Goal: Task Accomplishment & Management: Use online tool/utility

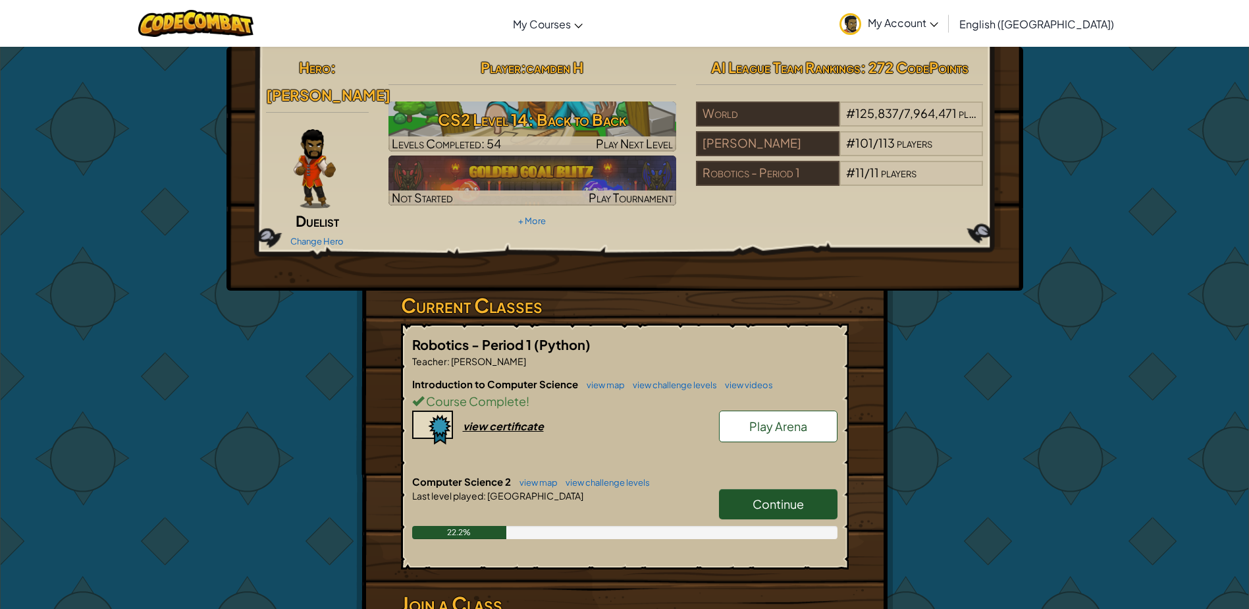
drag, startPoint x: 771, startPoint y: 491, endPoint x: 763, endPoint y: 496, distance: 8.6
click at [769, 492] on link "Continue" at bounding box center [778, 504] width 119 height 30
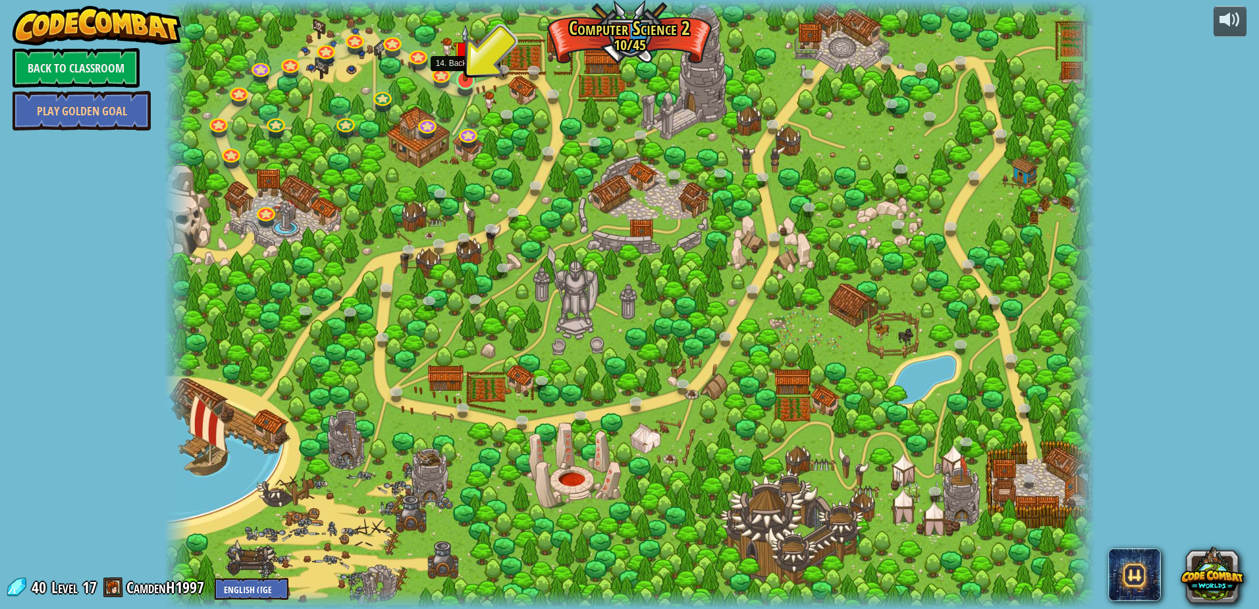
click at [468, 73] on img at bounding box center [465, 52] width 25 height 57
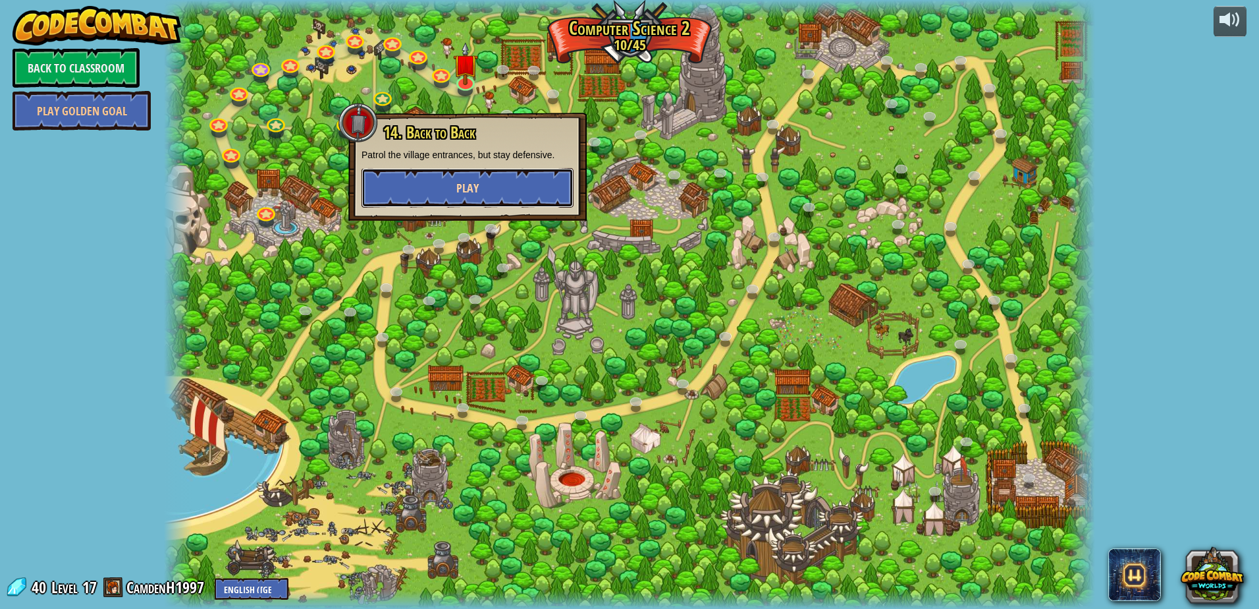
click at [499, 169] on button "Play" at bounding box center [468, 188] width 212 height 40
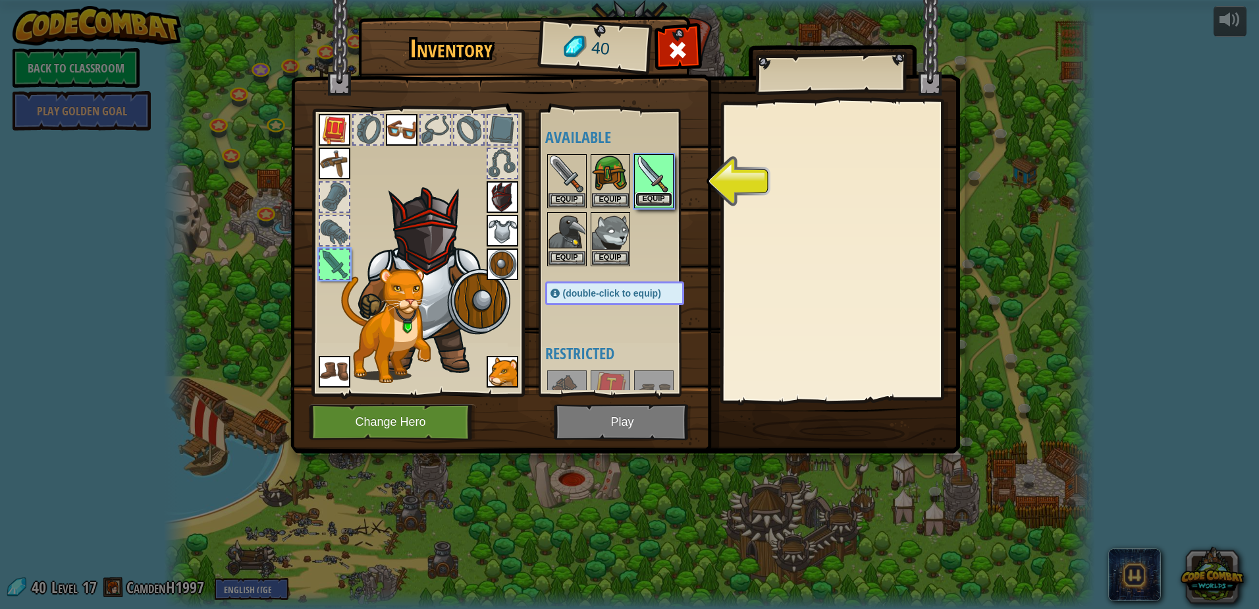
click at [649, 194] on button "Equip" at bounding box center [654, 199] width 37 height 14
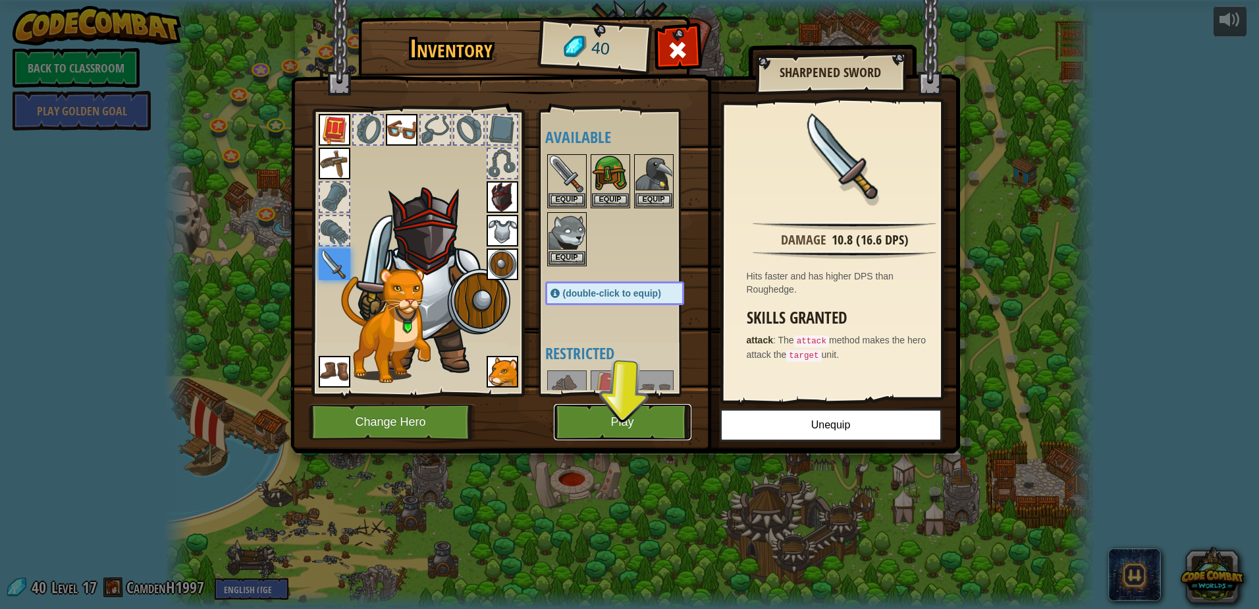
click at [620, 424] on button "Play" at bounding box center [623, 422] width 138 height 36
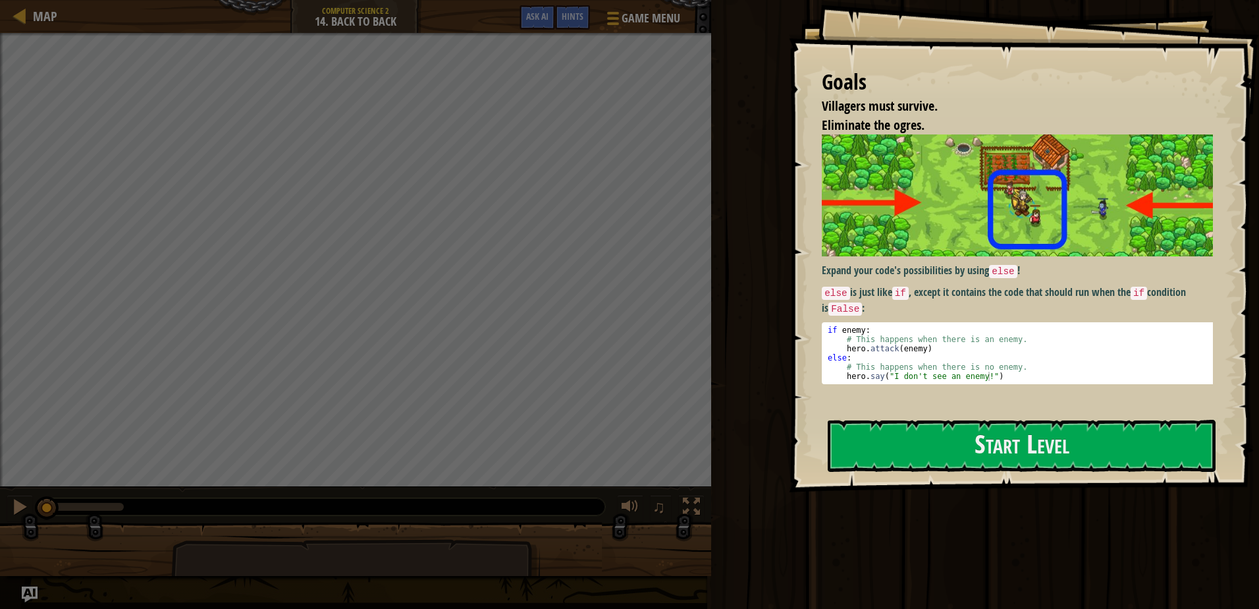
click at [950, 252] on img at bounding box center [1022, 194] width 401 height 121
click at [972, 429] on button "Start Level" at bounding box center [1022, 446] width 388 height 52
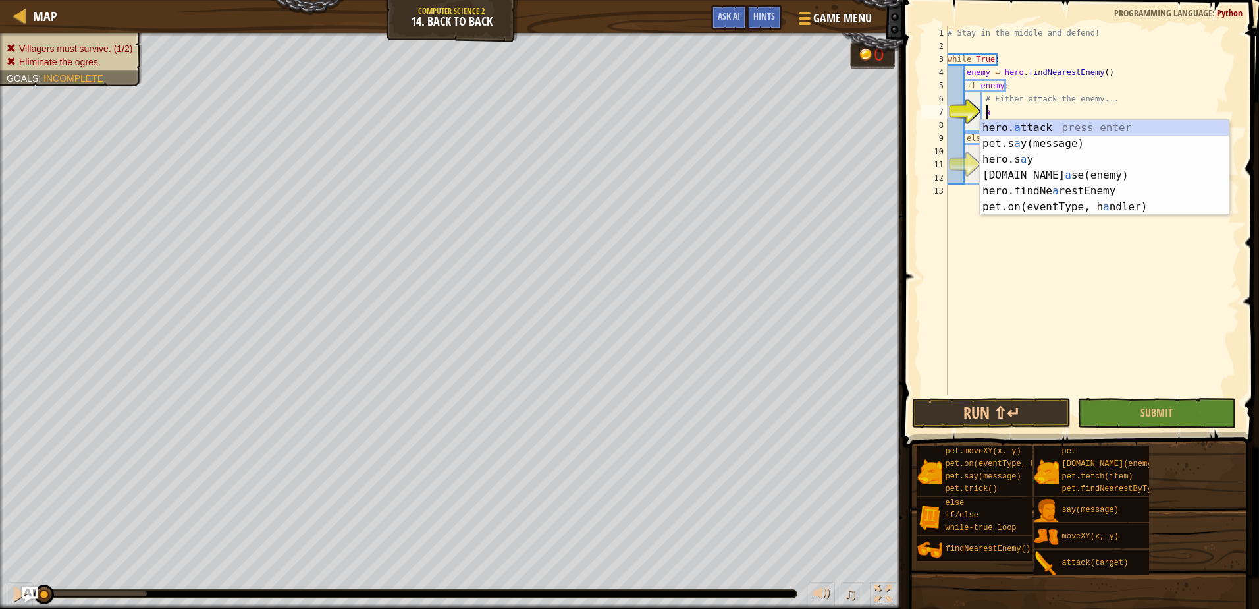
scroll to position [6, 3]
click at [1036, 124] on div "hero. a ttack press enter pet.s a y(message) press enter hero.s a y press enter…" at bounding box center [1104, 183] width 249 height 126
type textarea "hero.attack(enemy)"
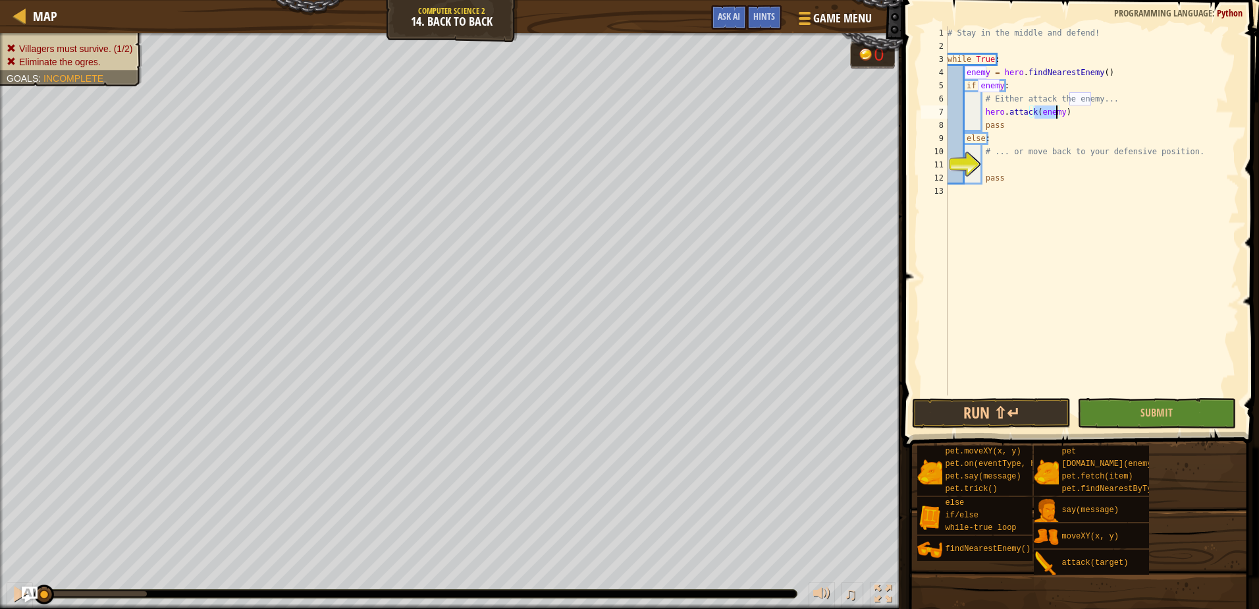
click at [1072, 117] on div "# Stay in the middle and defend! while True : enemy = hero . findNearestEnemy (…" at bounding box center [1092, 223] width 294 height 395
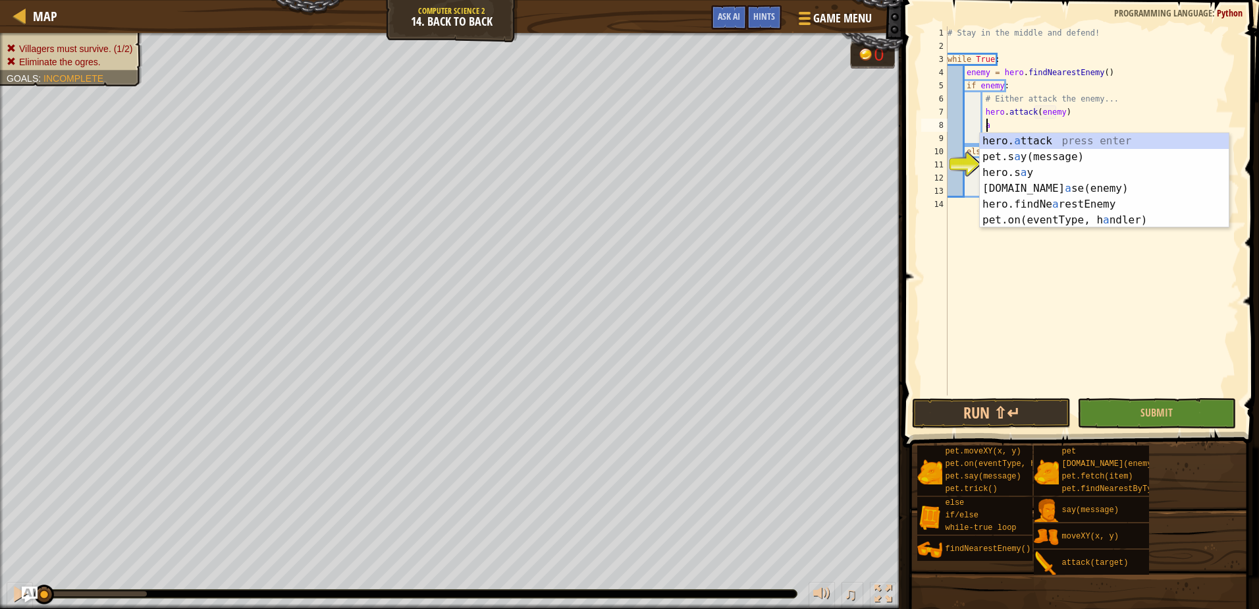
scroll to position [6, 3]
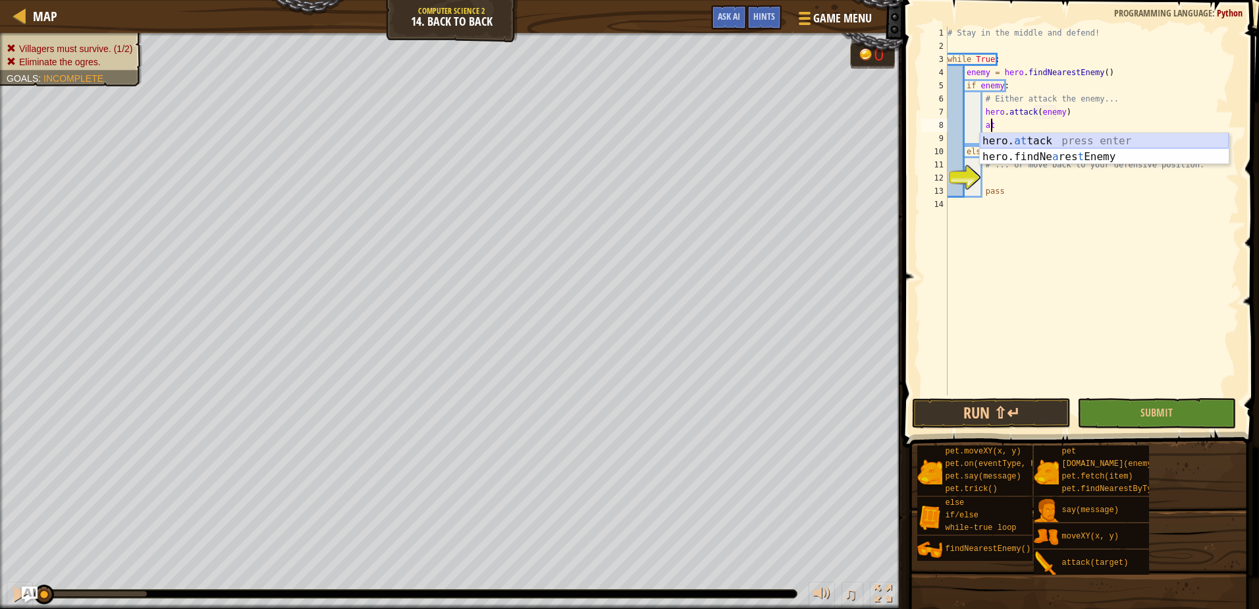
click at [1045, 135] on div "hero. at tack press enter hero.findNe a res t Enemy press enter" at bounding box center [1104, 164] width 249 height 63
type textarea "hero.attack(enemy)"
click at [1033, 183] on div "# Stay in the middle and defend! while True : enemy = hero . findNearestEnemy (…" at bounding box center [1092, 223] width 294 height 395
click at [1182, 402] on button "Submit" at bounding box center [1157, 413] width 159 height 30
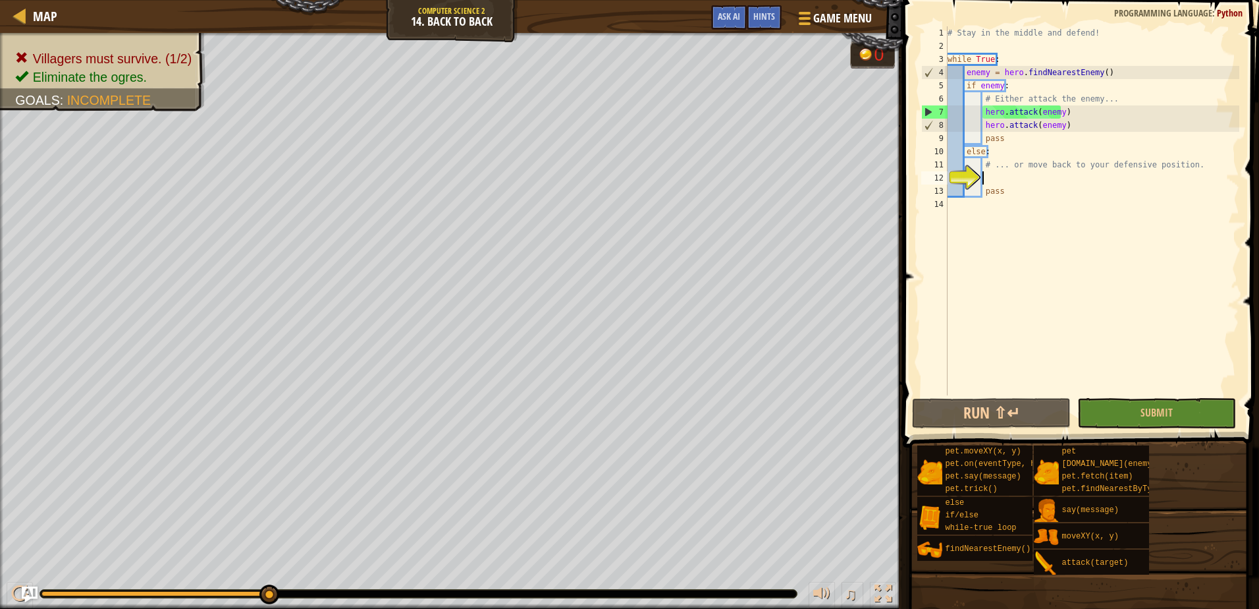
click at [1004, 182] on div "# Stay in the middle and defend! while True : enemy = hero . findNearestEnemy (…" at bounding box center [1092, 223] width 294 height 395
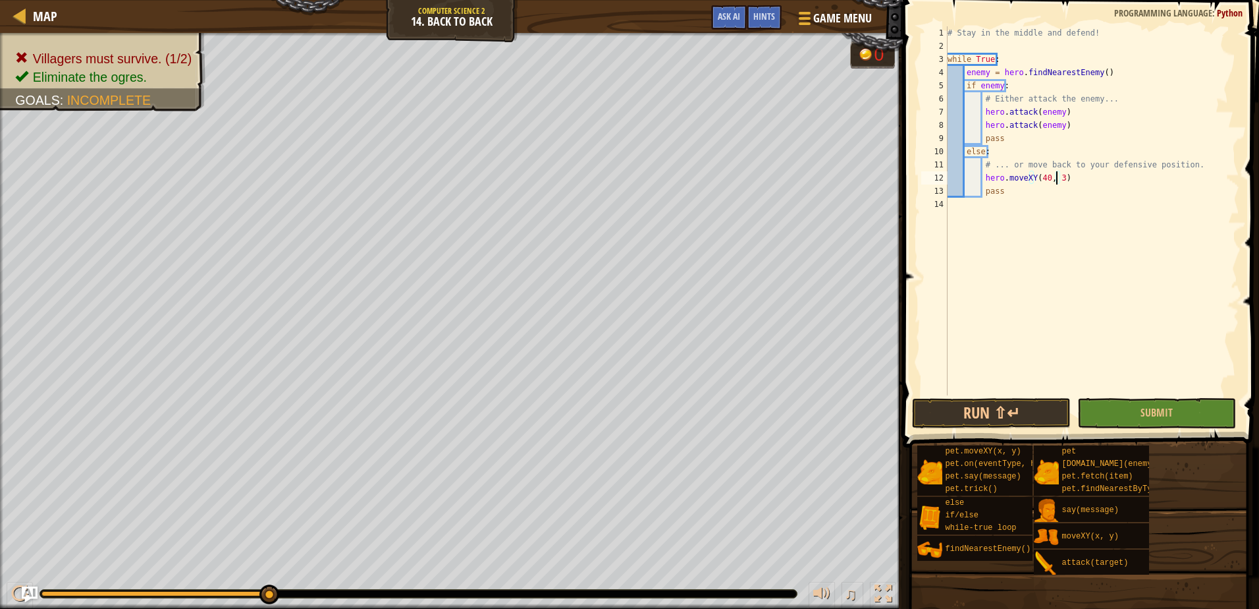
scroll to position [6, 9]
type textarea "hero.moveXY(40, 34)"
click at [1151, 415] on span "Submit" at bounding box center [1157, 412] width 32 height 14
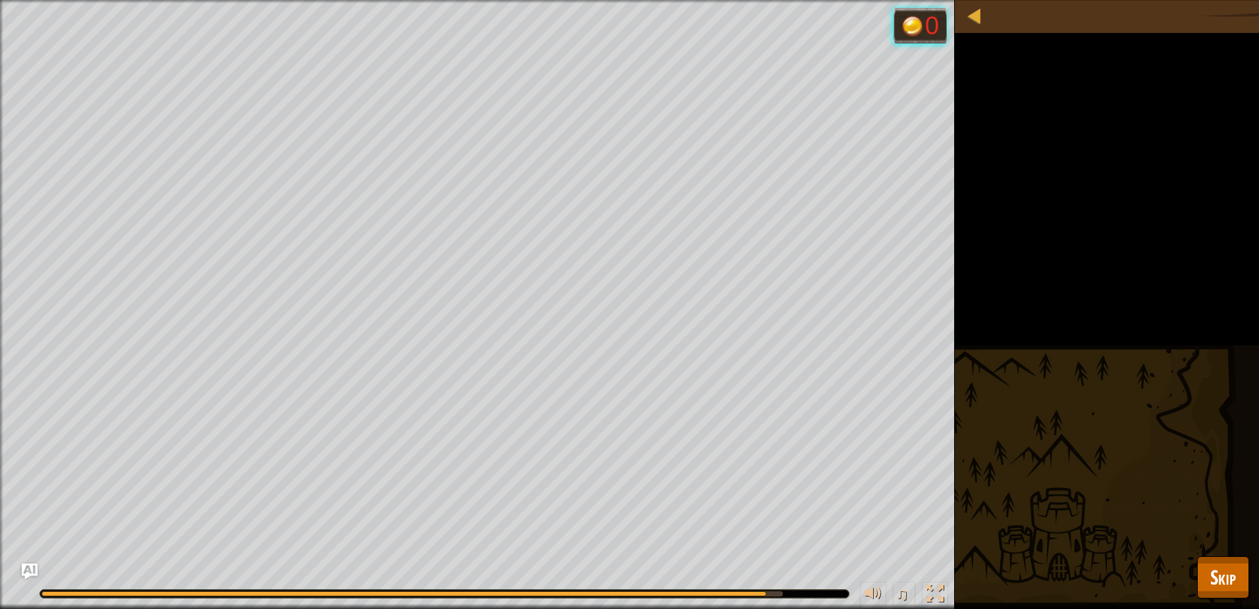
click at [1218, 551] on div "Villagers must survive. (1/2) Eliminate the ogres. Goals : Running... 0 ♫ Aleja…" at bounding box center [629, 304] width 1259 height 609
click at [1205, 580] on button "Skip" at bounding box center [1223, 577] width 52 height 42
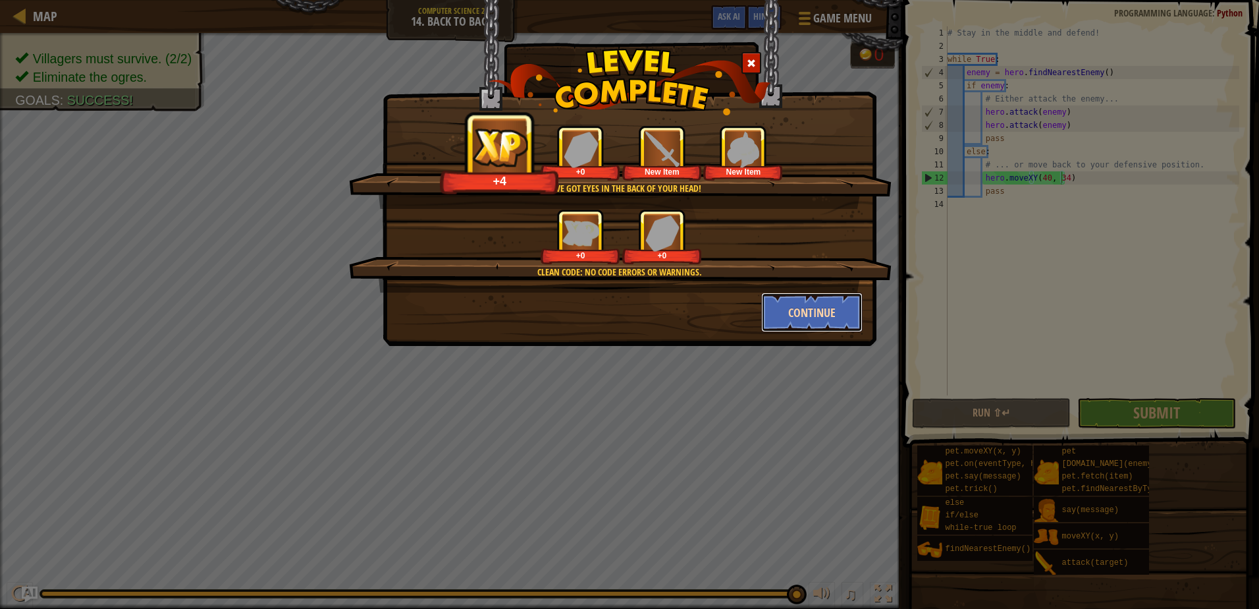
click at [829, 310] on button "Continue" at bounding box center [812, 312] width 102 height 40
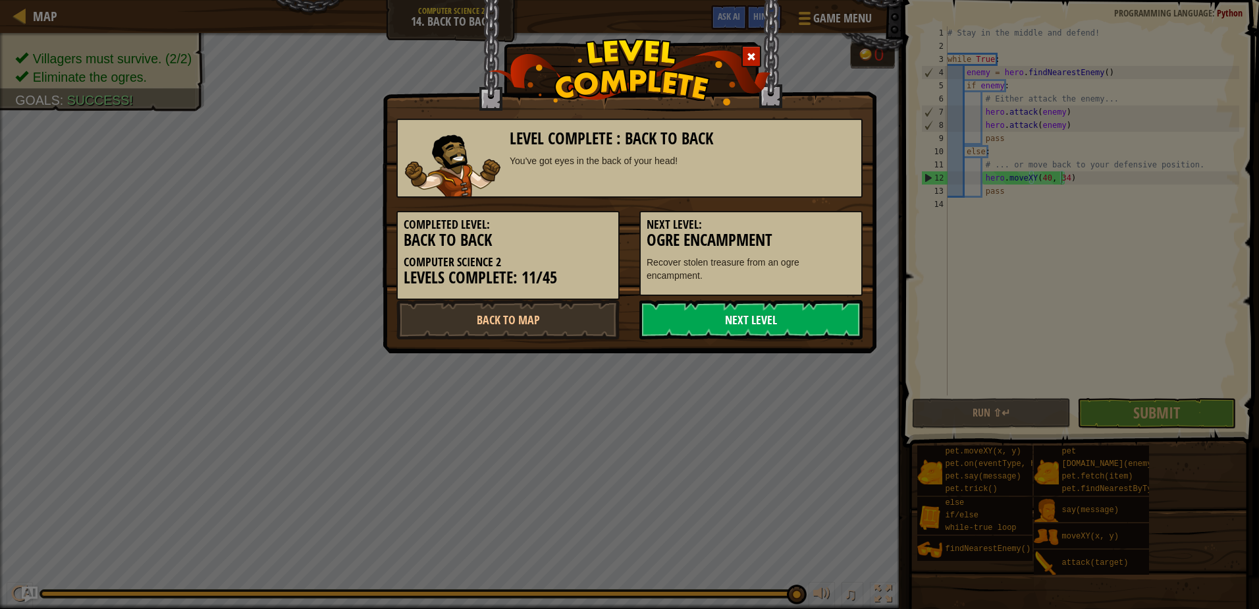
click at [733, 312] on link "Next Level" at bounding box center [751, 320] width 223 height 40
click at [747, 300] on link "Next Level" at bounding box center [751, 320] width 223 height 40
click at [738, 313] on link "Next Level" at bounding box center [751, 320] width 223 height 40
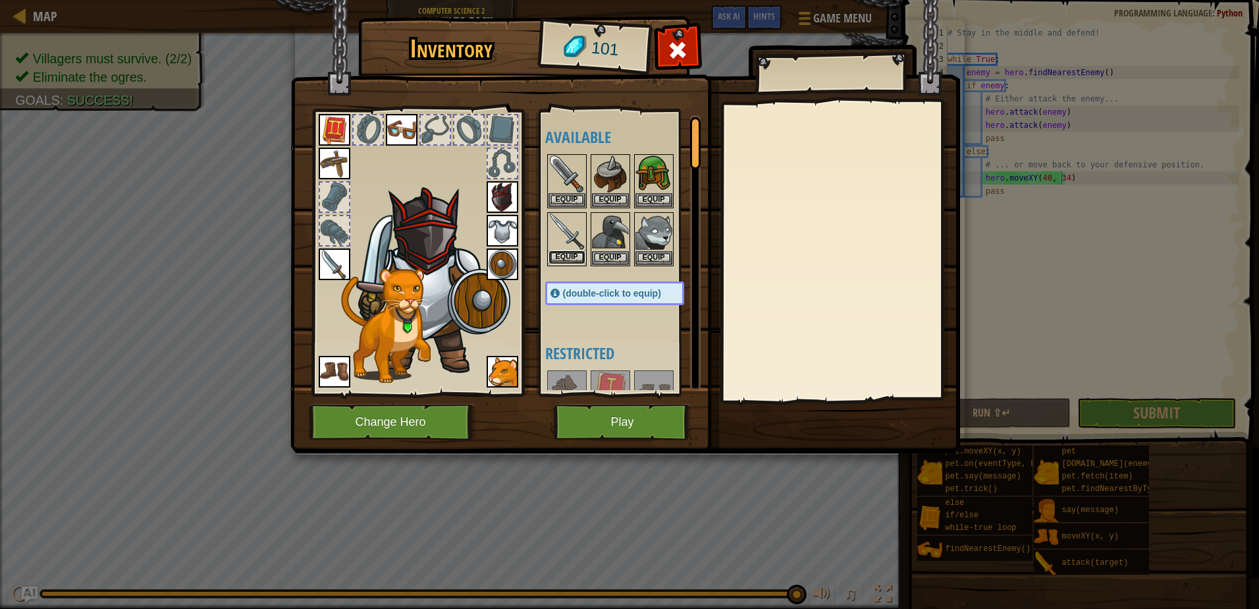
click at [565, 250] on button "Equip" at bounding box center [567, 257] width 37 height 14
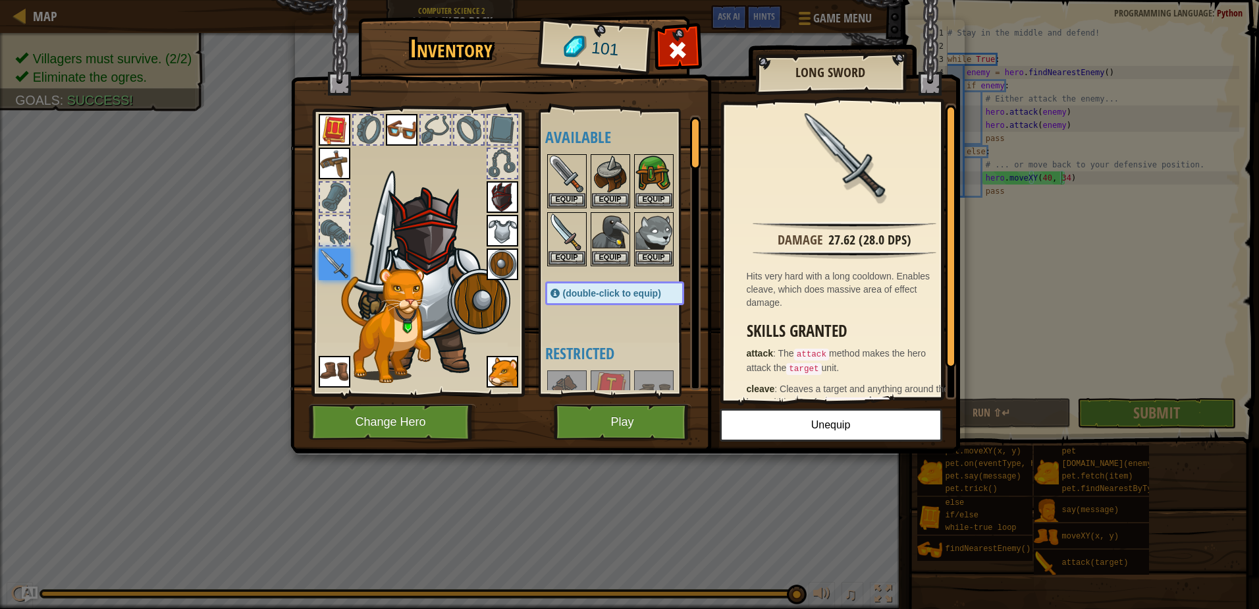
click at [607, 447] on img at bounding box center [625, 214] width 670 height 478
click at [605, 429] on button "Play" at bounding box center [623, 422] width 138 height 36
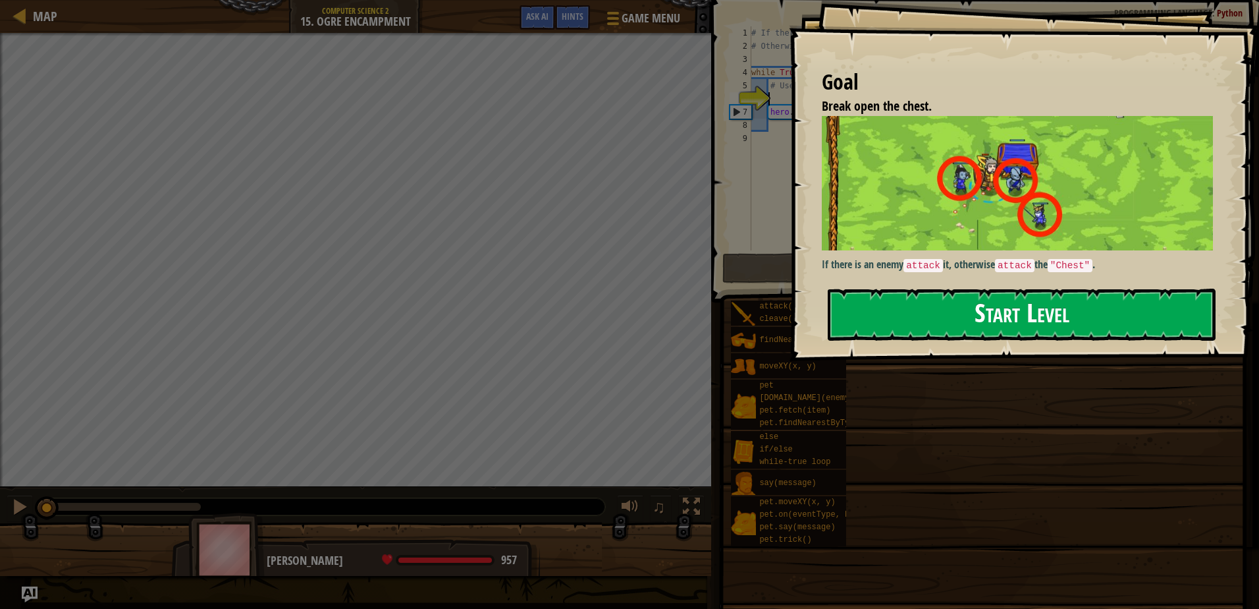
drag, startPoint x: 1075, startPoint y: 248, endPoint x: 1059, endPoint y: 257, distance: 18.0
click at [1075, 288] on button "Start Level" at bounding box center [1022, 314] width 388 height 52
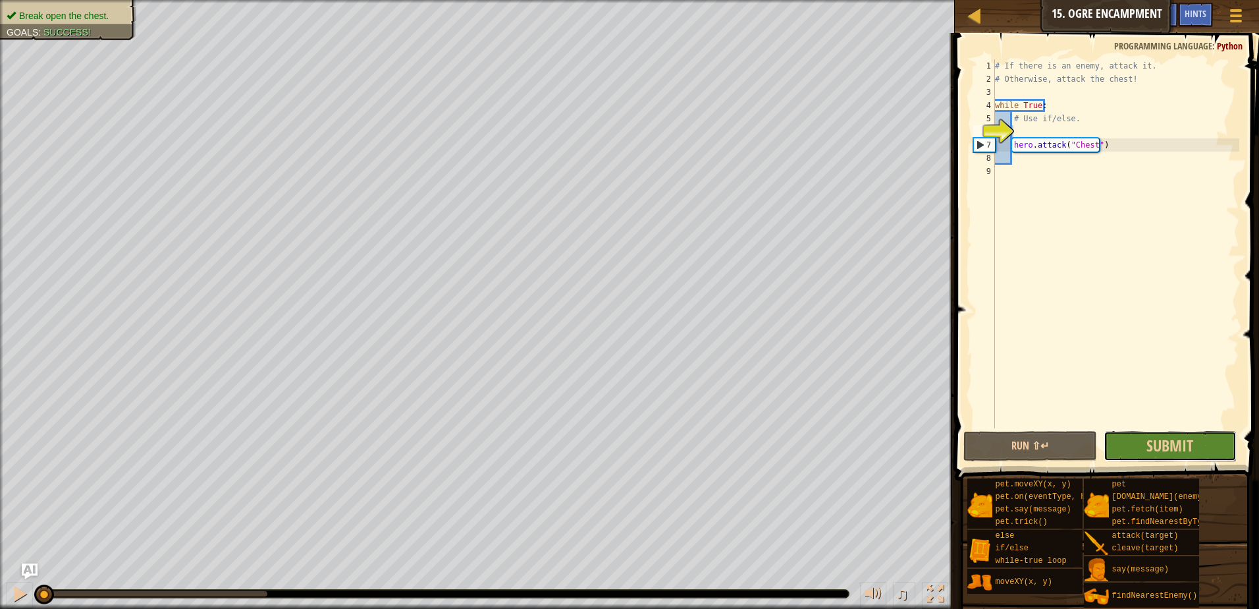
click at [1143, 455] on button "Submit" at bounding box center [1171, 446] width 134 height 30
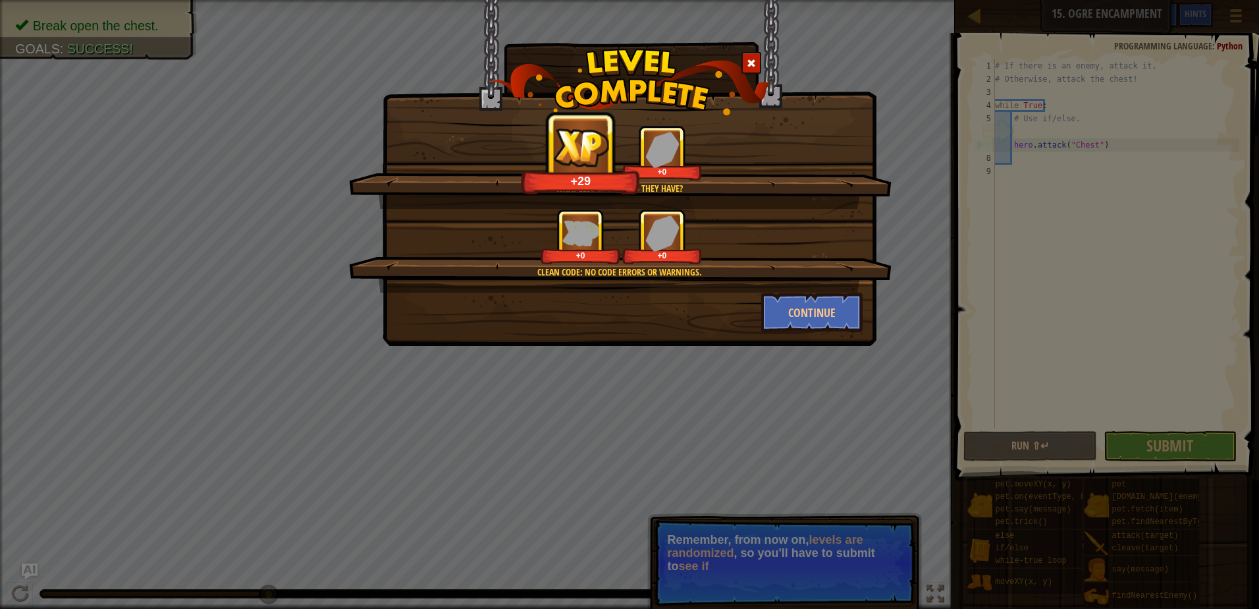
click at [749, 59] on span at bounding box center [751, 63] width 9 height 9
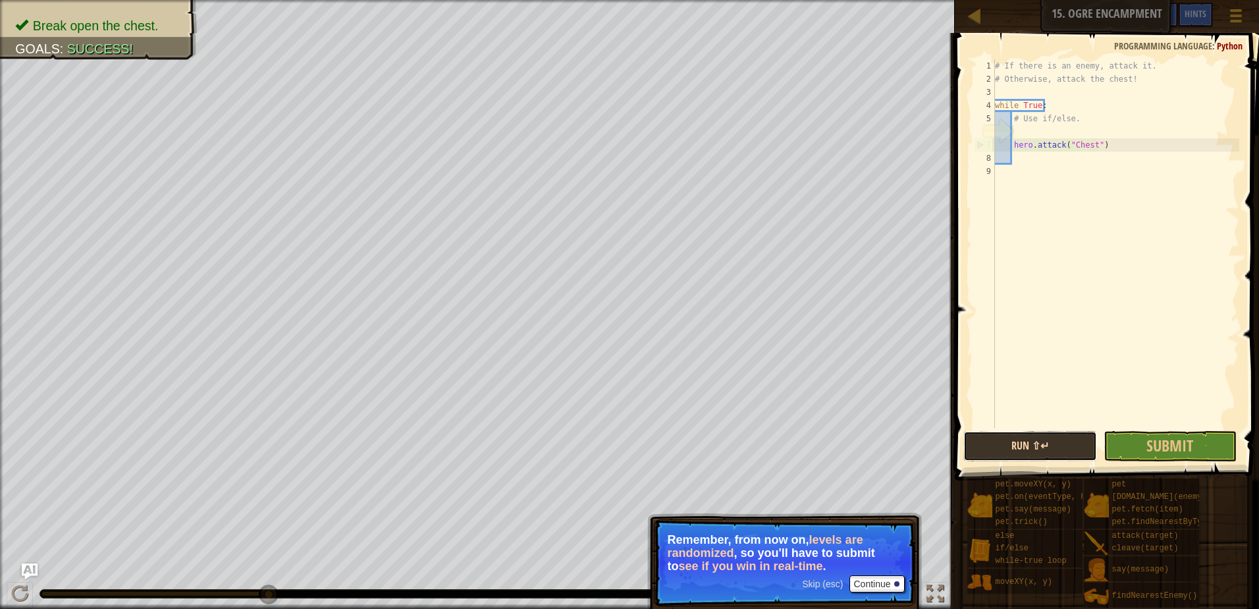
click at [1018, 448] on button "Run ⇧↵" at bounding box center [1031, 446] width 134 height 30
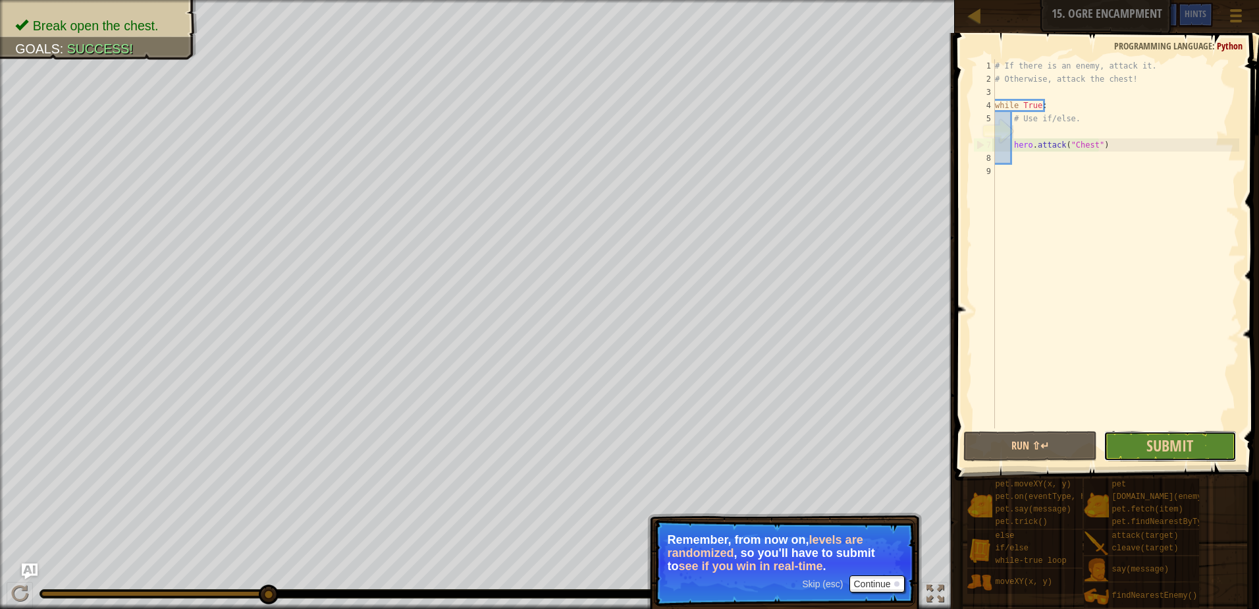
click at [1174, 460] on button "Submit" at bounding box center [1171, 446] width 134 height 30
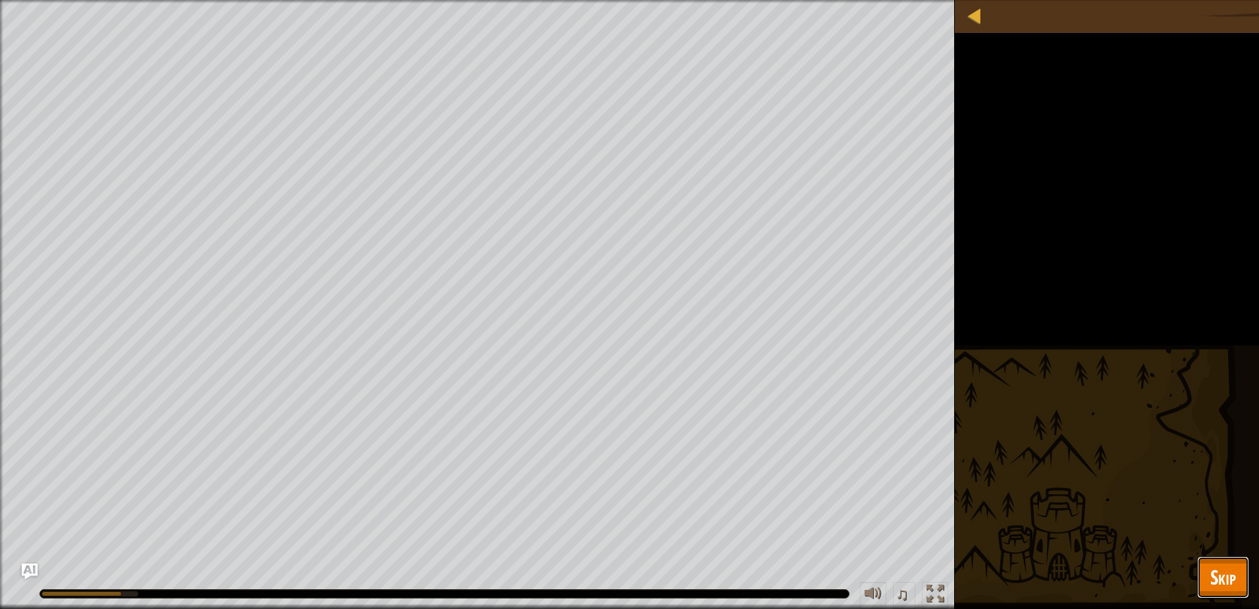
click at [1208, 576] on button "Skip" at bounding box center [1223, 577] width 52 height 42
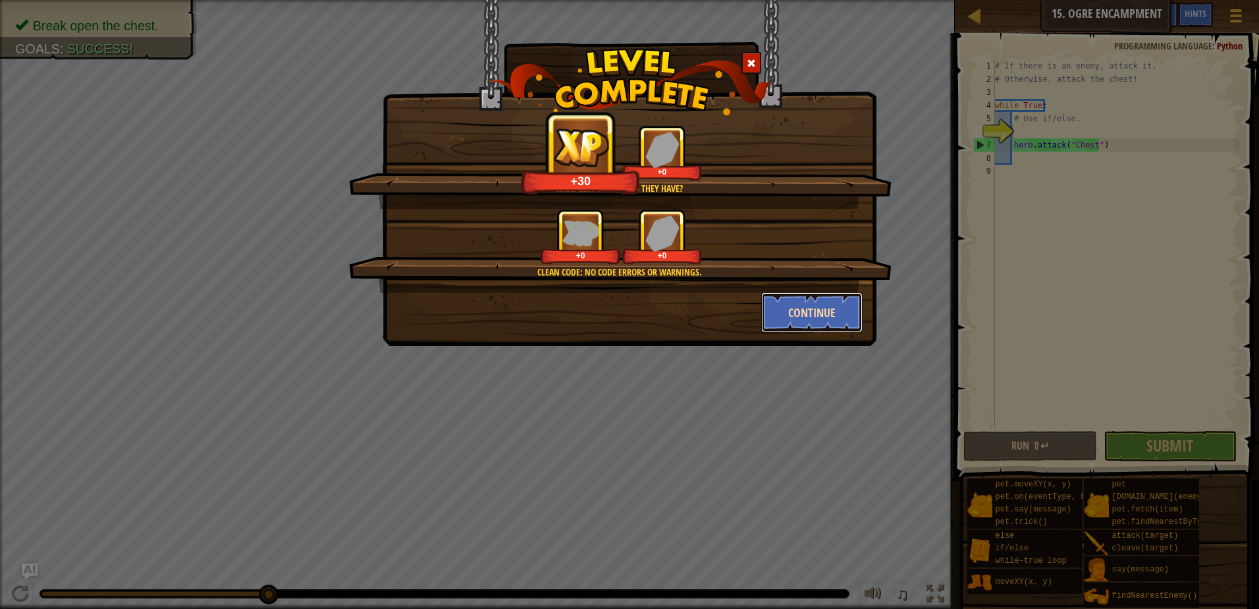
click at [771, 308] on button "Continue" at bounding box center [812, 312] width 102 height 40
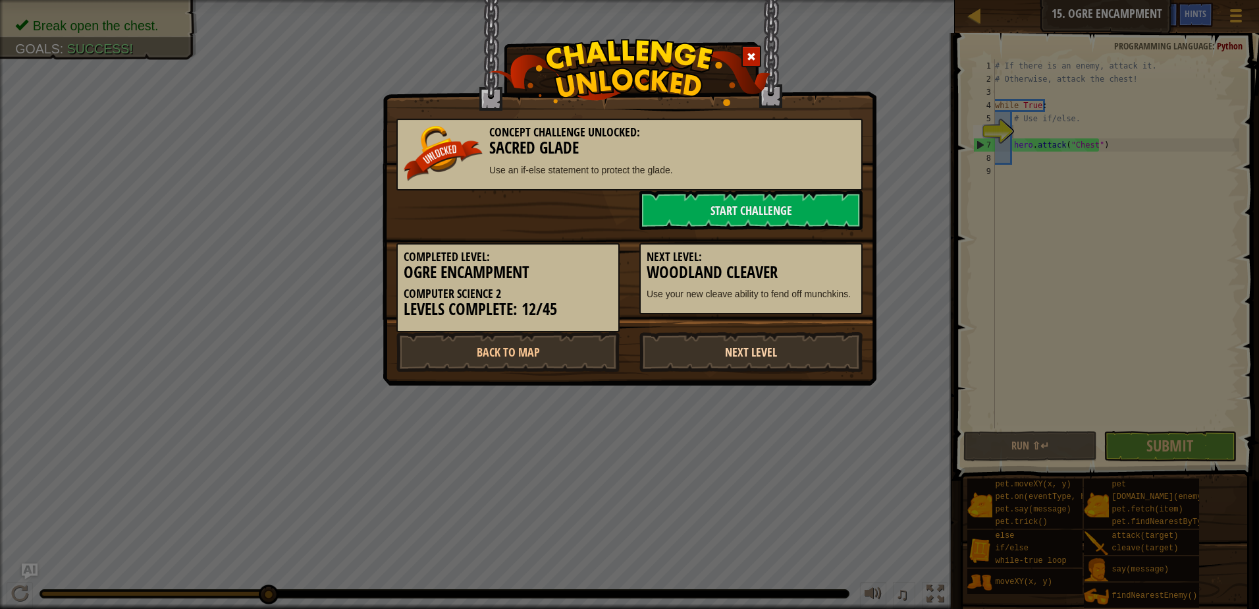
click at [750, 349] on link "Next Level" at bounding box center [751, 352] width 223 height 40
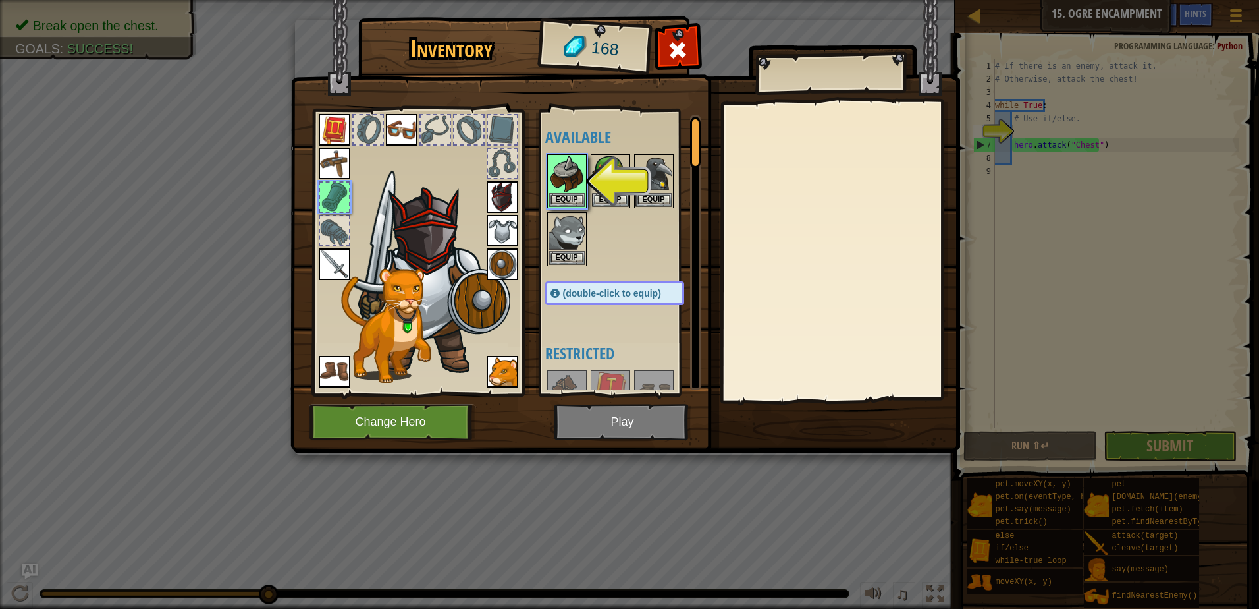
click at [512, 198] on img at bounding box center [503, 197] width 32 height 32
click at [500, 197] on img at bounding box center [503, 197] width 32 height 32
click at [568, 195] on button "Equip" at bounding box center [567, 199] width 37 height 14
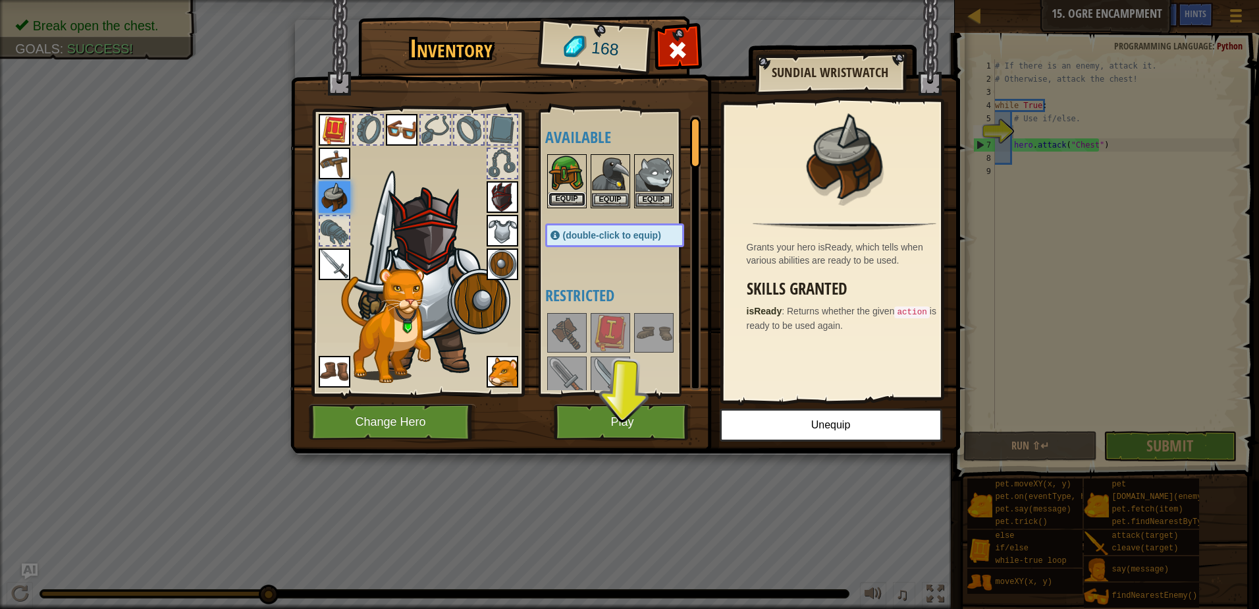
click at [564, 199] on button "Equip" at bounding box center [567, 199] width 37 height 14
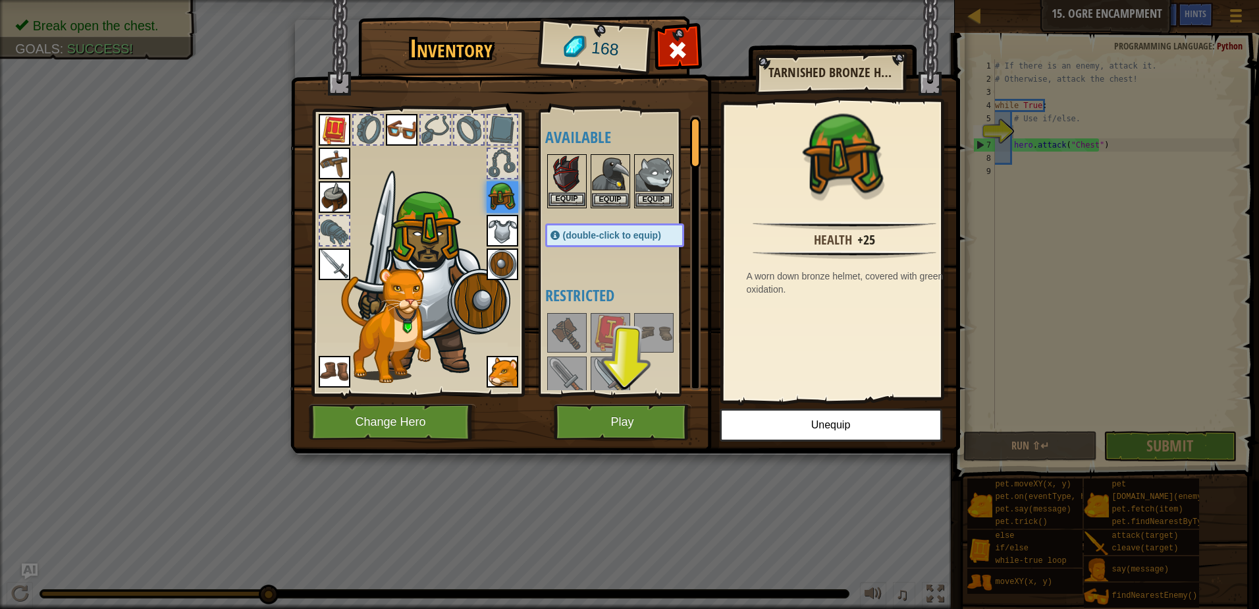
click at [561, 191] on img at bounding box center [567, 173] width 37 height 37
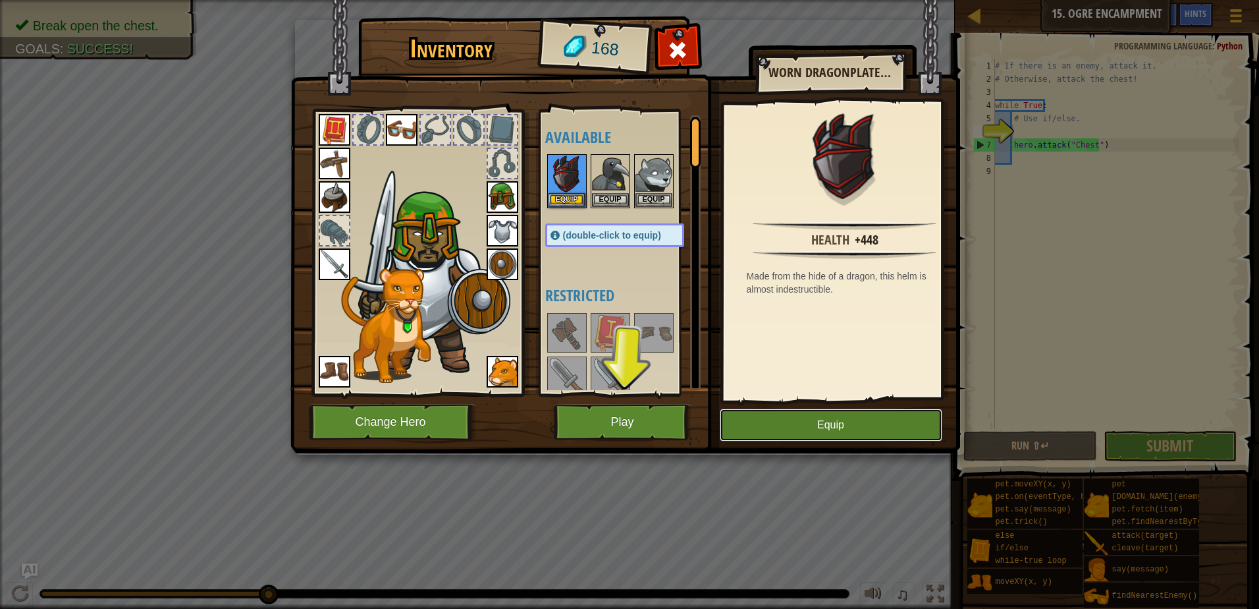
click at [800, 418] on button "Equip" at bounding box center [831, 424] width 223 height 33
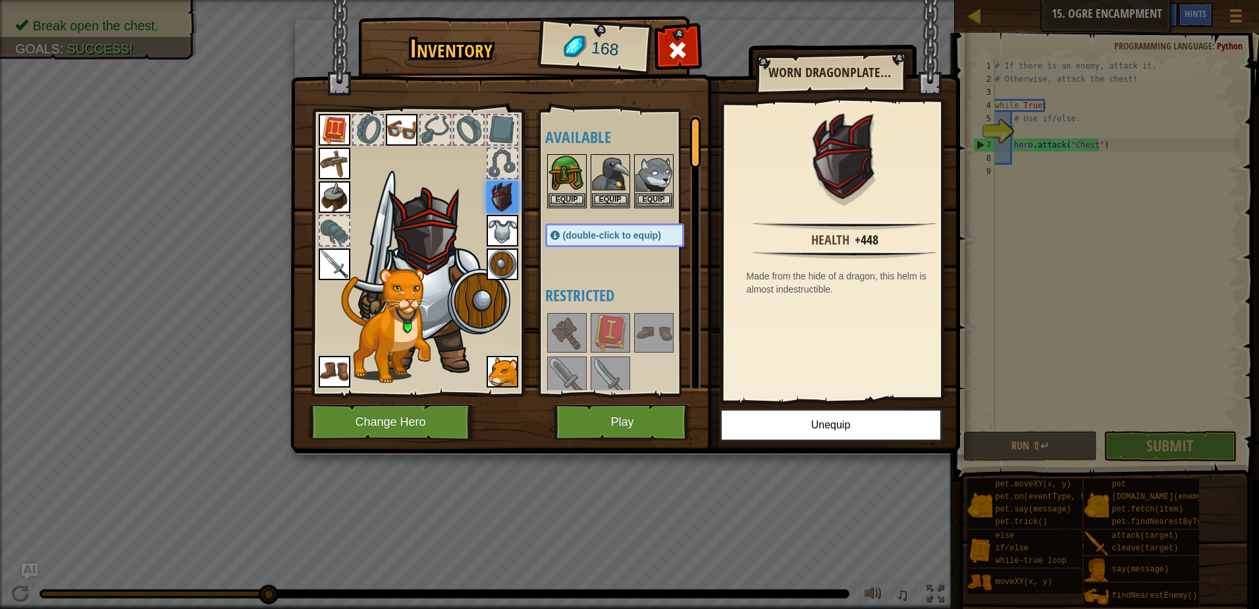
click at [333, 261] on img at bounding box center [335, 264] width 32 height 32
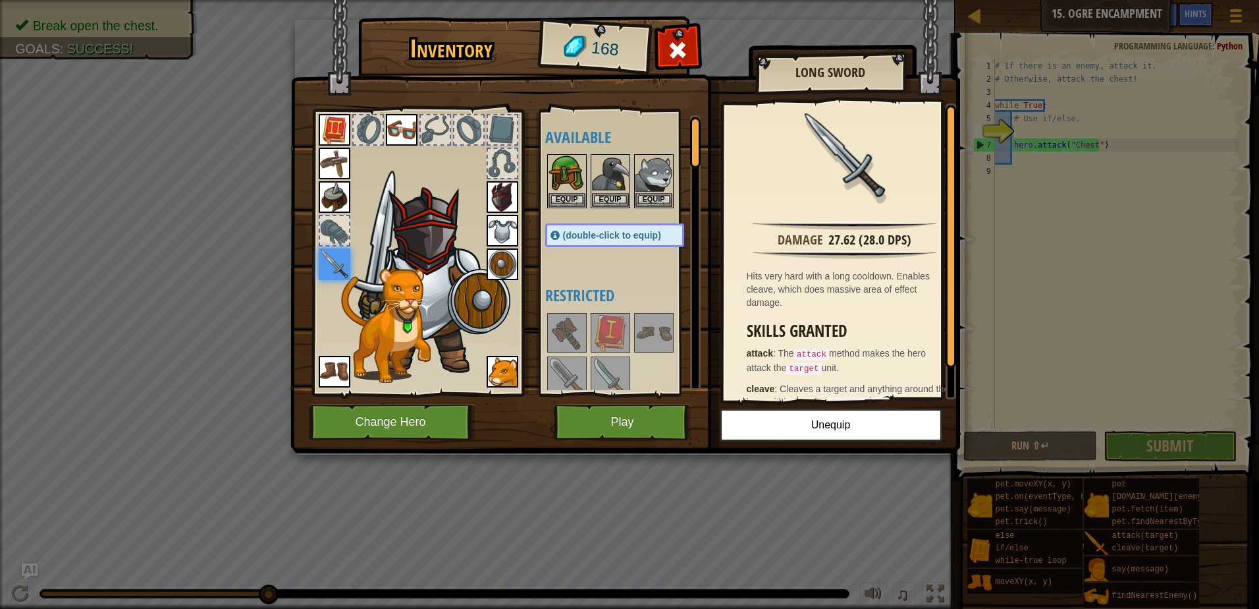
click at [336, 201] on img at bounding box center [335, 197] width 32 height 32
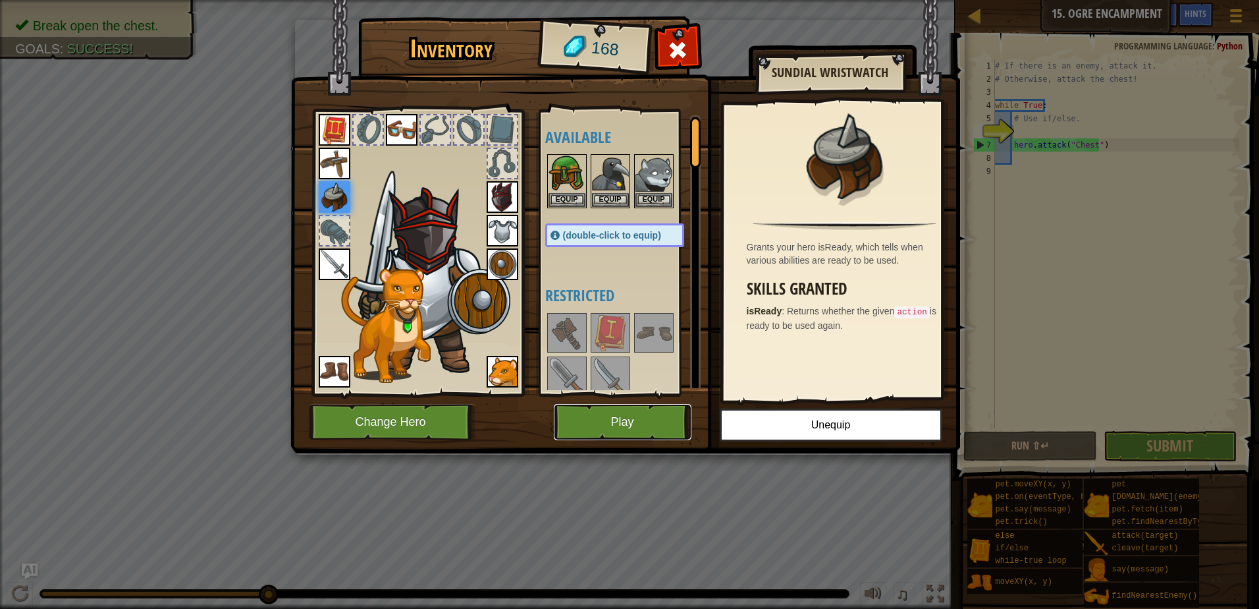
click at [609, 421] on button "Play" at bounding box center [623, 422] width 138 height 36
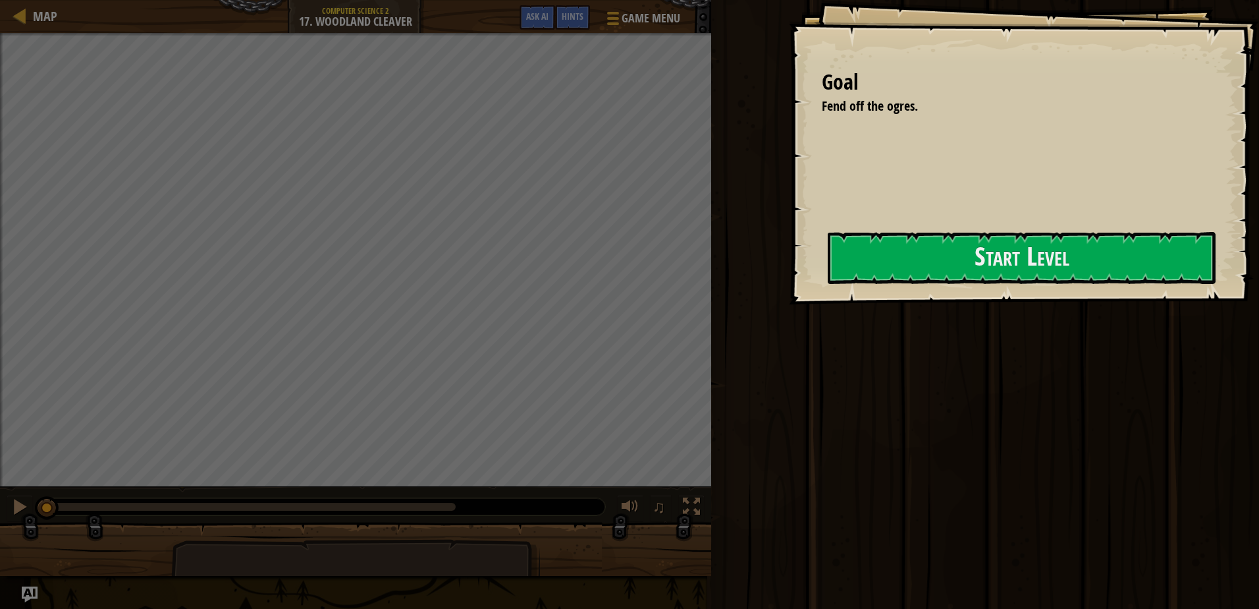
drag, startPoint x: 763, startPoint y: 260, endPoint x: 773, endPoint y: 263, distance: 9.8
click at [789, 261] on div "Goal Fend off the ogres. Start Level Error loading from server. Try refreshing …" at bounding box center [1024, 152] width 470 height 304
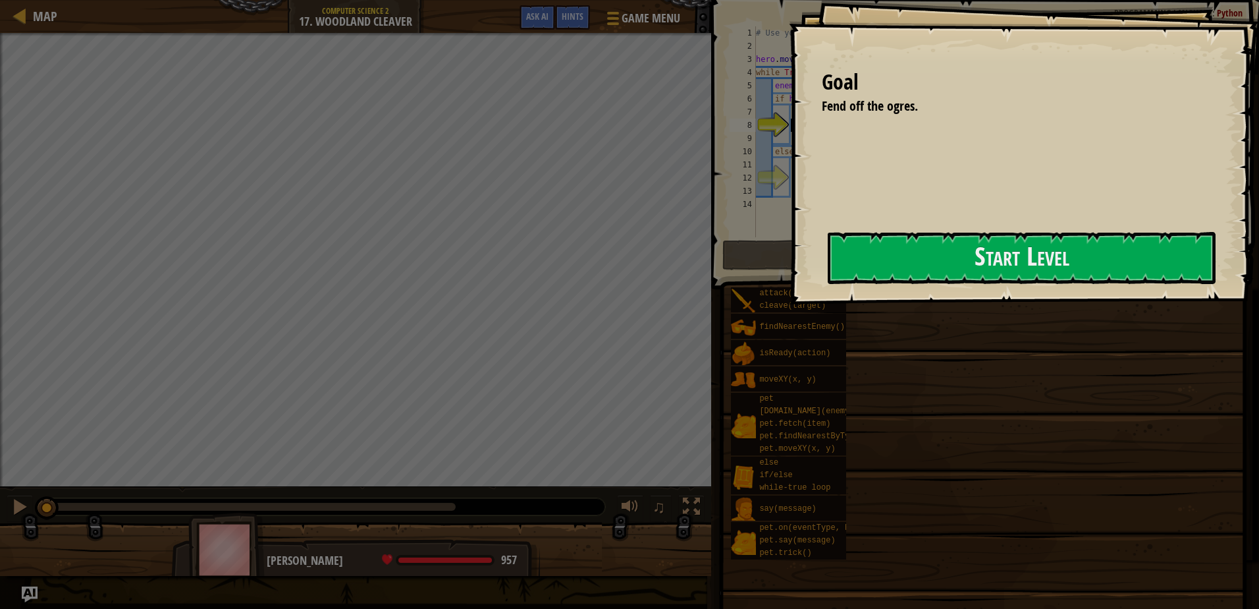
click at [0, 0] on div at bounding box center [0, 0] width 0 height 0
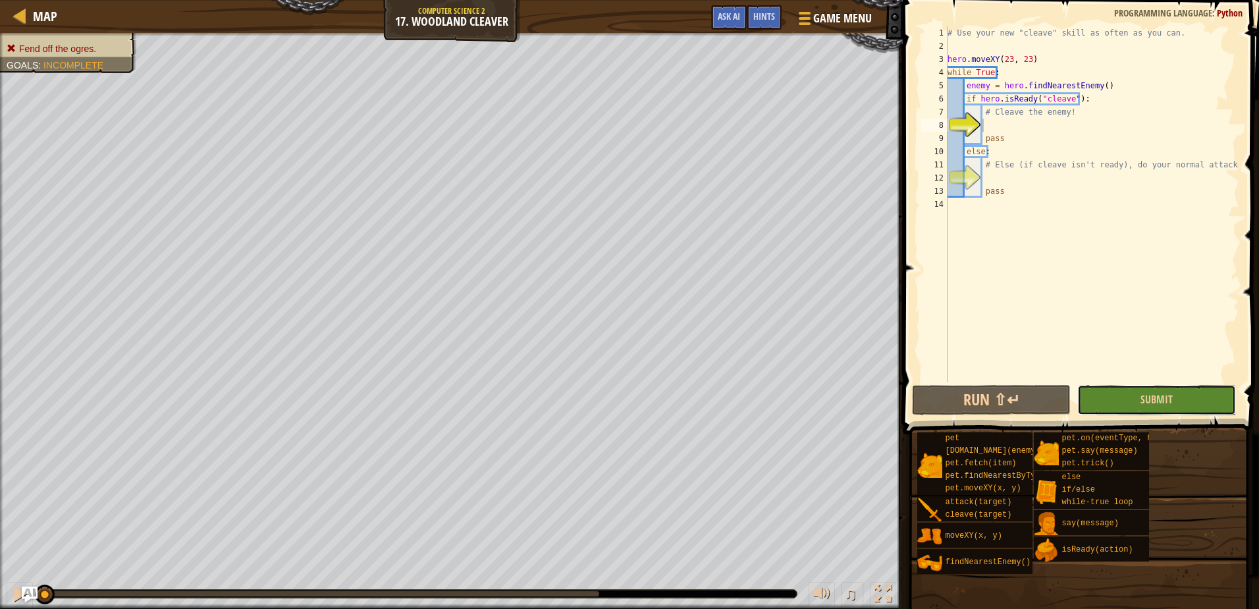
click at [1097, 402] on button "Submit" at bounding box center [1157, 400] width 159 height 30
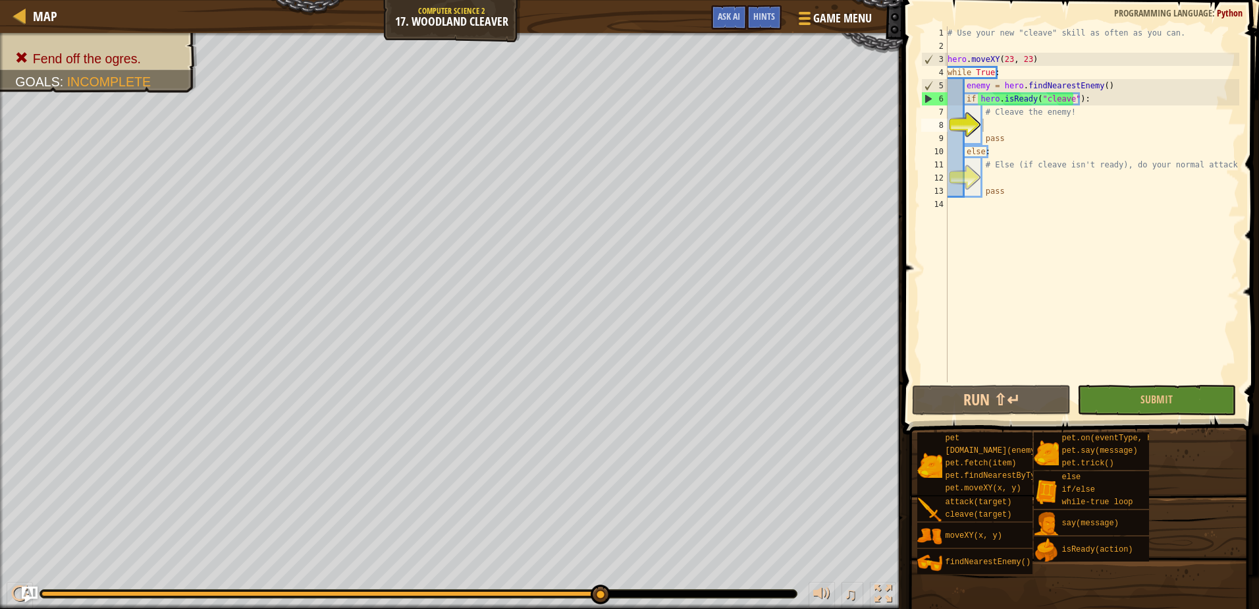
click at [1007, 125] on div "# Use your new "cleave" skill as often as you can. hero . moveXY ( 23 , 23 ) wh…" at bounding box center [1092, 217] width 294 height 382
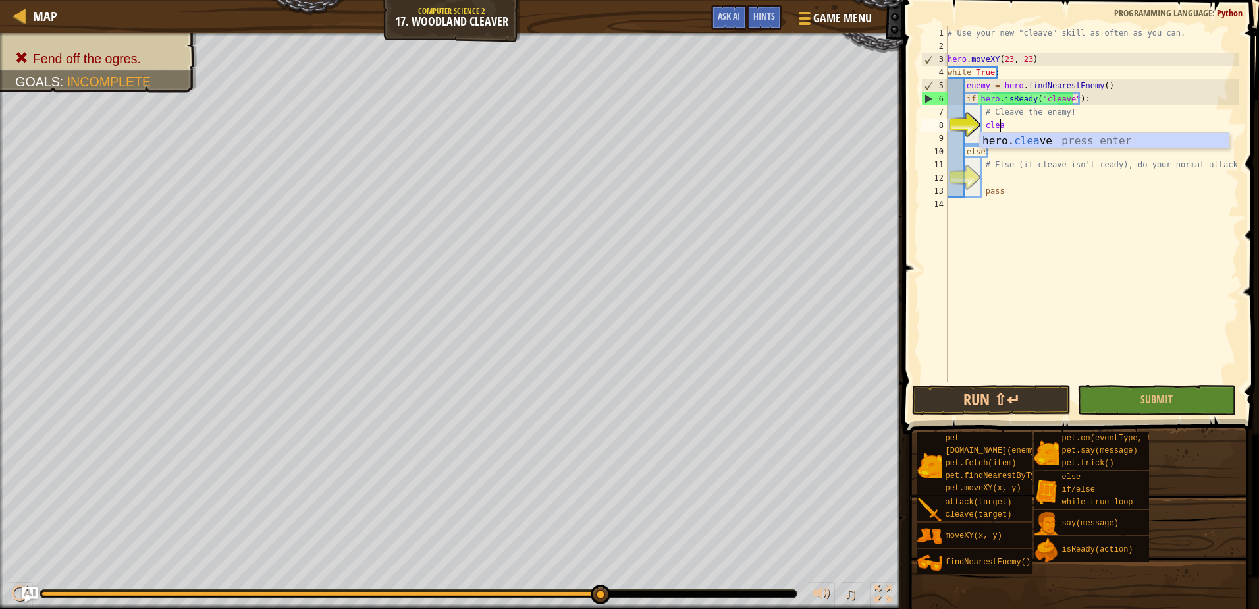
scroll to position [6, 4]
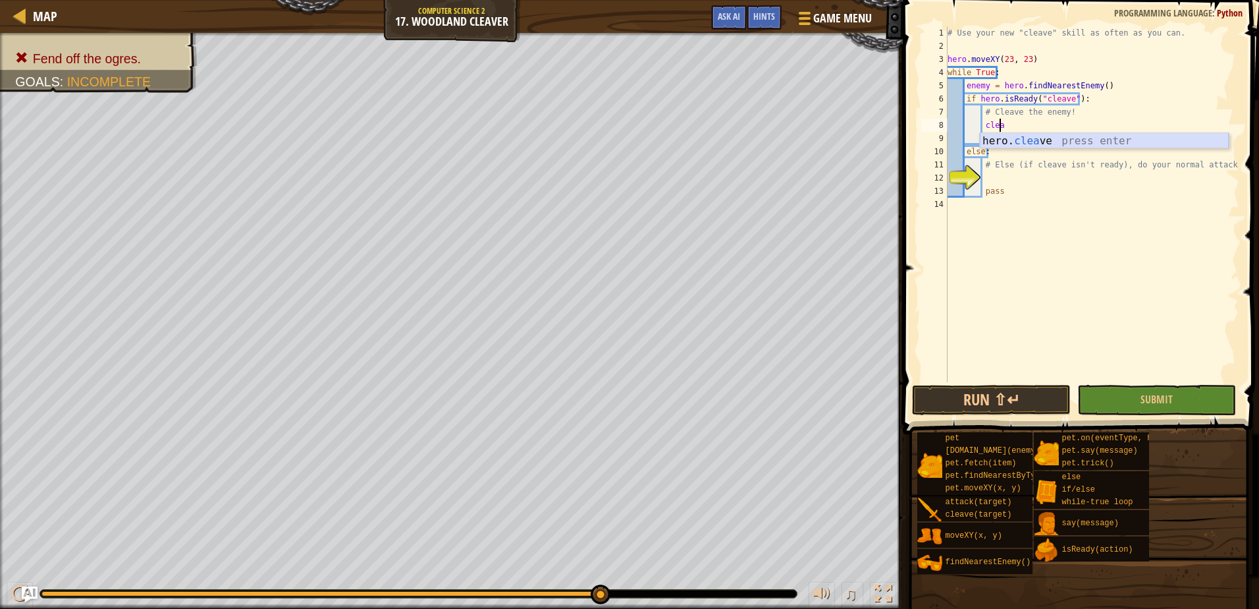
click at [1031, 139] on div "hero. clea ve press enter" at bounding box center [1104, 156] width 249 height 47
type textarea "hero.cleave(enemy)"
click at [1109, 396] on button "Submit" at bounding box center [1157, 400] width 159 height 30
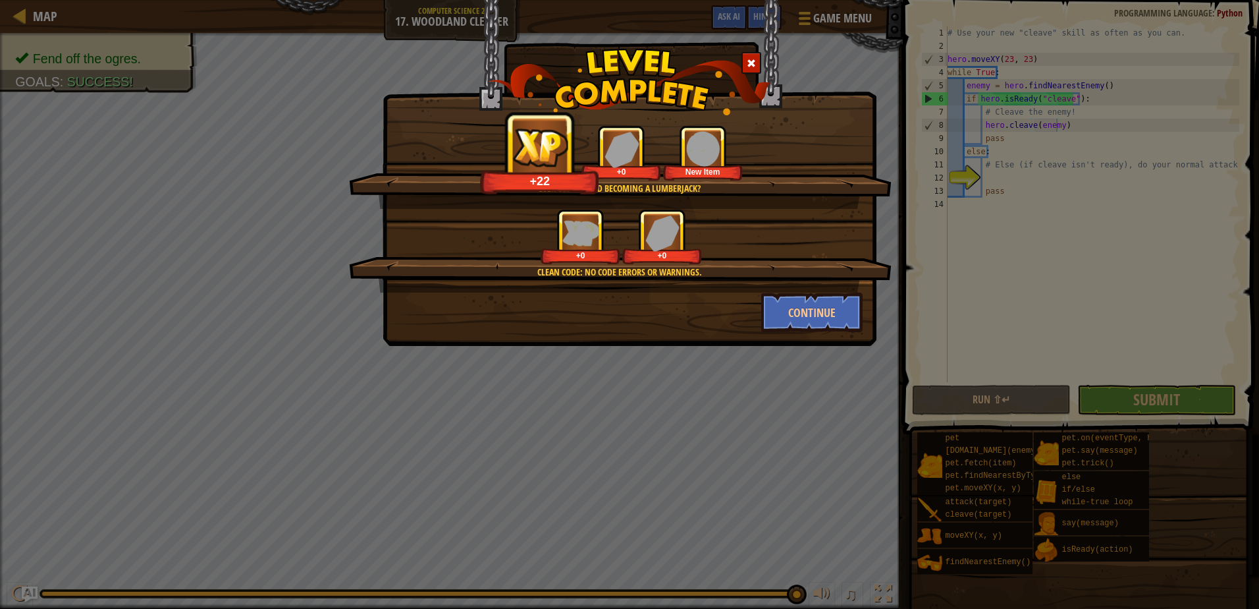
click at [750, 69] on div at bounding box center [752, 63] width 20 height 22
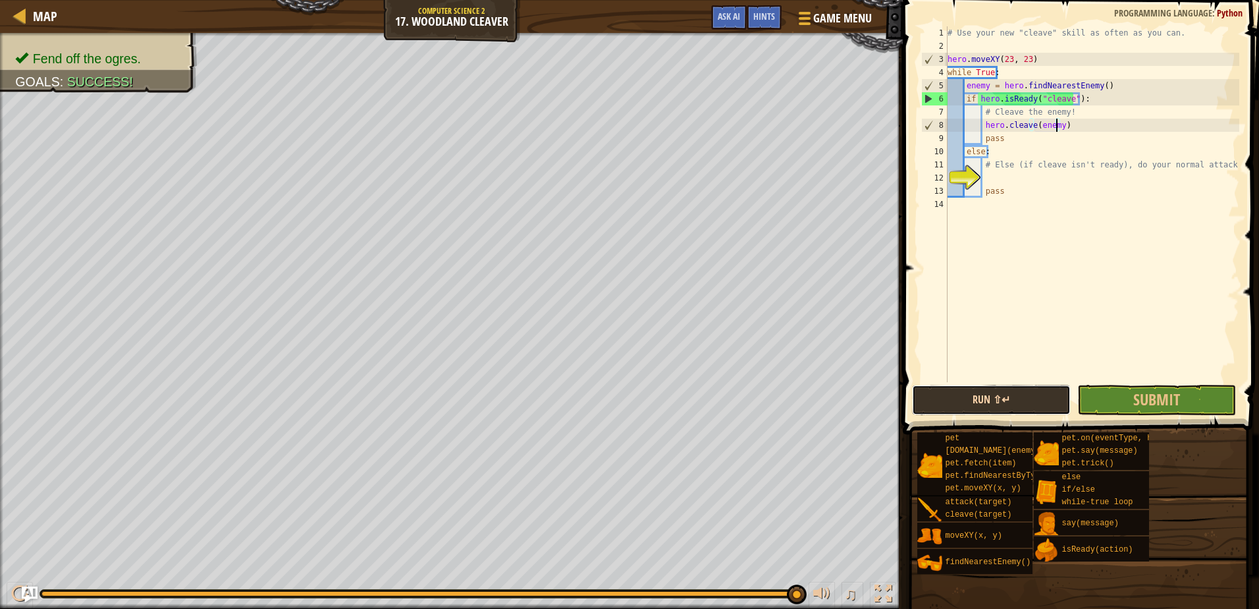
click at [1038, 407] on button "Run ⇧↵" at bounding box center [991, 400] width 159 height 30
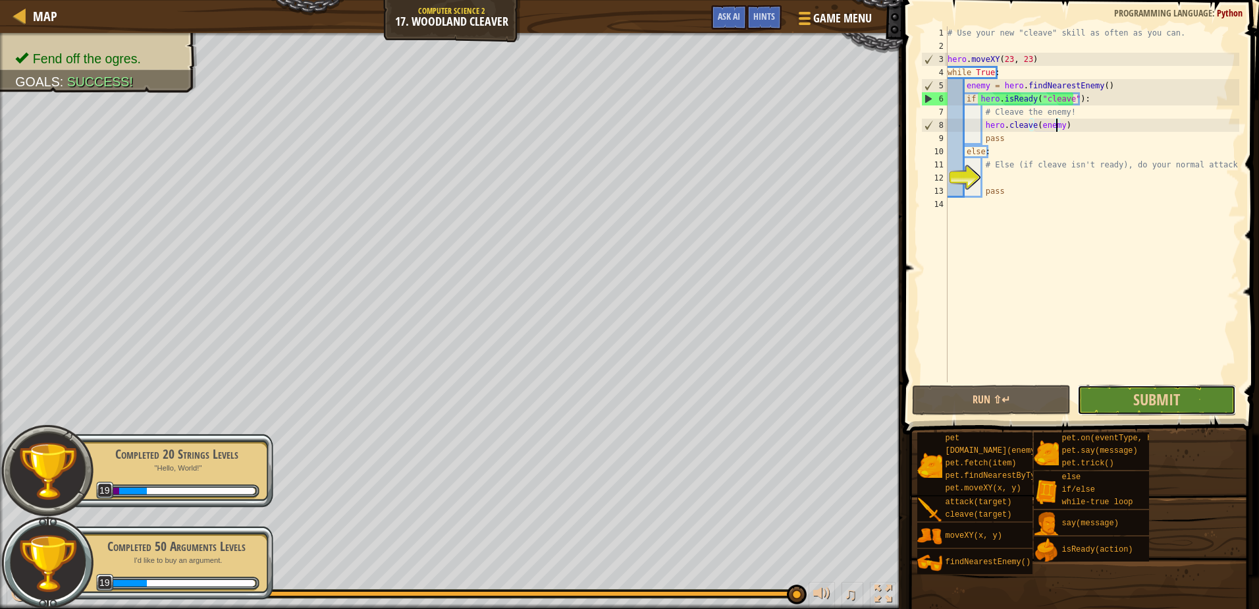
click at [1128, 399] on button "Submit" at bounding box center [1157, 400] width 159 height 30
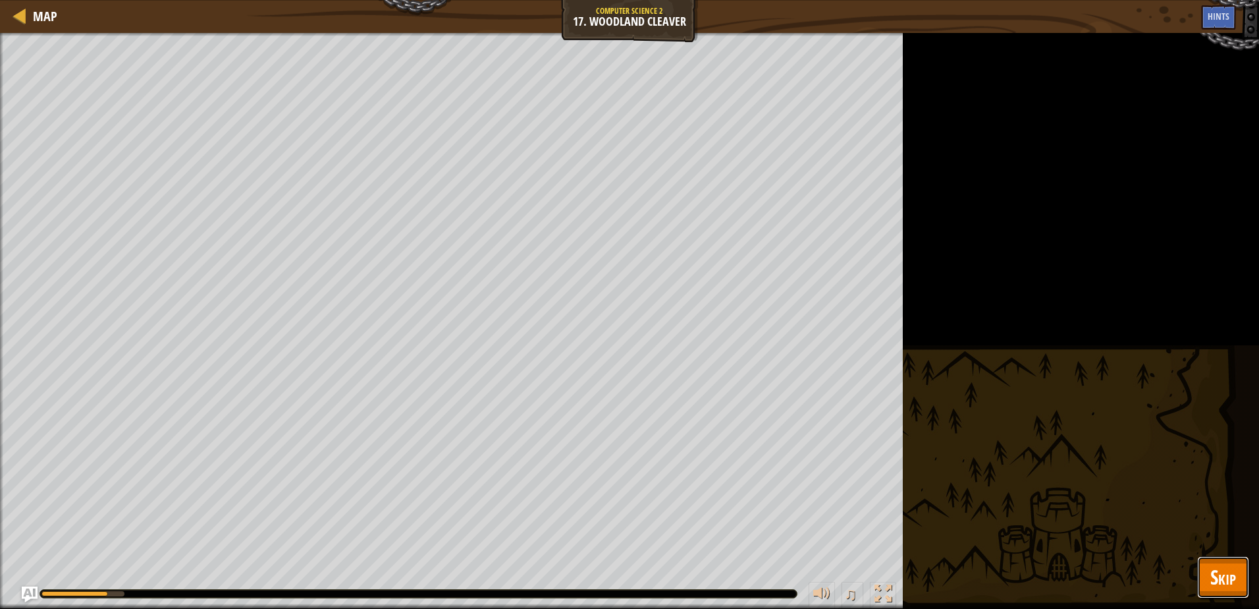
click at [1218, 570] on span "Skip" at bounding box center [1224, 576] width 26 height 27
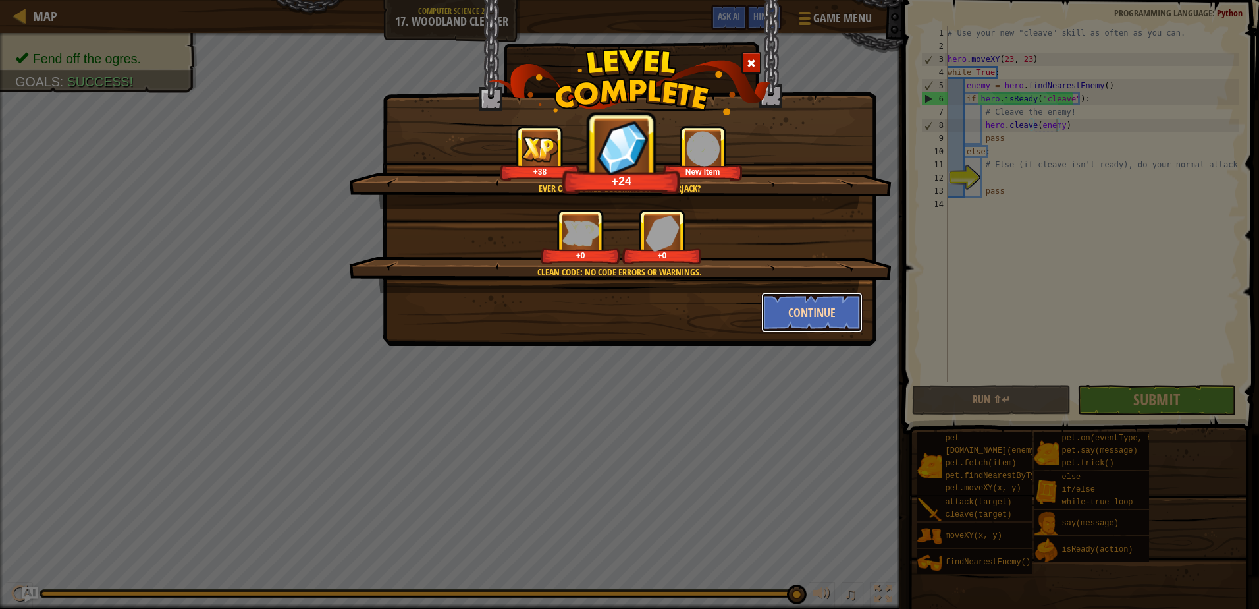
click at [827, 316] on button "Continue" at bounding box center [812, 312] width 102 height 40
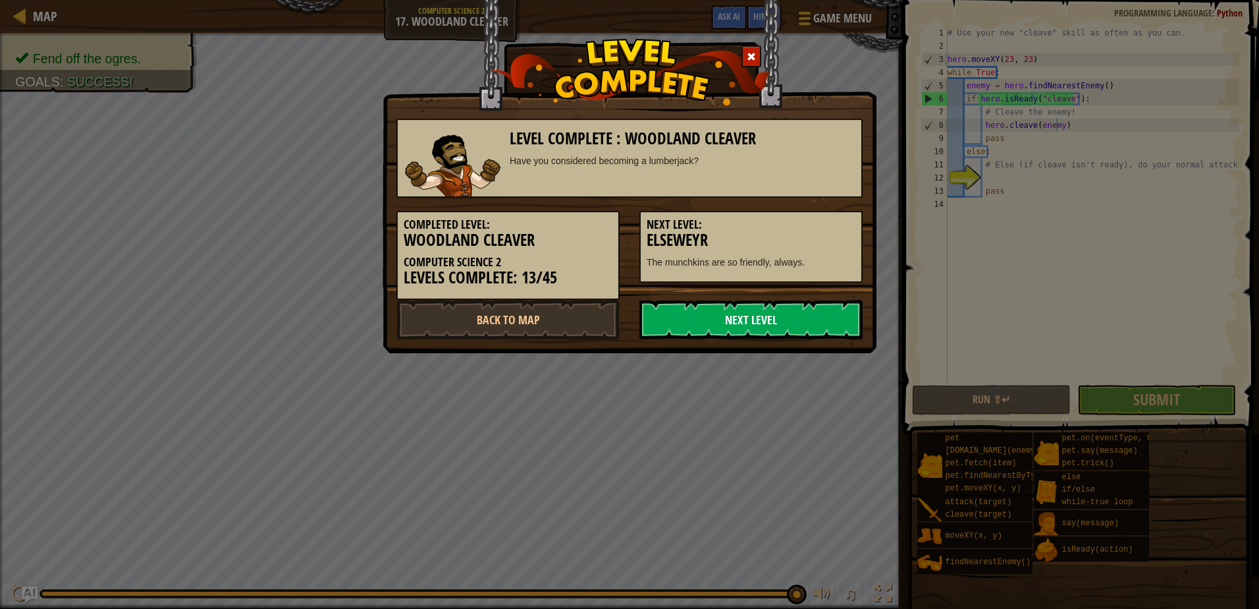
click at [823, 319] on link "Next Level" at bounding box center [751, 320] width 223 height 40
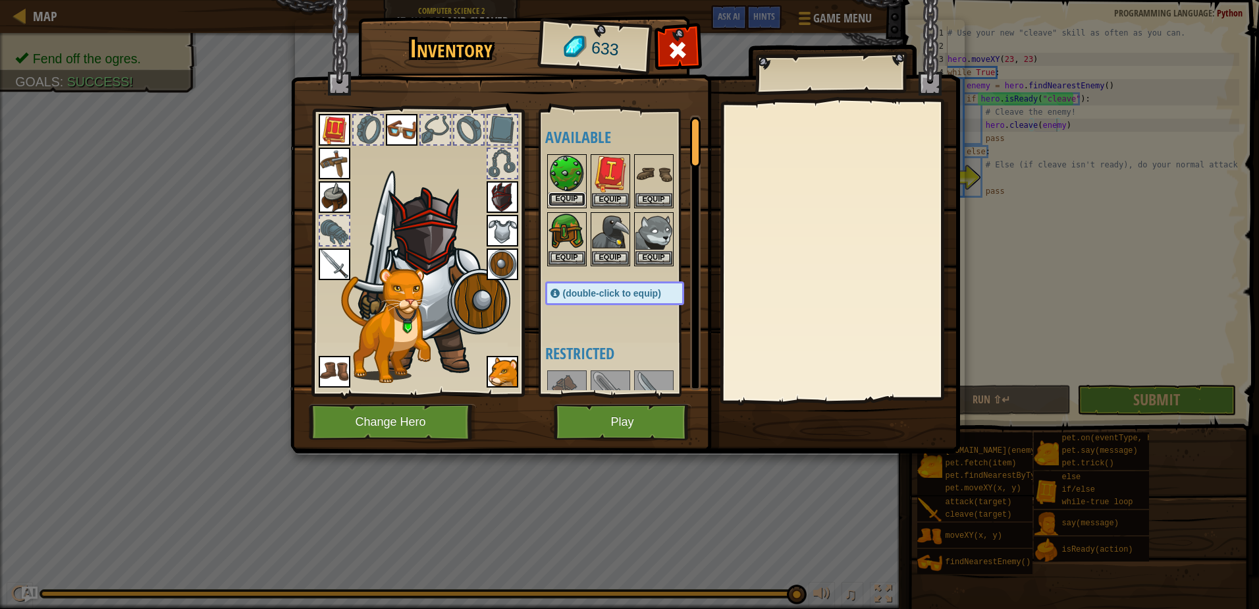
click at [574, 193] on button "Equip" at bounding box center [567, 199] width 37 height 14
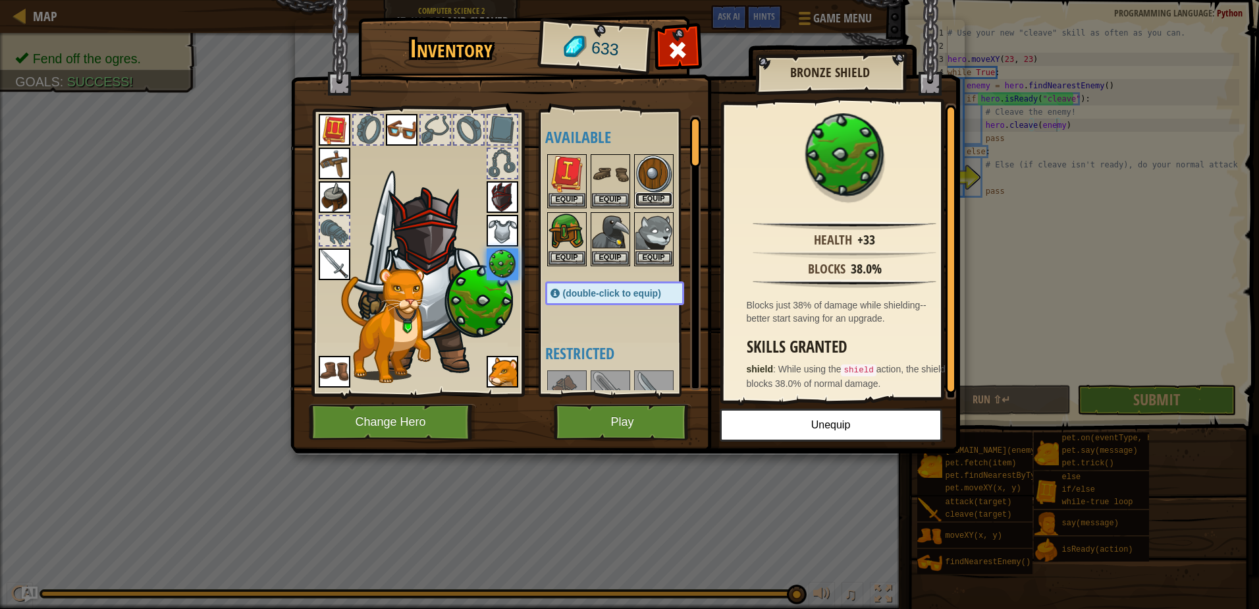
click at [668, 196] on button "Equip" at bounding box center [654, 199] width 37 height 14
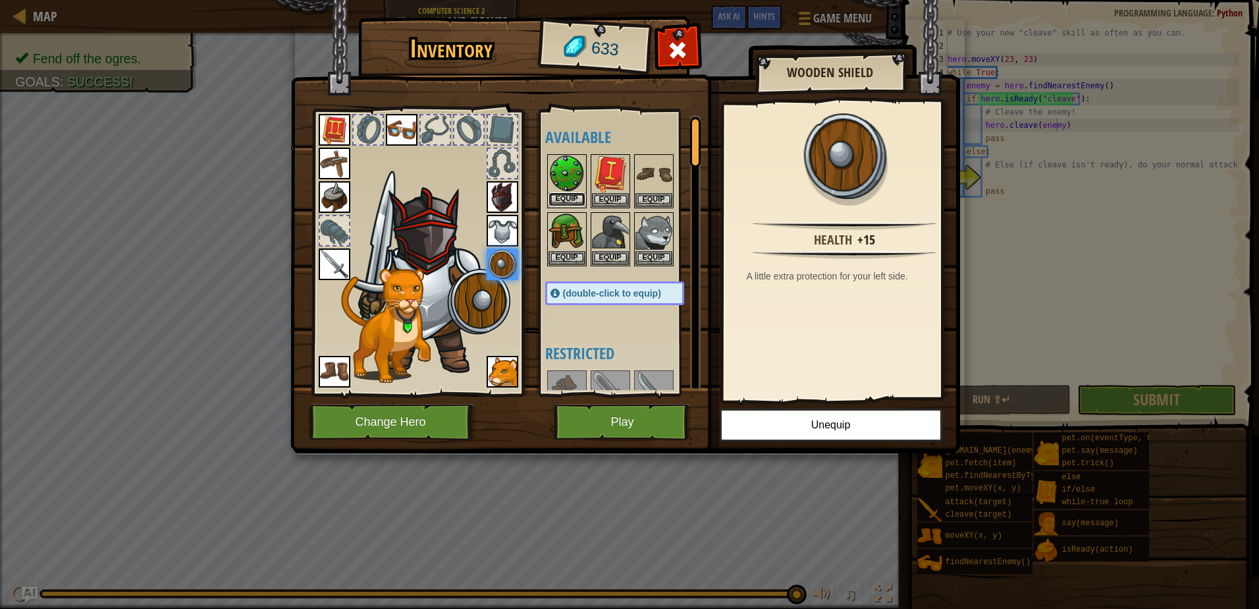
click at [559, 198] on button "Equip" at bounding box center [567, 199] width 37 height 14
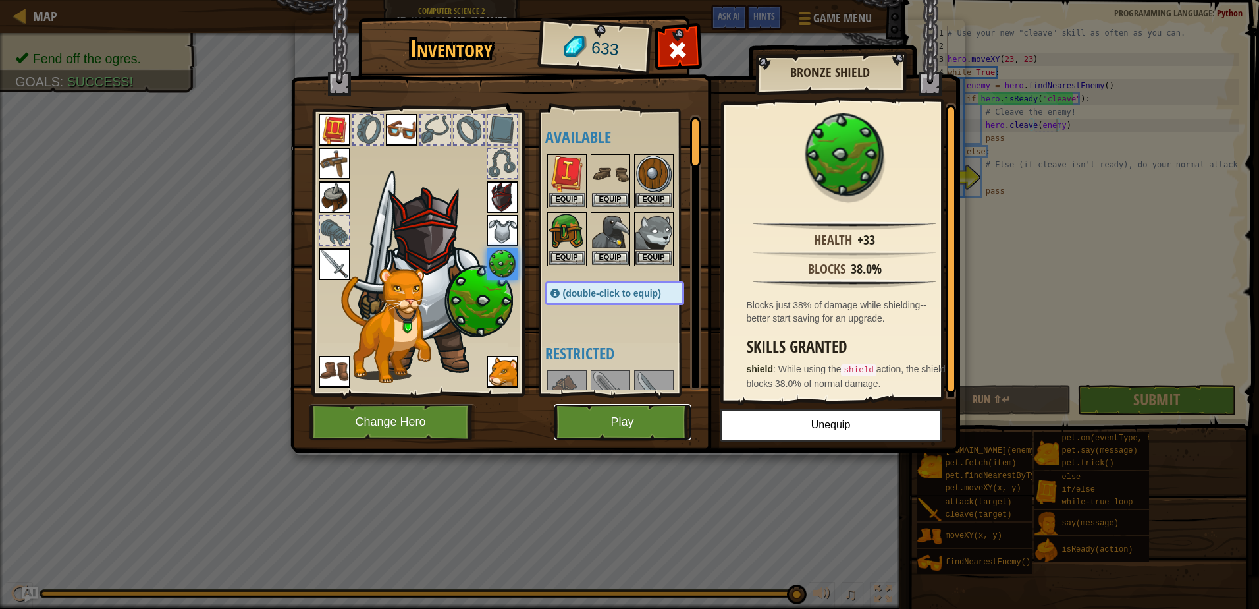
click at [599, 422] on button "Play" at bounding box center [623, 422] width 138 height 36
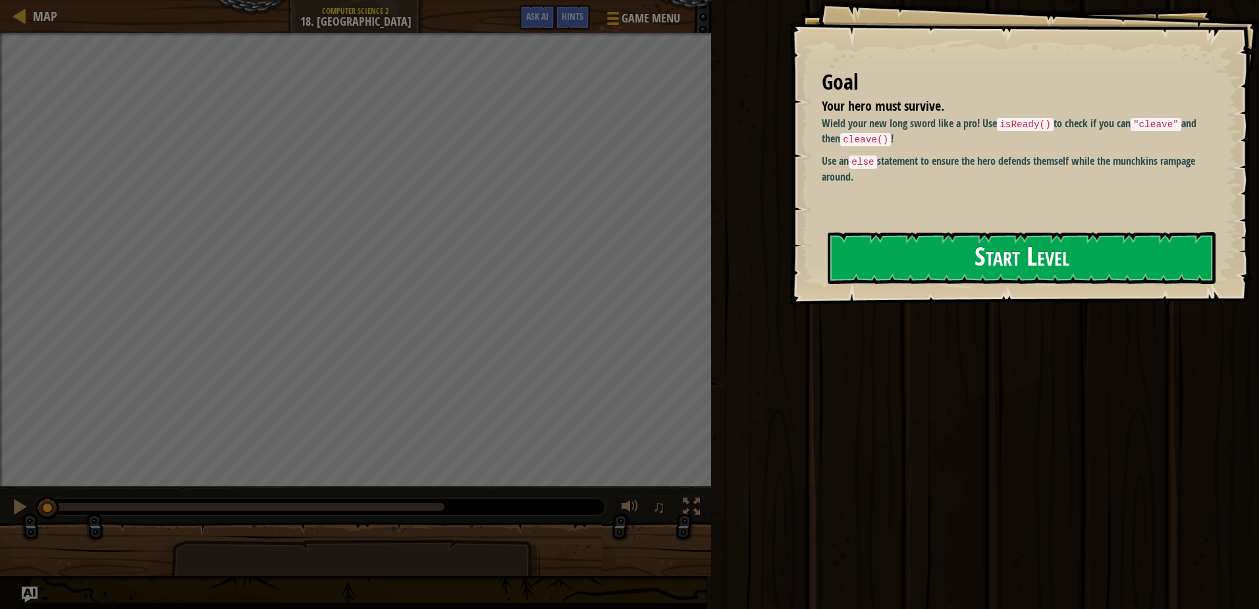
click at [918, 250] on button "Start Level" at bounding box center [1022, 258] width 388 height 52
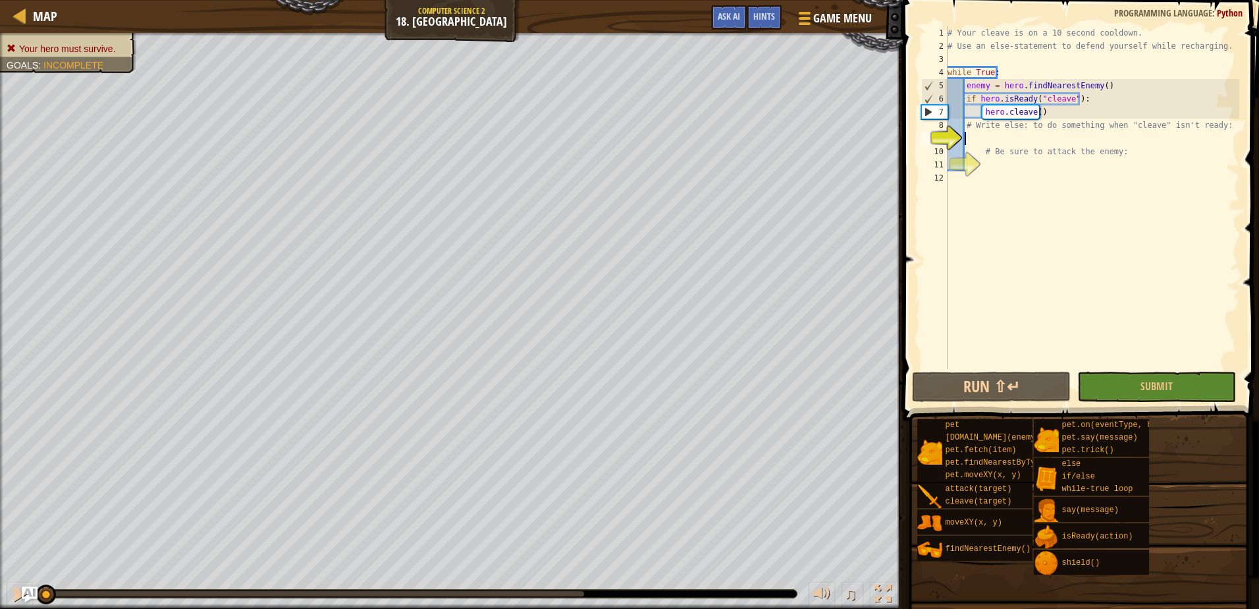
click at [1140, 235] on div "# Your cleave is on a 10 second cooldown. # Use an else-statement to defend you…" at bounding box center [1092, 210] width 294 height 369
click at [1149, 401] on button "Submit" at bounding box center [1157, 386] width 159 height 30
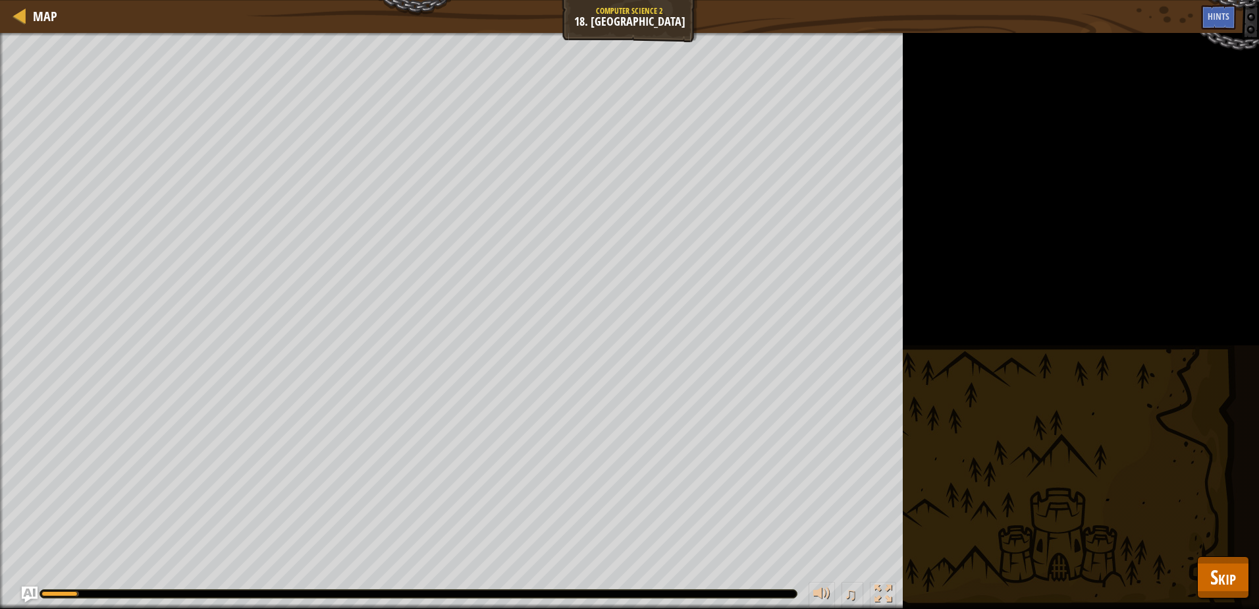
click at [1191, 568] on div "Your hero must survive. Goals : Running... ♫ Alejandro 299 x: 27 y: 24 No target" at bounding box center [629, 321] width 1259 height 576
click at [1215, 570] on span "Skip" at bounding box center [1224, 576] width 26 height 27
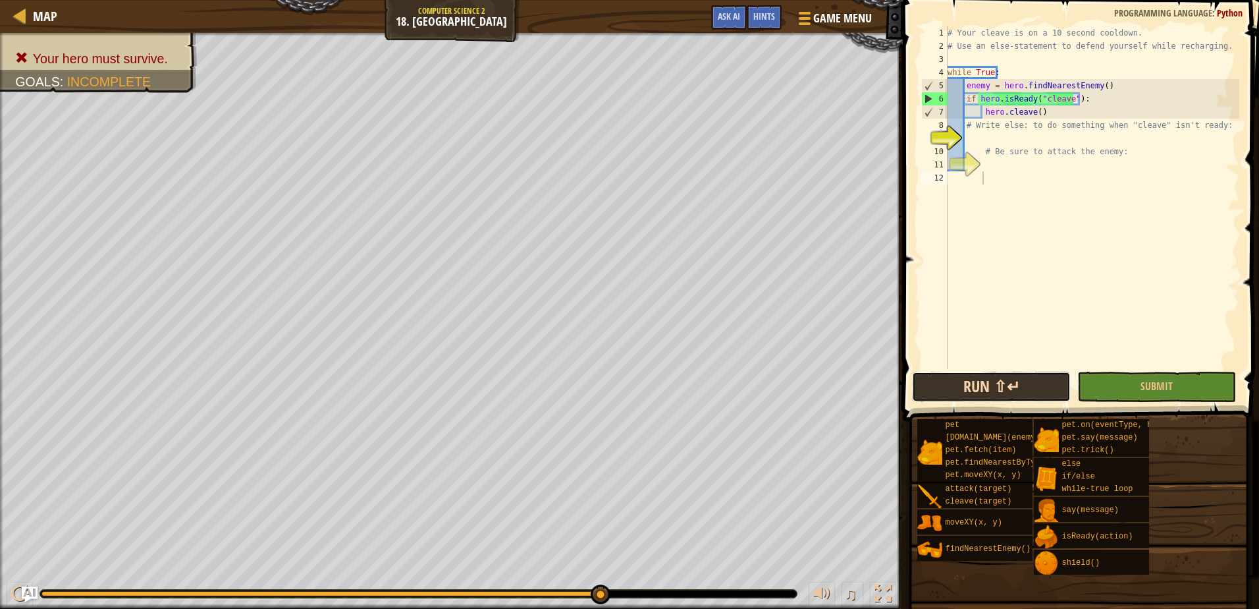
click at [1053, 387] on button "Run ⇧↵" at bounding box center [991, 386] width 159 height 30
click at [1073, 135] on div "# Your cleave is on a 10 second cooldown. # Use an else-statement to defend you…" at bounding box center [1092, 210] width 294 height 369
type textarea "e"
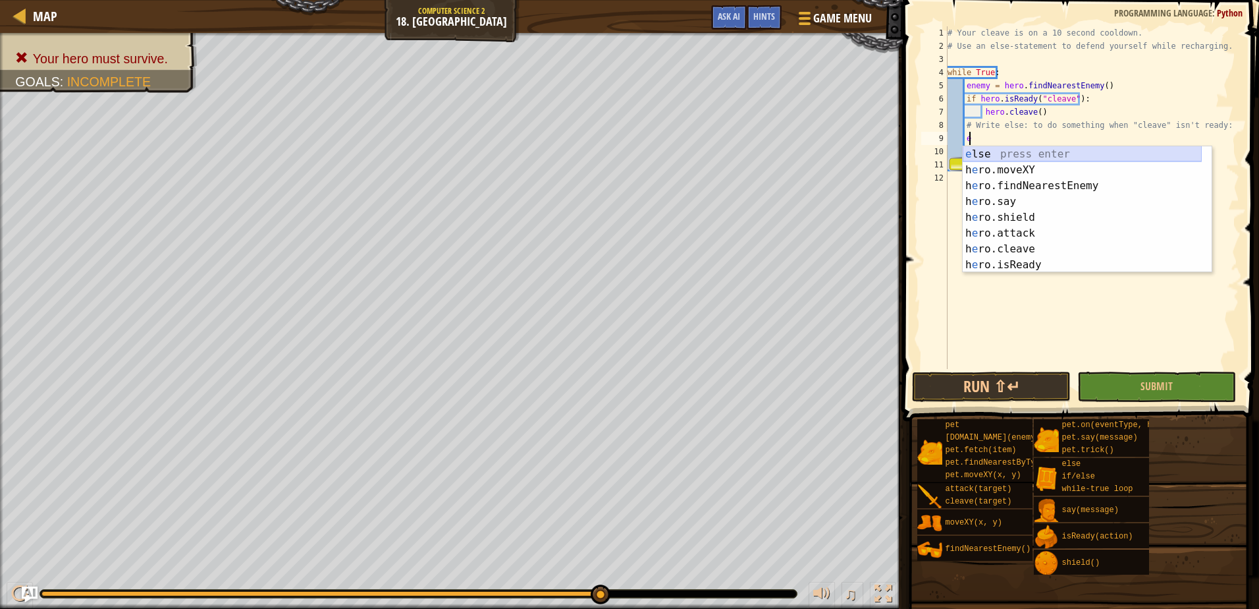
click at [1082, 152] on div "e lse press enter h e ro.moveXY press enter h e ro.findNearestEnemy press enter…" at bounding box center [1082, 225] width 239 height 158
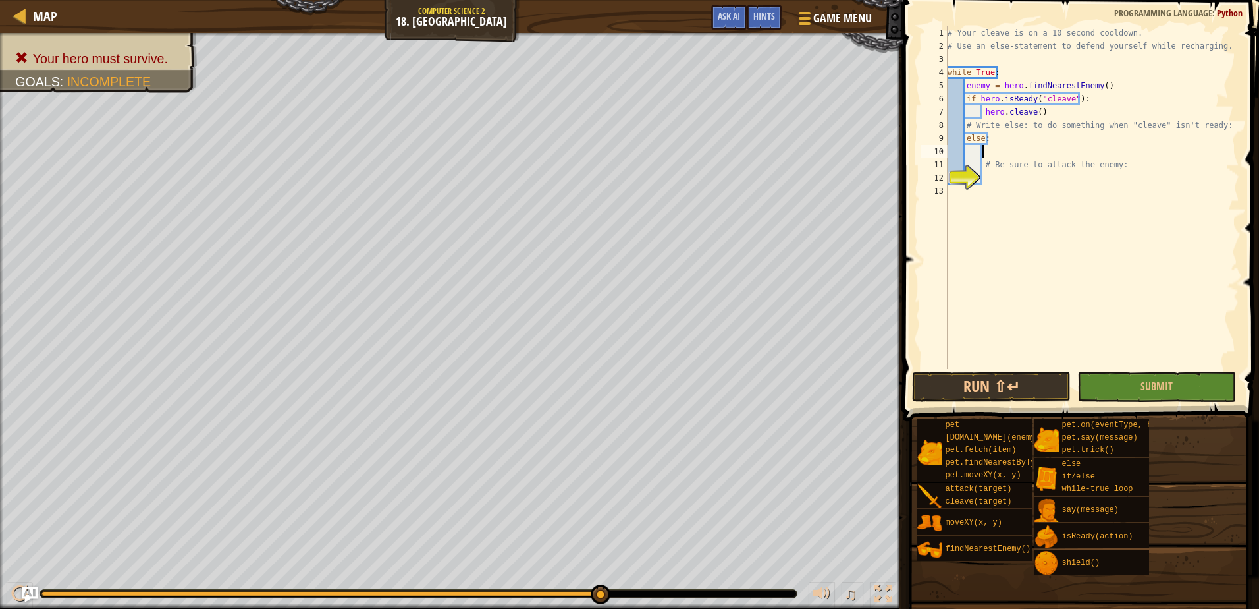
type textarea "e"
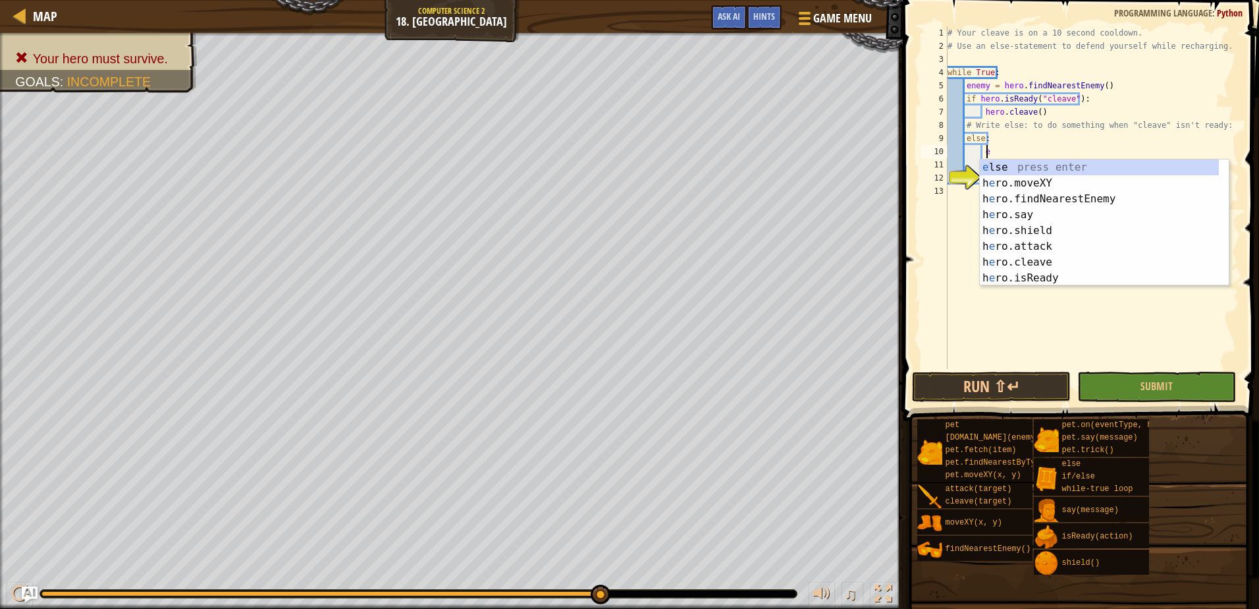
scroll to position [6, 3]
click at [1051, 196] on div "e lse press enter h e ro.moveXY press enter h e ro.findNearestEnemy press enter…" at bounding box center [1099, 238] width 239 height 158
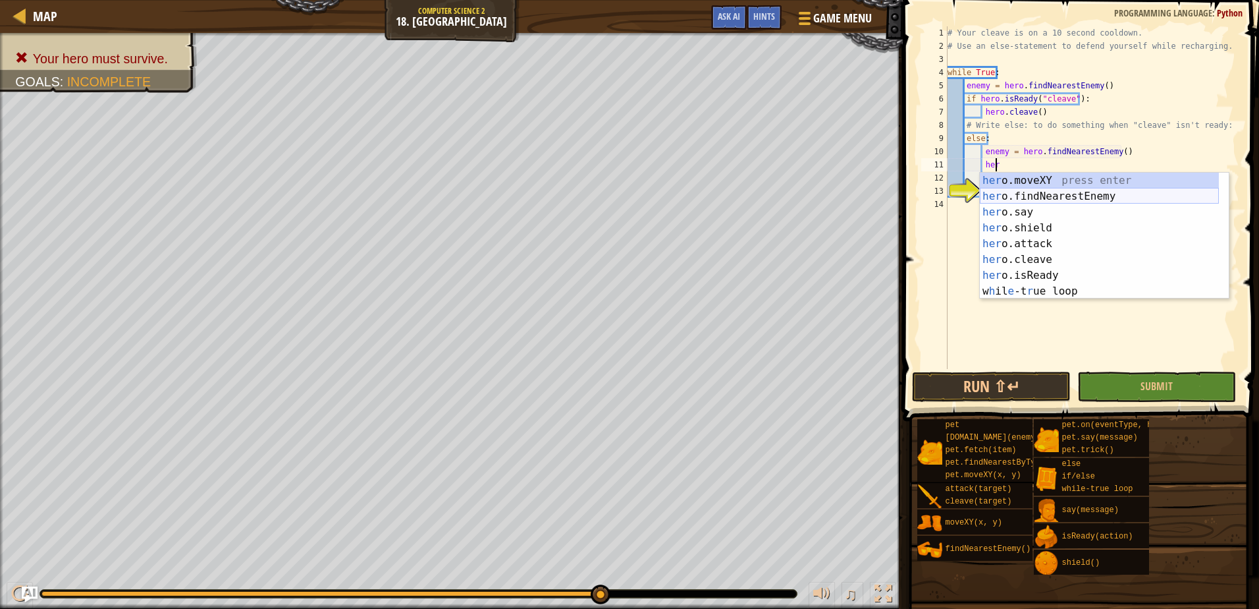
scroll to position [6, 4]
click at [1036, 269] on div "hero .moveXY press enter hero .findNearestEnemy press enter hero .say press ent…" at bounding box center [1104, 252] width 249 height 158
type textarea "ready = hero.isReady("cleave")"
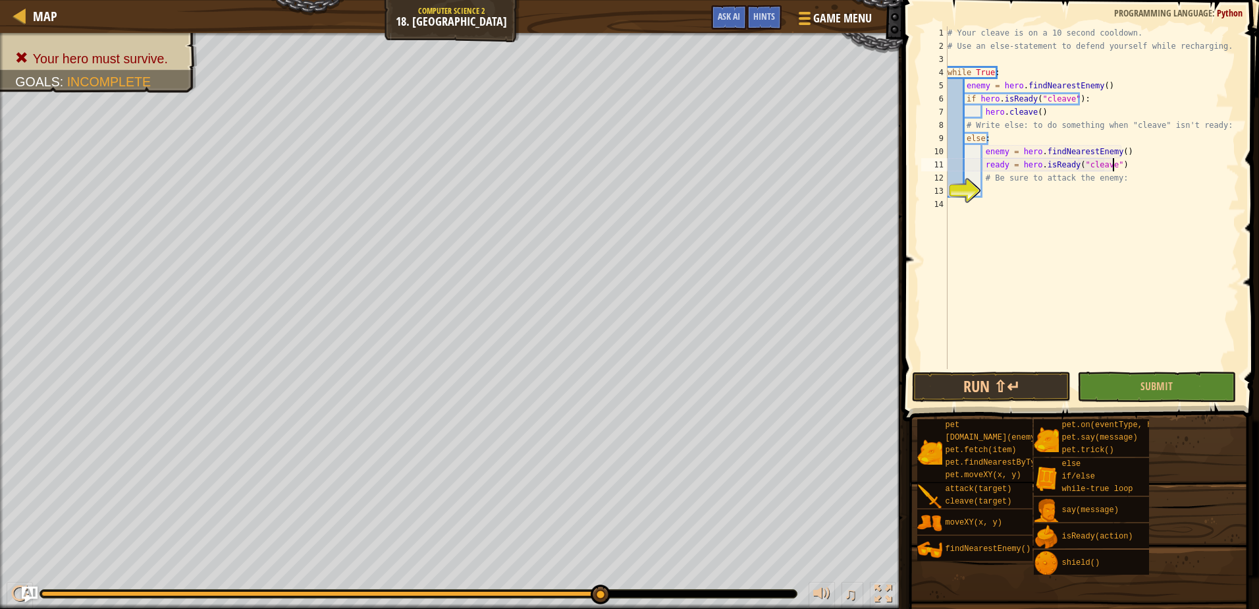
click at [1141, 165] on div "# Your cleave is on a 10 second cooldown. # Use an else-statement to defend you…" at bounding box center [1092, 210] width 294 height 369
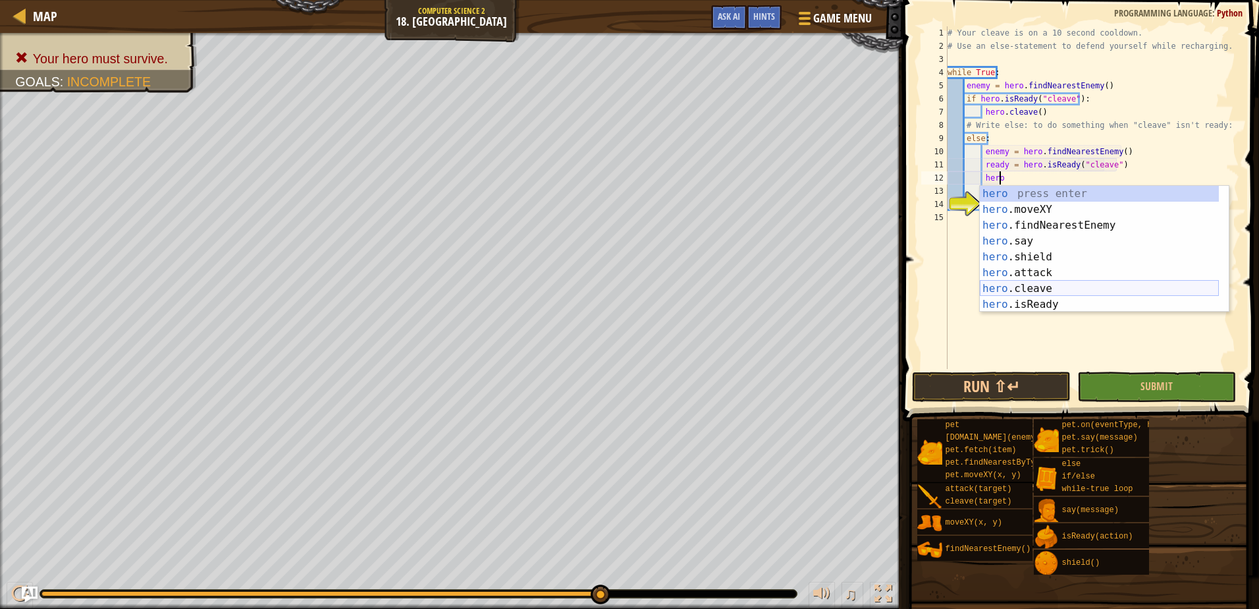
click at [1093, 288] on div "hero press enter hero .moveXY press enter hero .findNearestEnemy press enter he…" at bounding box center [1099, 265] width 239 height 158
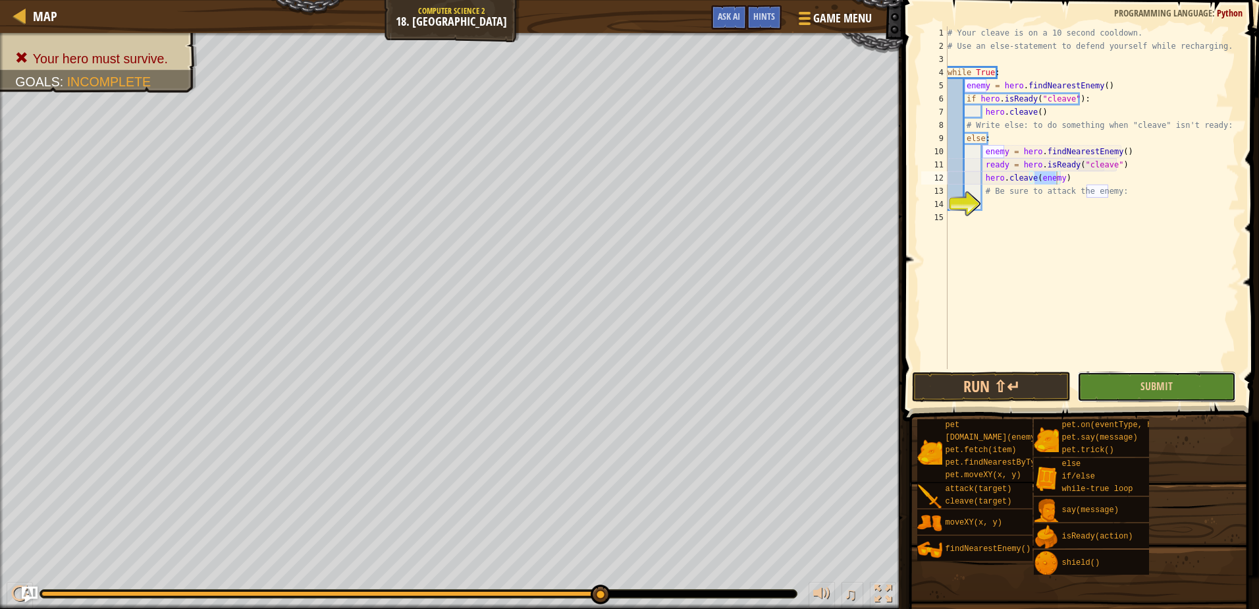
click at [1116, 379] on button "Submit" at bounding box center [1157, 386] width 159 height 30
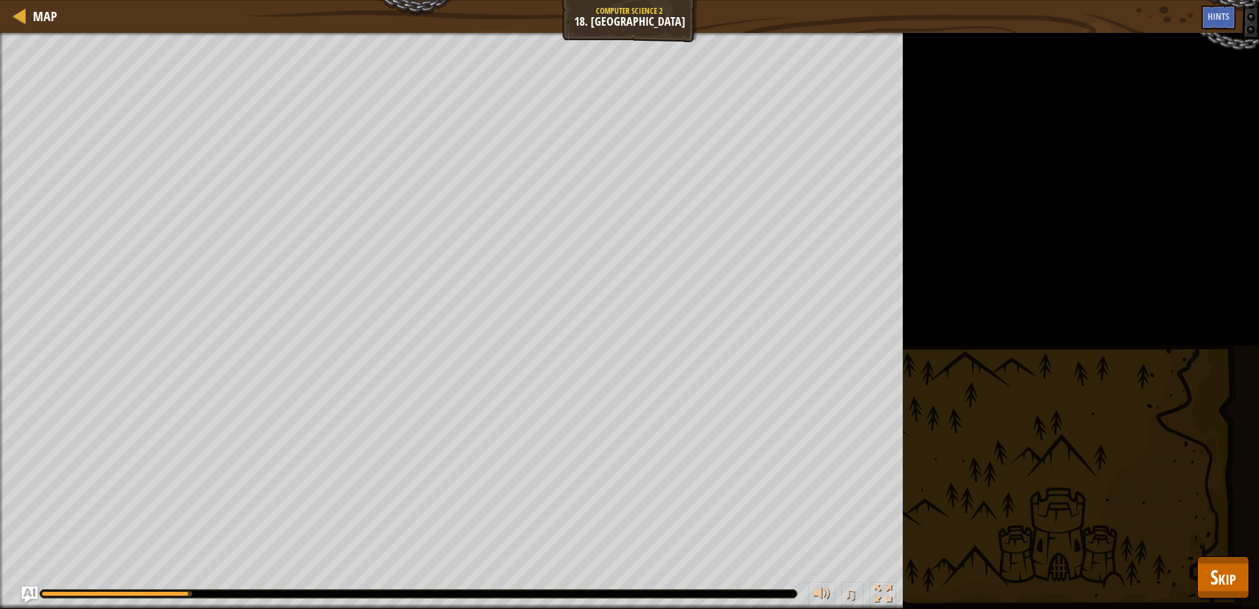
drag, startPoint x: 168, startPoint y: 571, endPoint x: 185, endPoint y: 588, distance: 24.2
click at [206, 580] on div "♫" at bounding box center [451, 590] width 903 height 40
click at [1229, 574] on span "Skip" at bounding box center [1224, 576] width 26 height 27
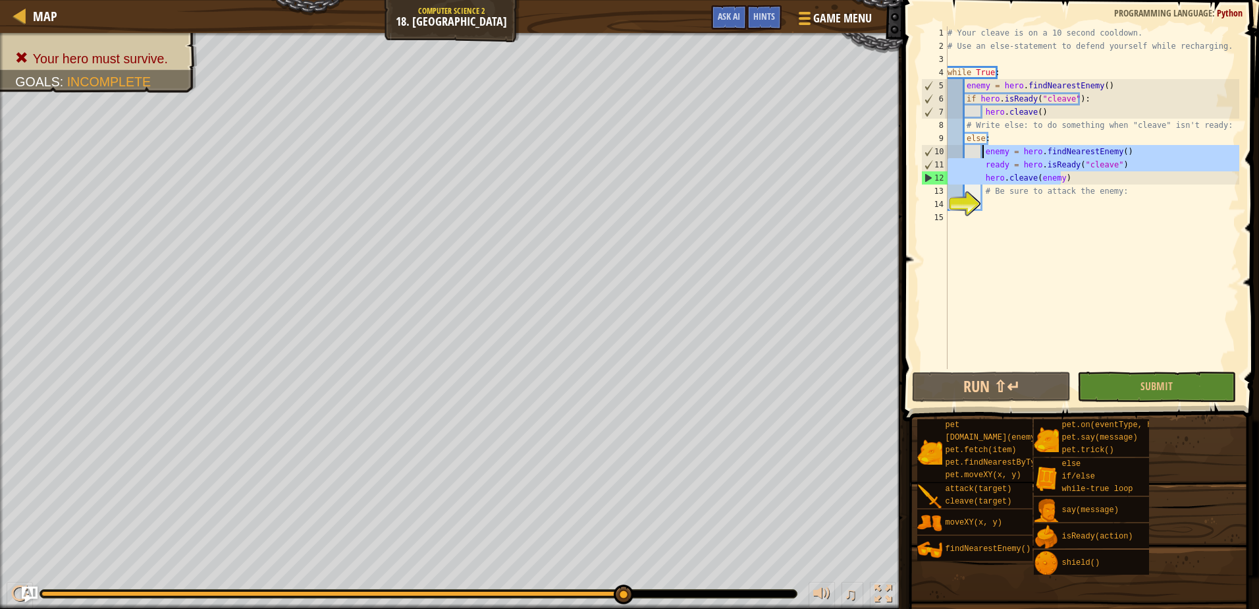
drag, startPoint x: 1067, startPoint y: 177, endPoint x: 980, endPoint y: 155, distance: 89.8
click at [980, 155] on div "# Your cleave is on a 10 second cooldown. # Use an else-statement to defend you…" at bounding box center [1092, 210] width 294 height 369
type textarea "enemy = hero.findNearestEnemy() ready = hero.isReady("cleave")"
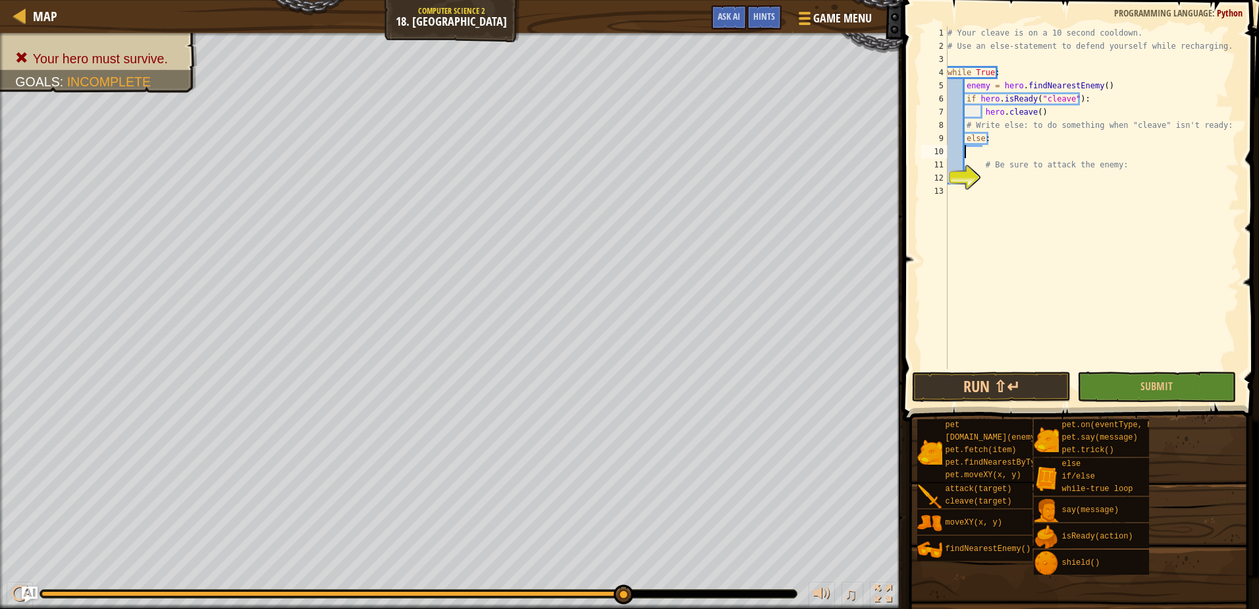
scroll to position [6, 0]
type textarea "else:"
type textarea "d"
click at [1094, 155] on div "# Your cleave is on a 10 second cooldown. # Use an else-statement to defend you…" at bounding box center [1092, 210] width 294 height 369
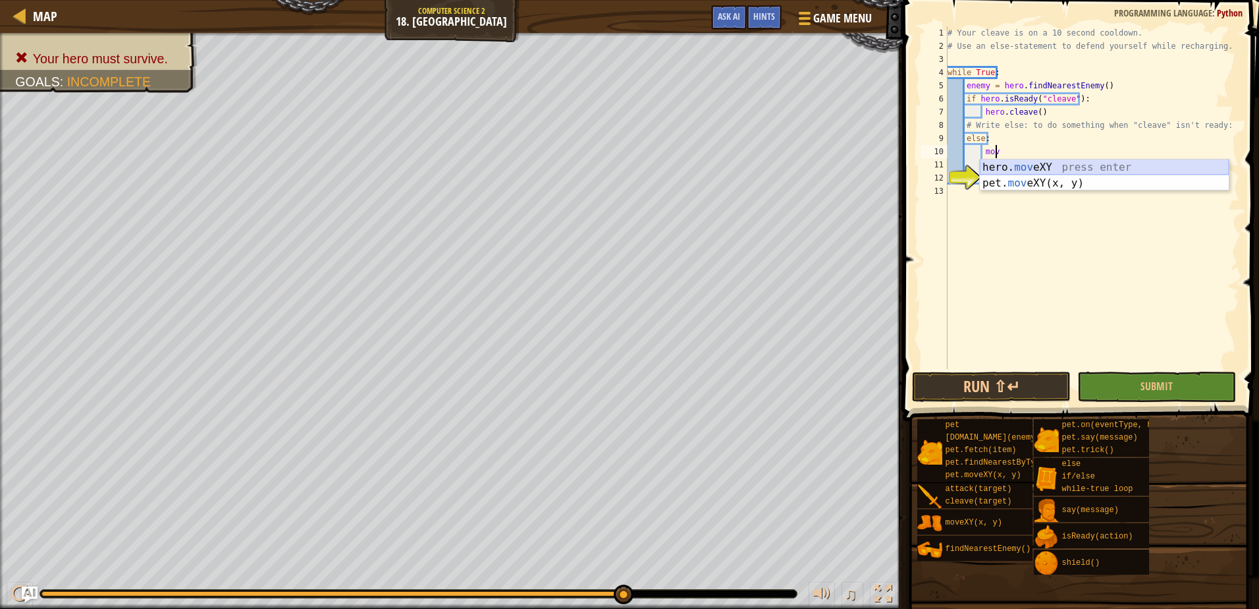
click at [1039, 169] on div "hero. mov eXY press enter pet. mov eXY(x, y) press enter" at bounding box center [1104, 190] width 249 height 63
click at [1057, 153] on div "# Your cleave is on a 10 second cooldown. # Use an else-statement to defend you…" at bounding box center [1092, 210] width 294 height 369
type textarea "hero.moveXY(15, 45)"
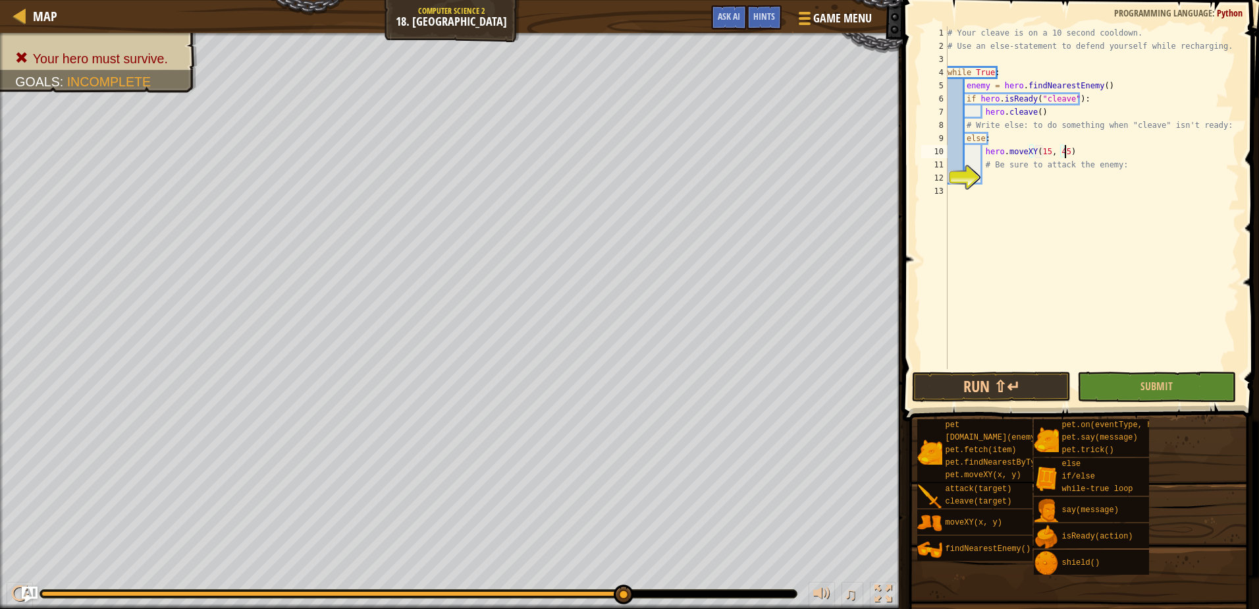
click at [1084, 153] on div "# Your cleave is on a 10 second cooldown. # Use an else-statement to defend you…" at bounding box center [1092, 210] width 294 height 369
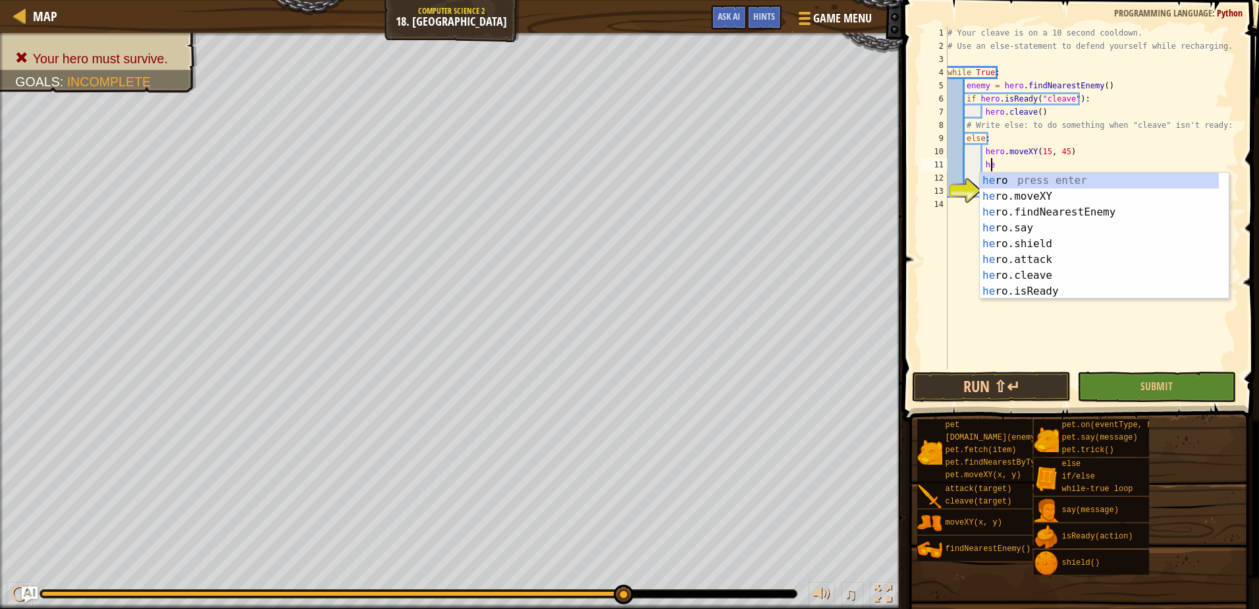
scroll to position [6, 3]
click at [1082, 194] on div "her o press enter her o.moveXY press enter her o.findNearestEnemy press enter h…" at bounding box center [1099, 252] width 239 height 158
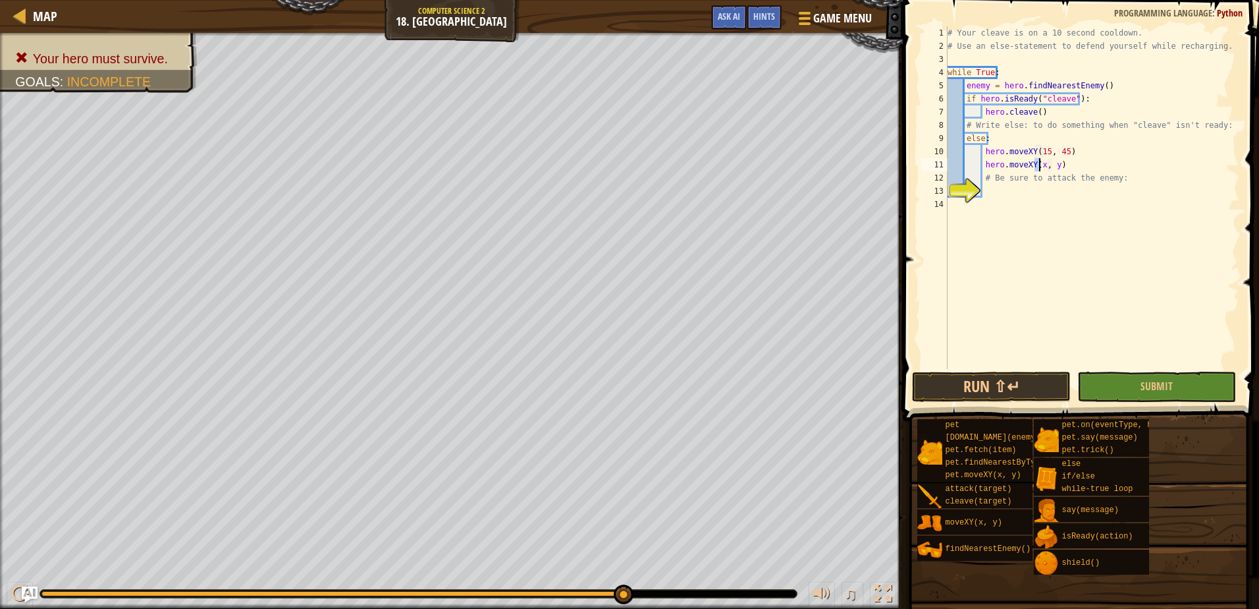
scroll to position [6, 8]
click at [1054, 163] on div "# Your cleave is on a 10 second cooldown. # Use an else-statement to defend you…" at bounding box center [1092, 210] width 294 height 369
drag, startPoint x: 1046, startPoint y: 388, endPoint x: 1034, endPoint y: 387, distance: 11.9
click at [1037, 387] on button "Run ⇧↵" at bounding box center [991, 386] width 159 height 30
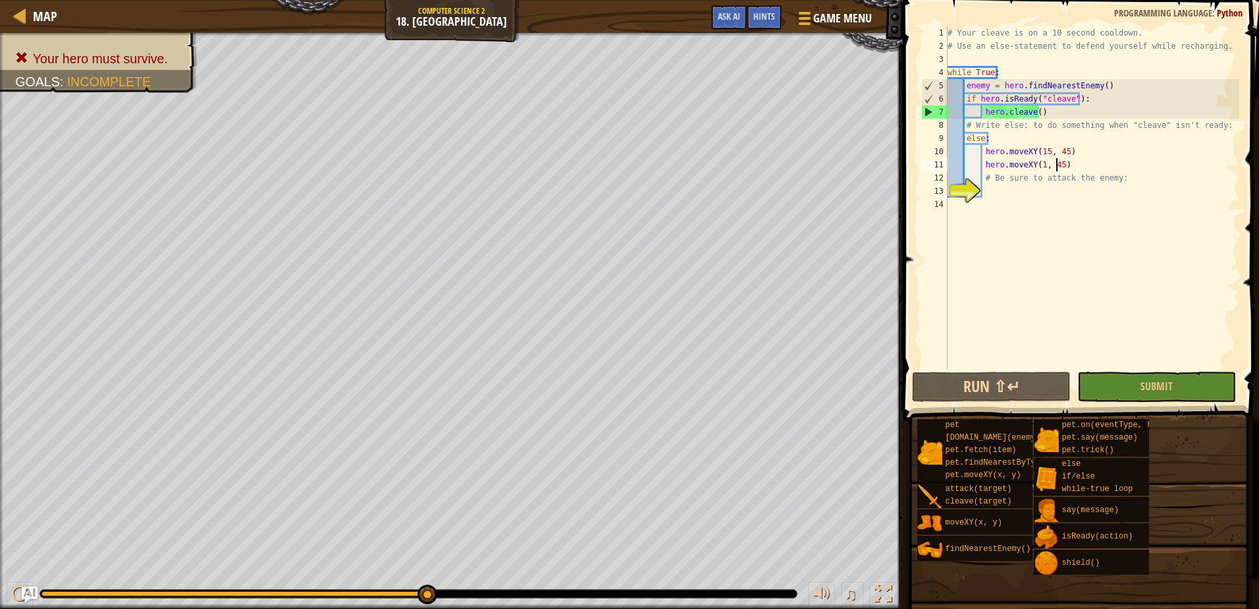
click at [1041, 152] on div "# Your cleave is on a 10 second cooldown. # Use an else-statement to defend you…" at bounding box center [1092, 210] width 294 height 369
click at [1038, 168] on div "# Your cleave is on a 10 second cooldown. # Use an else-statement to defend you…" at bounding box center [1092, 210] width 294 height 369
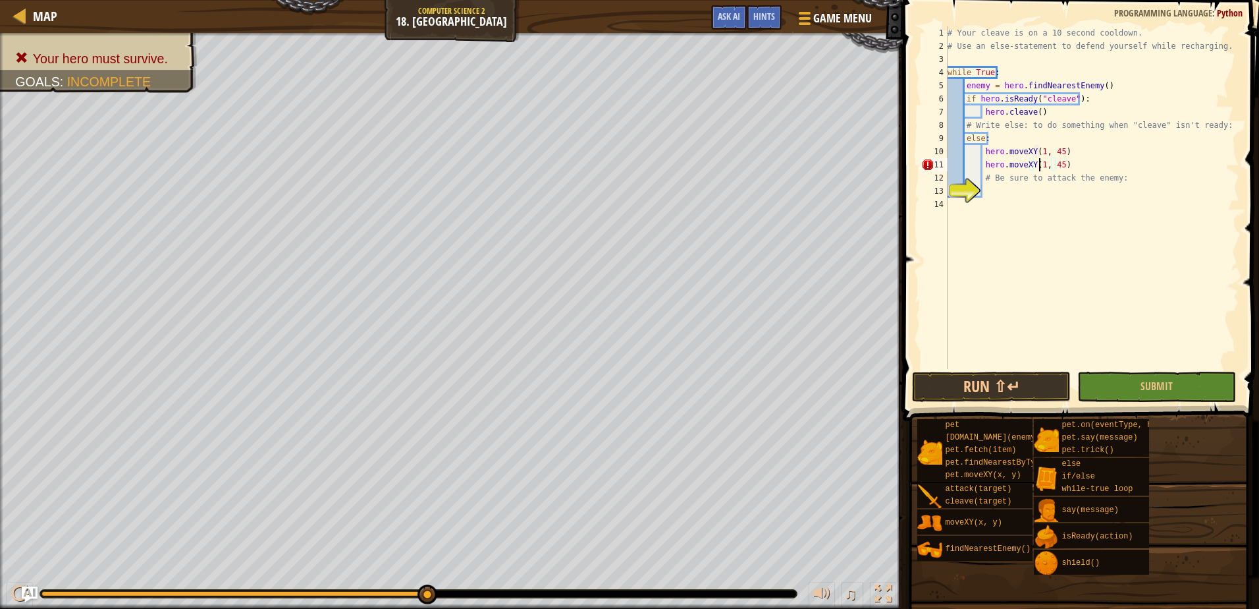
type textarea "hero.moveXY(15, 45)"
click at [1111, 366] on div "# Your cleave is on a 10 second cooldown. # Use an else-statement to defend you…" at bounding box center [1092, 210] width 294 height 369
click at [1107, 385] on button "Submit" at bounding box center [1157, 386] width 159 height 30
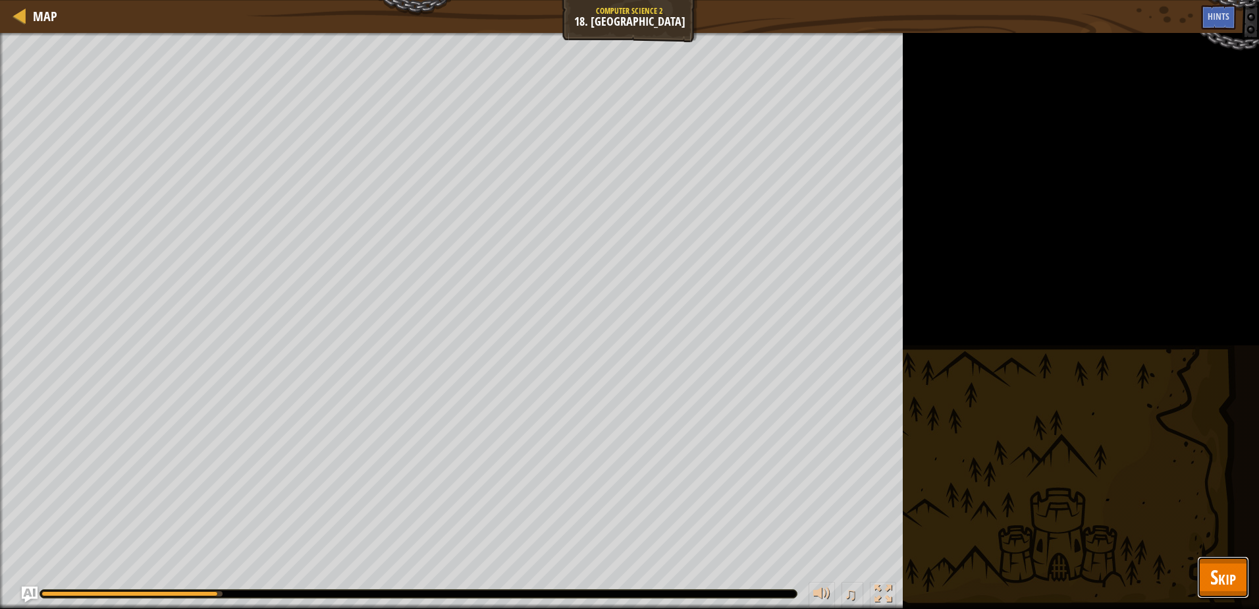
click at [1205, 566] on button "Skip" at bounding box center [1223, 577] width 52 height 42
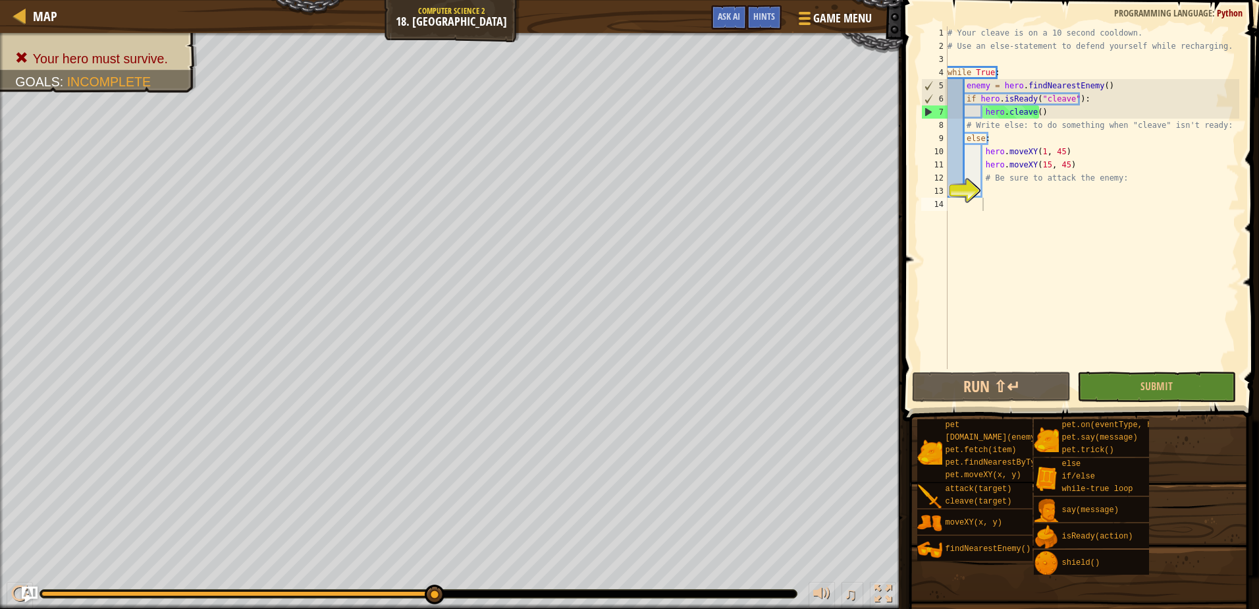
click at [1038, 154] on div "# Your cleave is on a 10 second cooldown. # Use an else-statement to defend you…" at bounding box center [1092, 210] width 294 height 369
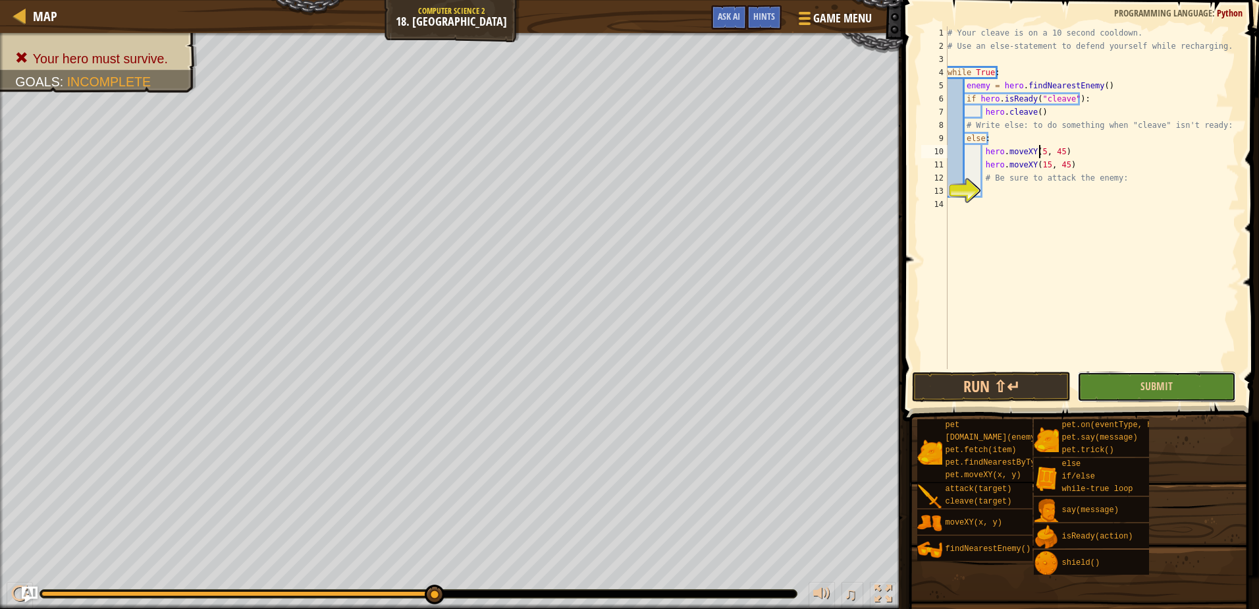
click at [1116, 381] on button "Submit" at bounding box center [1157, 386] width 159 height 30
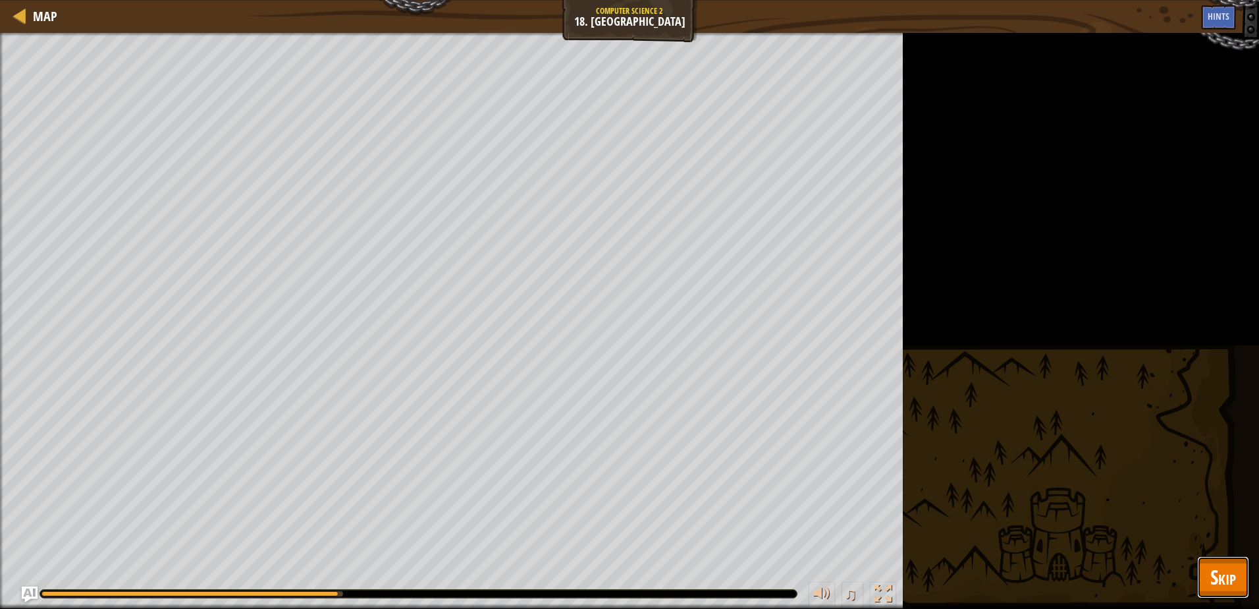
drag, startPoint x: 1226, startPoint y: 589, endPoint x: 1214, endPoint y: 588, distance: 11.9
click at [1225, 589] on span "Skip" at bounding box center [1224, 576] width 26 height 27
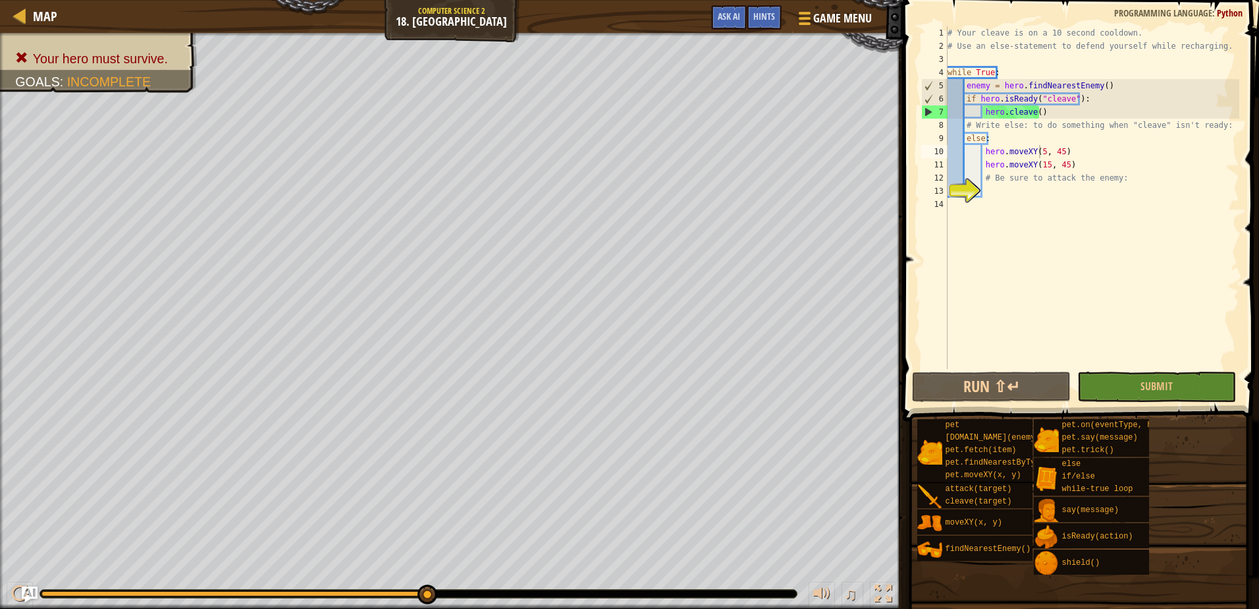
click at [1055, 152] on div "# Your cleave is on a 10 second cooldown. # Use an else-statement to defend you…" at bounding box center [1092, 210] width 294 height 369
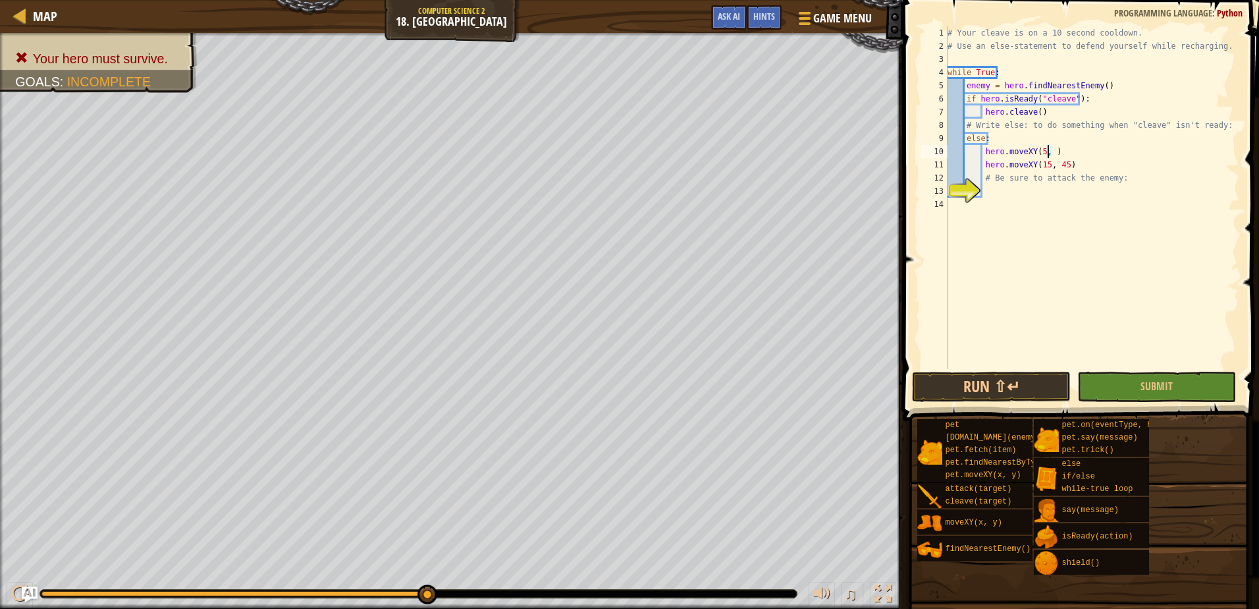
scroll to position [6, 9]
drag, startPoint x: 1105, startPoint y: 380, endPoint x: 1111, endPoint y: 395, distance: 15.9
click at [1105, 382] on button "Submit" at bounding box center [1157, 386] width 159 height 30
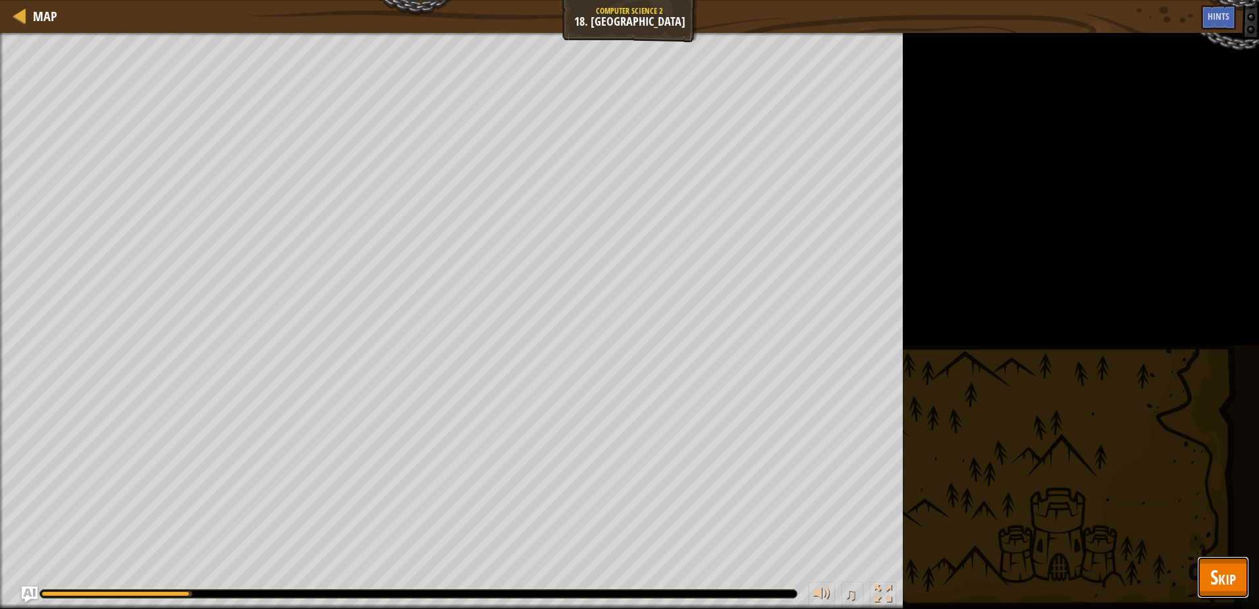
click at [1225, 574] on span "Skip" at bounding box center [1224, 576] width 26 height 27
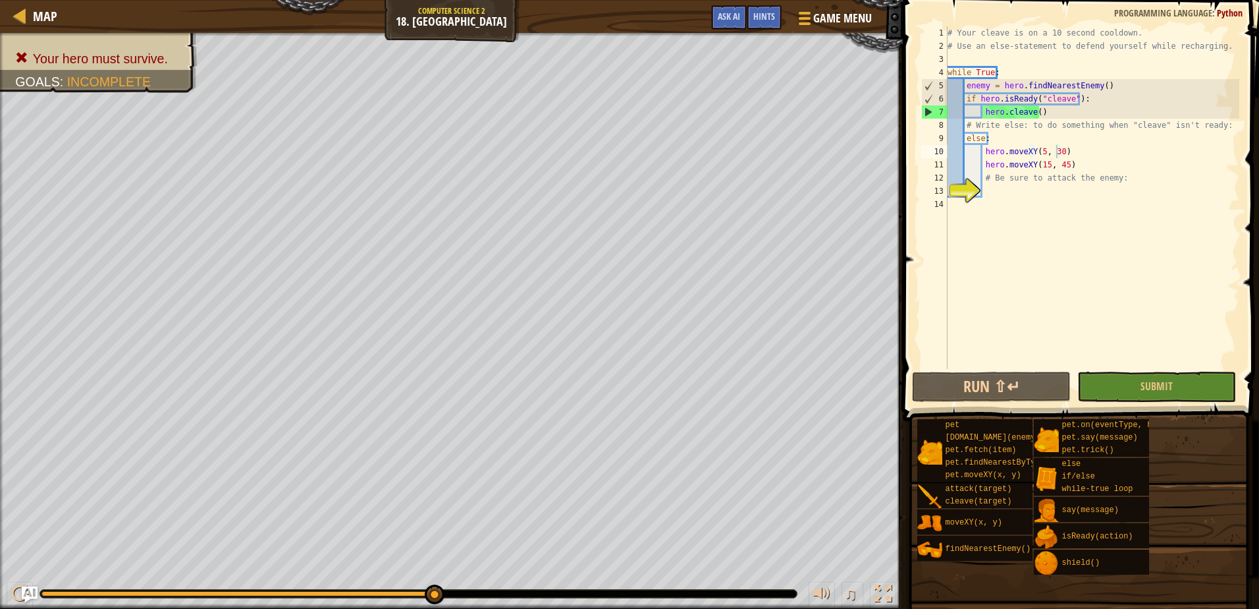
click at [1036, 151] on div "# Your cleave is on a 10 second cooldown. # Use an else-statement to defend you…" at bounding box center [1092, 210] width 294 height 369
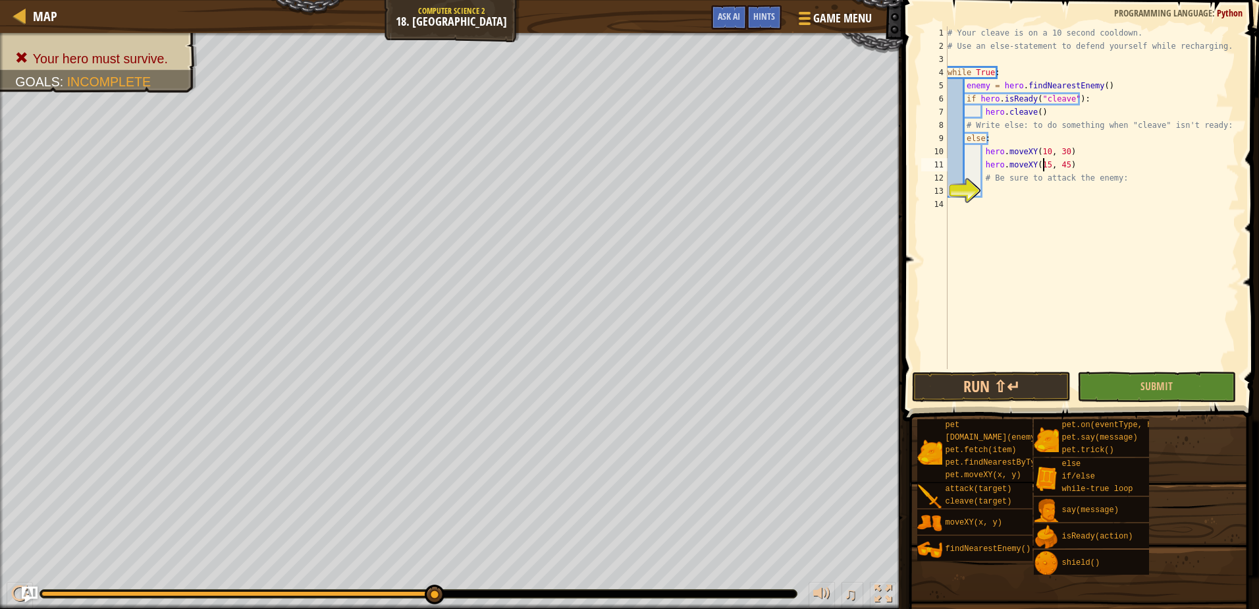
click at [1041, 163] on div "# Your cleave is on a 10 second cooldown. # Use an else-statement to defend you…" at bounding box center [1092, 210] width 294 height 369
click at [1030, 389] on button "Run ⇧↵" at bounding box center [991, 386] width 159 height 30
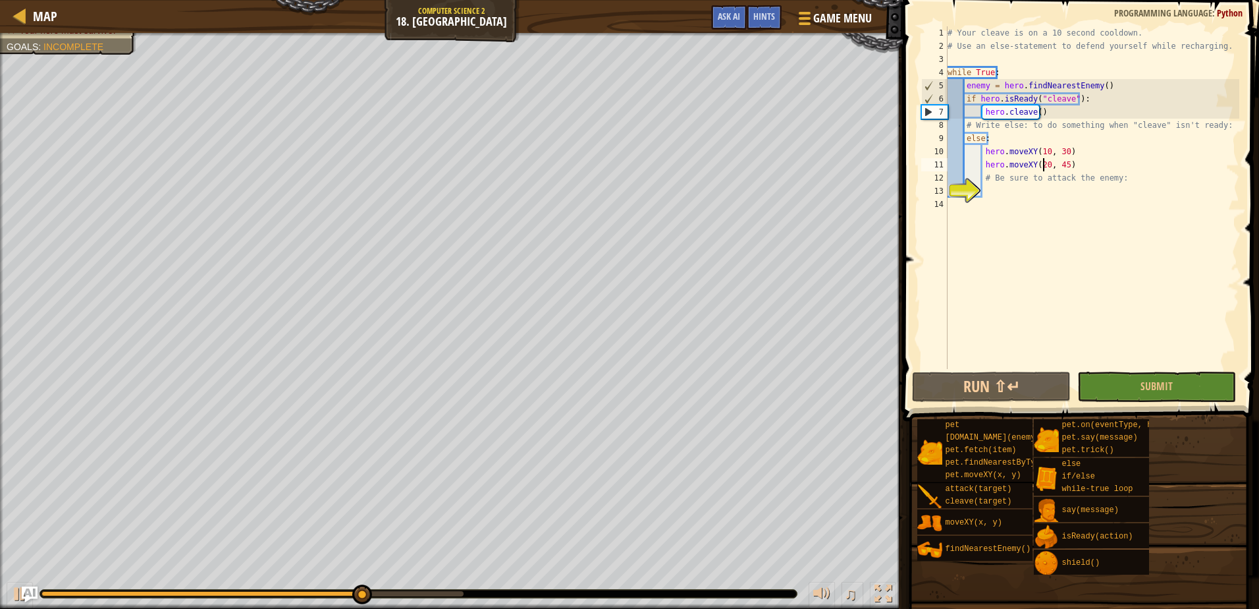
click at [1061, 163] on div "# Your cleave is on a 10 second cooldown. # Use an else-statement to defend you…" at bounding box center [1092, 210] width 294 height 369
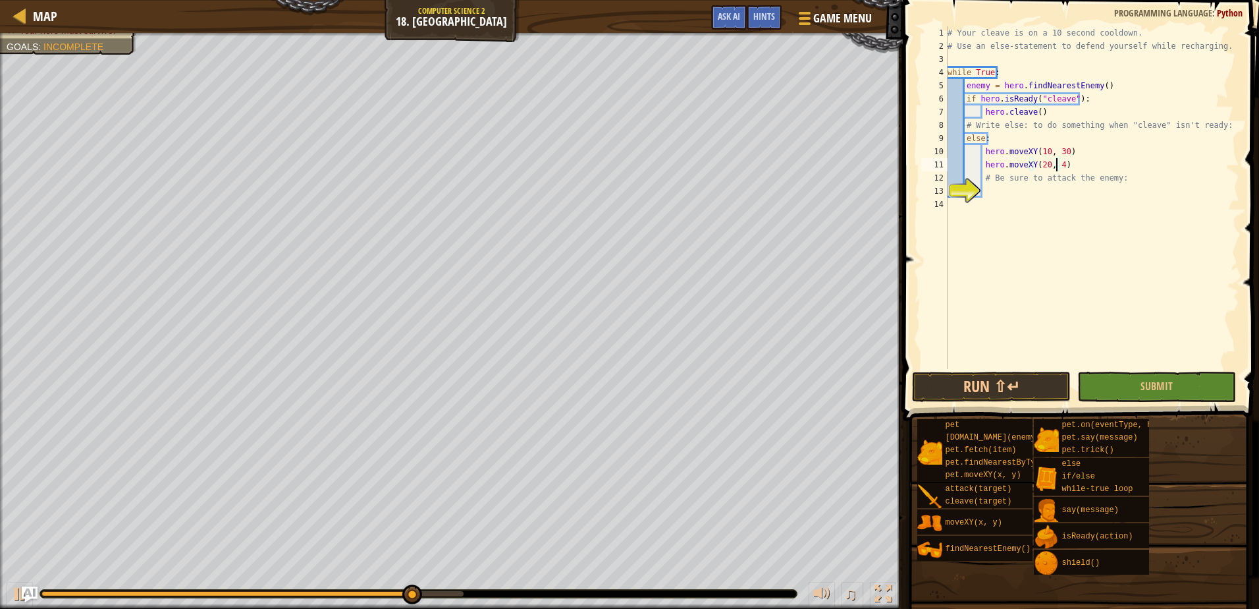
scroll to position [6, 9]
click at [1024, 372] on button "Run ⇧↵" at bounding box center [991, 386] width 159 height 30
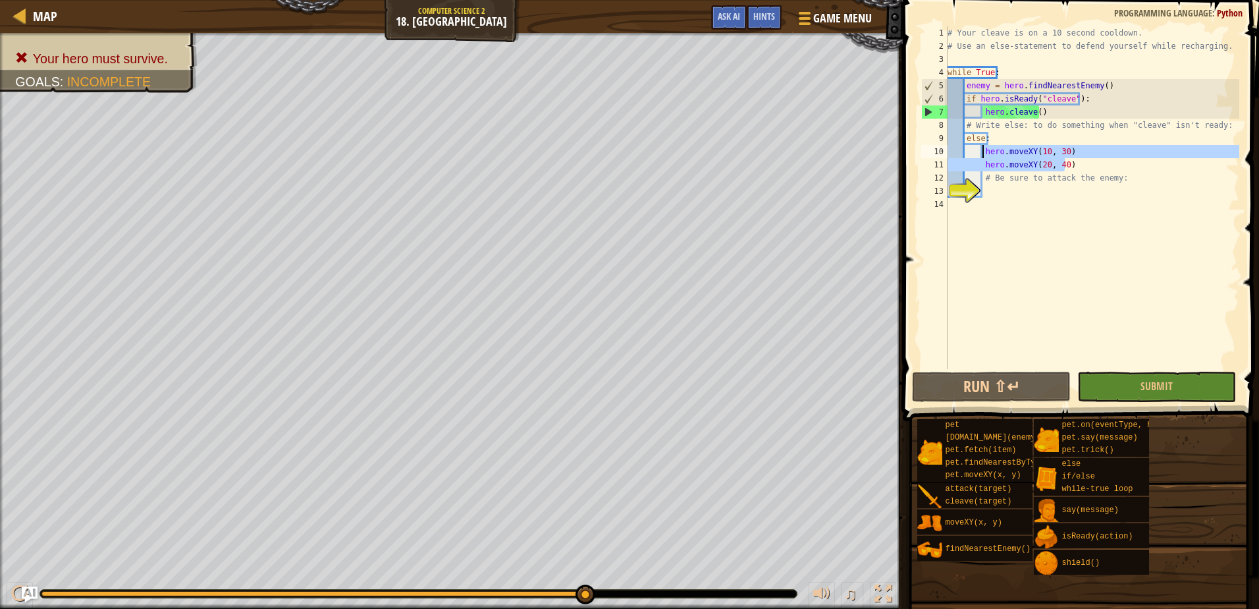
drag, startPoint x: 1079, startPoint y: 159, endPoint x: 983, endPoint y: 152, distance: 95.7
click at [983, 152] on div "# Your cleave is on a 10 second cooldown. # Use an else-statement to defend you…" at bounding box center [1092, 210] width 294 height 369
type textarea "hero.moveXY(10, 30) hero.moveXY(20, 40)"
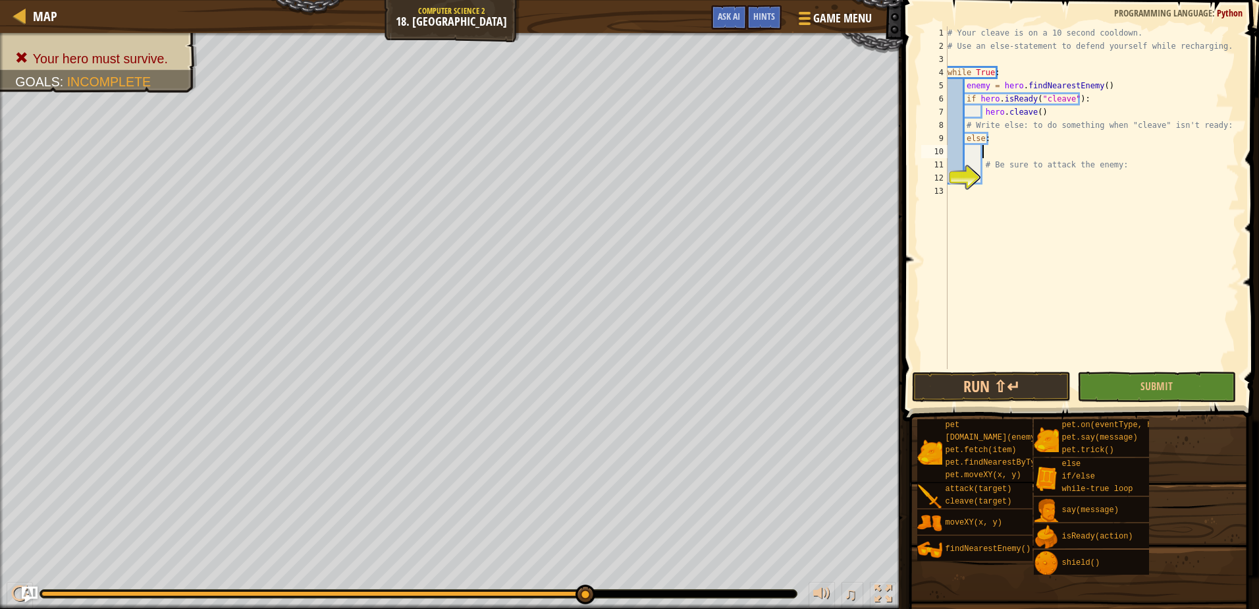
scroll to position [6, 3]
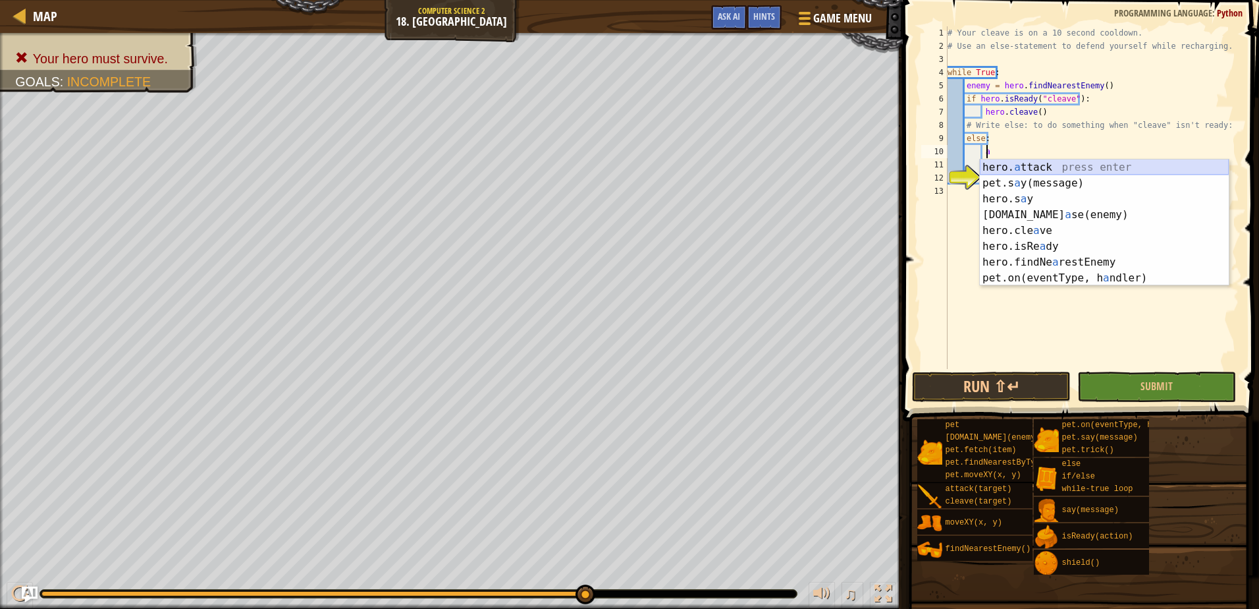
click at [1016, 162] on div "hero. a ttack press enter pet.s a y(message) press enter hero.s a y press enter…" at bounding box center [1104, 238] width 249 height 158
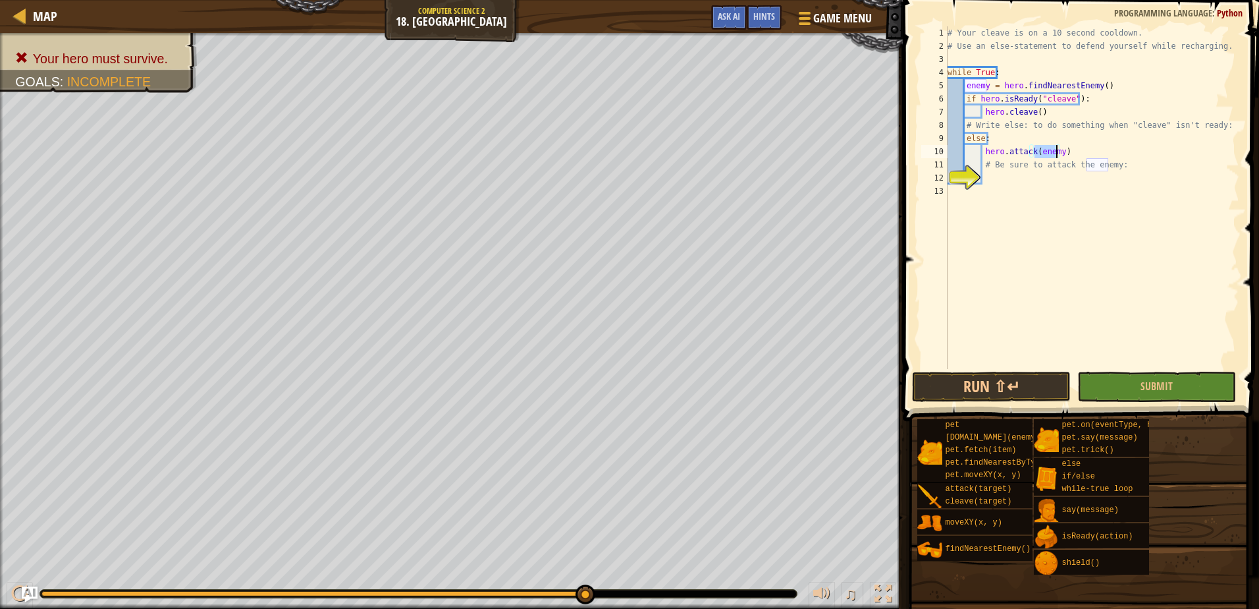
click at [1041, 137] on div "# Your cleave is on a 10 second cooldown. # Use an else-statement to defend you…" at bounding box center [1092, 210] width 294 height 369
type textarea "else:"
type textarea "fi"
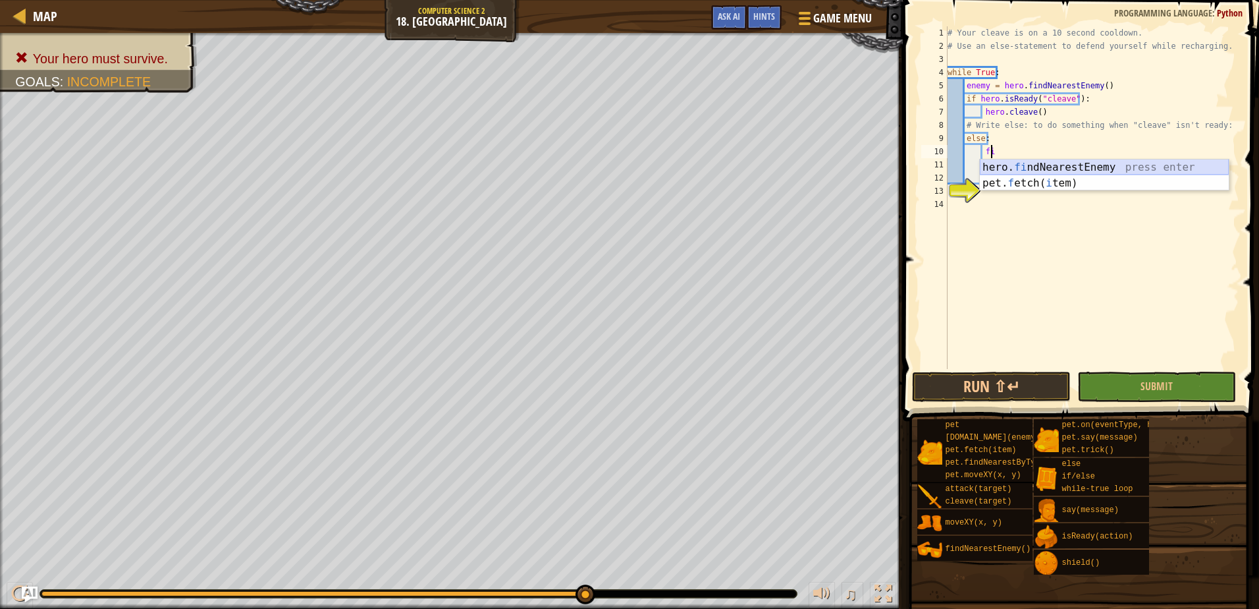
click at [1032, 166] on div "hero. fi ndNearestEnemy press enter pet. f etch( i tem) press enter" at bounding box center [1104, 190] width 249 height 63
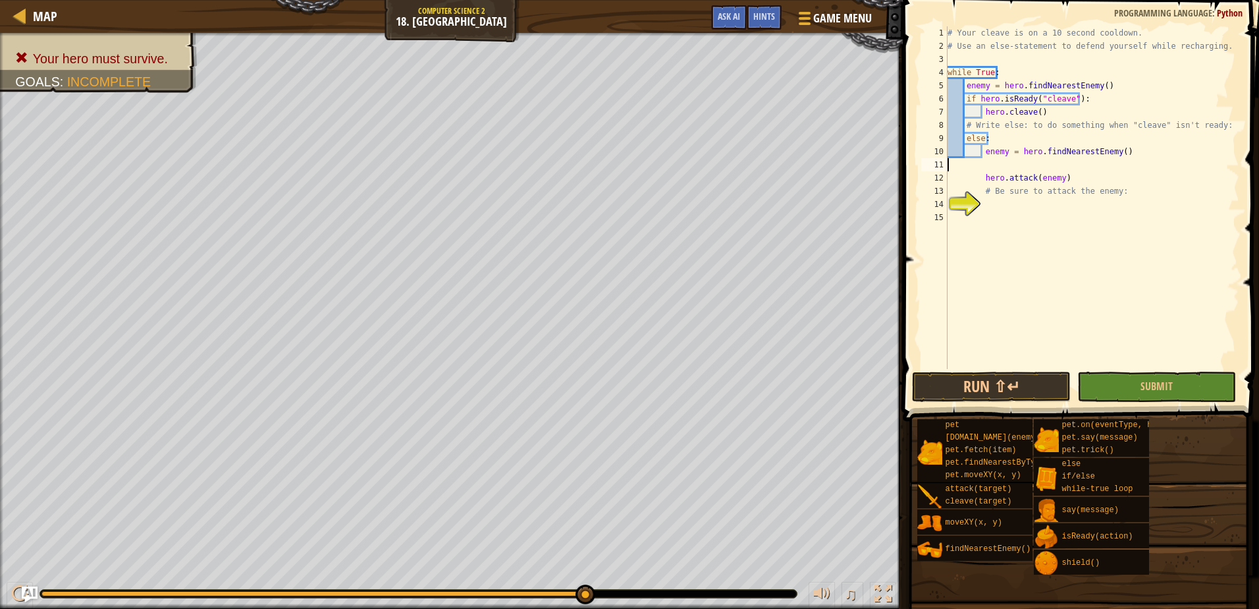
scroll to position [6, 0]
click at [1079, 170] on div "# Your cleave is on a 10 second cooldown. # Use an else-statement to defend you…" at bounding box center [1092, 210] width 294 height 369
type textarea "hero.attack(enemy)"
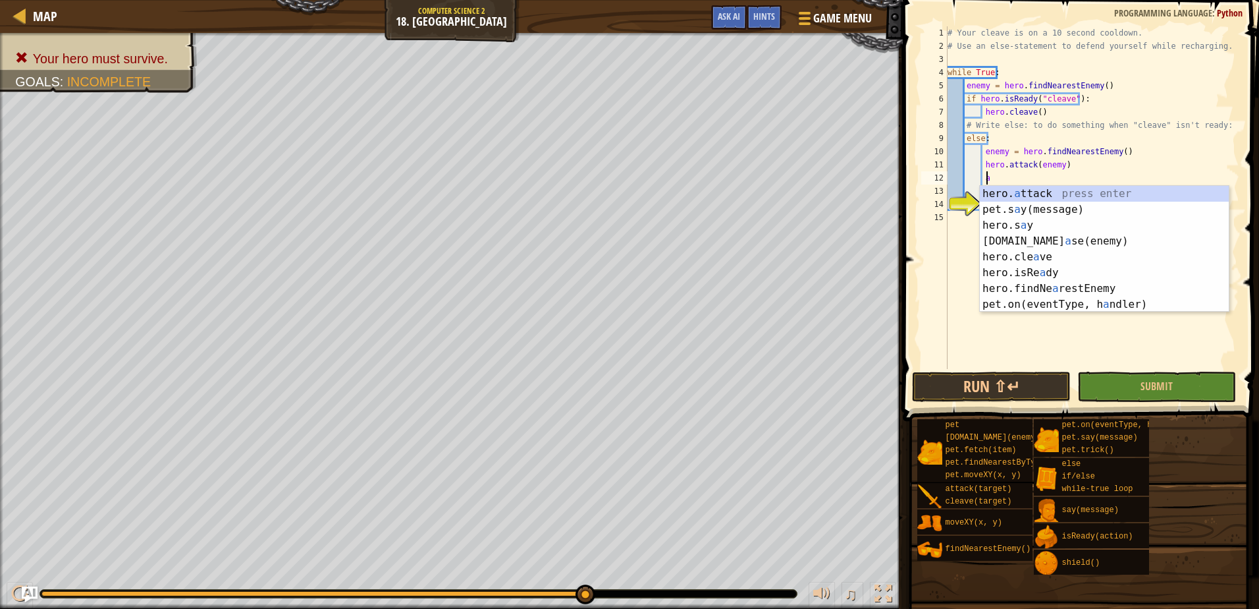
scroll to position [6, 3]
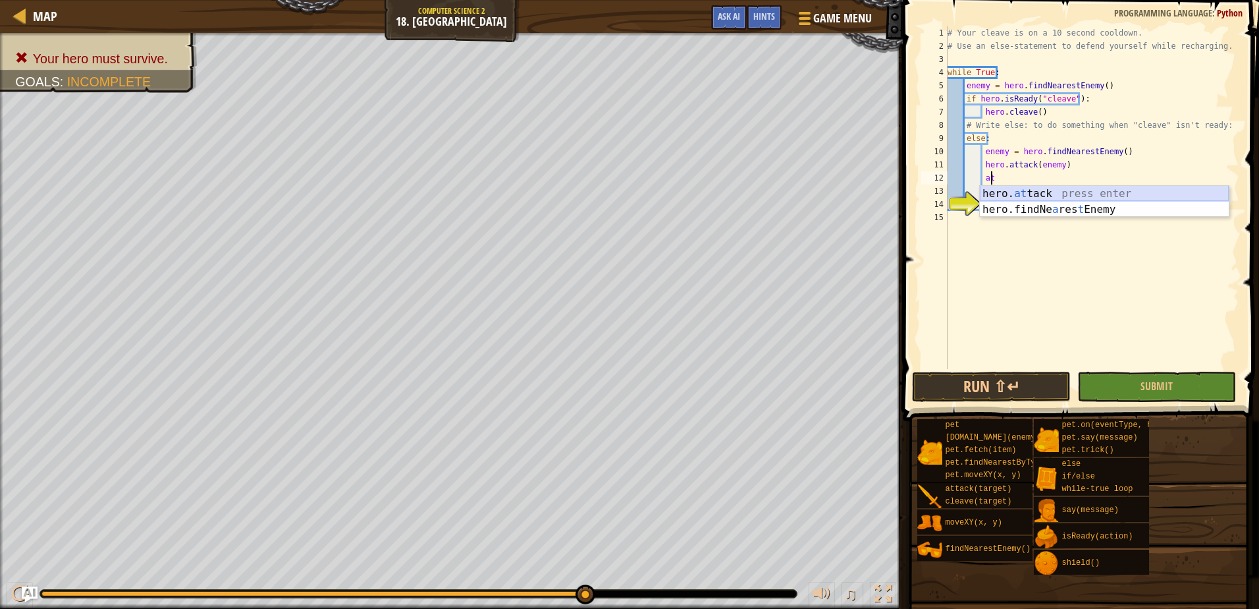
click at [1047, 189] on div "hero. at tack press enter hero.findNe a res t Enemy press enter" at bounding box center [1104, 217] width 249 height 63
type textarea "hero.attack(enemy)"
click at [1113, 385] on button "Submit" at bounding box center [1157, 386] width 159 height 30
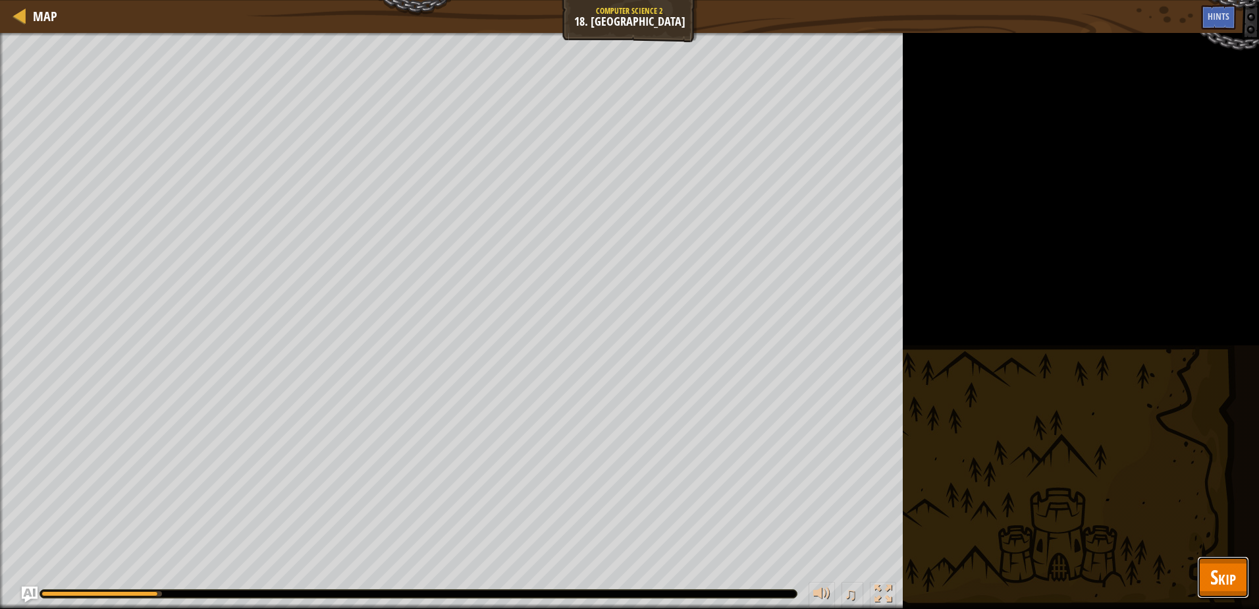
click at [1231, 572] on span "Skip" at bounding box center [1224, 576] width 26 height 27
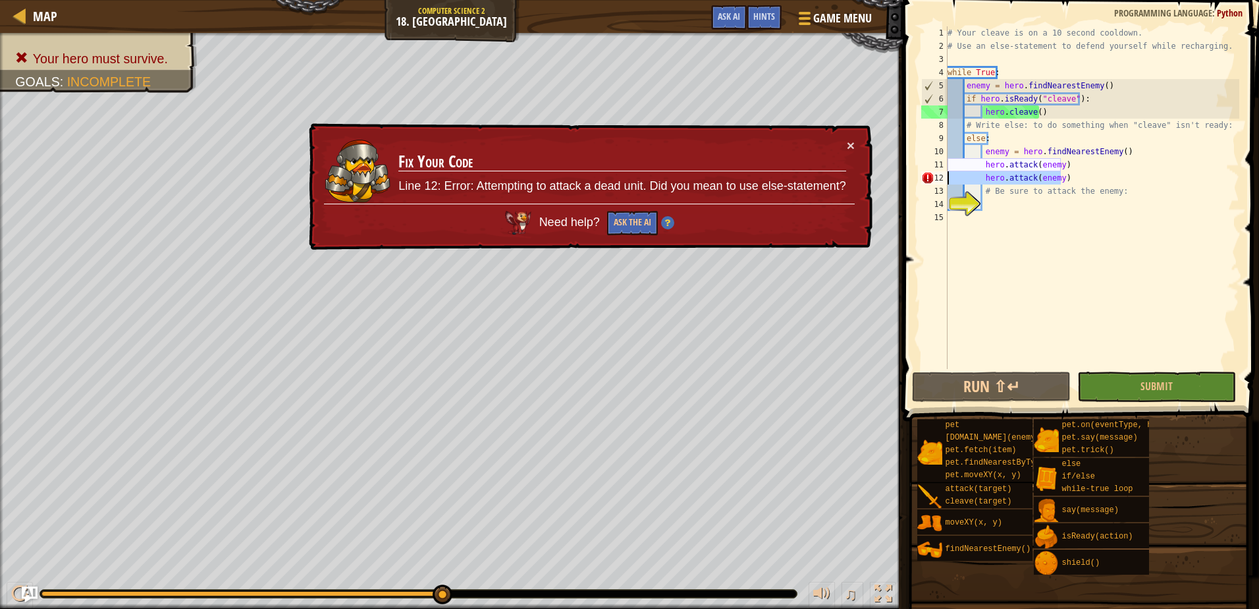
drag, startPoint x: 1061, startPoint y: 182, endPoint x: 938, endPoint y: 183, distance: 123.2
click at [938, 183] on div "hero.attack(enemy) 1 2 3 4 5 6 7 8 9 10 11 12 13 14 15 # Your cleave is on a 10…" at bounding box center [1079, 197] width 321 height 343
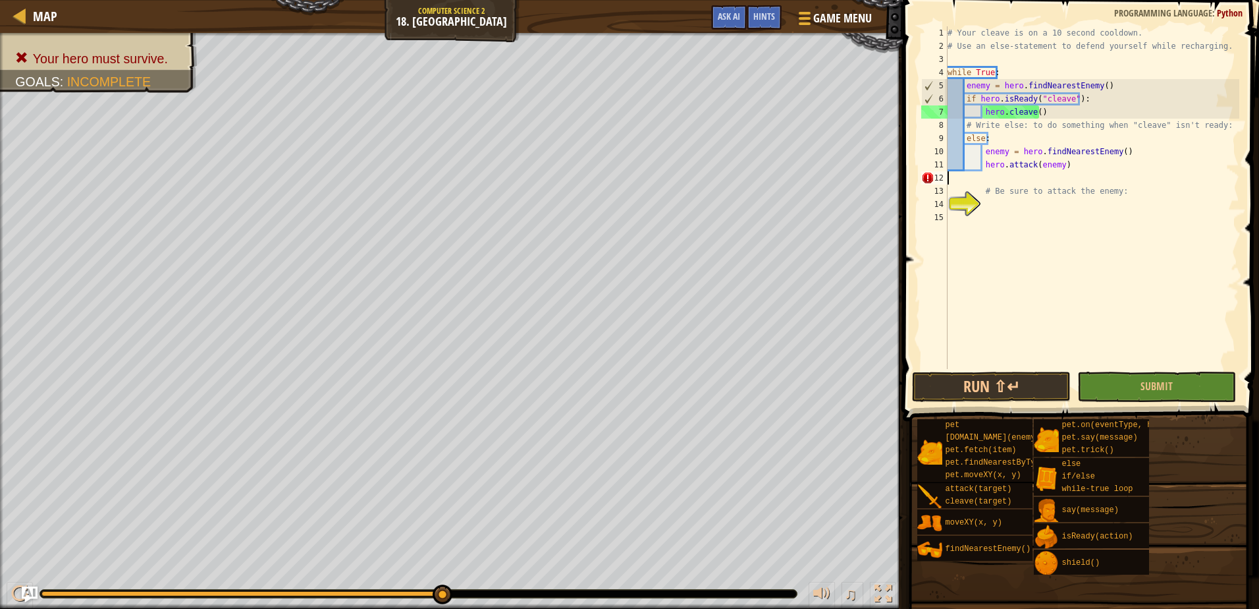
type textarea "hero.attack(enemy)"
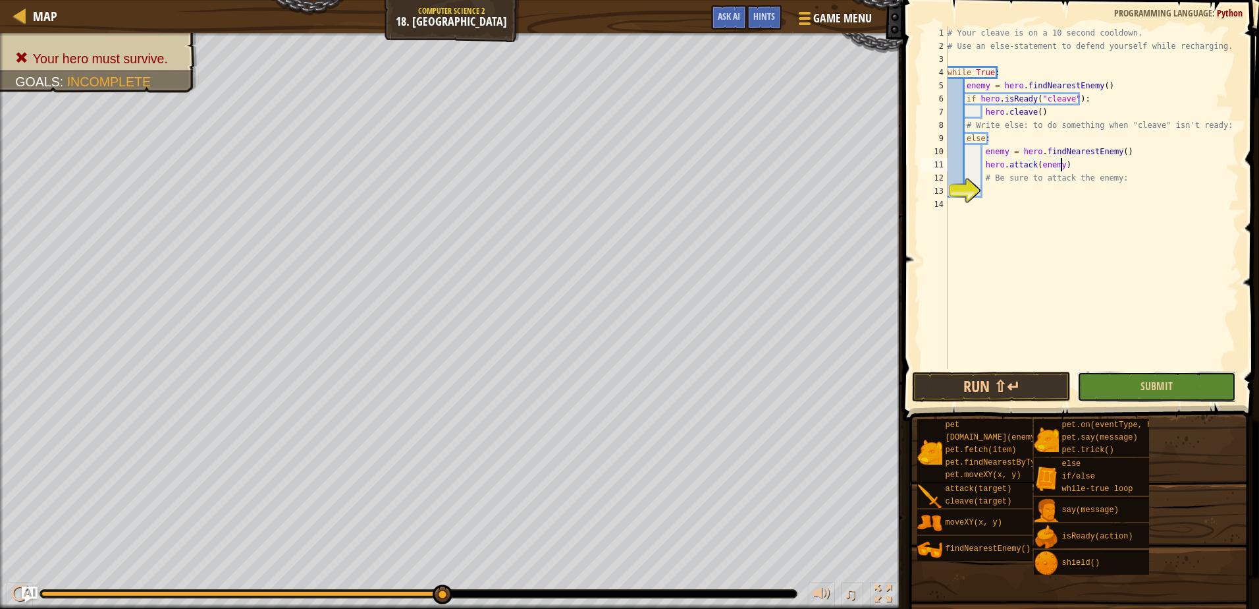
click at [1140, 387] on button "Submit" at bounding box center [1157, 386] width 159 height 30
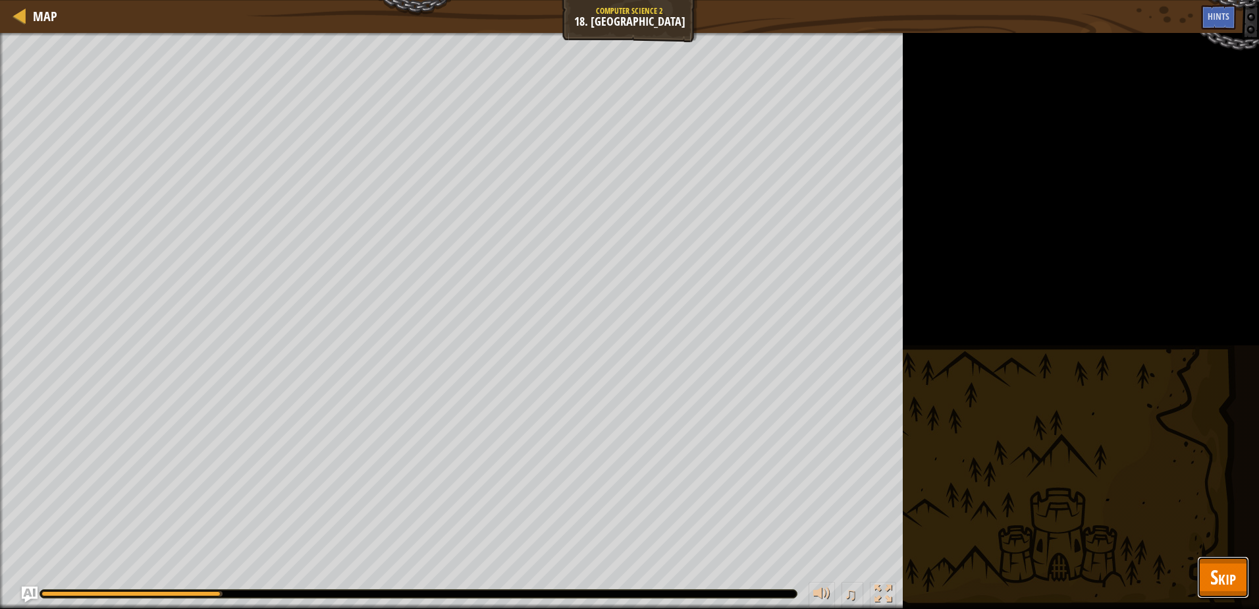
click at [1230, 570] on span "Skip" at bounding box center [1224, 576] width 26 height 27
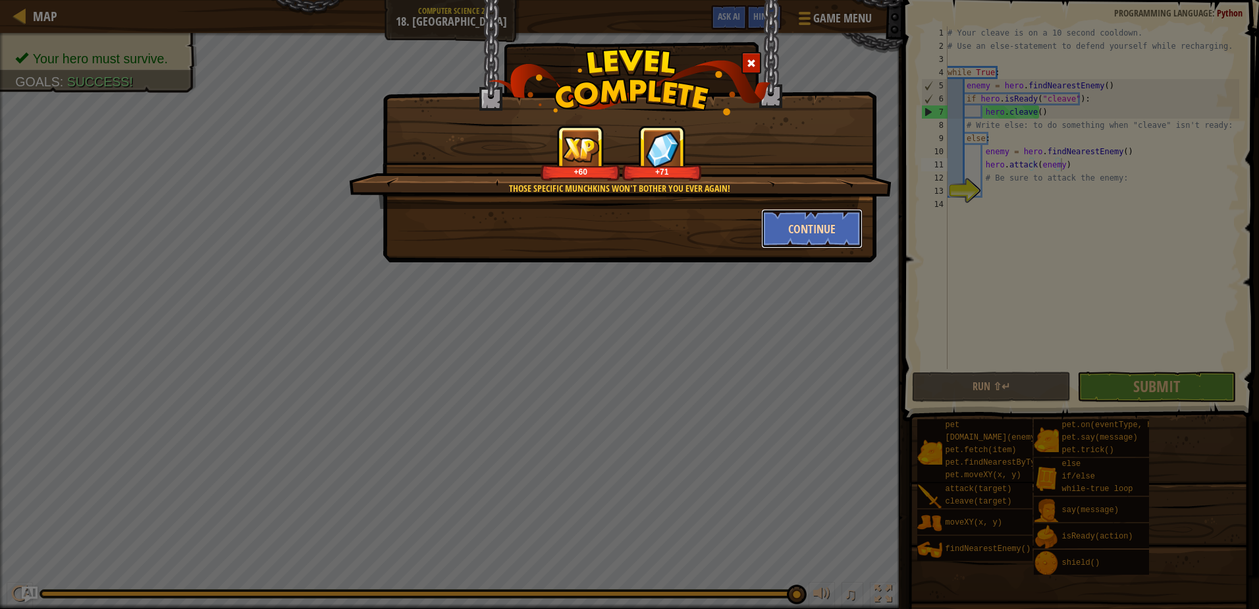
click at [817, 225] on button "Continue" at bounding box center [812, 229] width 102 height 40
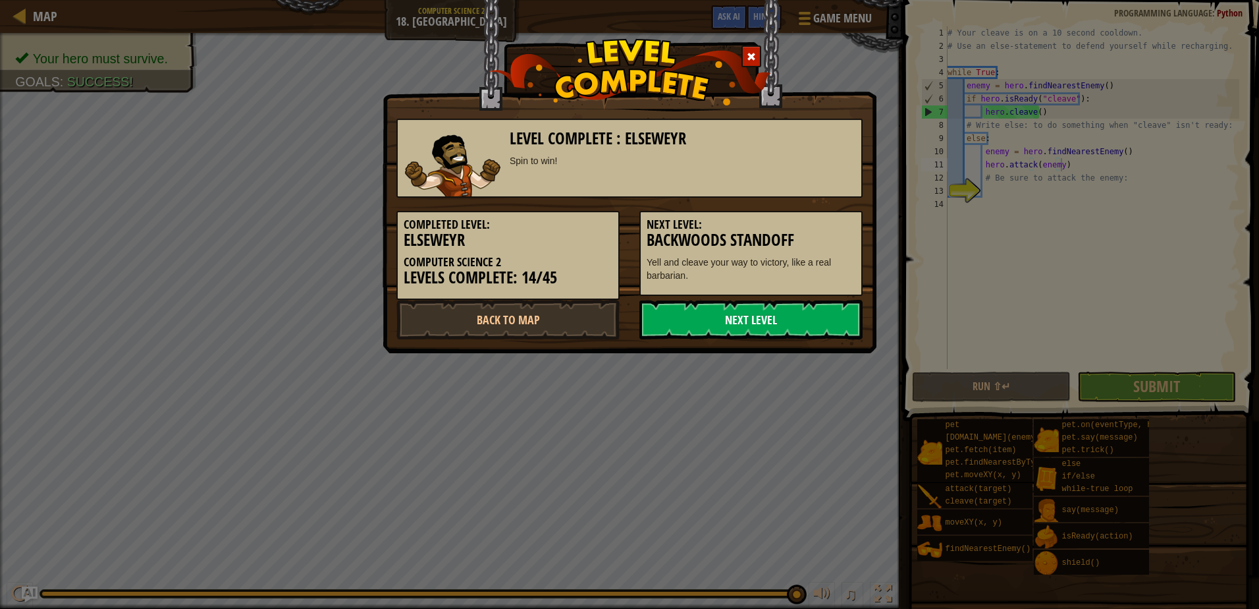
drag, startPoint x: 703, startPoint y: 322, endPoint x: 707, endPoint y: 316, distance: 7.7
click at [707, 314] on link "Next Level" at bounding box center [751, 320] width 223 height 40
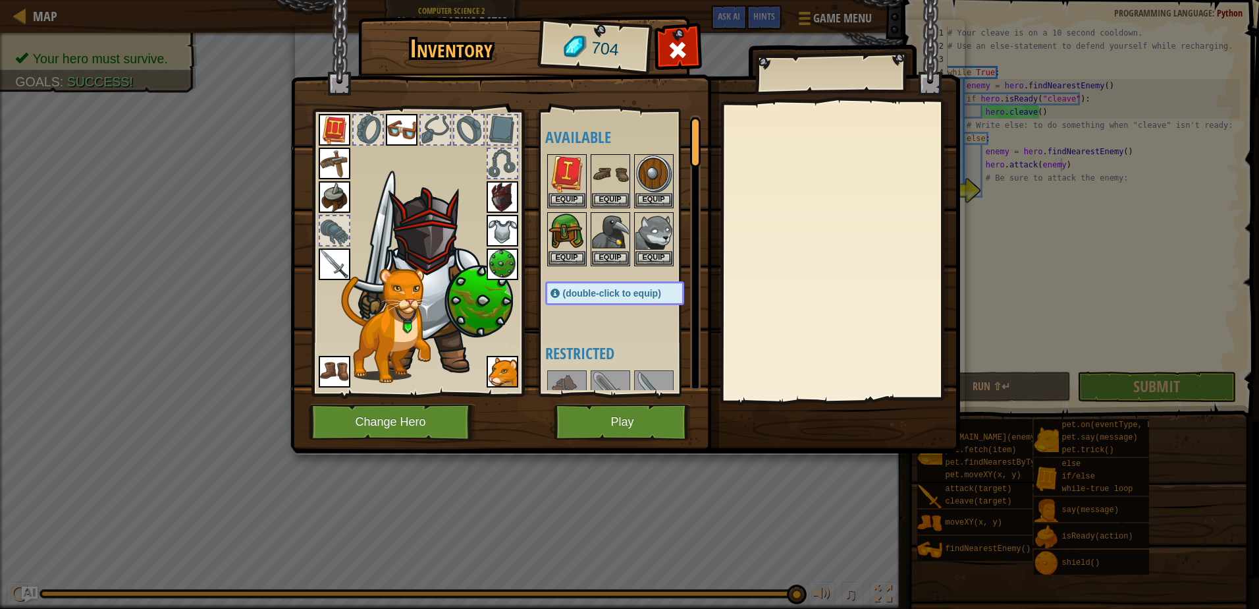
click at [510, 236] on img at bounding box center [503, 231] width 32 height 32
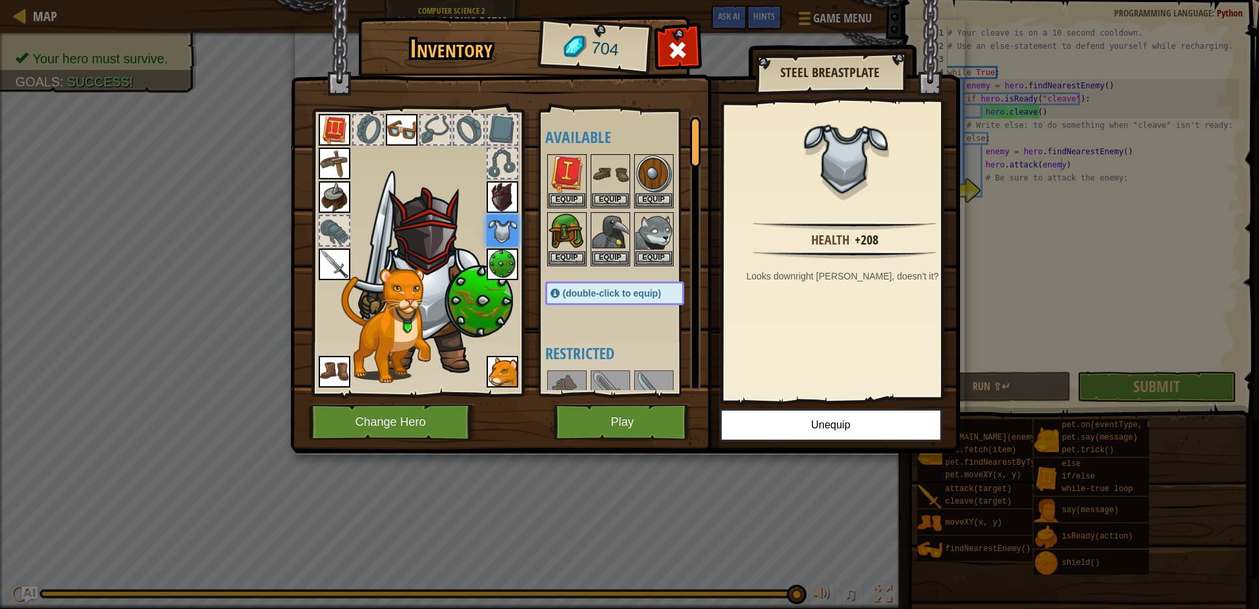
click at [497, 203] on img at bounding box center [503, 197] width 32 height 32
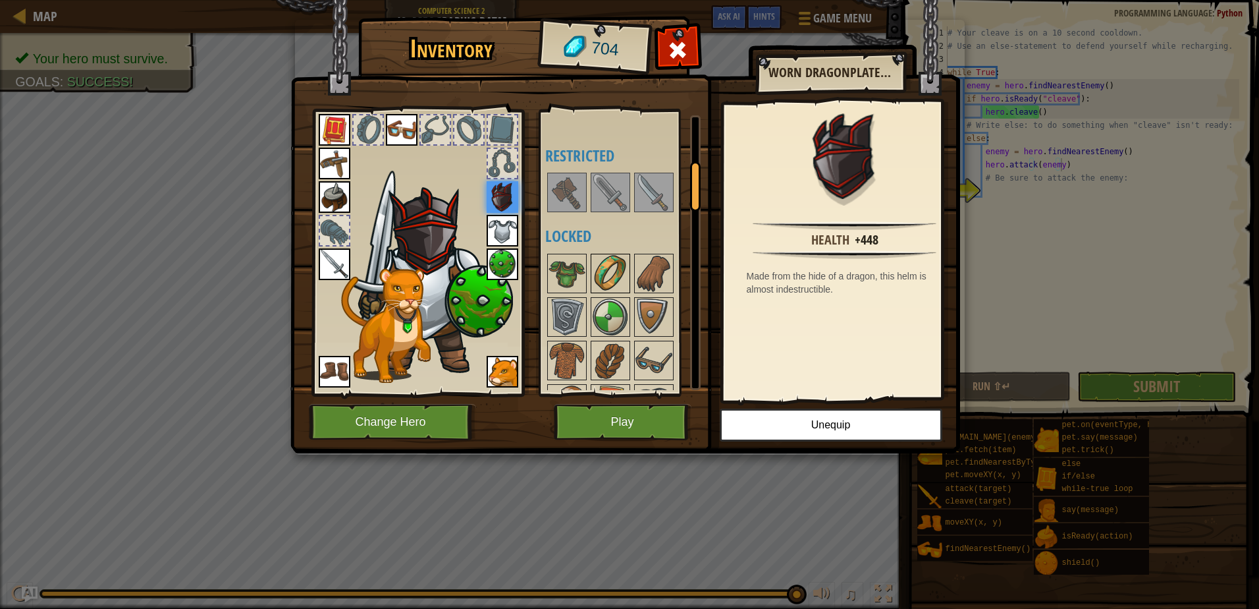
scroll to position [329, 0]
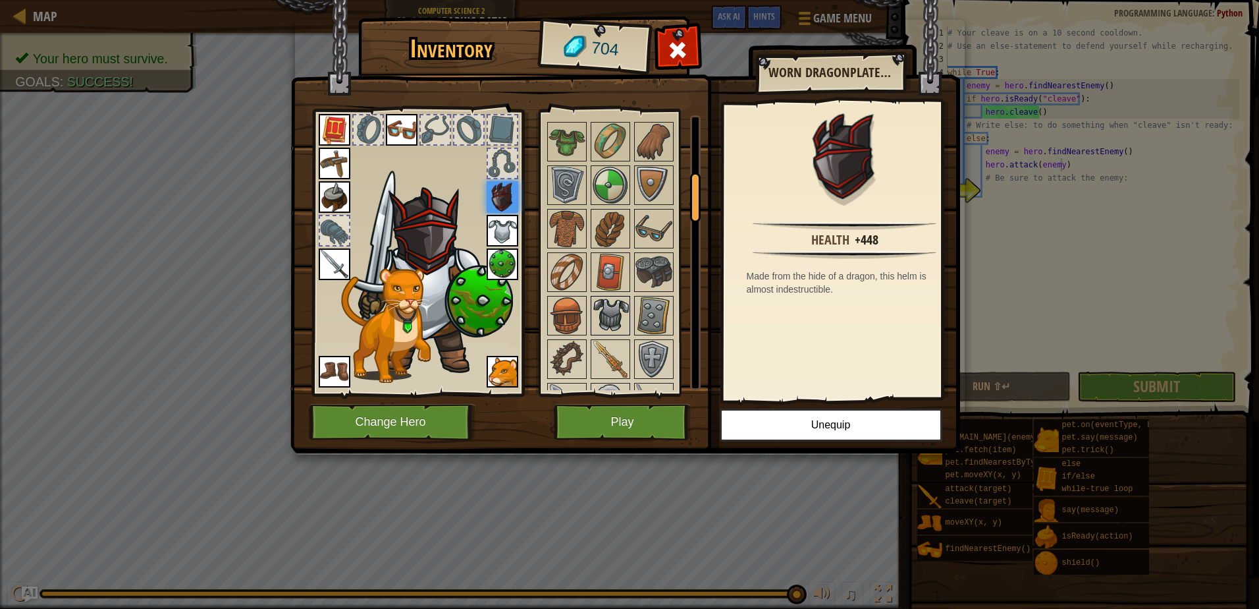
click at [605, 319] on img at bounding box center [610, 315] width 37 height 37
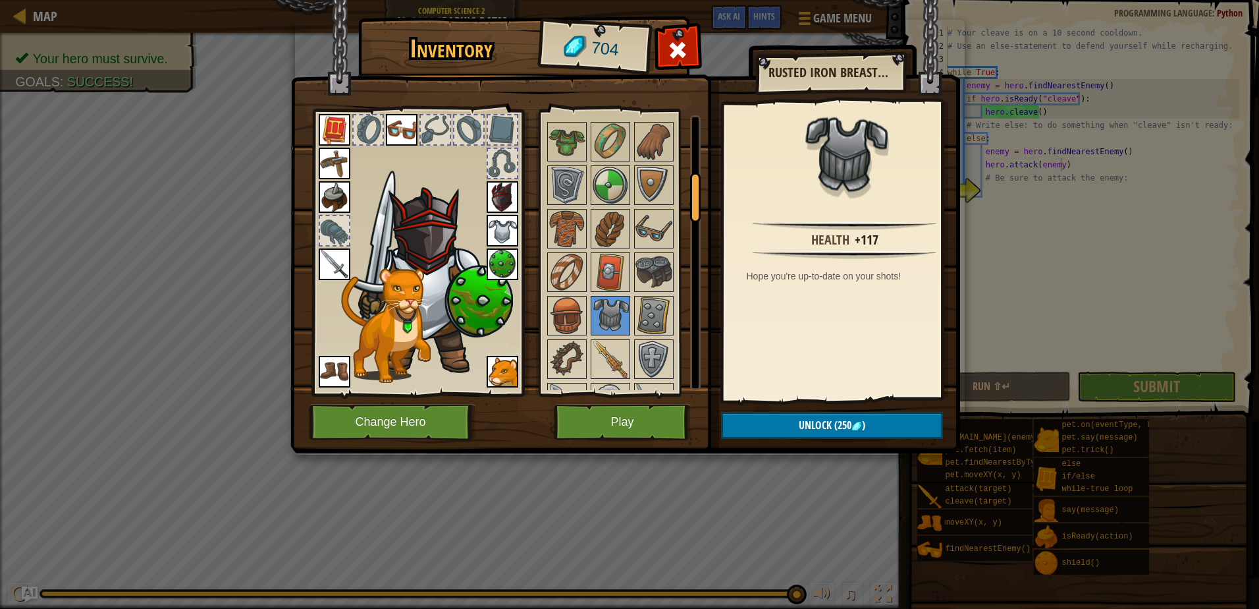
click at [500, 240] on img at bounding box center [503, 231] width 32 height 32
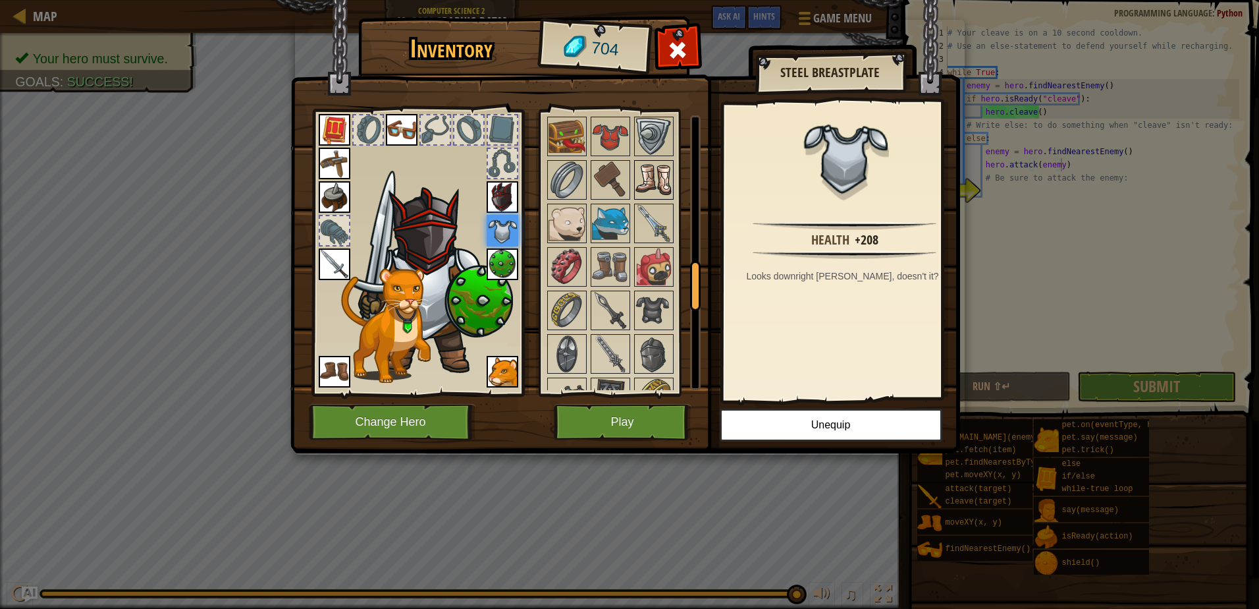
scroll to position [725, 0]
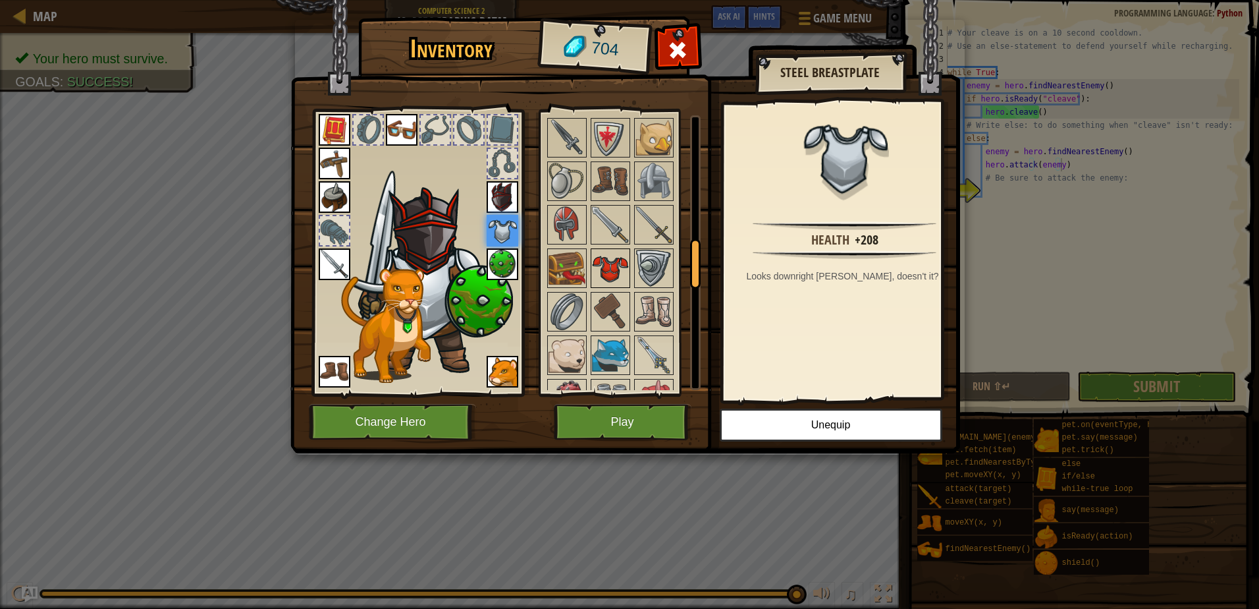
click at [609, 269] on img at bounding box center [610, 268] width 37 height 37
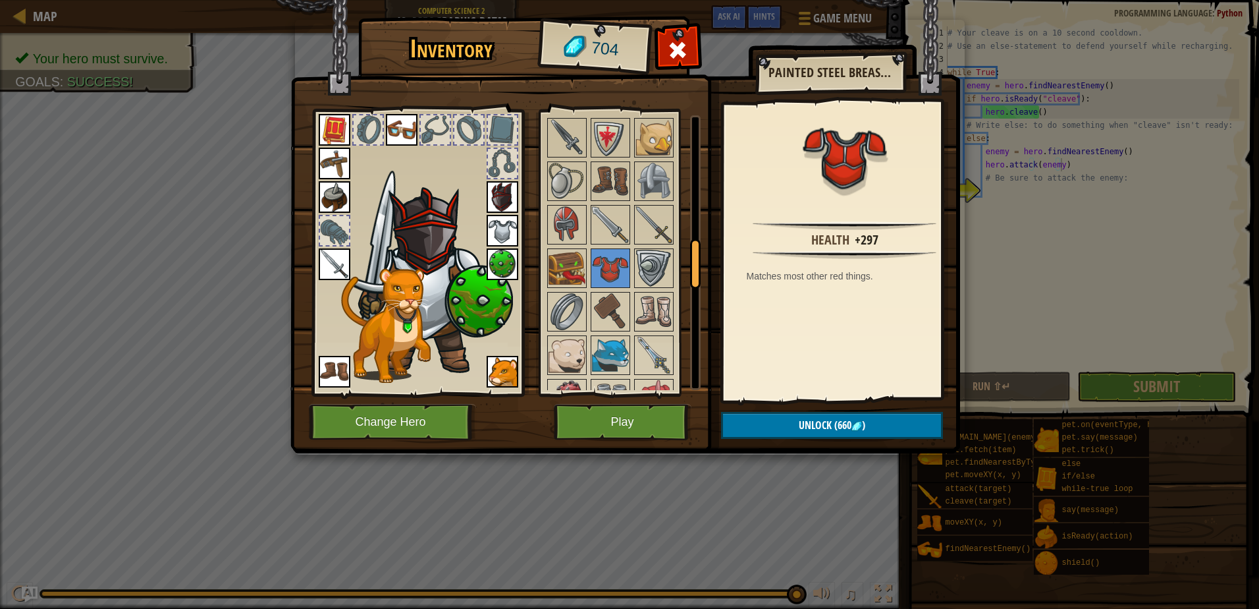
click at [505, 230] on img at bounding box center [503, 231] width 32 height 32
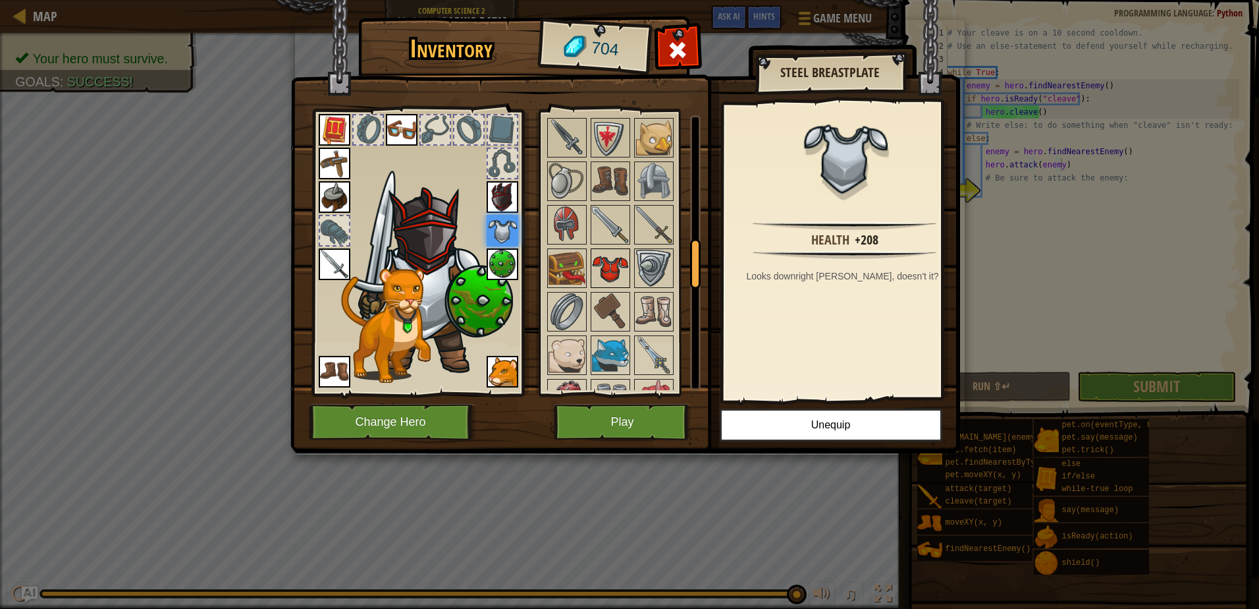
click at [604, 270] on img at bounding box center [610, 268] width 37 height 37
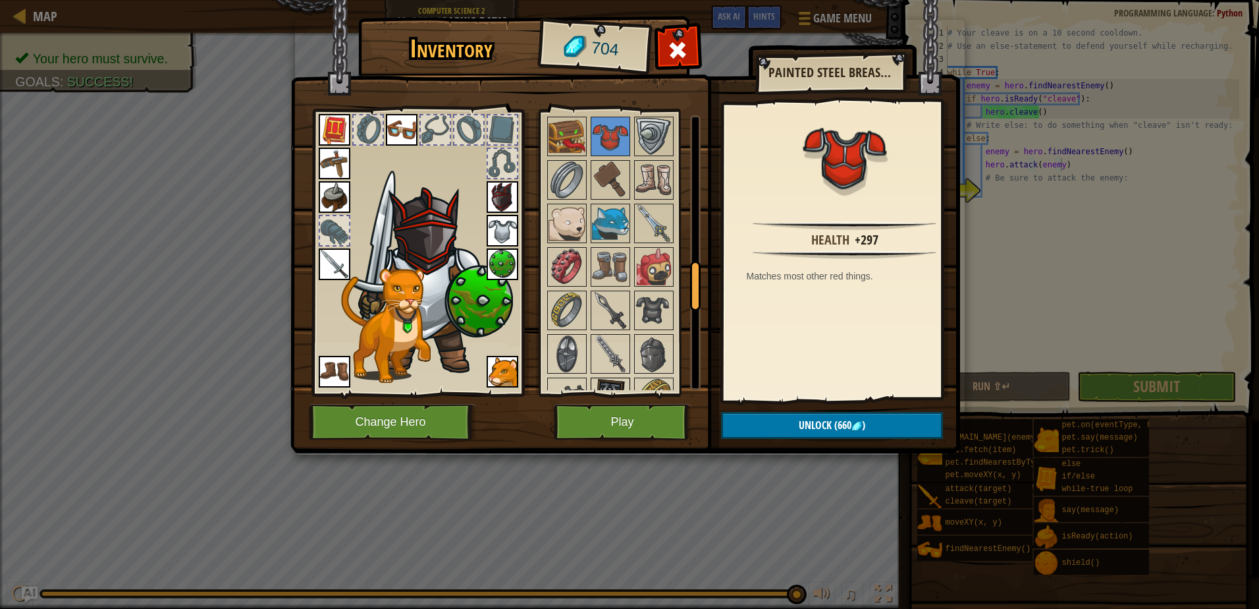
scroll to position [988, 0]
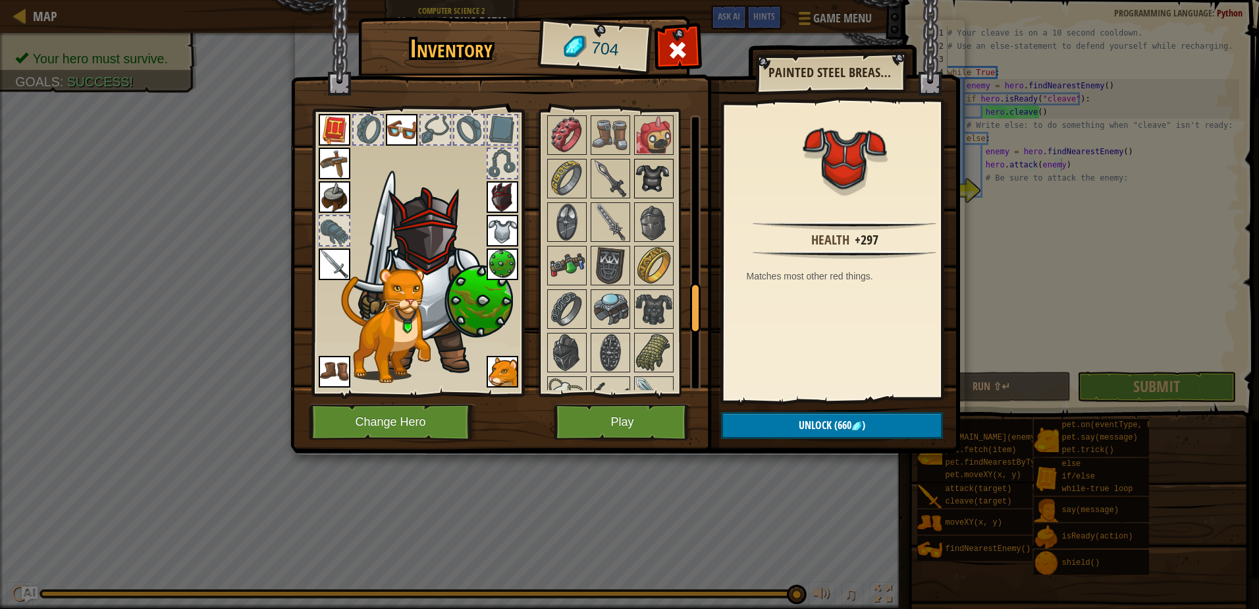
click at [645, 174] on img at bounding box center [654, 178] width 37 height 37
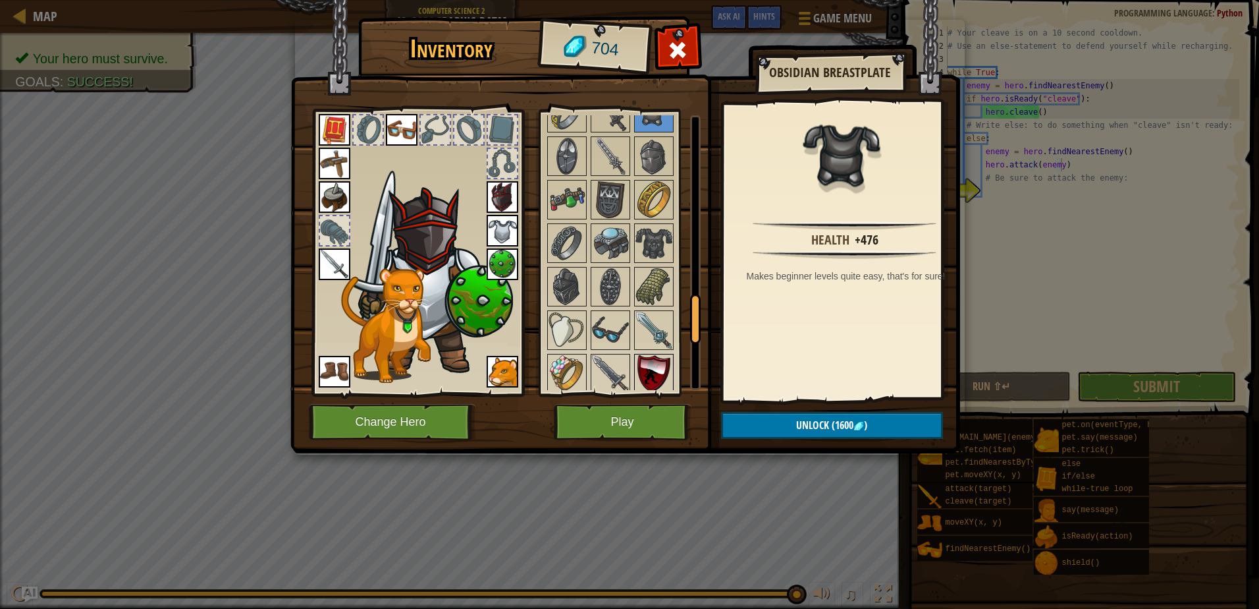
click at [664, 367] on img at bounding box center [654, 373] width 37 height 37
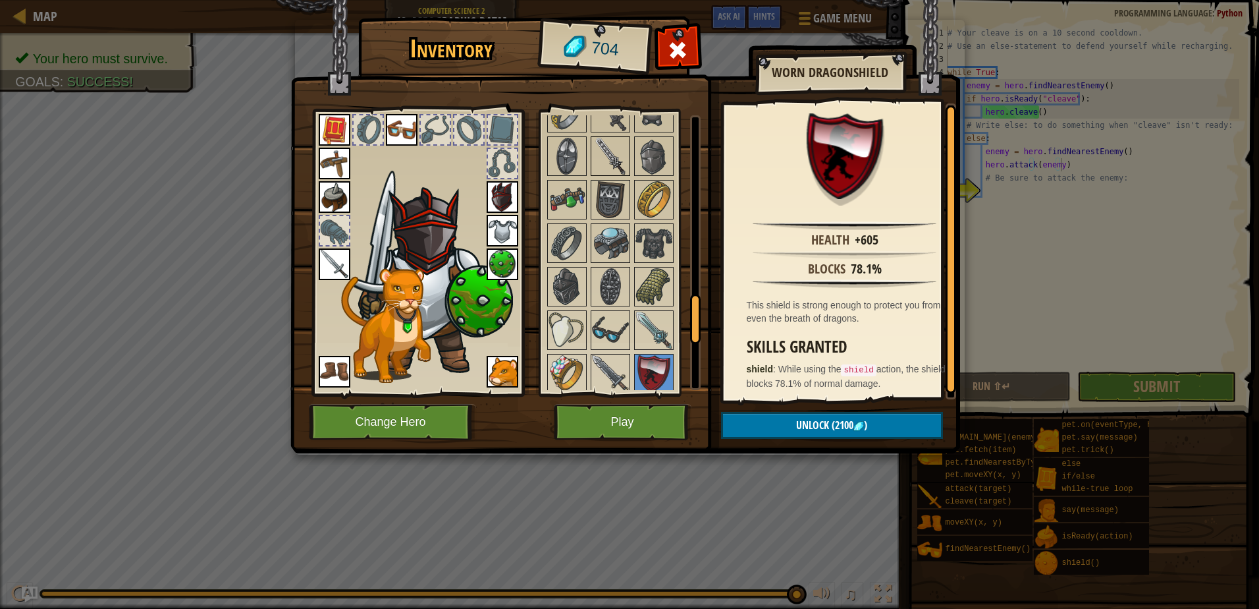
click at [600, 160] on img at bounding box center [610, 156] width 37 height 37
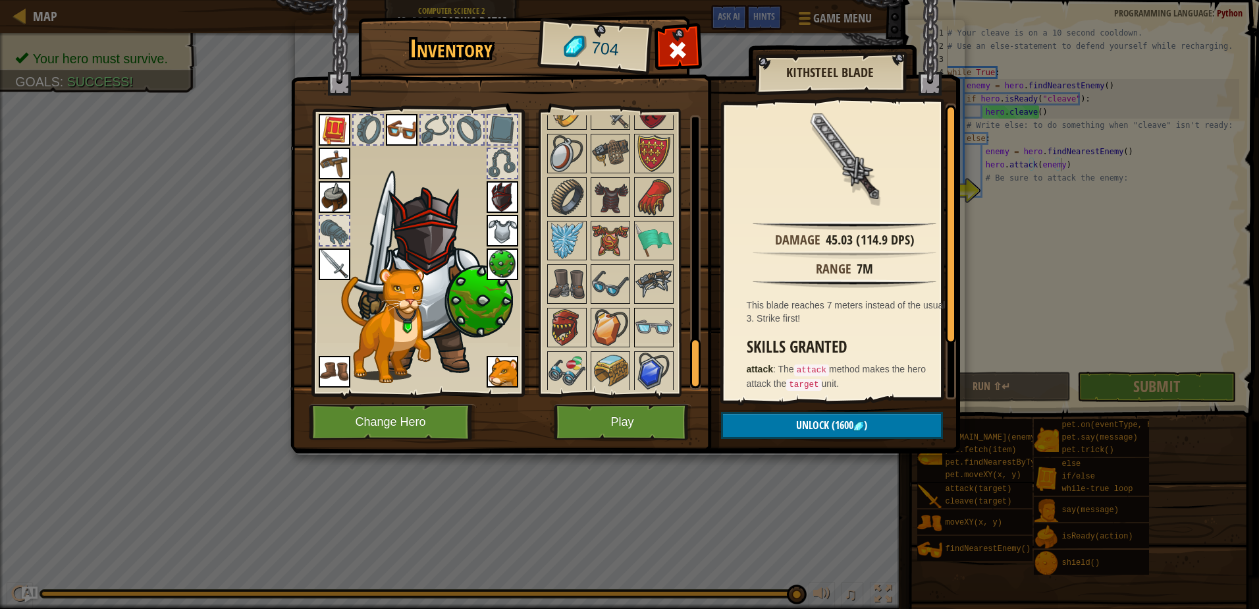
scroll to position [1363, 0]
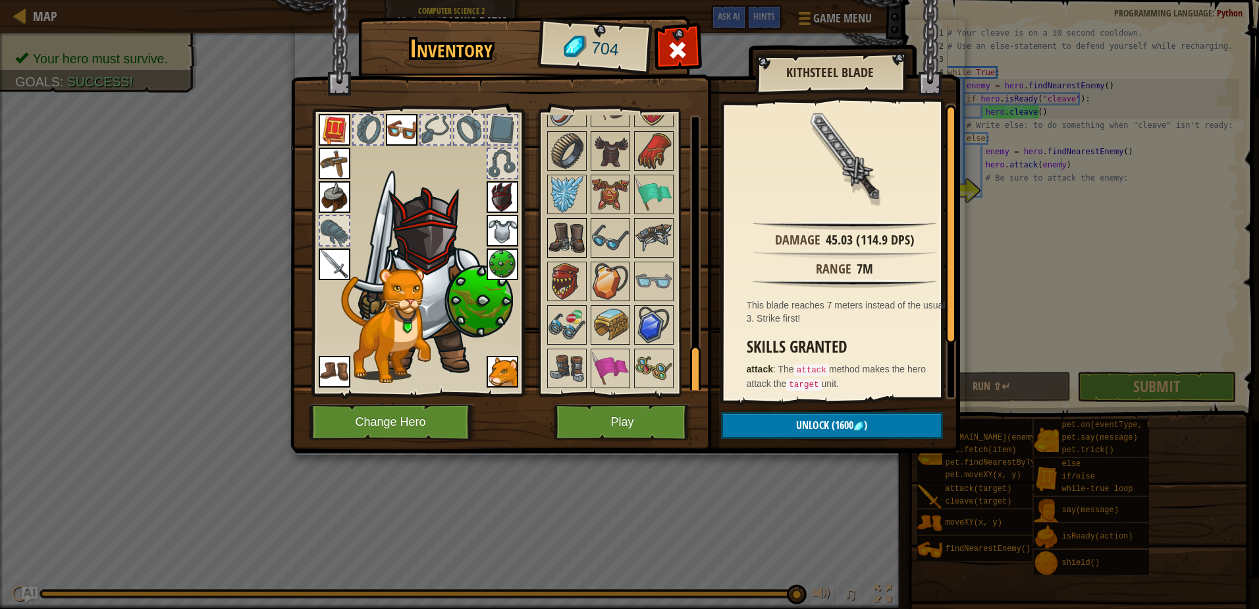
click at [566, 237] on img at bounding box center [567, 237] width 37 height 37
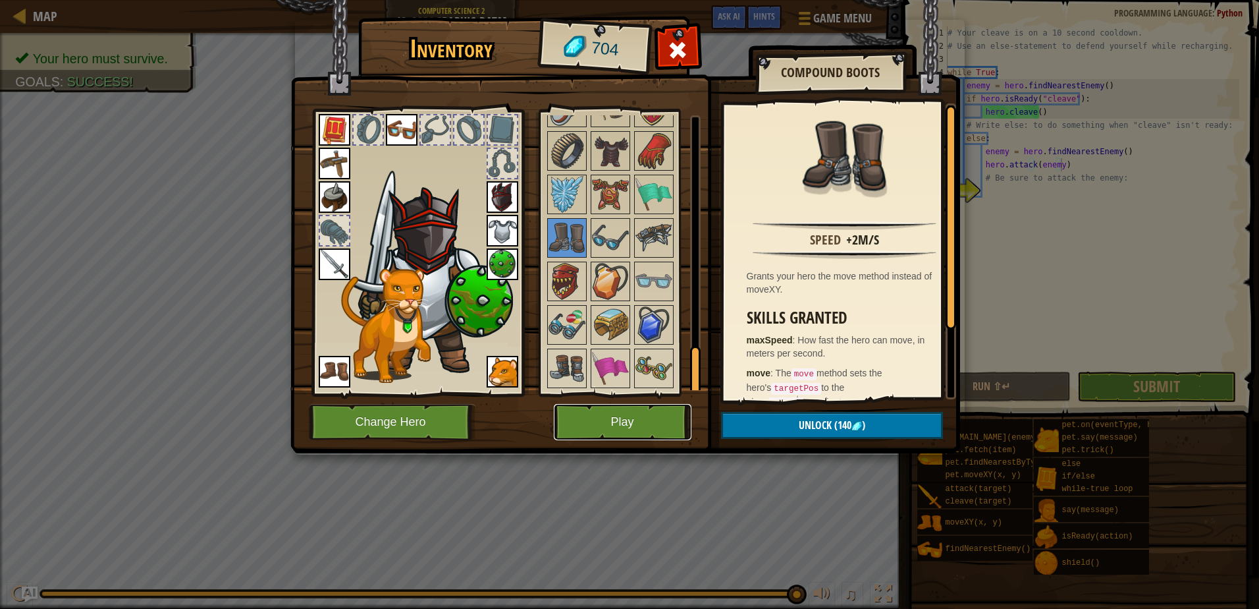
click at [645, 420] on button "Play" at bounding box center [623, 422] width 138 height 36
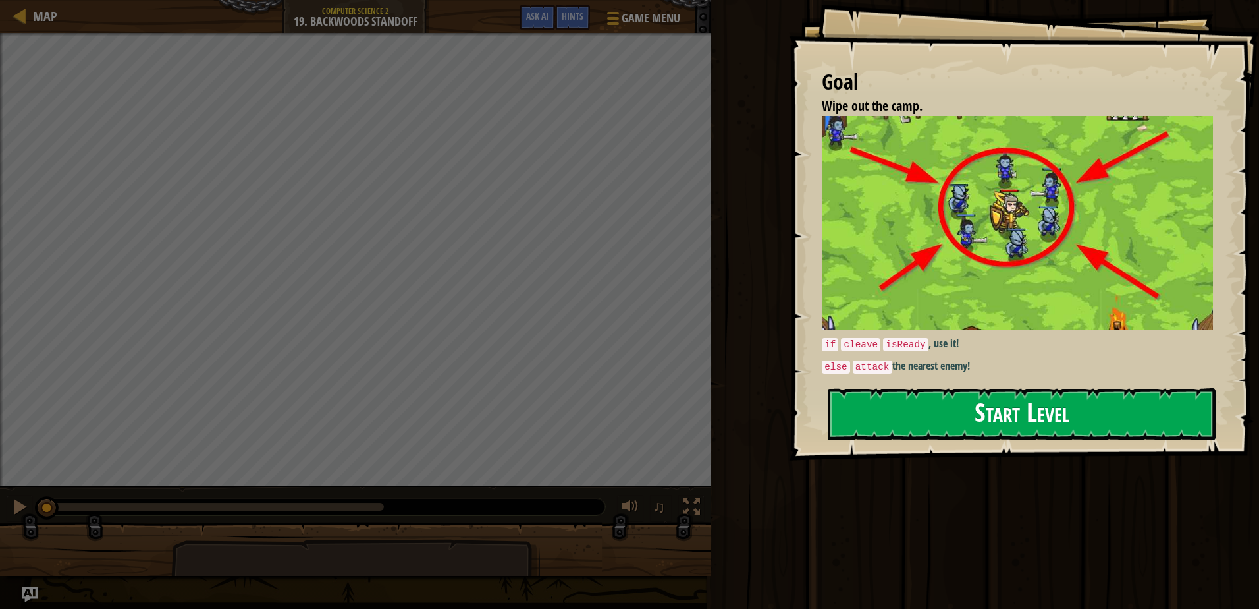
click at [920, 408] on button "Start Level" at bounding box center [1022, 414] width 388 height 52
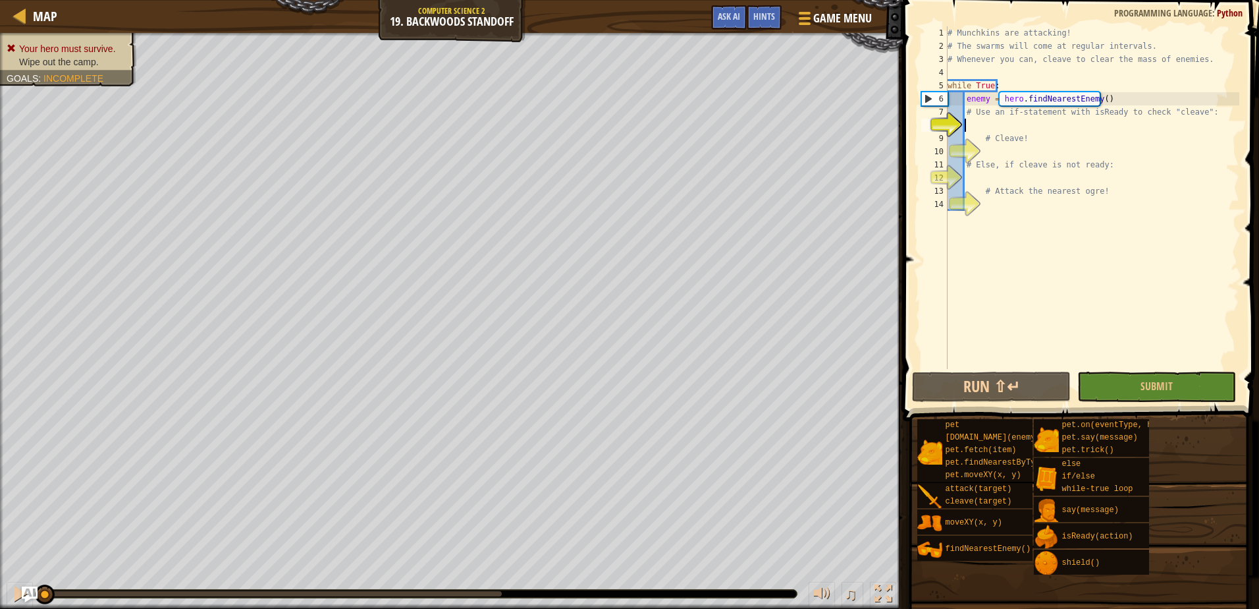
click at [1081, 175] on div "# Munchkins are attacking! # The swarms will come at regular intervals. # Whene…" at bounding box center [1092, 210] width 294 height 369
type textarea "e"
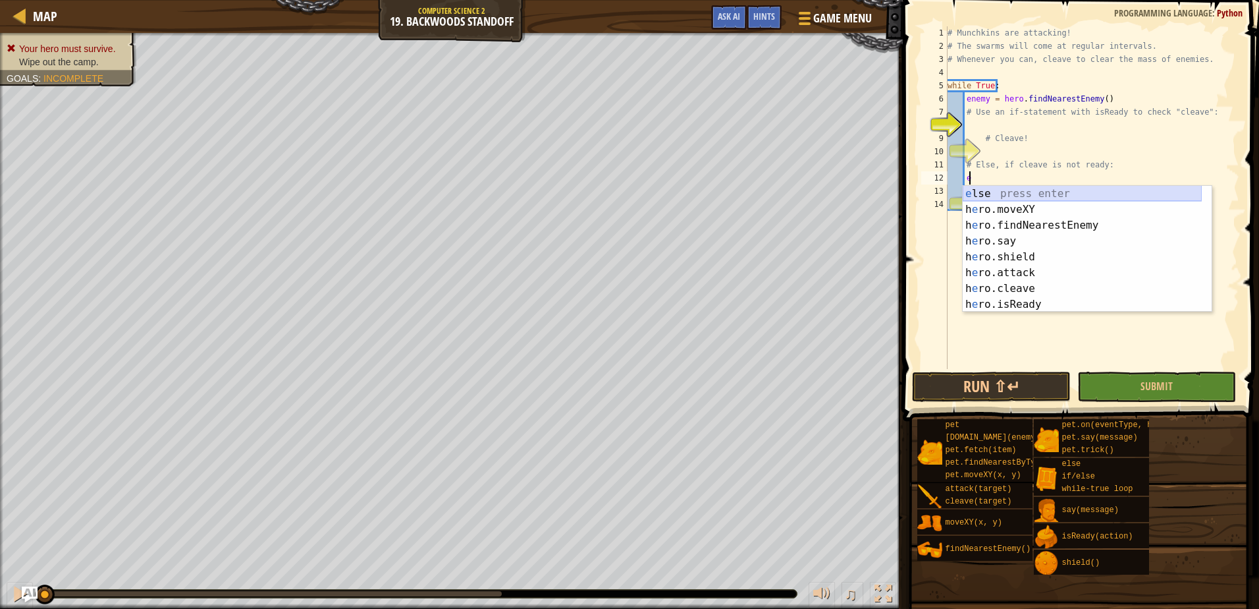
click at [1035, 198] on div "e lse press enter h e ro.moveXY press enter h e ro.findNearestEnemy press enter…" at bounding box center [1082, 265] width 239 height 158
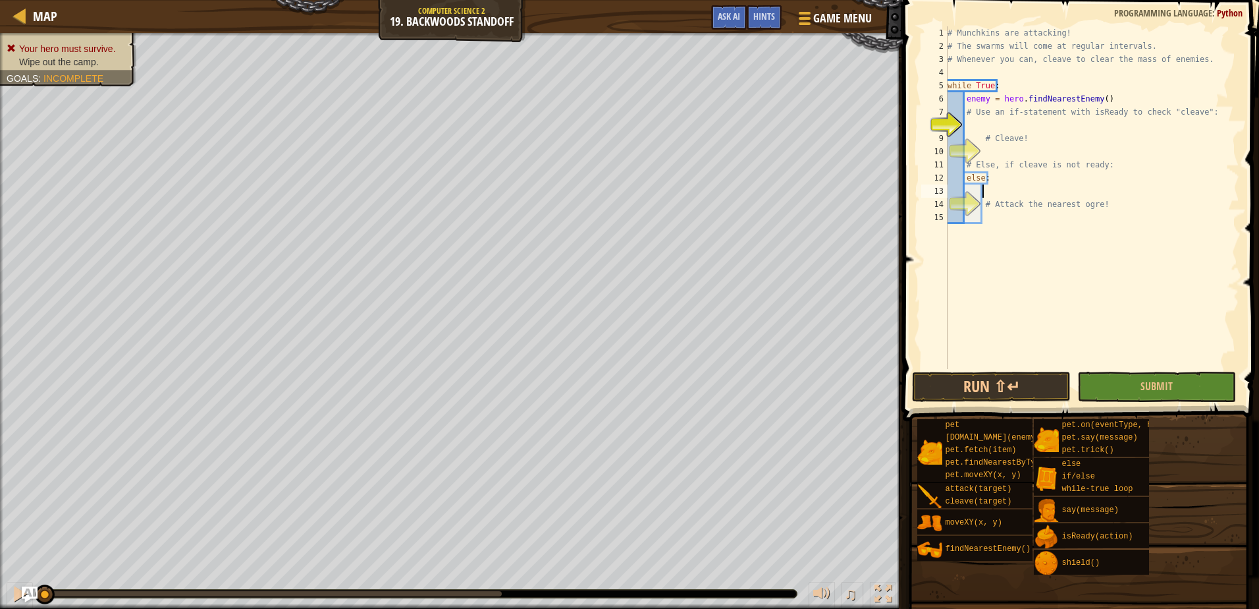
type textarea "a"
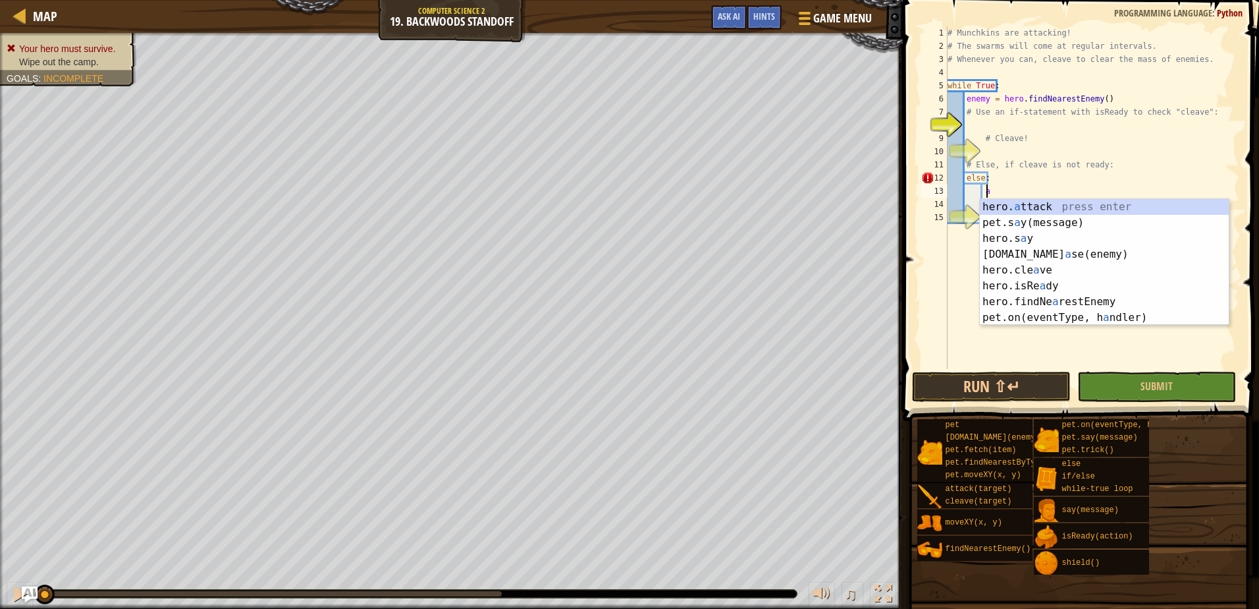
scroll to position [6, 3]
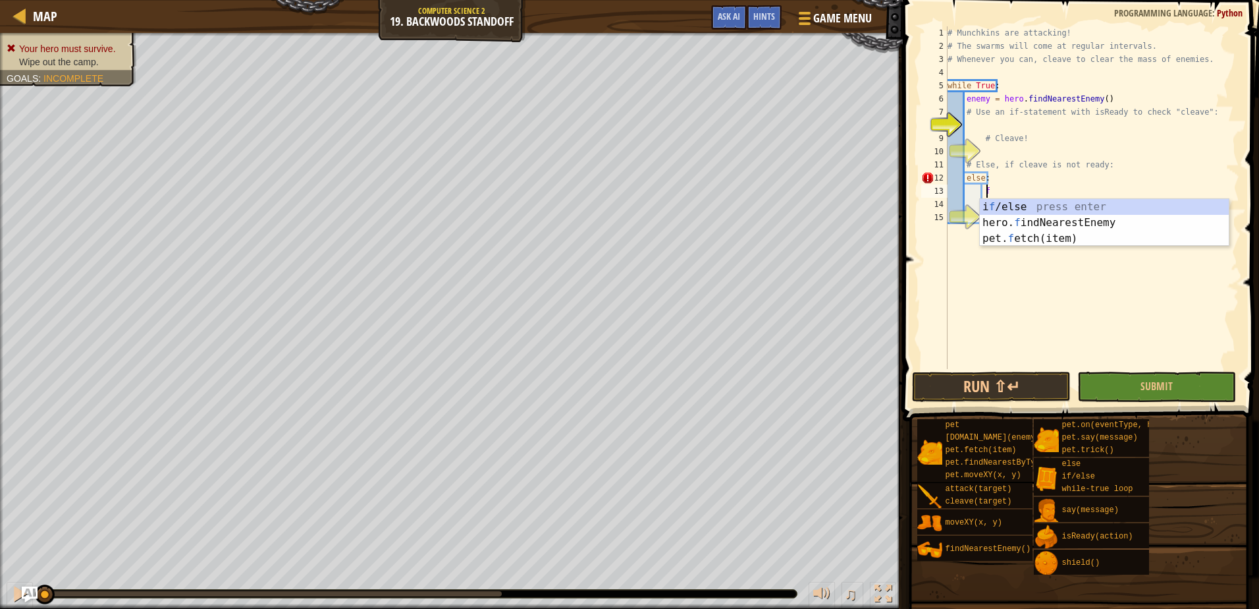
type textarea "fi"
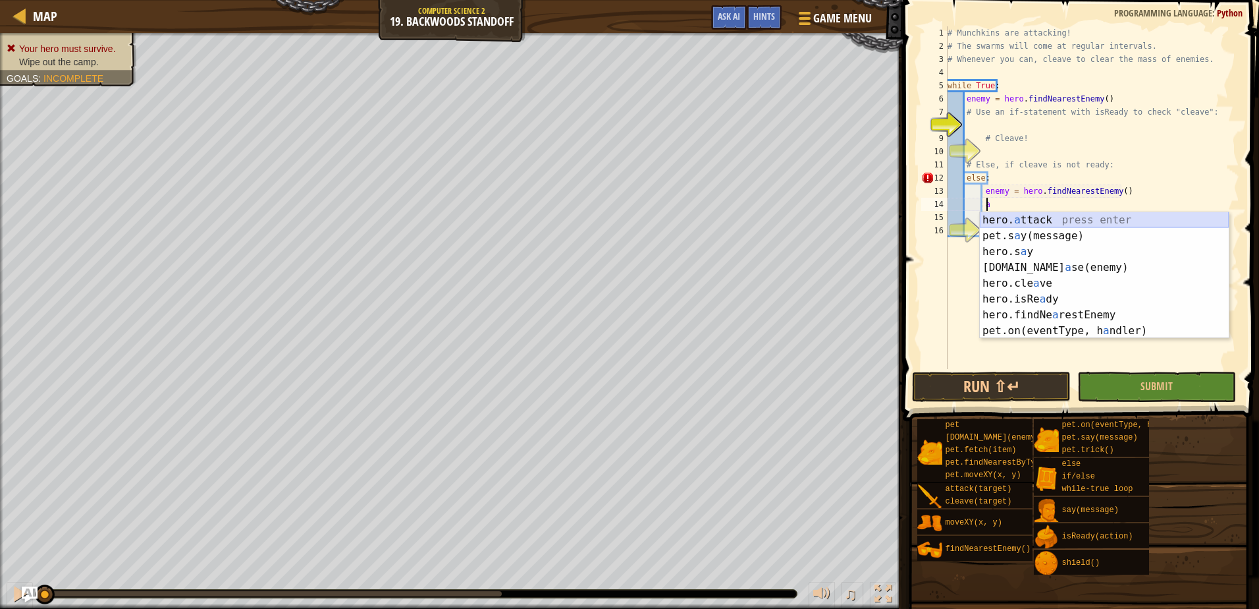
scroll to position [6, 3]
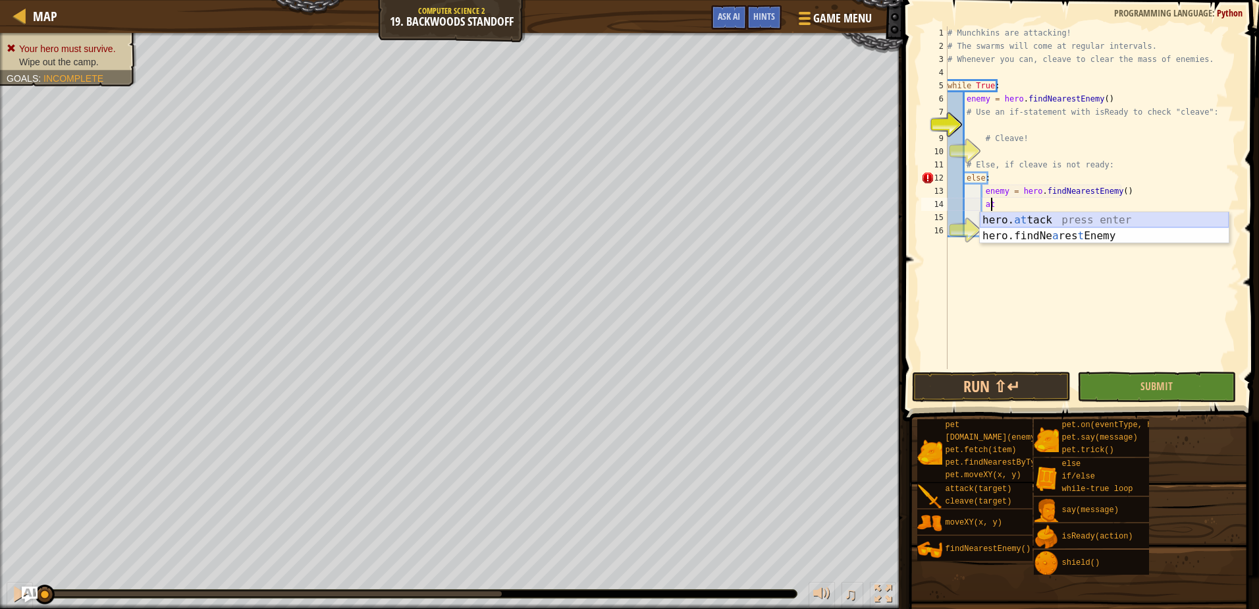
click at [1117, 219] on div "hero. at tack press enter hero.findNe a res t Enemy press enter" at bounding box center [1104, 243] width 249 height 63
click at [1112, 91] on div "# Munchkins are attacking! # The swarms will come at regular intervals. # Whene…" at bounding box center [1092, 210] width 294 height 369
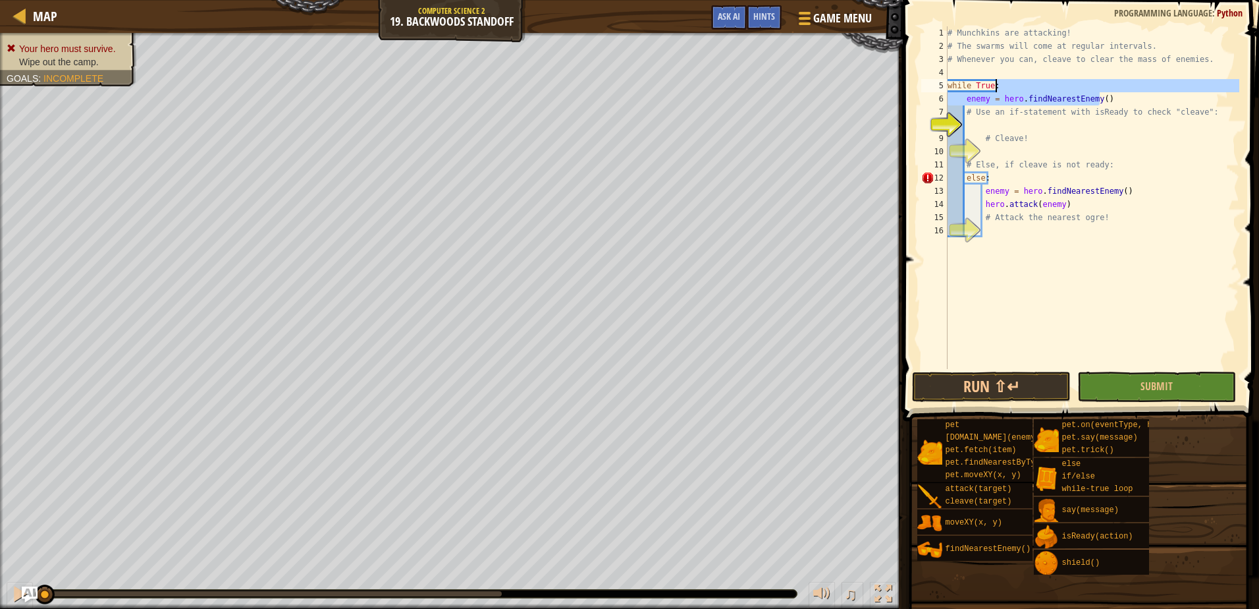
click at [1114, 99] on div "# Munchkins are attacking! # The swarms will come at regular intervals. # Whene…" at bounding box center [1092, 197] width 294 height 343
type textarea "enemy = hero.findNearestEnemy()"
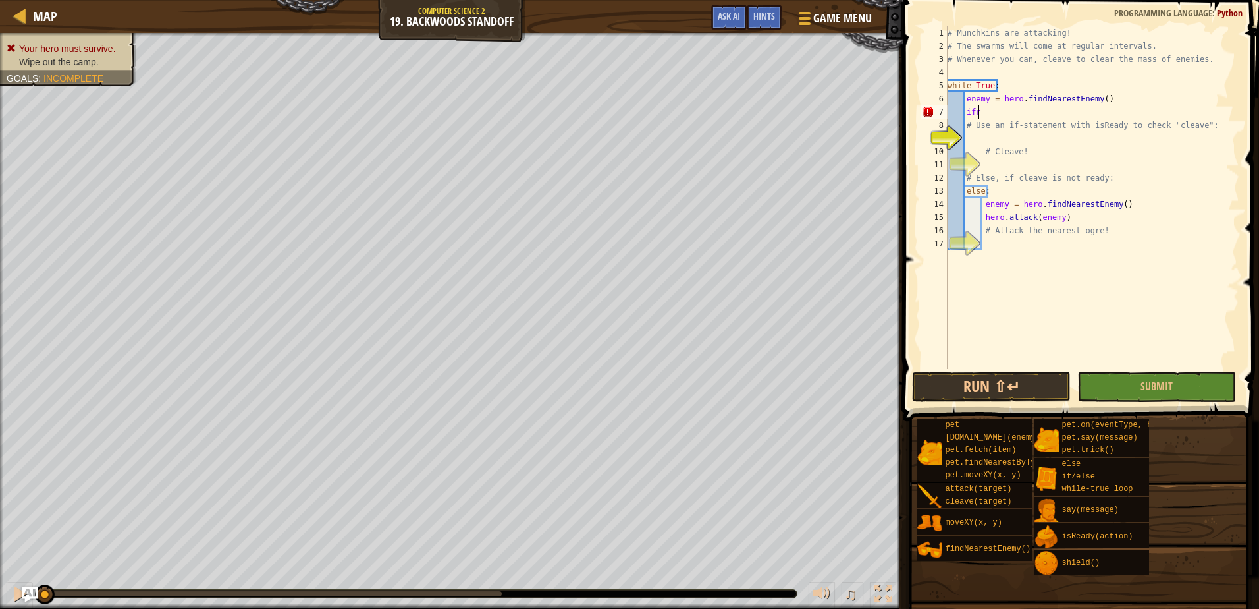
scroll to position [6, 2]
type textarea "i"
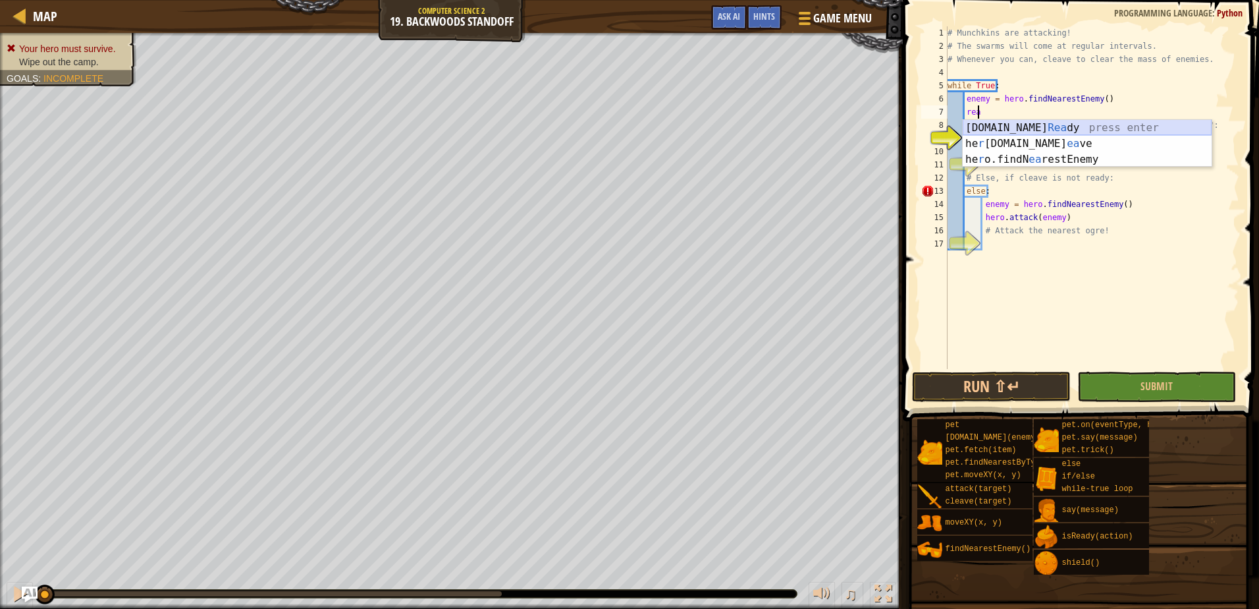
click at [1023, 123] on div "[DOMAIN_NAME] [PERSON_NAME] press enter he r [DOMAIN_NAME] ea ve press enter he…" at bounding box center [1087, 159] width 249 height 79
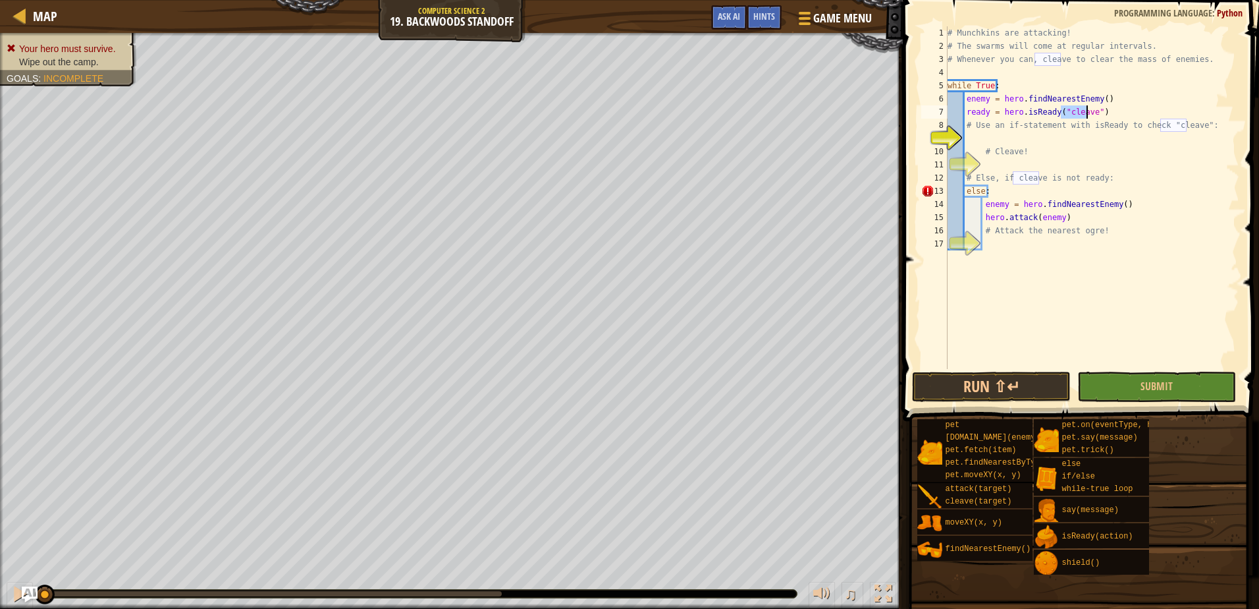
click at [1122, 119] on div "# Munchkins are attacking! # The swarms will come at regular intervals. # Whene…" at bounding box center [1092, 210] width 294 height 369
click at [1117, 113] on div "# Munchkins are attacking! # The swarms will come at regular intervals. # Whene…" at bounding box center [1092, 197] width 294 height 343
type textarea "ready = hero.isReady("cleave")"
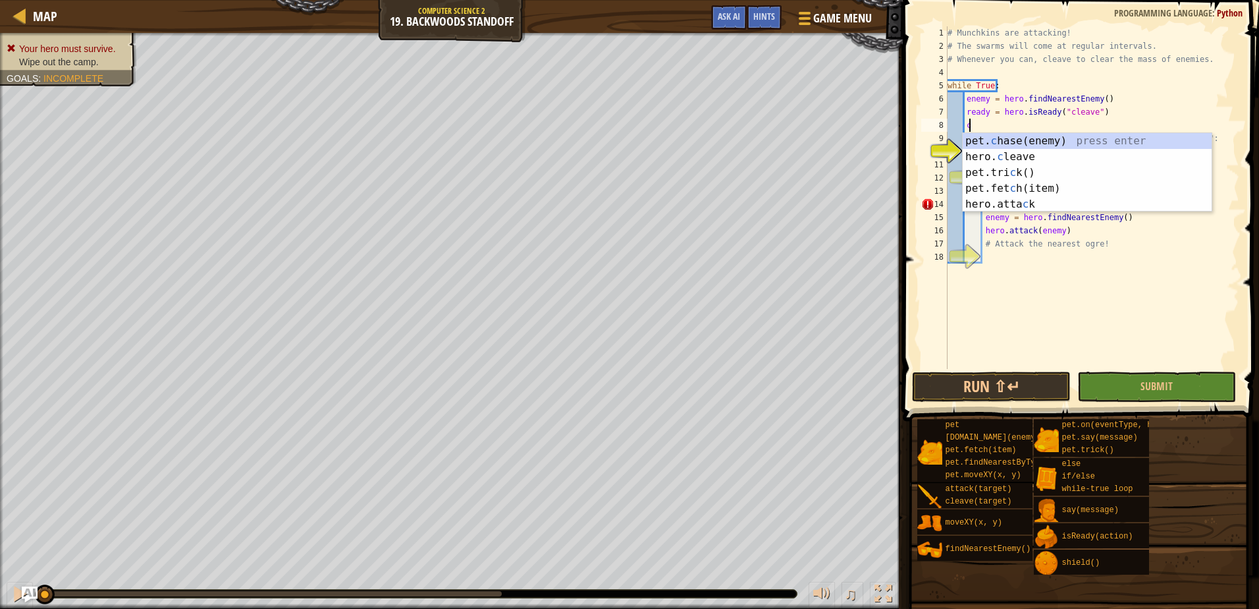
scroll to position [6, 1]
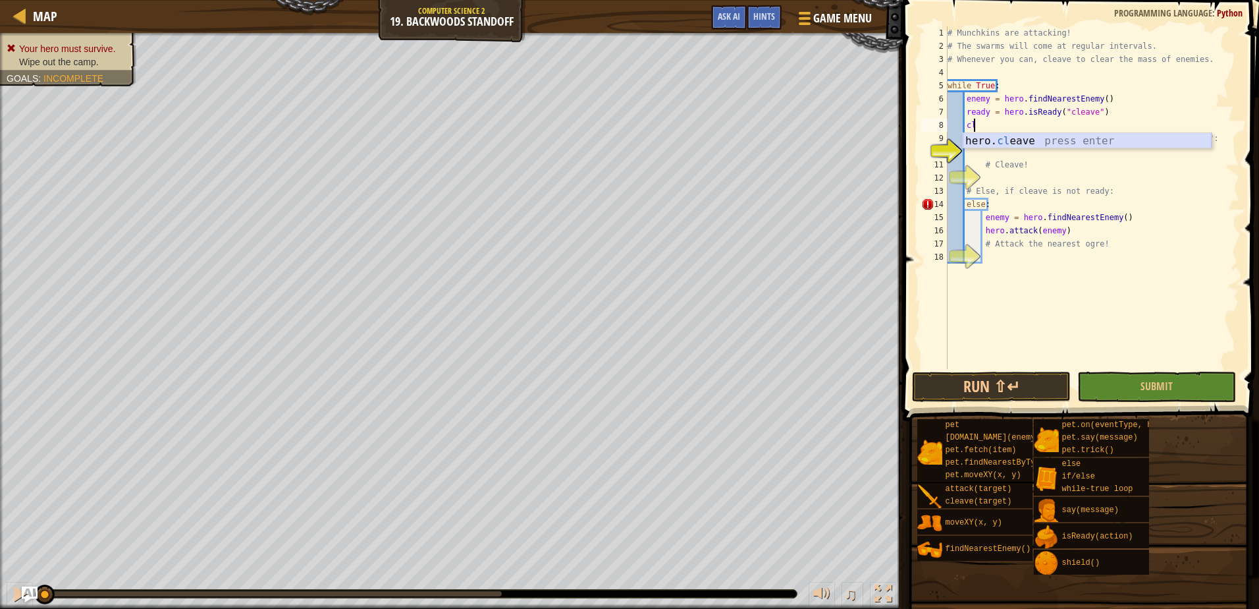
click at [1008, 137] on div "hero. cl eave press enter" at bounding box center [1087, 156] width 249 height 47
click at [1155, 400] on button "Submit" at bounding box center [1157, 386] width 159 height 30
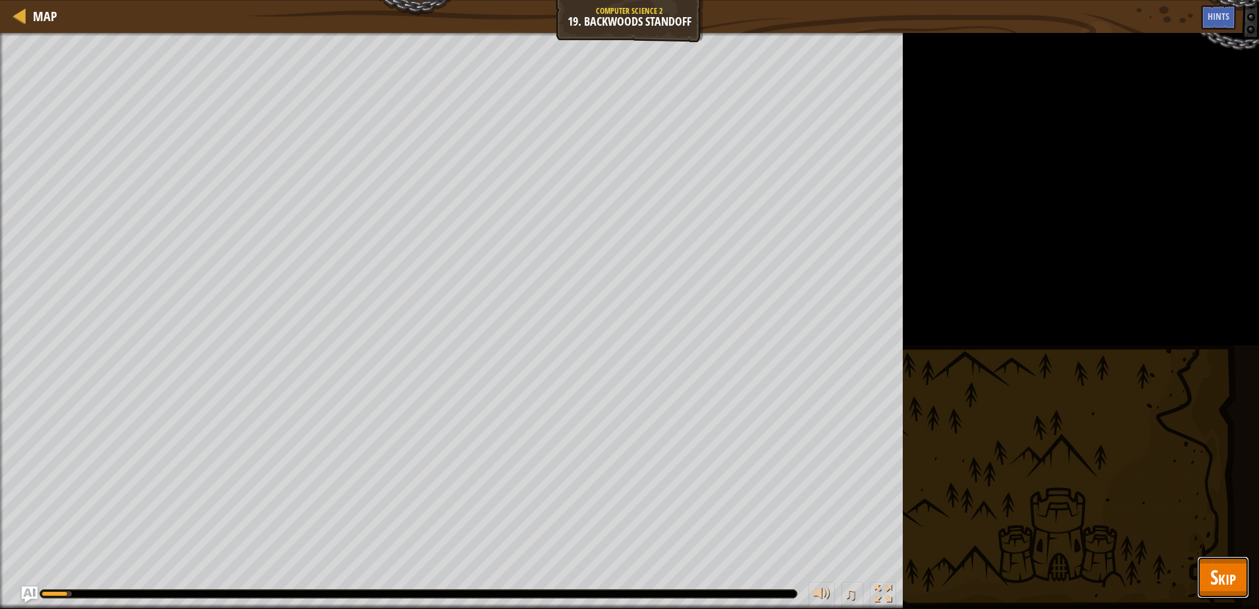
click at [1216, 573] on span "Skip" at bounding box center [1224, 576] width 26 height 27
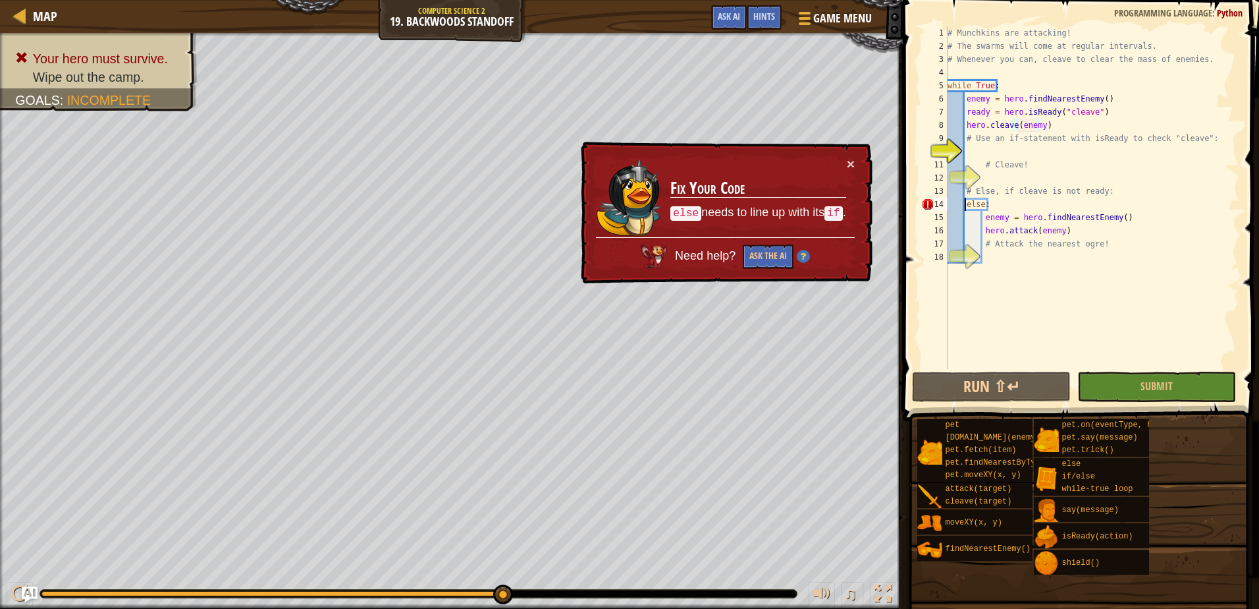
click at [964, 207] on div "# Munchkins are attacking! # The swarms will come at regular intervals. # Whene…" at bounding box center [1092, 210] width 294 height 369
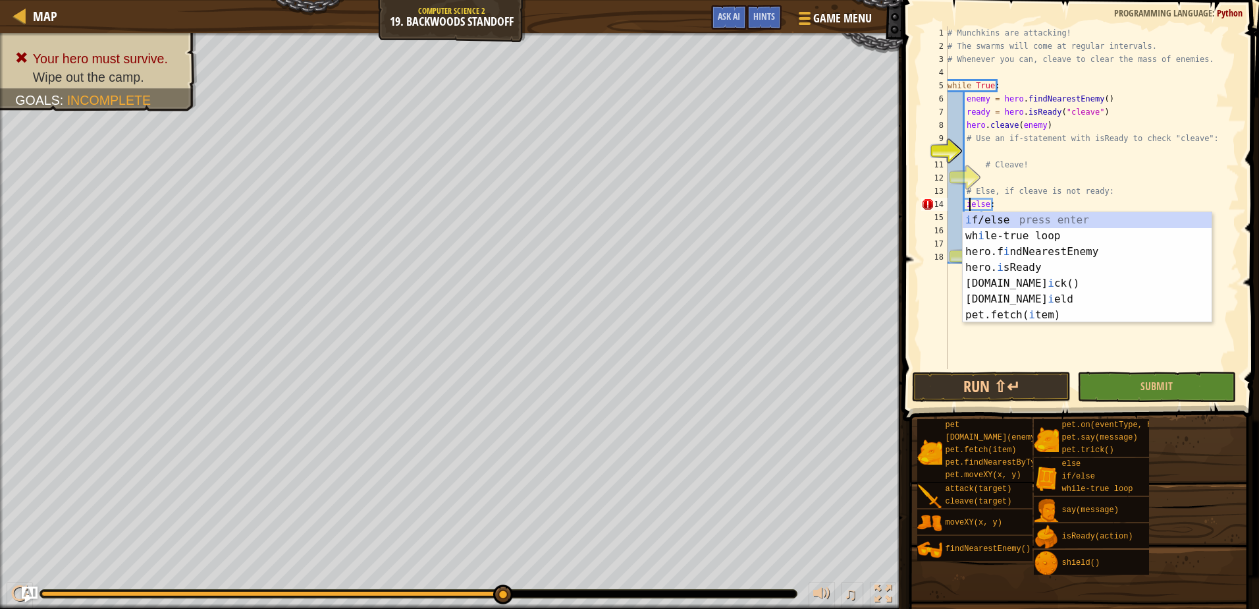
scroll to position [6, 3]
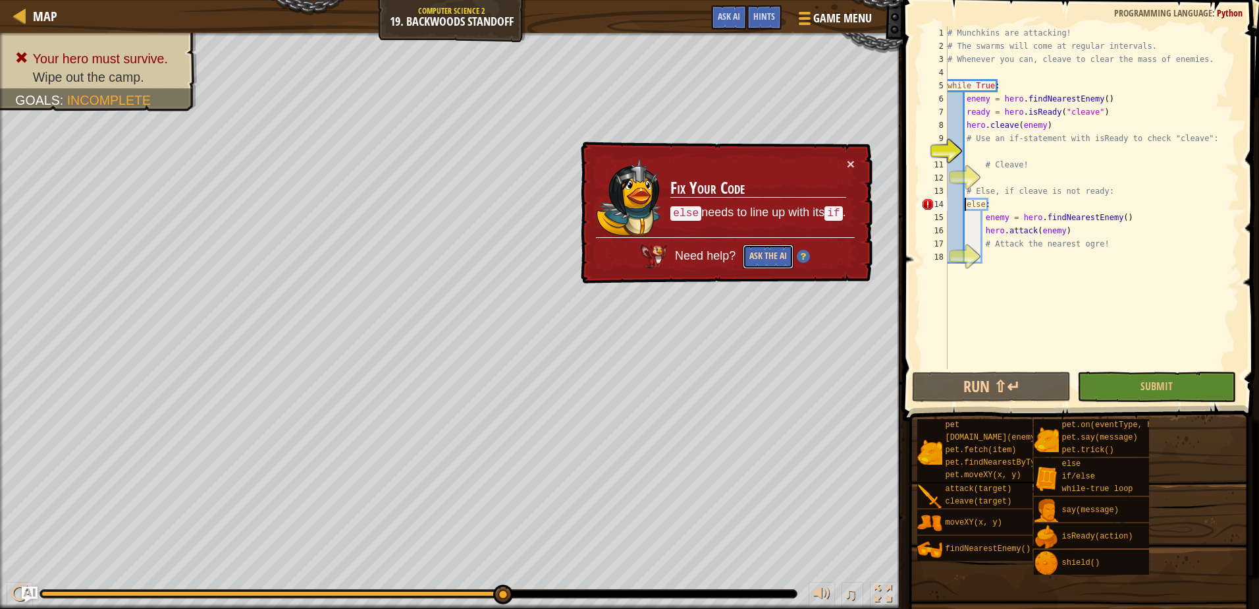
click at [769, 258] on button "Ask the AI" at bounding box center [768, 256] width 51 height 24
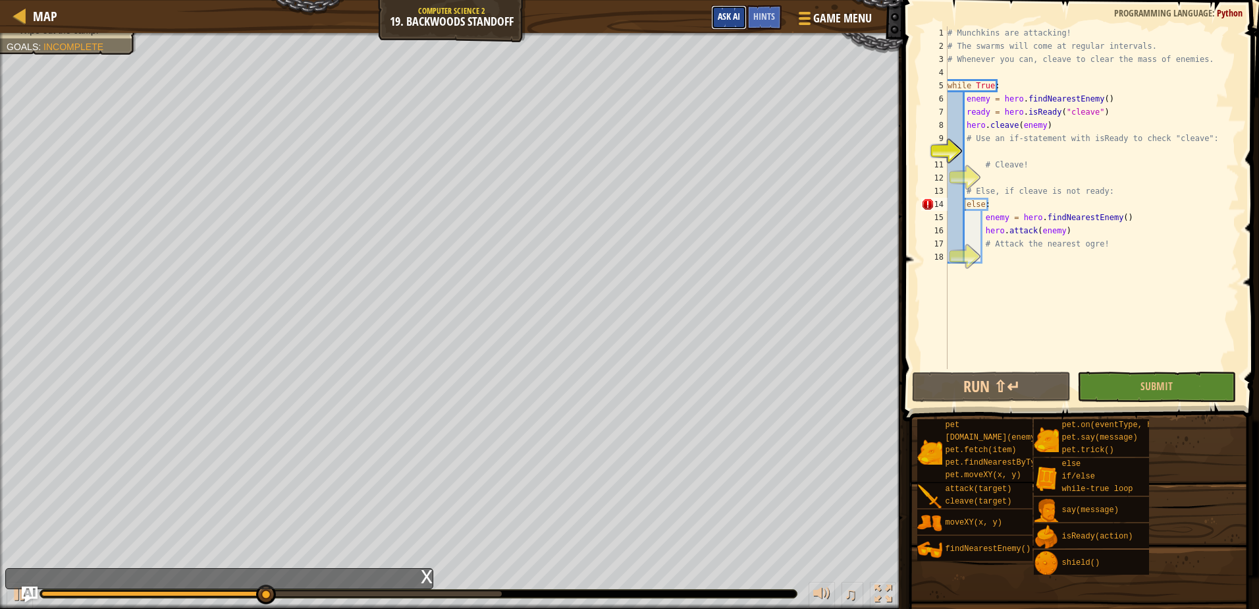
click at [729, 17] on span "Ask AI" at bounding box center [729, 16] width 22 height 13
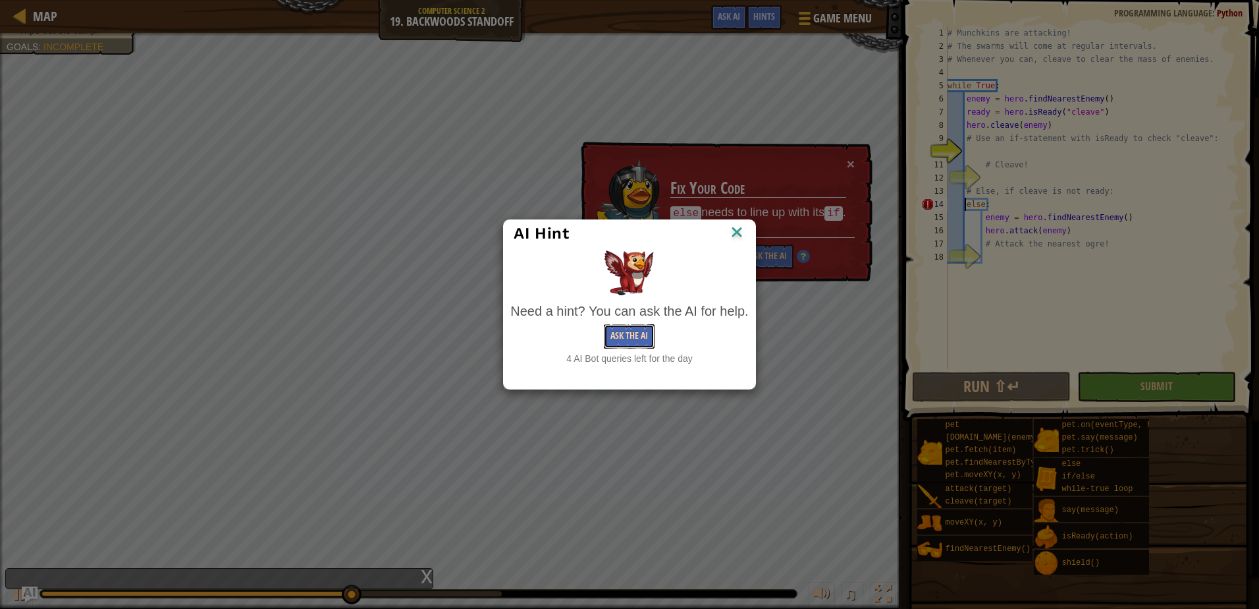
click at [630, 333] on button "Ask the AI" at bounding box center [629, 336] width 51 height 24
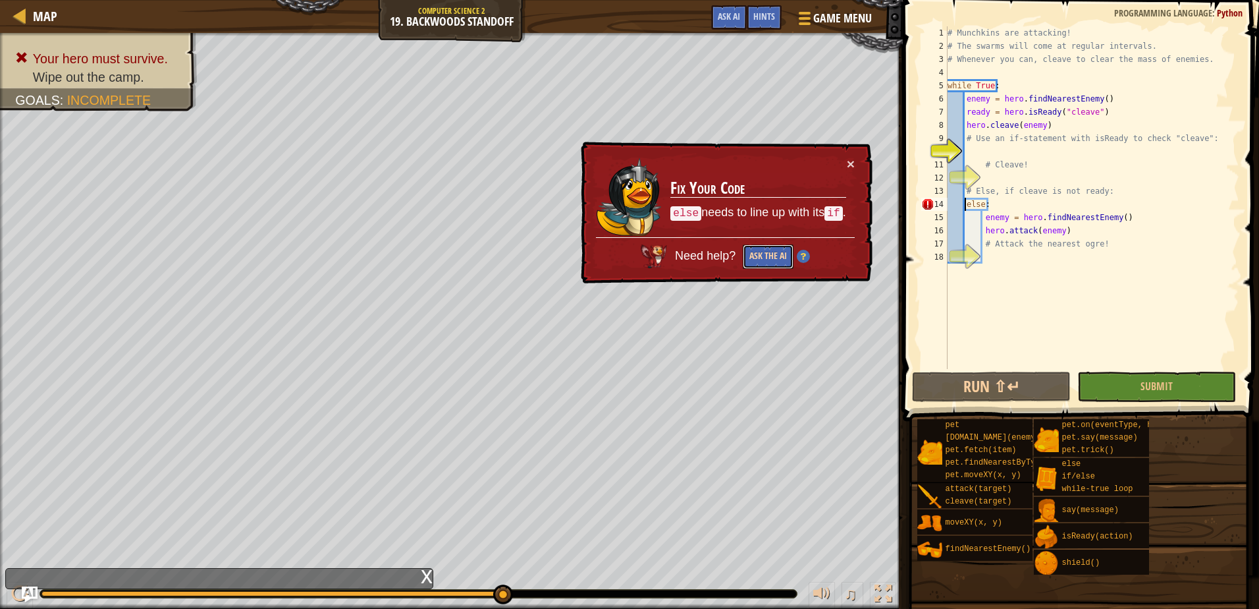
click at [777, 261] on button "Ask the AI" at bounding box center [768, 256] width 51 height 24
click at [850, 158] on button "×" at bounding box center [851, 164] width 8 height 14
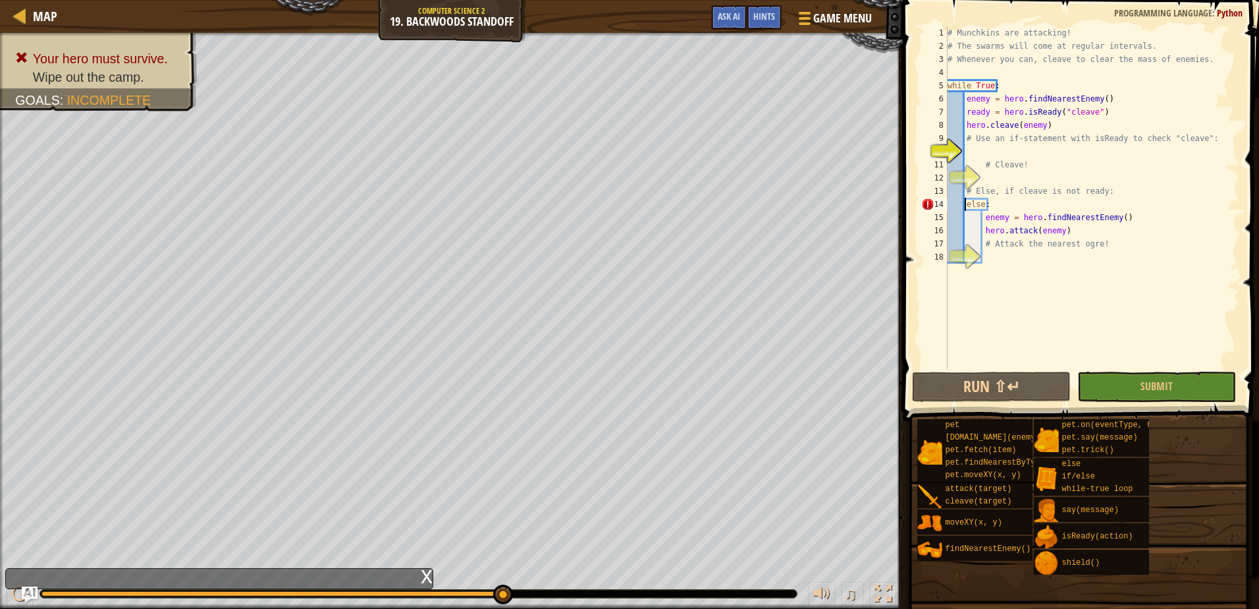
click at [1114, 98] on div "# Munchkins are attacking! # The swarms will come at regular intervals. # Whene…" at bounding box center [1092, 210] width 294 height 369
type textarea "enemy = hero.findNearestEnemy()"
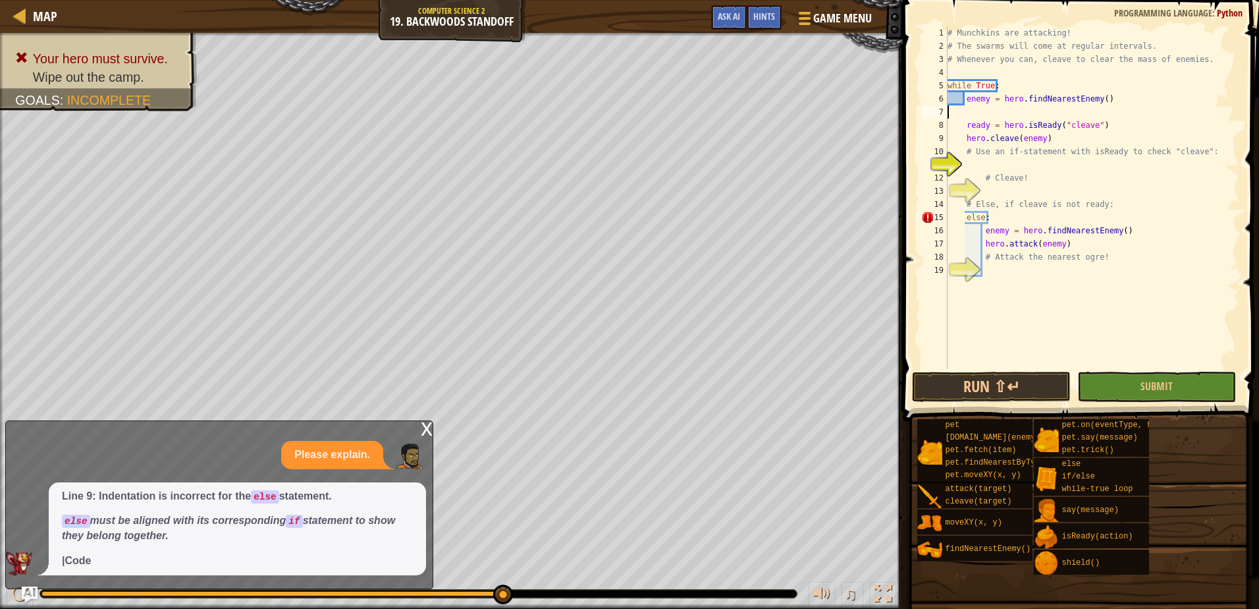
scroll to position [6, 0]
type textarea "enemy = hero.findNearestEnemy()"
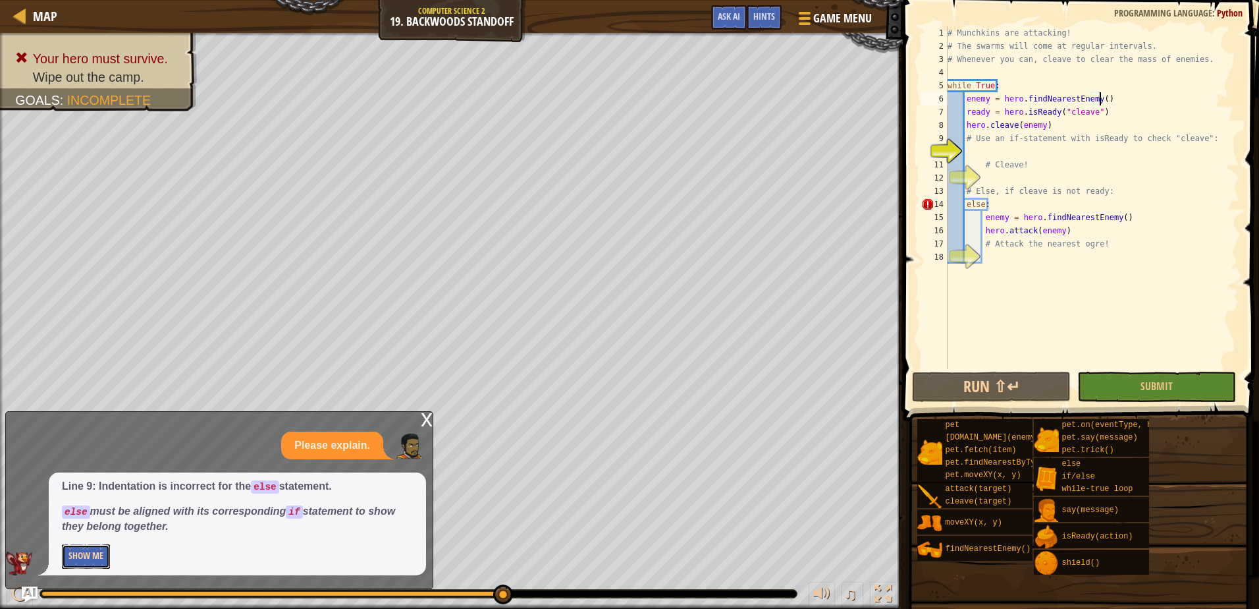
click at [81, 551] on button "Show Me" at bounding box center [86, 556] width 48 height 24
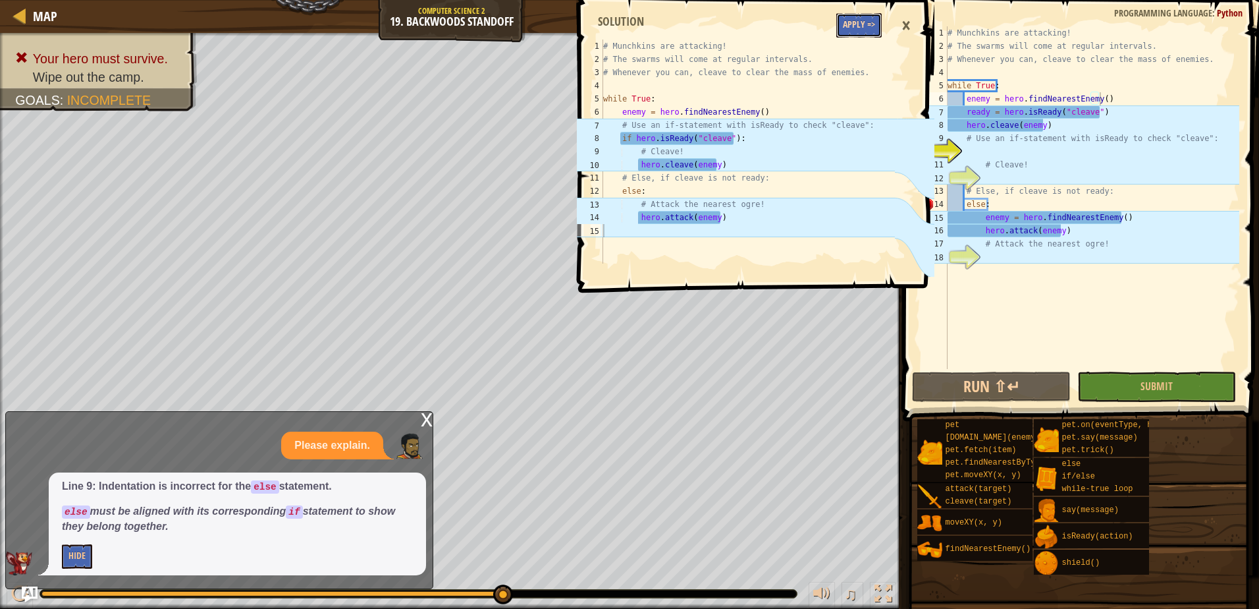
click at [849, 25] on button "Apply =>" at bounding box center [859, 25] width 45 height 24
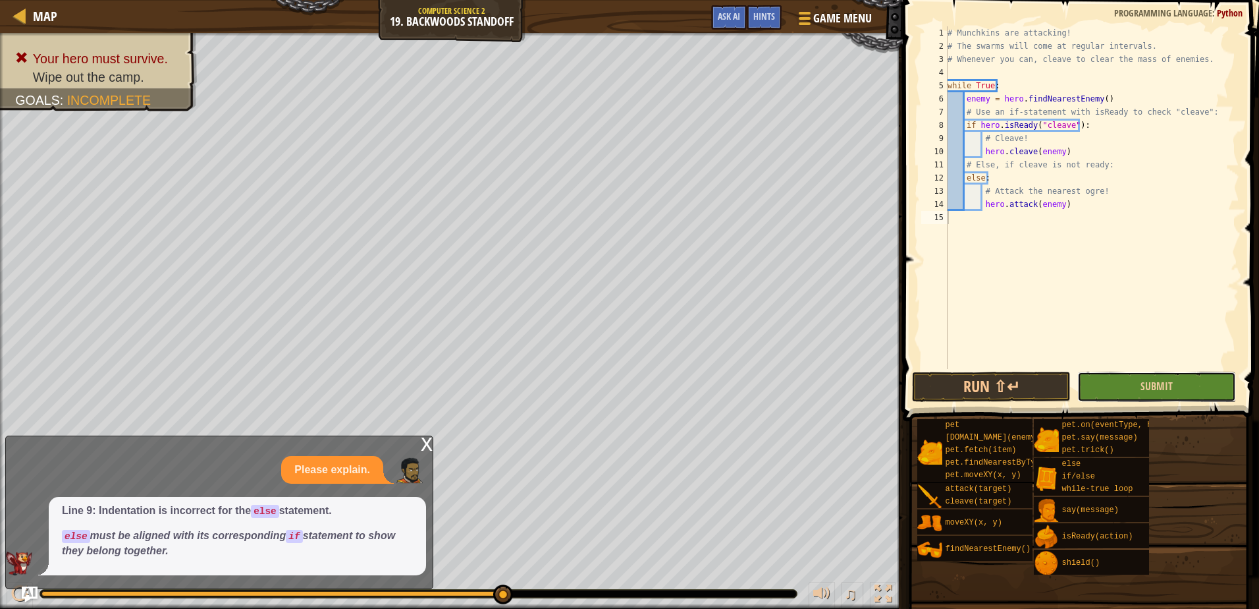
click at [1131, 377] on button "Submit" at bounding box center [1157, 386] width 159 height 30
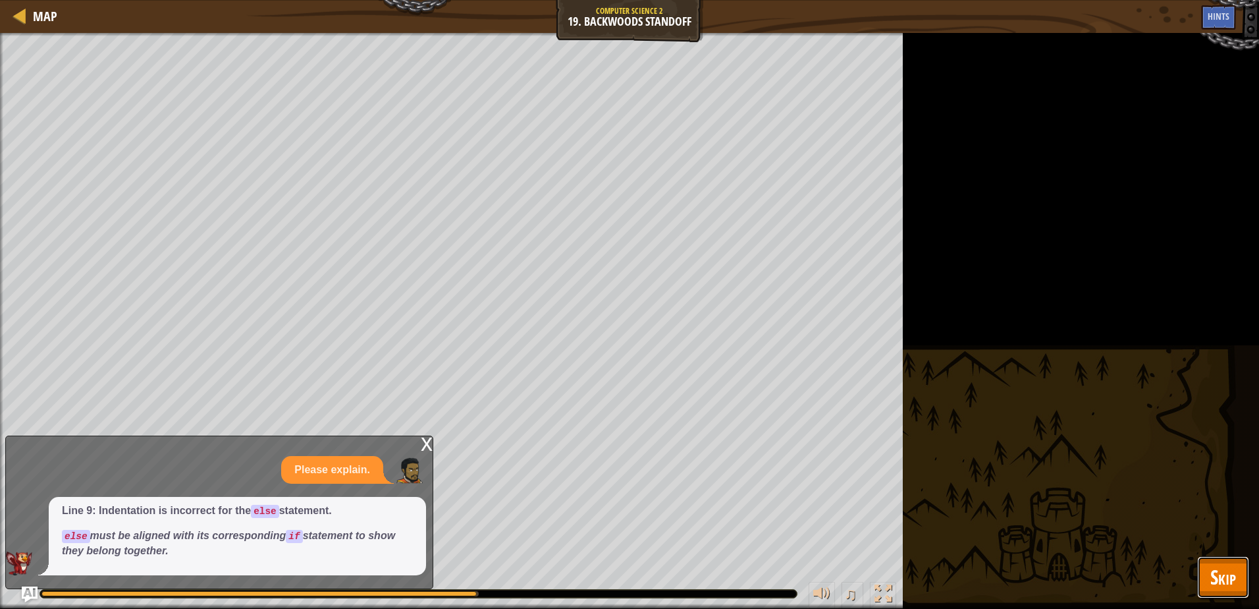
click at [1212, 570] on span "Skip" at bounding box center [1224, 576] width 26 height 27
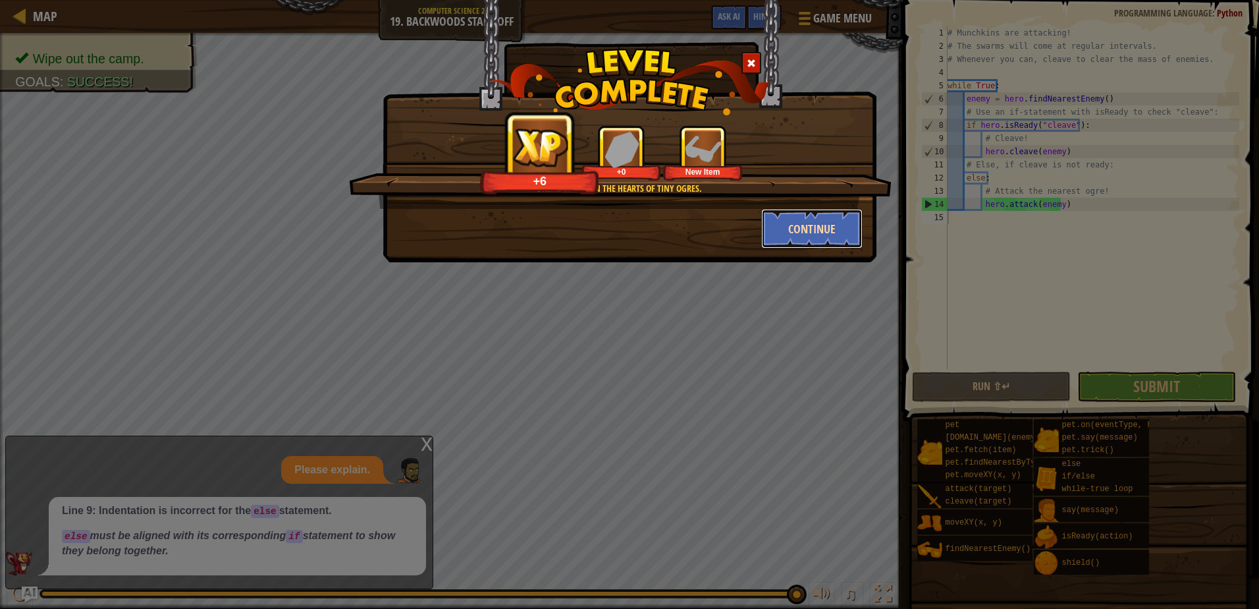
click at [827, 215] on button "Continue" at bounding box center [812, 229] width 102 height 40
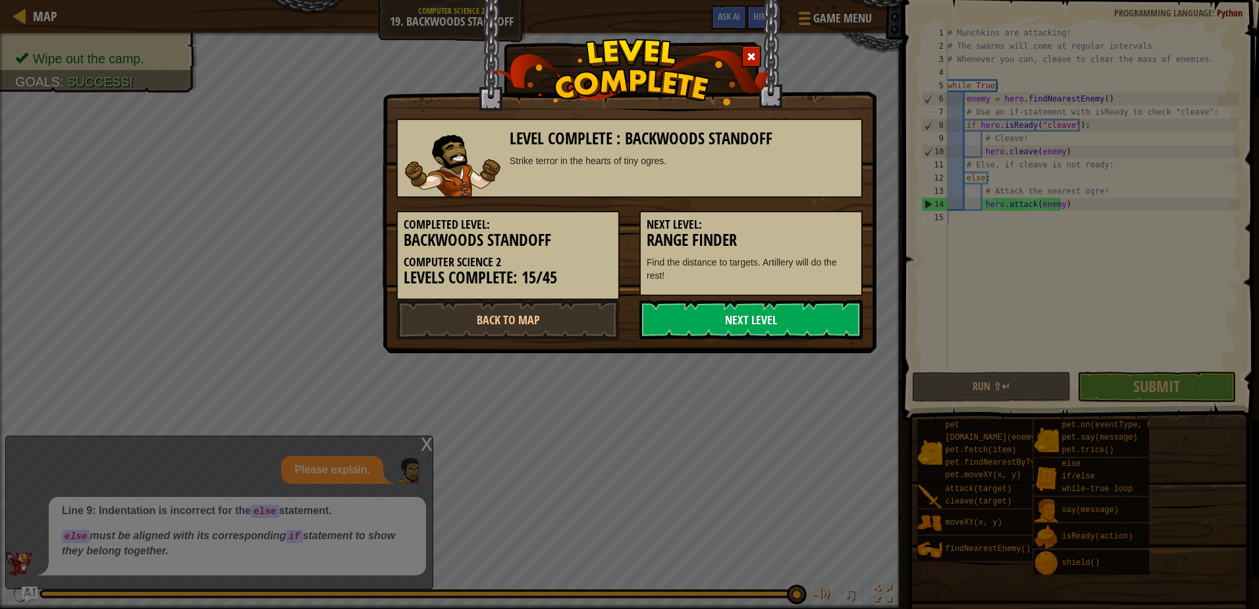
click at [721, 321] on link "Next Level" at bounding box center [751, 320] width 223 height 40
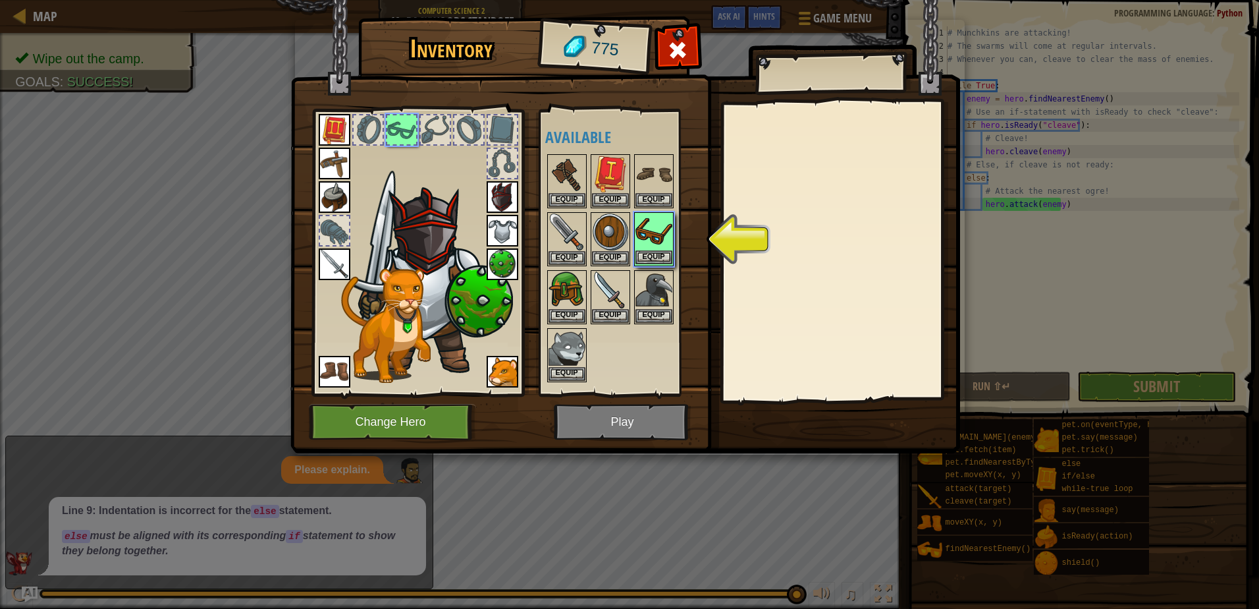
click at [649, 231] on img at bounding box center [654, 231] width 37 height 37
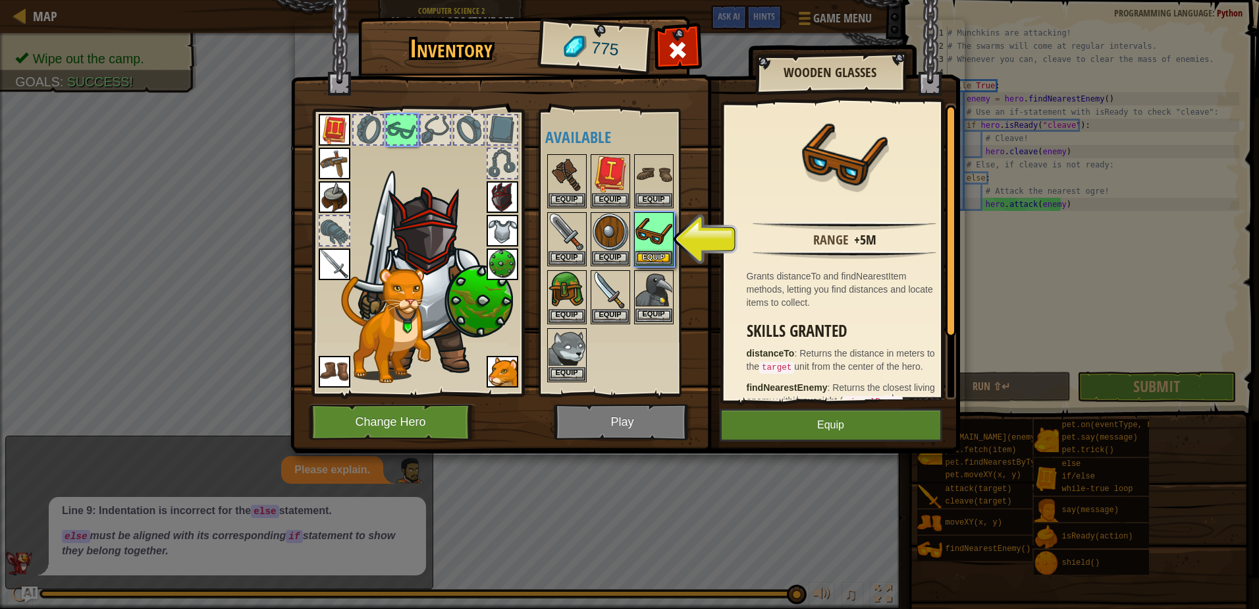
click at [659, 272] on img at bounding box center [654, 289] width 37 height 37
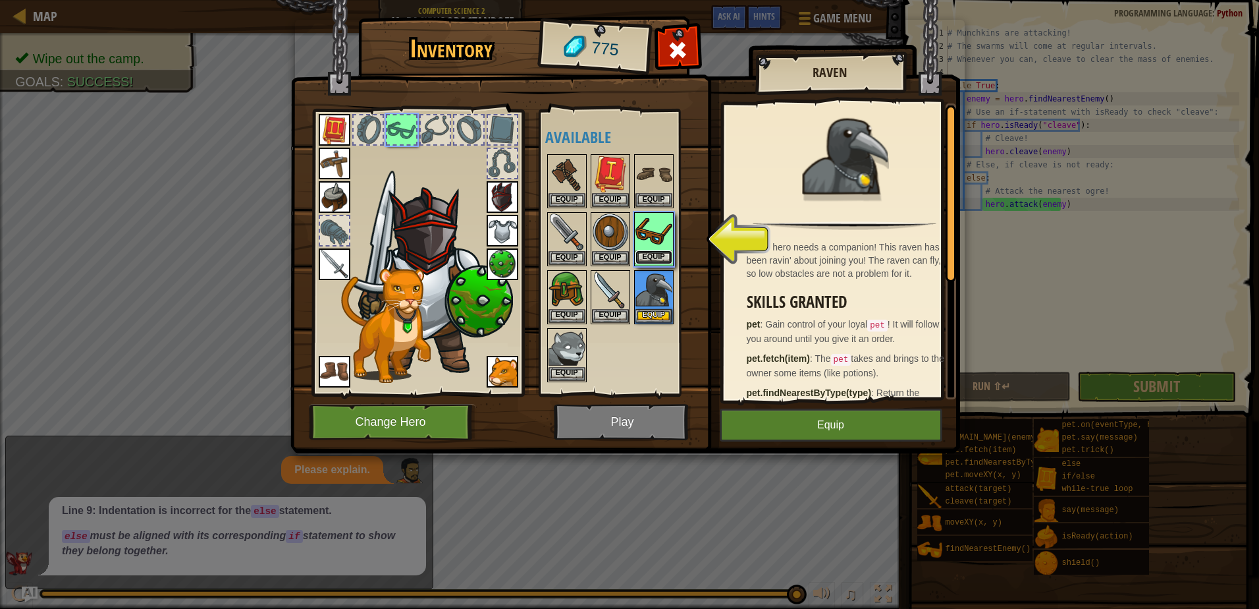
click at [661, 261] on button "Equip" at bounding box center [654, 257] width 37 height 14
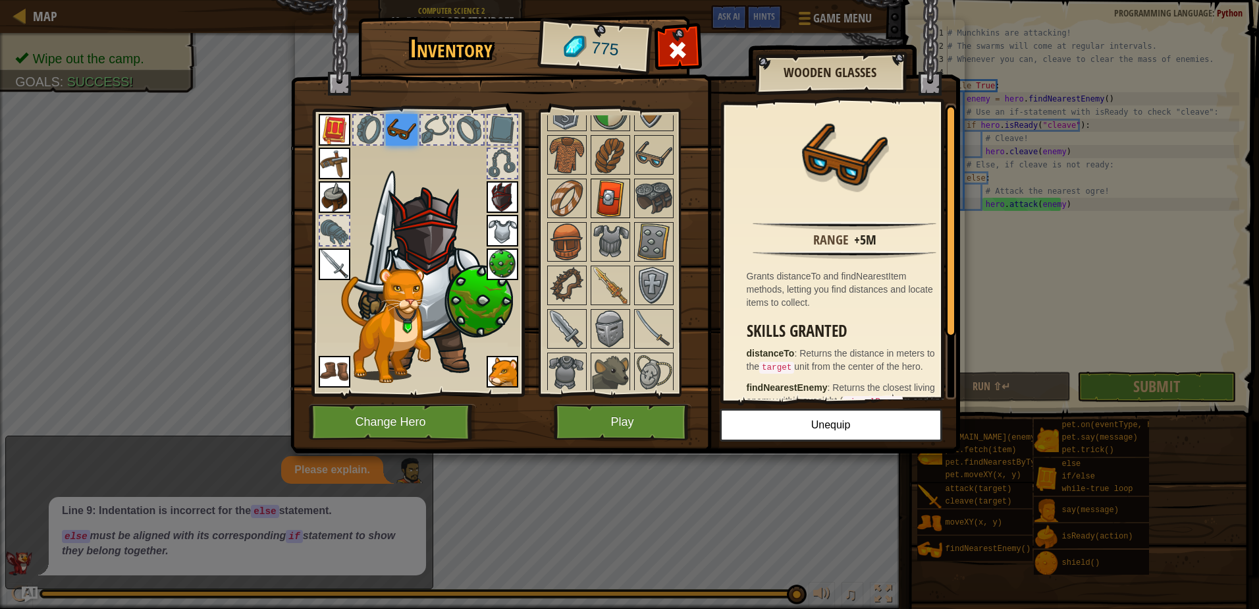
scroll to position [329, 0]
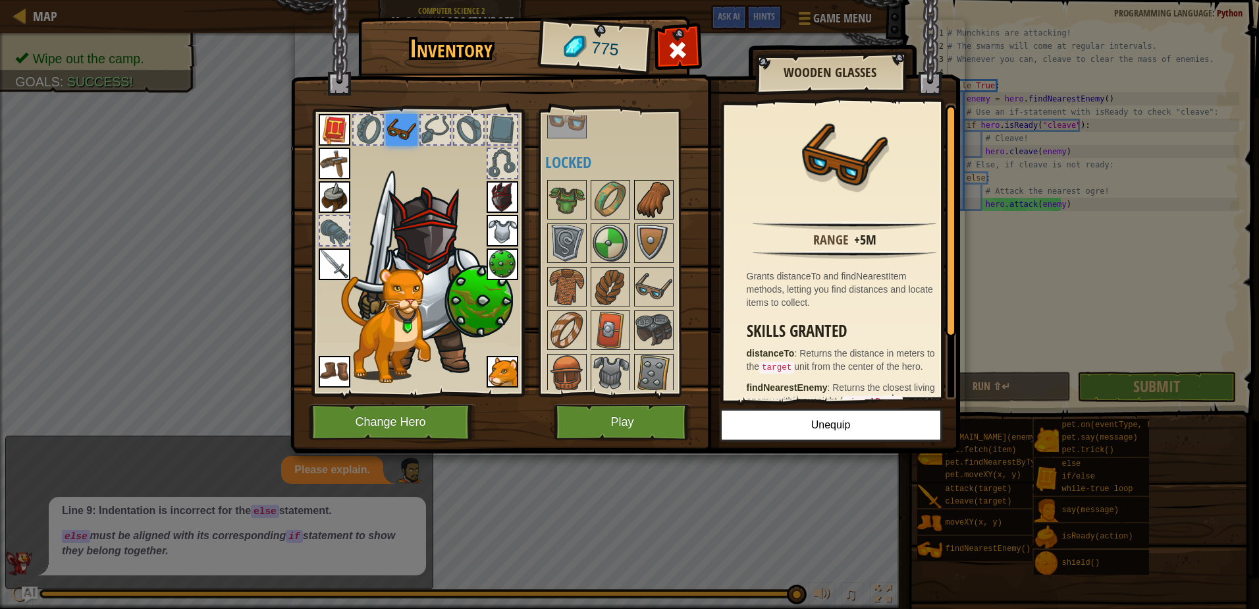
click at [669, 204] on img at bounding box center [654, 199] width 37 height 37
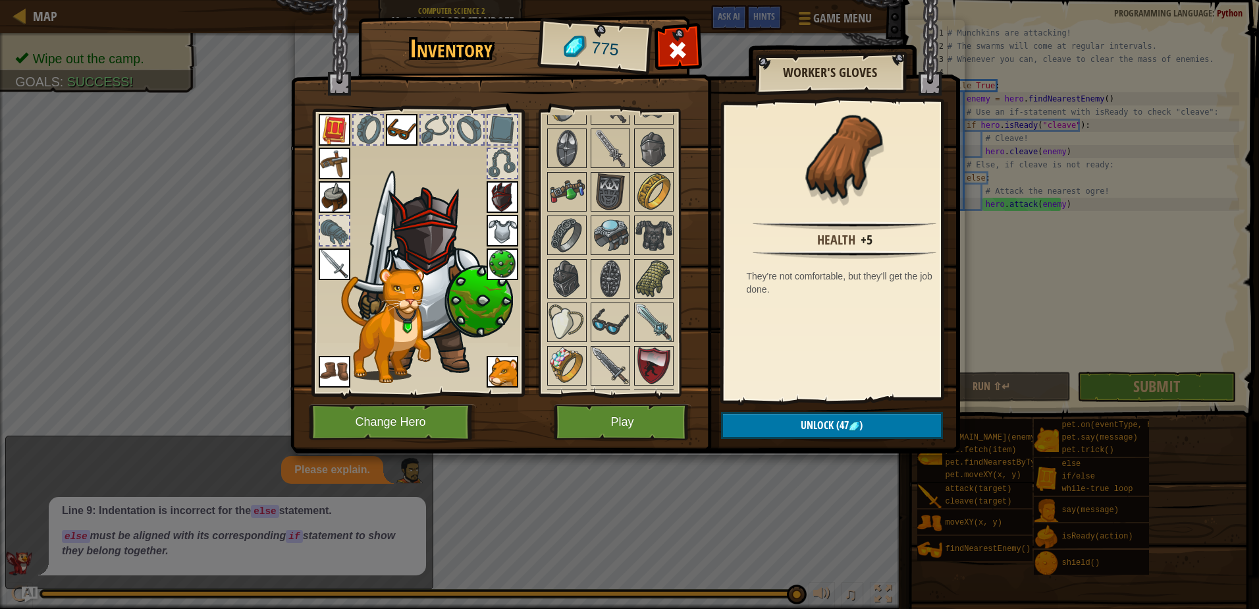
scroll to position [1251, 0]
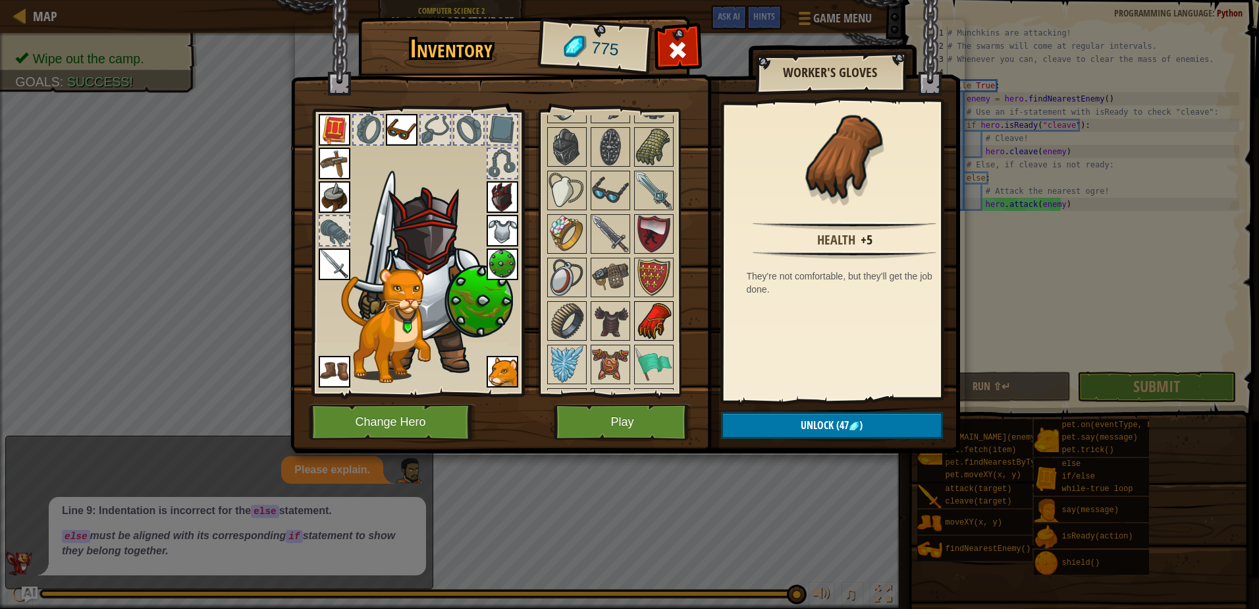
click at [637, 329] on img at bounding box center [654, 320] width 37 height 37
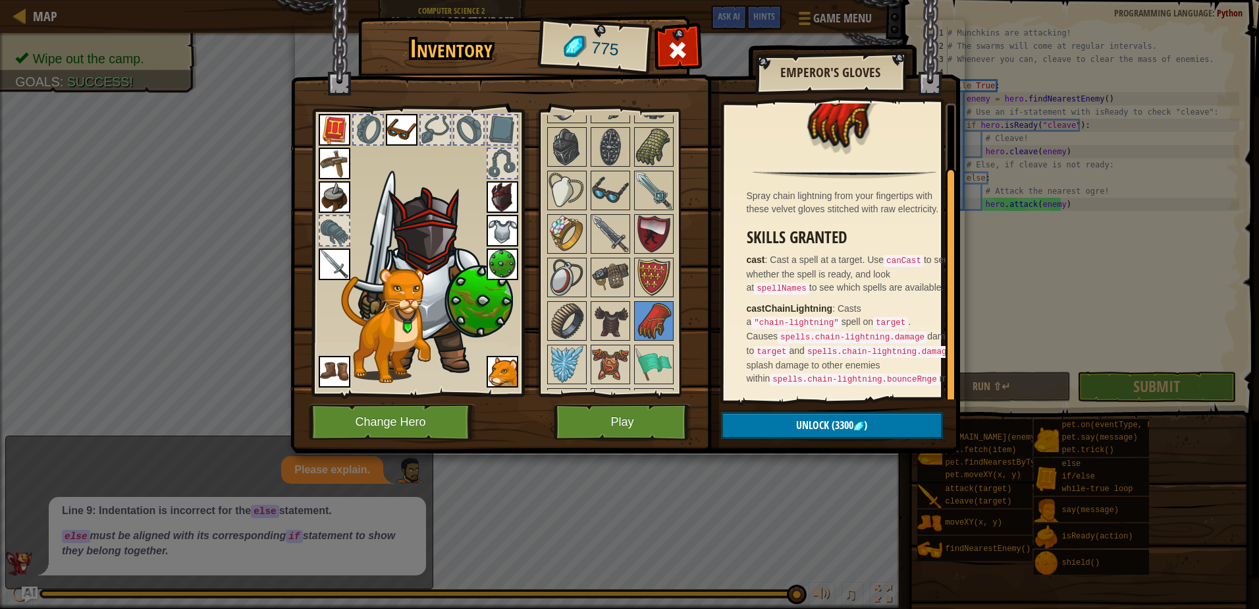
scroll to position [70, 0]
click at [611, 314] on img at bounding box center [610, 320] width 37 height 37
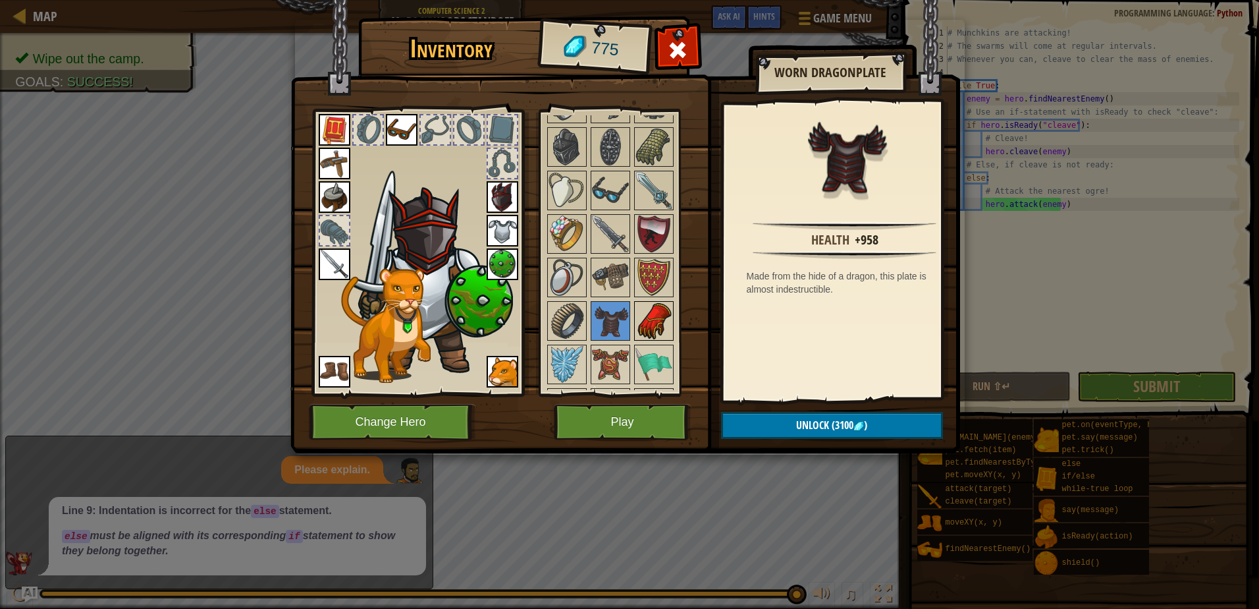
click at [642, 317] on img at bounding box center [654, 320] width 37 height 37
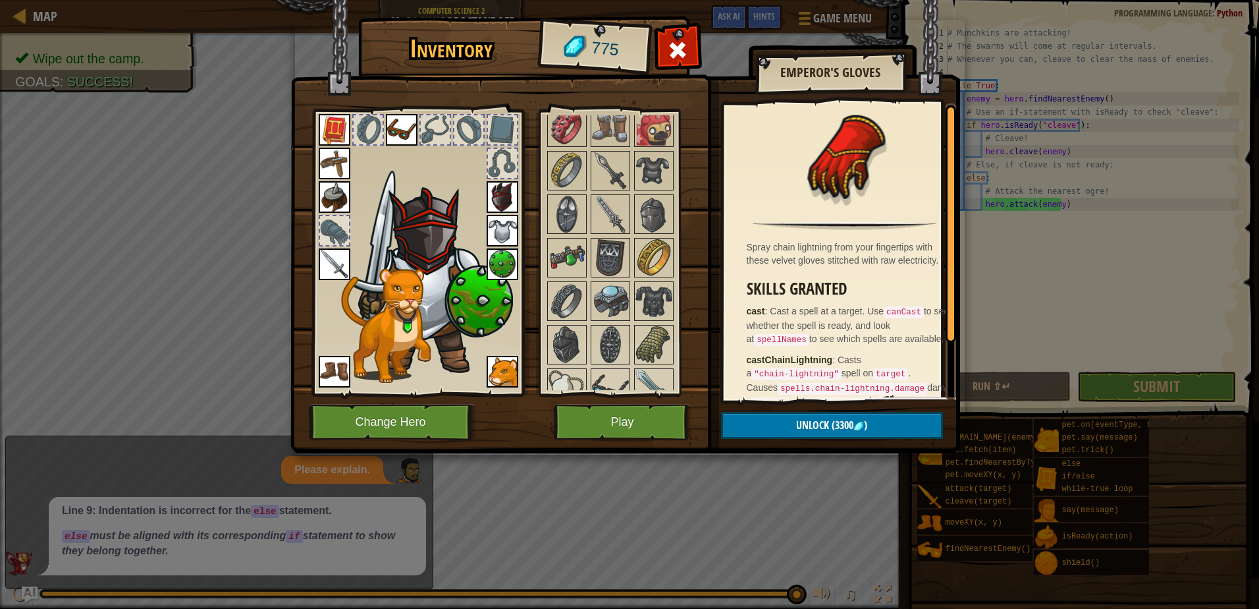
scroll to position [1186, 0]
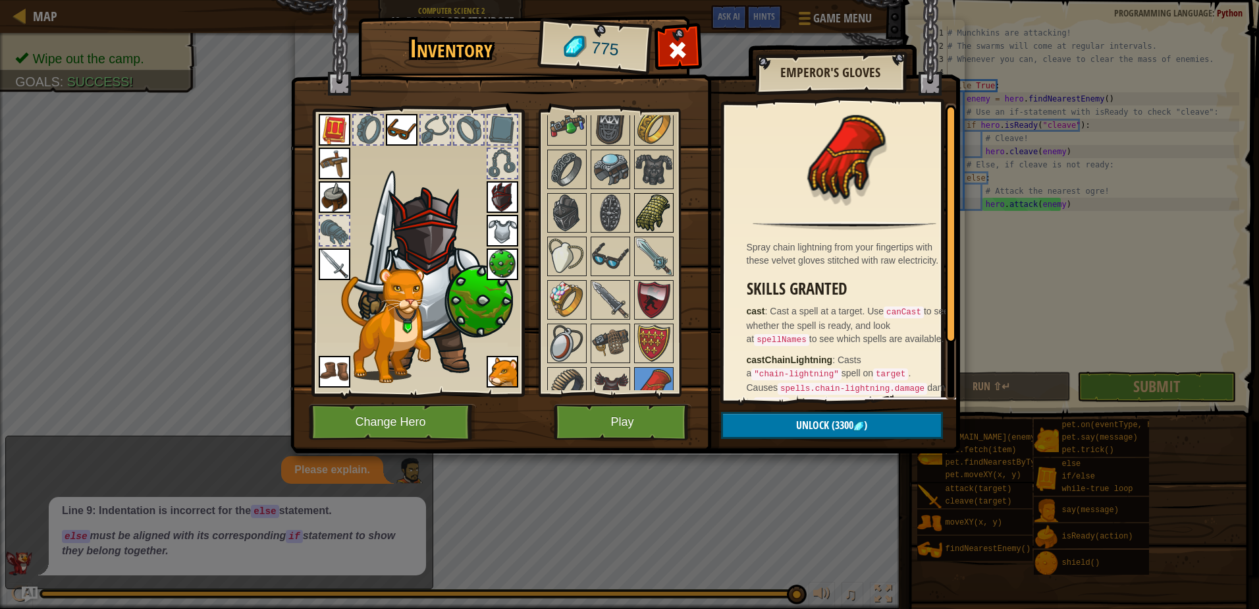
click at [645, 207] on img at bounding box center [654, 212] width 37 height 37
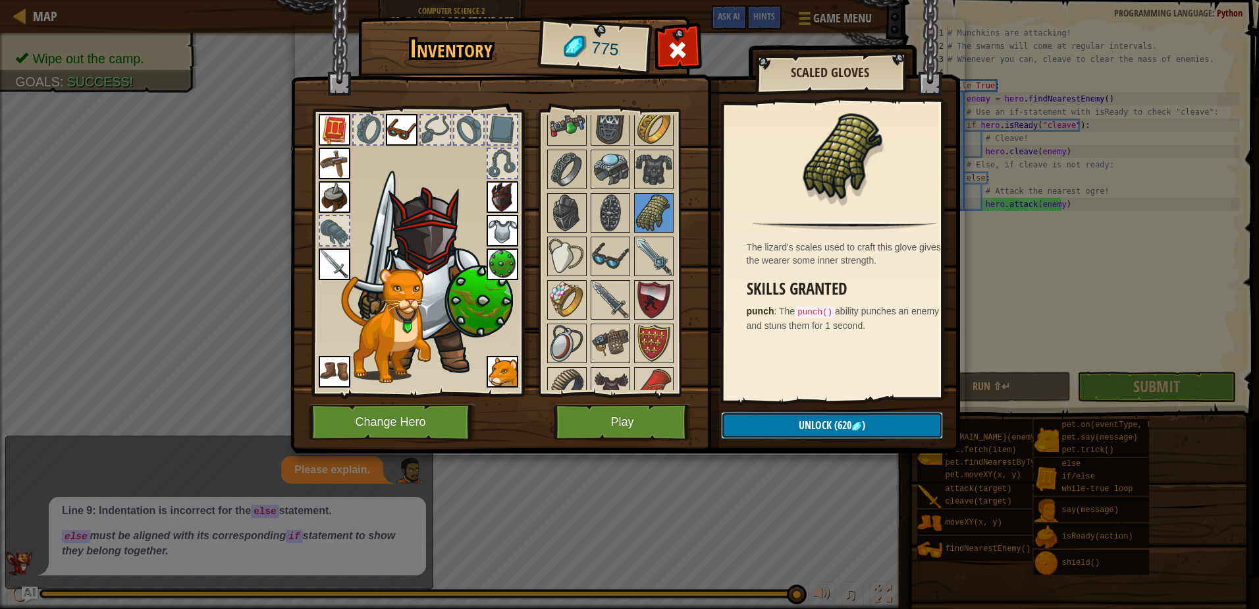
click at [827, 427] on span "Unlock" at bounding box center [815, 425] width 33 height 14
click at [812, 419] on button "Confirm" at bounding box center [832, 425] width 222 height 27
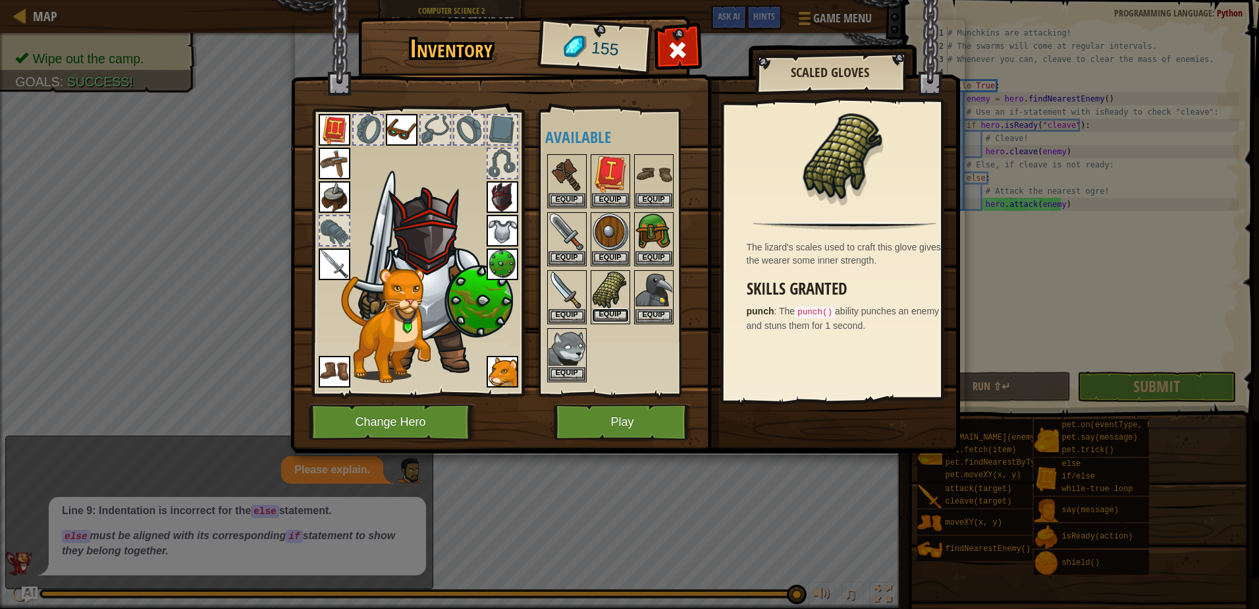
click at [610, 312] on button "Equip" at bounding box center [610, 315] width 37 height 14
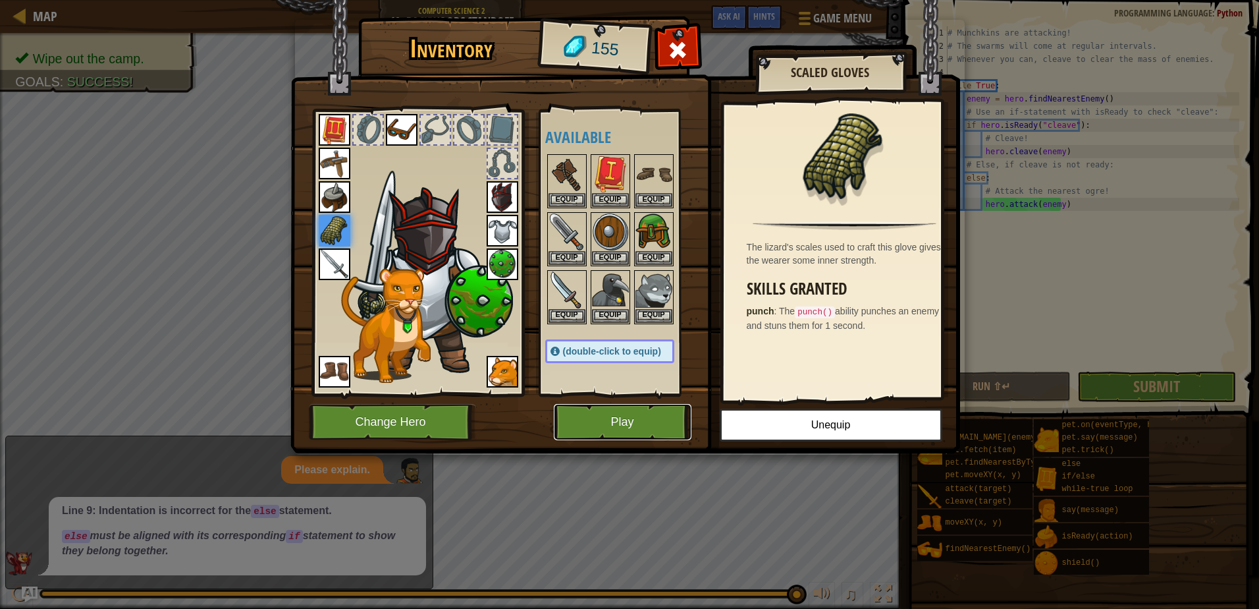
click at [668, 413] on button "Play" at bounding box center [623, 422] width 138 height 36
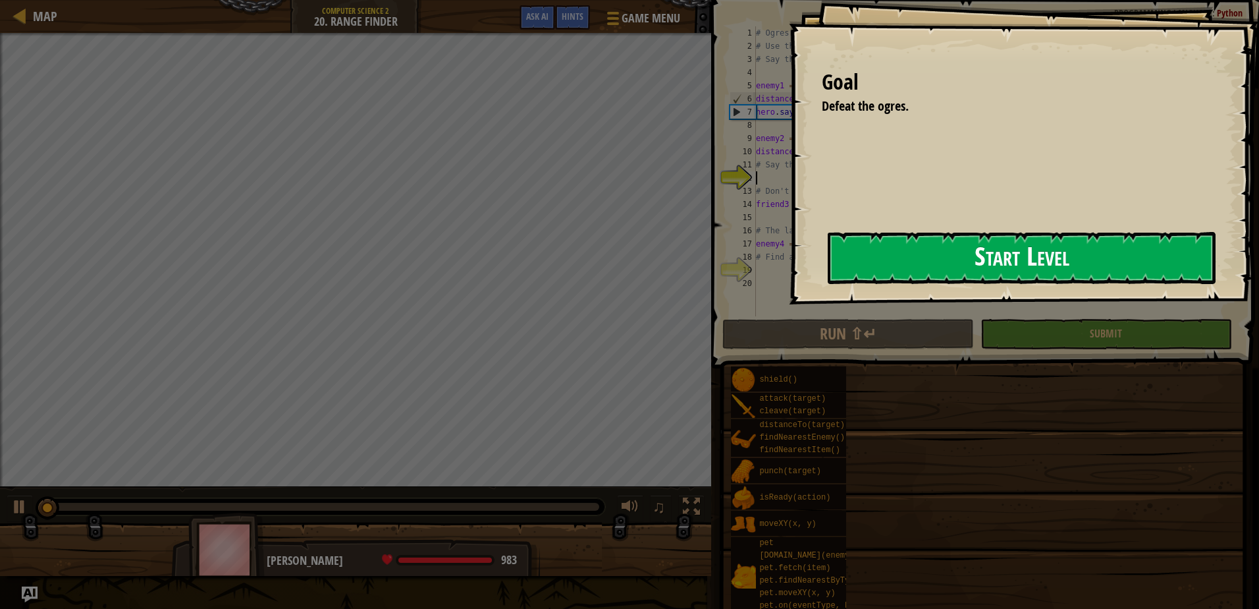
click at [840, 258] on button "Start Level" at bounding box center [1022, 258] width 388 height 52
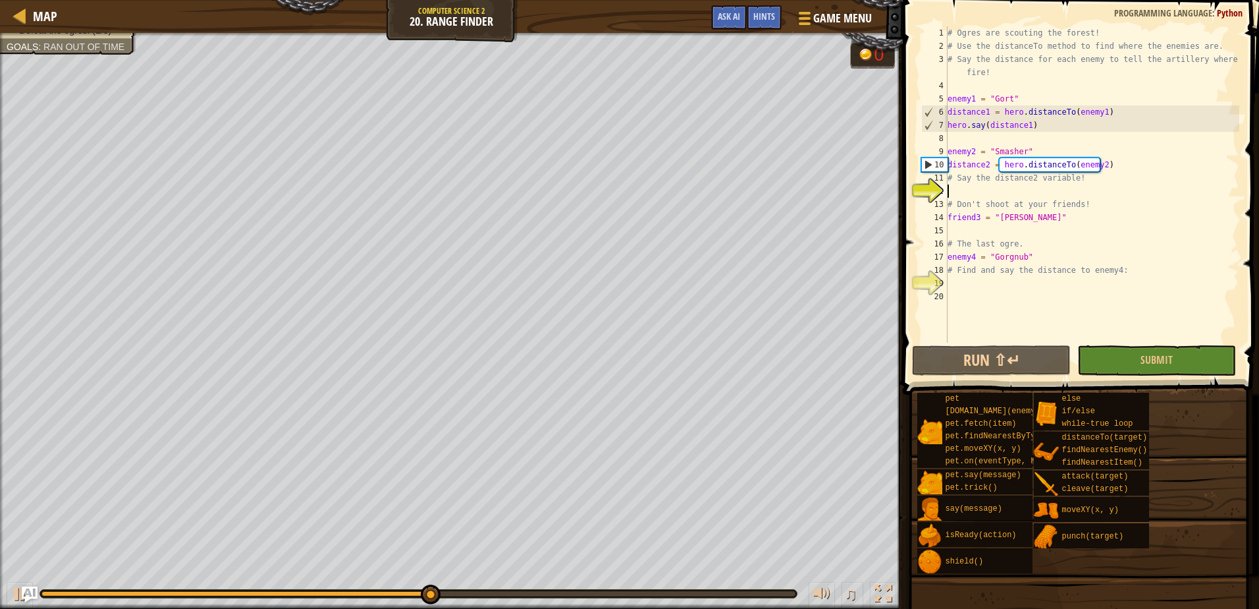
click at [1103, 164] on div "# Ogres are scouting the forest! # Use the distanceTo method to find where the …" at bounding box center [1092, 197] width 294 height 343
type textarea "distance2 = hero.distanceTo(enemy2)"
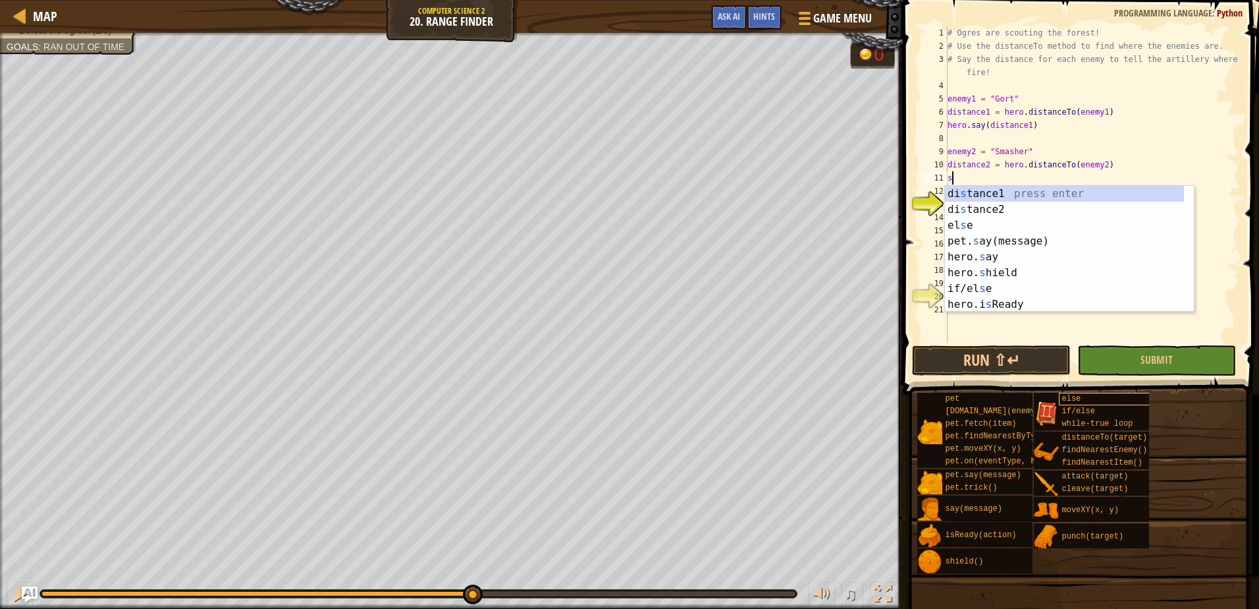
scroll to position [6, 0]
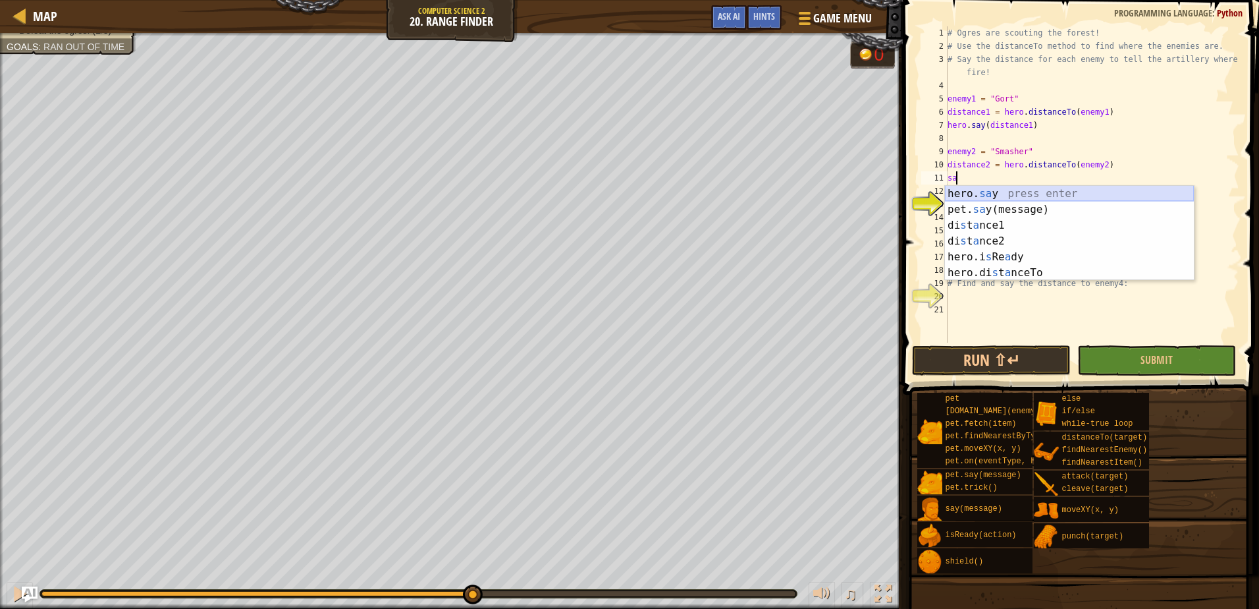
click at [1020, 194] on div "hero. sa y press enter pet. sa y(message) press enter di s t a nce1 press enter…" at bounding box center [1069, 249] width 249 height 126
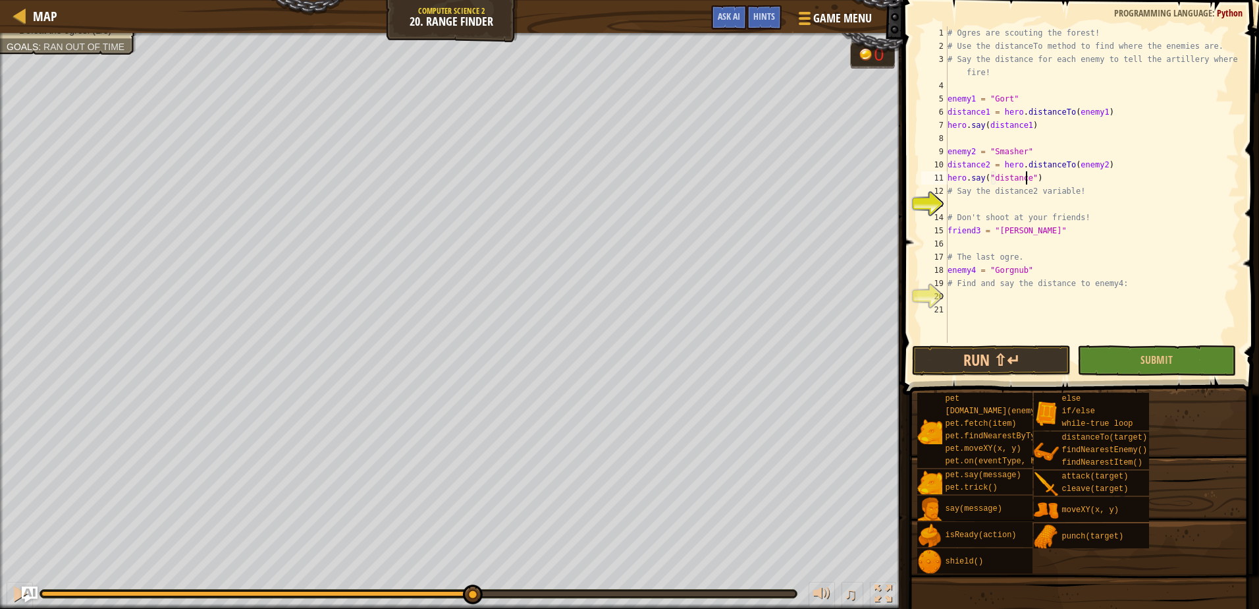
scroll to position [6, 7]
click at [1071, 270] on div "# Ogres are scouting the forest! # Use the distanceTo method to find where the …" at bounding box center [1092, 197] width 294 height 343
type textarea "enemy4 = "Gorgnub""
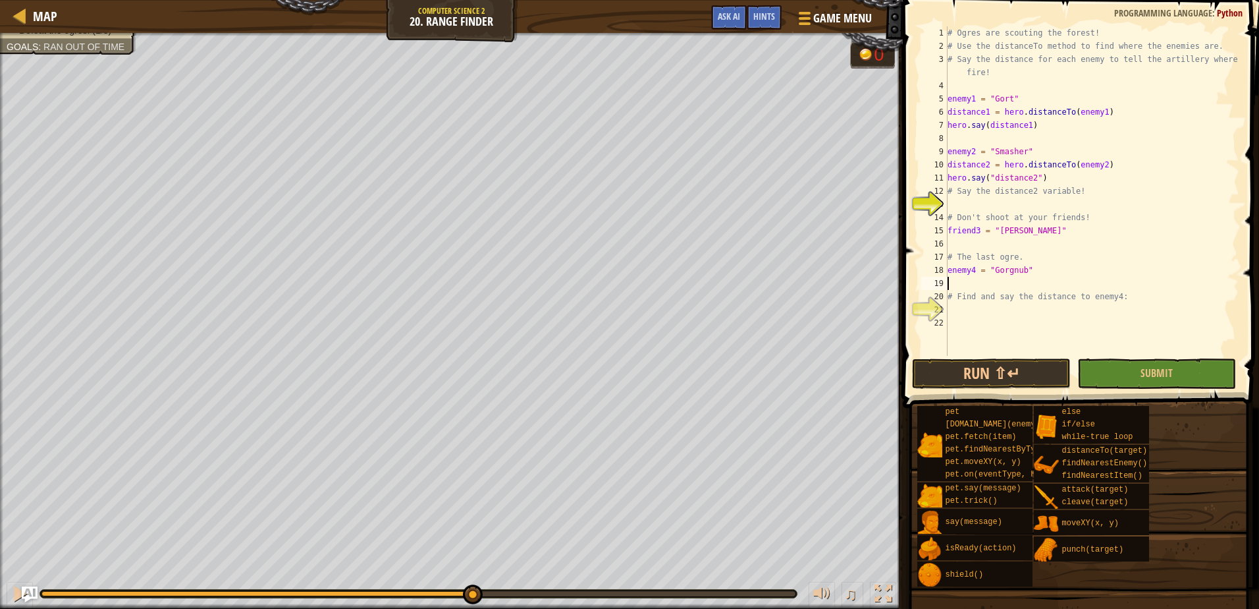
click at [1032, 177] on div "# Ogres are scouting the forest! # Use the distanceTo method to find where the …" at bounding box center [1092, 204] width 294 height 356
click at [1033, 175] on div "# Ogres are scouting the forest! # Use the distanceTo method to find where the …" at bounding box center [1092, 204] width 294 height 356
click at [991, 176] on div "# Ogres are scouting the forest! # Use the distanceTo method to find where the …" at bounding box center [1092, 204] width 294 height 356
type textarea "hero.say(distance2)"
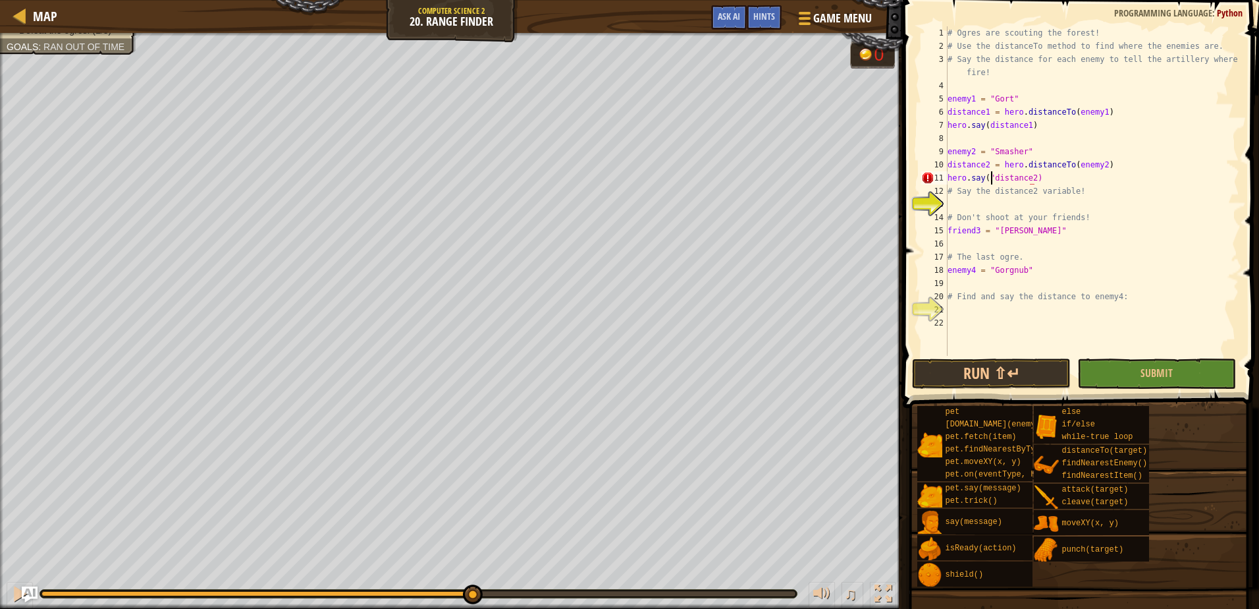
scroll to position [6, 6]
click at [1013, 283] on div "# Ogres are scouting the forest! # Use the distanceTo method to find where the …" at bounding box center [1092, 204] width 294 height 356
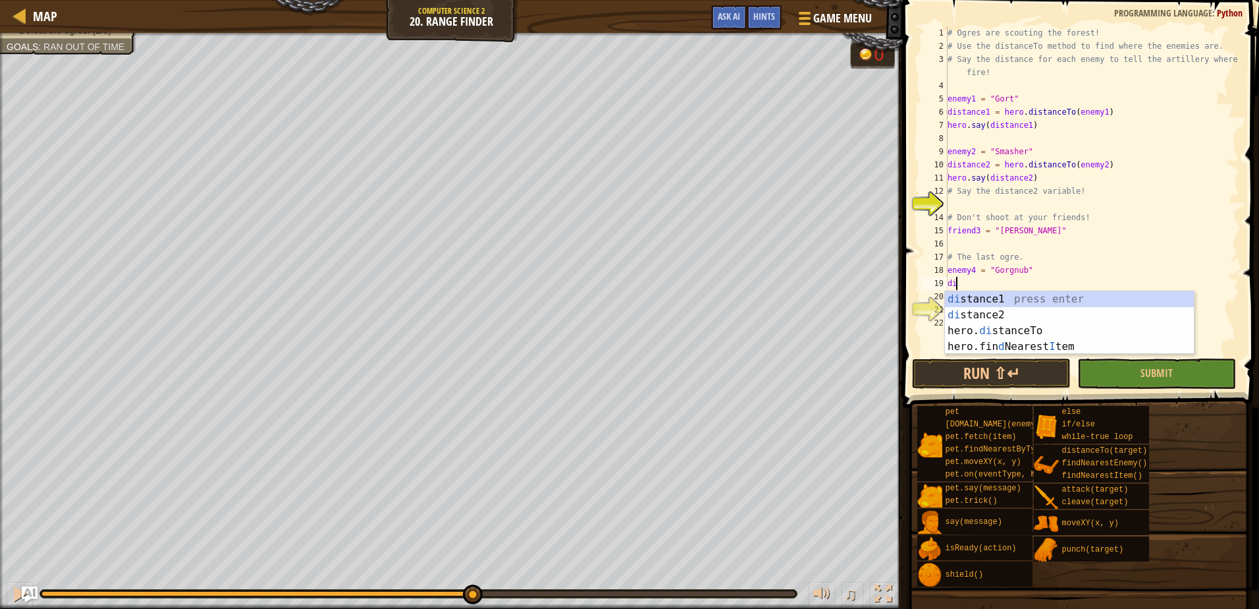
type textarea "d"
type textarea "dis"
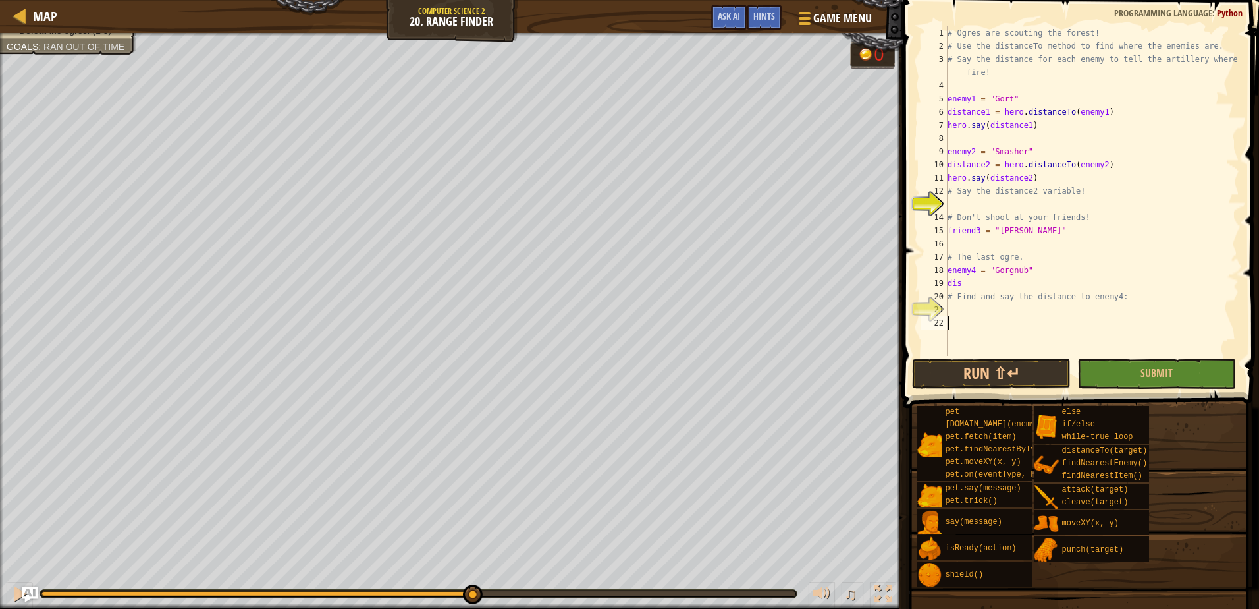
click at [1053, 339] on div "# Ogres are scouting the forest! # Use the distanceTo method to find where the …" at bounding box center [1092, 204] width 294 height 356
click at [992, 287] on div "# Ogres are scouting the forest! # Use the distanceTo method to find where the …" at bounding box center [1092, 204] width 294 height 356
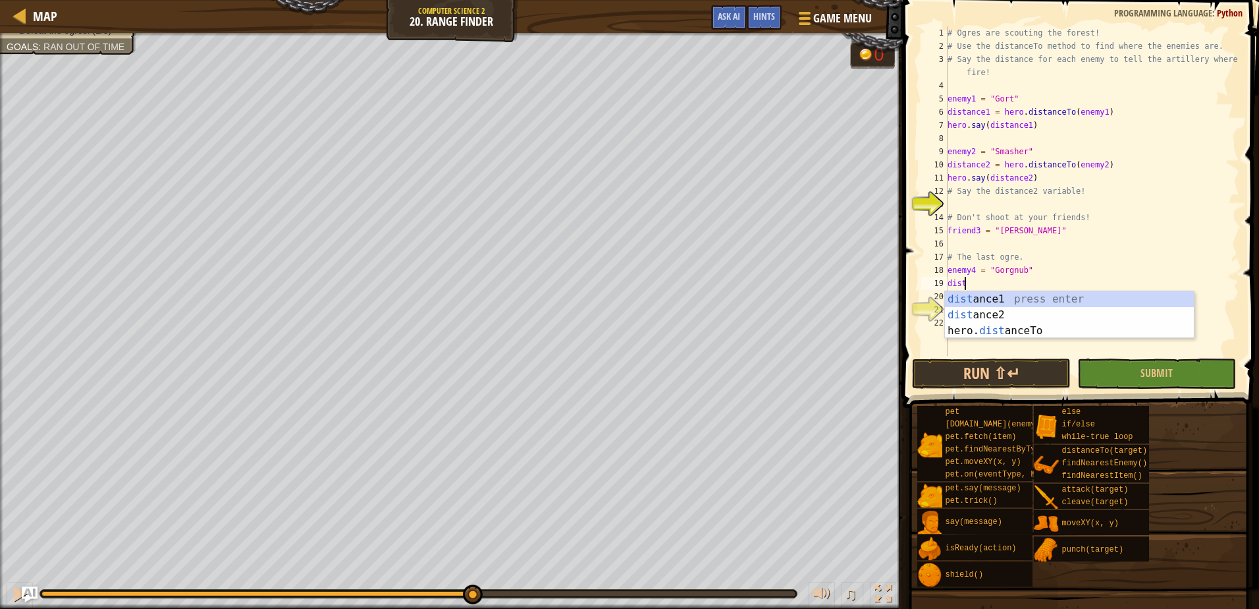
scroll to position [6, 1]
click at [1001, 327] on div "dist ance1 press enter dist ance2 press enter hero. dist anceTo press enter" at bounding box center [1069, 330] width 249 height 79
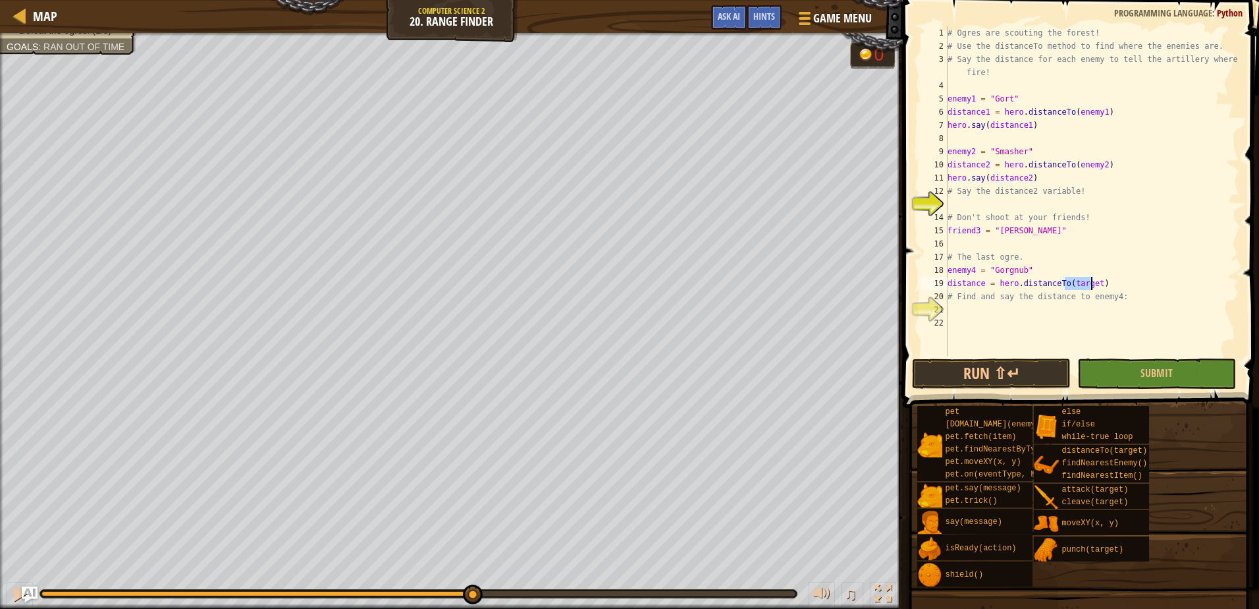
click at [981, 286] on div "# Ogres are scouting the forest! # Use the distanceTo method to find where the …" at bounding box center [1092, 204] width 294 height 356
type textarea "distance3 = hero.distanceTo(target)"
click at [1115, 287] on div "# Ogres are scouting the forest! # Use the distanceTo method to find where the …" at bounding box center [1092, 204] width 294 height 356
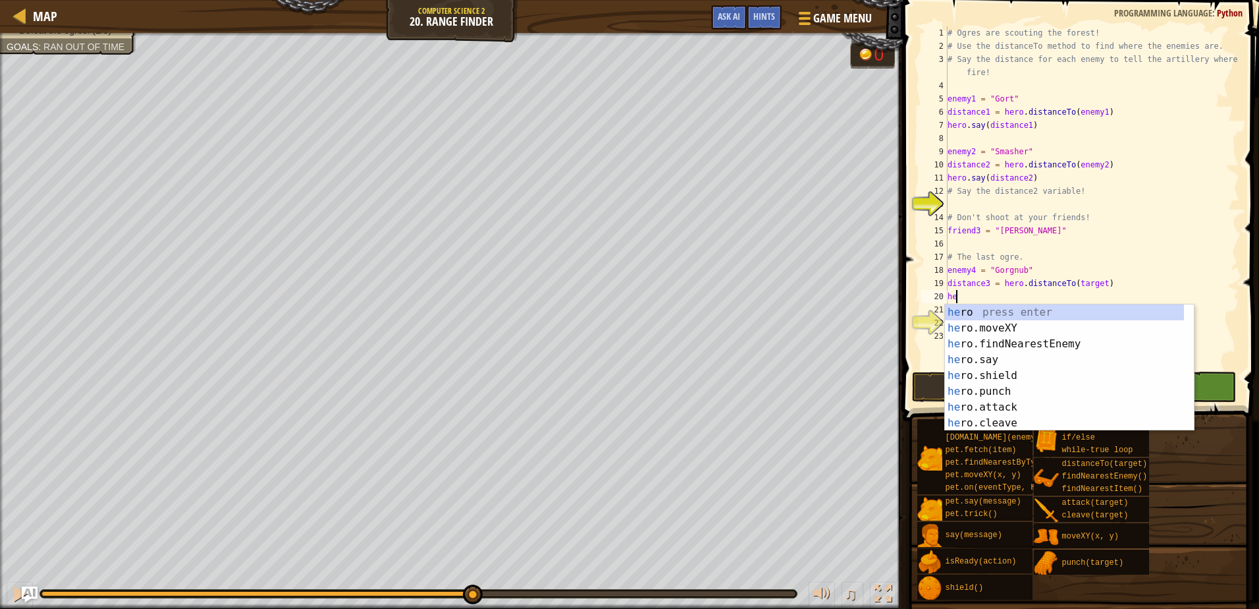
scroll to position [6, 0]
type textarea "h"
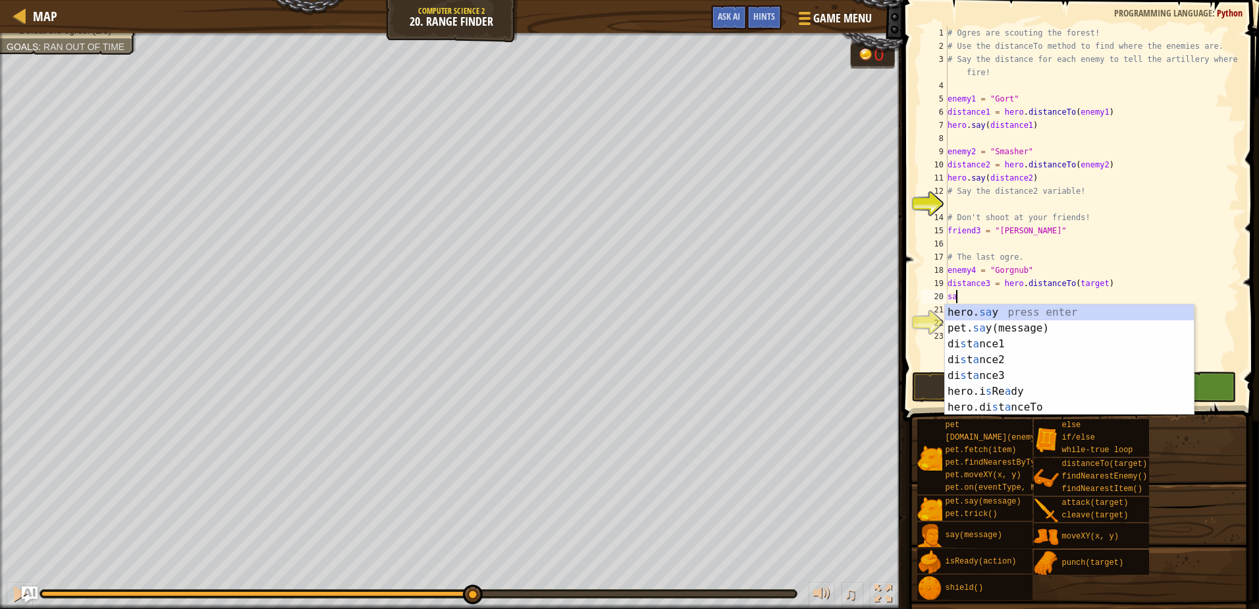
scroll to position [6, 1]
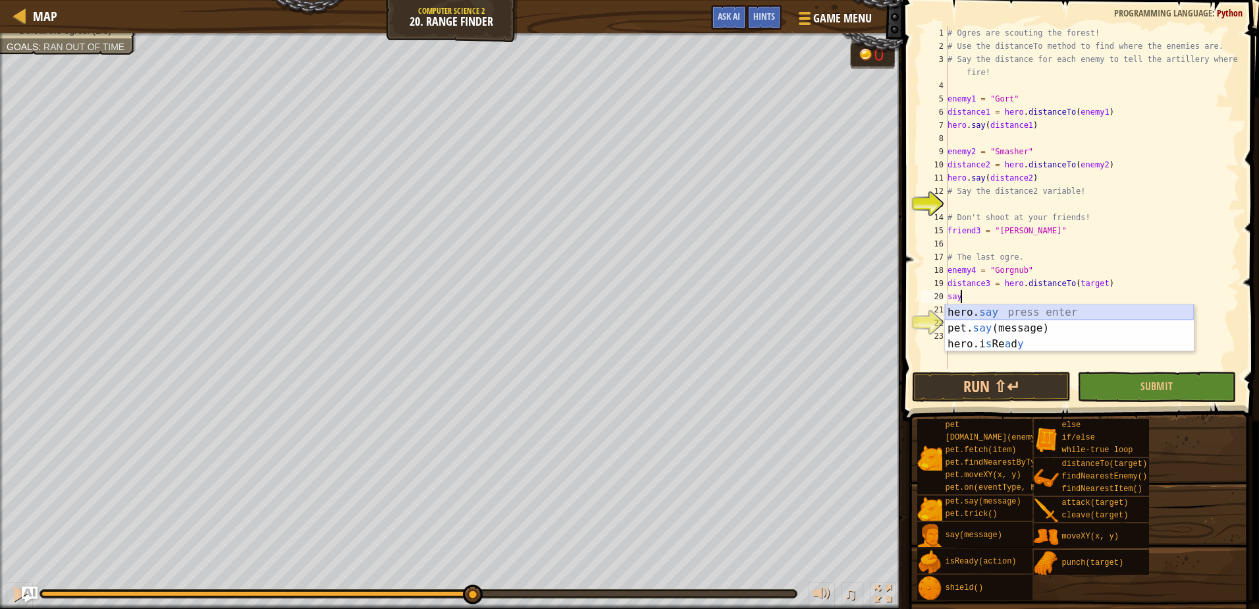
click at [971, 307] on div "hero. say press enter pet. say (message) press enter hero.i s Re a d y press en…" at bounding box center [1069, 343] width 249 height 79
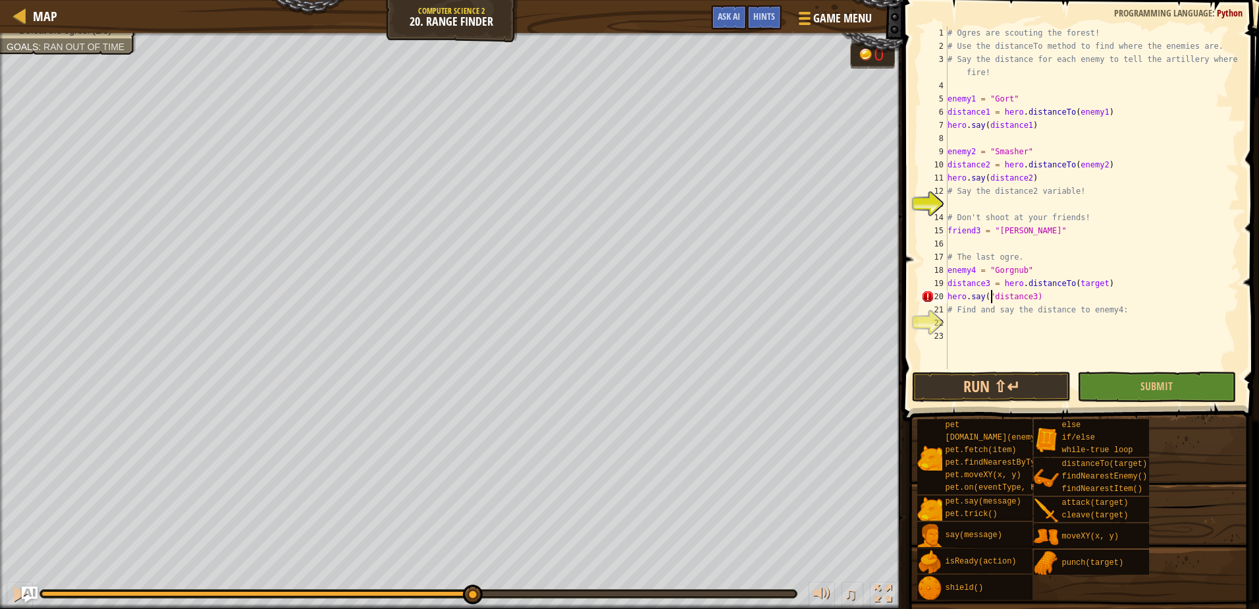
scroll to position [6, 6]
click at [1122, 386] on button "Submit" at bounding box center [1157, 386] width 159 height 30
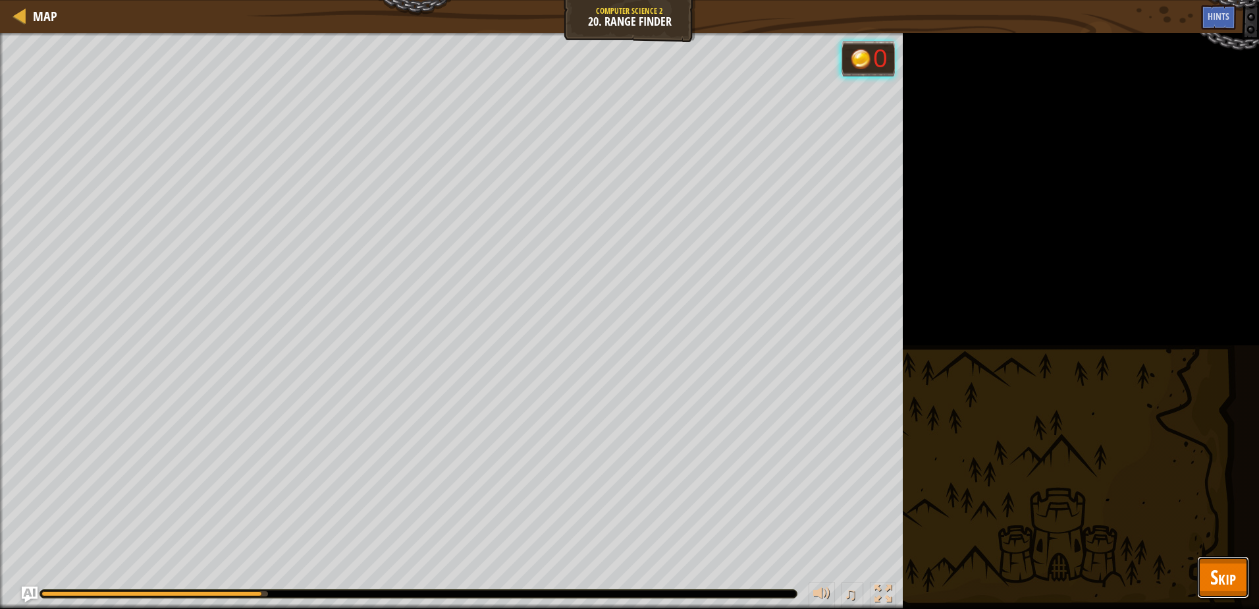
click at [1213, 556] on button "Skip" at bounding box center [1223, 577] width 52 height 42
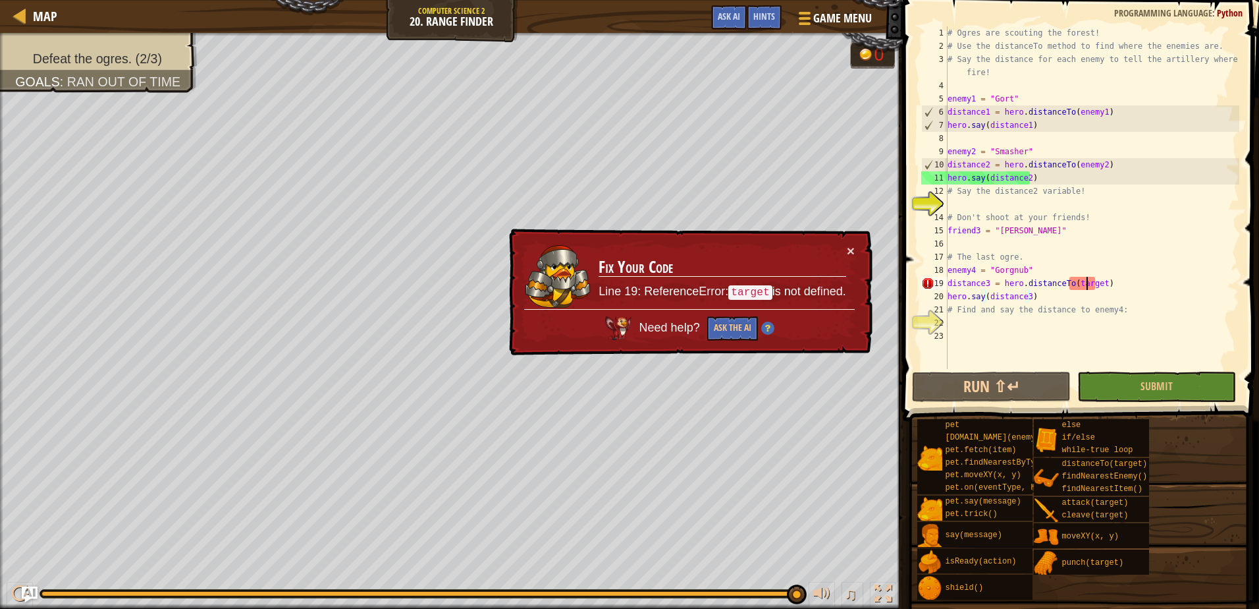
click at [1086, 288] on div "# Ogres are scouting the forest! # Use the distanceTo method to find where the …" at bounding box center [1092, 210] width 294 height 369
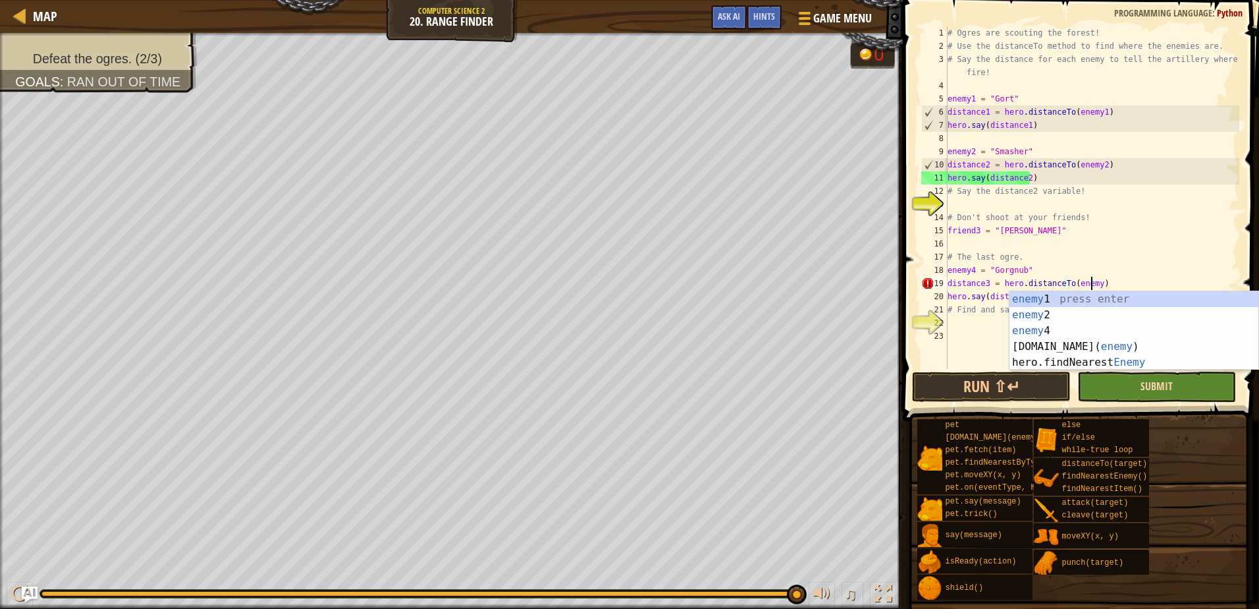
scroll to position [6, 12]
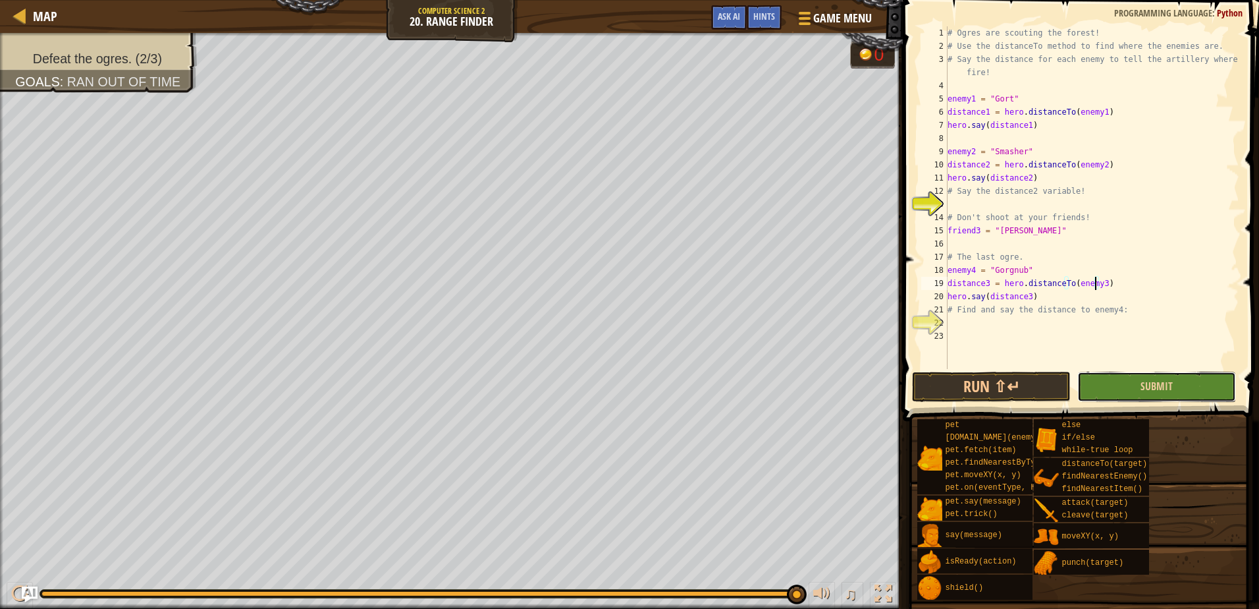
click at [1134, 378] on button "Submit" at bounding box center [1157, 386] width 159 height 30
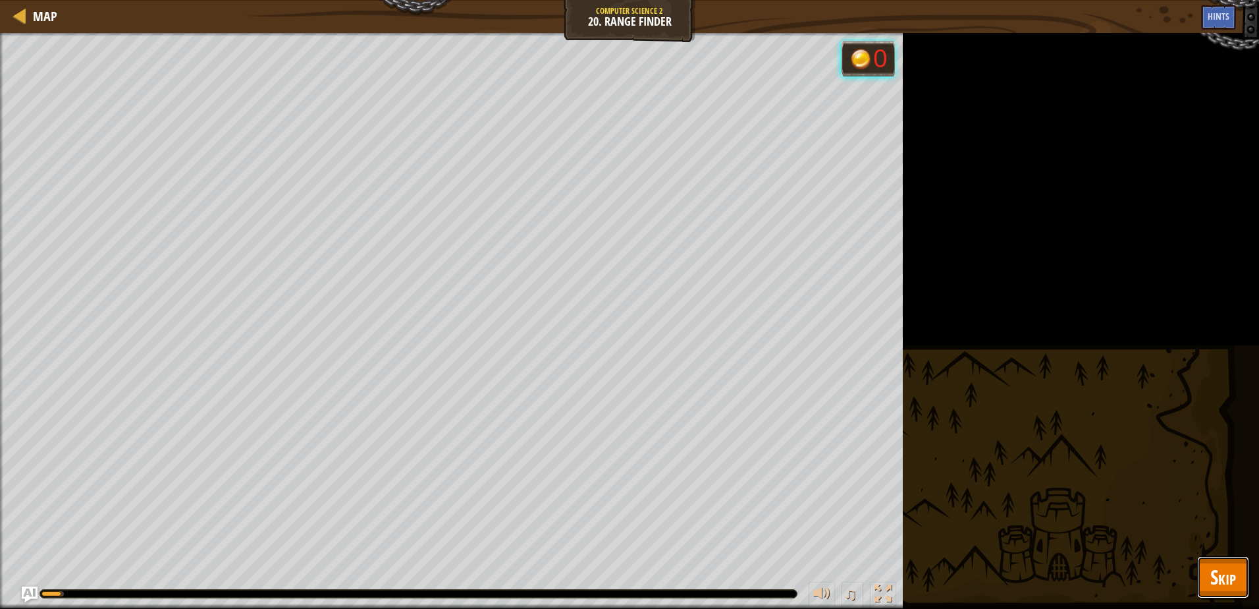
click at [1214, 560] on button "Skip" at bounding box center [1223, 577] width 52 height 42
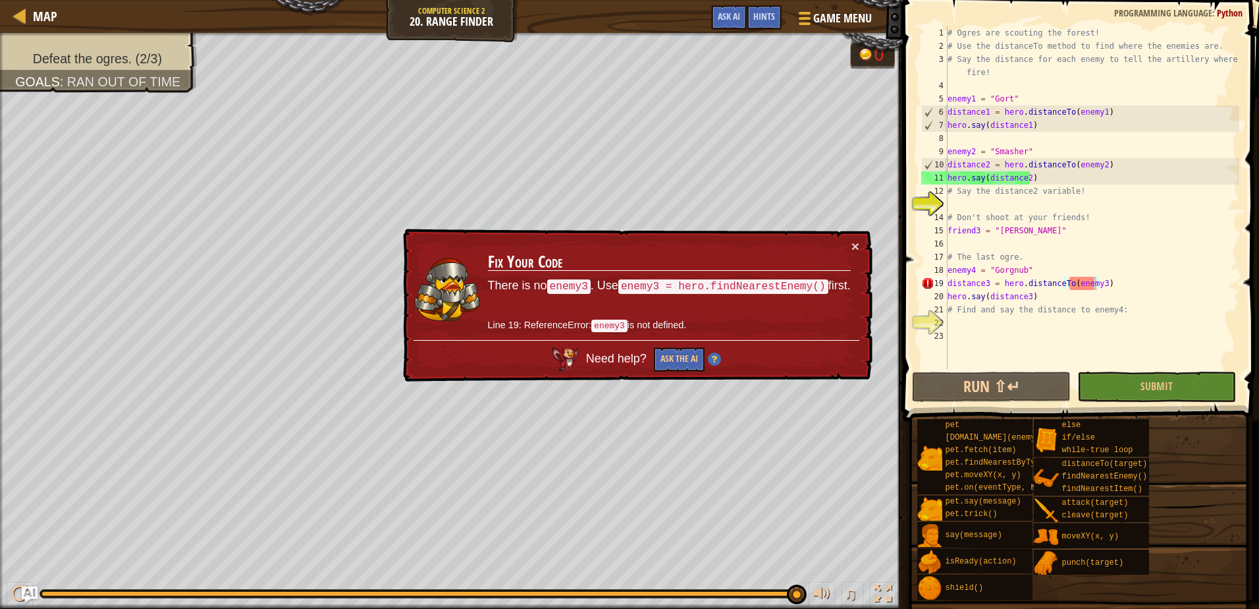
click at [1097, 279] on div "# Ogres are scouting the forest! # Use the distanceTo method to find where the …" at bounding box center [1092, 210] width 294 height 369
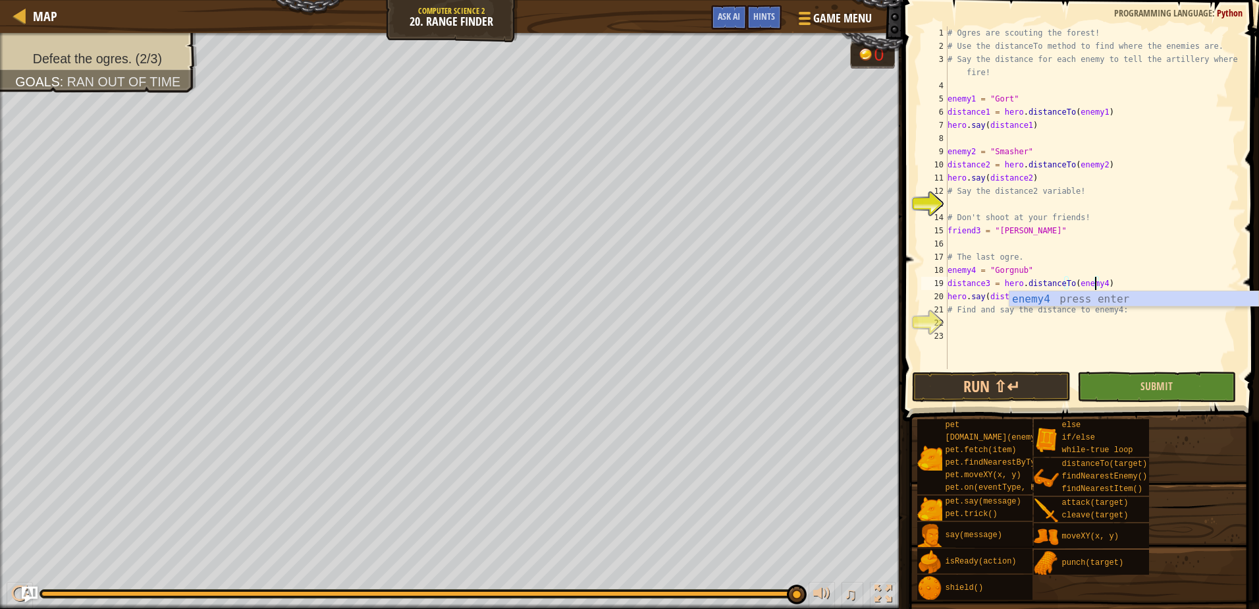
type textarea "distance3 = hero.distanceTo(enemy4)"
click at [1136, 379] on button "Submit" at bounding box center [1157, 386] width 159 height 30
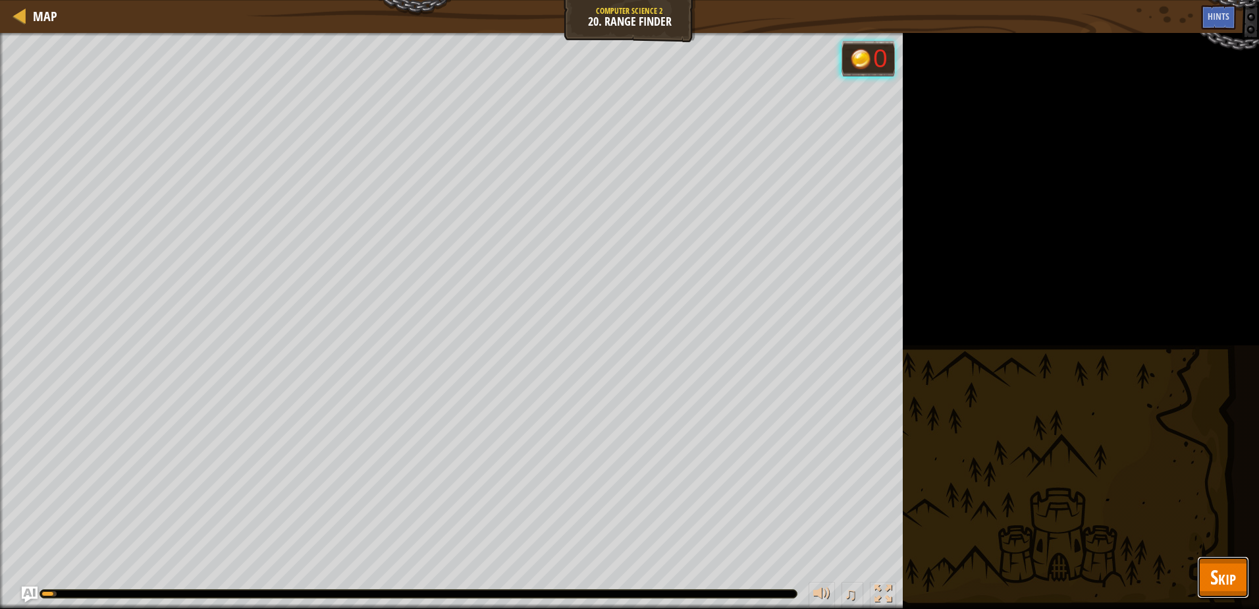
click at [1234, 576] on span "Skip" at bounding box center [1224, 576] width 26 height 27
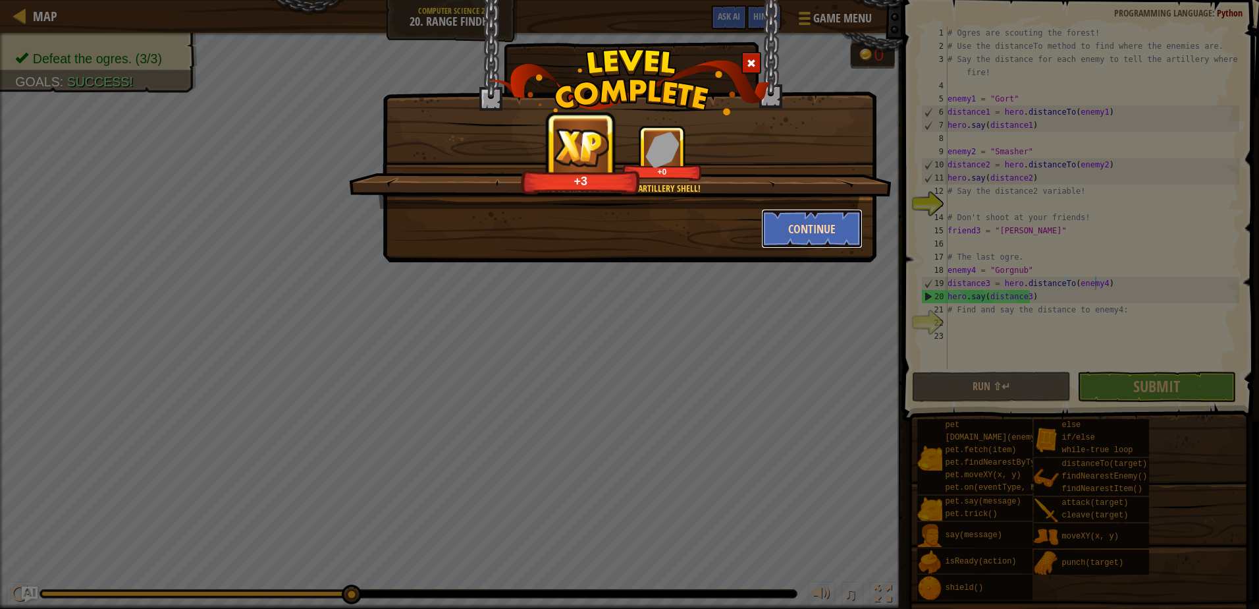
click at [816, 233] on button "Continue" at bounding box center [812, 229] width 102 height 40
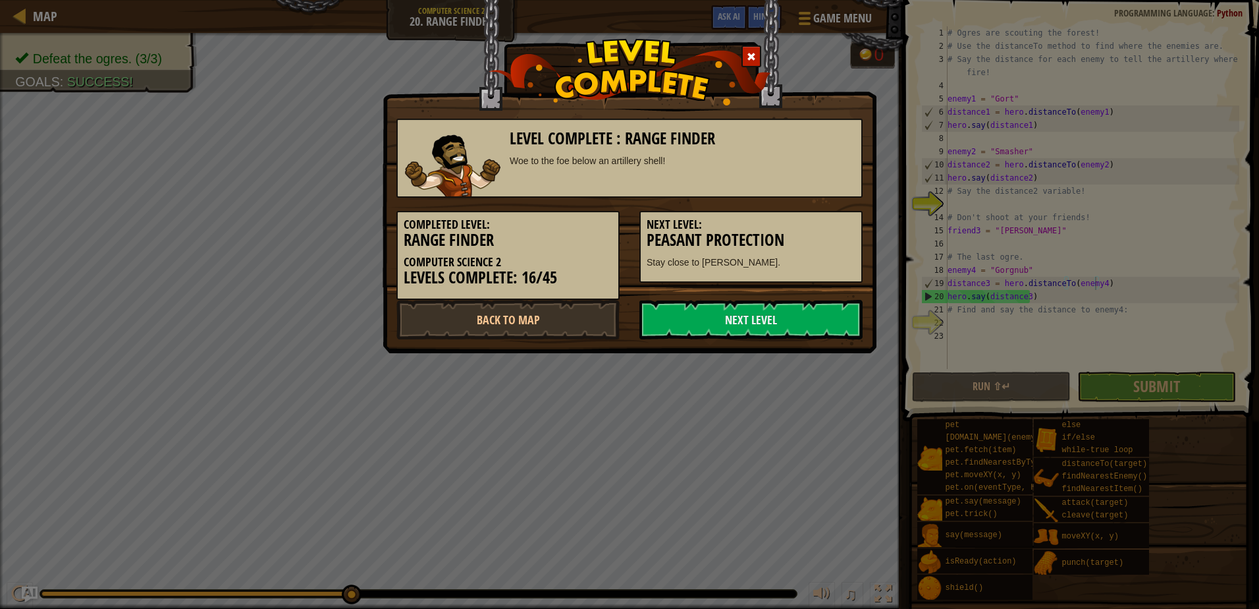
drag, startPoint x: 754, startPoint y: 286, endPoint x: 754, endPoint y: 299, distance: 13.2
click at [754, 287] on div "Completed Level: Range Finder Computer Science 2 Levels Complete: 16/45 Next Le…" at bounding box center [630, 249] width 486 height 102
click at [754, 299] on div "Completed Level: Range Finder Computer Science 2 Levels Complete: 16/45 Next Le…" at bounding box center [630, 249] width 486 height 102
click at [737, 308] on link "Next Level" at bounding box center [751, 320] width 223 height 40
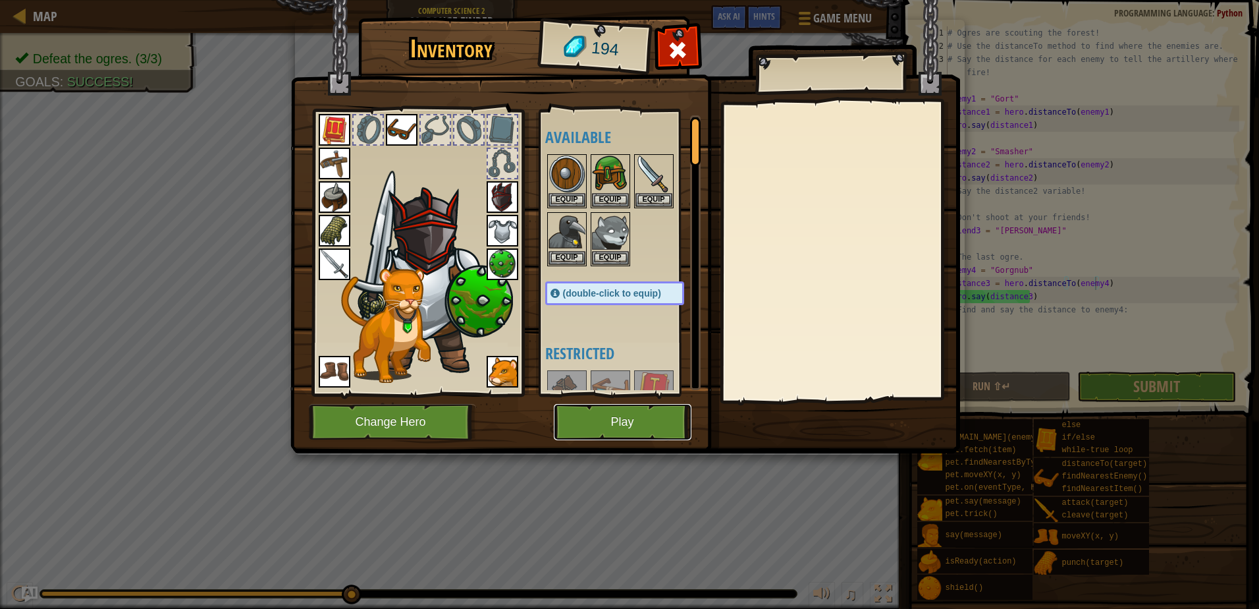
click at [603, 433] on button "Play" at bounding box center [623, 422] width 138 height 36
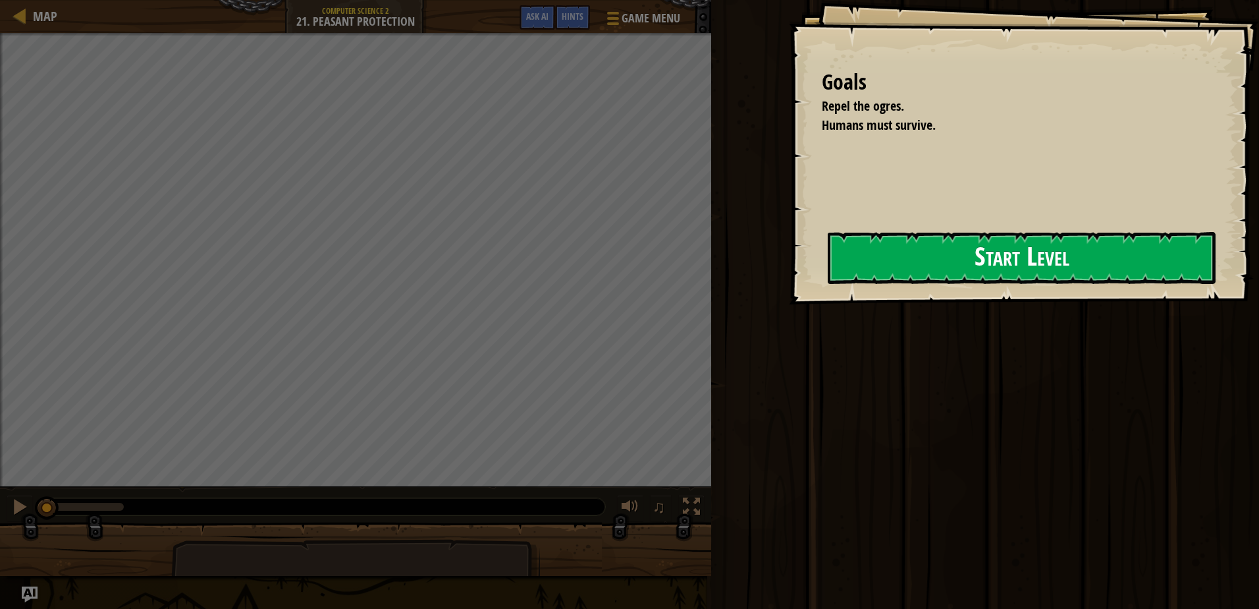
click at [828, 284] on button "Start Level" at bounding box center [1022, 258] width 388 height 52
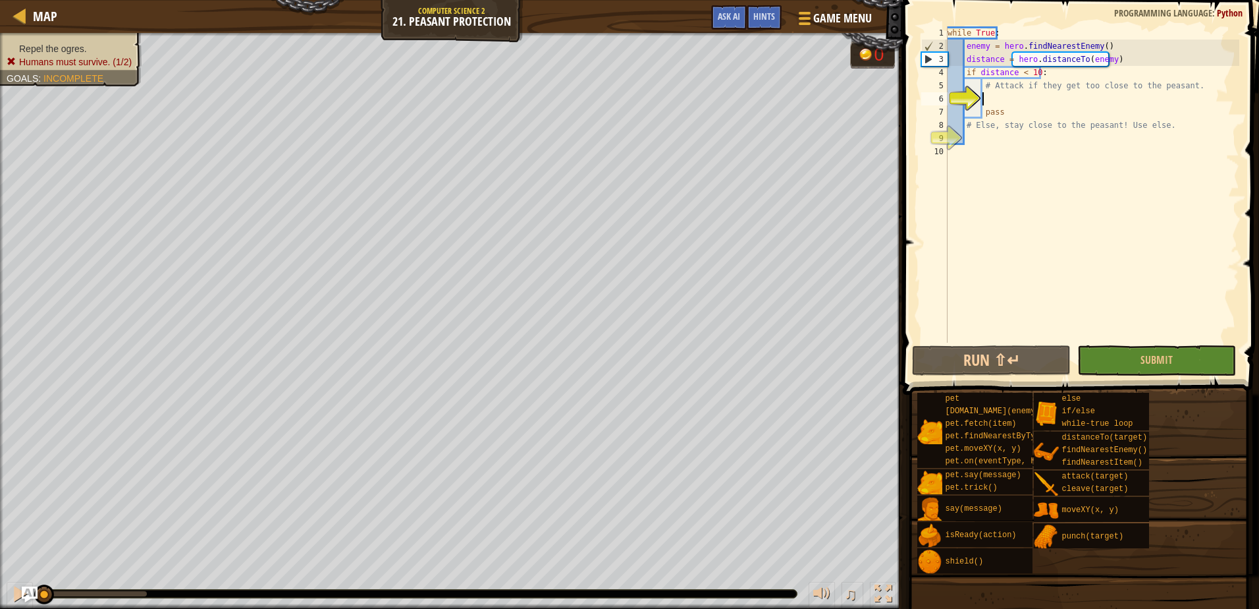
click at [1096, 142] on div "while True : enemy = hero . findNearestEnemy ( ) distance = hero . distanceTo (…" at bounding box center [1092, 197] width 294 height 343
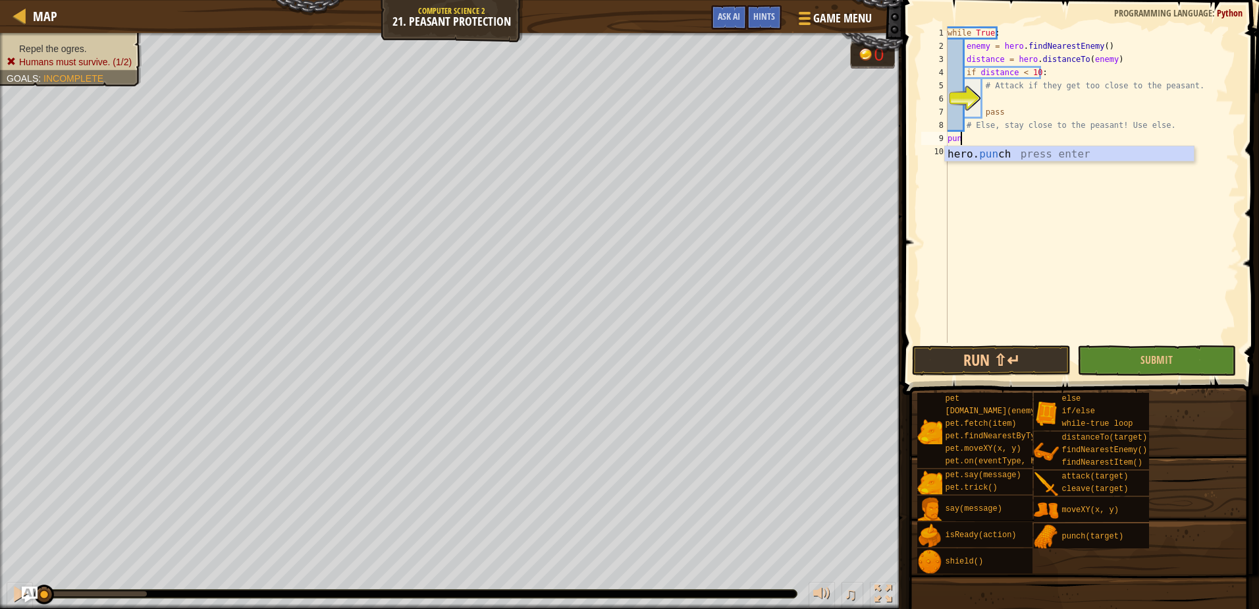
scroll to position [6, 1]
click at [1068, 150] on div "hero. pun ch press enter" at bounding box center [1069, 169] width 249 height 47
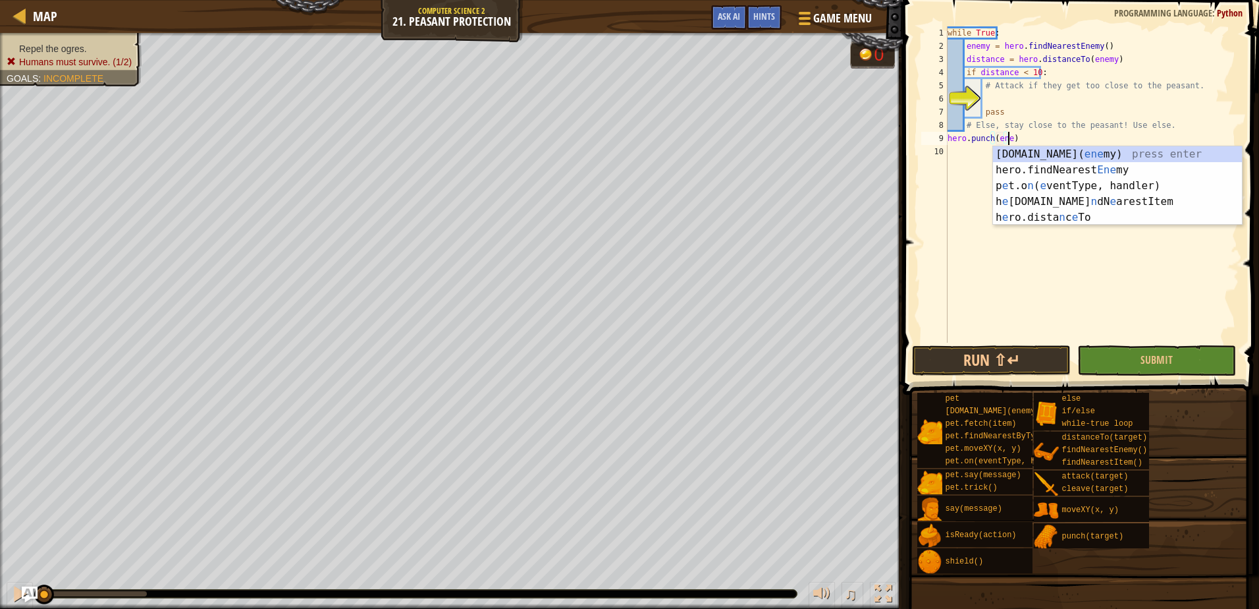
scroll to position [6, 5]
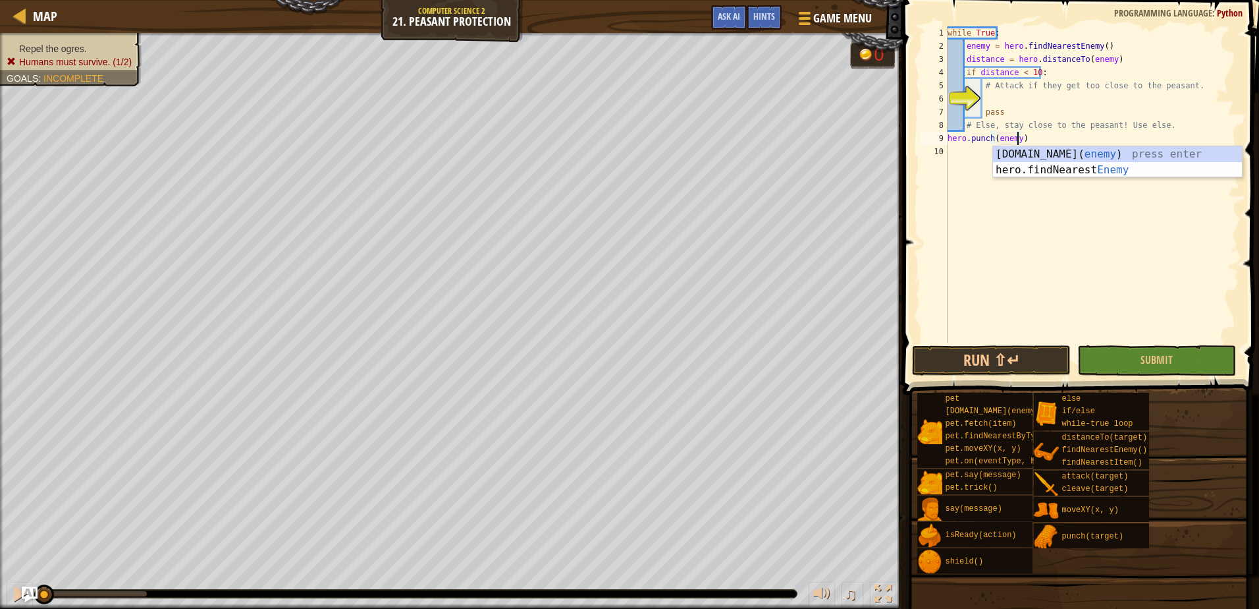
click at [1158, 120] on div "while True : enemy = hero . findNearestEnemy ( ) distance = hero . distanceTo (…" at bounding box center [1092, 197] width 294 height 343
type textarea "# Else, stay close to the peasant! Use else."
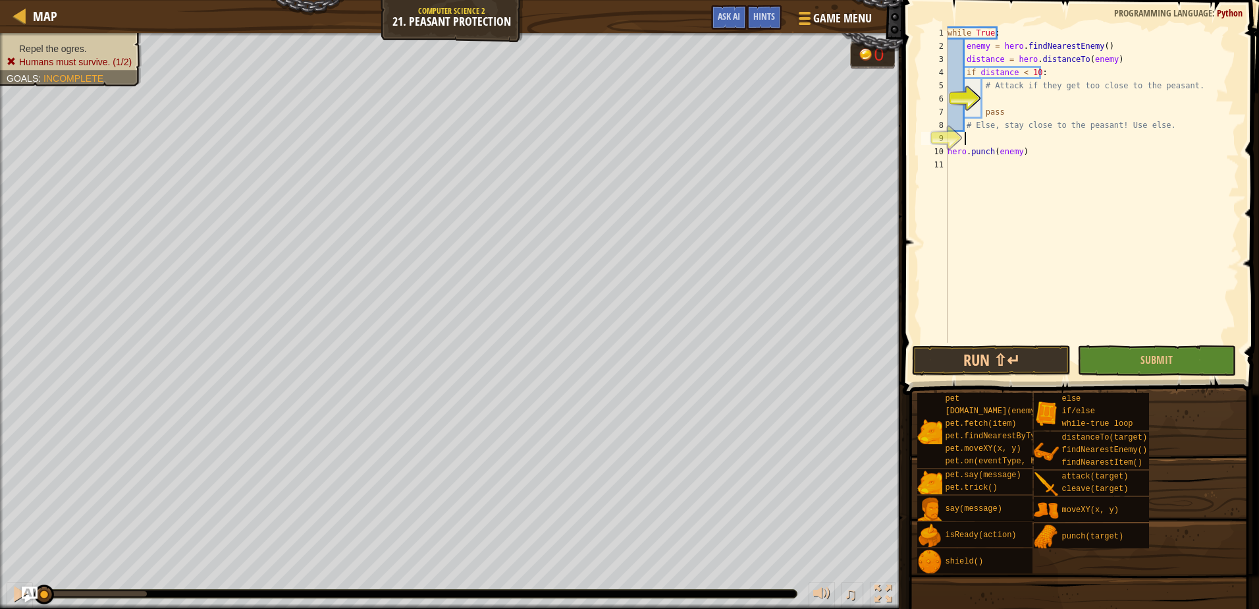
scroll to position [6, 0]
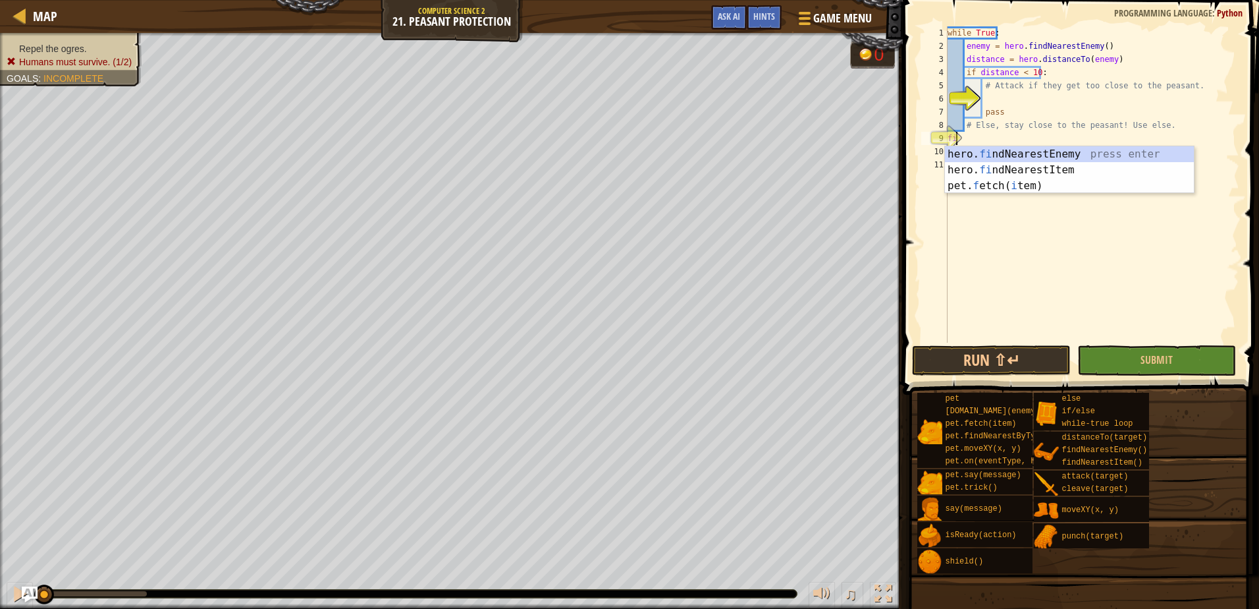
type textarea "fin"
click at [976, 151] on div "hero. fin dNearestEnemy press enter hero. fin dNearestItem press enter" at bounding box center [1069, 177] width 249 height 63
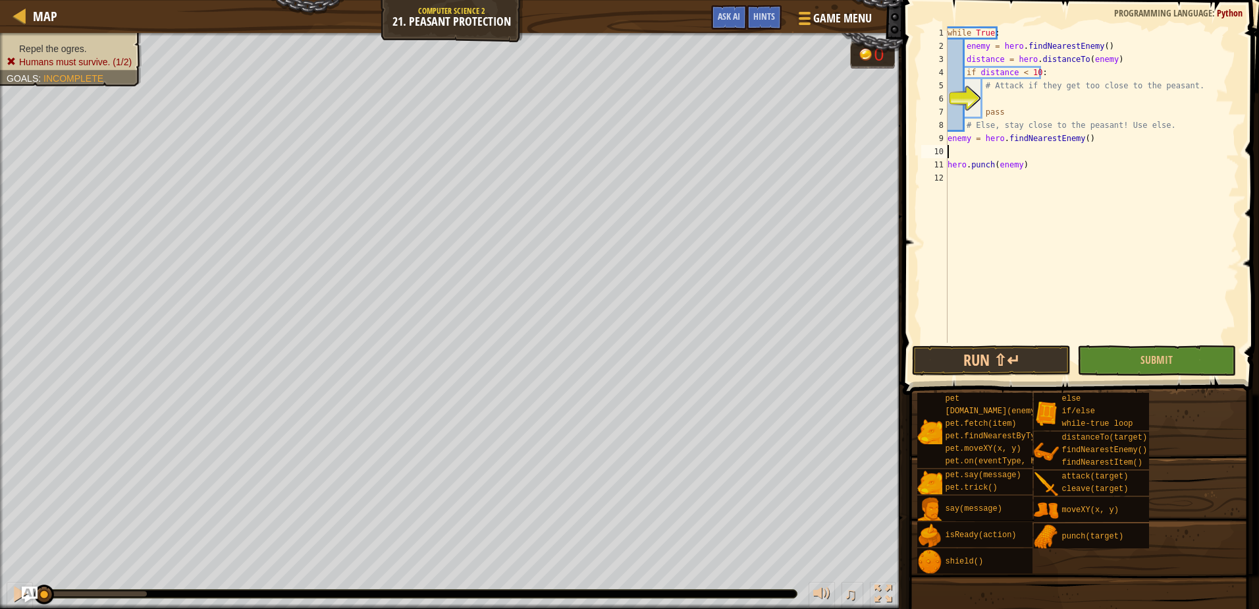
scroll to position [6, 0]
type textarea "enemy = hero.findNearestEnemy()"
click at [1123, 366] on button "Submit" at bounding box center [1157, 360] width 159 height 30
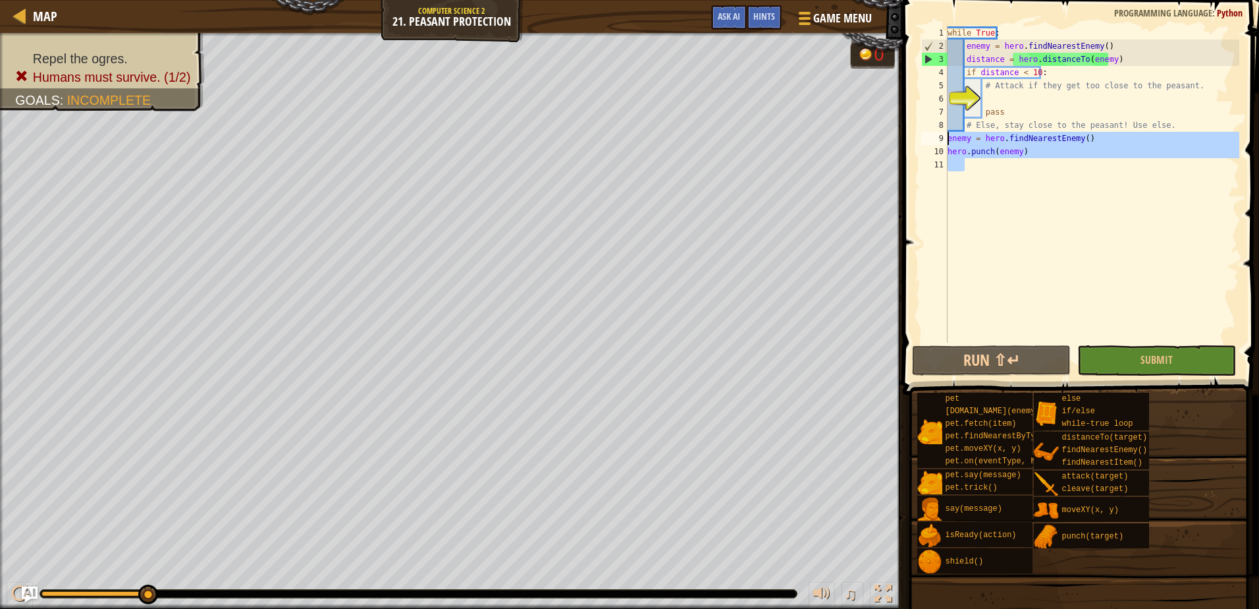
drag, startPoint x: 1051, startPoint y: 160, endPoint x: 941, endPoint y: 140, distance: 111.9
click at [941, 140] on div "1 2 3 4 5 6 7 8 9 10 11 while True : enemy = hero . findNearestEnemy ( ) distan…" at bounding box center [1079, 184] width 321 height 316
type textarea "enemy = hero.findNearestEnemy() hero.punch(enemy)"
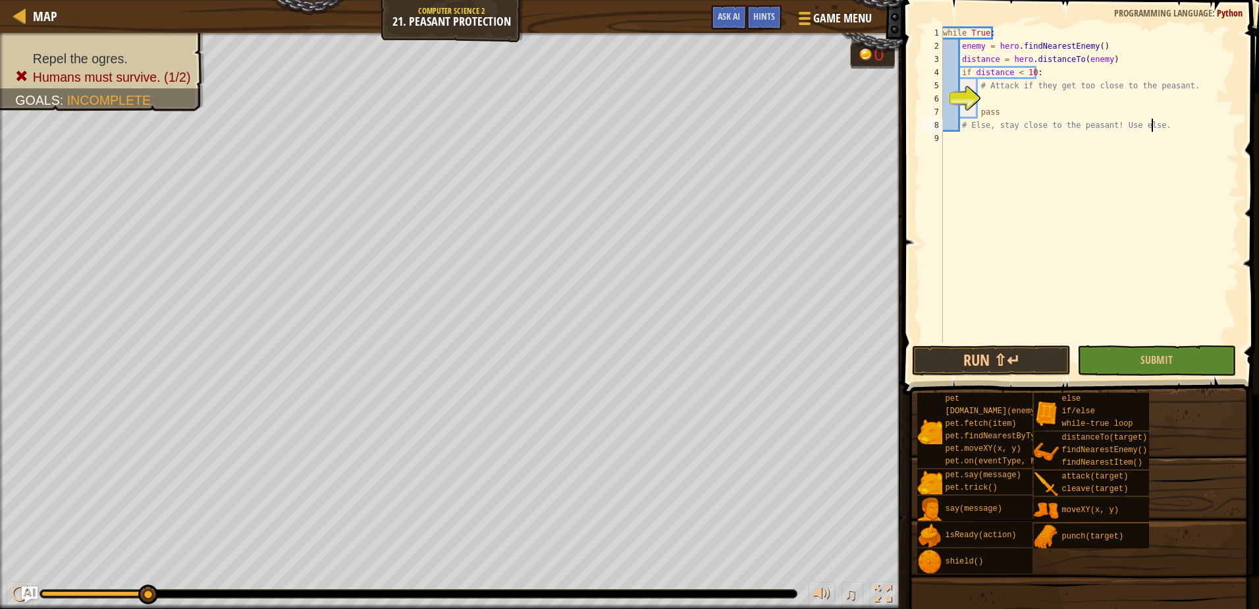
click at [1086, 78] on div "while True : enemy = hero . findNearestEnemy ( ) distance = hero . distanceTo (…" at bounding box center [1090, 197] width 299 height 343
type textarea "if distance < 10:"
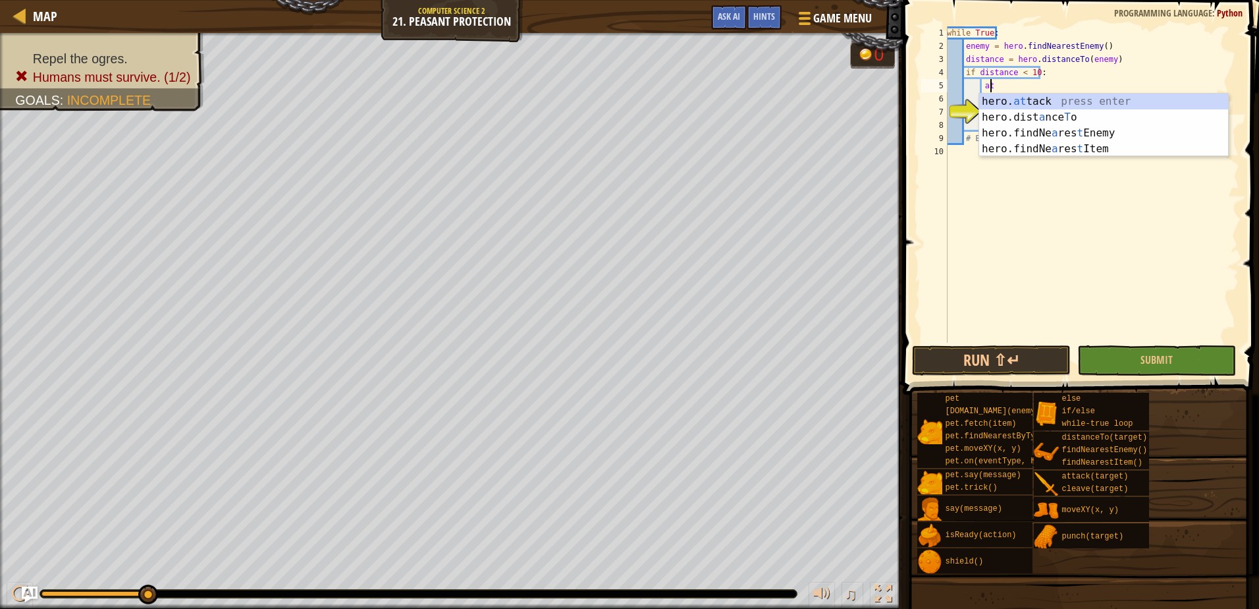
scroll to position [6, 3]
click at [1012, 96] on div "hero. at tack press enter hero.dist a nce T o press enter hero.findNe a res t E…" at bounding box center [1103, 141] width 249 height 95
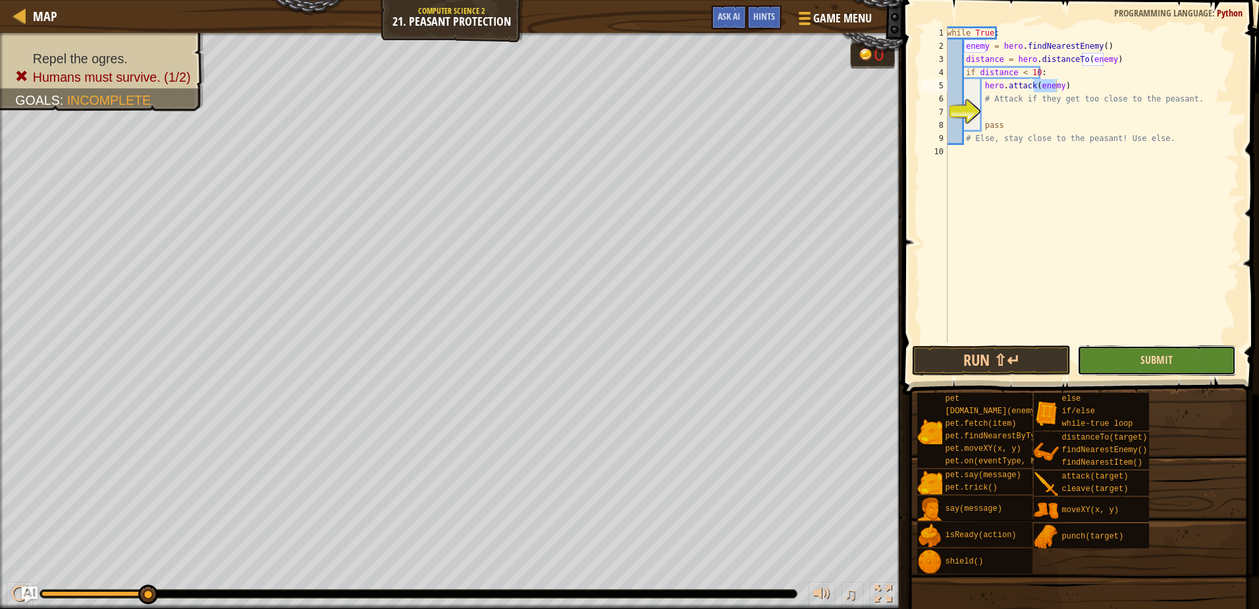
click at [1153, 362] on span "Submit" at bounding box center [1157, 359] width 32 height 14
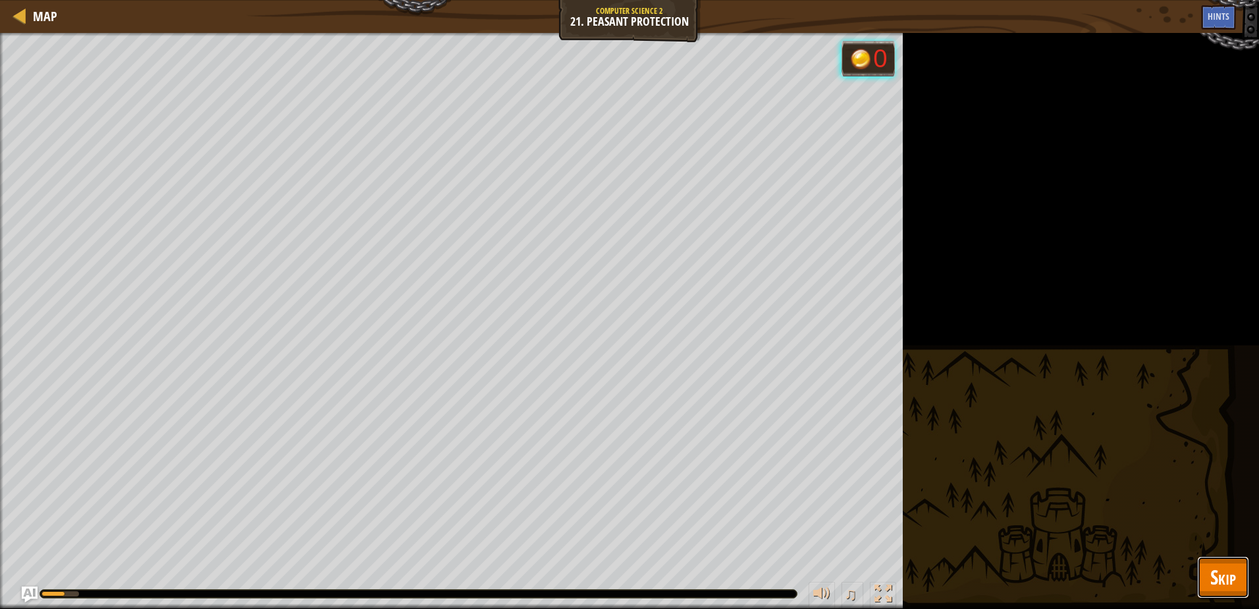
click at [1209, 562] on button "Skip" at bounding box center [1223, 577] width 52 height 42
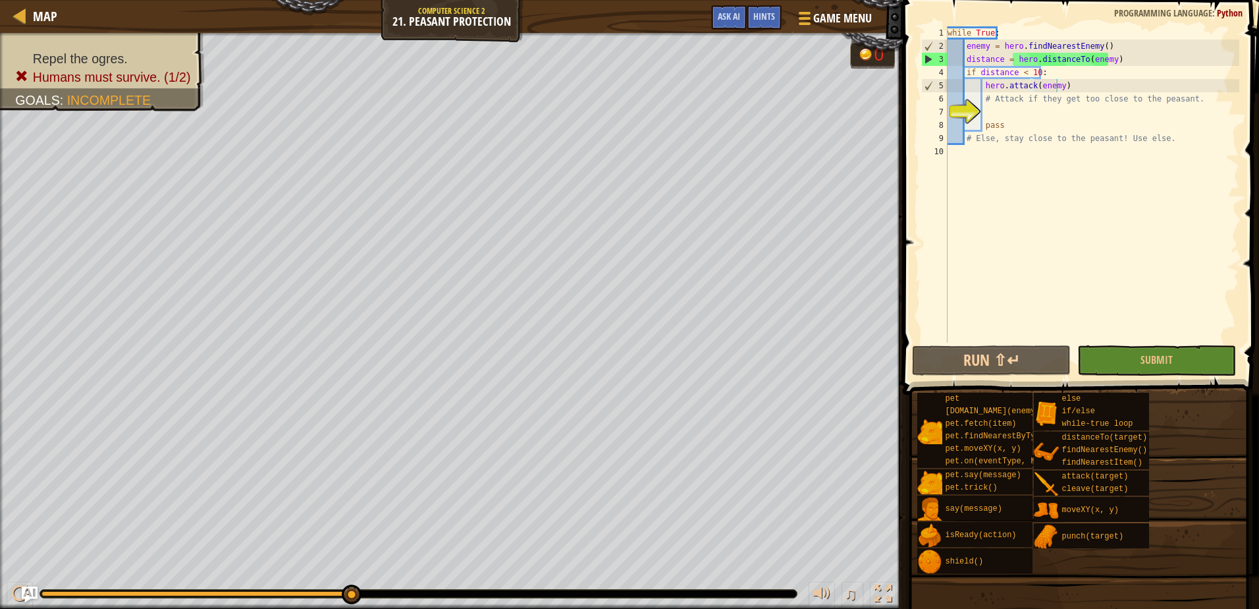
type textarea "pass"
click at [1039, 123] on div "while True : enemy = hero . findNearestEnemy ( ) distance = hero . distanceTo (…" at bounding box center [1092, 197] width 294 height 343
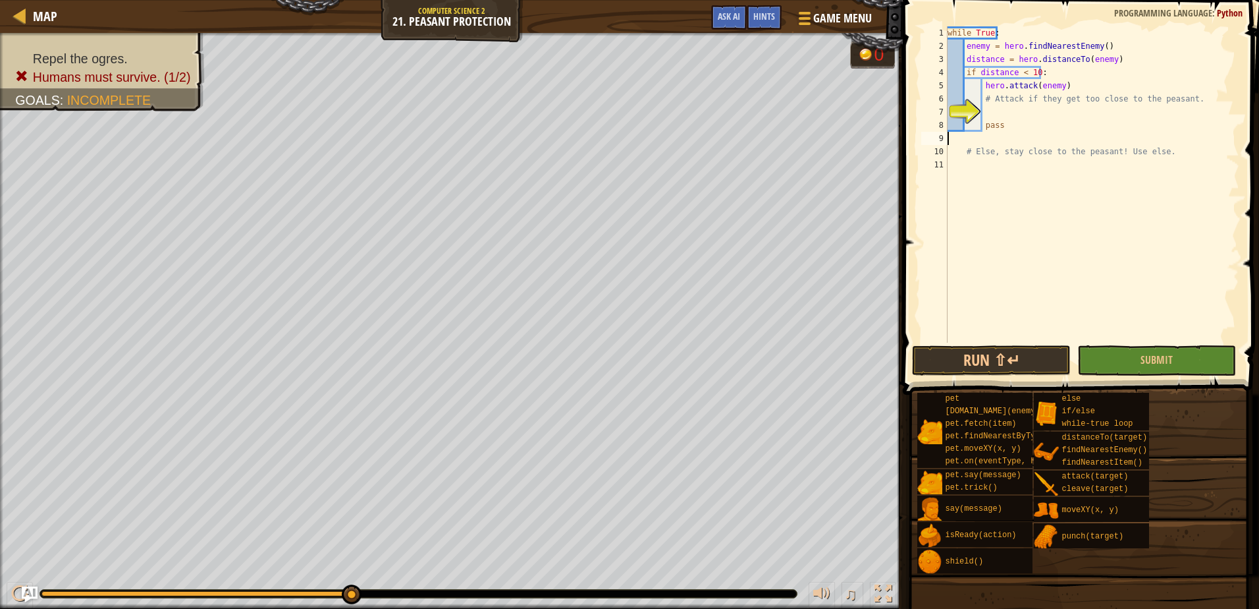
scroll to position [6, 0]
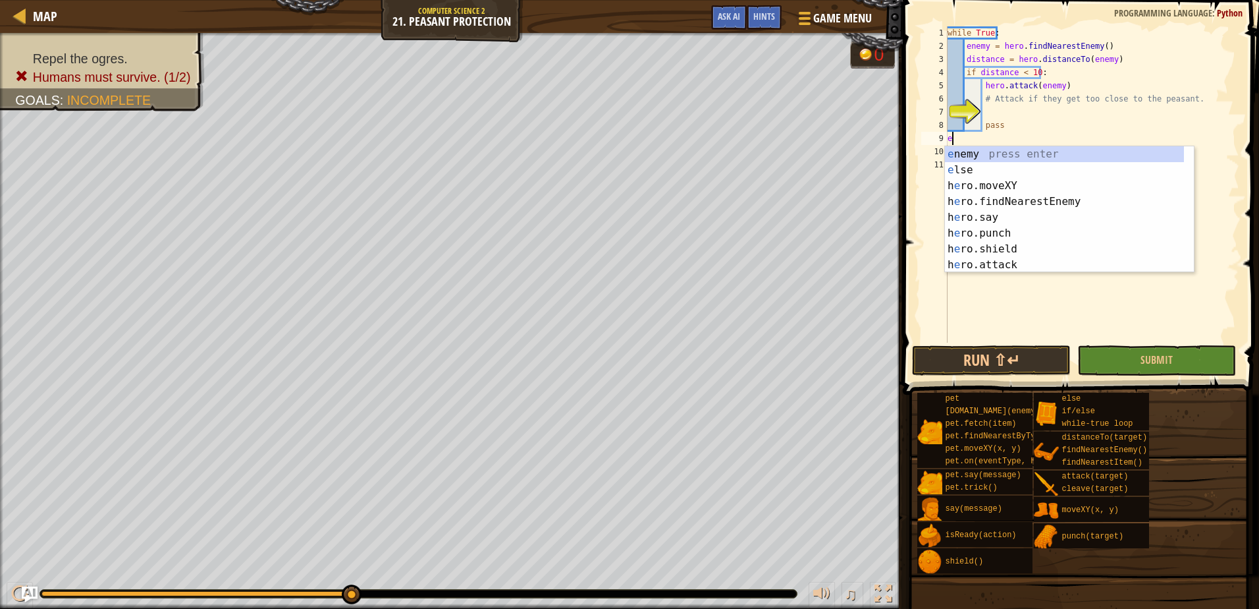
type textarea "el"
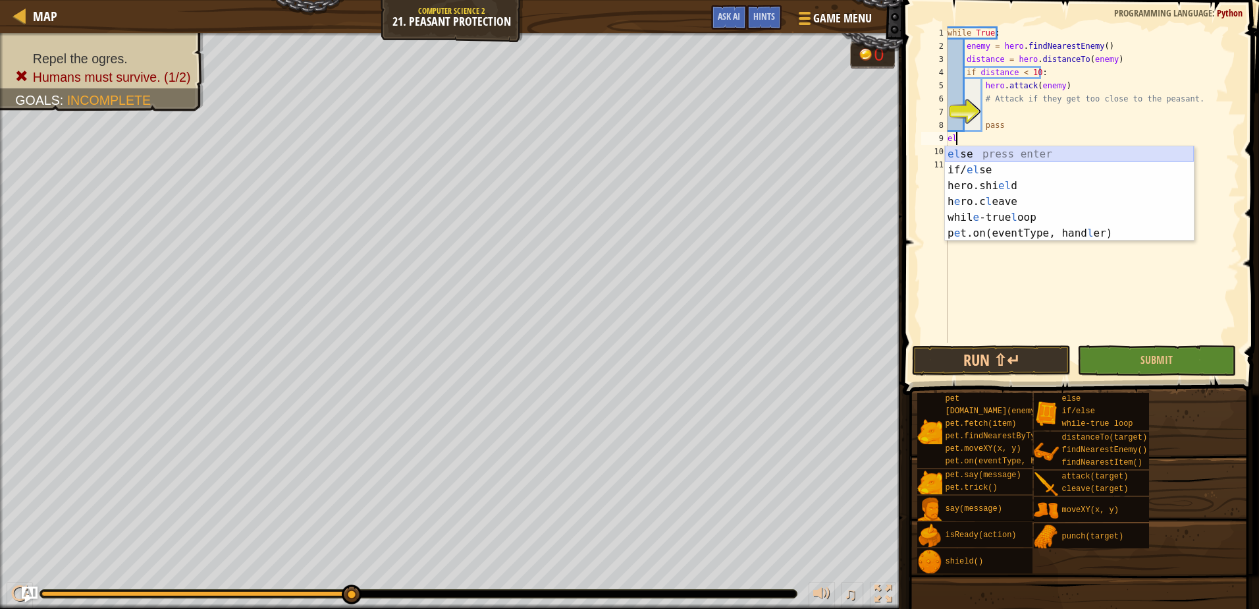
click at [1079, 157] on div "el se press enter if/ el se press enter hero.shi el d press enter h e ro.c l ea…" at bounding box center [1069, 209] width 249 height 126
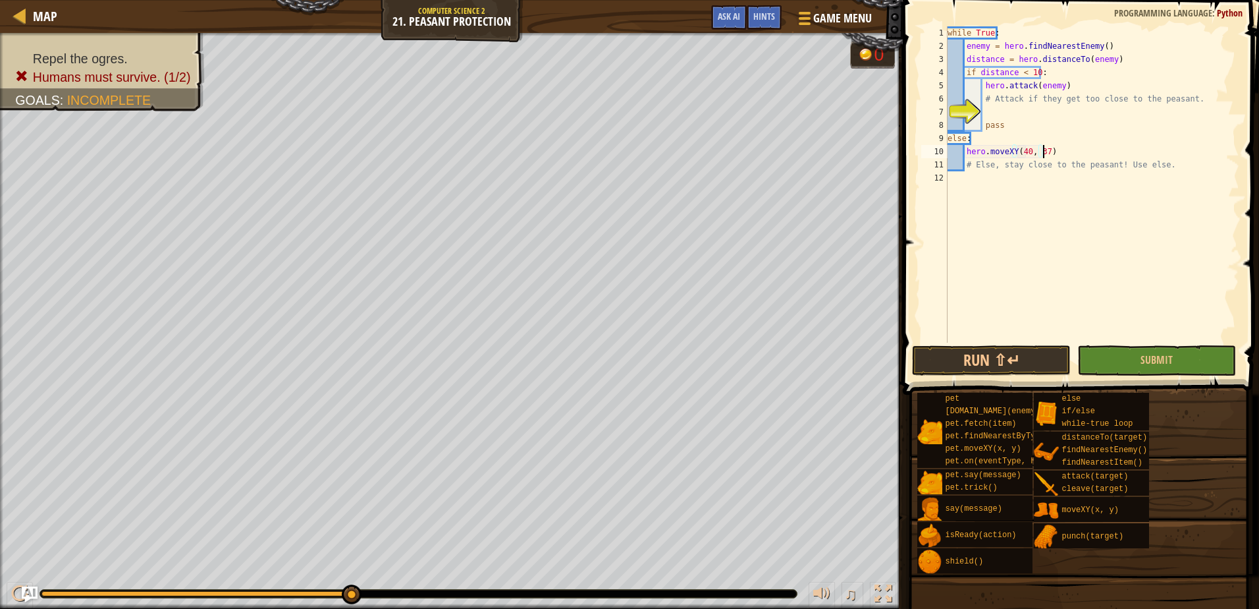
scroll to position [6, 8]
type textarea "hero.moveXY(40, 37)"
click at [1161, 349] on button "Submit" at bounding box center [1157, 360] width 159 height 30
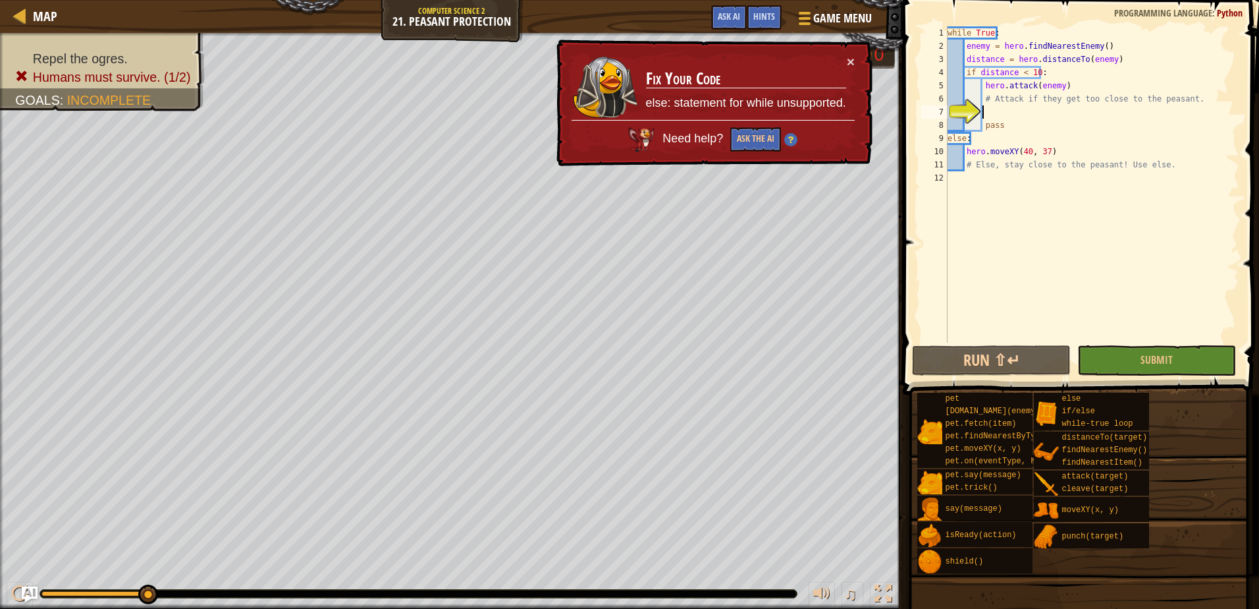
scroll to position [6, 2]
click at [997, 110] on div "while True : enemy = hero . findNearestEnemy ( ) distance = hero . distanceTo (…" at bounding box center [1092, 197] width 294 height 343
click at [1057, 72] on div "while True : enemy = hero . findNearestEnemy ( ) distance = hero . distanceTo (…" at bounding box center [1092, 197] width 294 height 343
type textarea "if distance < 10:"
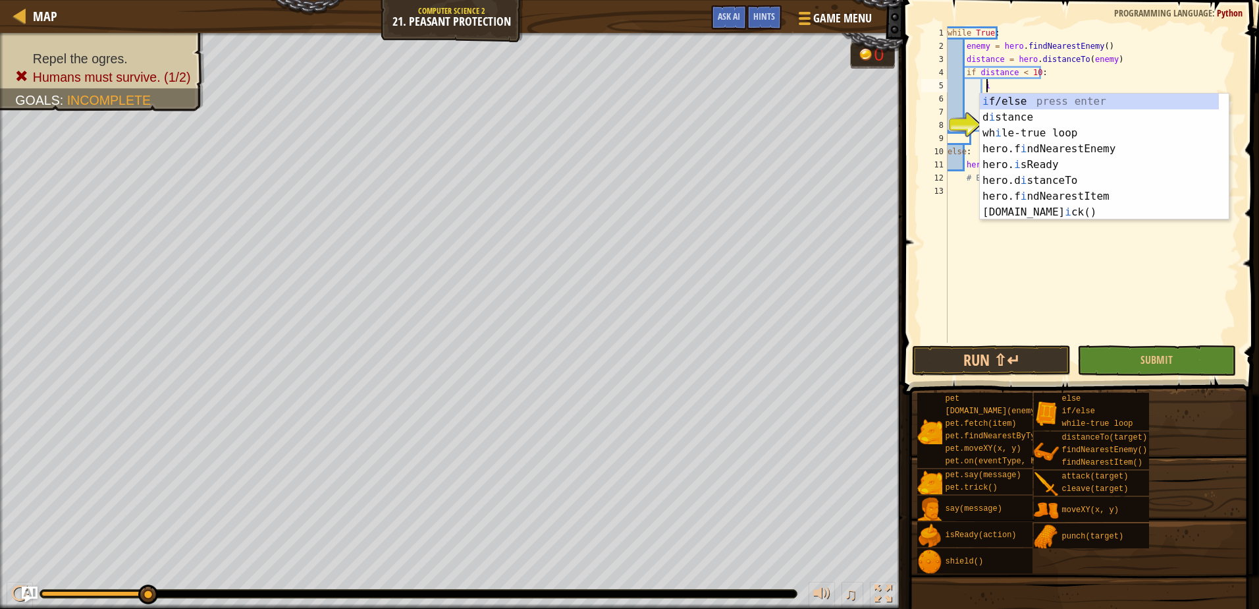
scroll to position [6, 3]
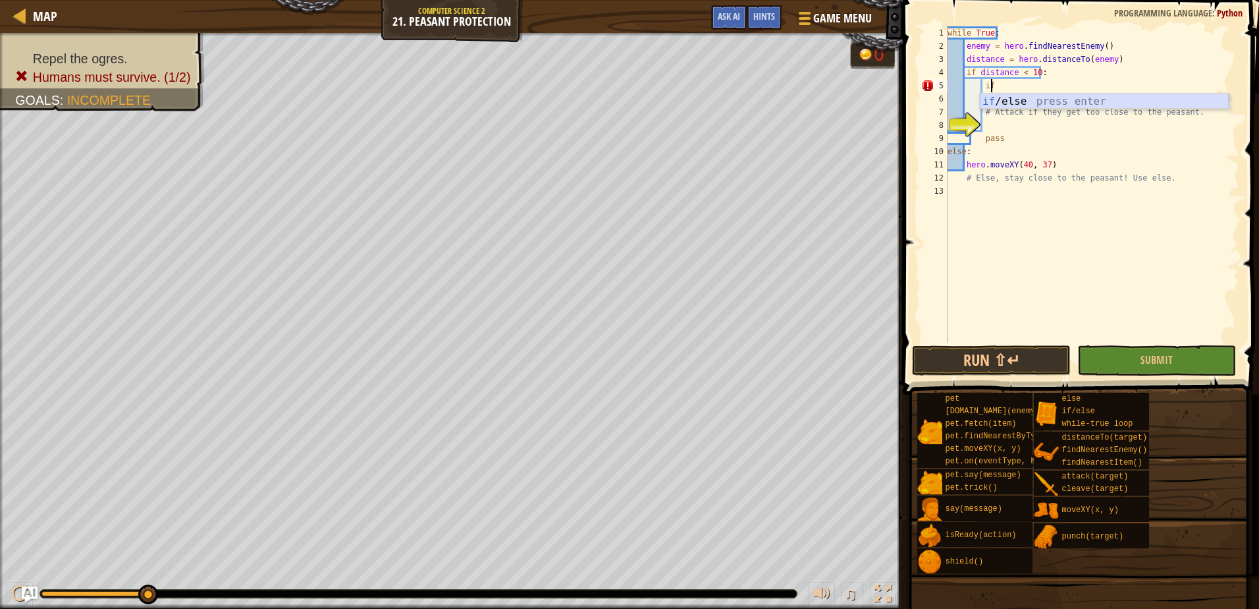
click at [1044, 102] on div "if /else press enter" at bounding box center [1104, 117] width 249 height 47
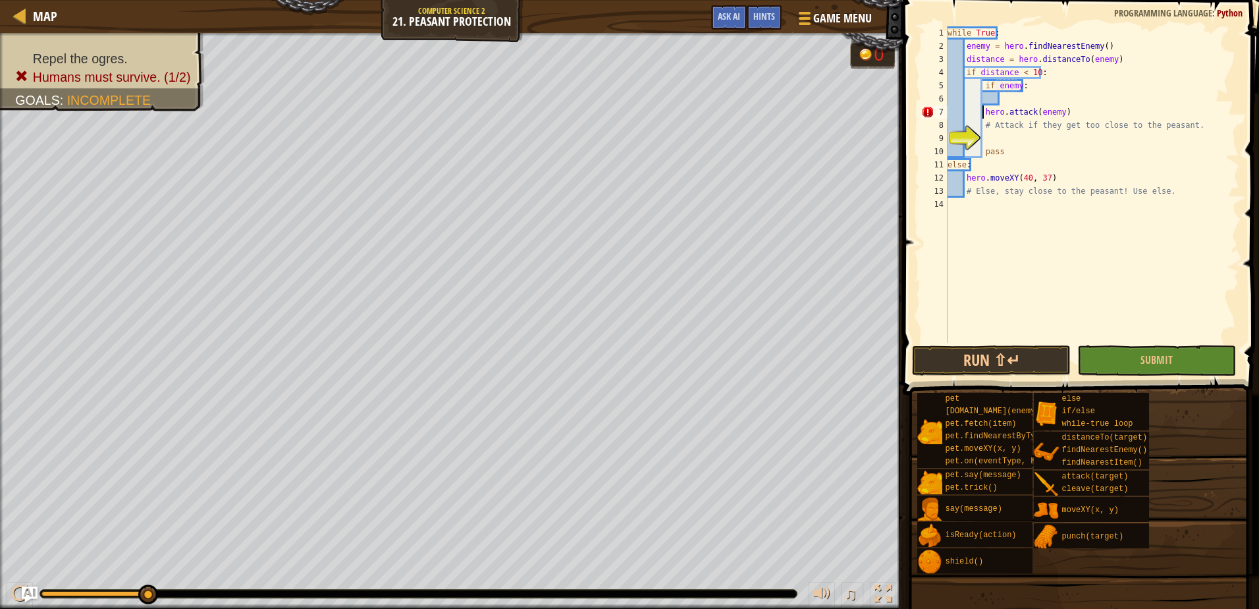
click at [982, 112] on div "while True : enemy = hero . findNearestEnemy ( ) distance = hero . distanceTo (…" at bounding box center [1092, 197] width 294 height 343
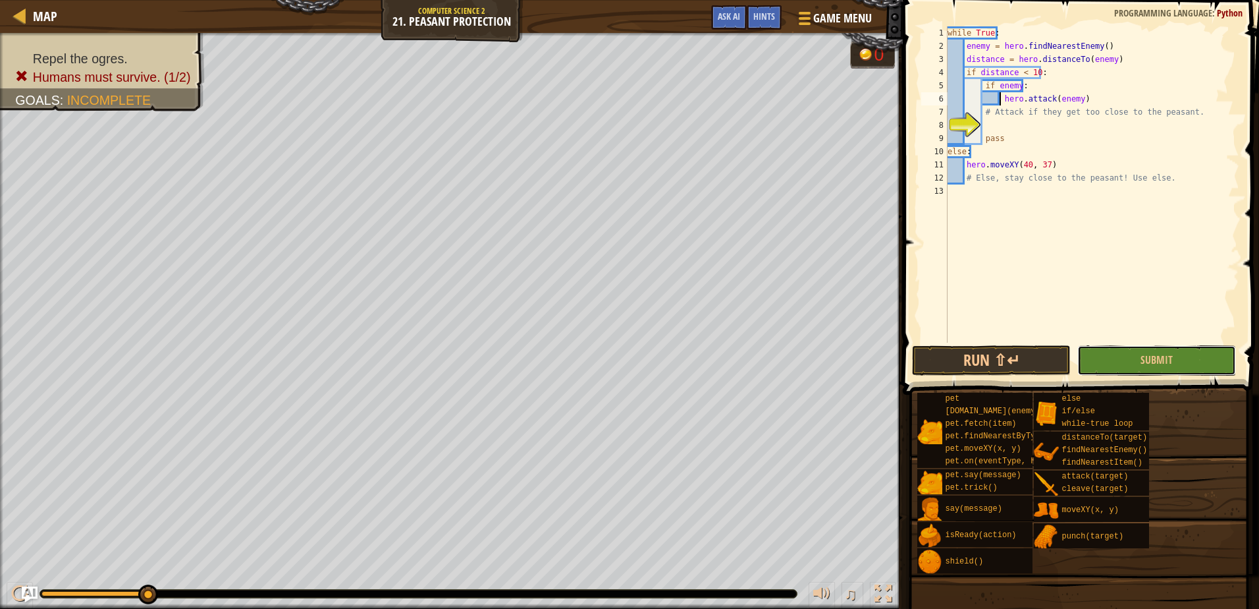
click at [1128, 360] on button "Submit" at bounding box center [1157, 360] width 159 height 30
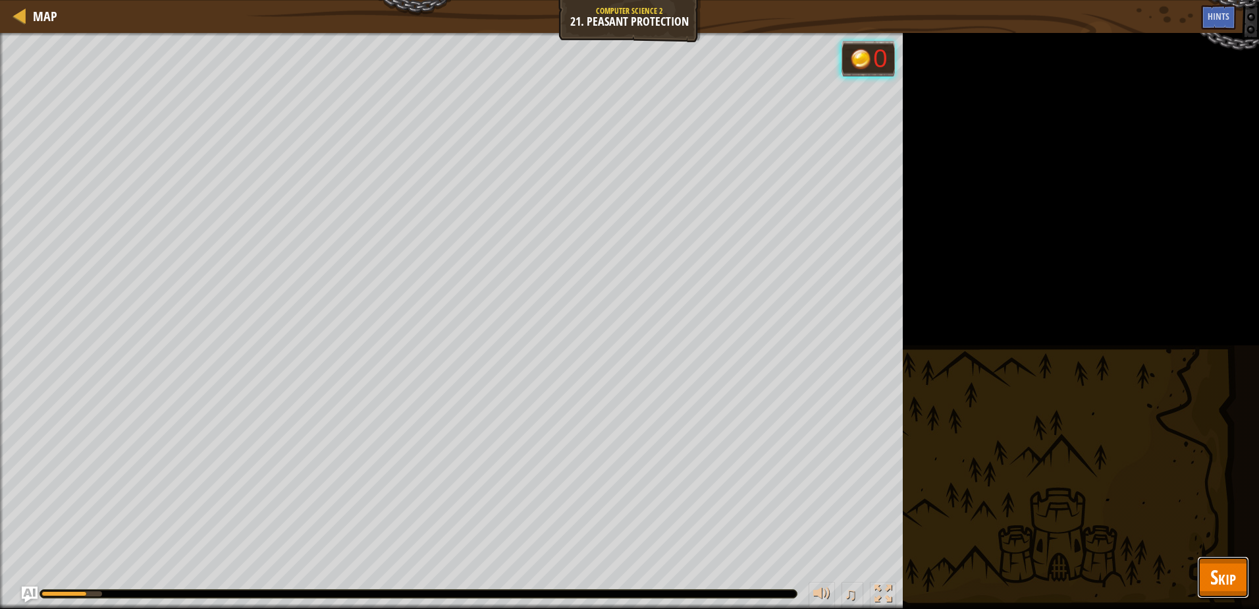
click at [1202, 579] on button "Skip" at bounding box center [1223, 577] width 52 height 42
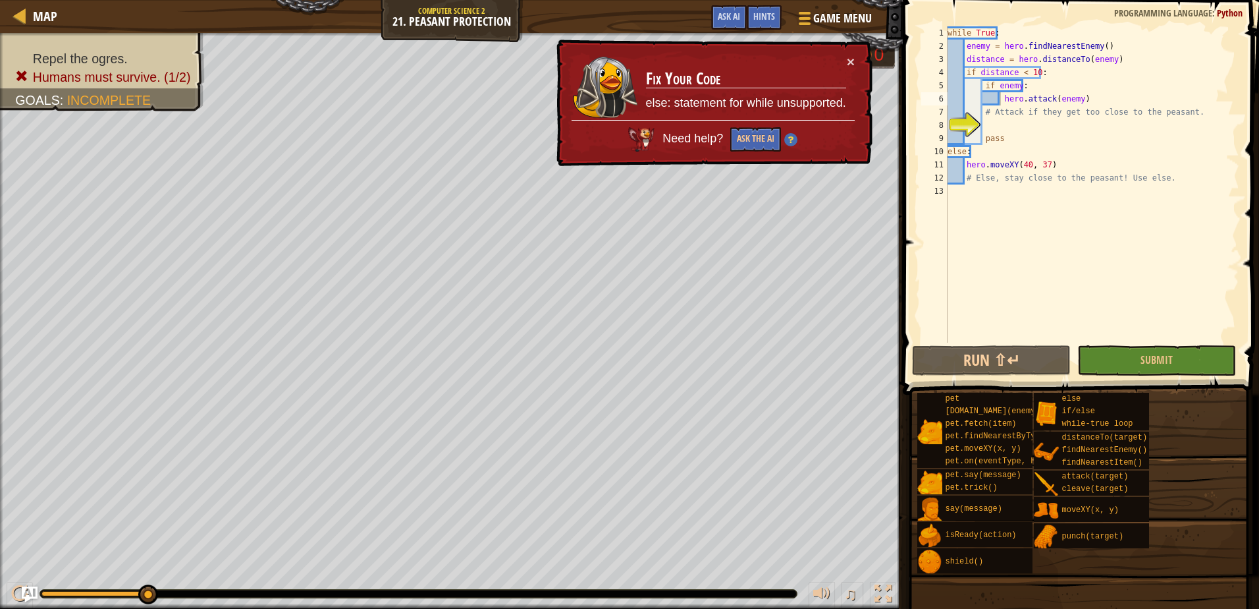
type textarea "# Attack if they get too close to the peasant."
drag, startPoint x: 996, startPoint y: 118, endPoint x: 989, endPoint y: 120, distance: 7.5
click at [991, 117] on div "while True : enemy = hero . findNearestEnemy ( ) distance = hero . distanceTo (…" at bounding box center [1092, 197] width 294 height 343
click at [983, 126] on div "while True : enemy = hero . findNearestEnemy ( ) distance = hero . distanceTo (…" at bounding box center [1092, 197] width 294 height 343
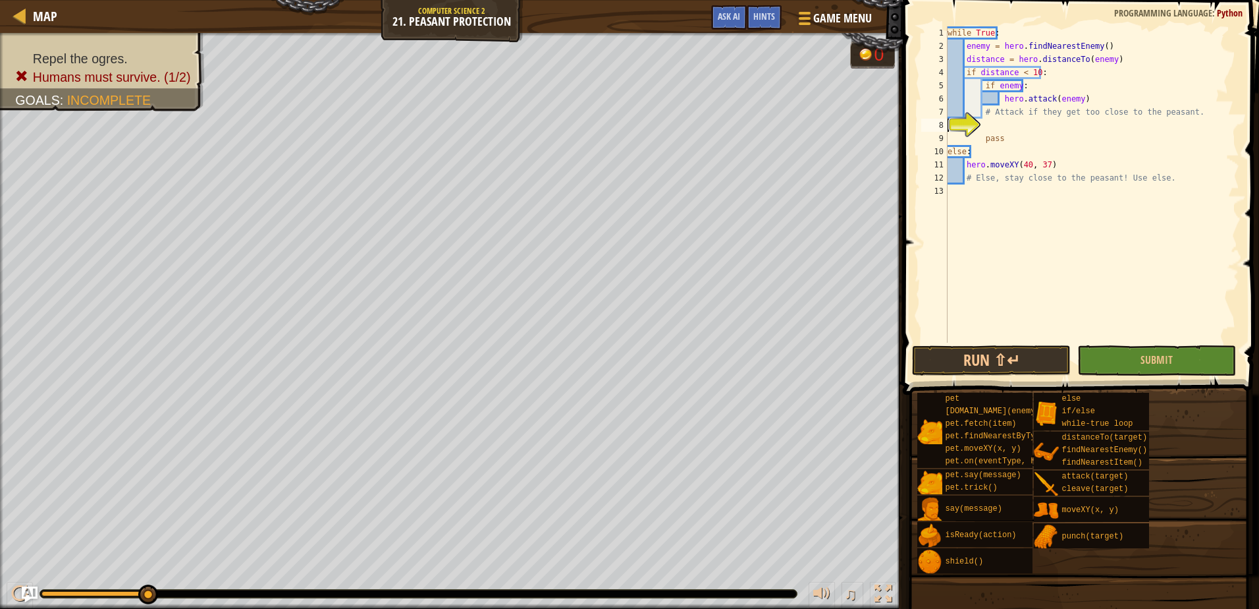
scroll to position [6, 0]
click at [1172, 355] on span "Submit" at bounding box center [1157, 359] width 32 height 14
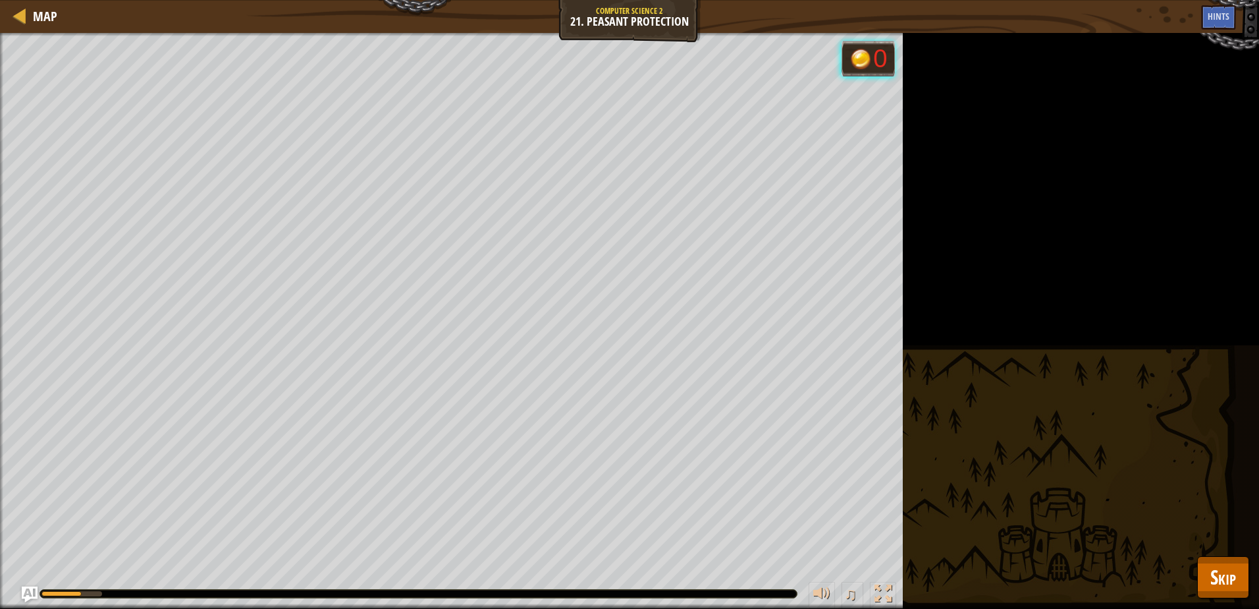
click at [1220, 600] on div "Repel the ogres. Humans must survive. (1/2) Goals : Running... 0 ♫ Alejandro 98…" at bounding box center [629, 321] width 1259 height 576
click at [1224, 584] on span "Skip" at bounding box center [1224, 576] width 26 height 27
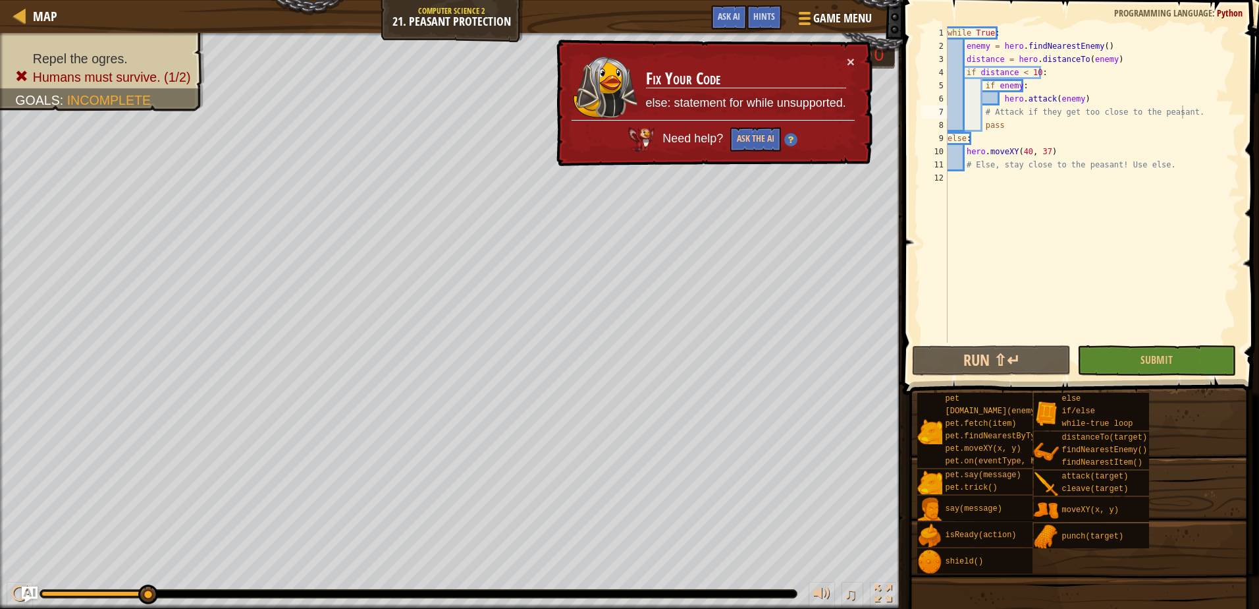
type textarea "pass"
click at [1195, 119] on div "while True : enemy = hero . findNearestEnemy ( ) distance = hero . distanceTo (…" at bounding box center [1092, 197] width 294 height 343
click at [744, 133] on button "Ask the AI" at bounding box center [755, 139] width 51 height 24
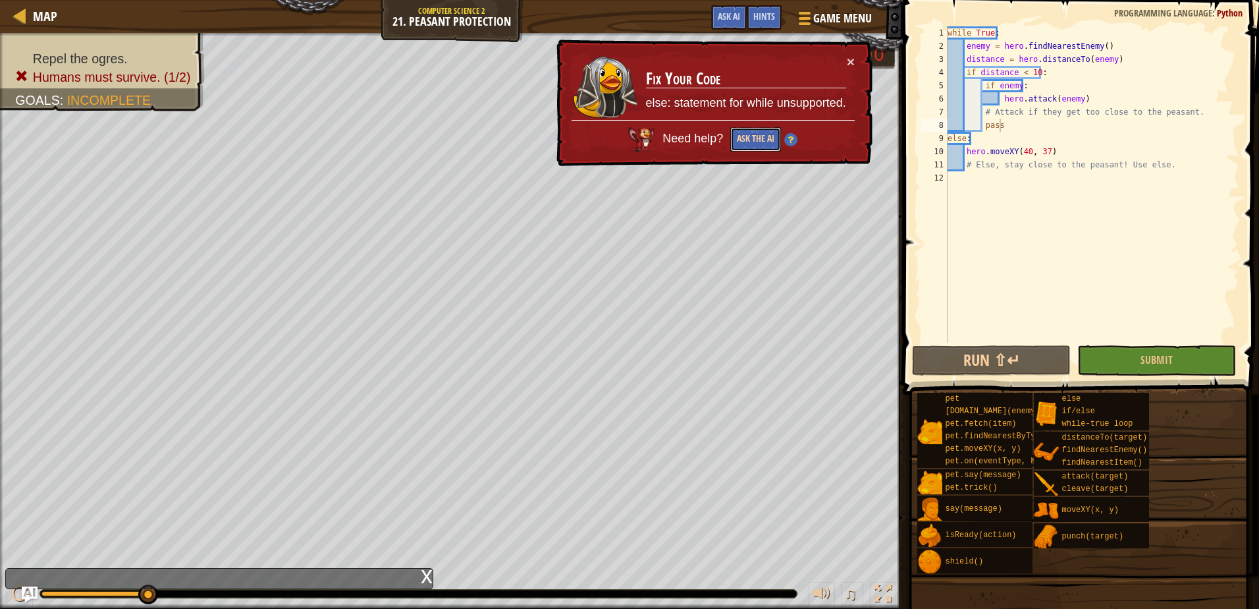
click at [750, 131] on button "Ask the AI" at bounding box center [755, 139] width 51 height 24
click at [773, 142] on button "Ask the AI" at bounding box center [755, 139] width 51 height 25
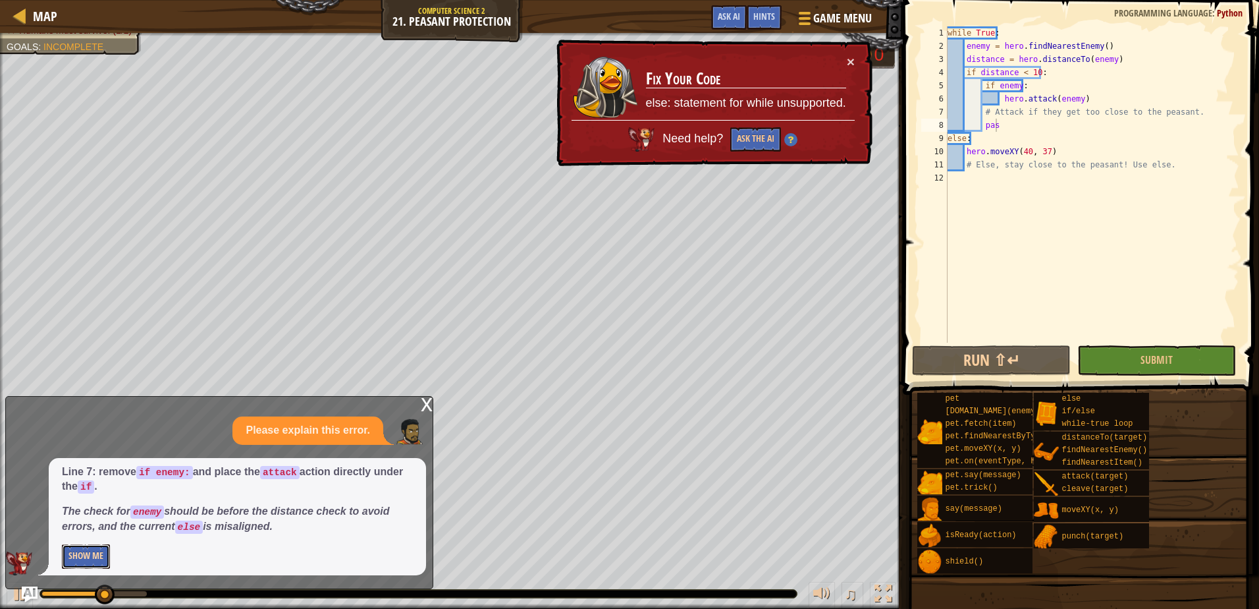
click at [84, 557] on button "Show Me" at bounding box center [86, 556] width 48 height 24
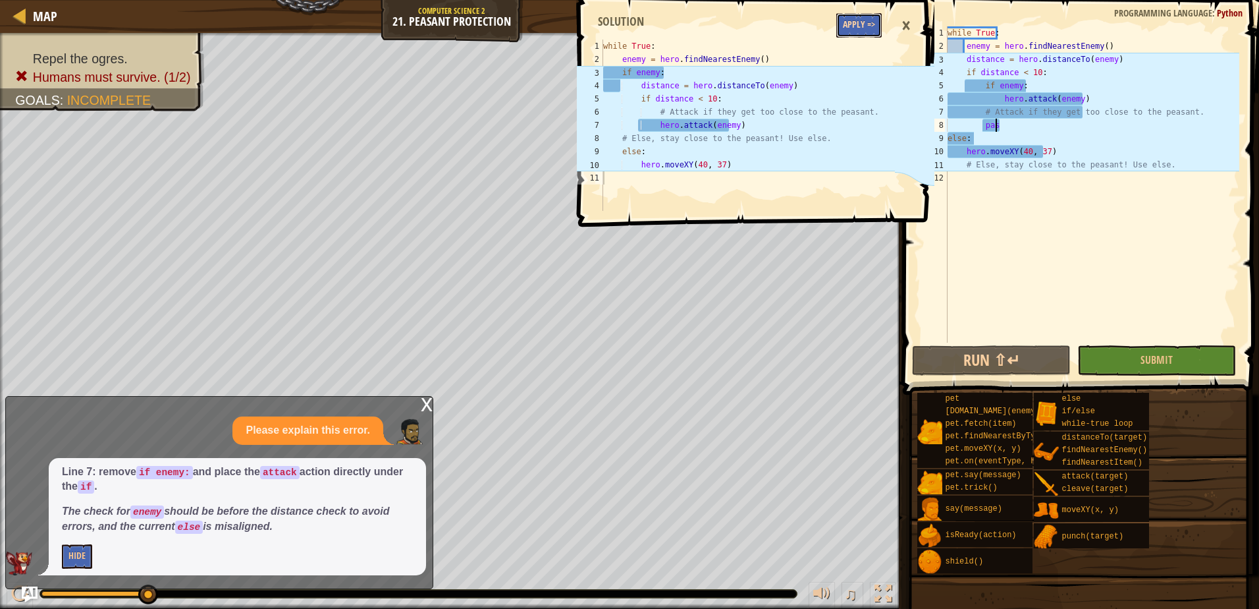
click at [840, 28] on button "Apply =>" at bounding box center [859, 25] width 45 height 24
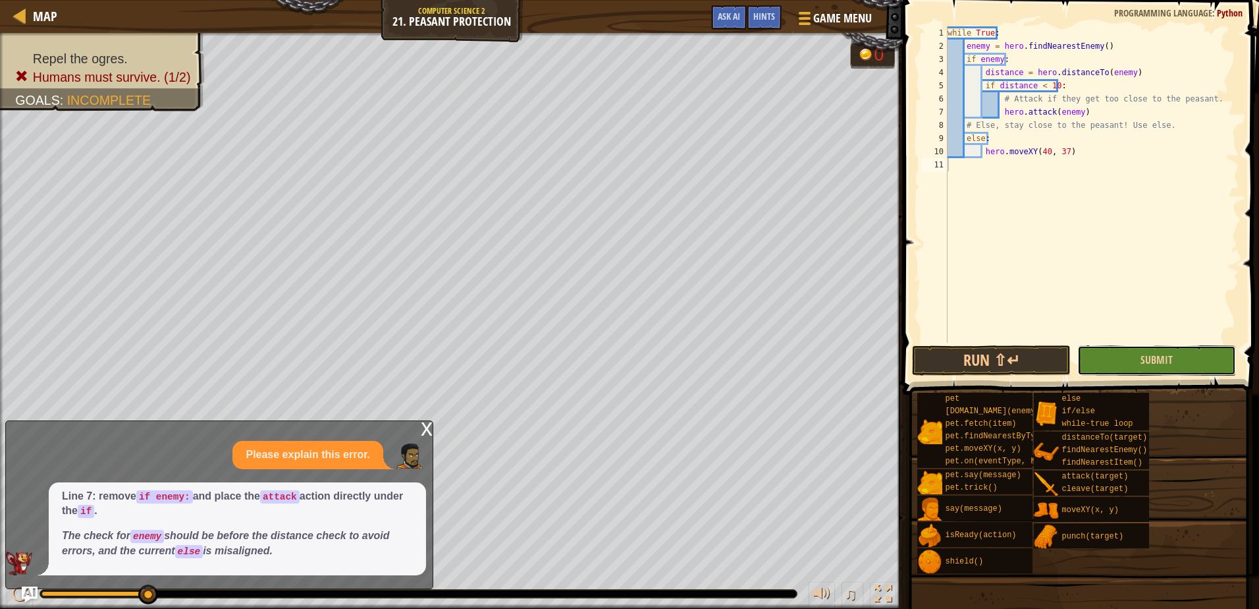
click at [1121, 369] on button "Submit" at bounding box center [1157, 360] width 159 height 30
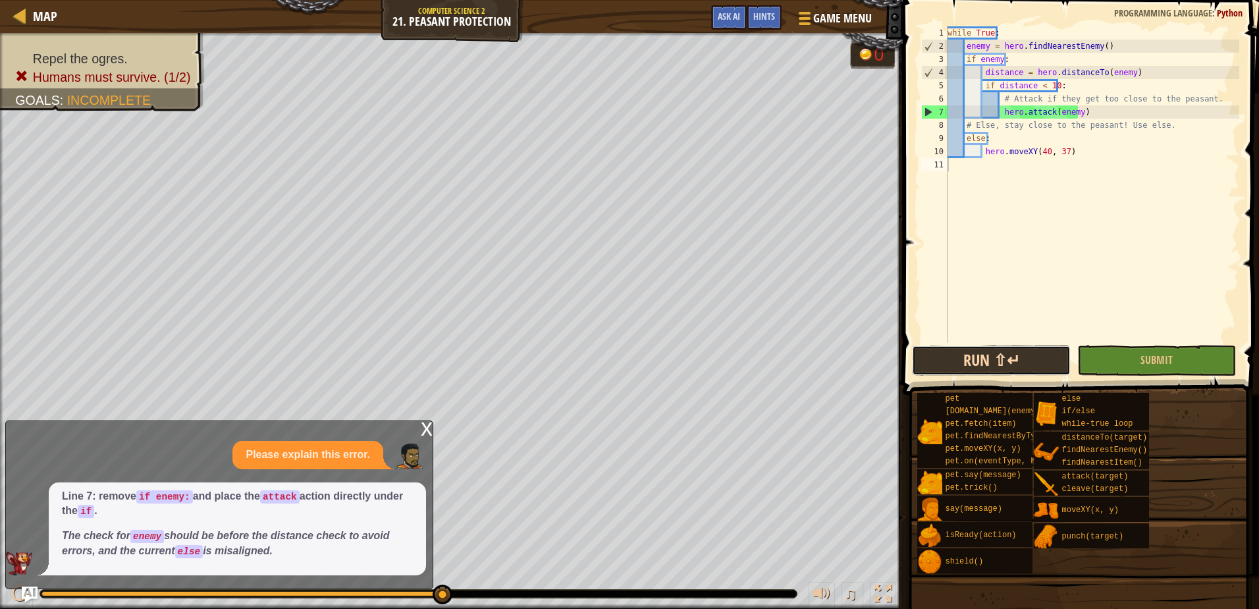
click at [1062, 368] on button "Run ⇧↵" at bounding box center [991, 360] width 159 height 30
drag, startPoint x: 1084, startPoint y: 153, endPoint x: 983, endPoint y: 155, distance: 101.5
click at [983, 155] on div "while True : enemy = hero . findNearestEnemy ( ) if enemy : distance = hero . d…" at bounding box center [1092, 197] width 294 height 343
click at [1124, 48] on div "while True : enemy = hero . findNearestEnemy ( ) if enemy : distance = hero . d…" at bounding box center [1092, 197] width 294 height 343
type textarea "enemy = hero.findNearestEnemy()"
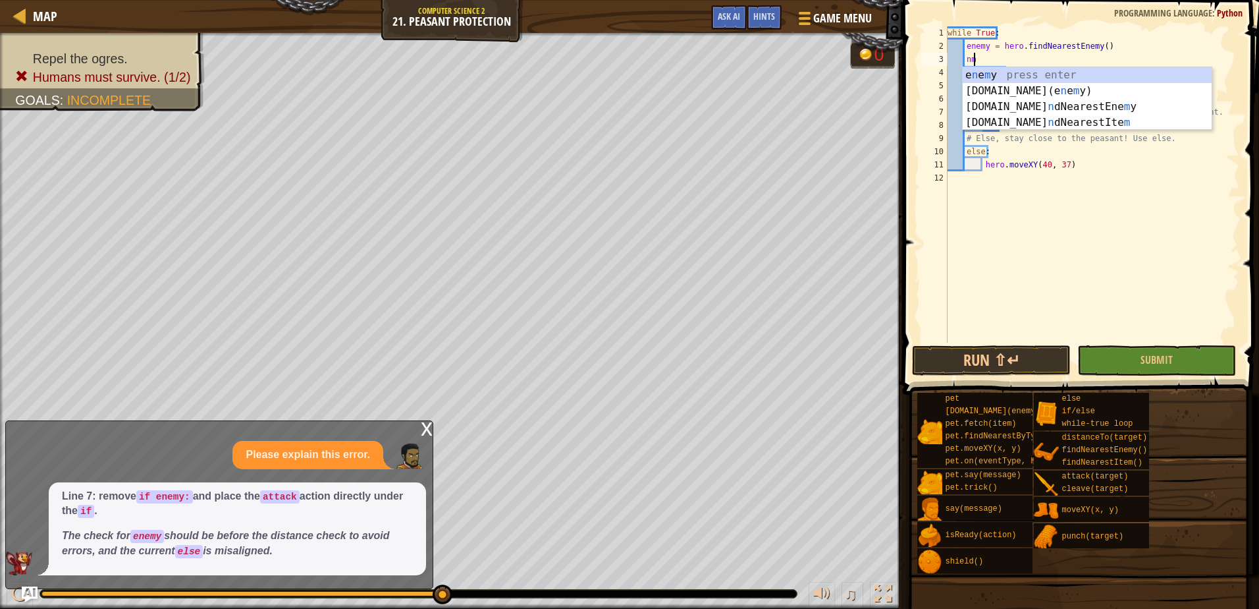
scroll to position [6, 1]
type textarea "n"
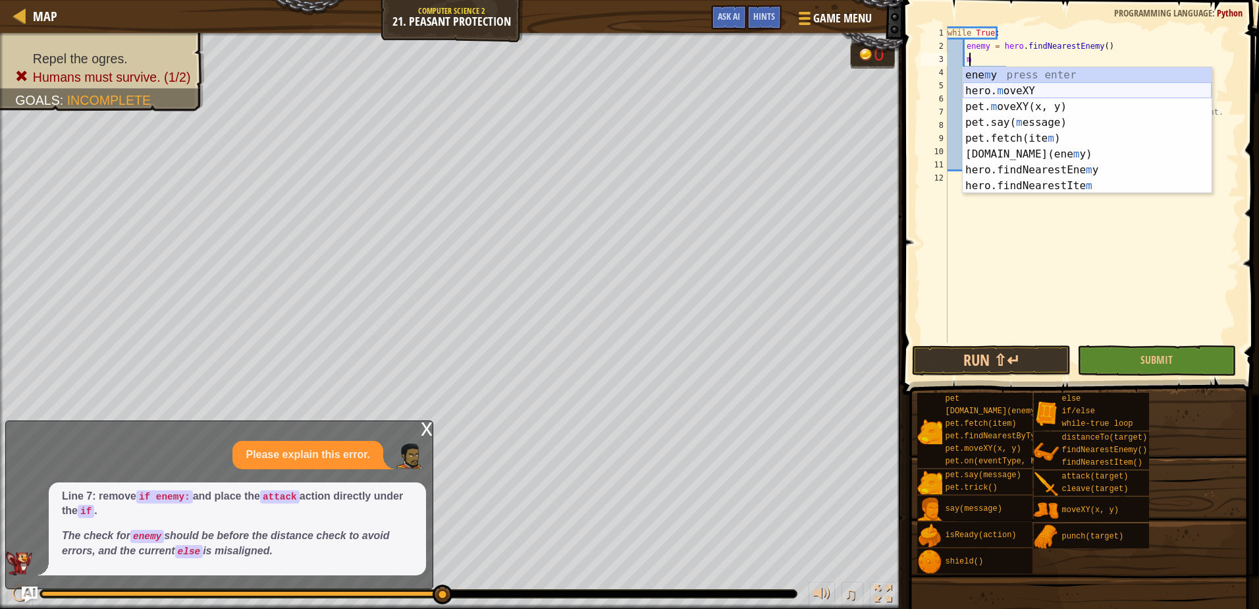
click at [1053, 97] on div "ene m y press enter hero. m oveXY press enter pet. m oveXY(x, y) press enter pe…" at bounding box center [1087, 146] width 249 height 158
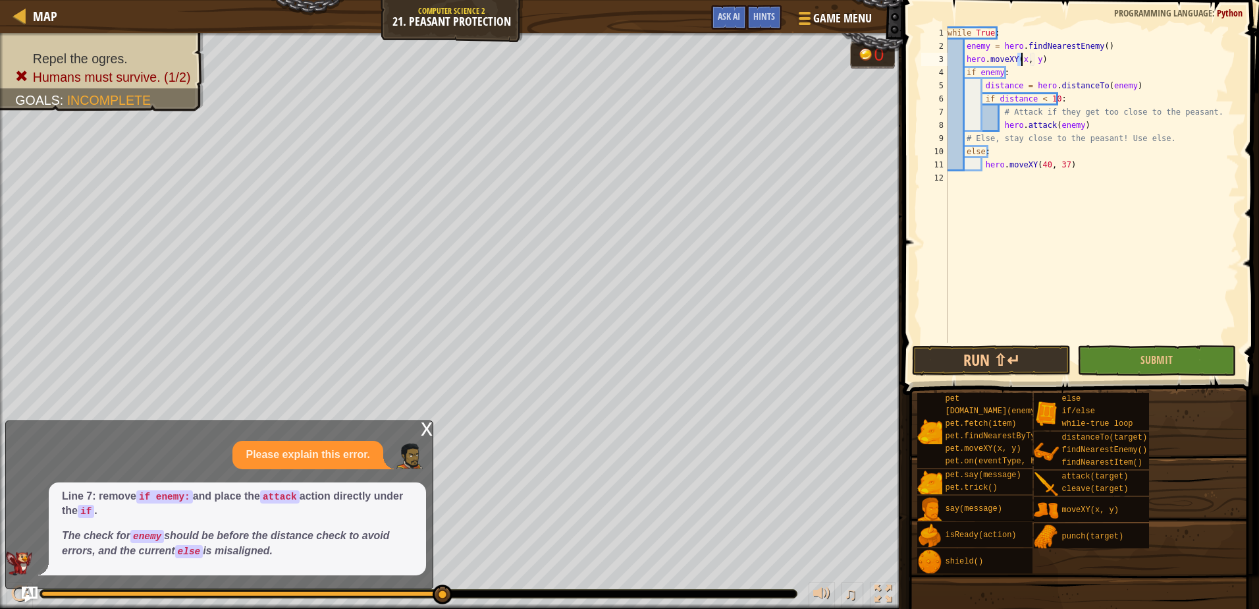
scroll to position [6, 7]
click at [1037, 58] on div "while True : enemy = hero . findNearestEnemy ( ) hero . moveXY ( 40 , y ) if en…" at bounding box center [1092, 197] width 294 height 343
type textarea "hero.moveXY(40, 37)"
click at [997, 341] on div "while True : enemy = hero . findNearestEnemy ( ) hero . moveXY ( 40 , 37 ) if e…" at bounding box center [1092, 197] width 294 height 343
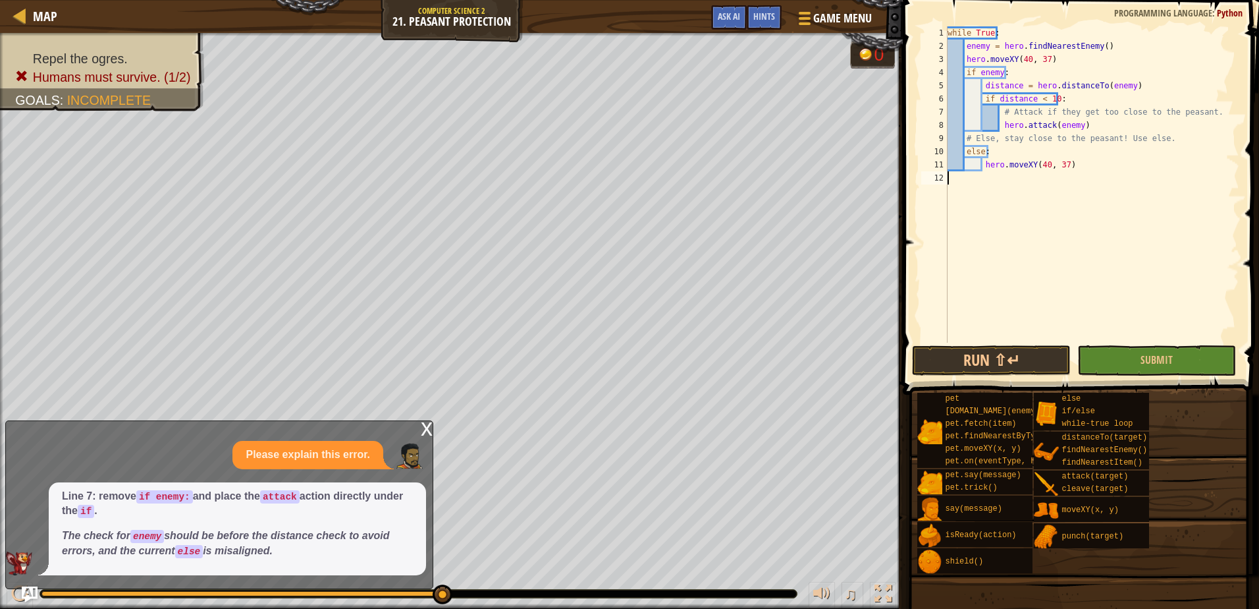
scroll to position [6, 0]
click at [1002, 364] on button "Run ⇧↵" at bounding box center [991, 360] width 159 height 30
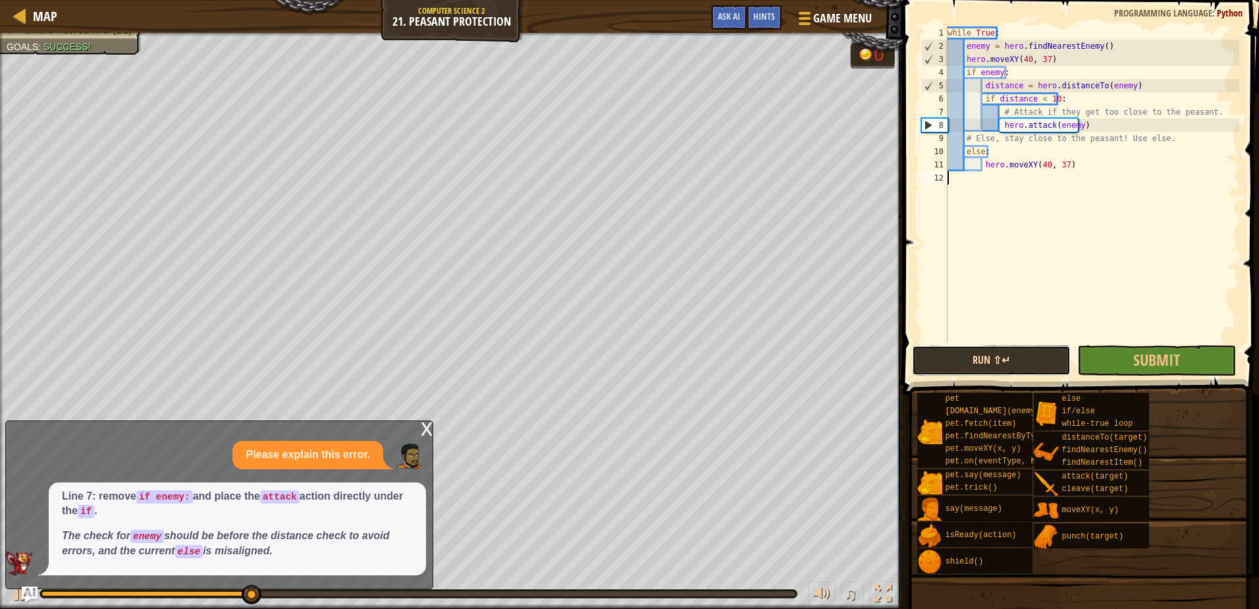
click at [1035, 363] on button "Run ⇧↵" at bounding box center [991, 360] width 159 height 30
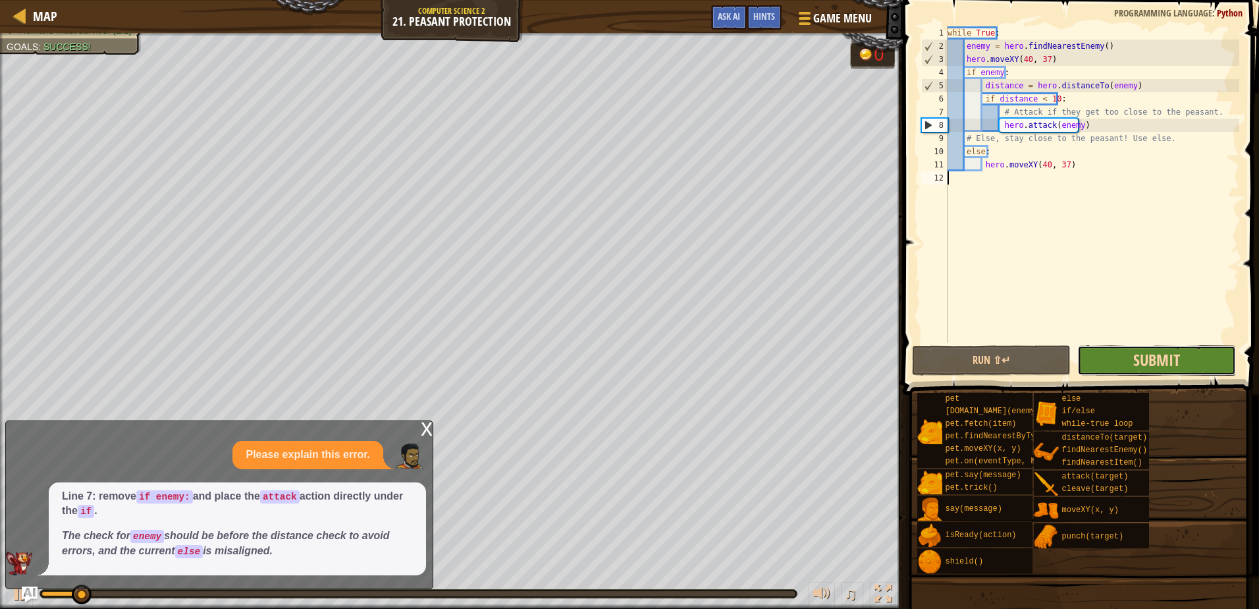
click at [1150, 365] on span "Submit" at bounding box center [1157, 359] width 47 height 21
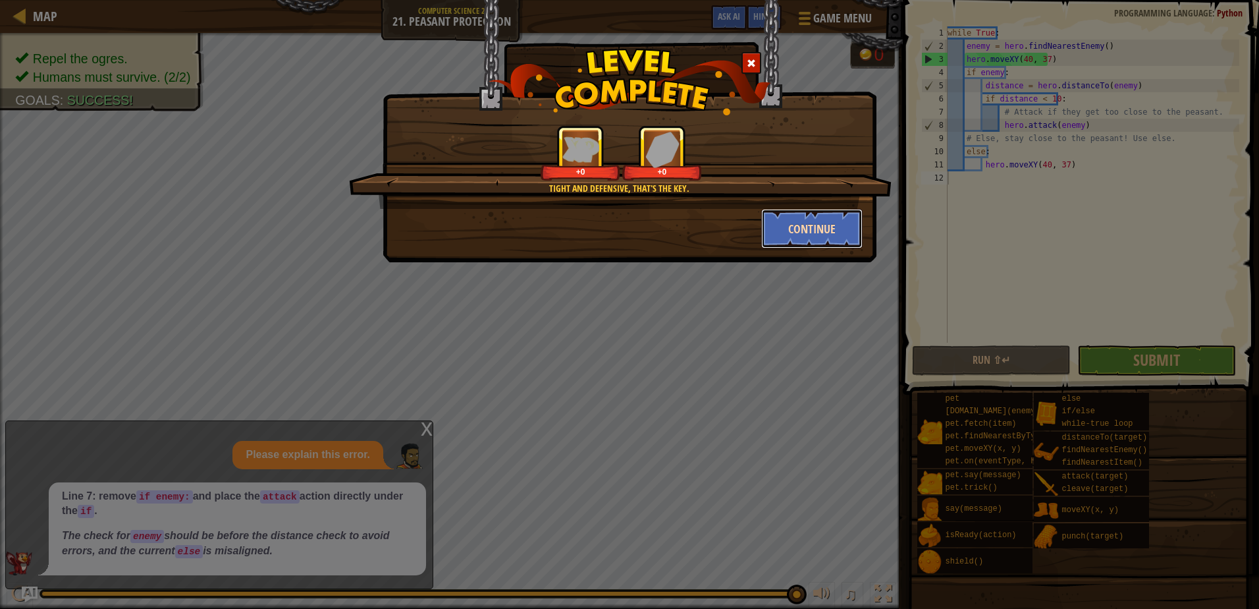
click at [780, 237] on button "Continue" at bounding box center [812, 229] width 102 height 40
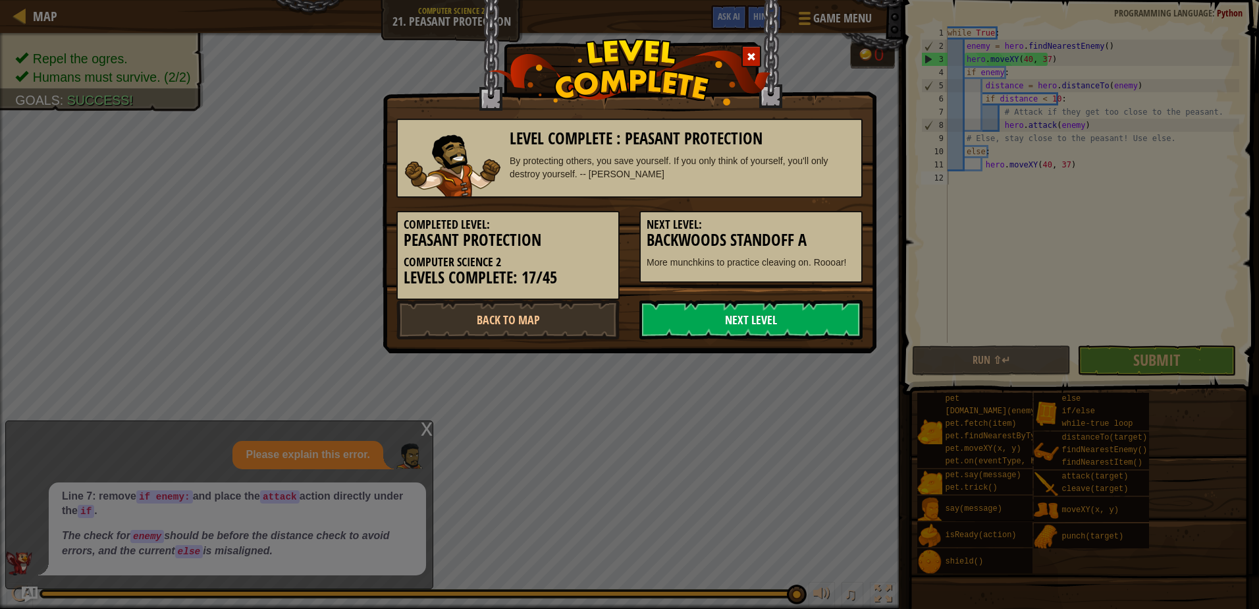
click at [705, 316] on link "Next Level" at bounding box center [751, 320] width 223 height 40
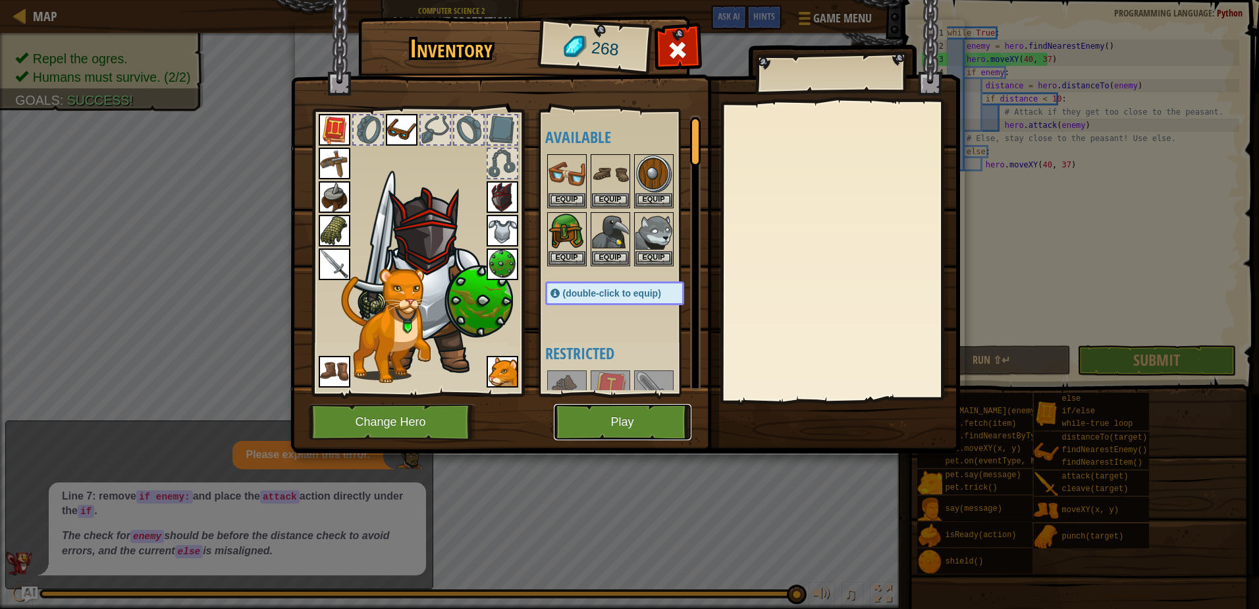
click at [628, 416] on button "Play" at bounding box center [623, 422] width 138 height 36
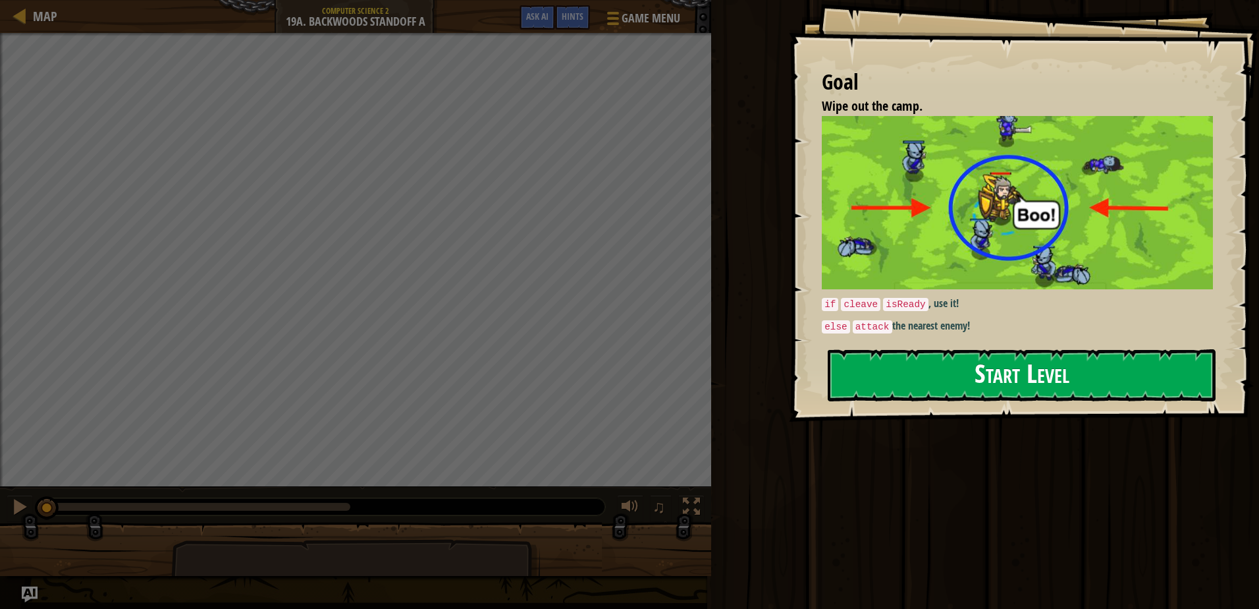
click at [952, 383] on button "Start Level" at bounding box center [1022, 375] width 388 height 52
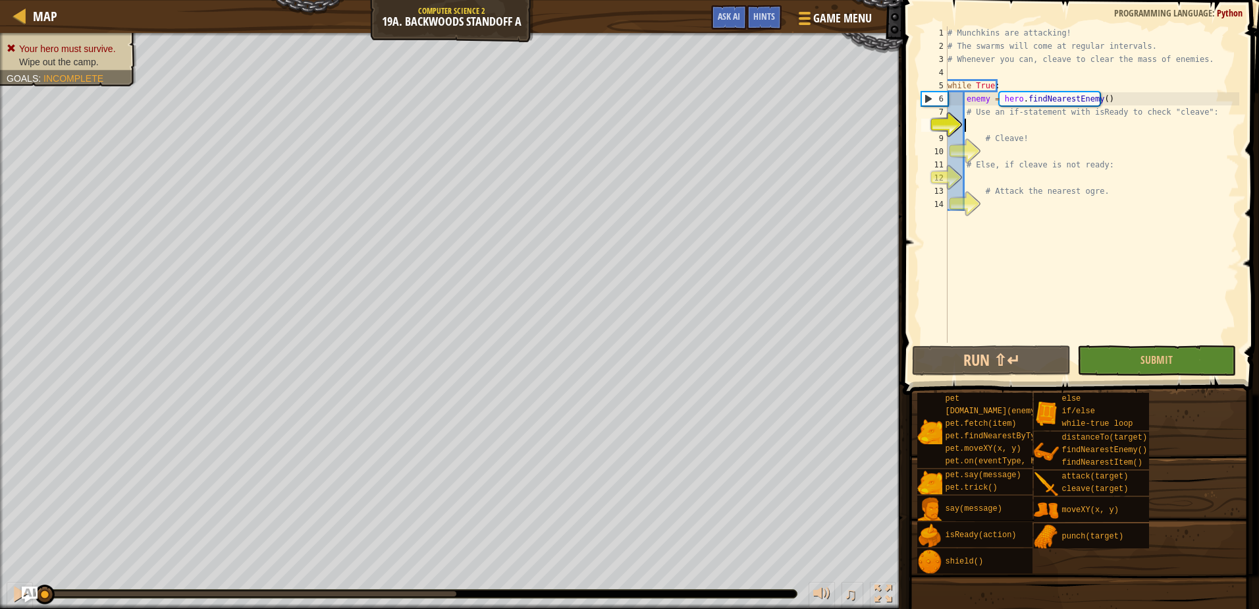
scroll to position [6, 1]
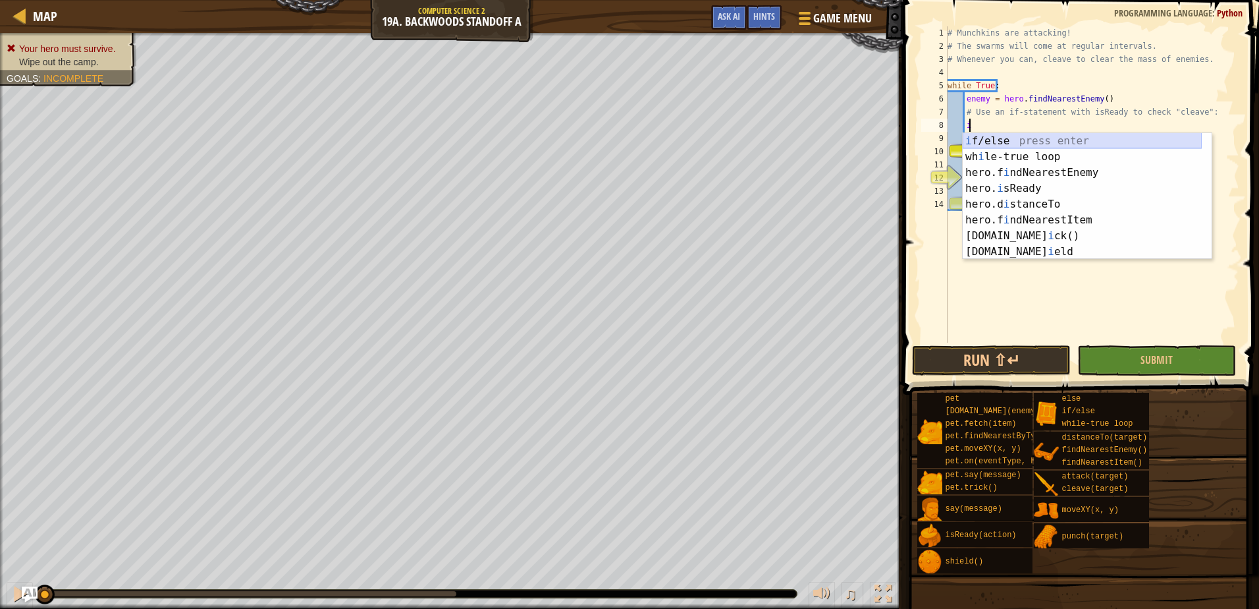
click at [985, 142] on div "i f/else press enter wh i le-true loop press enter hero.f i ndNearestEnemy pres…" at bounding box center [1082, 212] width 239 height 158
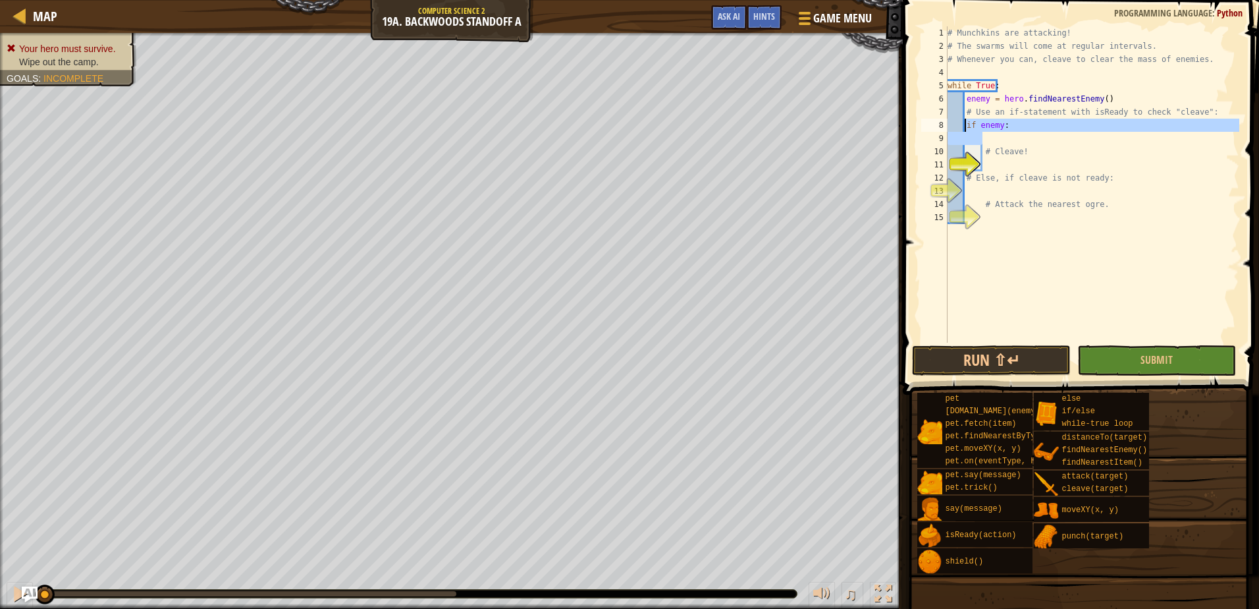
drag, startPoint x: 1020, startPoint y: 134, endPoint x: 967, endPoint y: 126, distance: 53.9
click at [967, 126] on div "# Munchkins are attacking! # The swarms will come at regular intervals. # Whene…" at bounding box center [1092, 197] width 294 height 343
type textarea "if enemy:"
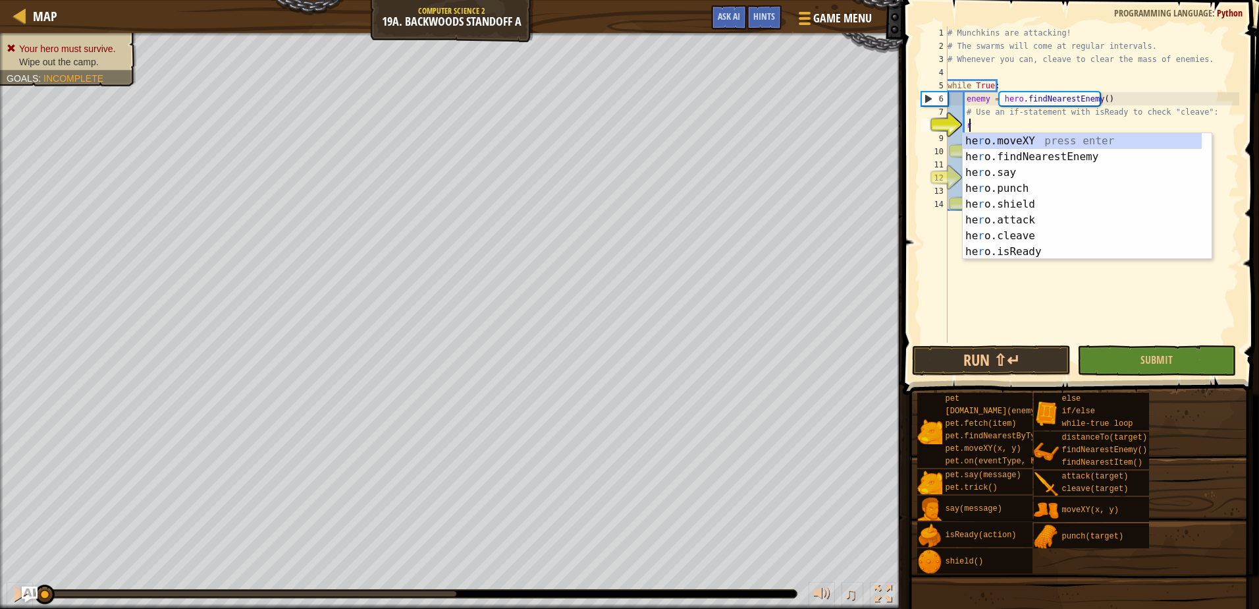
scroll to position [6, 2]
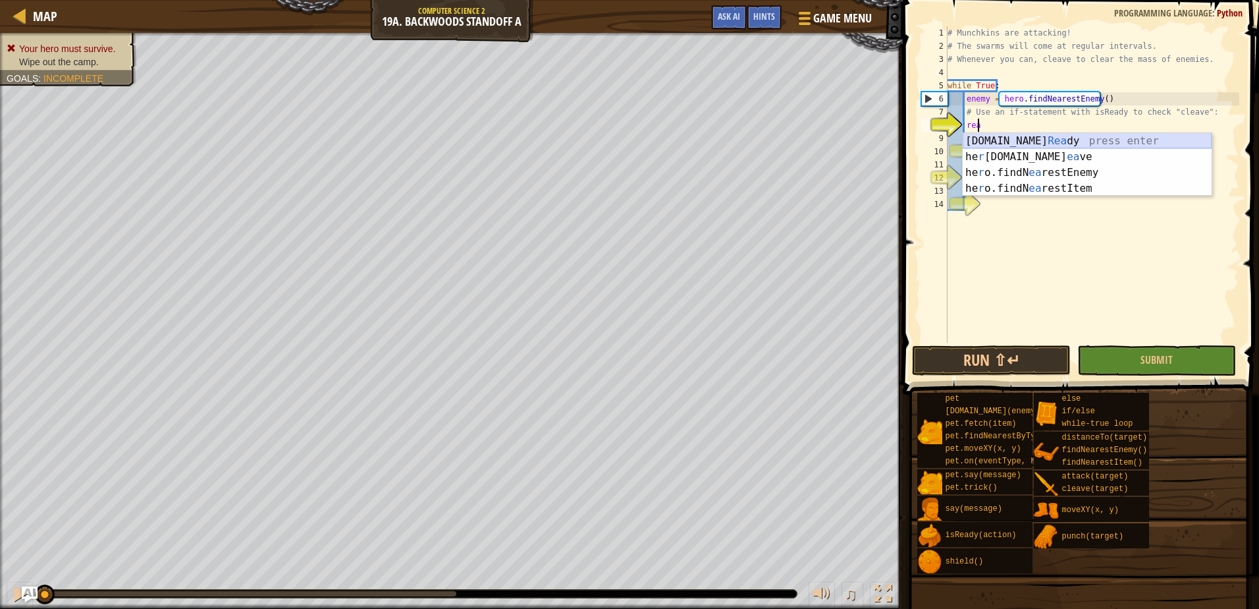
click at [1026, 138] on div "[DOMAIN_NAME] [PERSON_NAME] press enter he r [DOMAIN_NAME] ea ve press enter he…" at bounding box center [1087, 180] width 249 height 95
type textarea "ready = hero.isReady("cleave")"
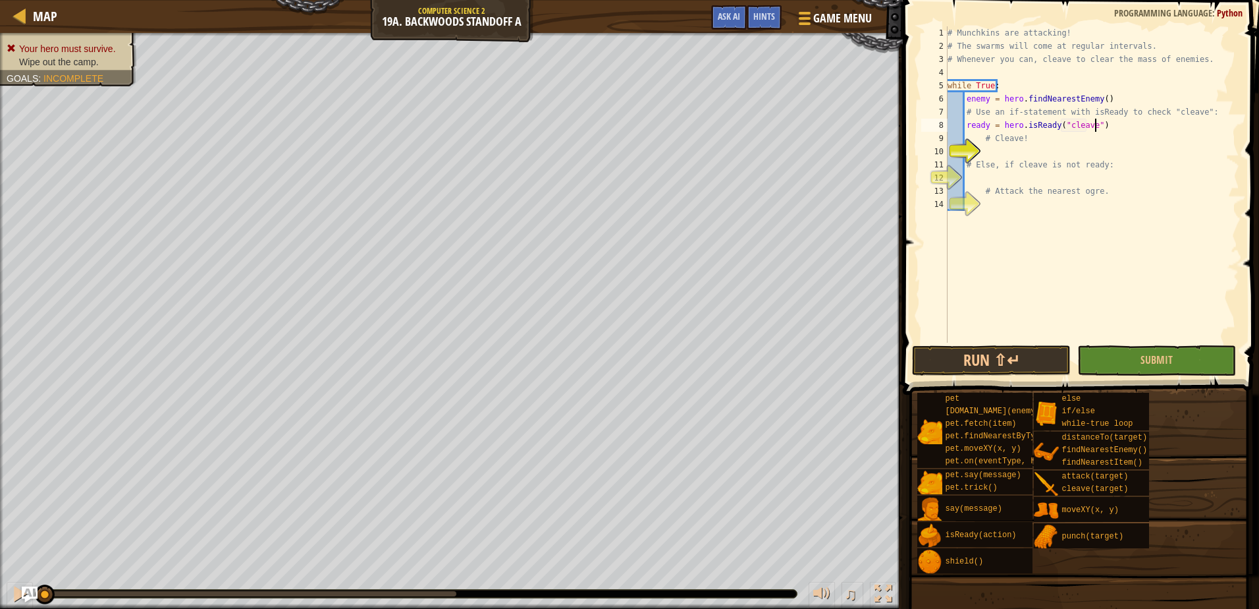
click at [1136, 128] on div "# Munchkins are attacking! # The swarms will come at regular intervals. # Whene…" at bounding box center [1092, 197] width 294 height 343
click at [1084, 149] on div "# Munchkins are attacking! # The swarms will come at regular intervals. # Whene…" at bounding box center [1092, 197] width 294 height 343
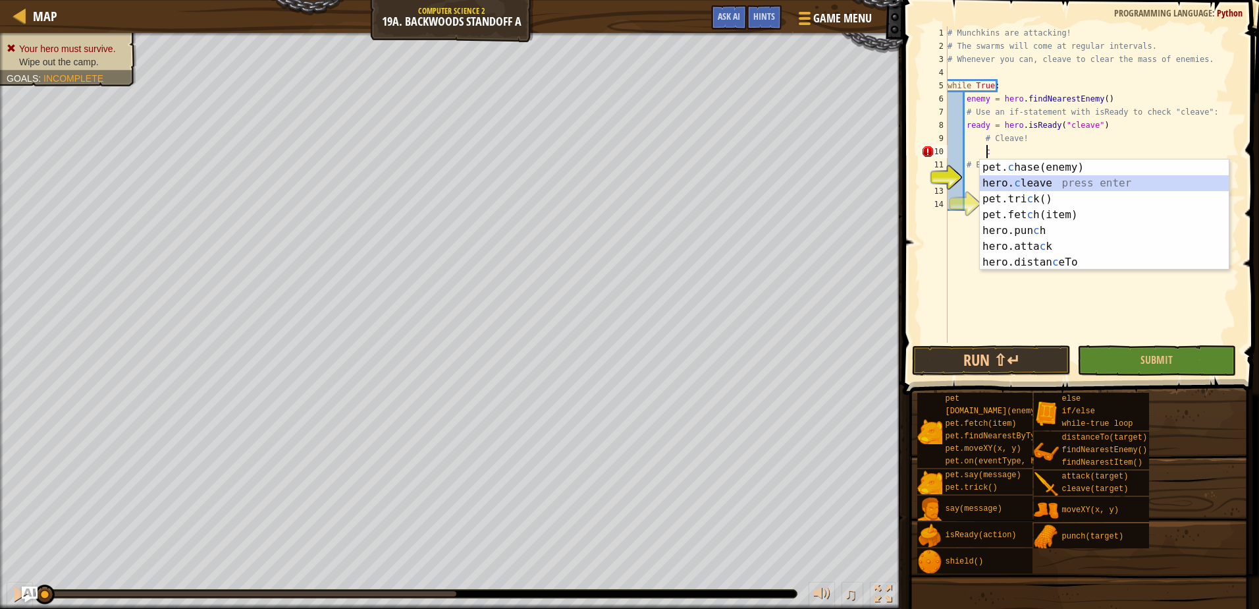
click at [1072, 181] on div "pet. c hase(enemy) press enter hero. c leave press enter pet.tri c k() press en…" at bounding box center [1104, 230] width 249 height 142
type textarea "hero.cleave(enemy)"
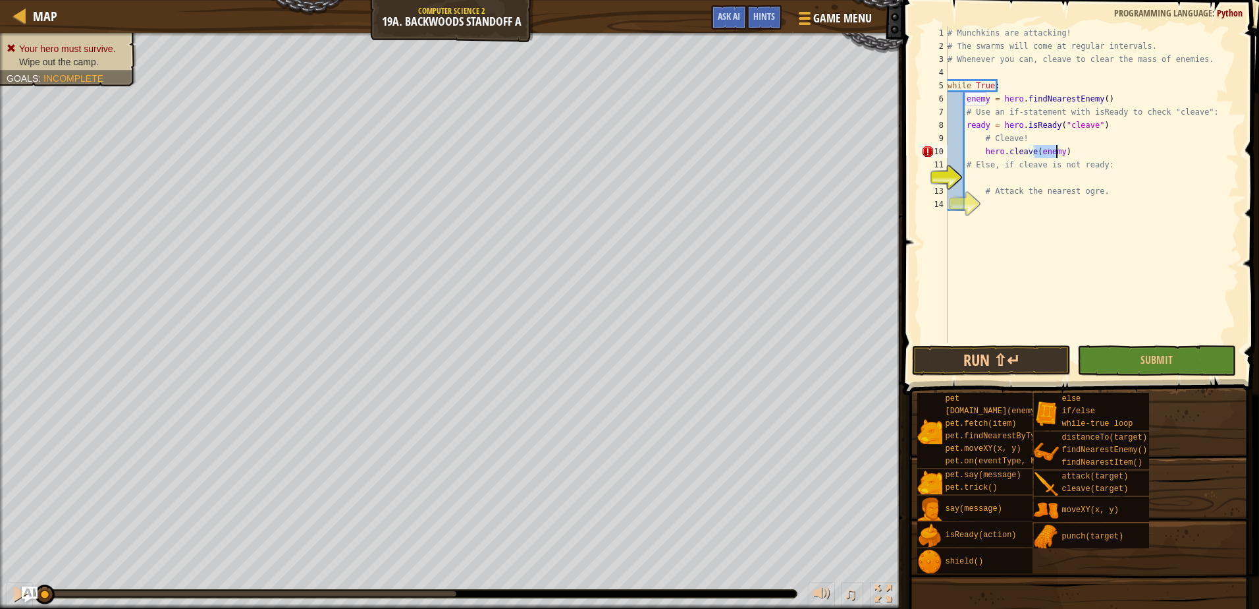
click at [1102, 179] on div "# Munchkins are attacking! # The swarms will come at regular intervals. # Whene…" at bounding box center [1092, 197] width 294 height 343
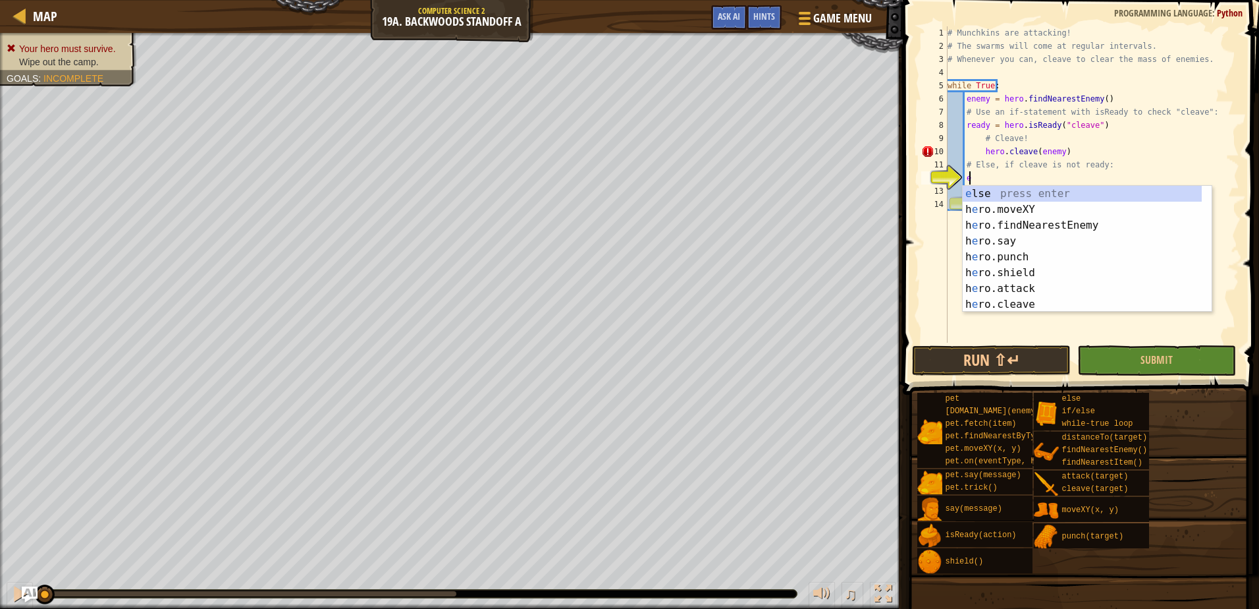
type textarea "el"
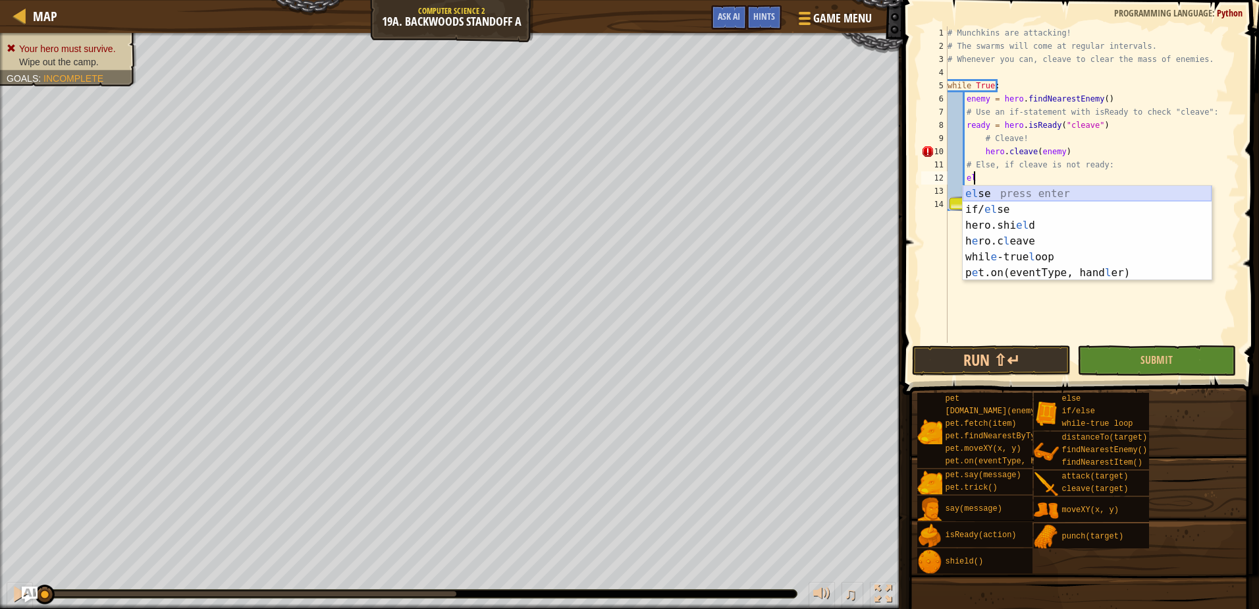
click at [1003, 200] on div "el se press enter if/ el se press enter hero.shi el d press enter h e ro.c l ea…" at bounding box center [1087, 249] width 249 height 126
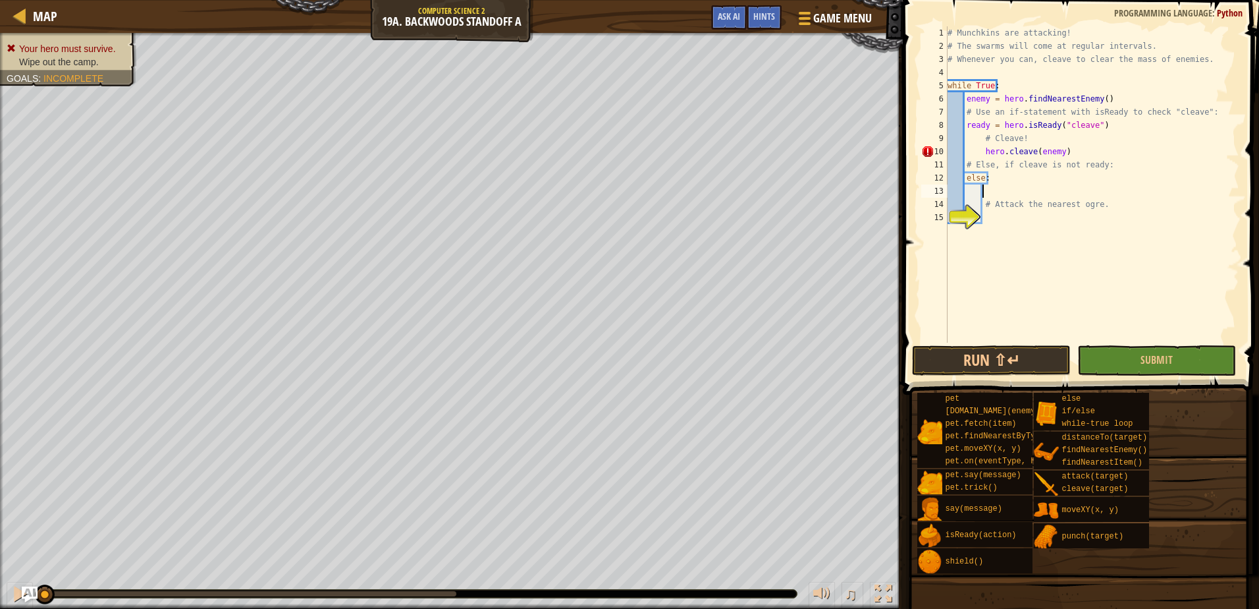
scroll to position [6, 3]
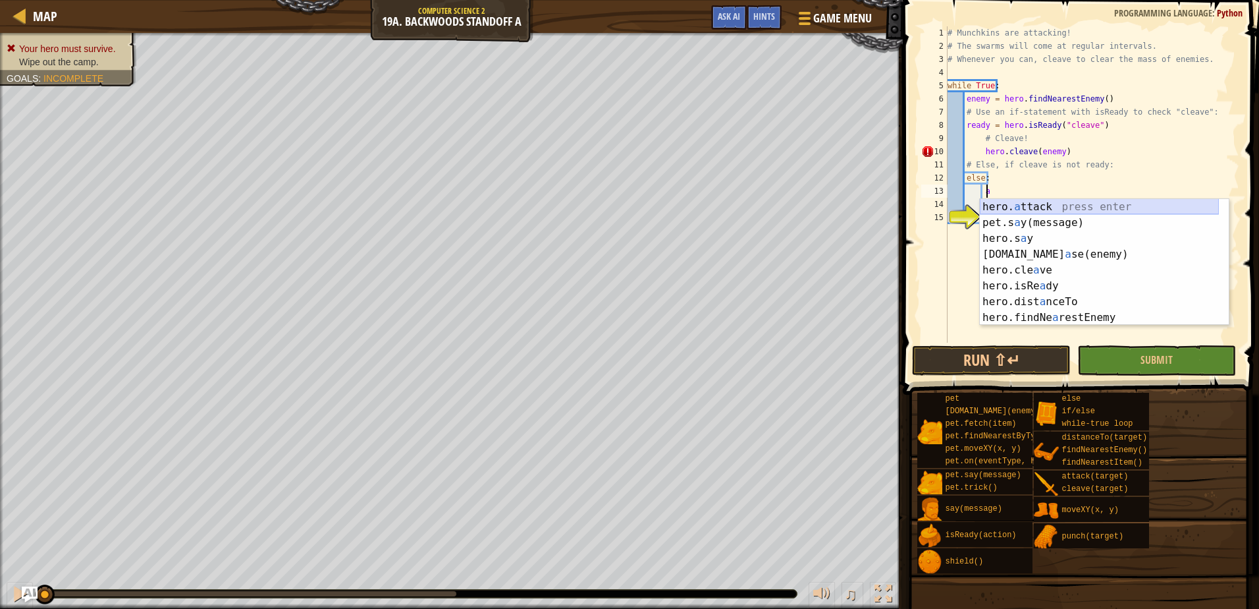
click at [1037, 204] on div "hero. a ttack press enter pet.s a y(message) press enter hero.s a y press enter…" at bounding box center [1099, 278] width 239 height 158
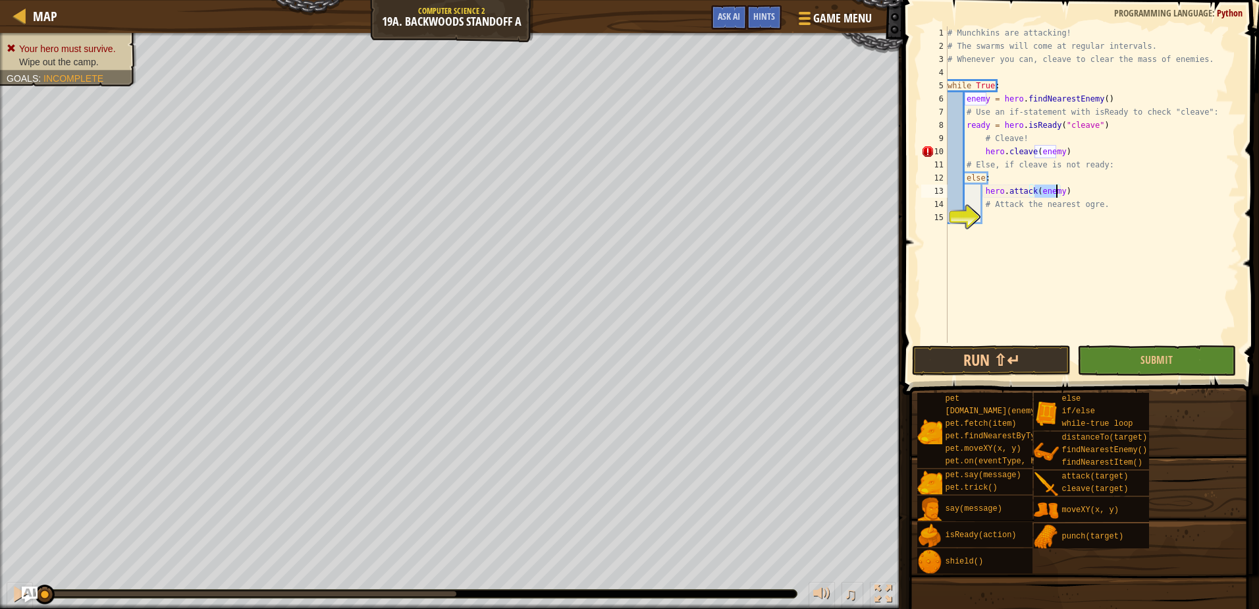
click at [981, 151] on div "# Munchkins are attacking! # The swarms will come at regular intervals. # Whene…" at bounding box center [1092, 197] width 294 height 343
click at [1151, 360] on span "Submit" at bounding box center [1157, 359] width 32 height 14
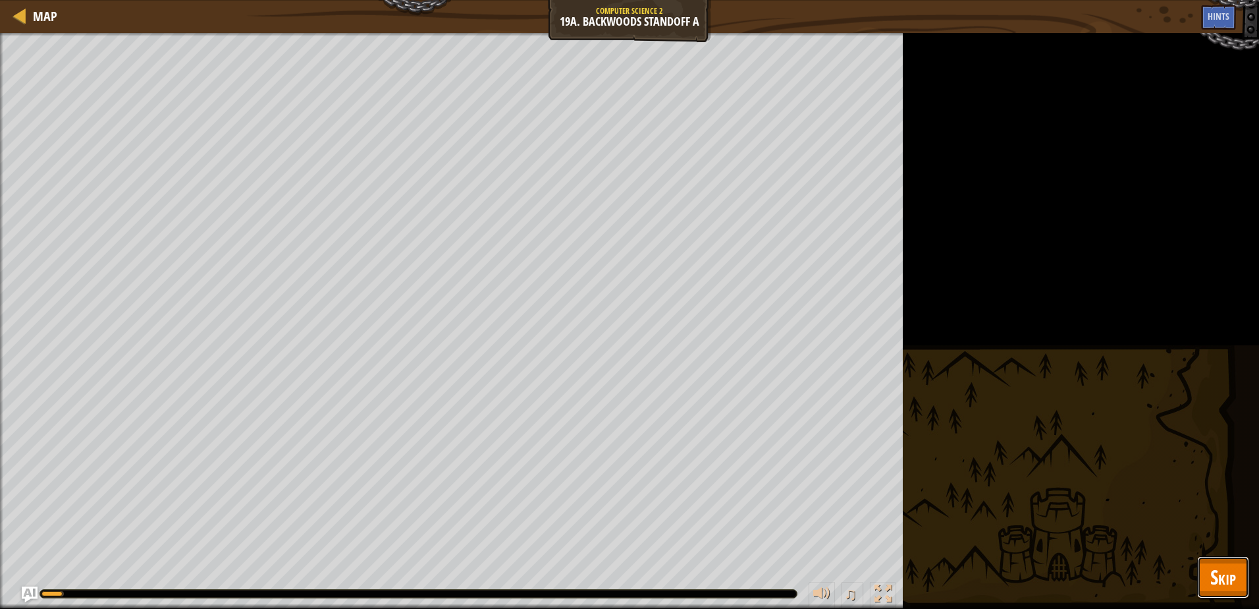
click at [1217, 579] on span "Skip" at bounding box center [1224, 576] width 26 height 27
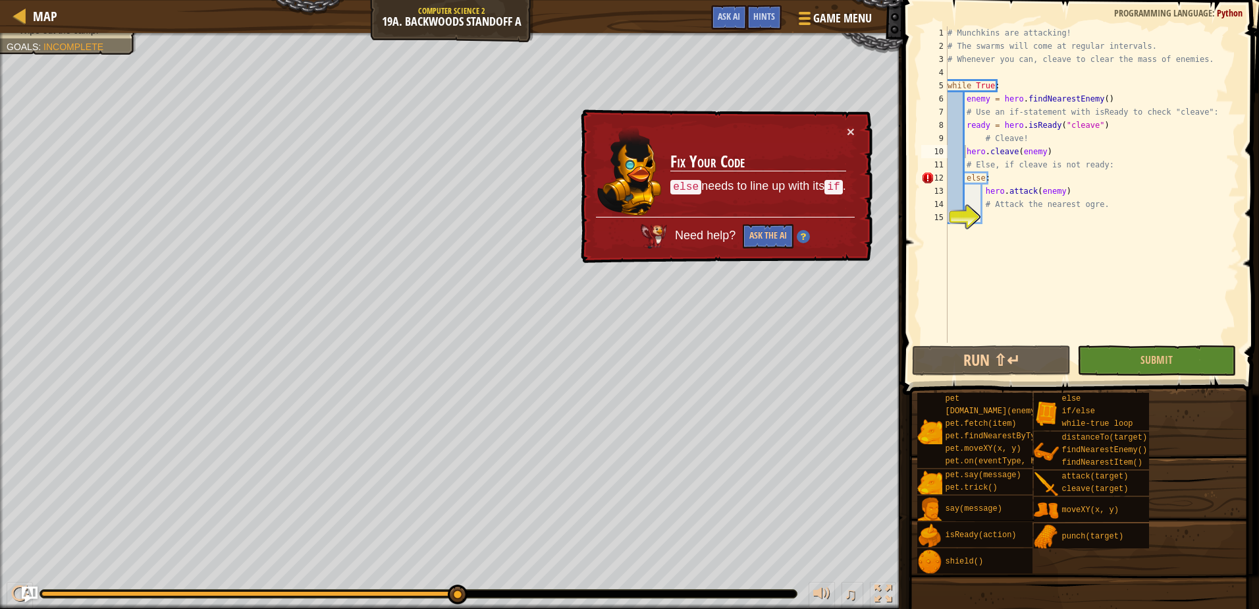
type textarea "# Use an if-statement with isReady to check "cleave":"
click at [1217, 109] on div "# Munchkins are attacking! # The swarms will come at regular intervals. # Whene…" at bounding box center [1092, 197] width 294 height 343
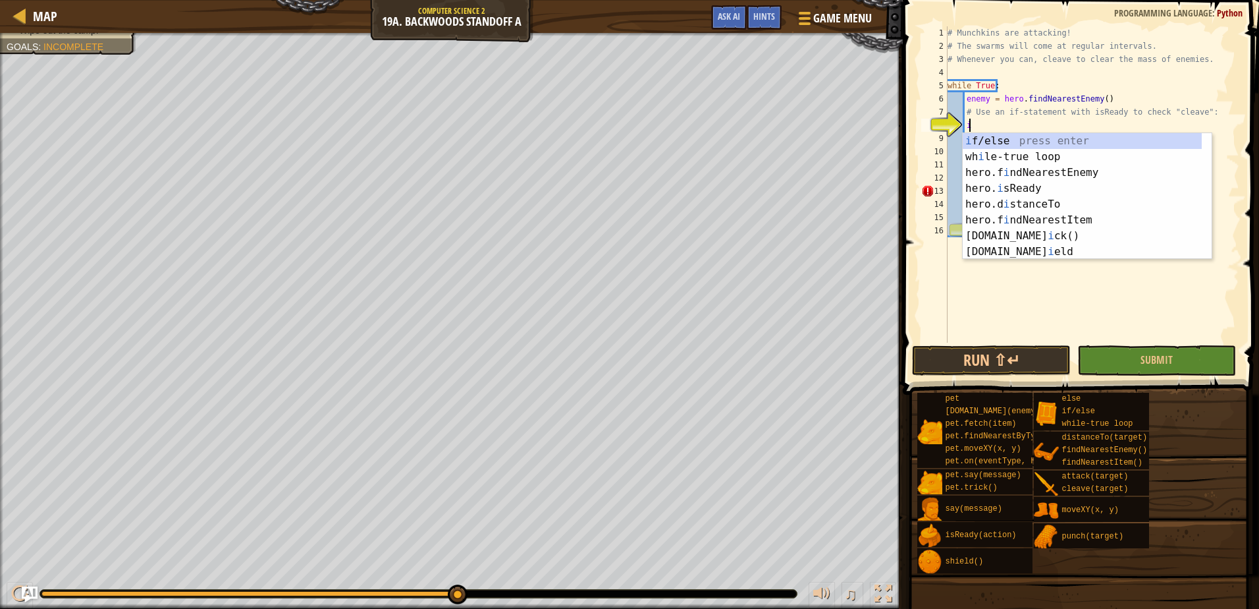
scroll to position [6, 1]
click at [984, 138] on div "i f/else press enter wh i le-true loop press enter hero.f i ndNearestEnemy pres…" at bounding box center [1082, 212] width 239 height 158
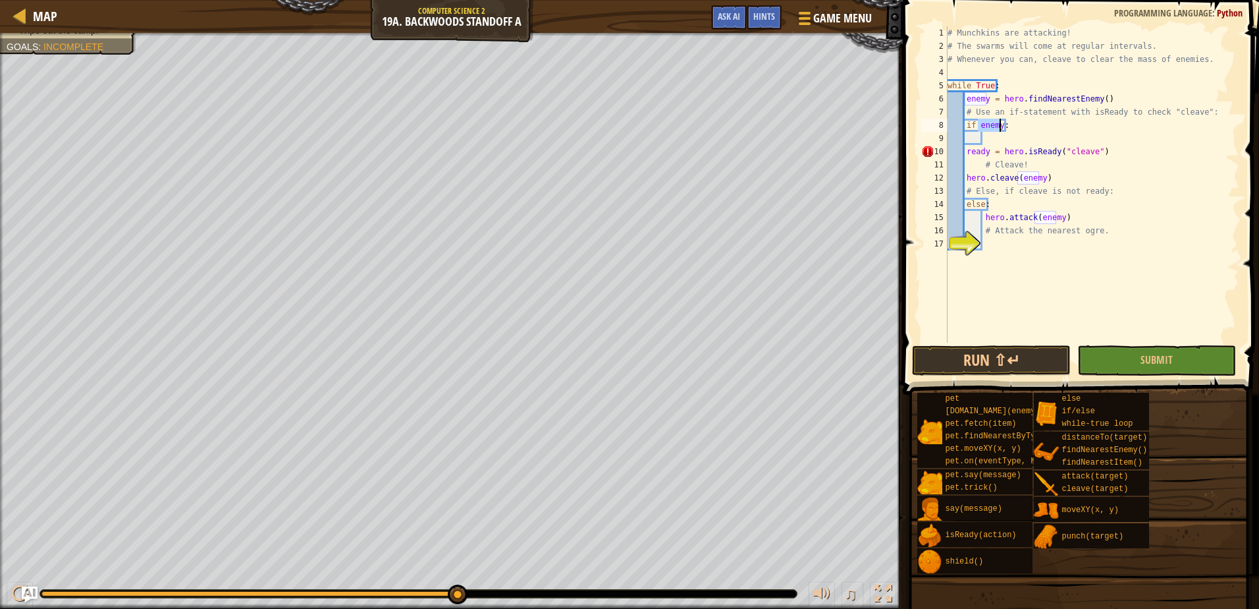
click at [965, 149] on div "# Munchkins are attacking! # The swarms will come at regular intervals. # Whene…" at bounding box center [1092, 197] width 294 height 343
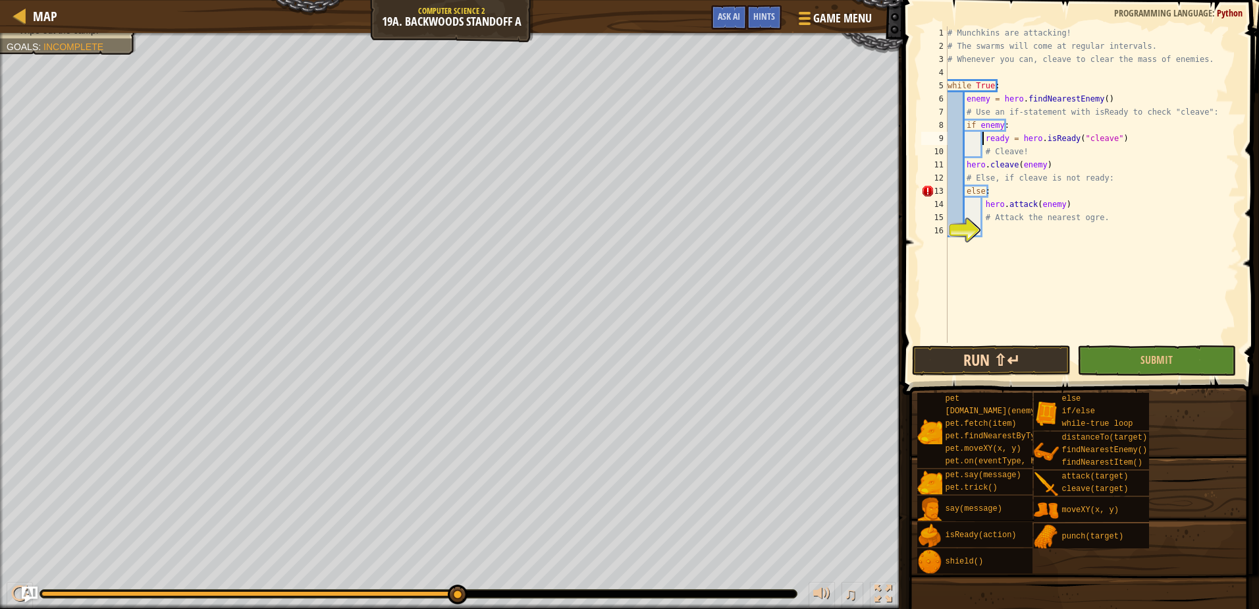
type textarea "ready = hero.isReady("cleave")"
click at [1019, 362] on button "Run ⇧↵" at bounding box center [991, 360] width 159 height 30
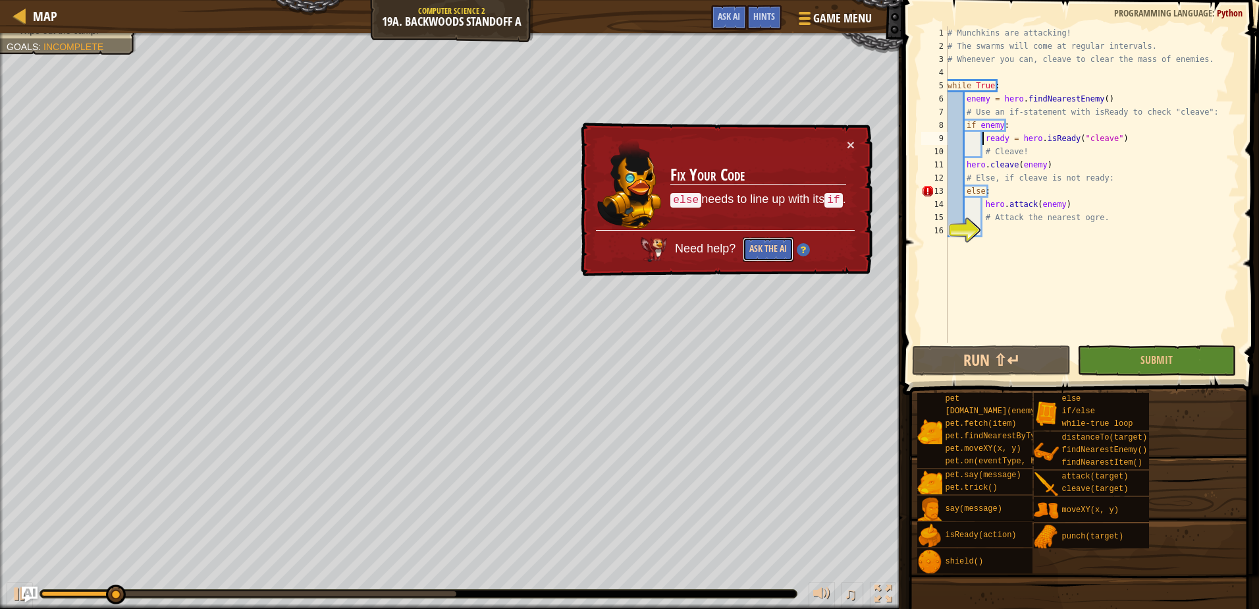
click at [756, 243] on button "Ask the AI" at bounding box center [768, 249] width 51 height 24
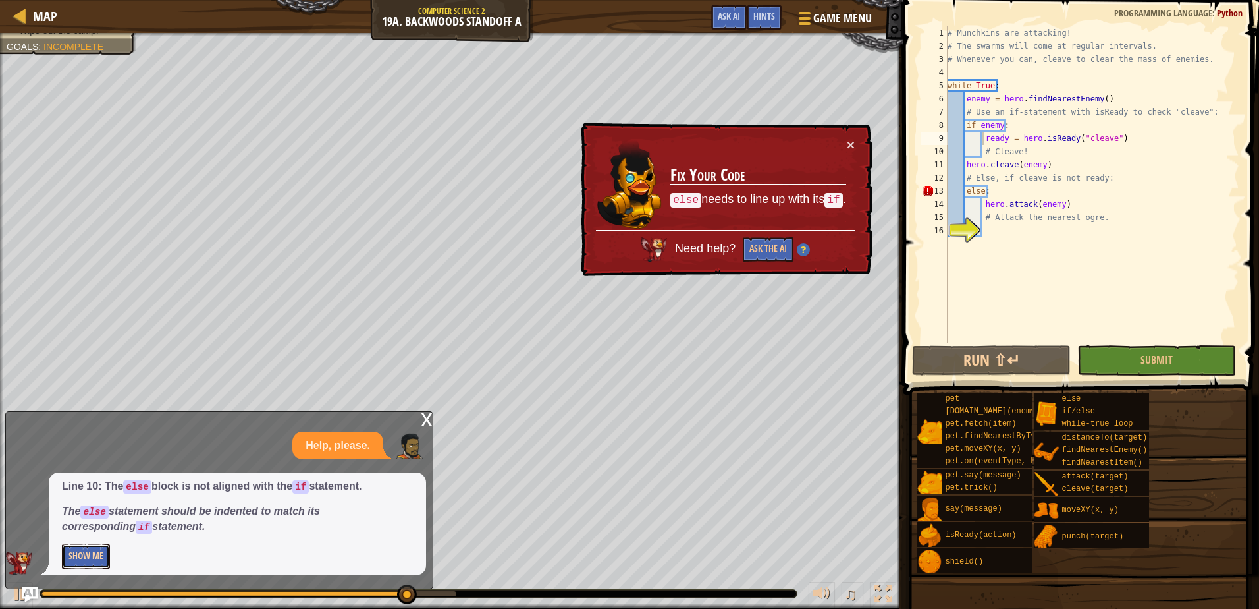
click at [107, 561] on button "Show Me" at bounding box center [86, 556] width 48 height 24
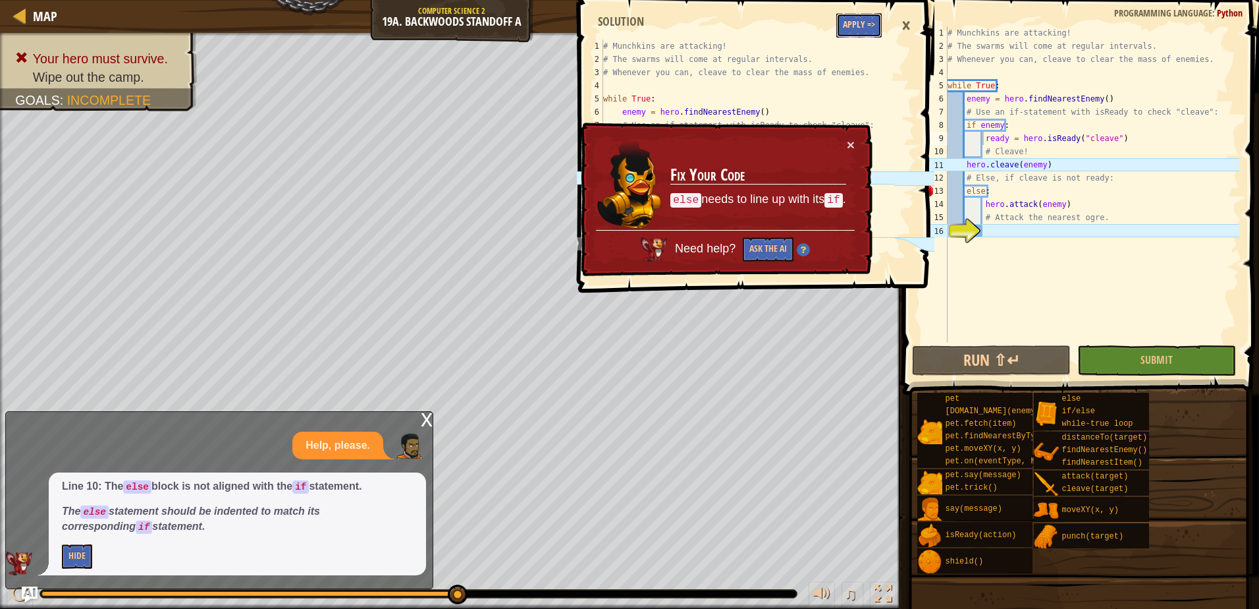
click at [872, 15] on button "Apply =>" at bounding box center [859, 25] width 45 height 24
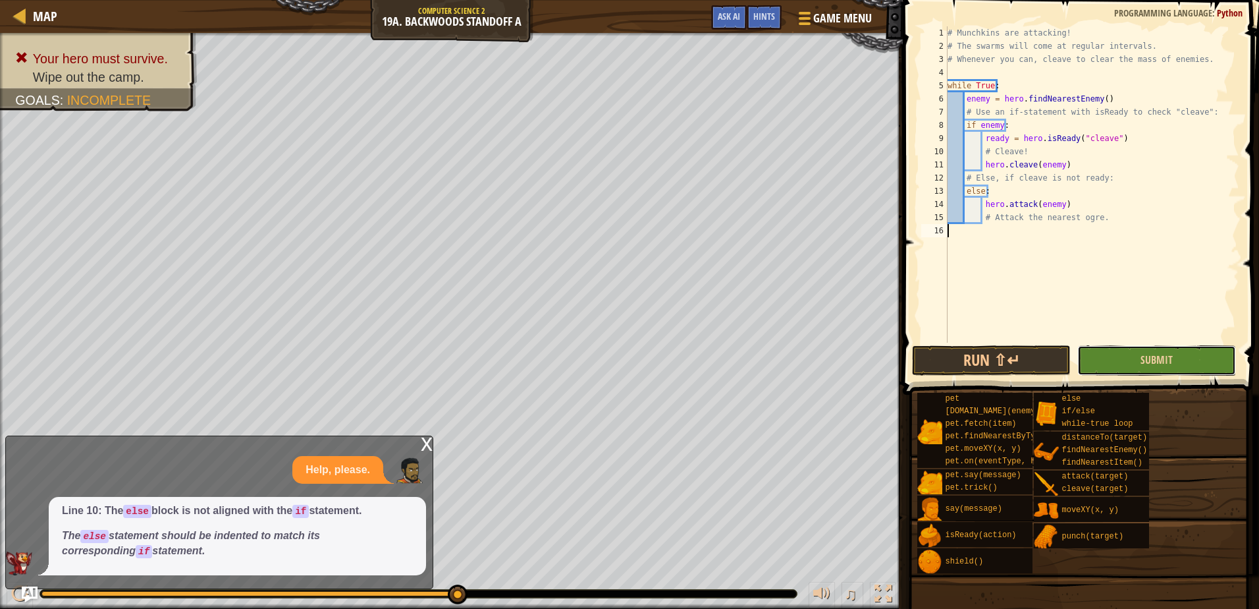
click at [1173, 346] on button "Submit" at bounding box center [1157, 360] width 159 height 30
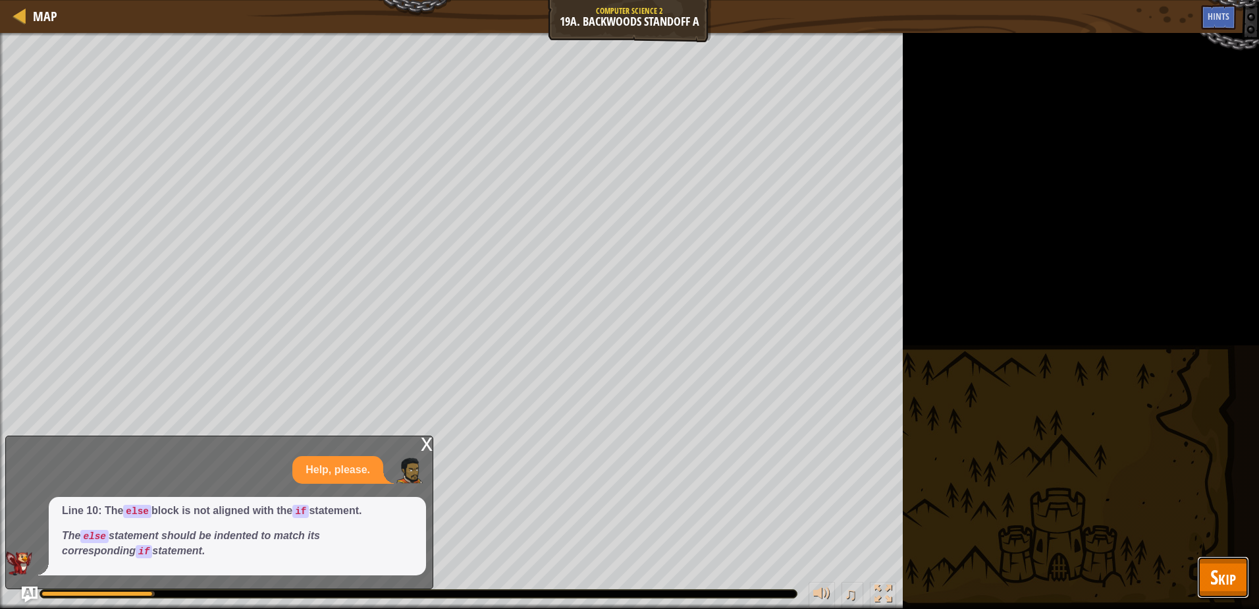
click at [1228, 572] on span "Skip" at bounding box center [1224, 576] width 26 height 27
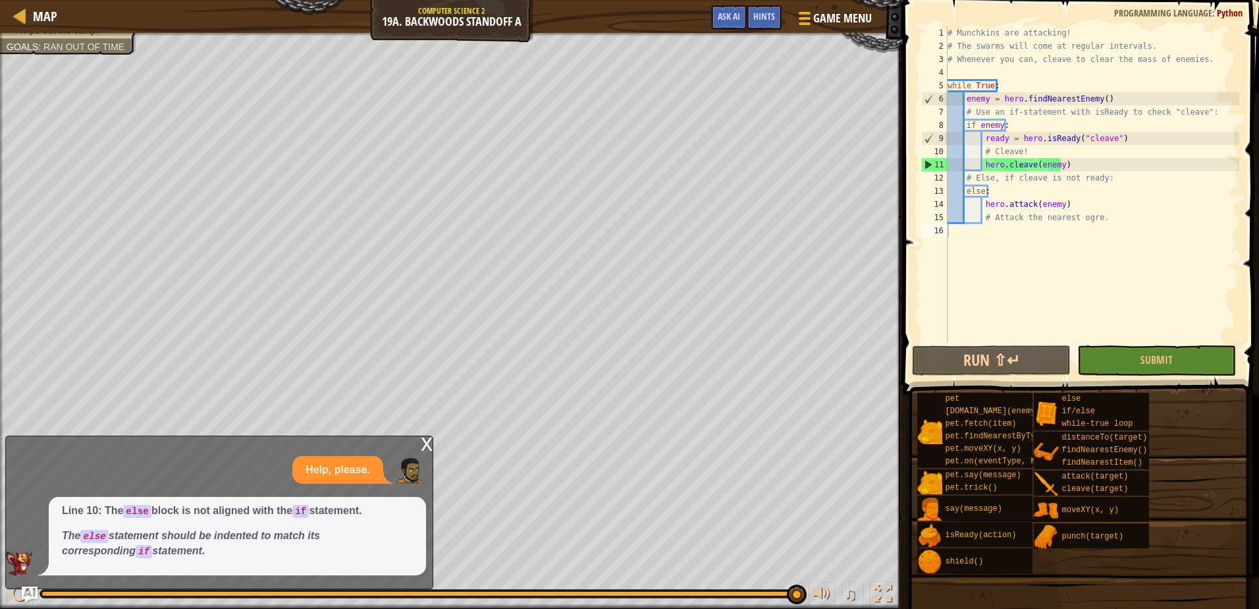
type textarea "ready = hero.isReady("cleave")"
click at [1119, 134] on div "# Munchkins are attacking! # The swarms will come at regular intervals. # Whene…" at bounding box center [1092, 197] width 294 height 343
click at [1014, 68] on div "# Munchkins are attacking! # The swarms will come at regular intervals. # Whene…" at bounding box center [1092, 197] width 294 height 343
click at [1013, 79] on div "# Munchkins are attacking! # The swarms will come at regular intervals. # Whene…" at bounding box center [1092, 197] width 294 height 343
type textarea "while True:"
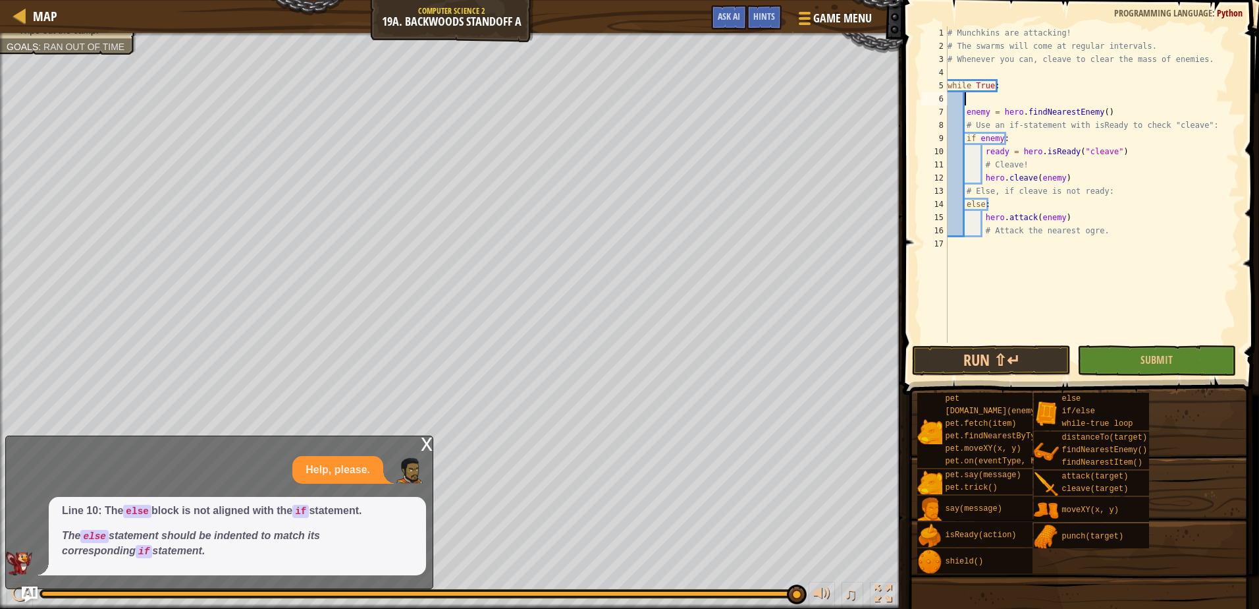
scroll to position [6, 1]
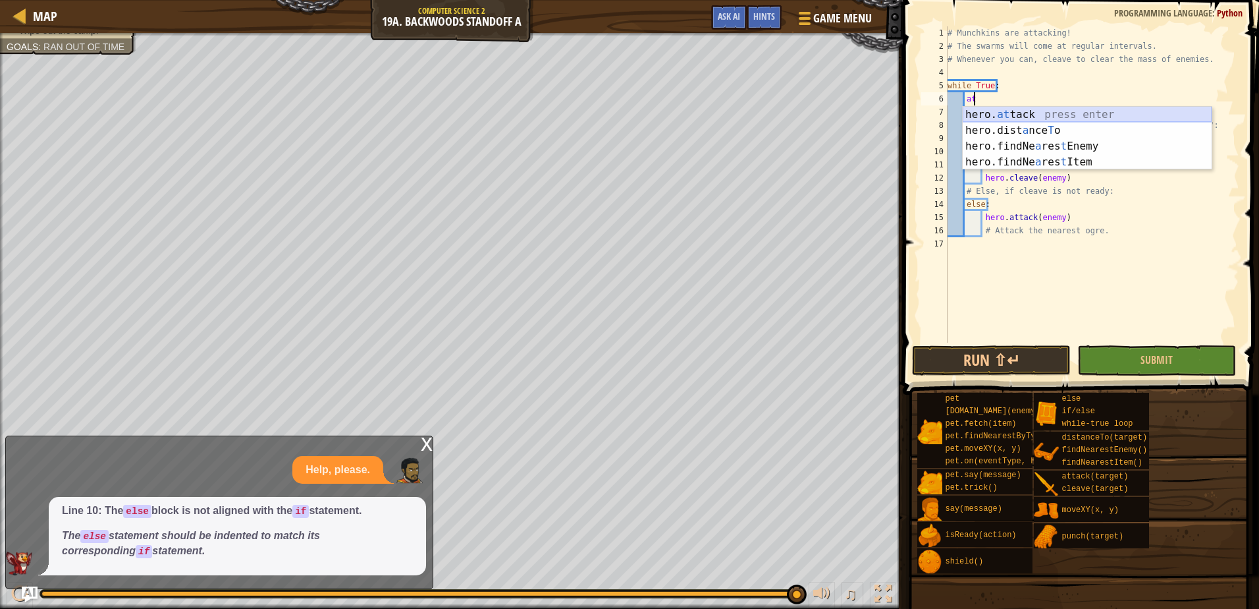
click at [1014, 117] on div "hero. at tack press enter hero.dist a nce T o press enter hero.findNe a res t E…" at bounding box center [1087, 154] width 249 height 95
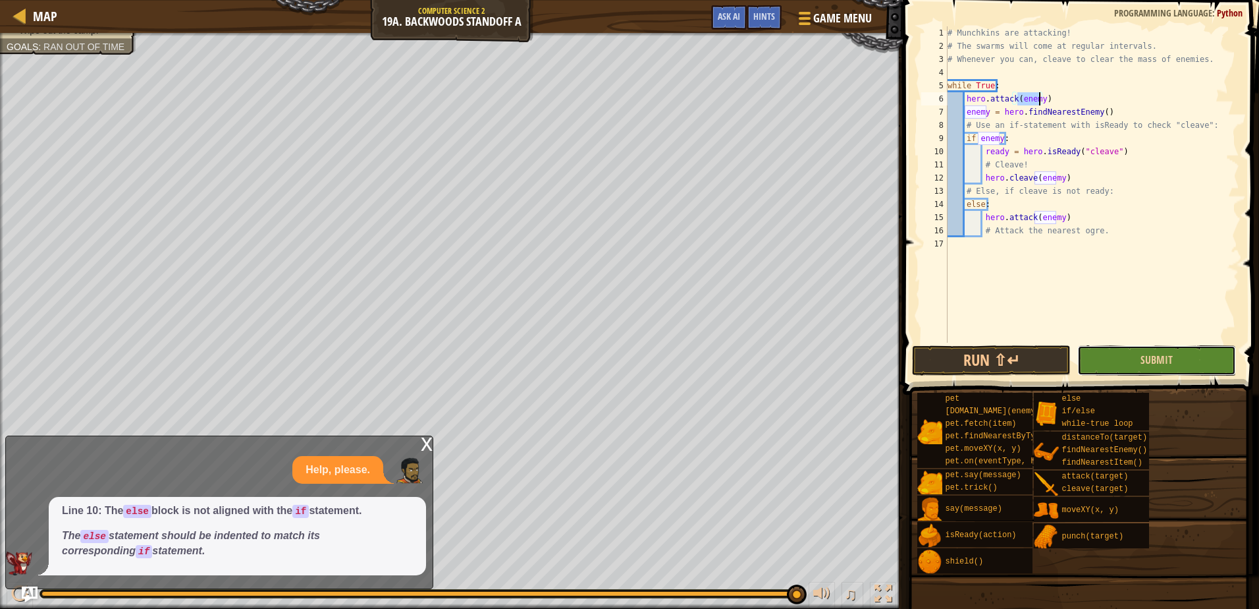
click at [1130, 364] on button "Submit" at bounding box center [1157, 360] width 159 height 30
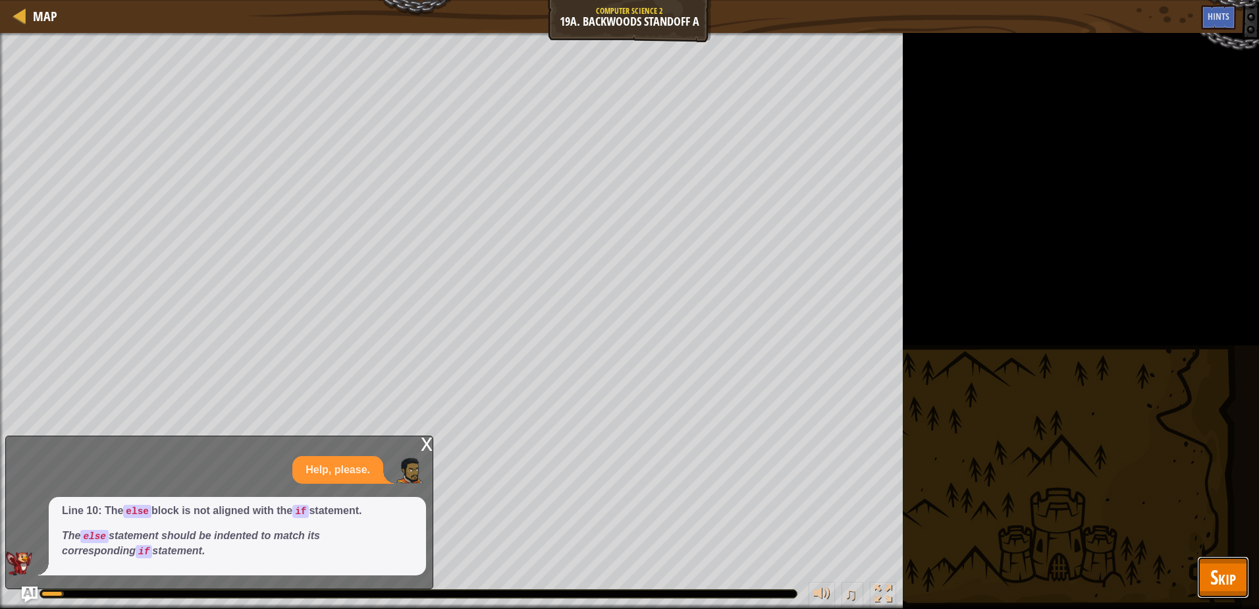
click at [1215, 563] on span "Skip" at bounding box center [1224, 576] width 26 height 27
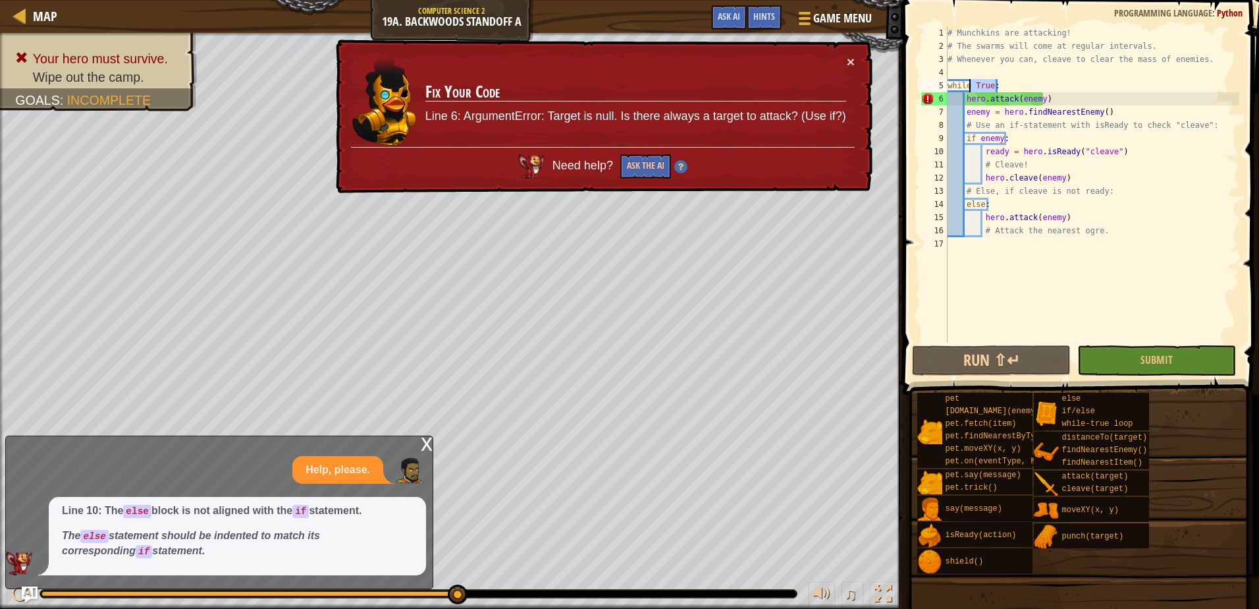
drag, startPoint x: 1036, startPoint y: 88, endPoint x: 983, endPoint y: 87, distance: 53.4
click at [982, 87] on div "# Munchkins are attacking! # The swarms will come at regular intervals. # Whene…" at bounding box center [1092, 197] width 294 height 343
click at [1065, 100] on div "# Munchkins are attacking! # The swarms will come at regular intervals. # Whene…" at bounding box center [1092, 197] width 294 height 343
type textarea "hero.attack(enemy)"
drag, startPoint x: 1060, startPoint y: 100, endPoint x: 947, endPoint y: 99, distance: 112.6
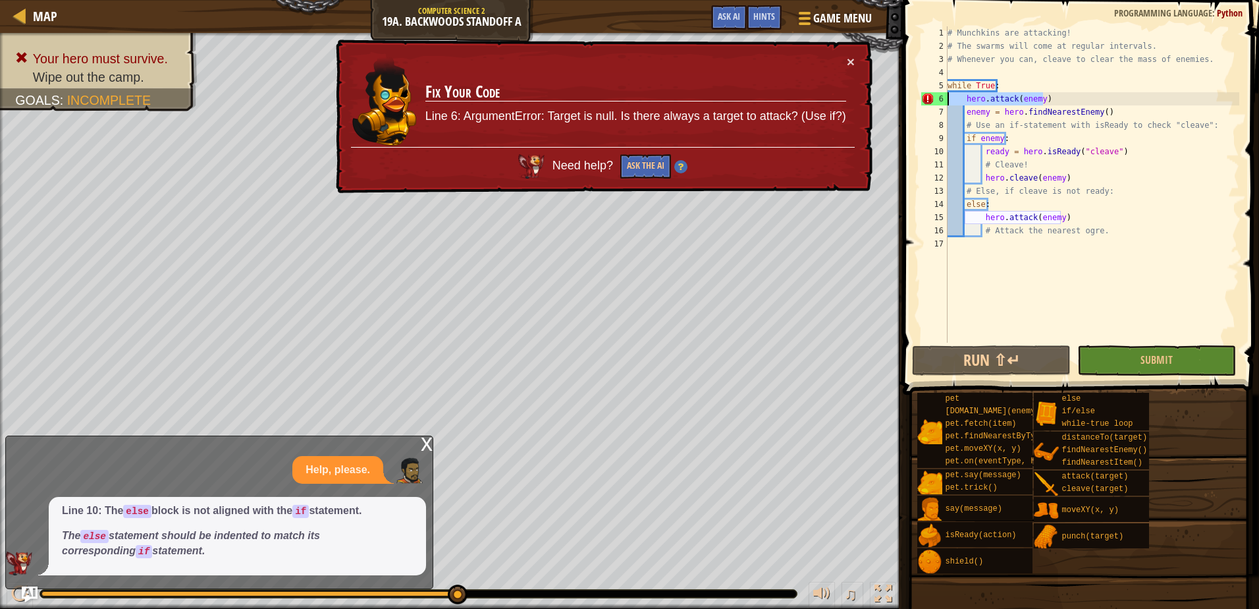
click at [947, 99] on div "hero.attack(enemy) 1 2 3 4 5 6 7 8 9 10 11 12 13 14 15 16 17 # Munchkins are at…" at bounding box center [1079, 184] width 321 height 316
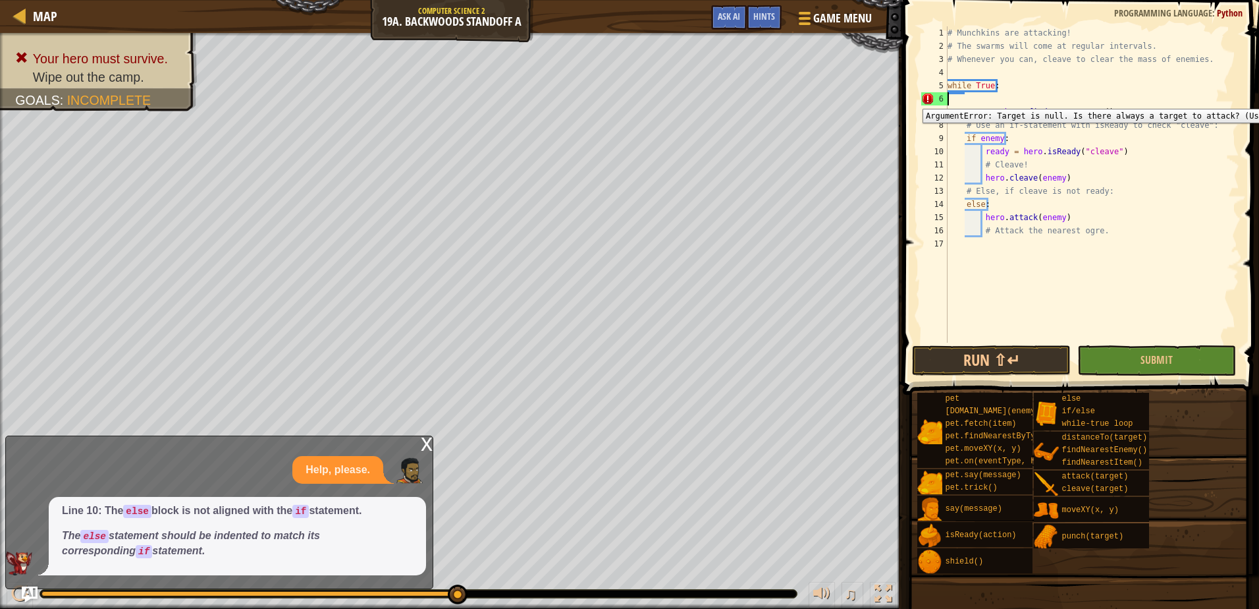
scroll to position [6, 0]
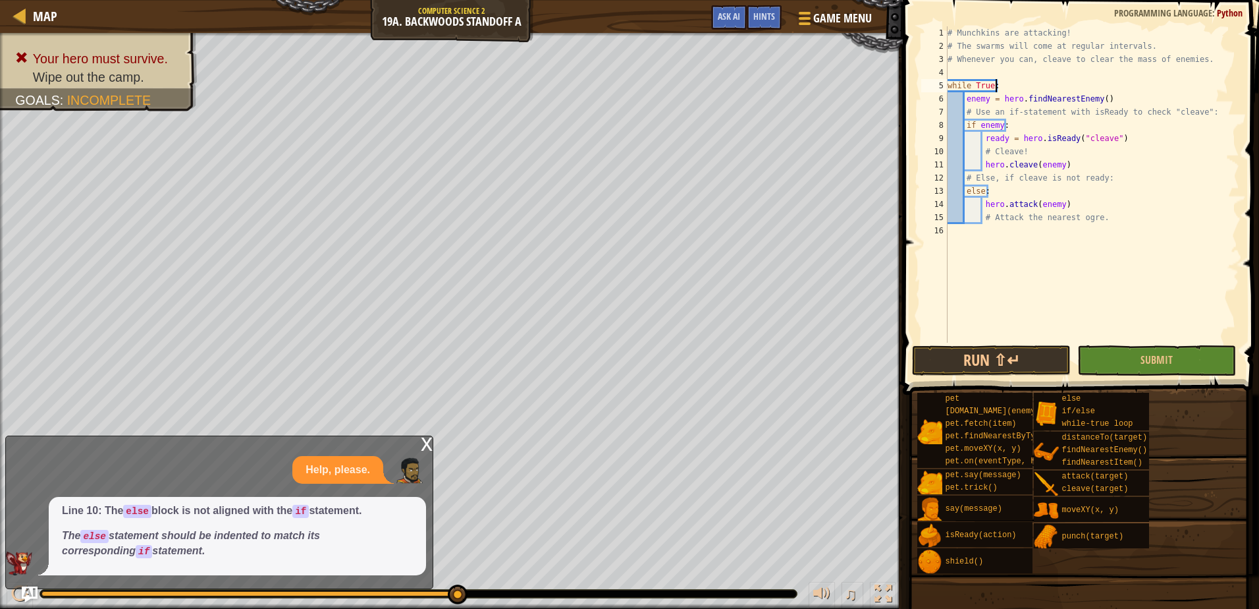
click at [1147, 102] on div "# Munchkins are attacking! # The swarms will come at regular intervals. # Whene…" at bounding box center [1092, 197] width 294 height 343
type textarea "enemy = hero.findNearestEnemy()"
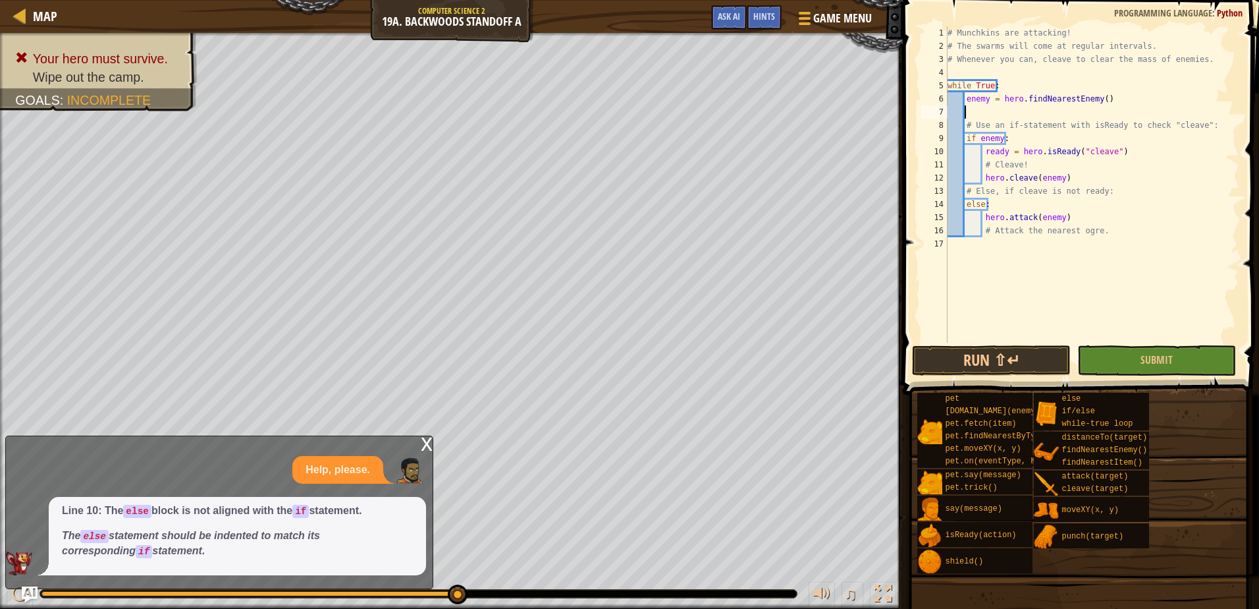
scroll to position [6, 1]
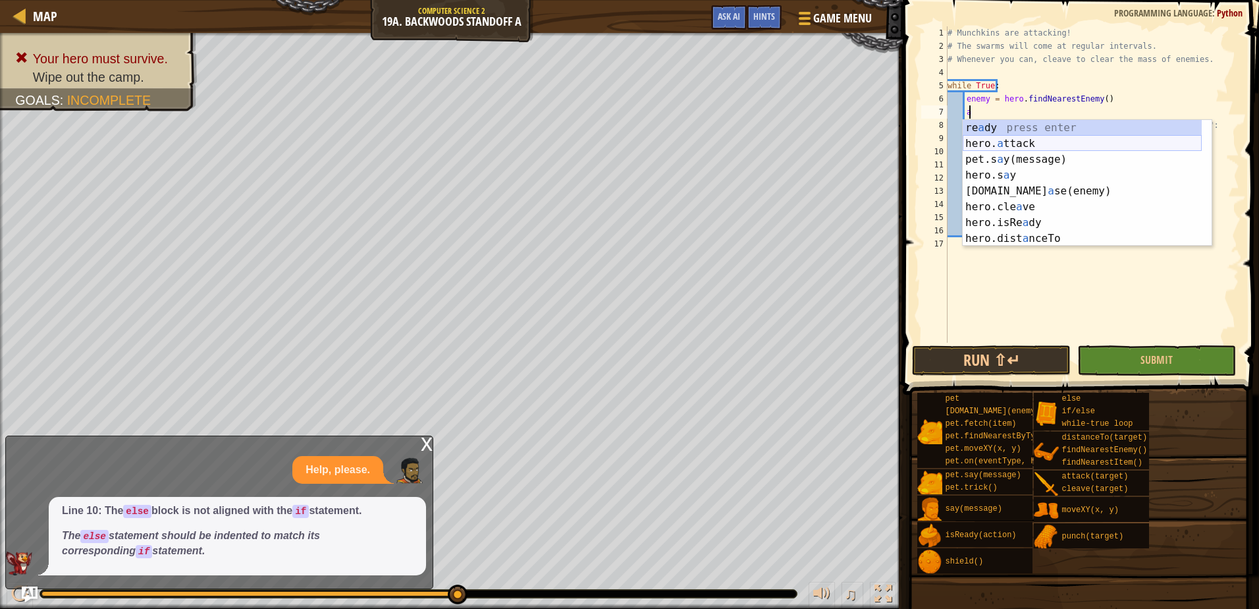
click at [1113, 144] on div "re a dy press enter hero. a ttack press enter pet.s a y(message) press enter he…" at bounding box center [1082, 199] width 239 height 158
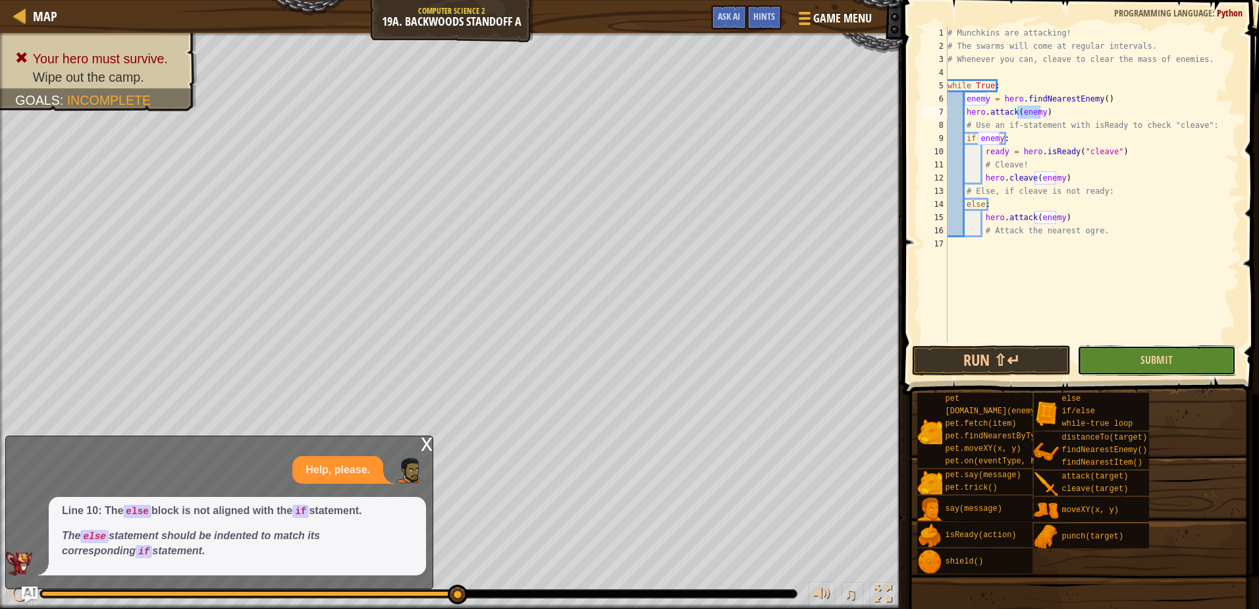
click at [1134, 357] on button "Submit" at bounding box center [1157, 360] width 159 height 30
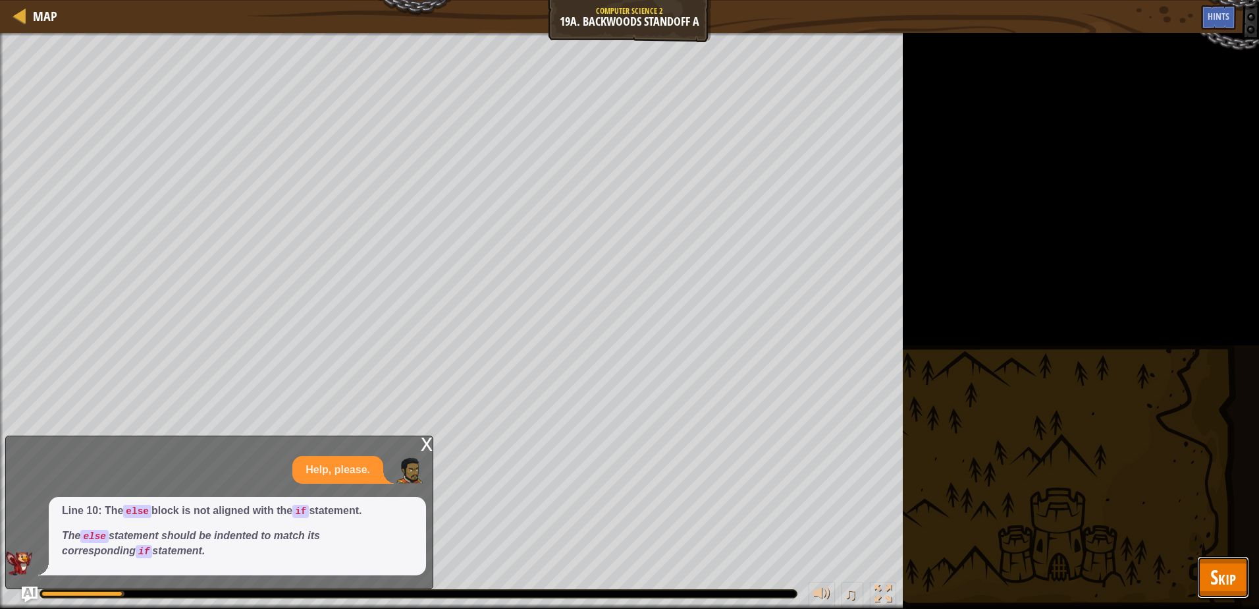
drag, startPoint x: 1213, startPoint y: 574, endPoint x: 1216, endPoint y: 581, distance: 7.7
click at [1215, 572] on span "Skip" at bounding box center [1224, 576] width 26 height 27
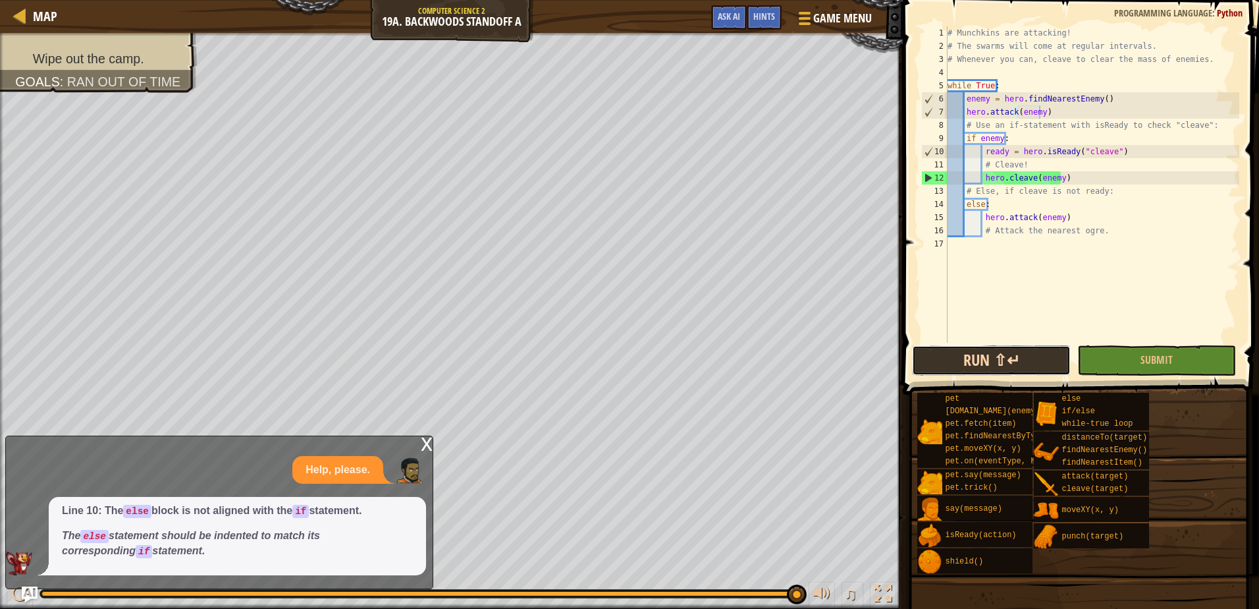
click at [956, 368] on button "Run ⇧↵" at bounding box center [991, 360] width 159 height 30
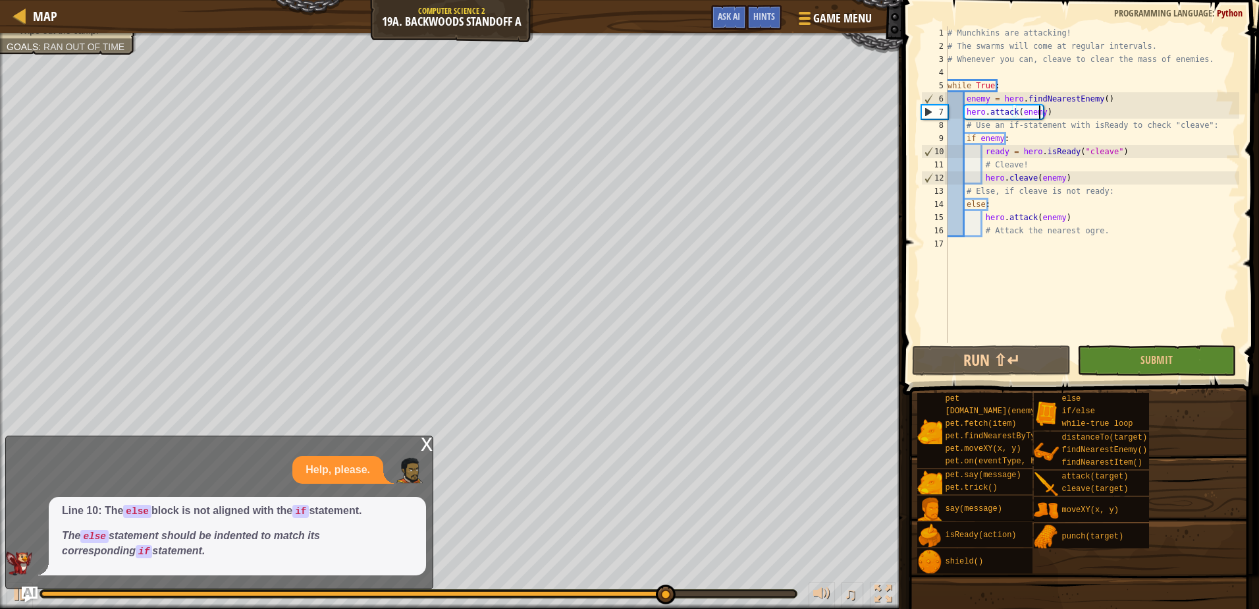
click at [1091, 174] on div "# Munchkins are attacking! # The swarms will come at regular intervals. # Whene…" at bounding box center [1092, 197] width 294 height 343
type textarea "hero.cleave(enemy)"
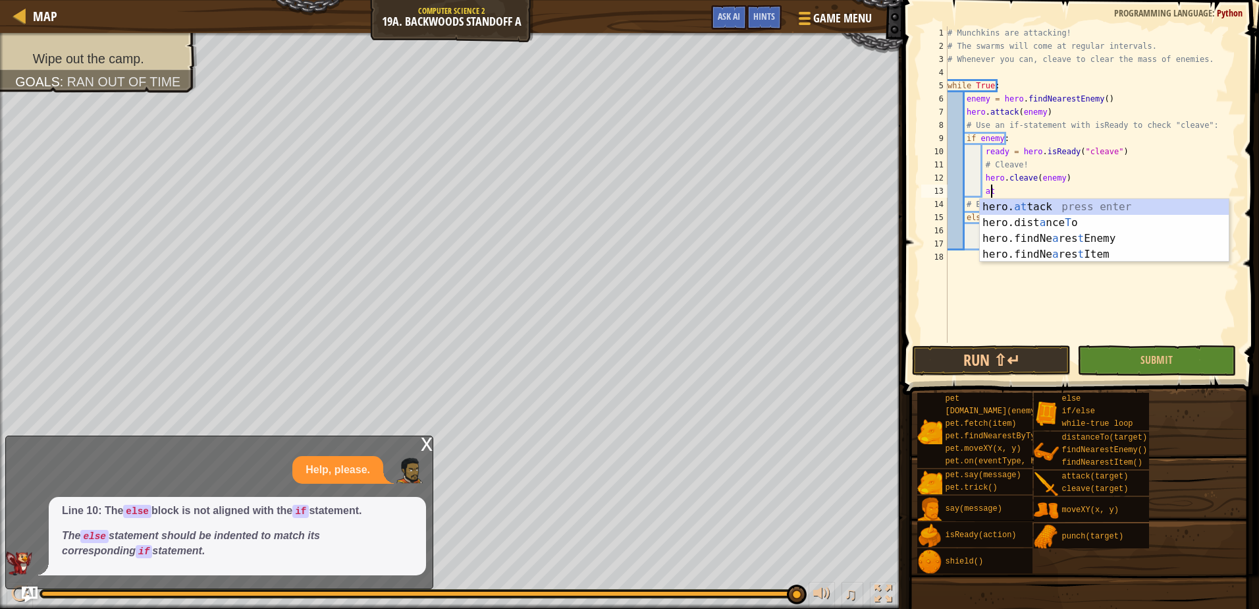
scroll to position [6, 3]
click at [1070, 209] on div "hero. at tack press enter hero.dist a nce T o press enter hero.findNe a res t E…" at bounding box center [1104, 246] width 249 height 95
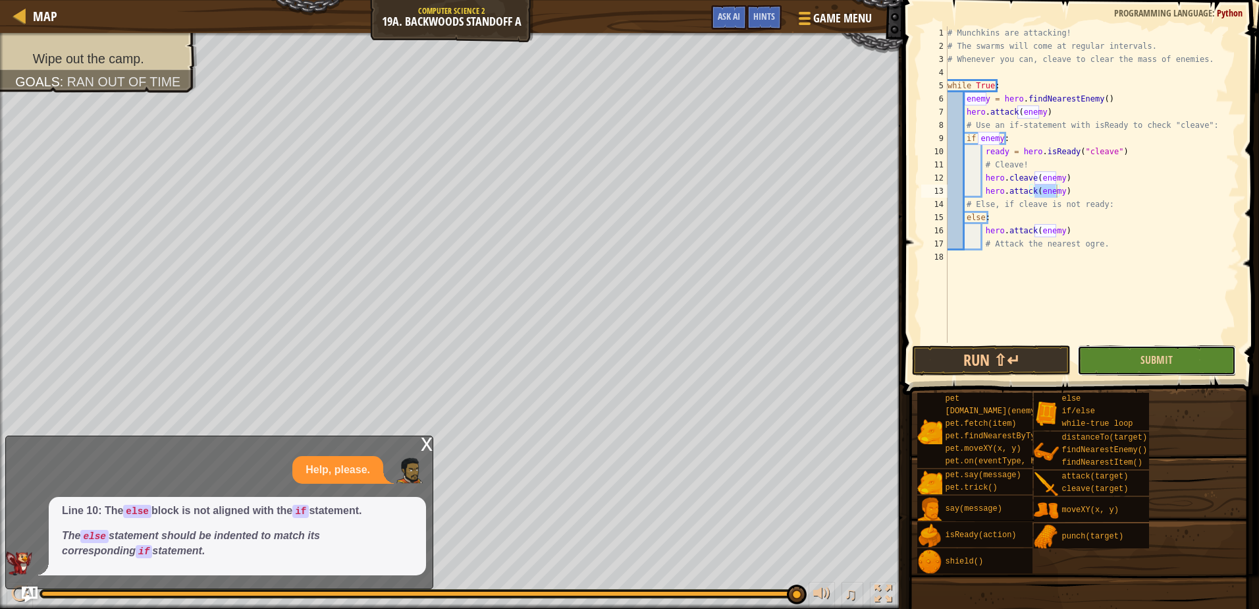
click at [1120, 356] on button "Submit" at bounding box center [1157, 360] width 159 height 30
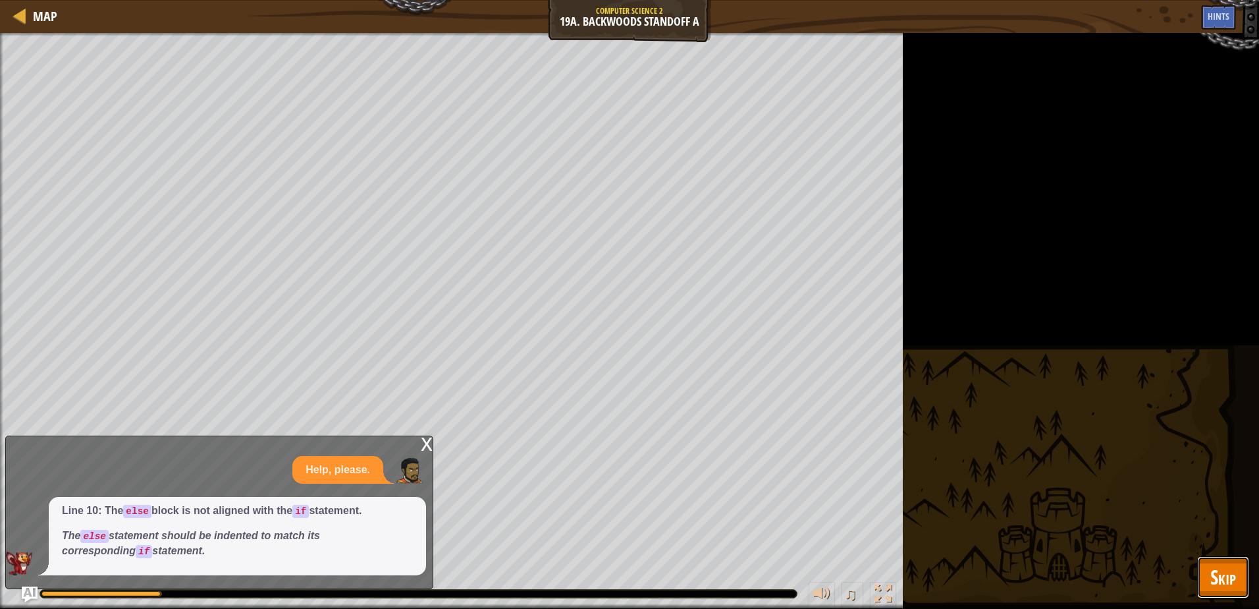
click at [1227, 588] on span "Skip" at bounding box center [1224, 576] width 26 height 27
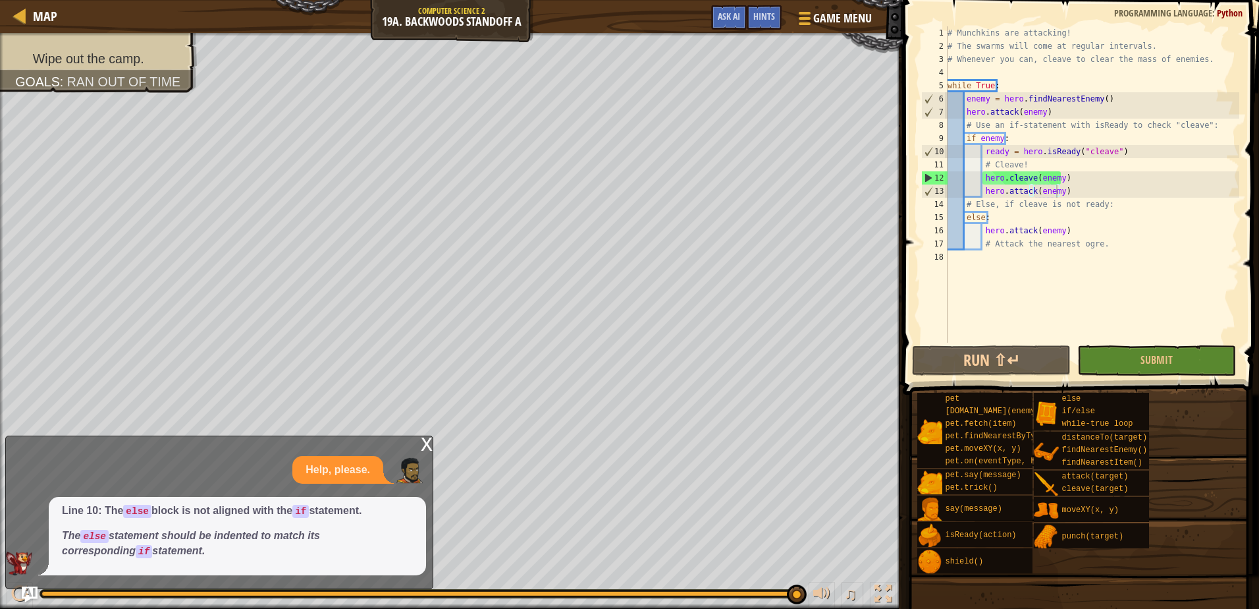
click at [1075, 190] on div "# Munchkins are attacking! # The swarms will come at regular intervals. # Whene…" at bounding box center [1092, 197] width 294 height 343
click at [1039, 168] on div "# Munchkins are attacking! # The swarms will come at regular intervals. # Whene…" at bounding box center [1092, 197] width 294 height 343
type textarea "# Cleave!"
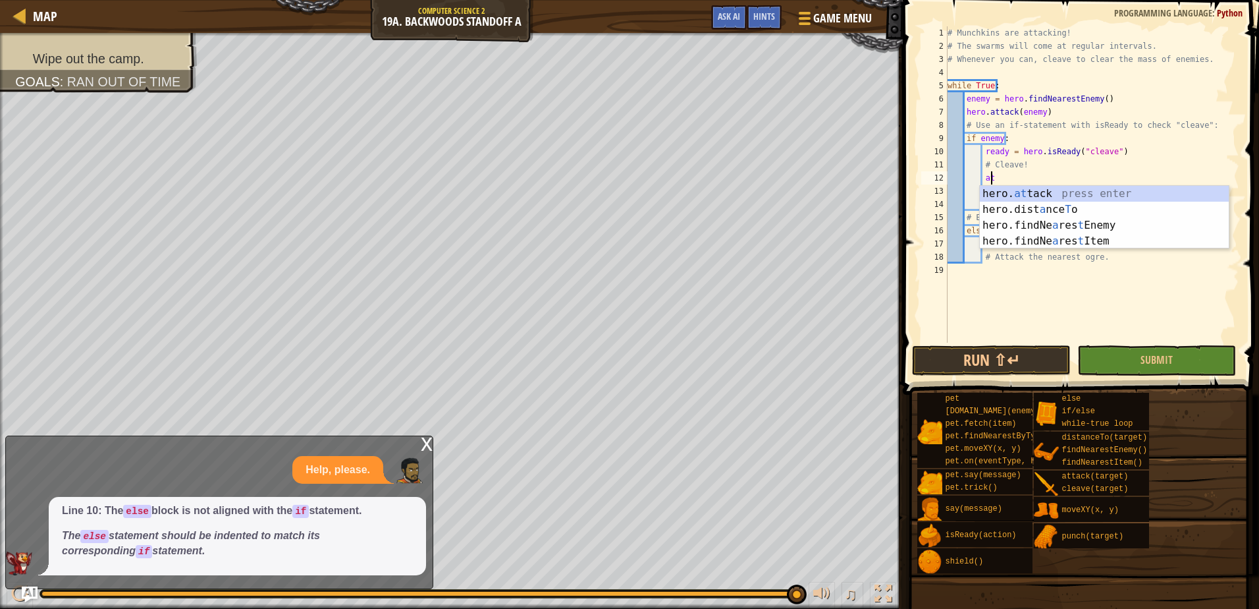
click at [1007, 185] on div "# Munchkins are attacking! # The swarms will come at regular intervals. # Whene…" at bounding box center [1092, 197] width 294 height 343
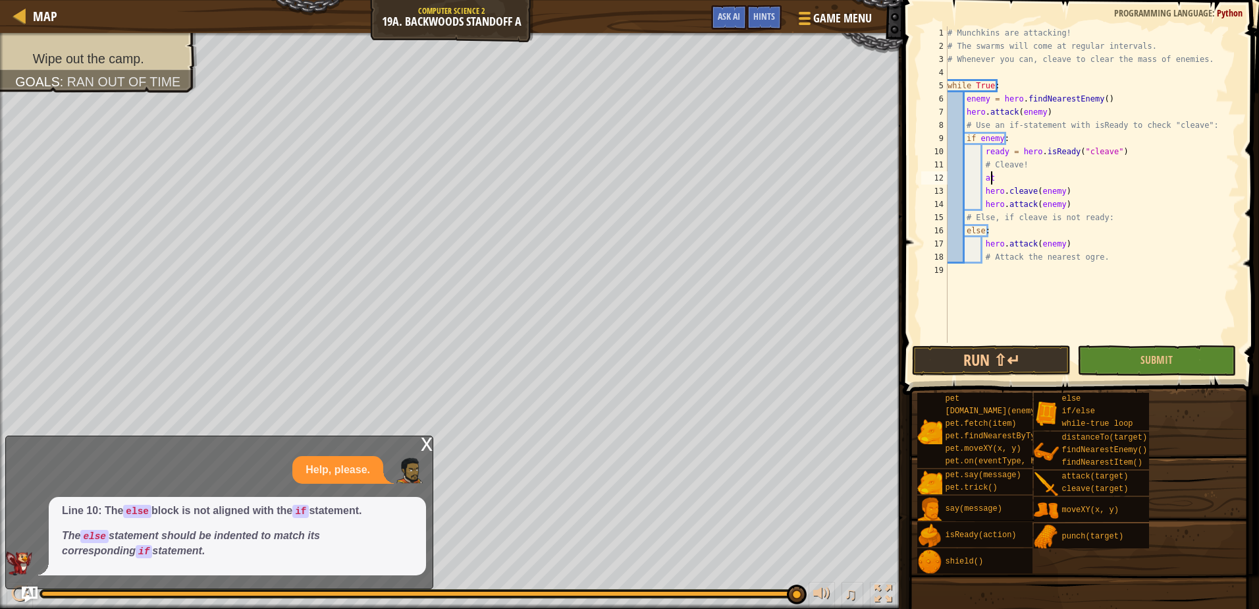
click at [1012, 178] on div "# Munchkins are attacking! # The swarms will come at regular intervals. # Whene…" at bounding box center [1092, 197] width 294 height 343
click at [1014, 191] on div "hero. att ack press enter hero.findNe a res t I t em press enter" at bounding box center [1104, 217] width 249 height 63
click at [1211, 362] on button "Submit" at bounding box center [1157, 360] width 159 height 30
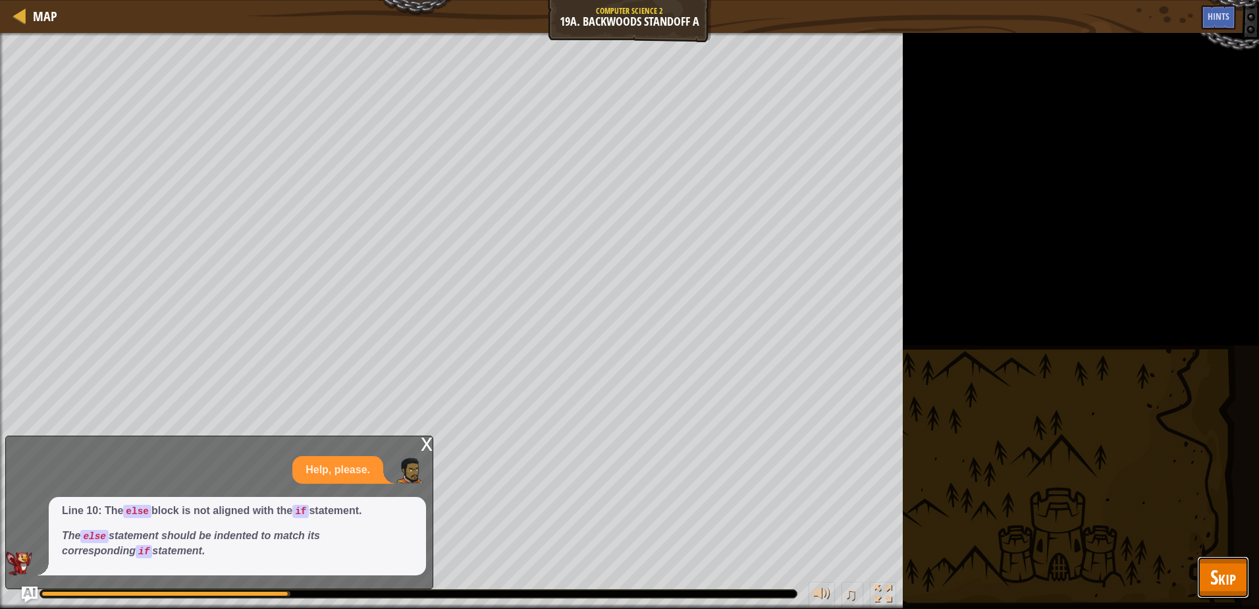
click at [1226, 571] on span "Skip" at bounding box center [1224, 576] width 26 height 27
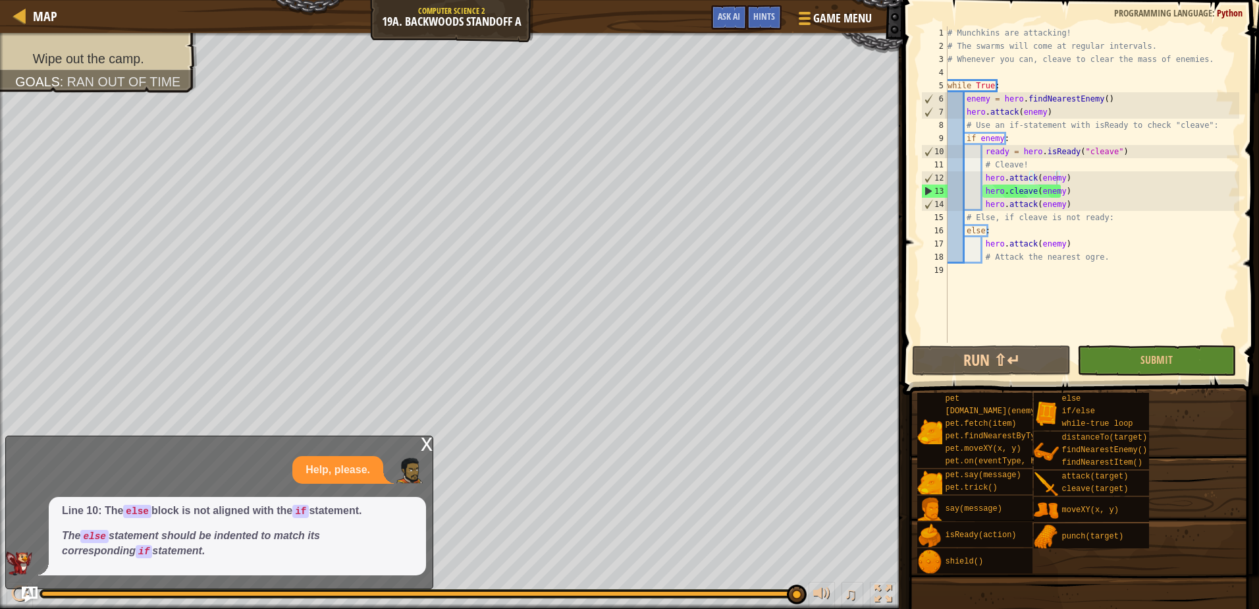
click at [1064, 180] on div "# Munchkins are attacking! # The swarms will come at regular intervals. # Whene…" at bounding box center [1092, 197] width 294 height 343
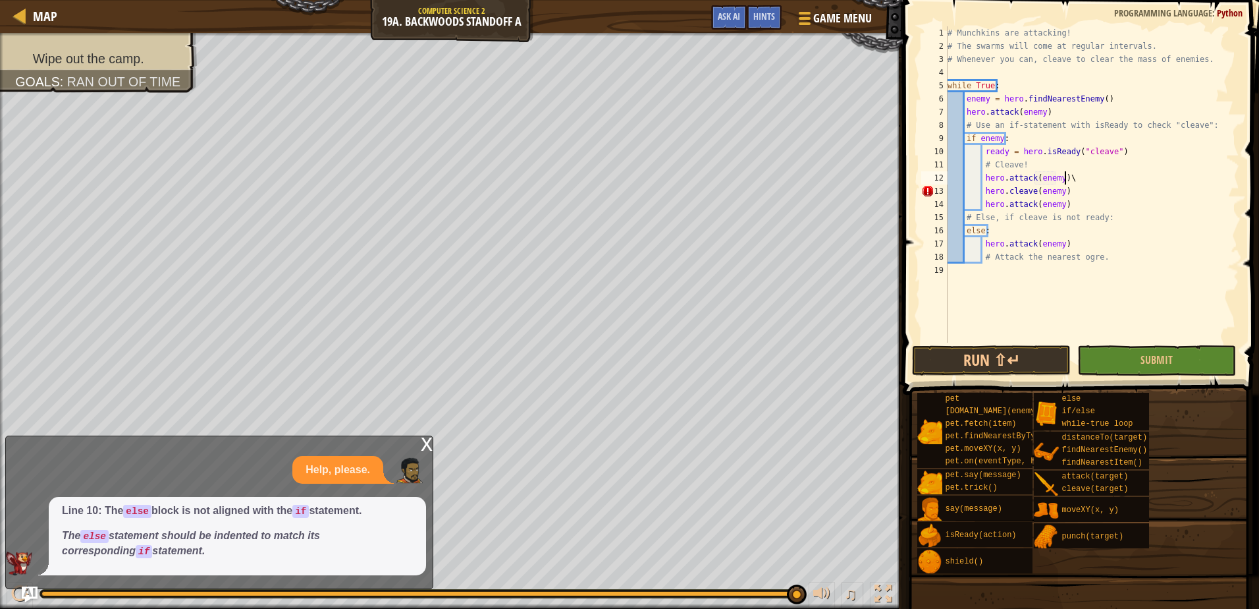
type textarea "hero.attack(enemy)"
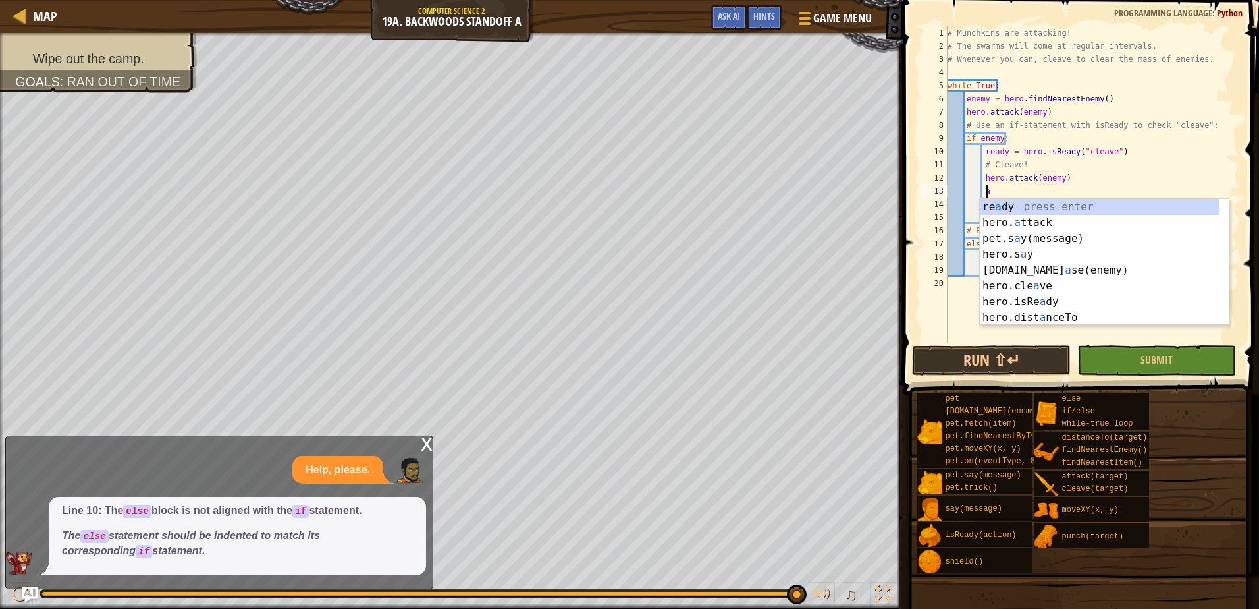
scroll to position [6, 3]
click at [1062, 216] on div "re a dy press enter hero. a ttack press enter pet.s a y(message) press enter he…" at bounding box center [1104, 278] width 249 height 158
type textarea "hero.attack(enemy)"
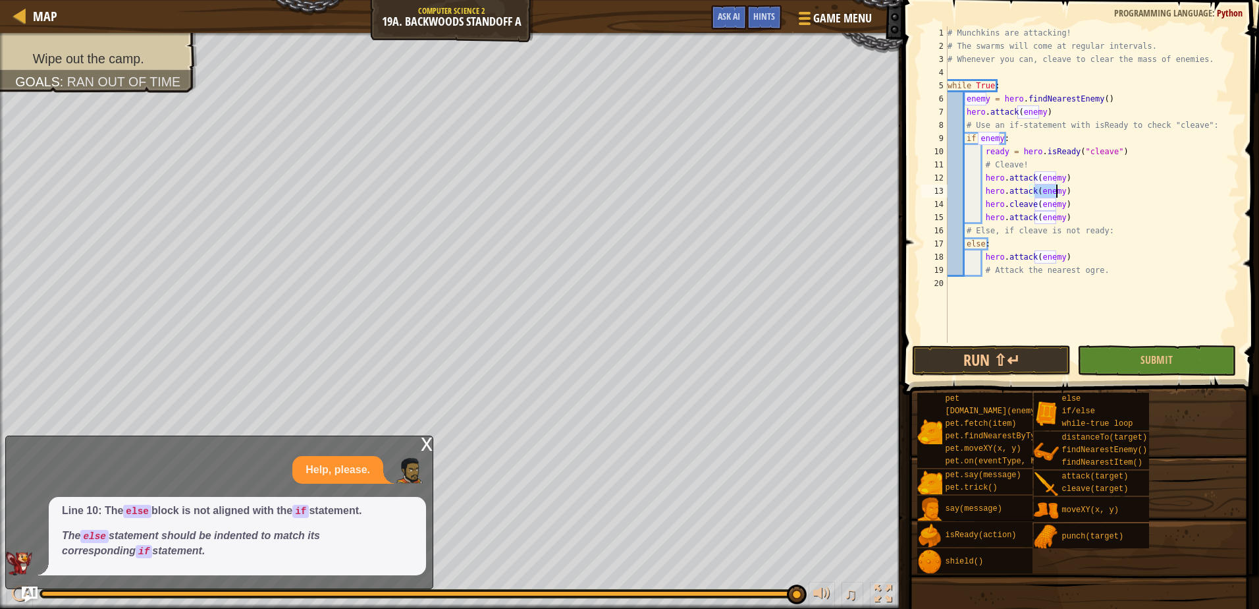
click at [1065, 217] on div "# Munchkins are attacking! # The swarms will come at regular intervals. # Whene…" at bounding box center [1092, 197] width 294 height 343
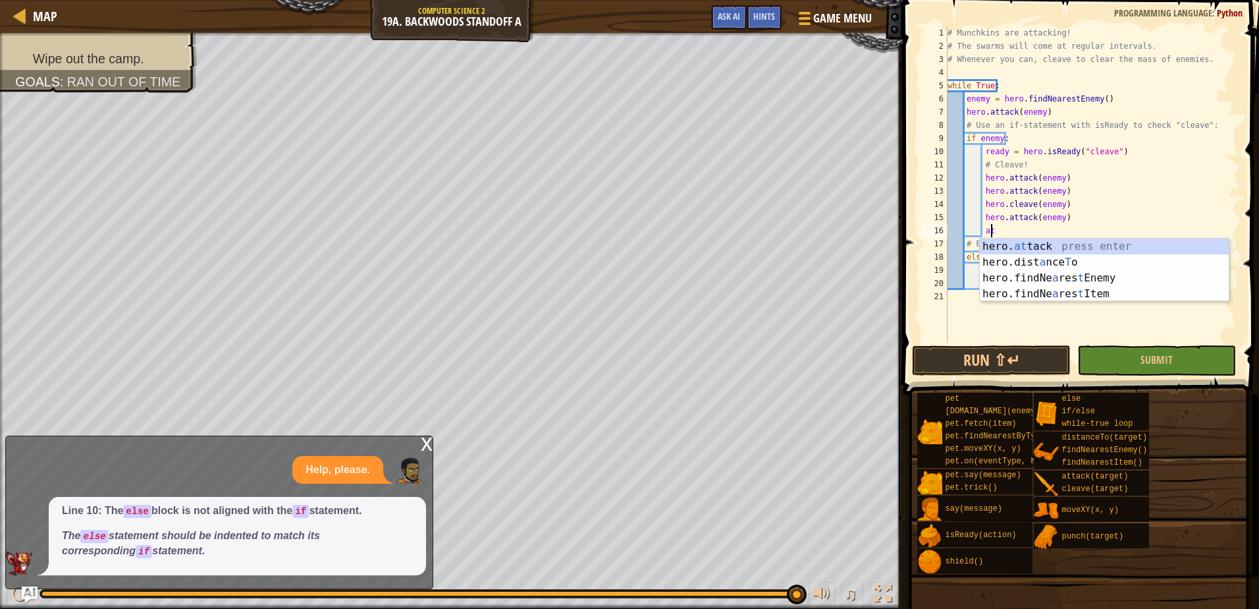
scroll to position [6, 3]
click at [1039, 246] on div "hero. at tack press enter hero.dist a nce T o press enter hero.findNe a res t E…" at bounding box center [1104, 285] width 249 height 95
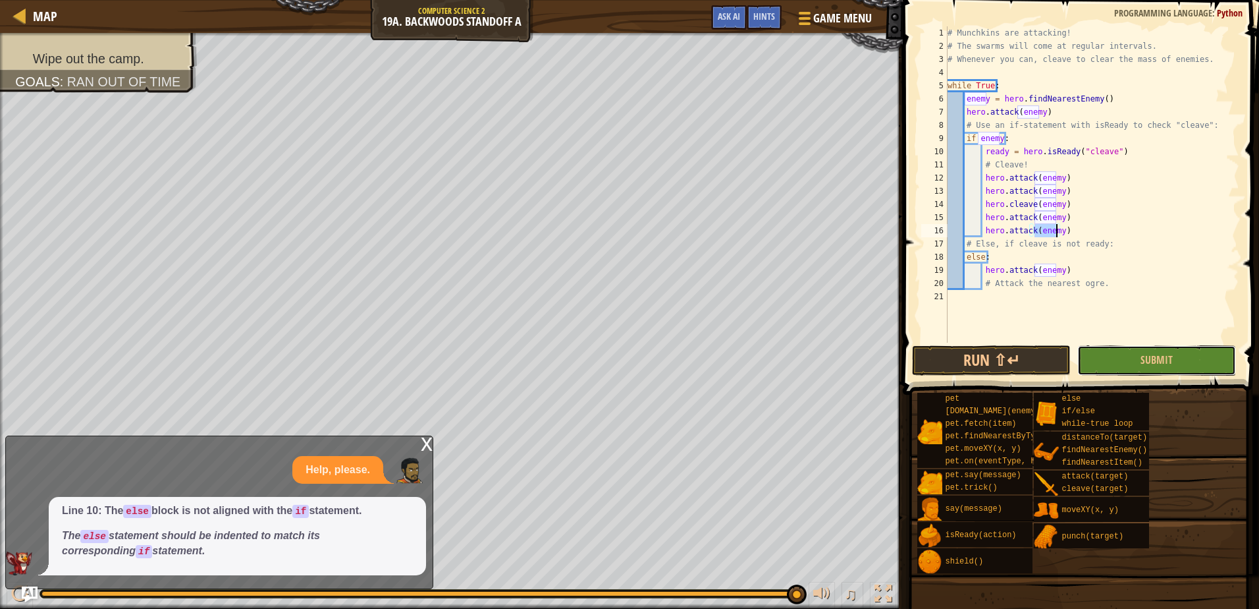
click at [1136, 352] on button "Submit" at bounding box center [1157, 360] width 159 height 30
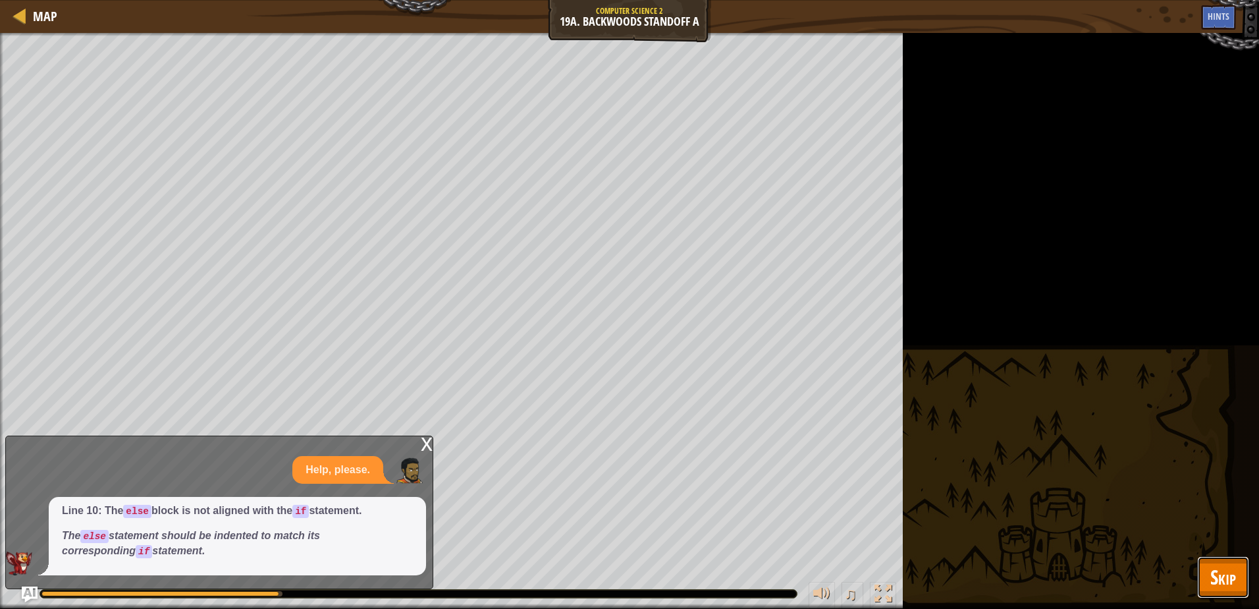
click at [1215, 575] on span "Skip" at bounding box center [1224, 576] width 26 height 27
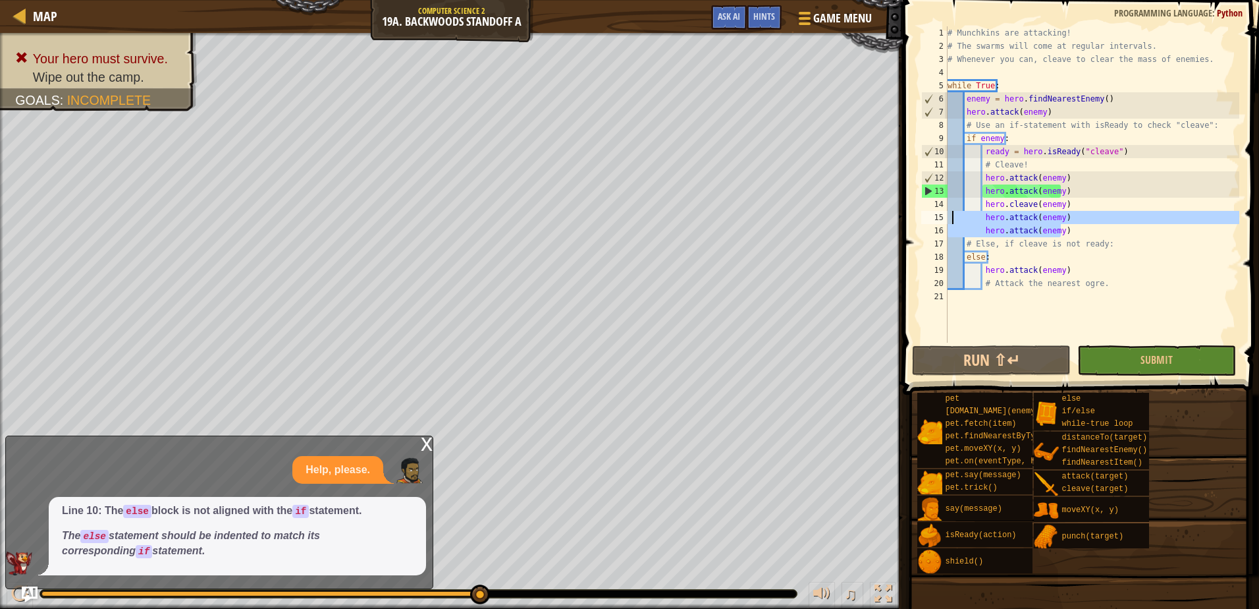
drag, startPoint x: 1072, startPoint y: 231, endPoint x: 953, endPoint y: 221, distance: 118.9
click at [953, 221] on div "# Munchkins are attacking! # The swarms will come at regular intervals. # Whene…" at bounding box center [1092, 197] width 294 height 343
type textarea "hero.attack(enemy) hero.attack(enemy)"
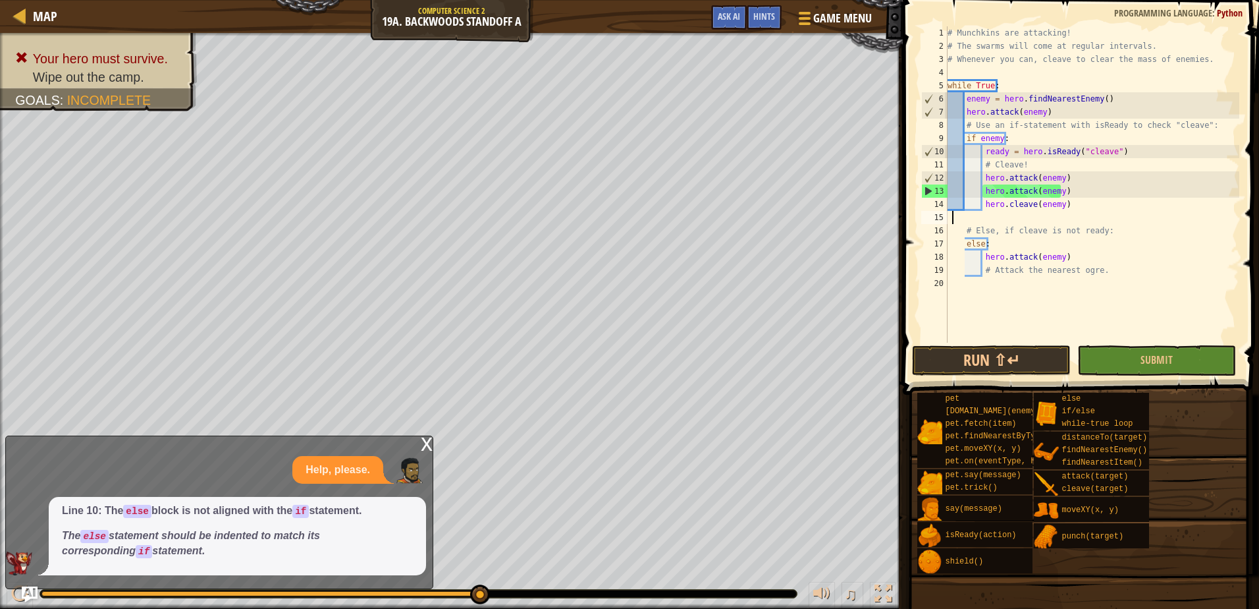
scroll to position [6, 0]
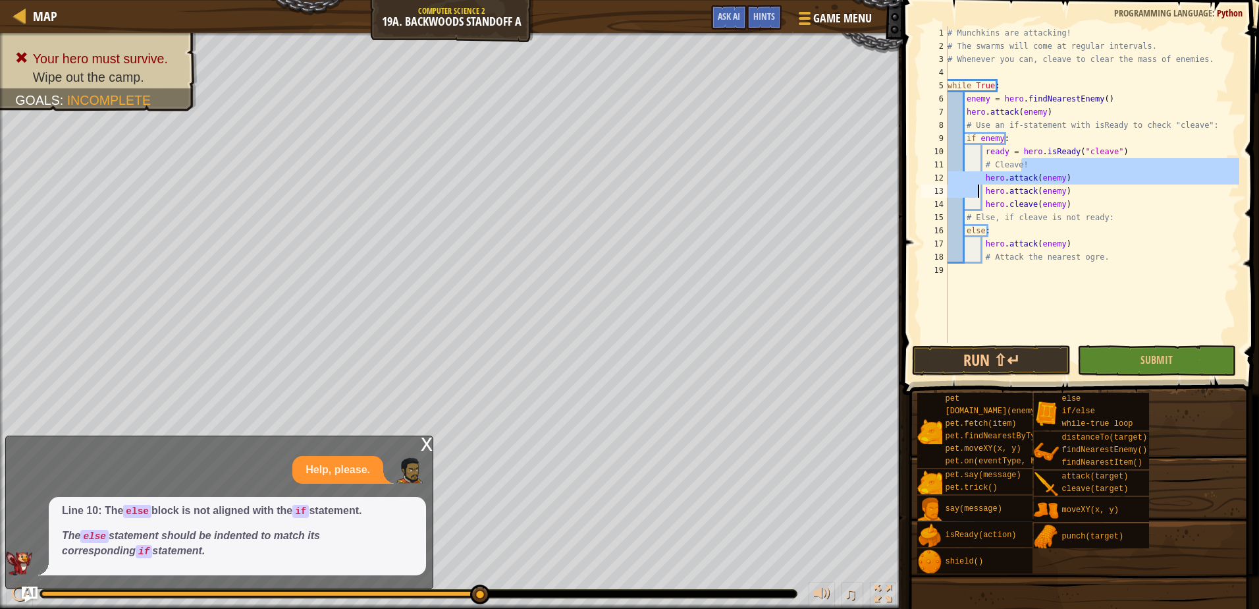
drag, startPoint x: 1092, startPoint y: 170, endPoint x: 977, endPoint y: 186, distance: 116.3
click at [977, 186] on div "# Munchkins are attacking! # The swarms will come at regular intervals. # Whene…" at bounding box center [1092, 197] width 294 height 343
click at [1136, 180] on div "# Munchkins are attacking! # The swarms will come at regular intervals. # Whene…" at bounding box center [1092, 197] width 294 height 343
type textarea "hero.attack(enemy)"
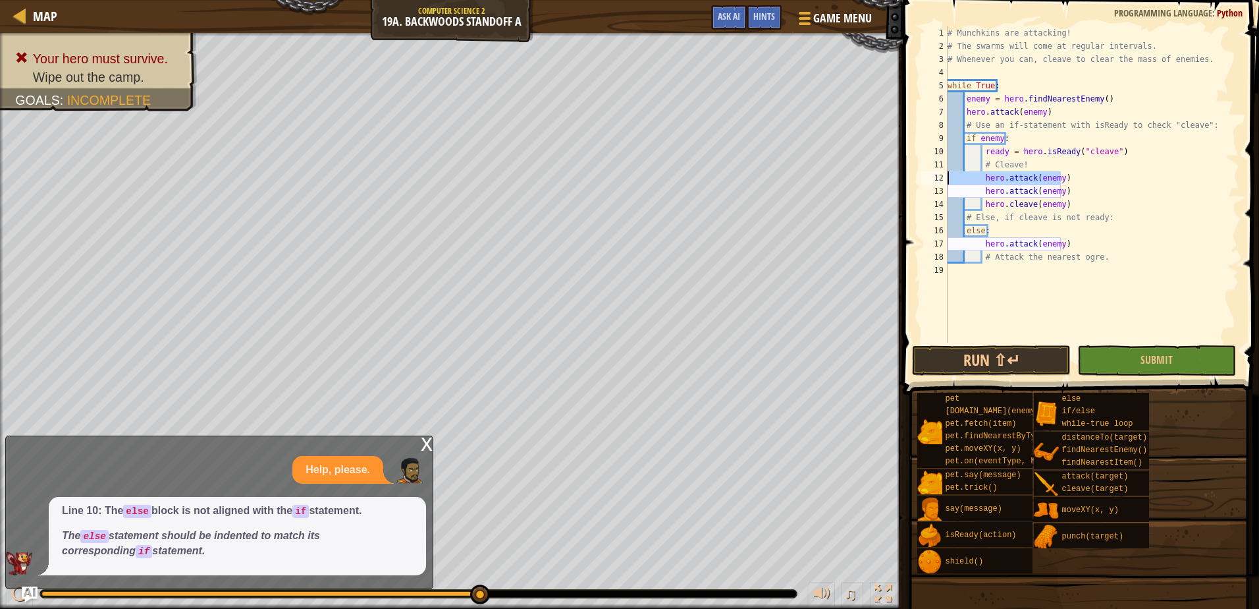
drag, startPoint x: 1060, startPoint y: 184, endPoint x: 913, endPoint y: 172, distance: 147.4
click at [913, 172] on div "hero.attack(enemy) 1 2 3 4 5 6 7 8 9 10 11 12 13 14 15 16 17 18 19 # Munchkins …" at bounding box center [1079, 223] width 360 height 433
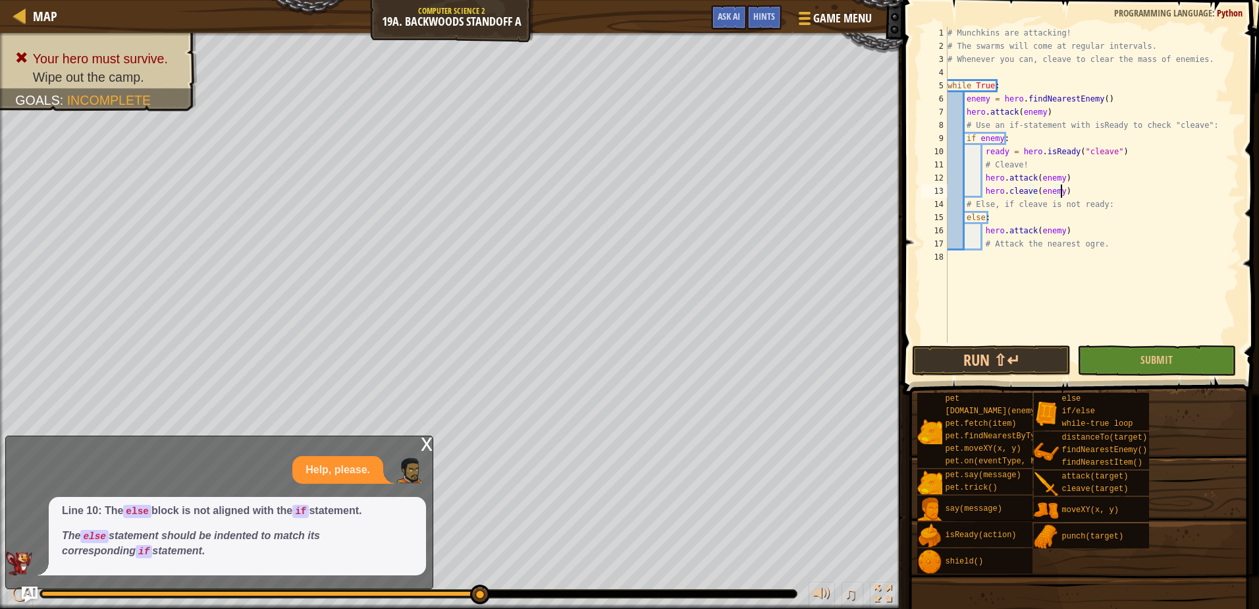
click at [1074, 187] on div "# Munchkins are attacking! # The swarms will come at regular intervals. # Whene…" at bounding box center [1092, 197] width 294 height 343
type textarea "hero.cleave(enemy)"
type textarea "b"
click at [724, 9] on button "Ask AI" at bounding box center [729, 17] width 36 height 24
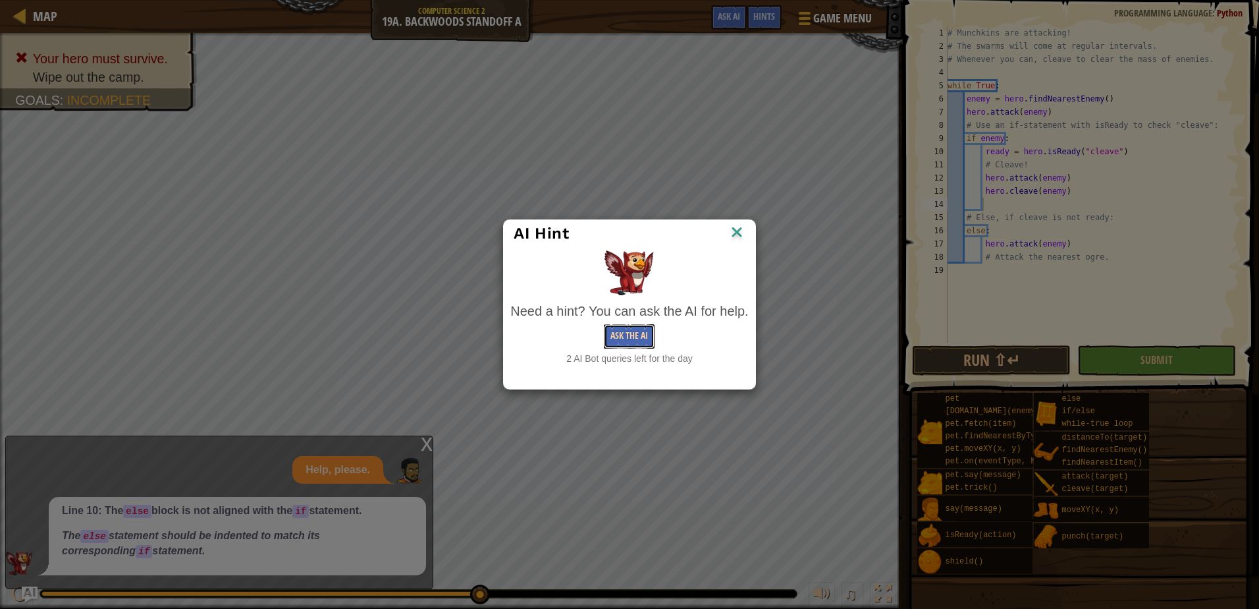
click at [618, 333] on button "Ask the AI" at bounding box center [629, 336] width 51 height 24
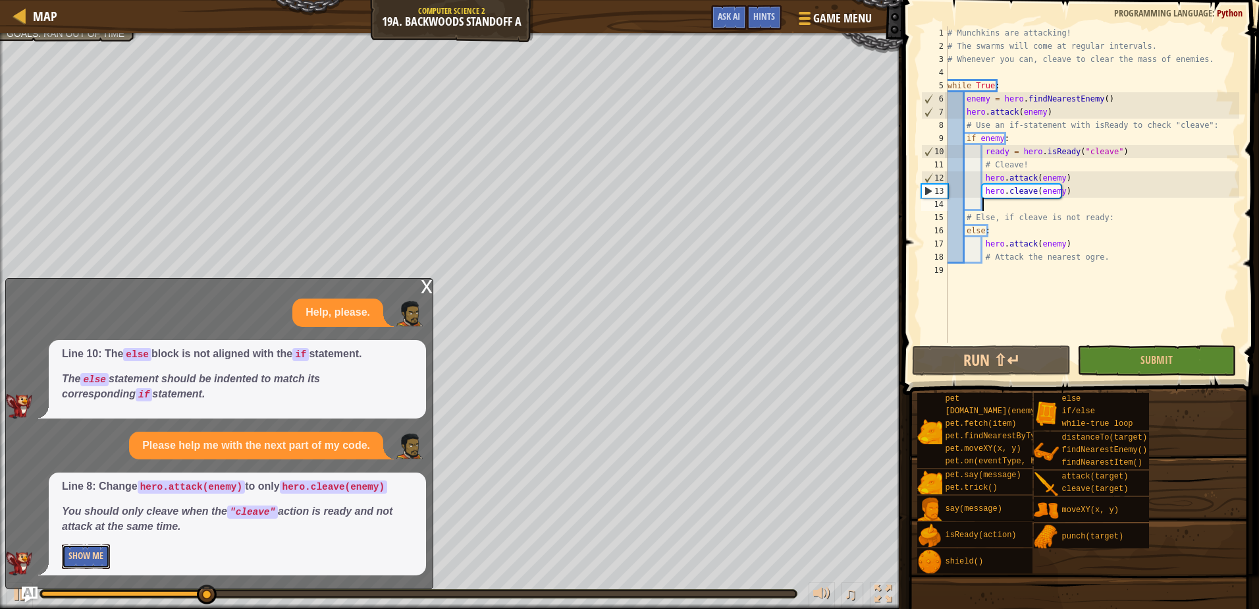
click at [63, 553] on button "Show Me" at bounding box center [86, 556] width 48 height 24
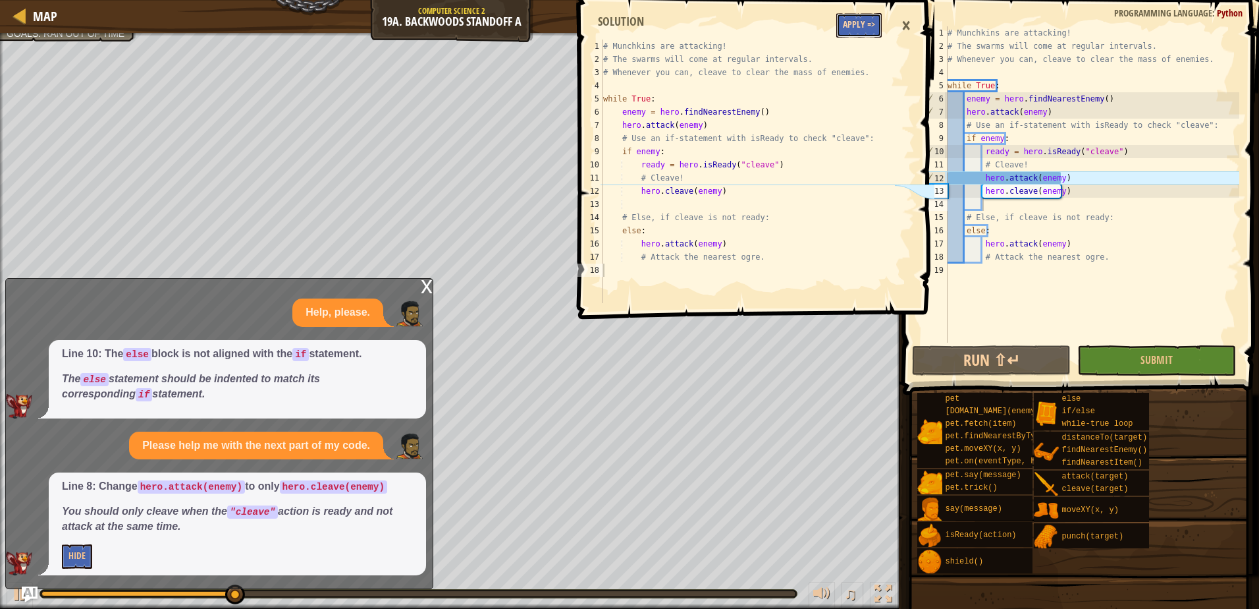
click at [840, 23] on button "Apply =>" at bounding box center [859, 25] width 45 height 24
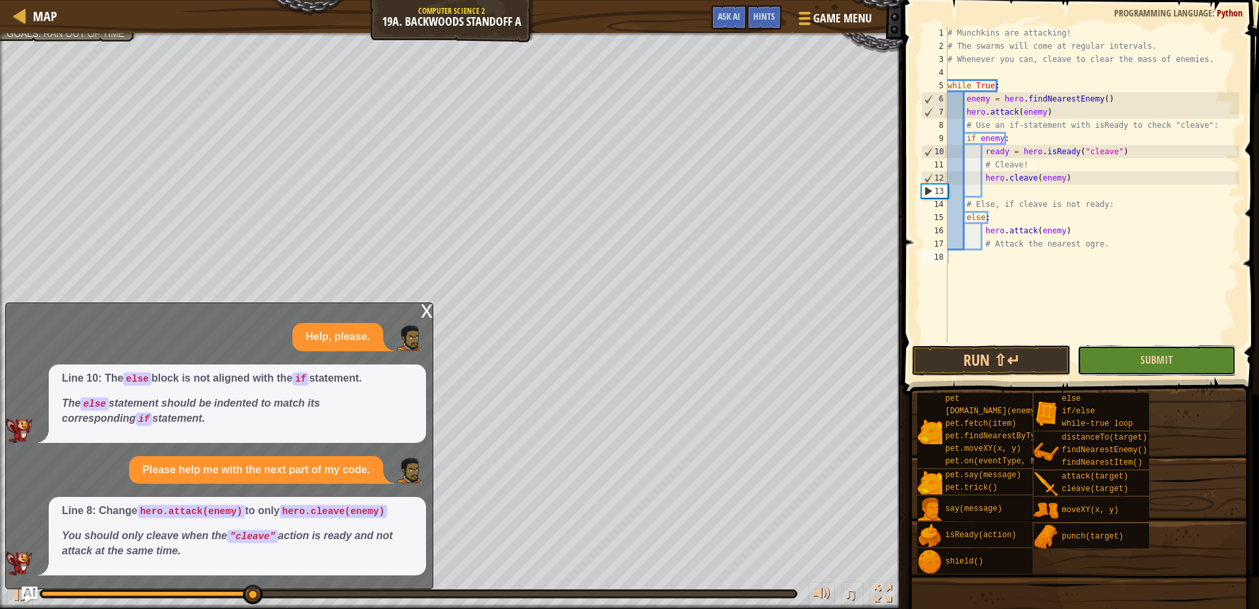
click at [1159, 367] on button "Submit" at bounding box center [1157, 360] width 159 height 30
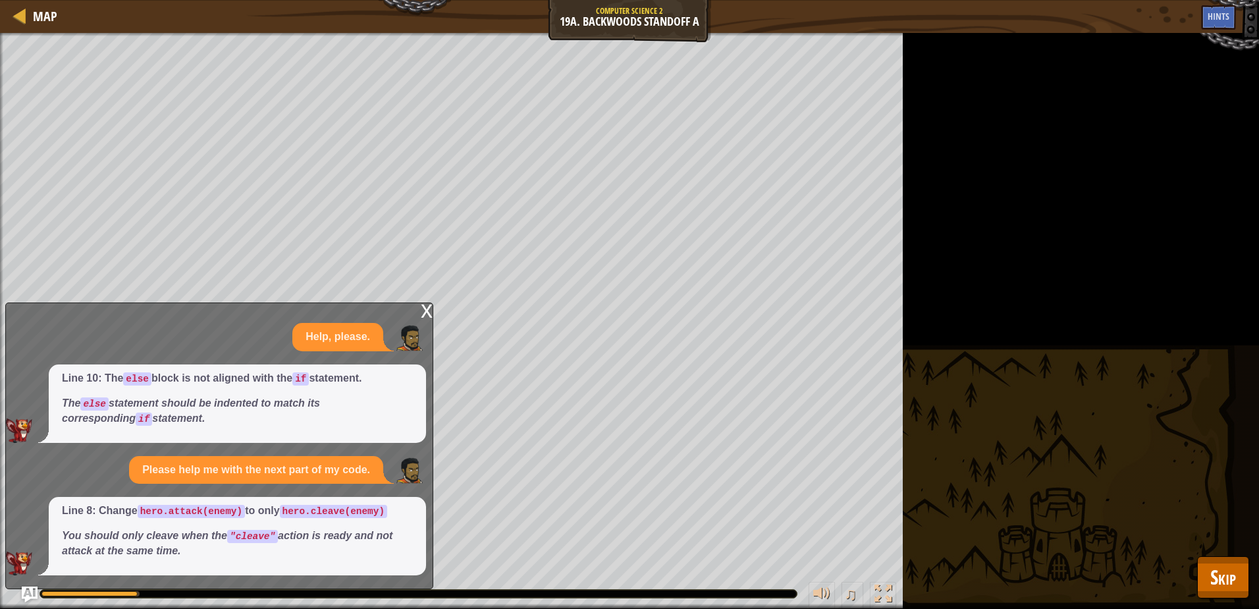
click at [1249, 563] on div "Wipe out the camp. Goals : Running... ♫ Alejandro 983 x: 31 y: 25 Raort" at bounding box center [629, 321] width 1259 height 576
click at [1248, 561] on button "Skip" at bounding box center [1223, 577] width 52 height 42
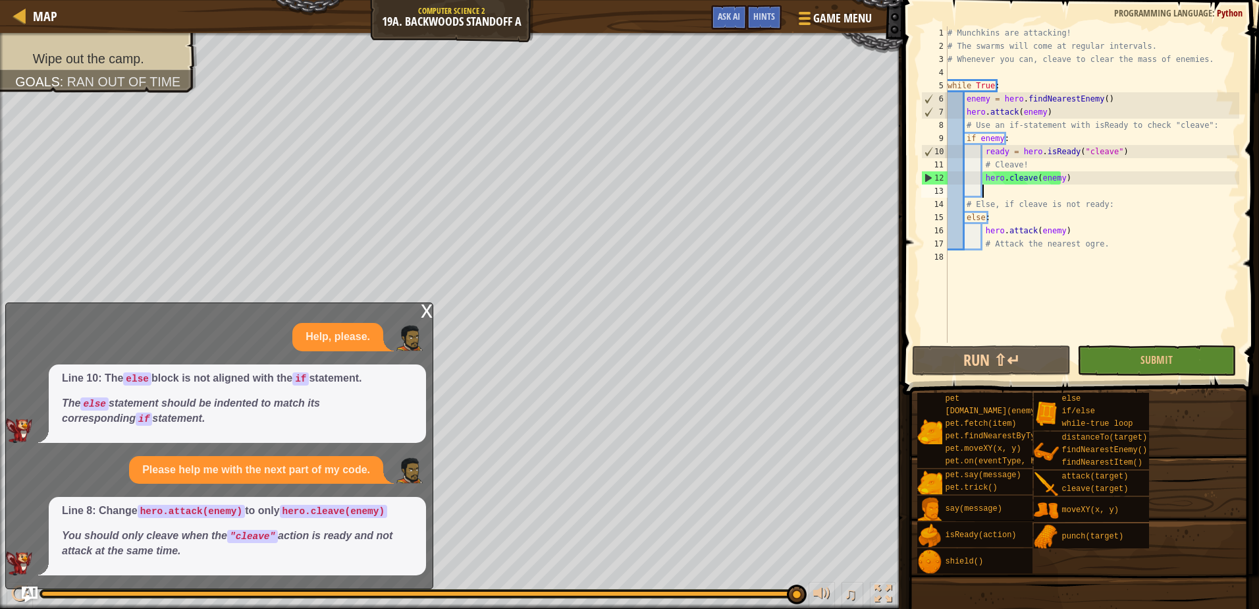
click at [1019, 194] on div "# Munchkins are attacking! # The swarms will come at regular intervals. # Whene…" at bounding box center [1092, 197] width 294 height 343
click at [1062, 107] on div "# Munchkins are attacking! # The swarms will come at regular intervals. # Whene…" at bounding box center [1092, 197] width 294 height 343
type textarea "hero.attack(enemy)"
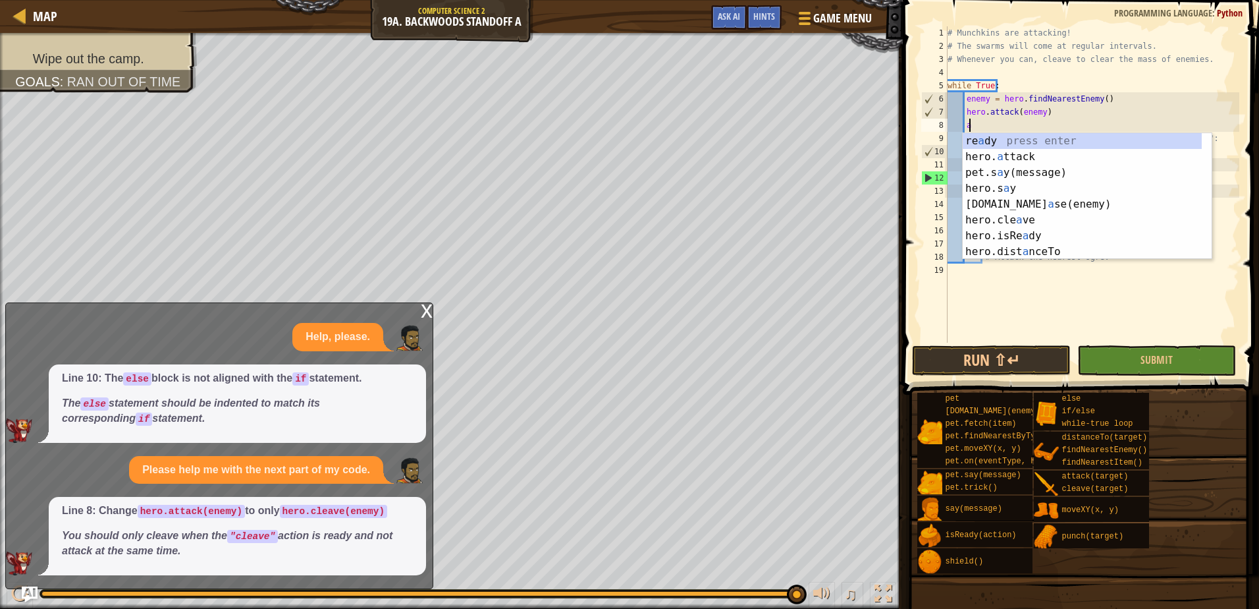
scroll to position [6, 1]
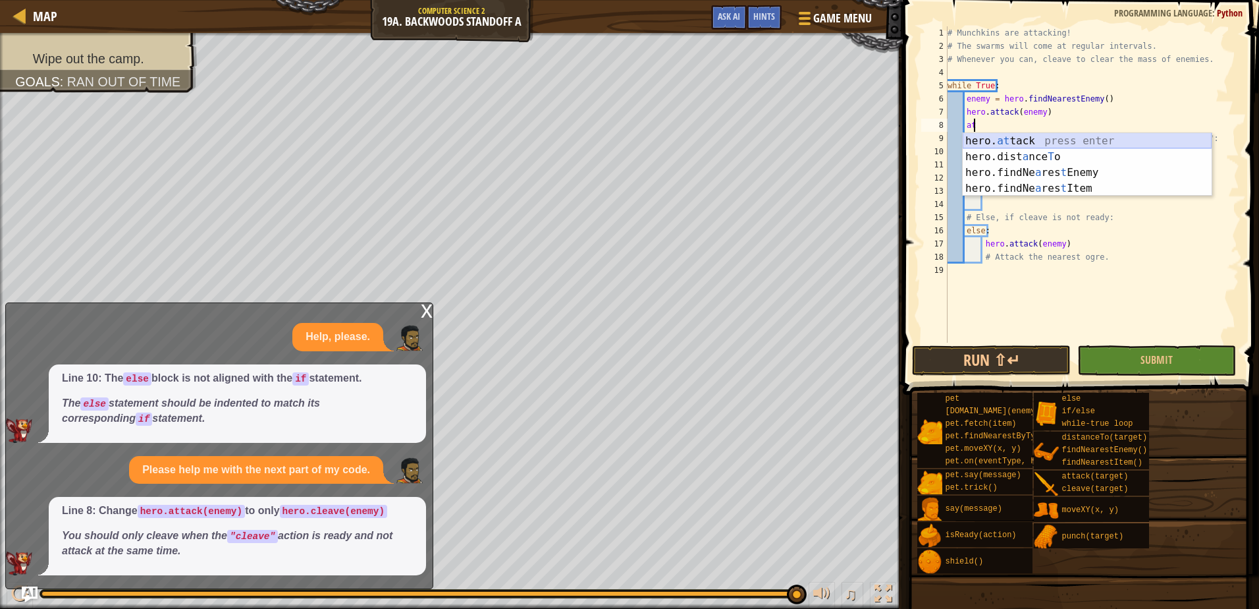
click at [1020, 146] on div "hero. at tack press enter hero.dist a nce T o press enter hero.findNe a res t E…" at bounding box center [1087, 180] width 249 height 95
type textarea "hero.attack(enemy)"
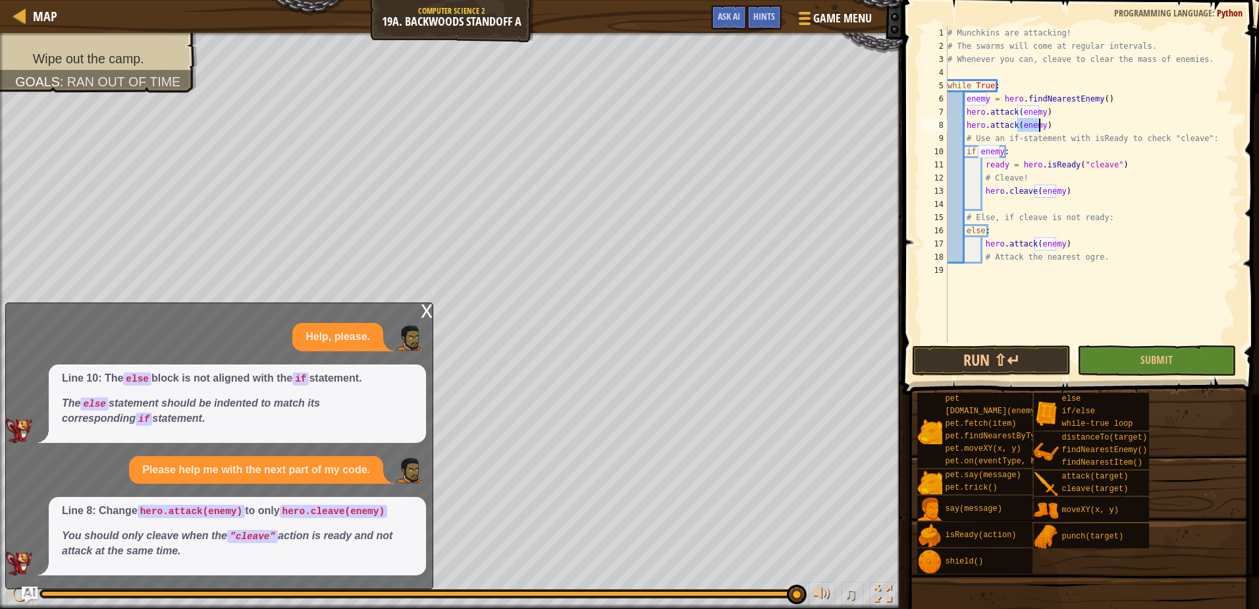
click at [1051, 130] on div "# Munchkins are attacking! # The swarms will come at regular intervals. # Whene…" at bounding box center [1092, 197] width 294 height 343
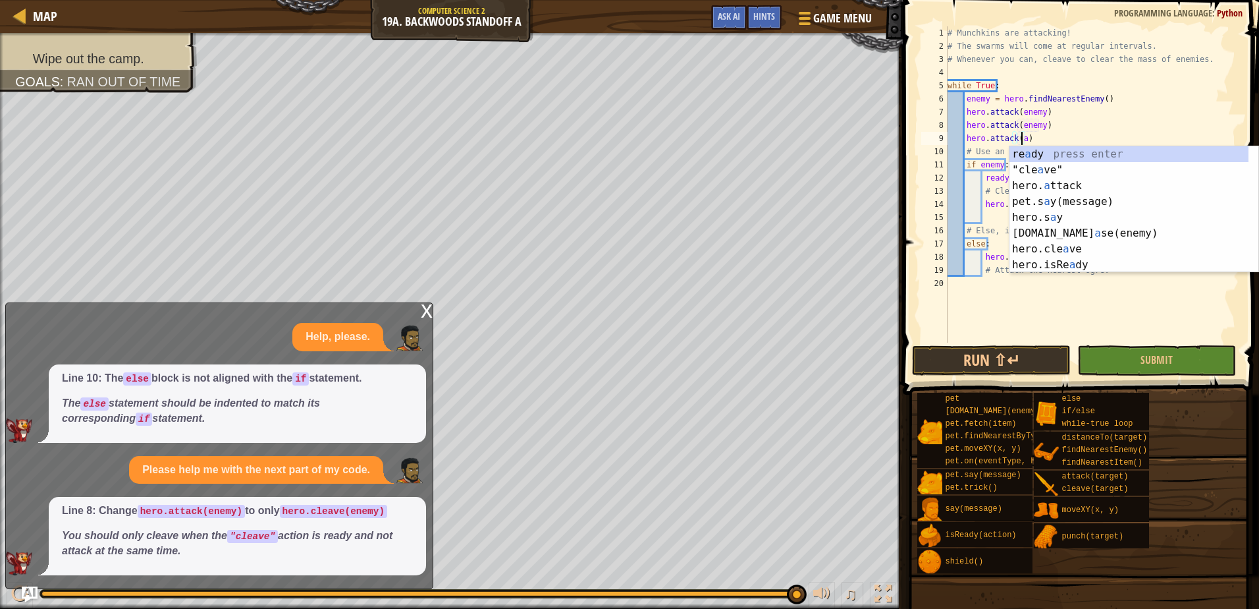
scroll to position [6, 5]
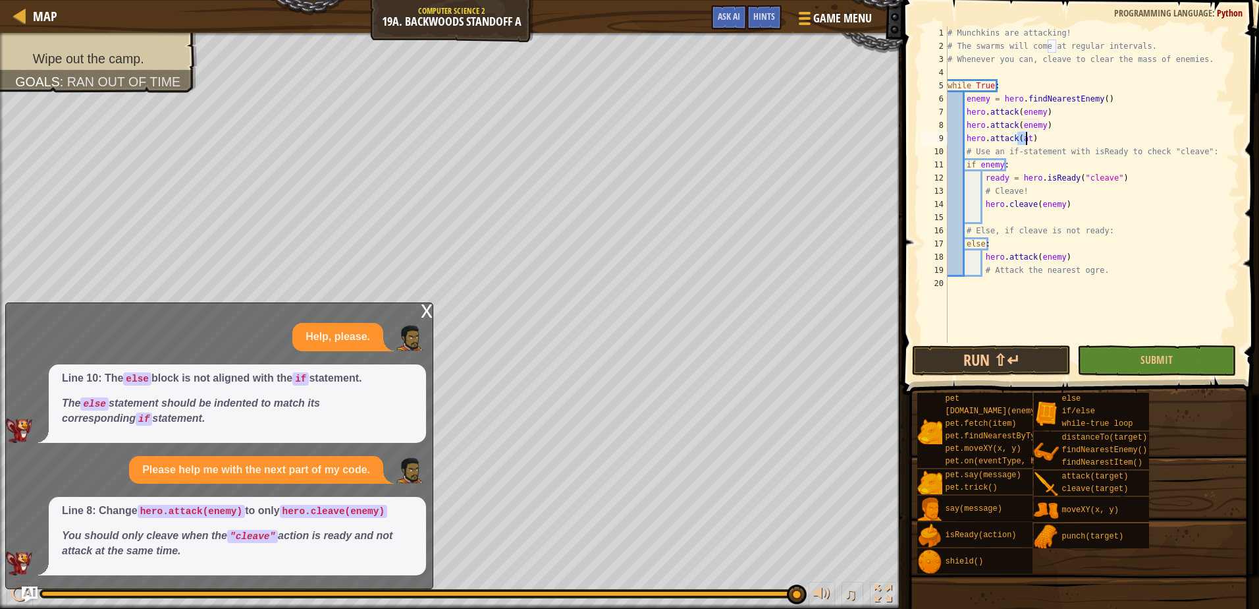
type textarea "hero.attack(enemy)"
click at [1068, 144] on div "# Munchkins are attacking! # The swarms will come at regular intervals. # Whene…" at bounding box center [1092, 197] width 294 height 343
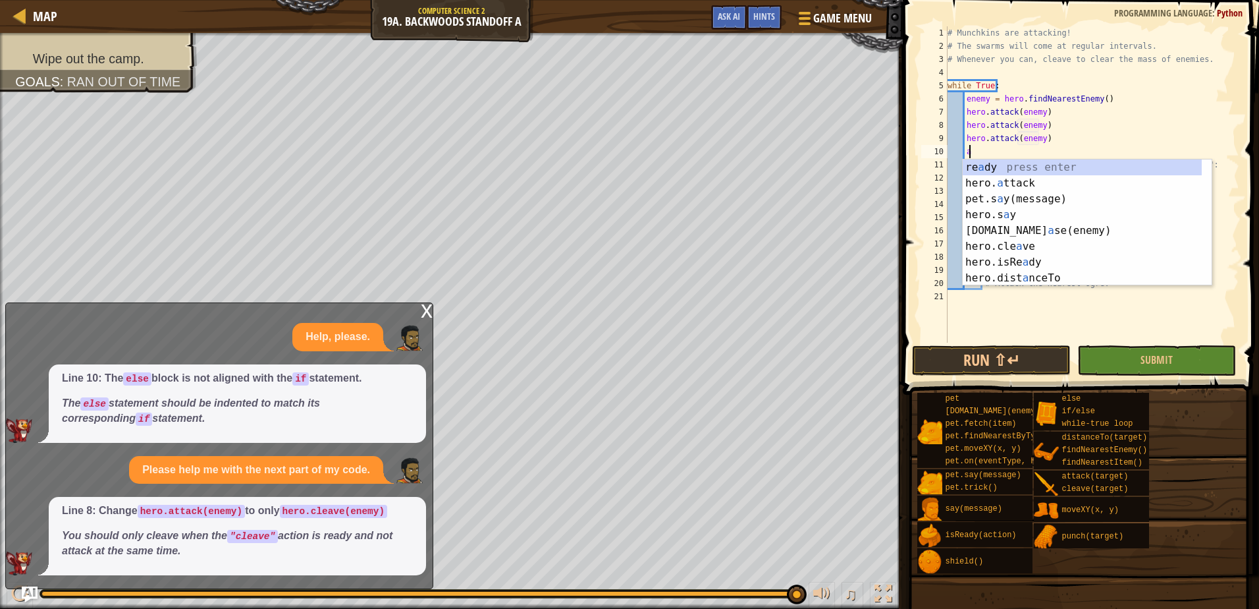
scroll to position [6, 1]
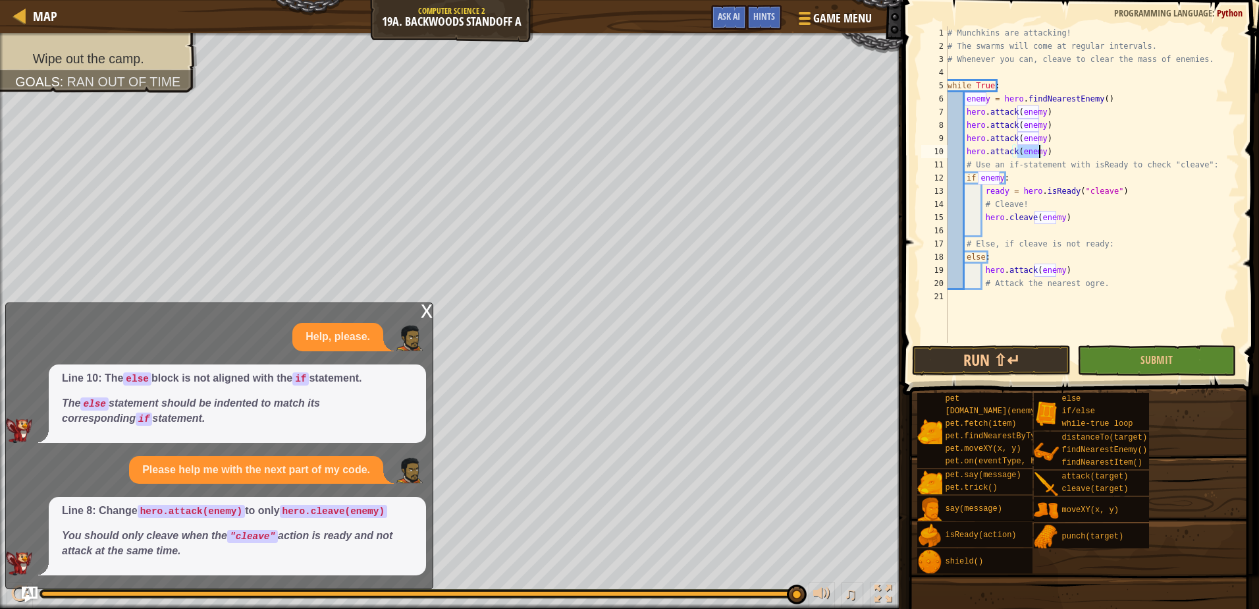
click at [1181, 392] on div "pet pet.chase(enemy) pet.fetch(item) pet.findNearestByType(type) pet.moveXY(x, …" at bounding box center [1083, 483] width 333 height 182
click at [1171, 370] on button "Submit" at bounding box center [1157, 360] width 159 height 30
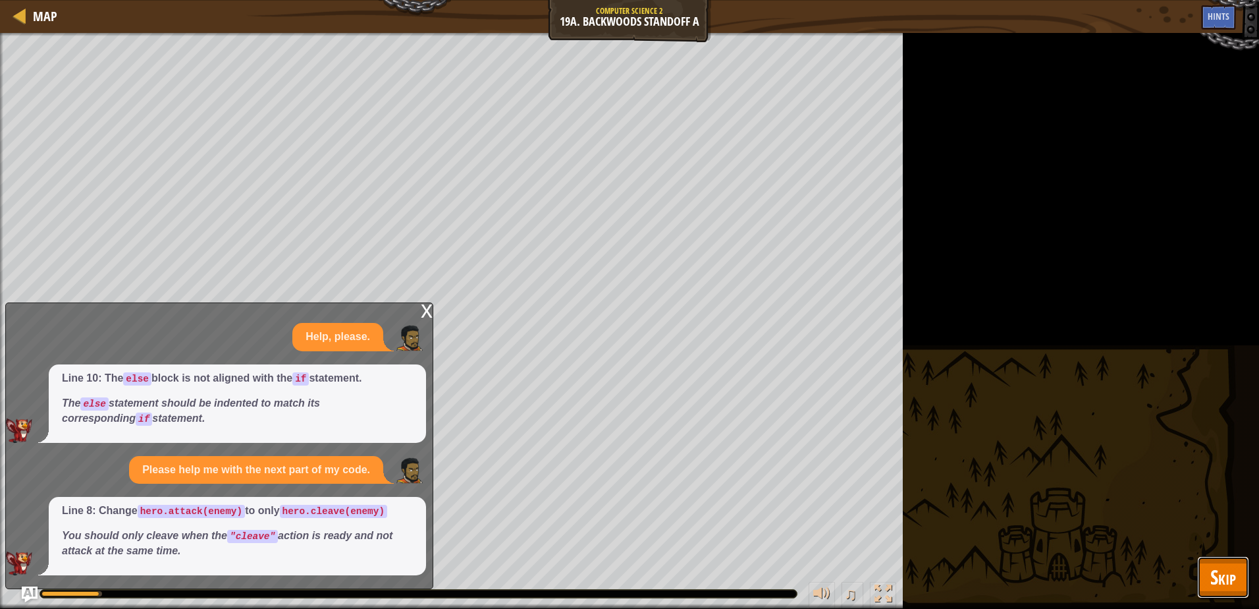
click at [1226, 572] on span "Skip" at bounding box center [1224, 576] width 26 height 27
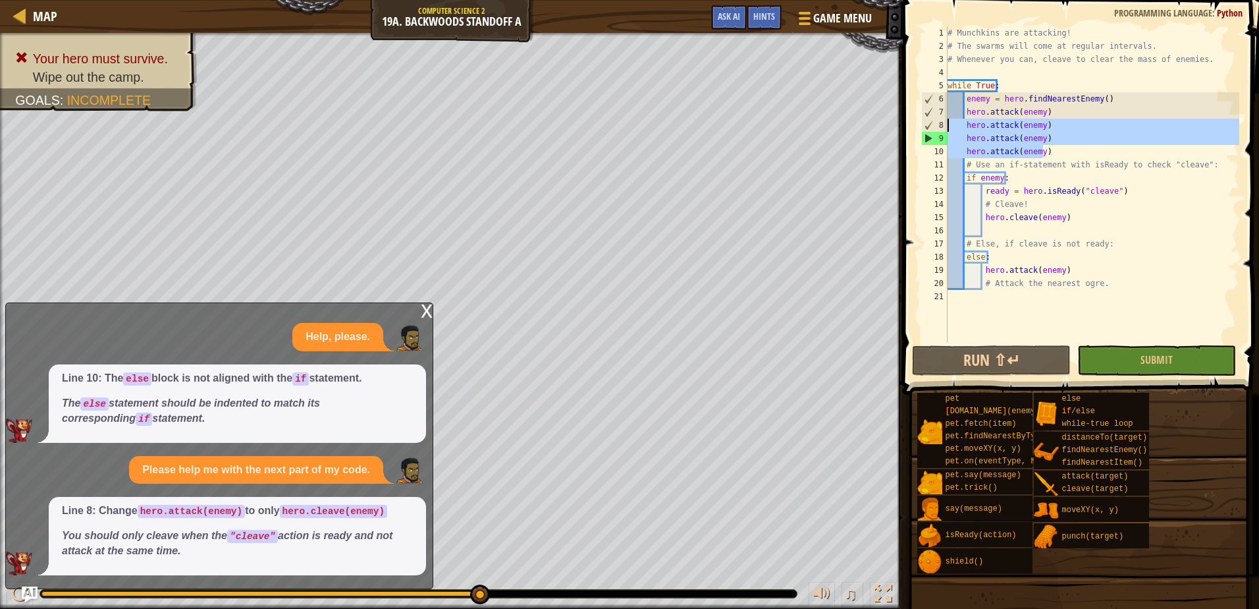
drag, startPoint x: 1054, startPoint y: 153, endPoint x: 931, endPoint y: 119, distance: 128.0
click at [931, 119] on div "hero.attack(enemy) 1 2 3 4 5 6 7 8 9 10 11 12 13 14 15 16 17 18 19 20 21 # Munc…" at bounding box center [1079, 184] width 321 height 316
type textarea "hero.attack(enemy) hero.attack(enemy)"
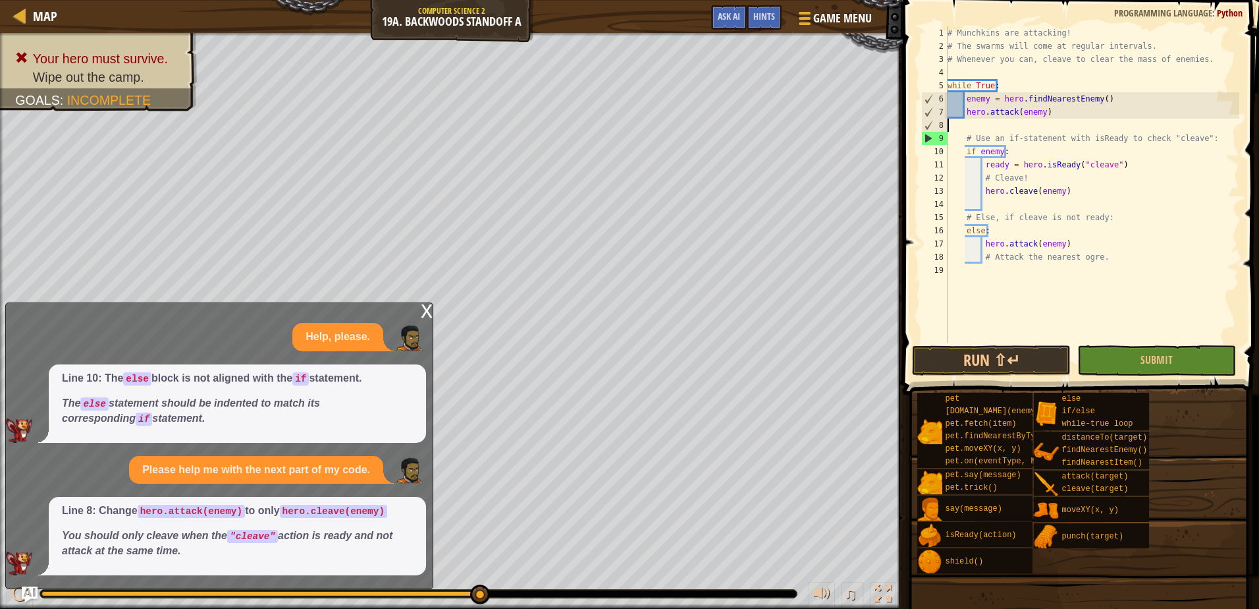
scroll to position [6, 0]
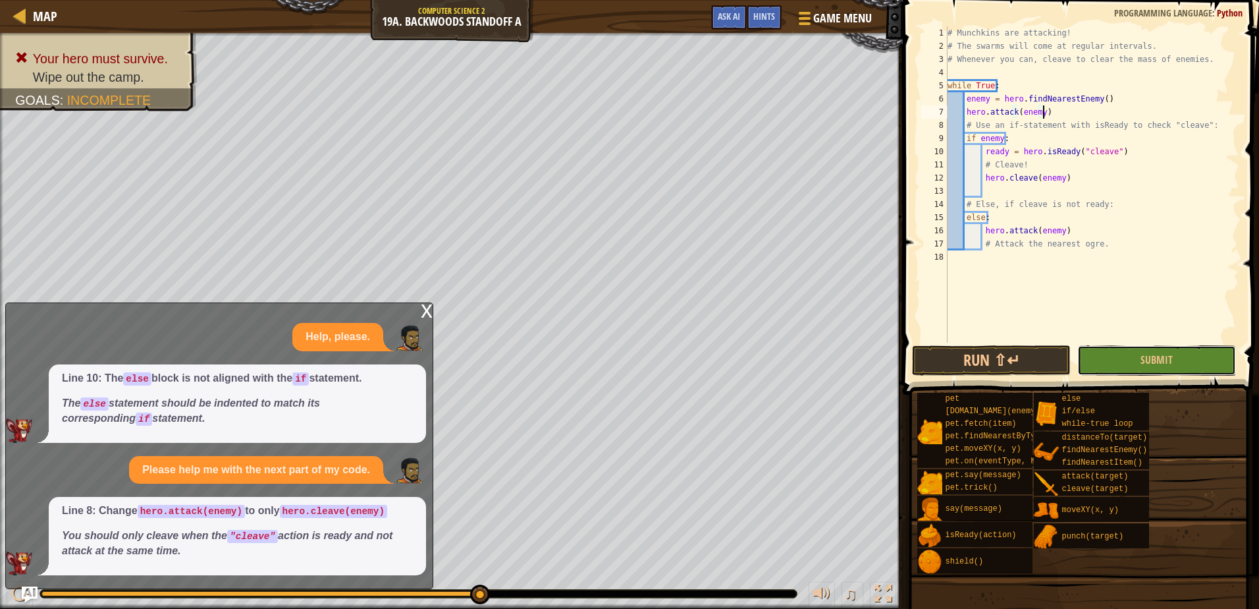
click at [1208, 331] on div "hero.attack(enemy) 1 2 3 4 5 6 7 8 9 10 11 12 13 14 15 16 17 18 # Munchkins are…" at bounding box center [1079, 223] width 360 height 433
drag, startPoint x: 1182, startPoint y: 357, endPoint x: 1176, endPoint y: 364, distance: 9.4
click at [1181, 359] on button "Submit" at bounding box center [1157, 360] width 159 height 30
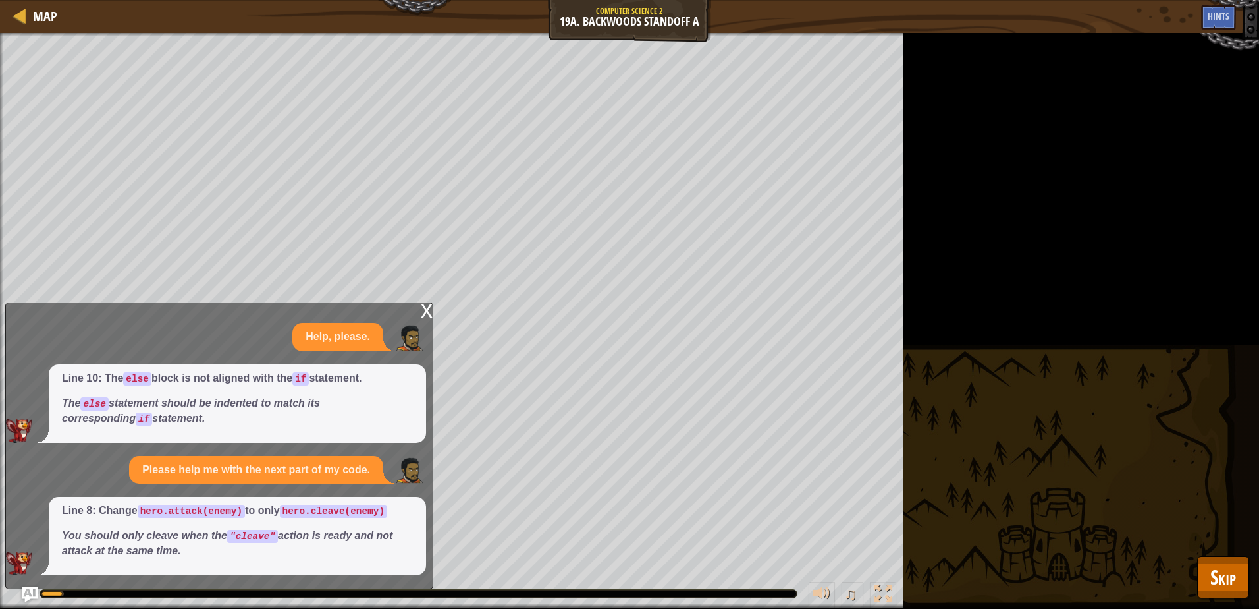
click at [1106, 430] on div "Your hero must survive. Wipe out the camp. Goals : Running... ♫ Alejandro 983 x…" at bounding box center [629, 321] width 1259 height 576
click at [1235, 567] on span "Skip" at bounding box center [1224, 576] width 26 height 27
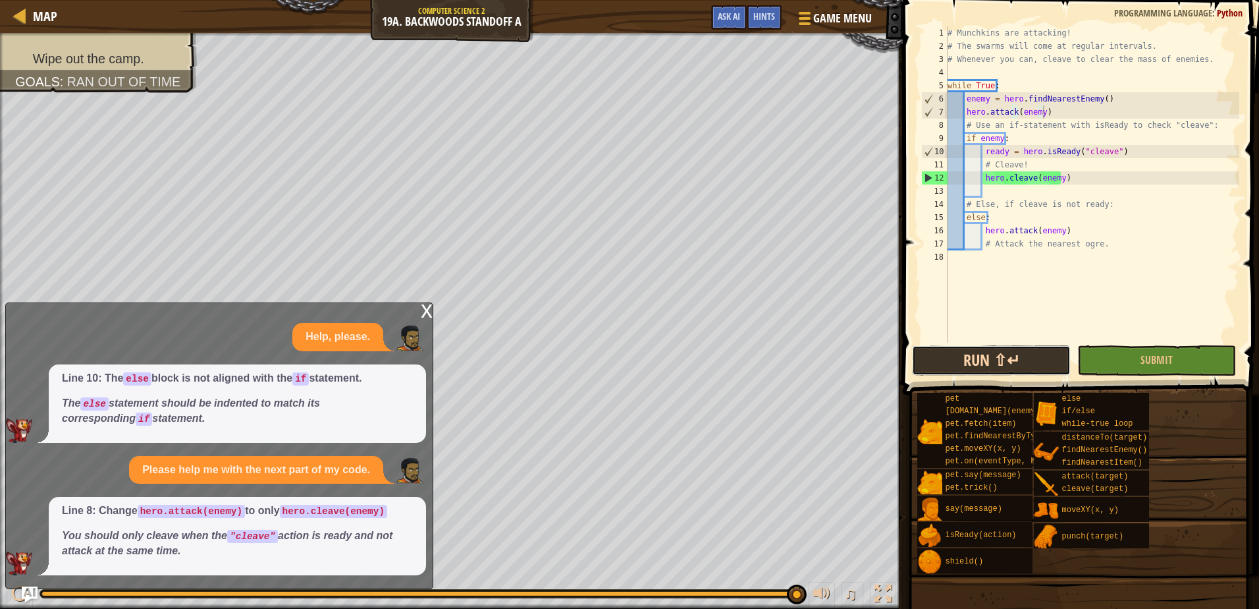
click at [987, 350] on button "Run ⇧↵" at bounding box center [991, 360] width 159 height 30
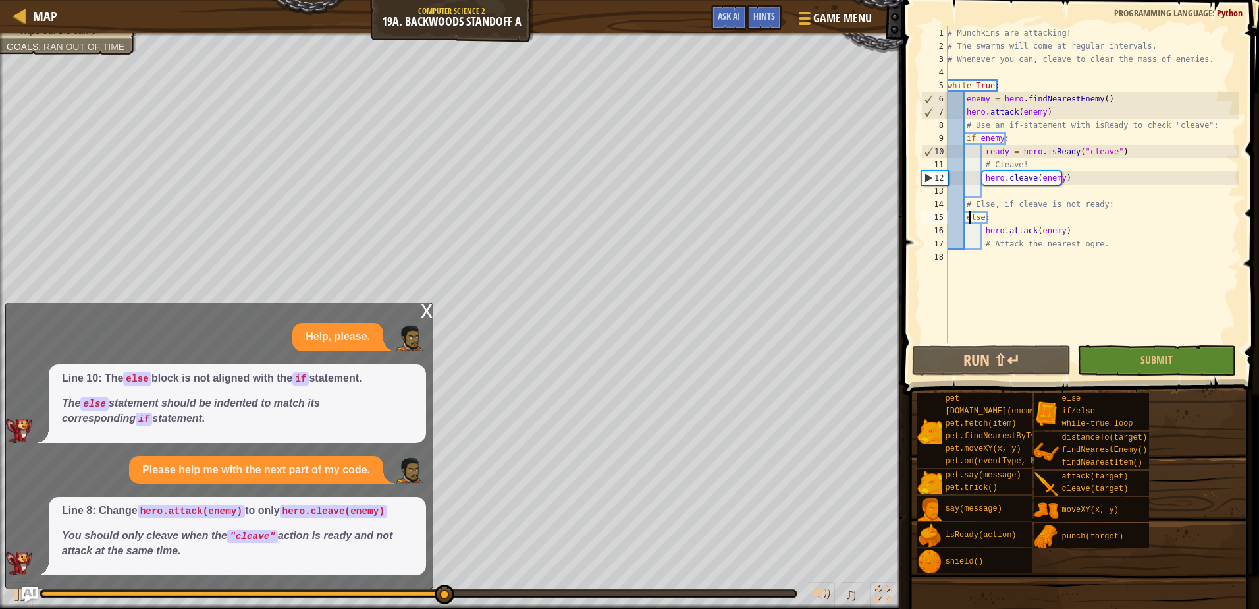
click at [972, 215] on div "# Munchkins are attacking! # The swarms will come at regular intervals. # Whene…" at bounding box center [1092, 197] width 294 height 343
click at [965, 216] on div "# Munchkins are attacking! # The swarms will come at regular intervals. # Whene…" at bounding box center [1092, 197] width 294 height 343
click at [997, 221] on div "# Munchkins are attacking! # The swarms will come at regular intervals. # Whene…" at bounding box center [1092, 197] width 294 height 343
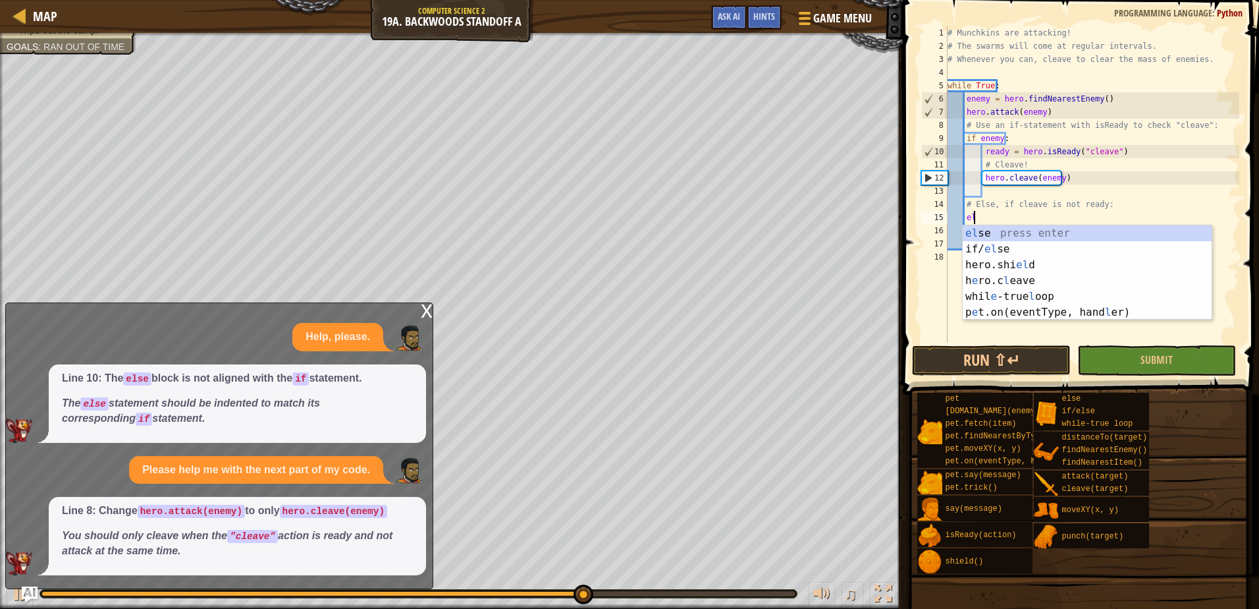
type textarea "e"
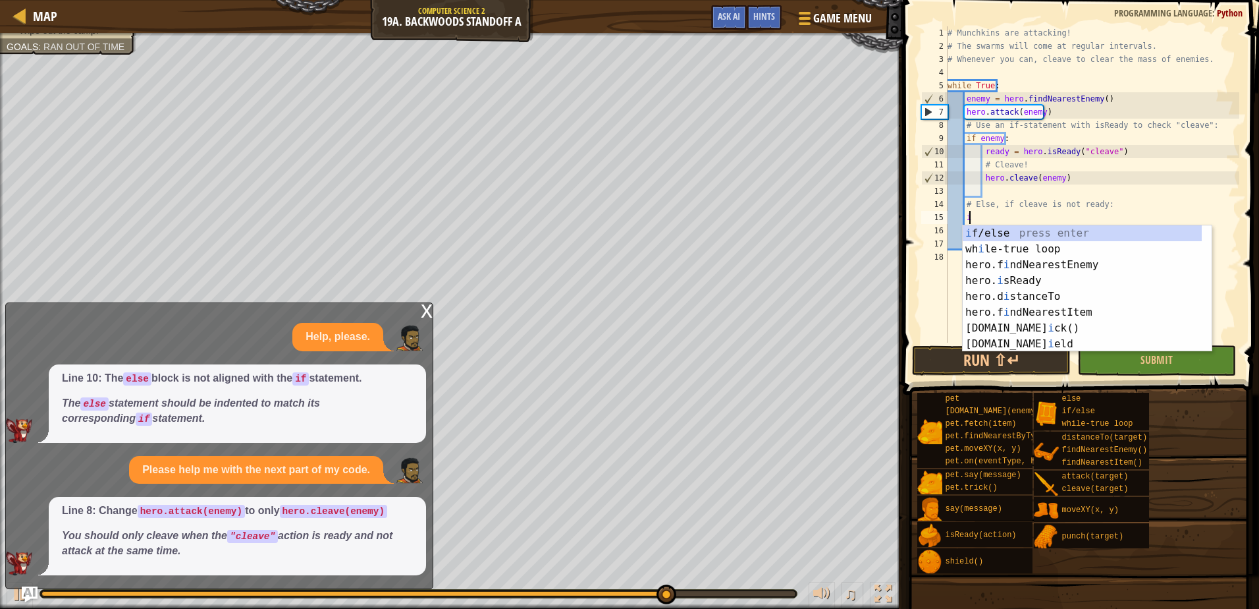
scroll to position [6, 1]
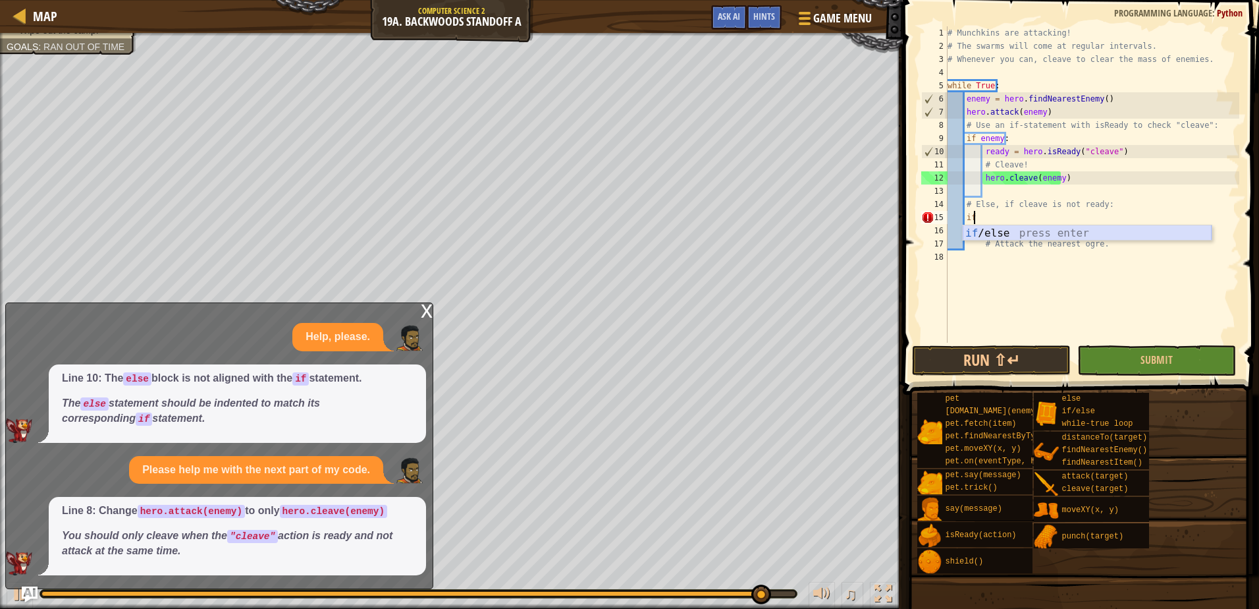
click at [1012, 233] on div "if /else press enter" at bounding box center [1087, 248] width 249 height 47
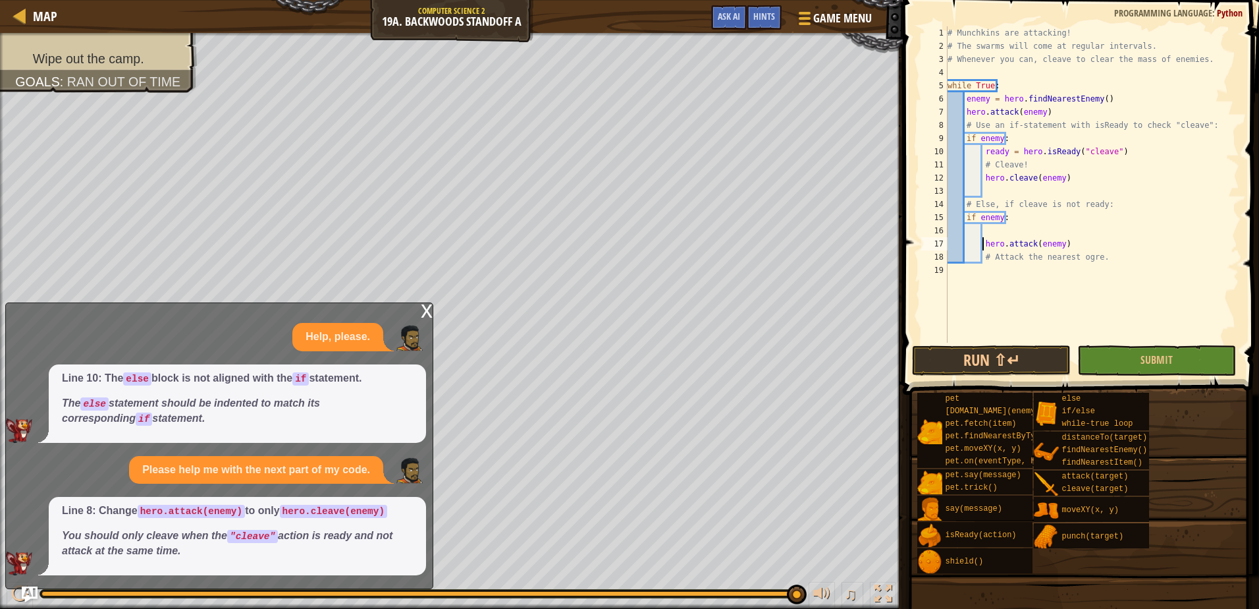
click at [981, 243] on div "# Munchkins are attacking! # The swarms will come at regular intervals. # Whene…" at bounding box center [1092, 197] width 294 height 343
type textarea "hero.attack(enemy)"
click at [1111, 355] on button "Submit" at bounding box center [1157, 360] width 159 height 30
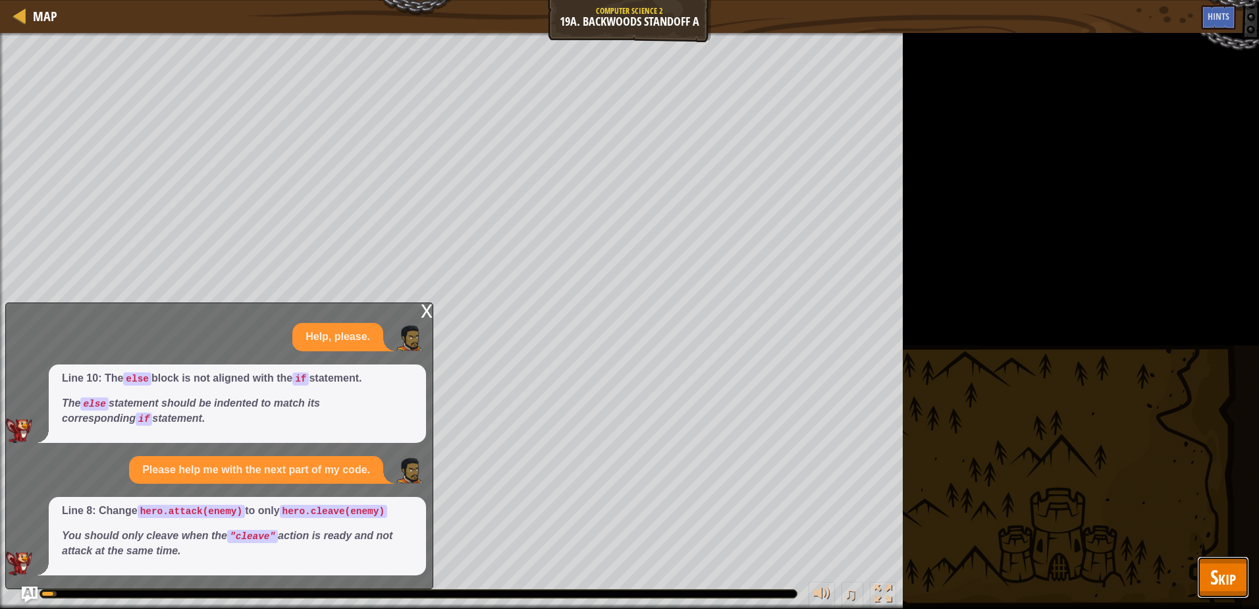
click at [1231, 570] on span "Skip" at bounding box center [1224, 576] width 26 height 27
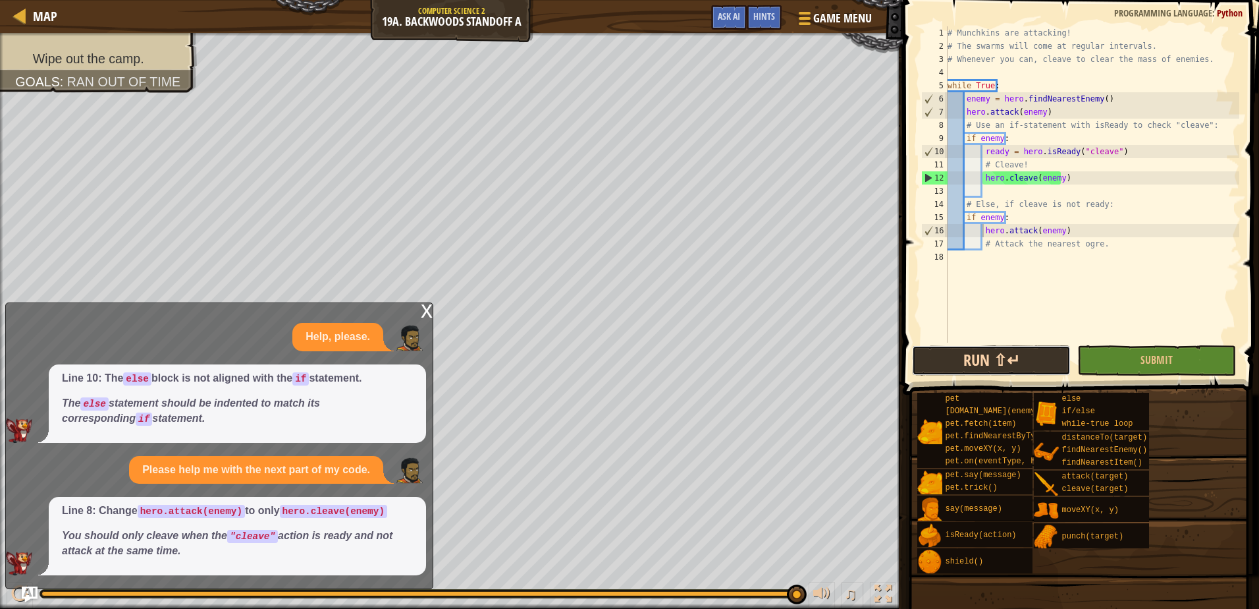
click at [998, 366] on button "Run ⇧↵" at bounding box center [991, 360] width 159 height 30
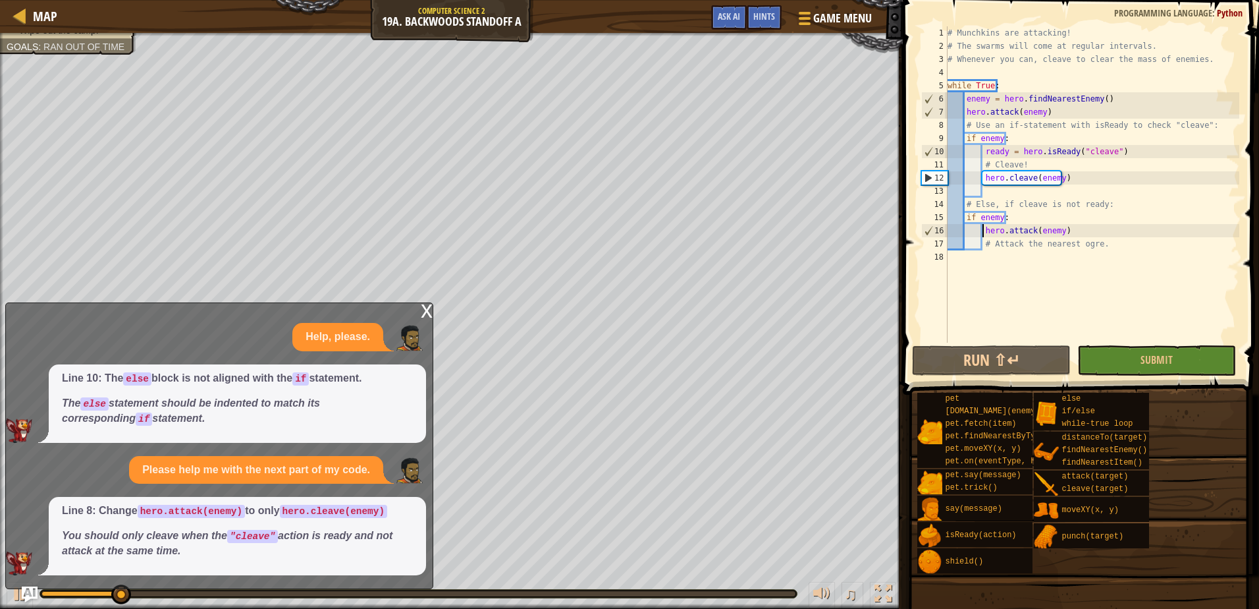
click at [422, 304] on div "x" at bounding box center [427, 309] width 12 height 13
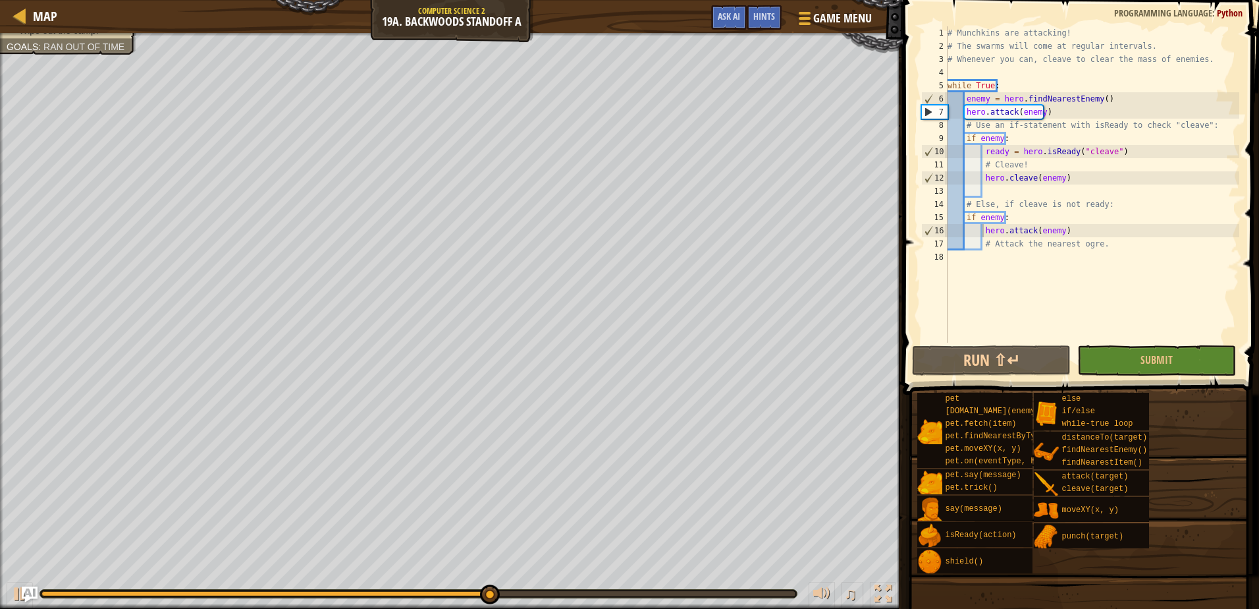
click at [1047, 188] on div "# Munchkins are attacking! # The swarms will come at regular intervals. # Whene…" at bounding box center [1092, 197] width 294 height 343
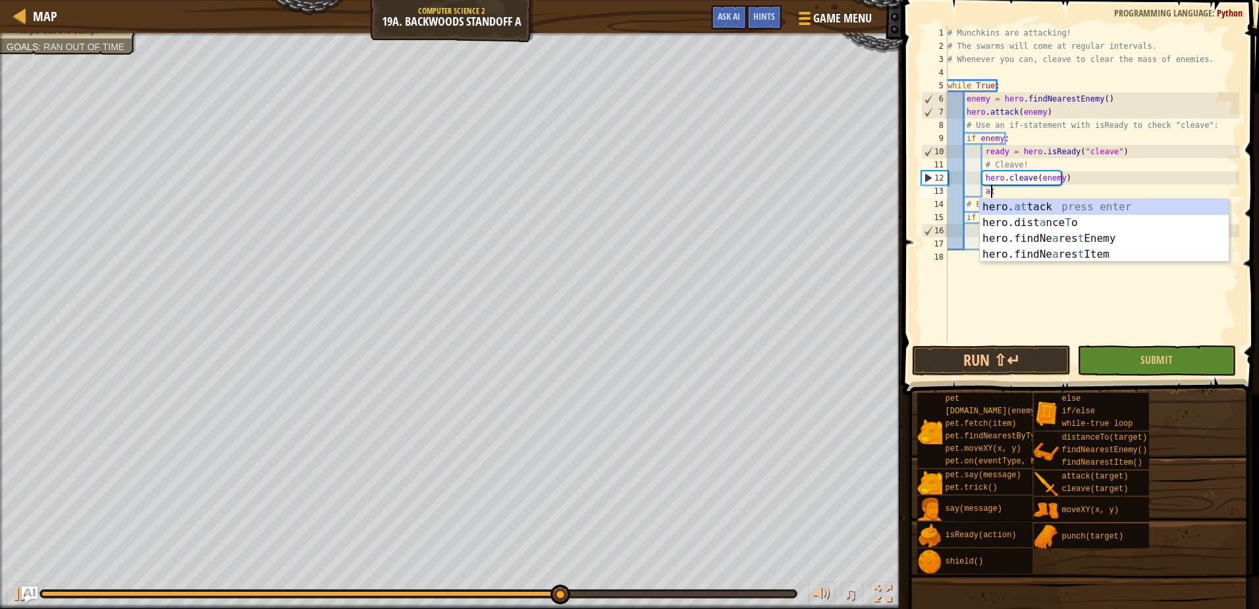
scroll to position [6, 3]
click at [1039, 206] on div "hero. at tack press enter hero.dist a nce T o press enter hero.findNe a res t E…" at bounding box center [1104, 246] width 249 height 95
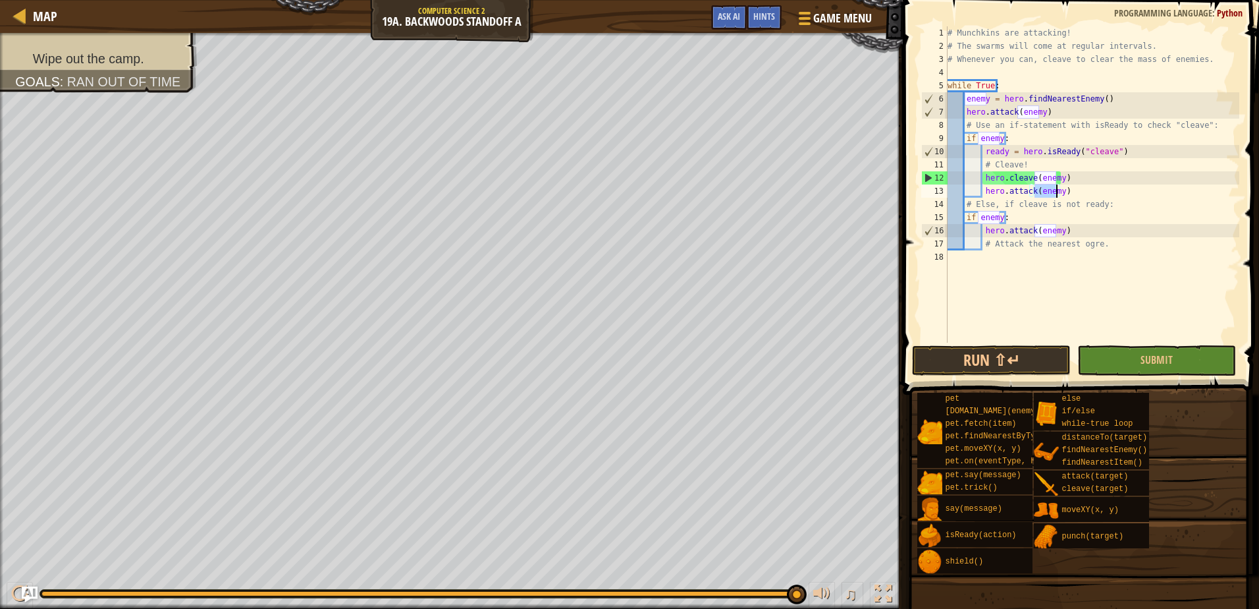
click at [1039, 163] on div "# Munchkins are attacking! # The swarms will come at regular intervals. # Whene…" at bounding box center [1092, 197] width 294 height 343
type textarea "# Cleave!"
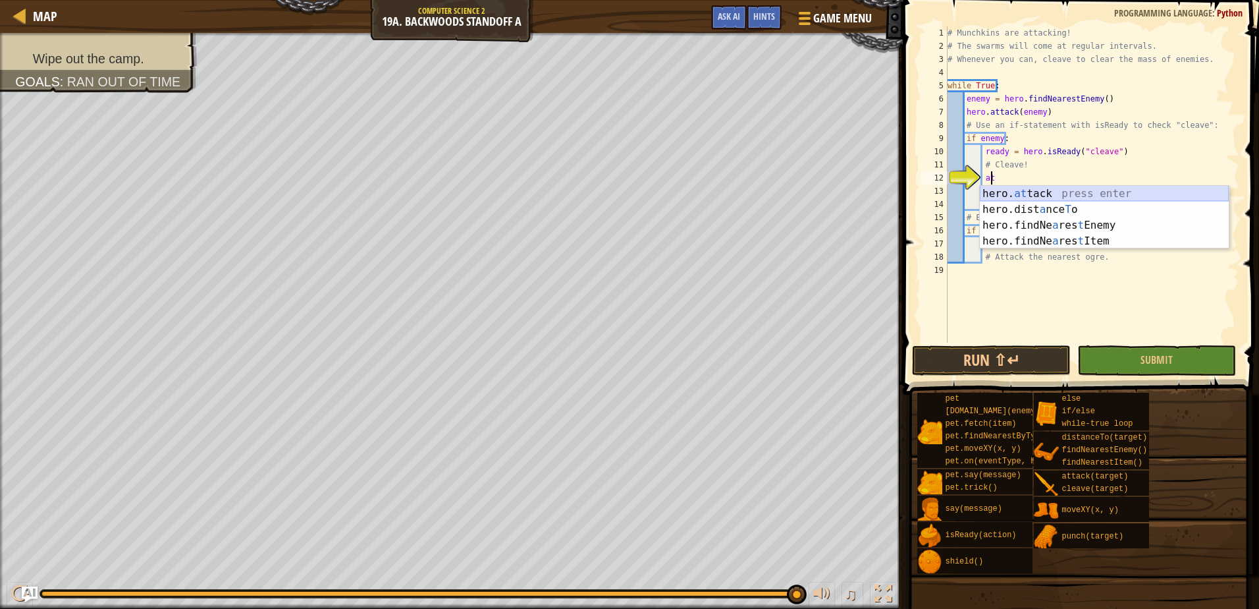
drag, startPoint x: 1077, startPoint y: 193, endPoint x: 1084, endPoint y: 194, distance: 7.4
click at [1078, 192] on div "hero. at tack press enter hero.dist a nce T o press enter hero.findNe a res t E…" at bounding box center [1104, 233] width 249 height 95
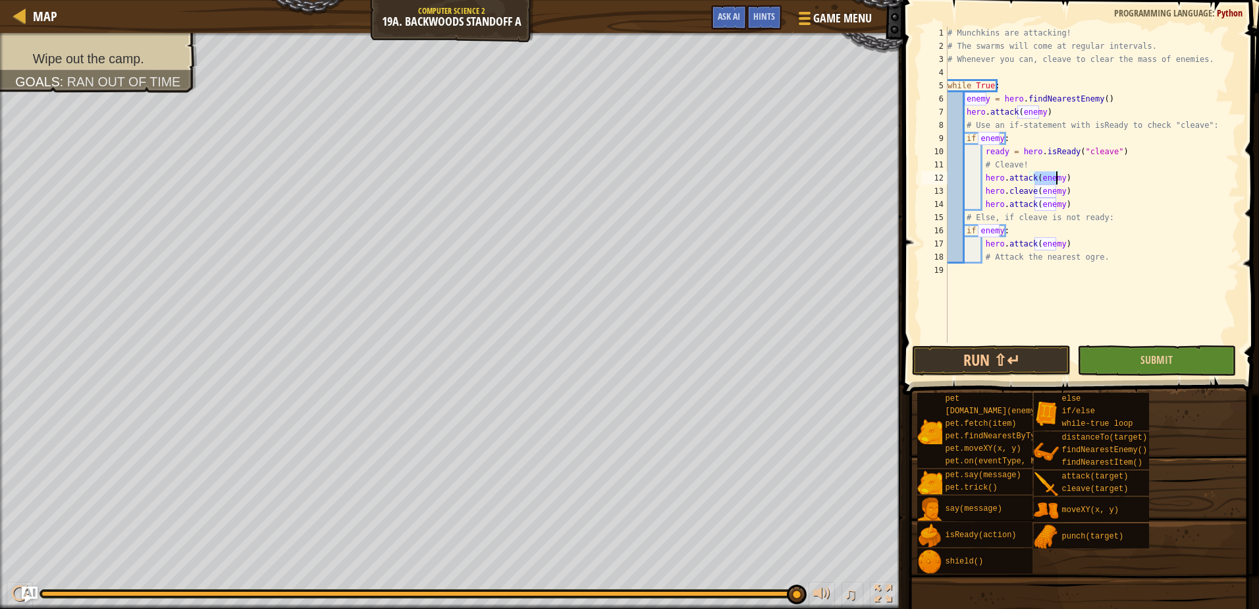
type textarea "hero.attack(enemy)"
click at [1118, 357] on button "Submit" at bounding box center [1157, 360] width 159 height 30
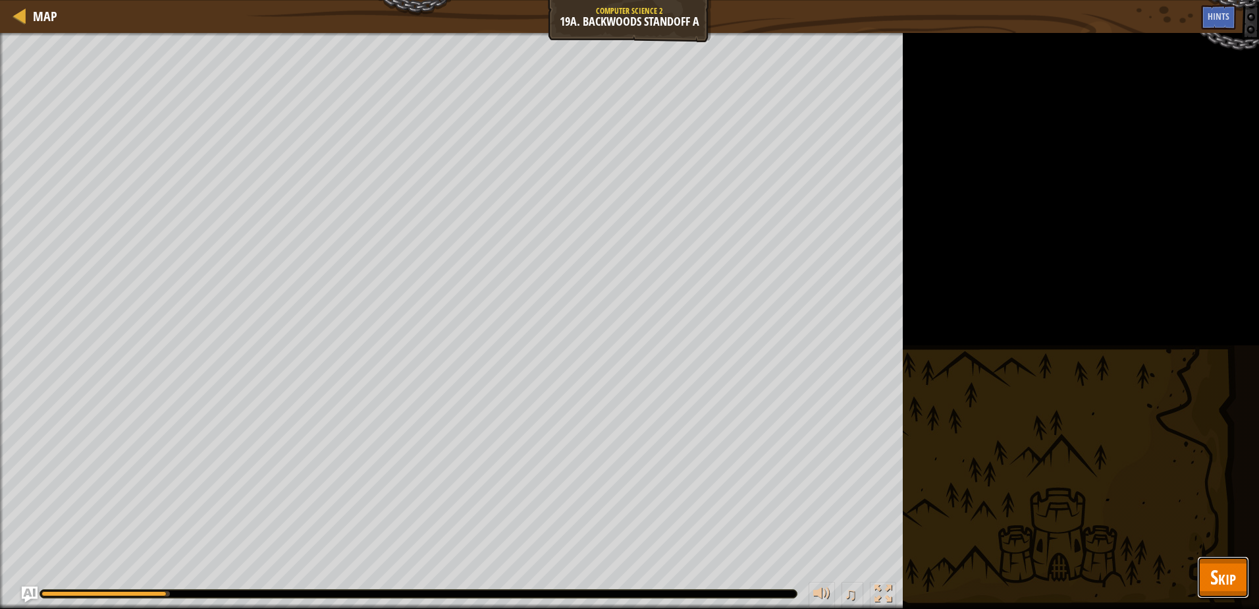
click at [1203, 595] on button "Skip" at bounding box center [1223, 577] width 52 height 42
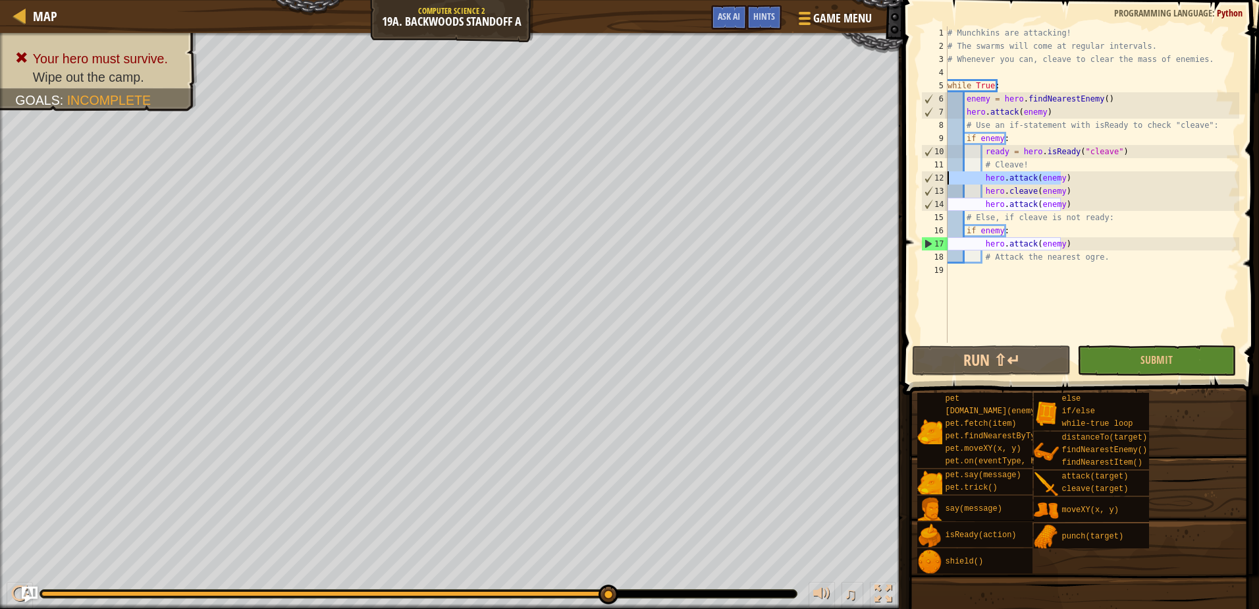
drag, startPoint x: 1059, startPoint y: 178, endPoint x: 929, endPoint y: 183, distance: 129.9
click at [929, 183] on div "hero.attack(enemy) 1 2 3 4 5 6 7 8 9 10 11 12 13 14 15 16 17 18 19 # Munchkins …" at bounding box center [1079, 184] width 321 height 316
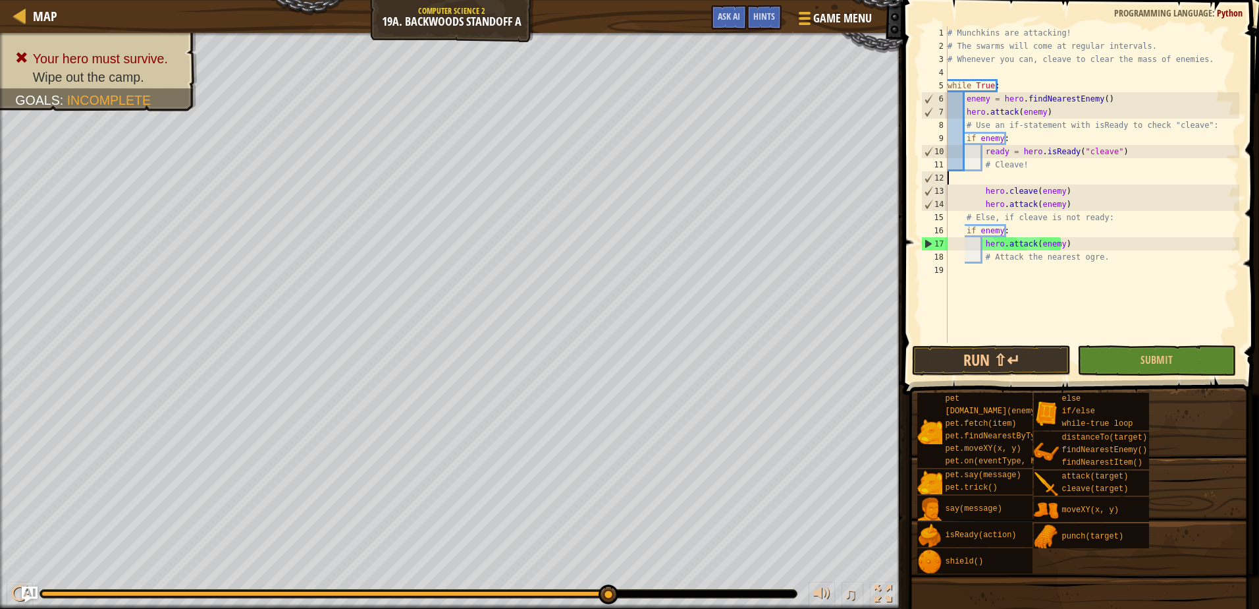
type textarea "# Cleave!"
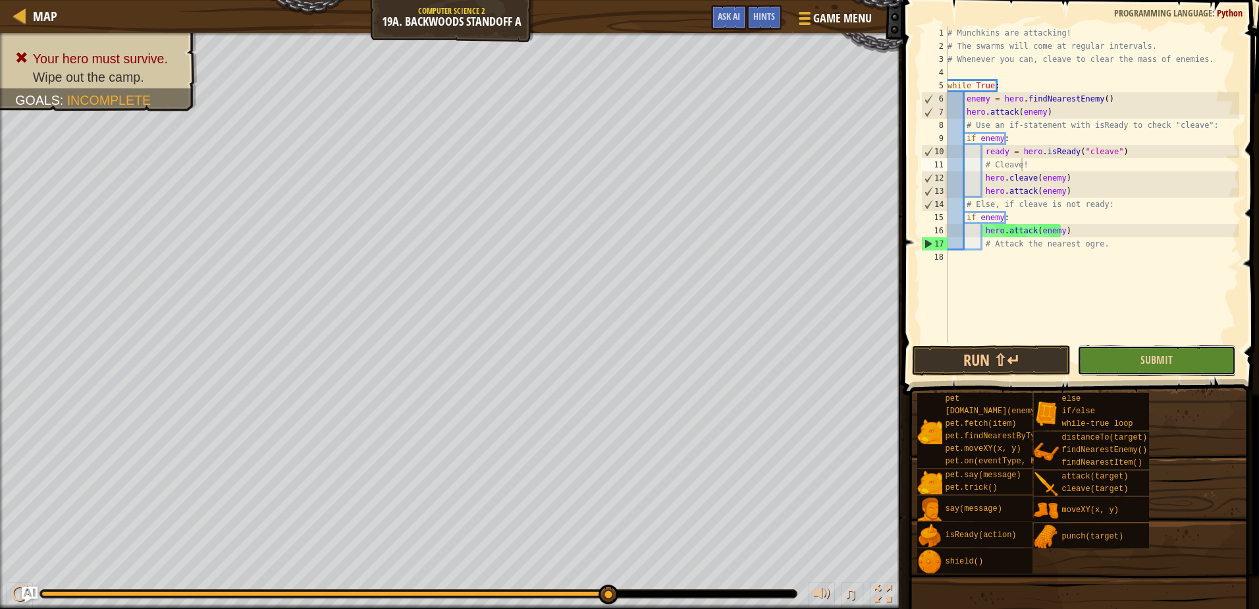
click at [1112, 357] on button "Submit" at bounding box center [1157, 360] width 159 height 30
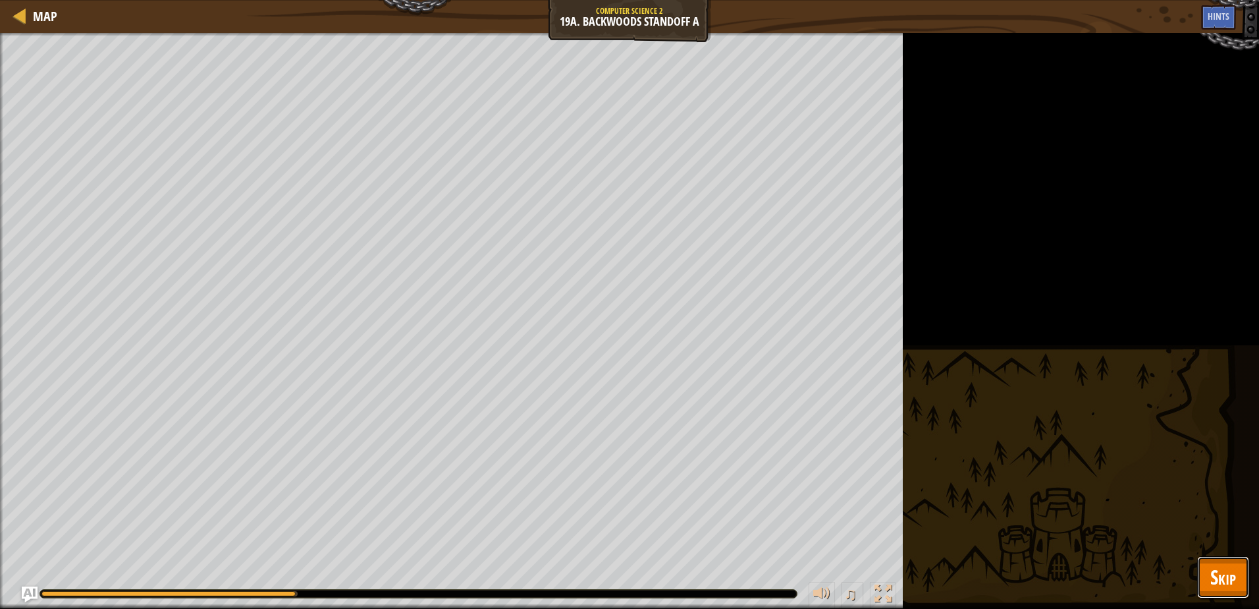
click at [1228, 586] on span "Skip" at bounding box center [1224, 576] width 26 height 27
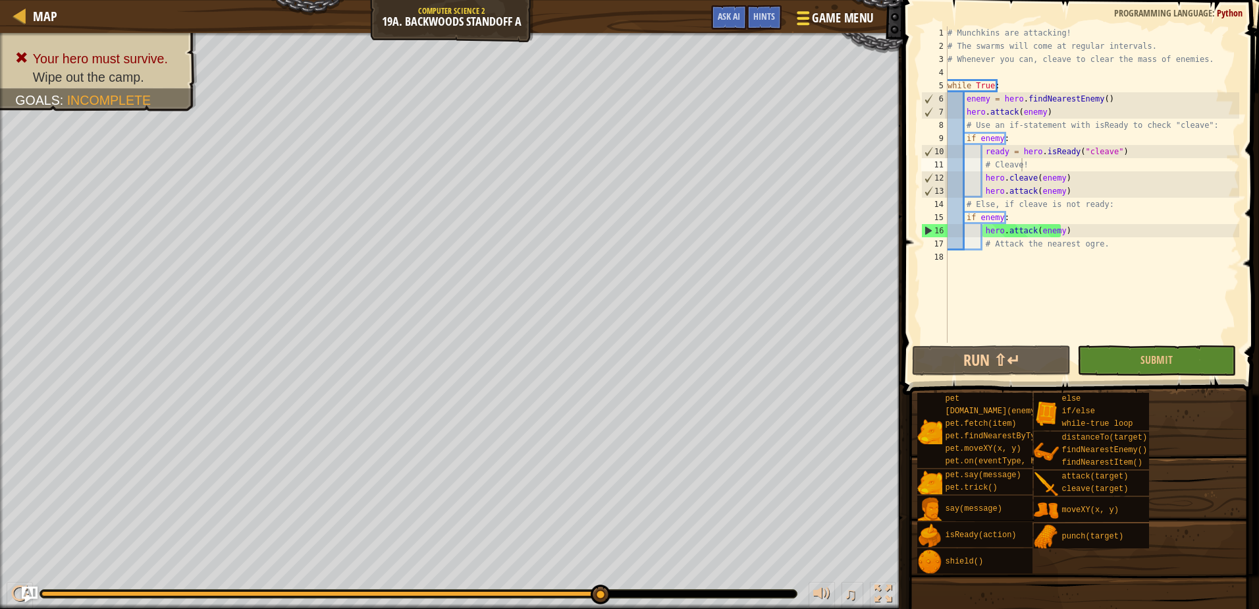
click at [805, 26] on div at bounding box center [803, 18] width 18 height 19
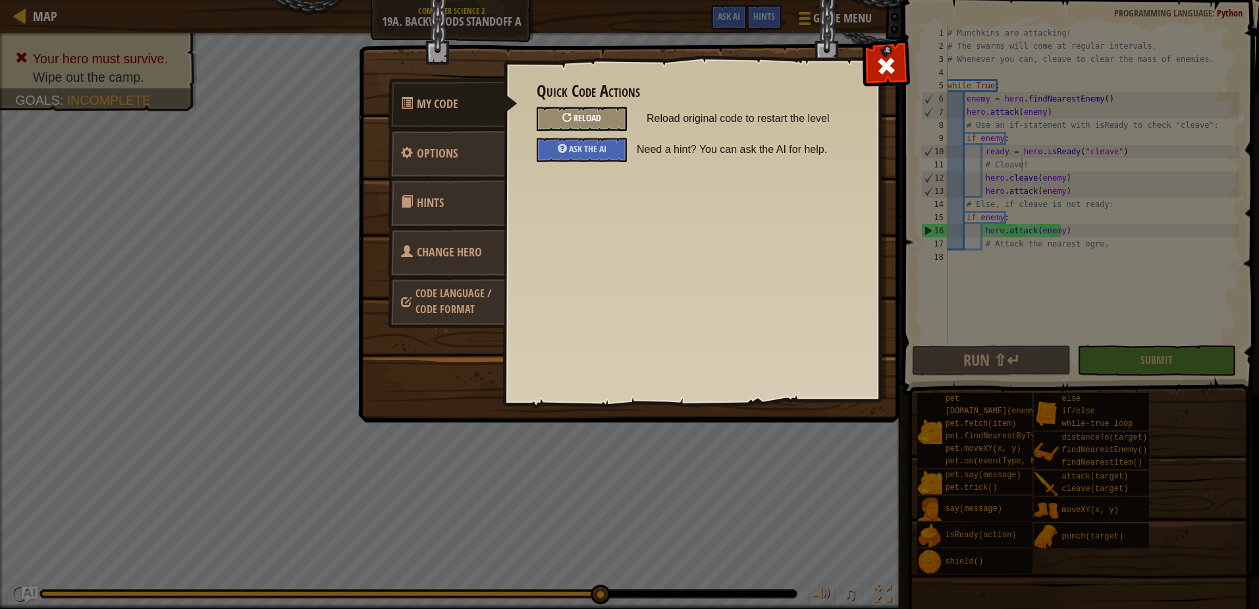
click at [611, 119] on div "Reload" at bounding box center [582, 119] width 90 height 24
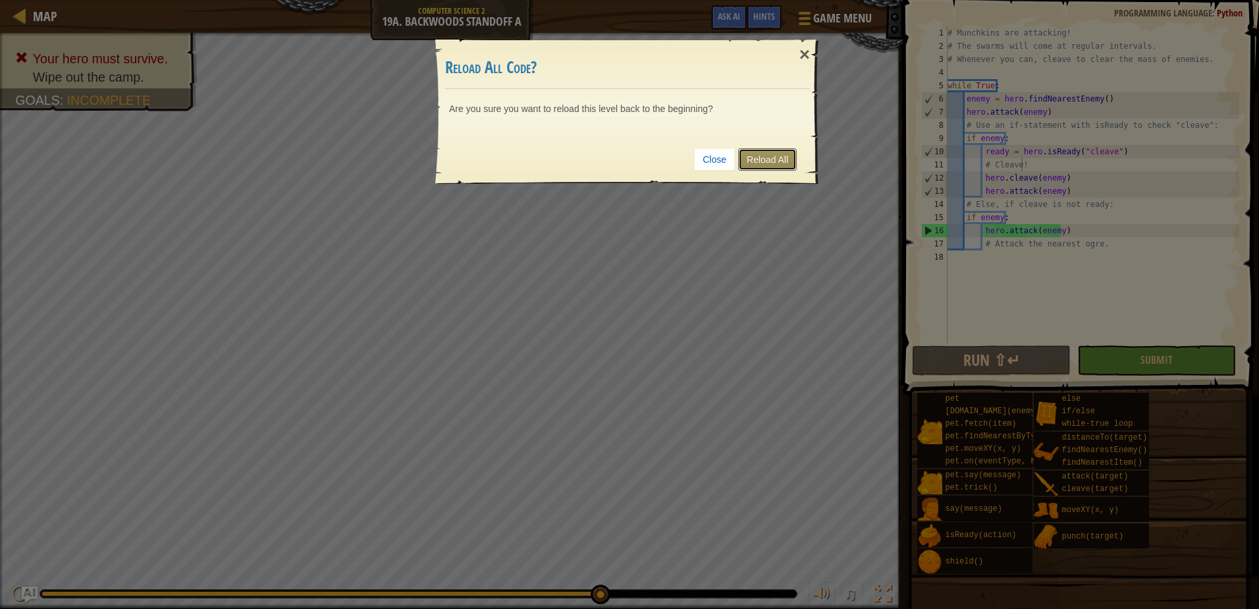
click at [790, 163] on link "Reload All" at bounding box center [767, 159] width 59 height 22
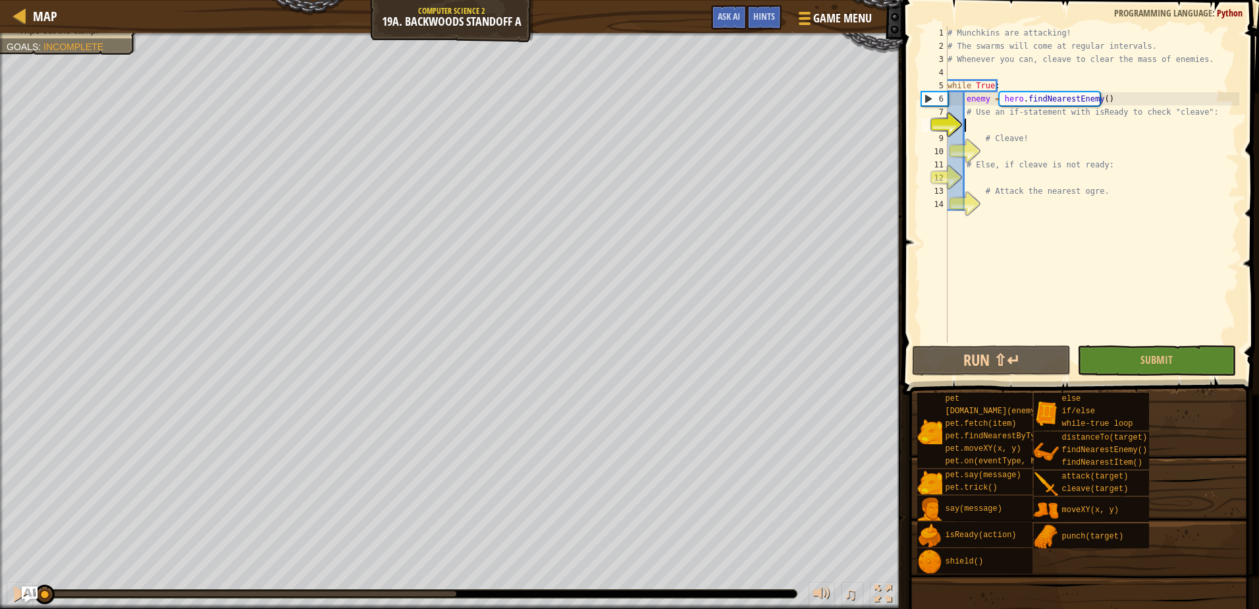
scroll to position [6, 1]
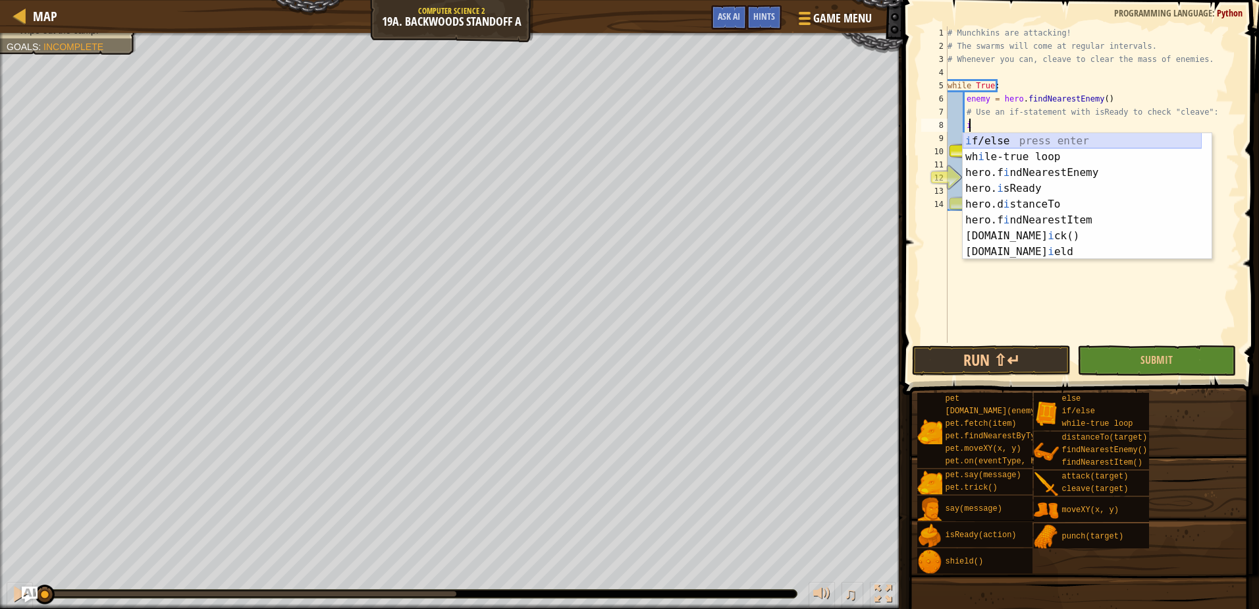
click at [1046, 144] on div "i f/else press enter wh i le-true loop press enter hero.f i ndNearestEnemy pres…" at bounding box center [1082, 212] width 239 height 158
type textarea "if enemy:"
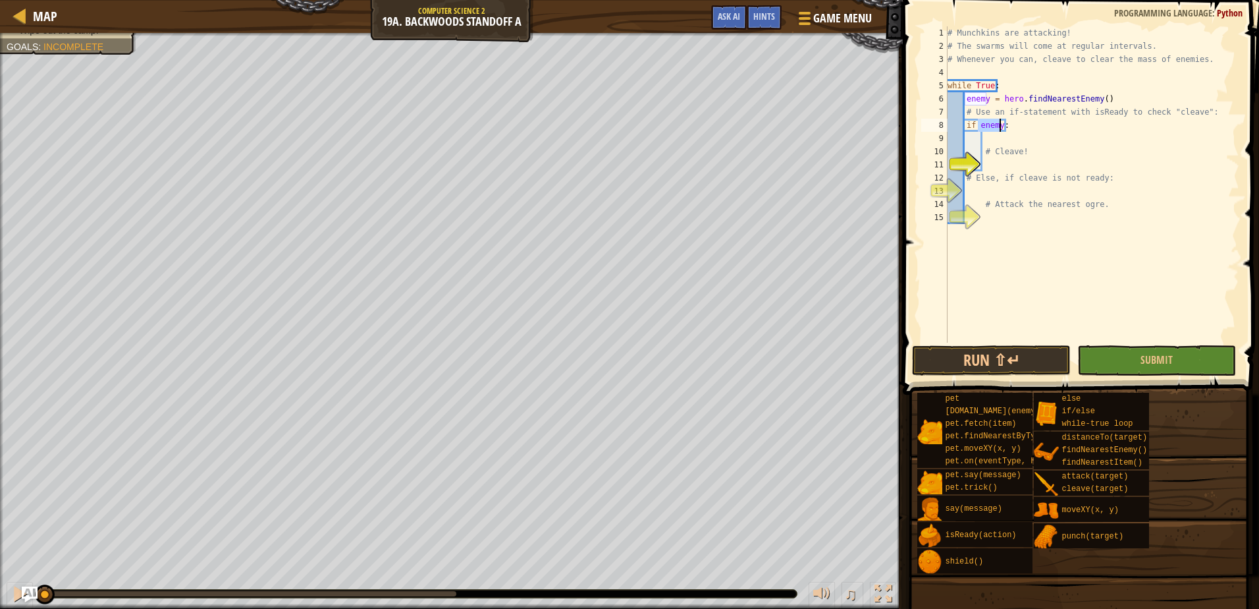
click at [1039, 143] on div "# Munchkins are attacking! # The swarms will come at regular intervals. # Whene…" at bounding box center [1092, 197] width 294 height 343
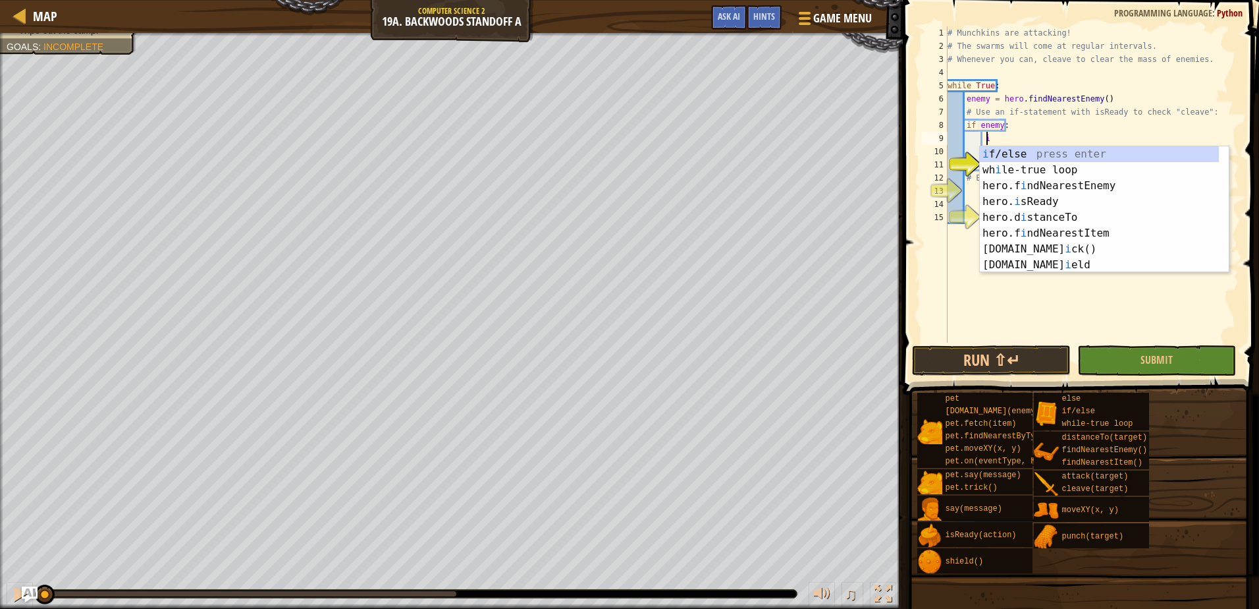
scroll to position [6, 3]
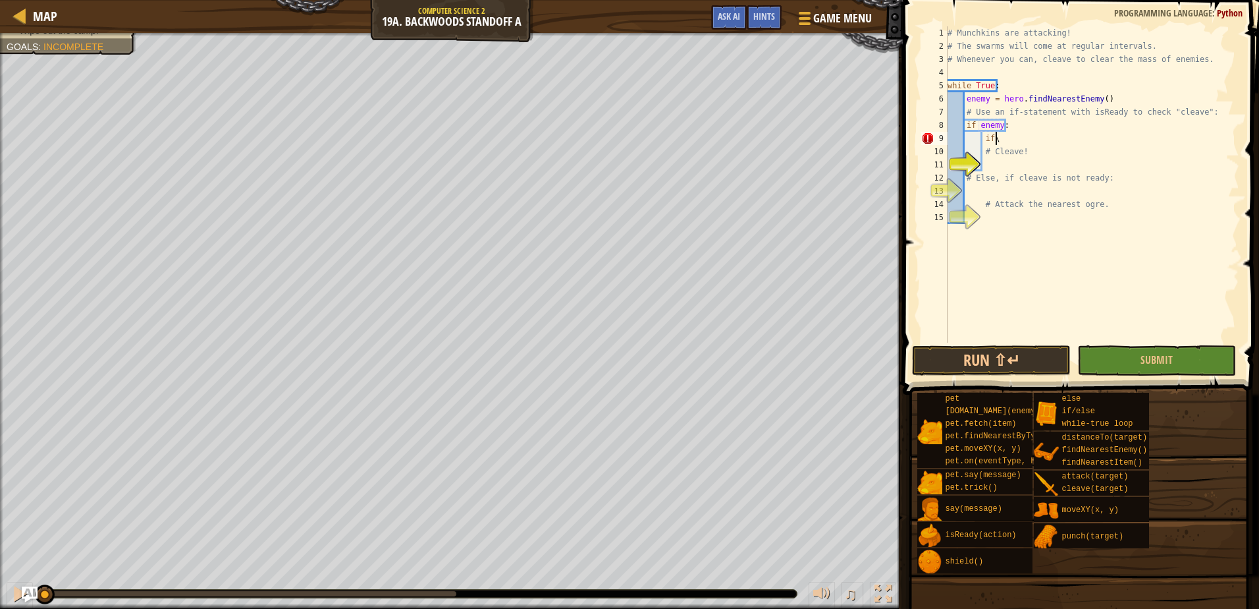
type textarea "i"
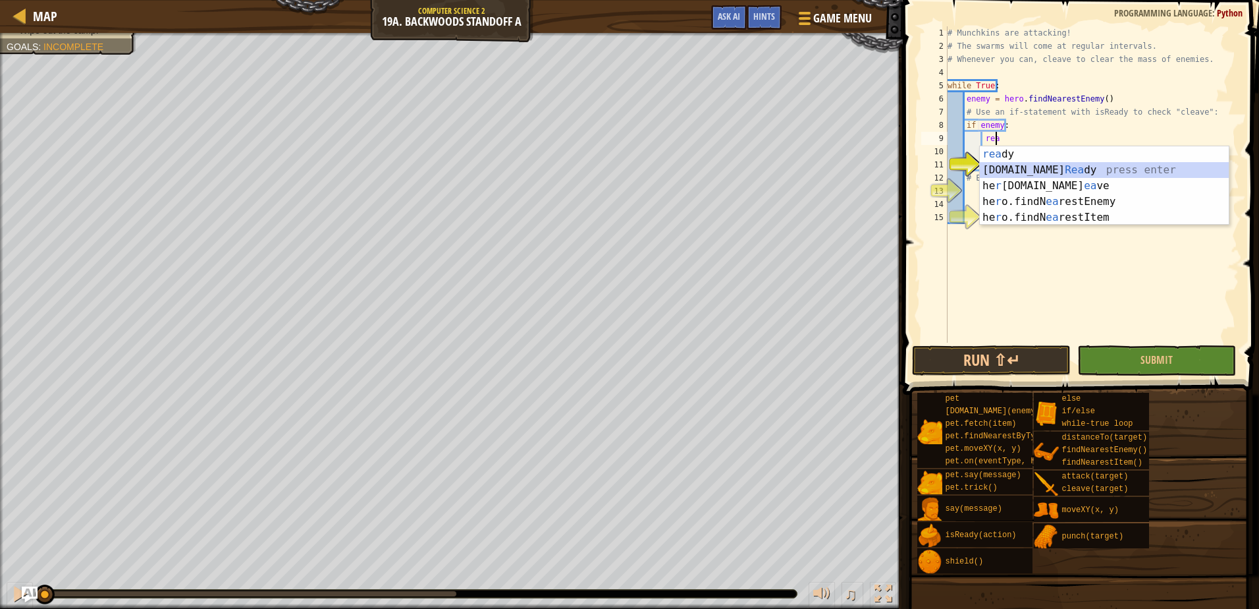
click at [1015, 167] on div "rea dy press enter hero.is Rea dy press enter he r o.cl ea ve press enter he r …" at bounding box center [1104, 201] width 249 height 111
type textarea "ready = hero.isReady("cleave")"
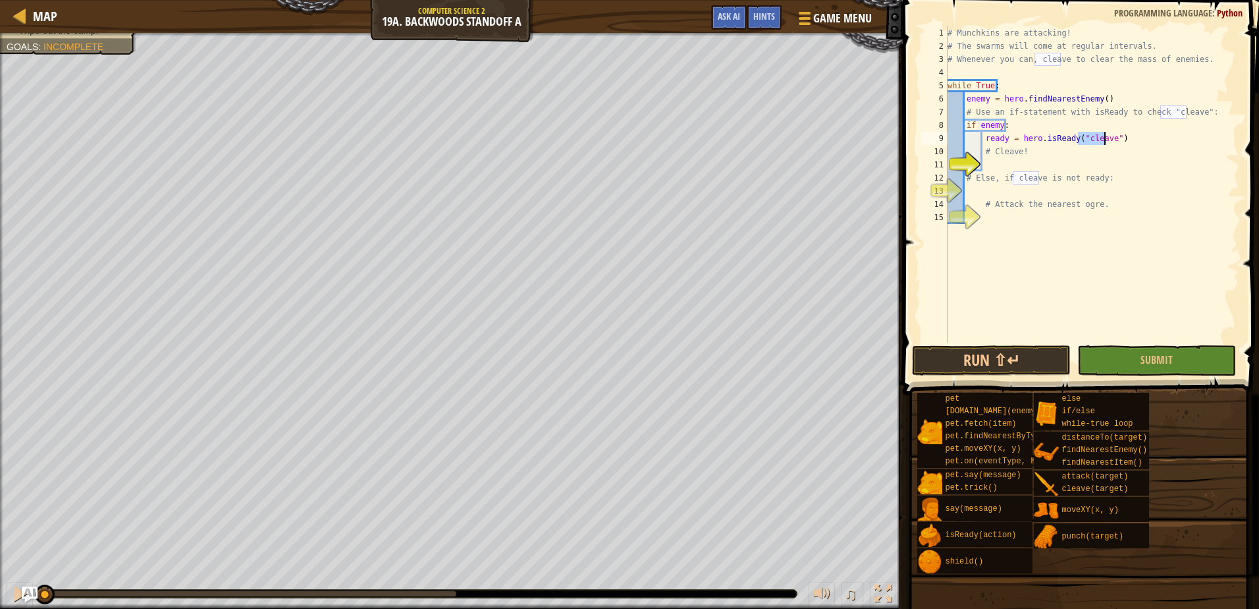
click at [1130, 144] on div "# Munchkins are attacking! # The swarms will come at regular intervals. # Whene…" at bounding box center [1092, 197] width 294 height 343
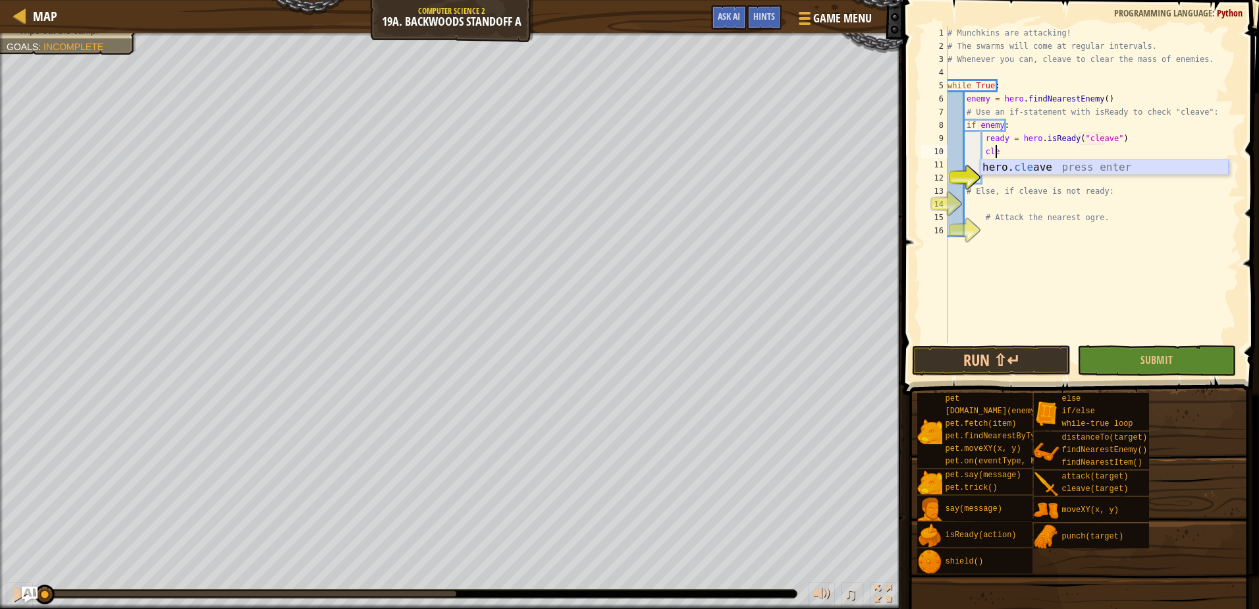
click at [1054, 171] on div "hero. cle ave press enter" at bounding box center [1104, 182] width 249 height 47
type textarea "hero.cleave(enemy)"
click at [1023, 202] on div "# Munchkins are attacking! # The swarms will come at regular intervals. # Whene…" at bounding box center [1092, 197] width 294 height 343
type textarea "e"
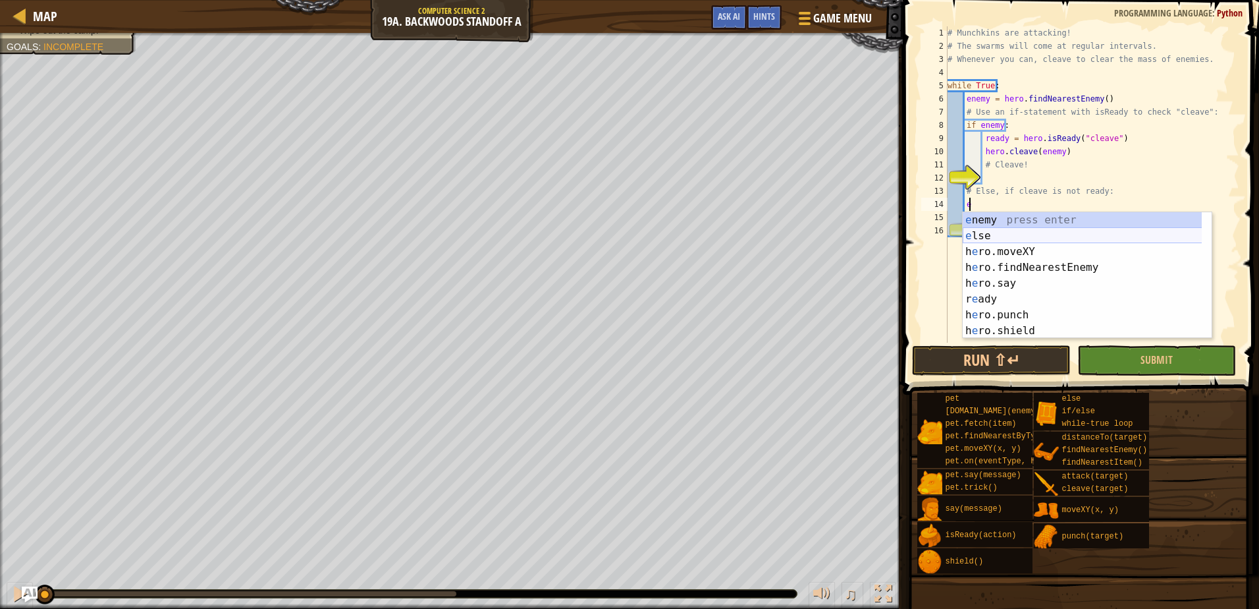
click at [1033, 238] on div "e nemy press enter e lse press enter h e ro.moveXY press enter h e ro.findNeare…" at bounding box center [1087, 291] width 249 height 158
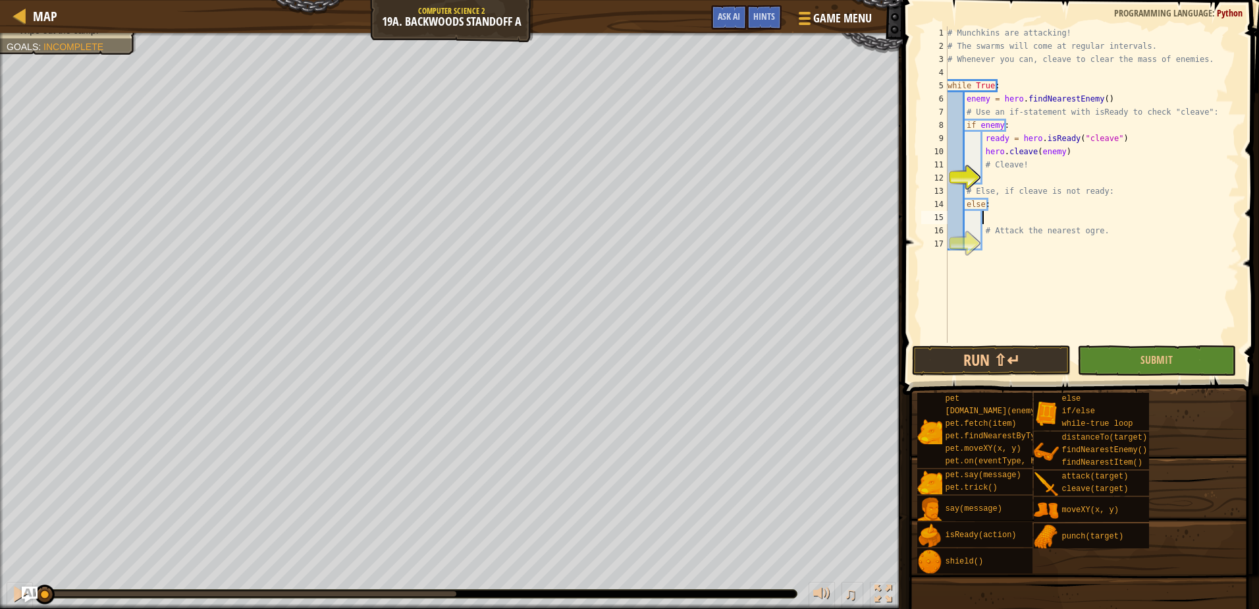
click at [1010, 241] on div "# Munchkins are attacking! # The swarms will come at regular intervals. # Whene…" at bounding box center [1092, 197] width 294 height 343
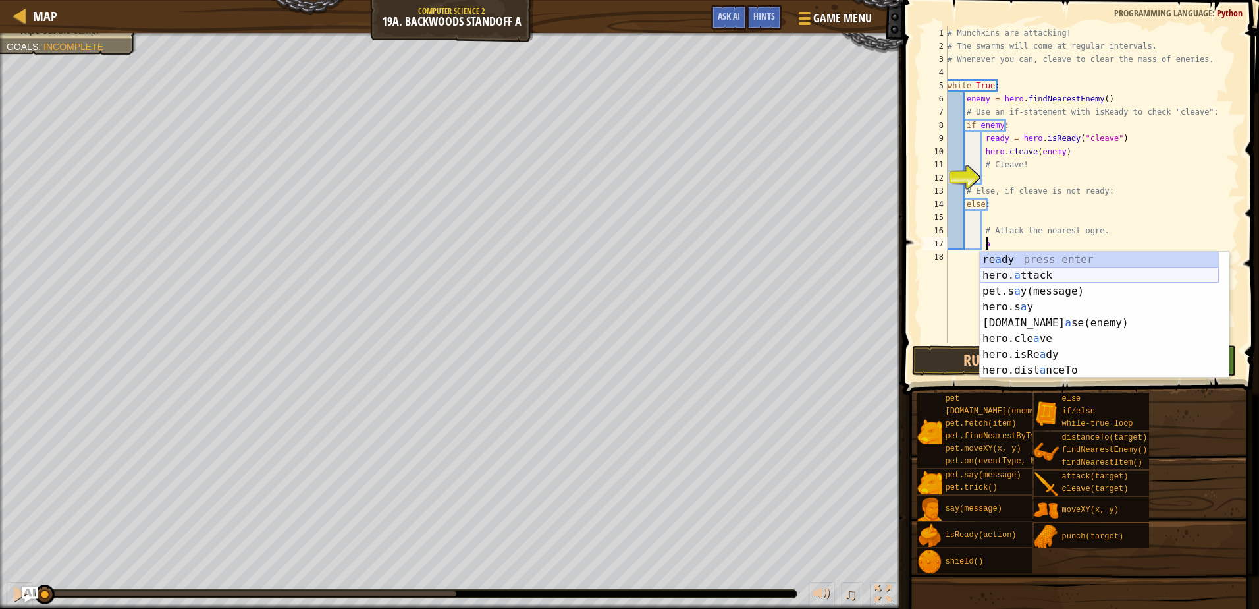
click at [1018, 269] on div "re a dy press enter hero. a ttack press enter pet.s a y(message) press enter he…" at bounding box center [1099, 331] width 239 height 158
type textarea "hero.attack(enemy)"
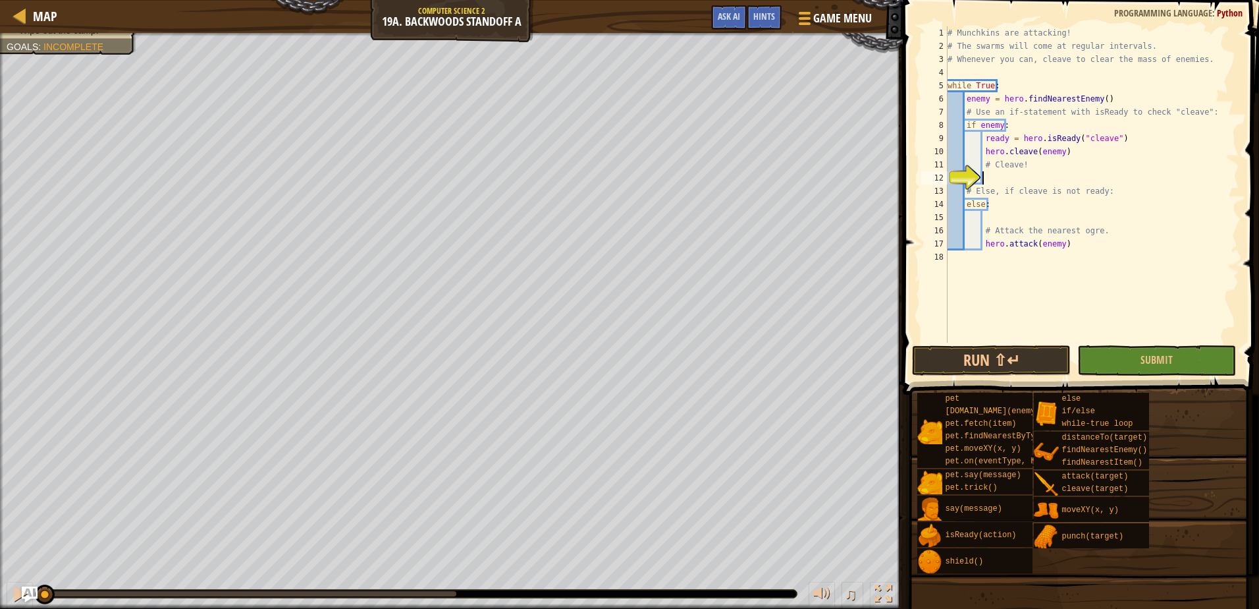
click at [1020, 178] on div "# Munchkins are attacking! # The swarms will come at regular intervals. # Whene…" at bounding box center [1092, 197] width 294 height 343
click at [1112, 358] on button "Submit" at bounding box center [1157, 360] width 159 height 30
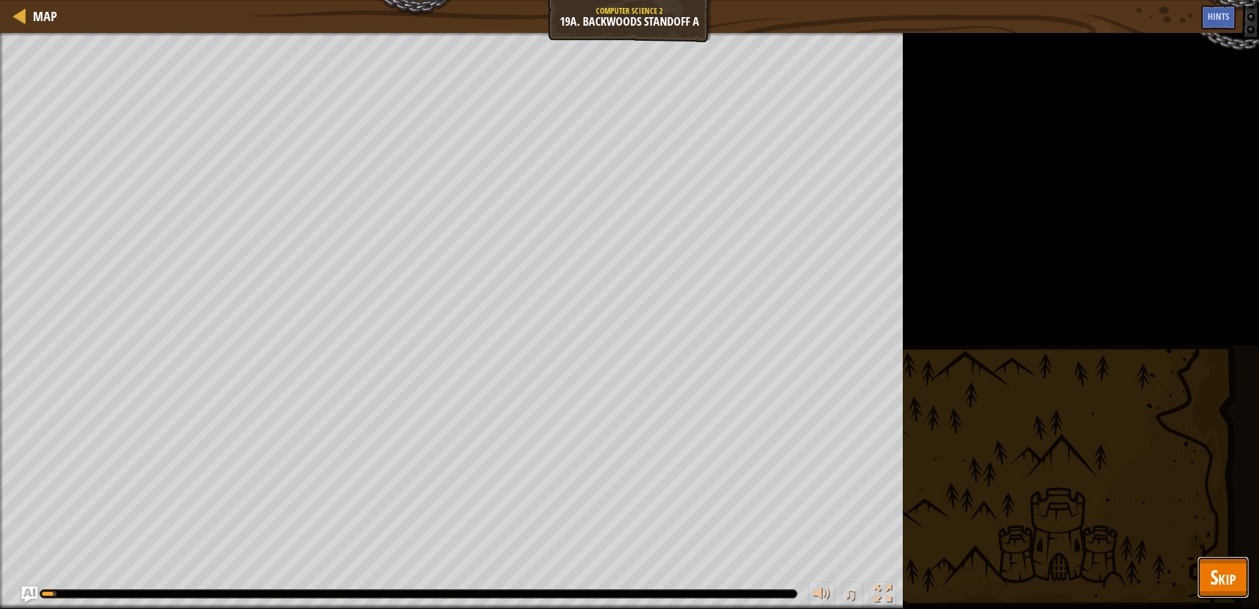
click at [1221, 586] on span "Skip" at bounding box center [1224, 576] width 26 height 27
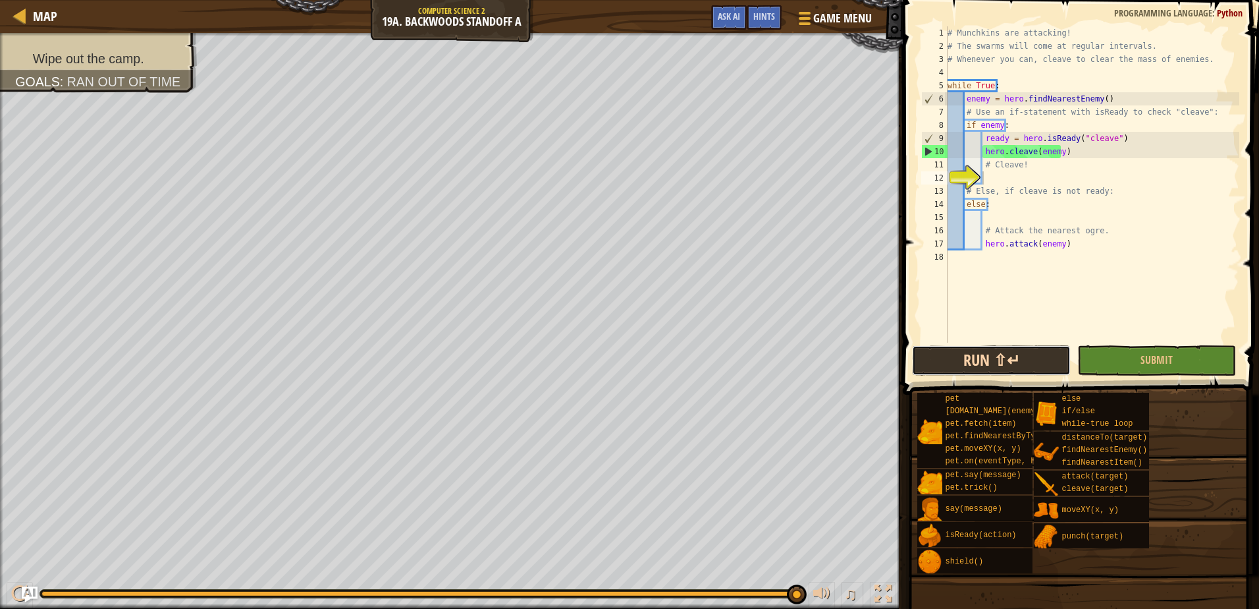
click at [1043, 365] on button "Run ⇧↵" at bounding box center [991, 360] width 159 height 30
click at [1105, 248] on div "# Munchkins are attacking! # The swarms will come at regular intervals. # Whene…" at bounding box center [1092, 197] width 294 height 343
type textarea "hero.attack(enemy)"
drag, startPoint x: 1091, startPoint y: 285, endPoint x: 1108, endPoint y: 283, distance: 17.2
click at [1096, 273] on div "# Munchkins are attacking! # The swarms will come at regular intervals. # Whene…" at bounding box center [1092, 197] width 294 height 343
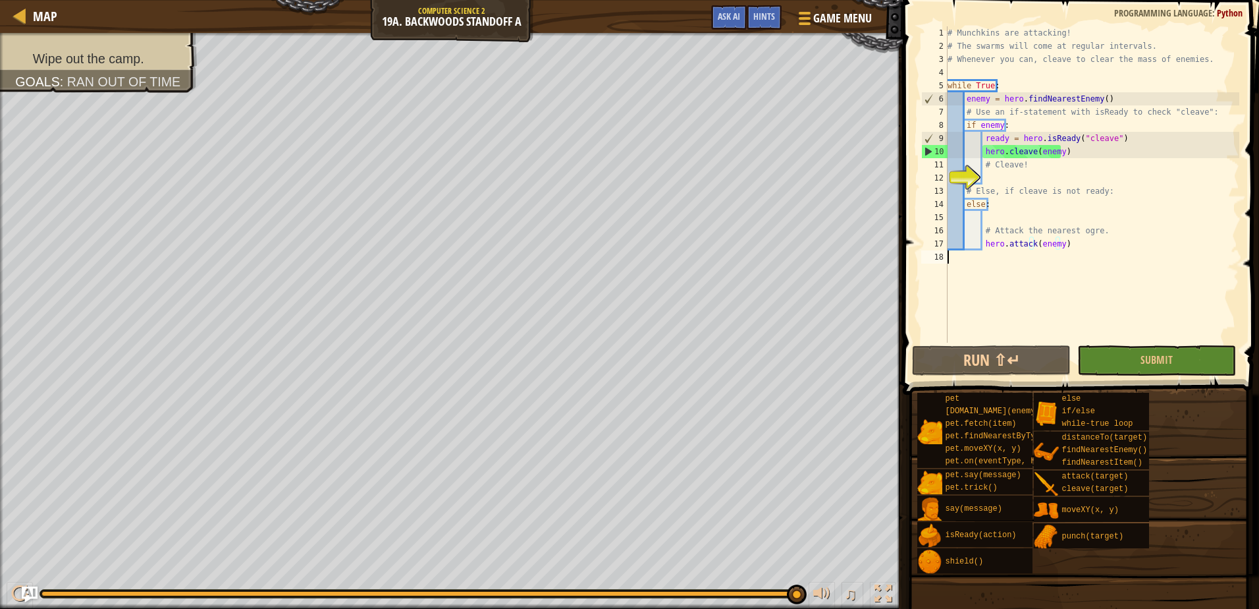
scroll to position [6, 0]
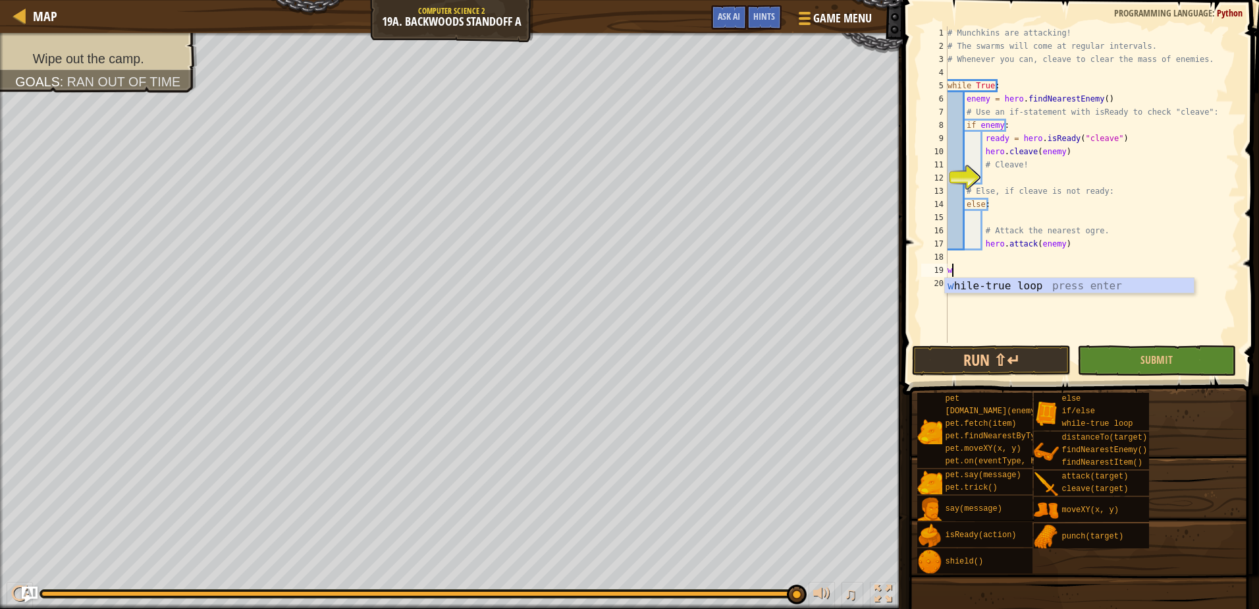
type textarea "wh"
click at [1038, 293] on div "# Munchkins are attacking! # The swarms will come at regular intervals. # Whene…" at bounding box center [1092, 197] width 294 height 343
click at [1001, 268] on div "# Munchkins are attacking! # The swarms will come at regular intervals. # Whene…" at bounding box center [1092, 197] width 294 height 343
type textarea "whil"
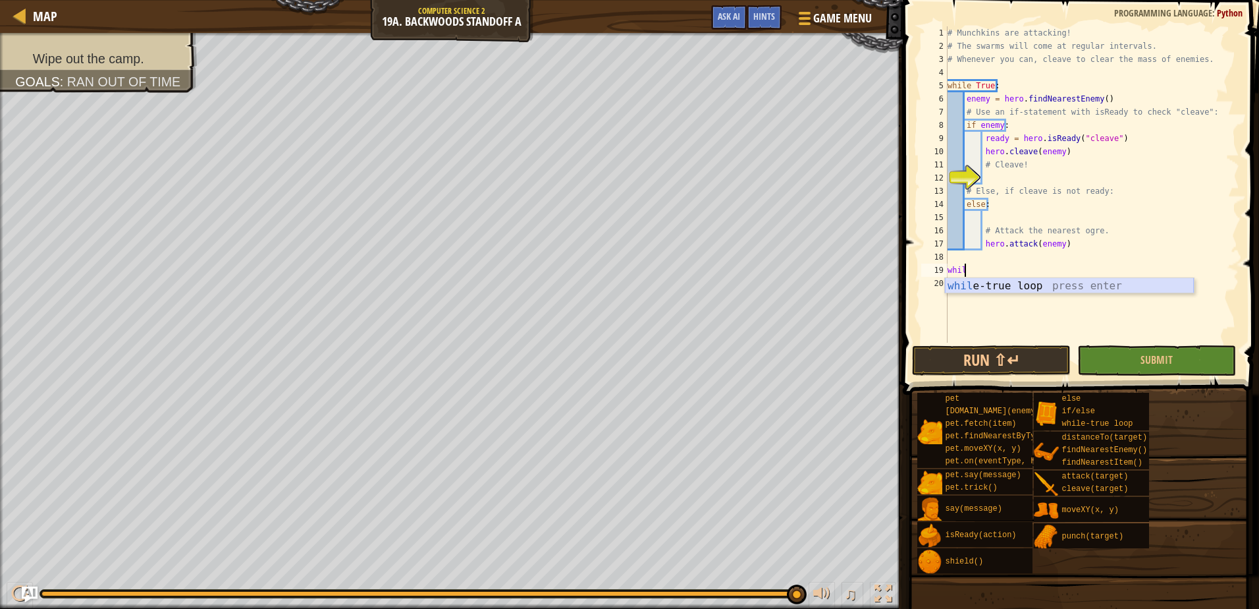
click at [993, 285] on div "whil e-true loop press enter" at bounding box center [1069, 301] width 249 height 47
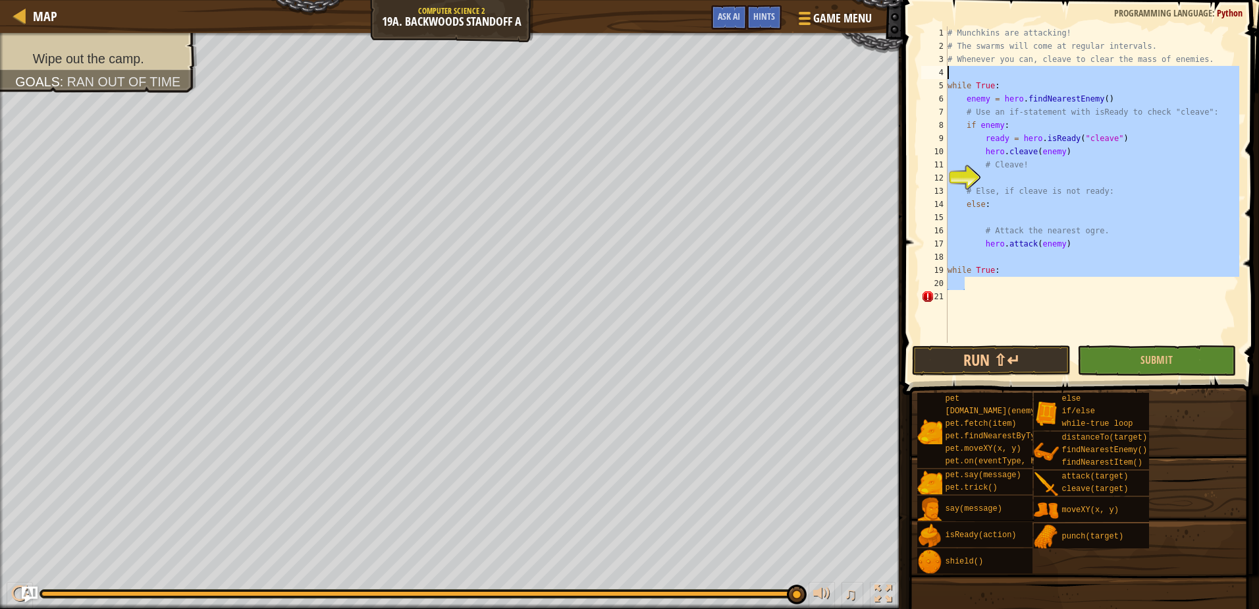
drag, startPoint x: 1026, startPoint y: 288, endPoint x: 948, endPoint y: 74, distance: 227.1
click at [948, 74] on div "# Munchkins are attacking! # The swarms will come at regular intervals. # Whene…" at bounding box center [1092, 197] width 294 height 343
type textarea "while True:"
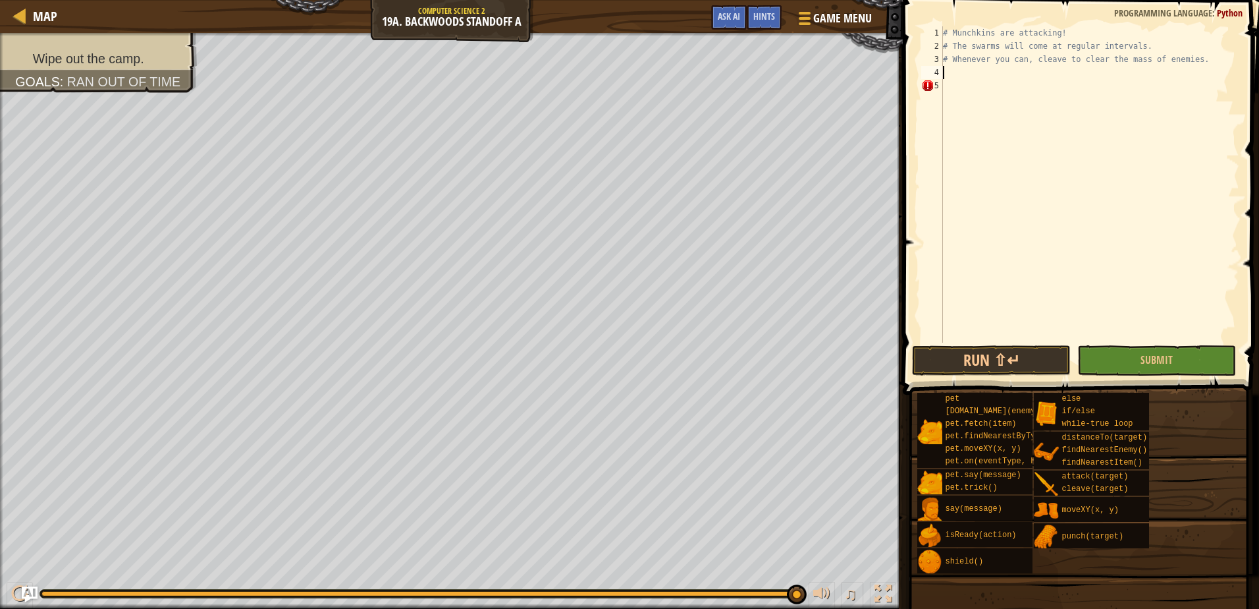
type textarea "# Whenever you can, cleave to clear the mass of enemies."
type textarea "wh"
click at [1008, 103] on div "wh ile-true loop press enter" at bounding box center [1065, 117] width 249 height 47
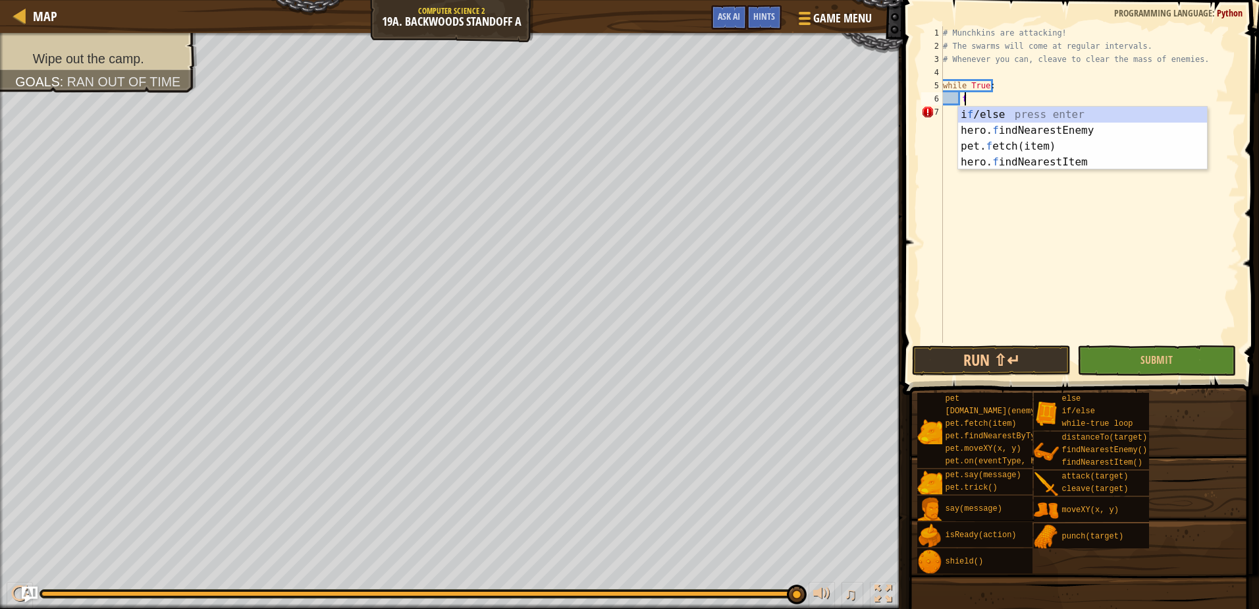
scroll to position [6, 1]
type textarea "fi"
click at [998, 114] on div "hero. fi ndNearestEnemy press enter hero. fi ndNearestItem press enter pet. f e…" at bounding box center [1082, 146] width 249 height 79
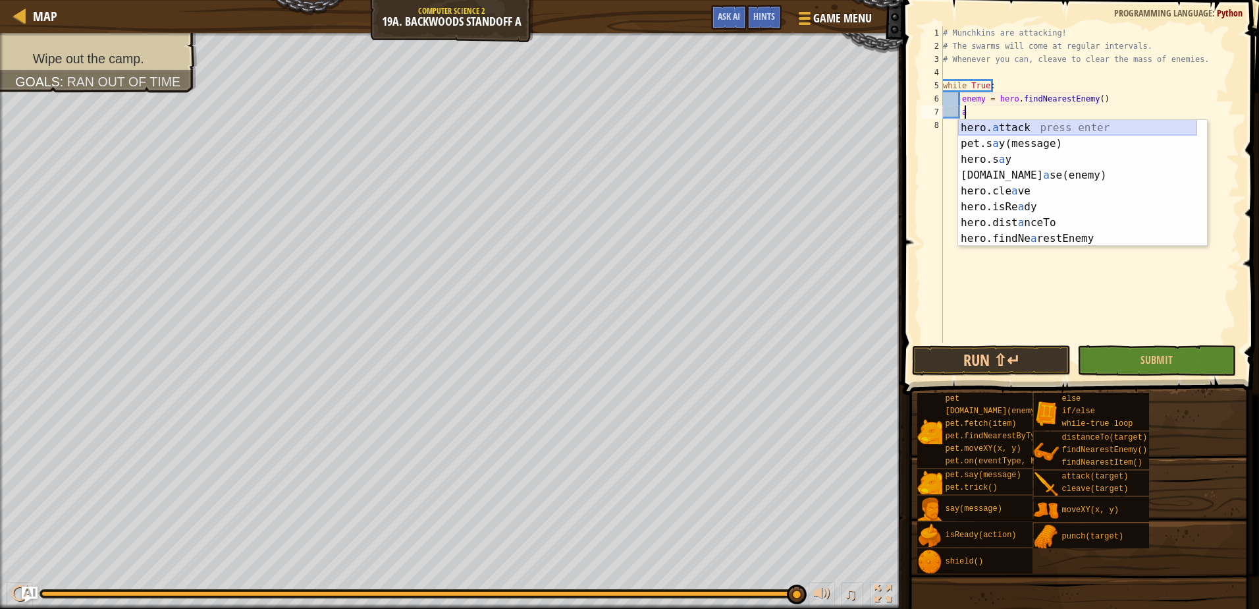
click at [1020, 132] on div "hero. a ttack press enter pet.s a y(message) press enter hero.s a y press enter…" at bounding box center [1077, 199] width 239 height 158
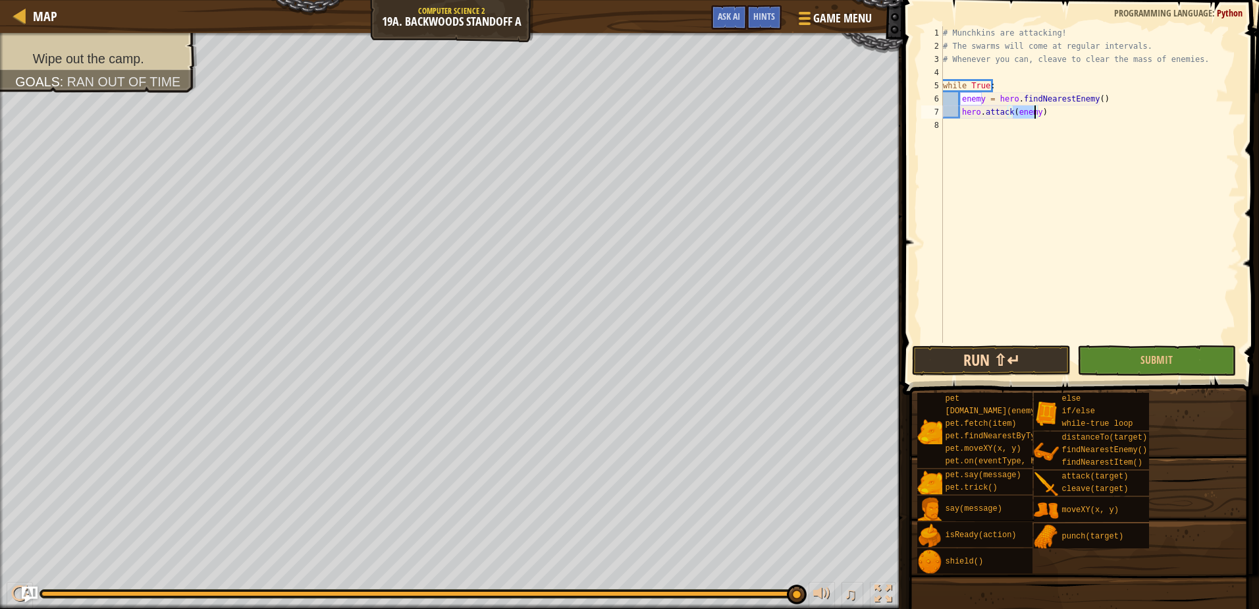
type textarea "hero.attack(enemy)"
click at [1043, 356] on button "Run ⇧↵" at bounding box center [991, 360] width 159 height 30
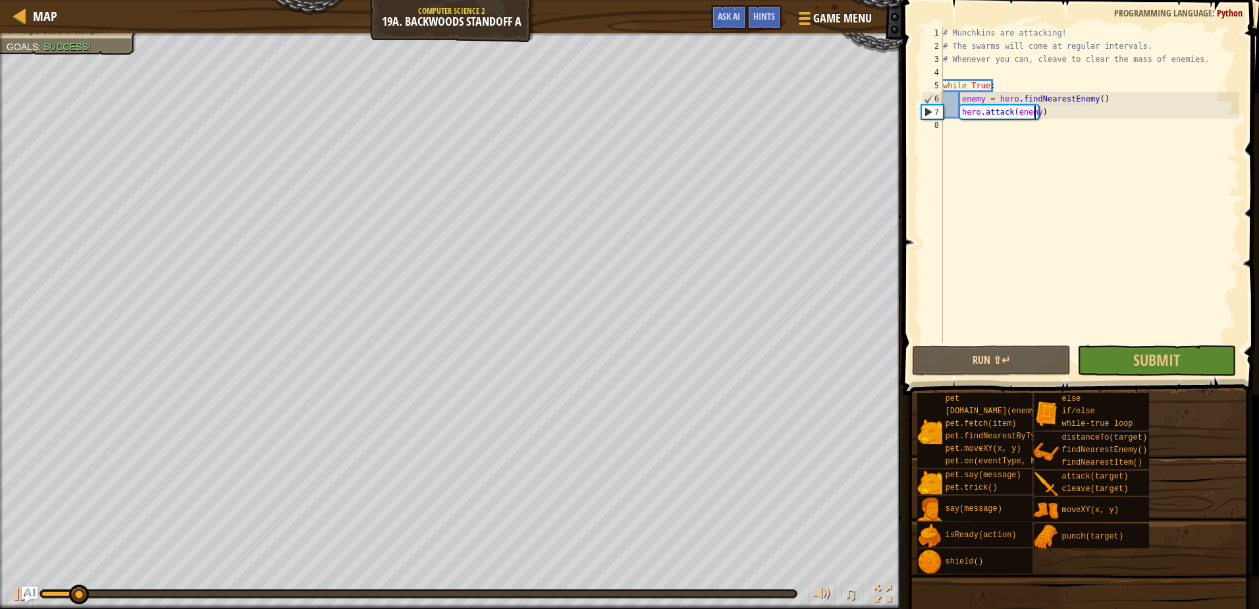
click at [1148, 343] on span at bounding box center [1082, 178] width 367 height 433
click at [1150, 353] on span "Submit" at bounding box center [1157, 359] width 47 height 21
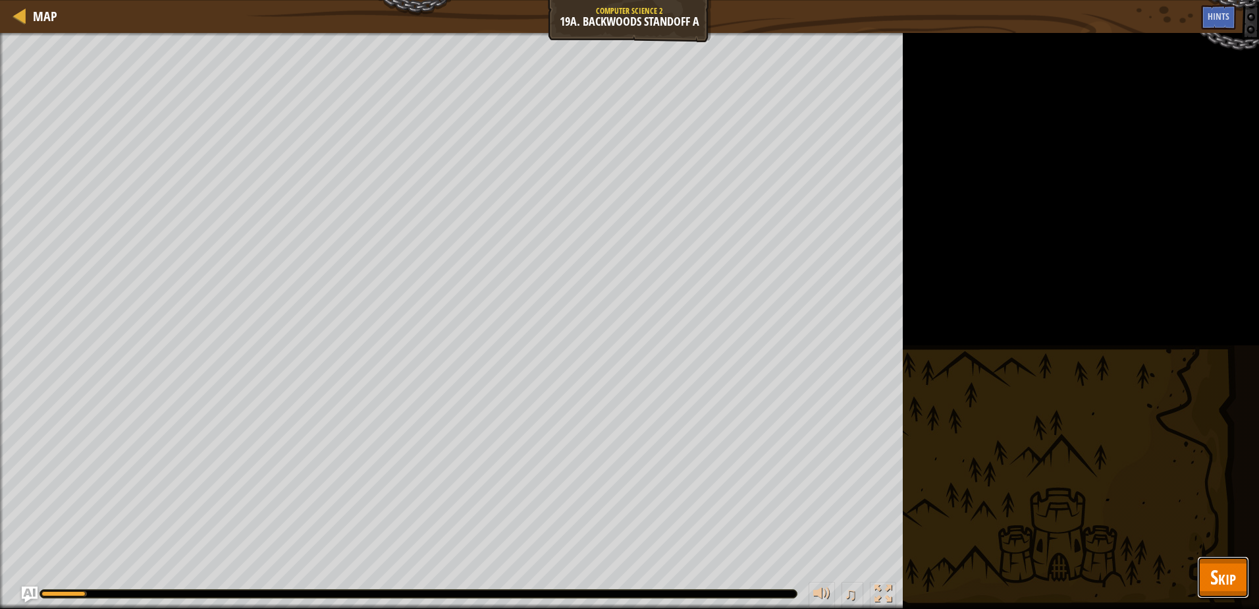
click at [1229, 574] on span "Skip" at bounding box center [1224, 576] width 26 height 27
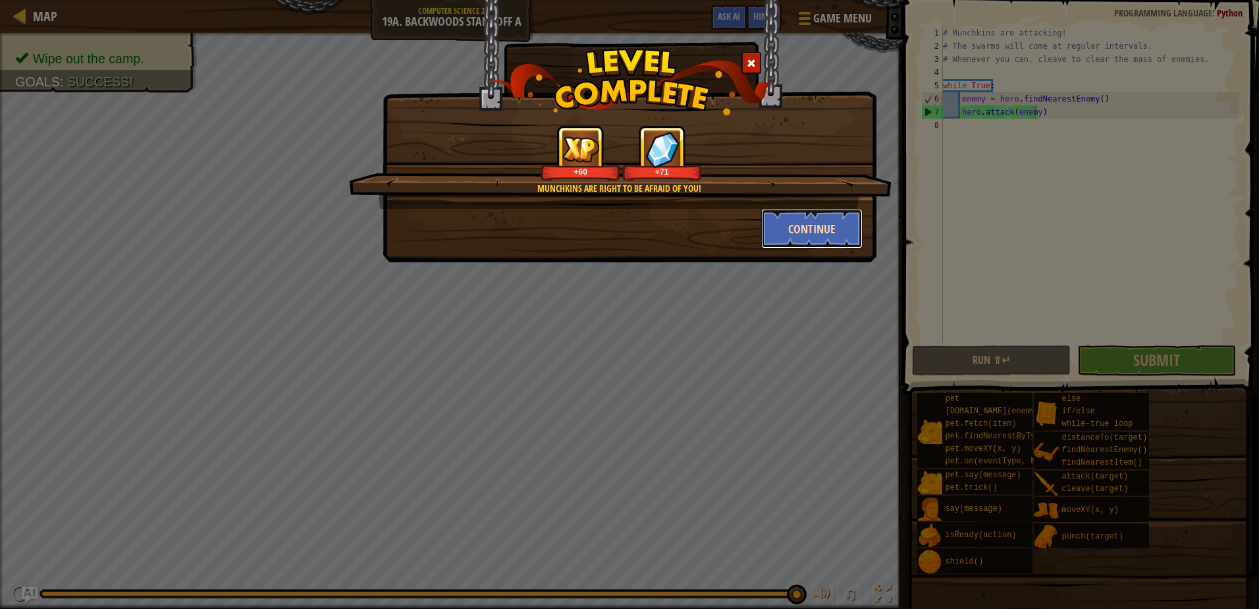
click at [795, 226] on button "Continue" at bounding box center [812, 229] width 102 height 40
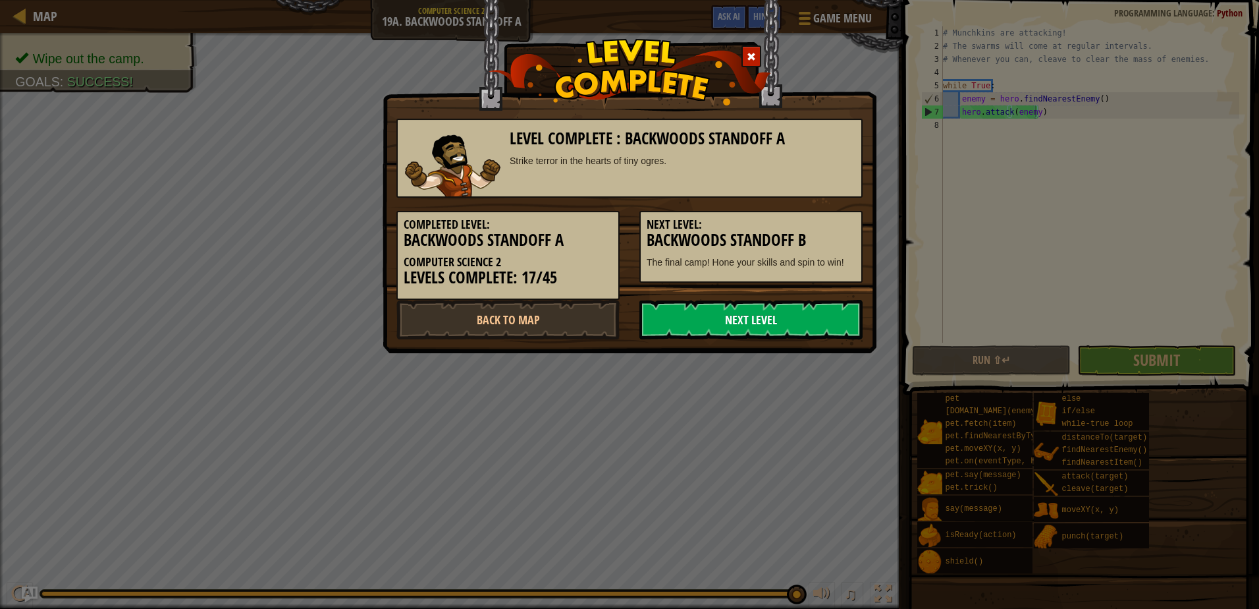
click at [831, 318] on link "Next Level" at bounding box center [751, 320] width 223 height 40
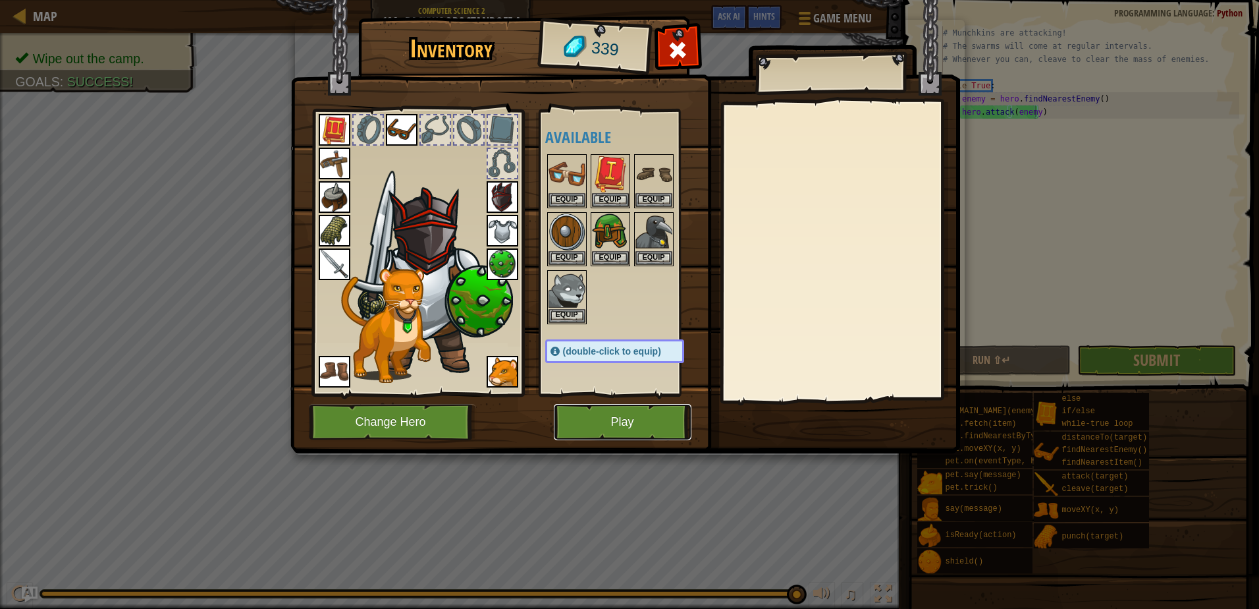
click at [659, 424] on button "Play" at bounding box center [623, 422] width 138 height 36
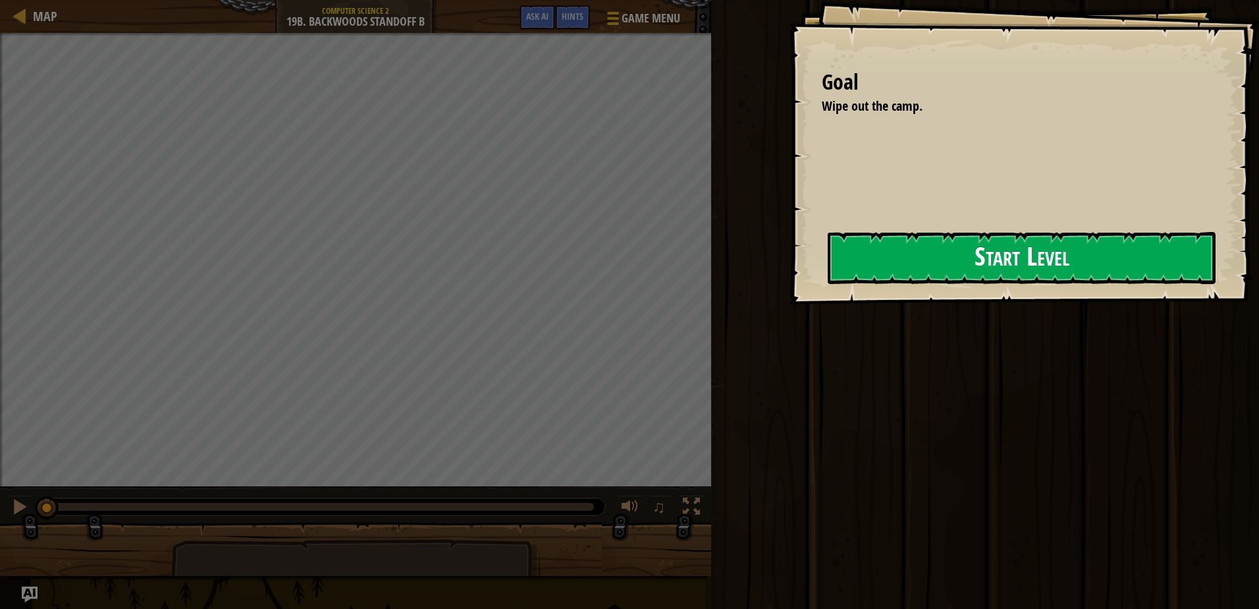
click at [828, 277] on button "Start Level" at bounding box center [1022, 258] width 388 height 52
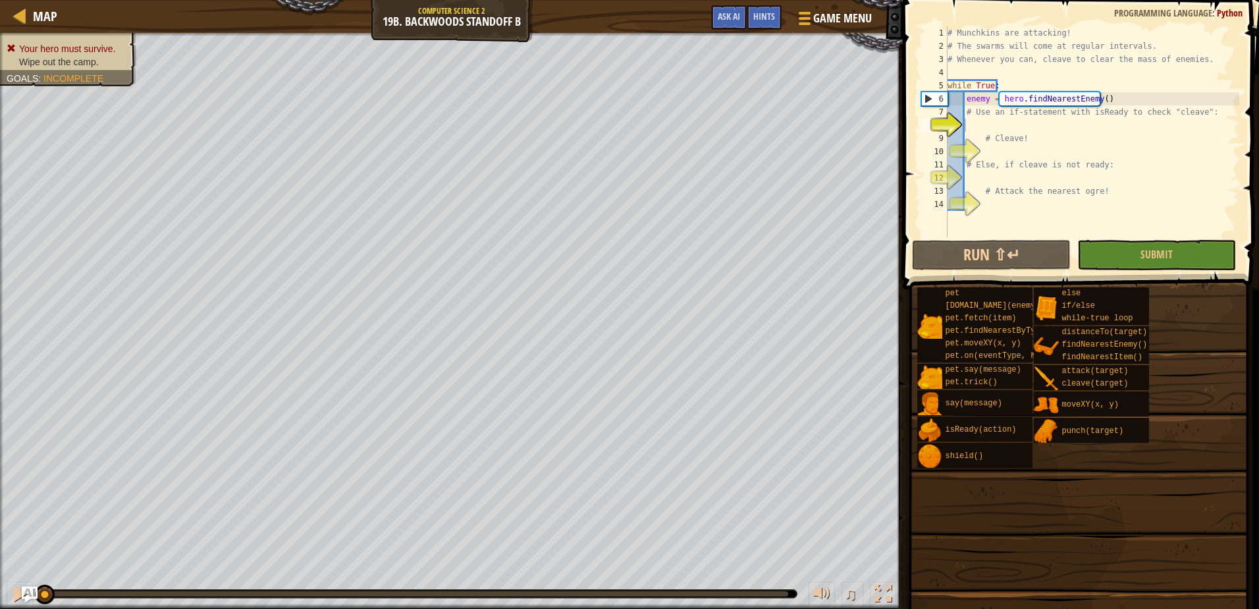
click at [772, 96] on div "Map Computer Science 2 19b. Backwoods Standoff B Game Menu Done Hints Ask AI 1 …" at bounding box center [629, 304] width 1259 height 609
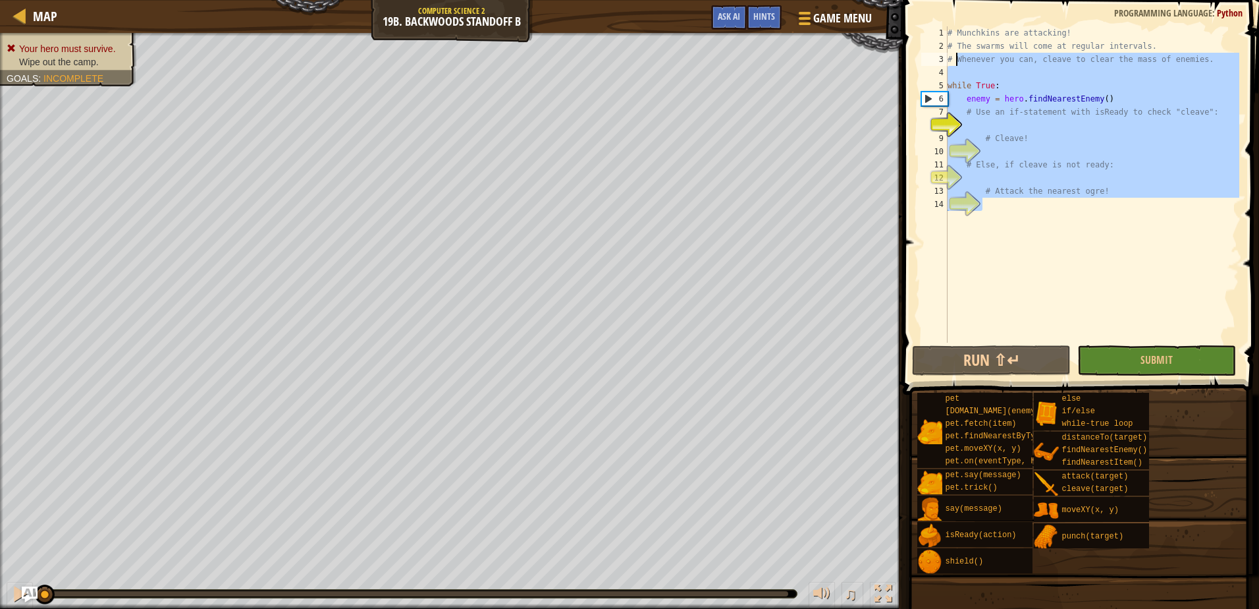
drag, startPoint x: 1111, startPoint y: 211, endPoint x: 865, endPoint y: -69, distance: 372.5
click at [865, 0] on html "Map Computer Science 2 19b. Backwoods Standoff B Game Menu Done Hints Ask AI 1 …" at bounding box center [629, 0] width 1259 height 0
type textarea "# Munchkins are attacking! # The swarms will come at regular intervals."
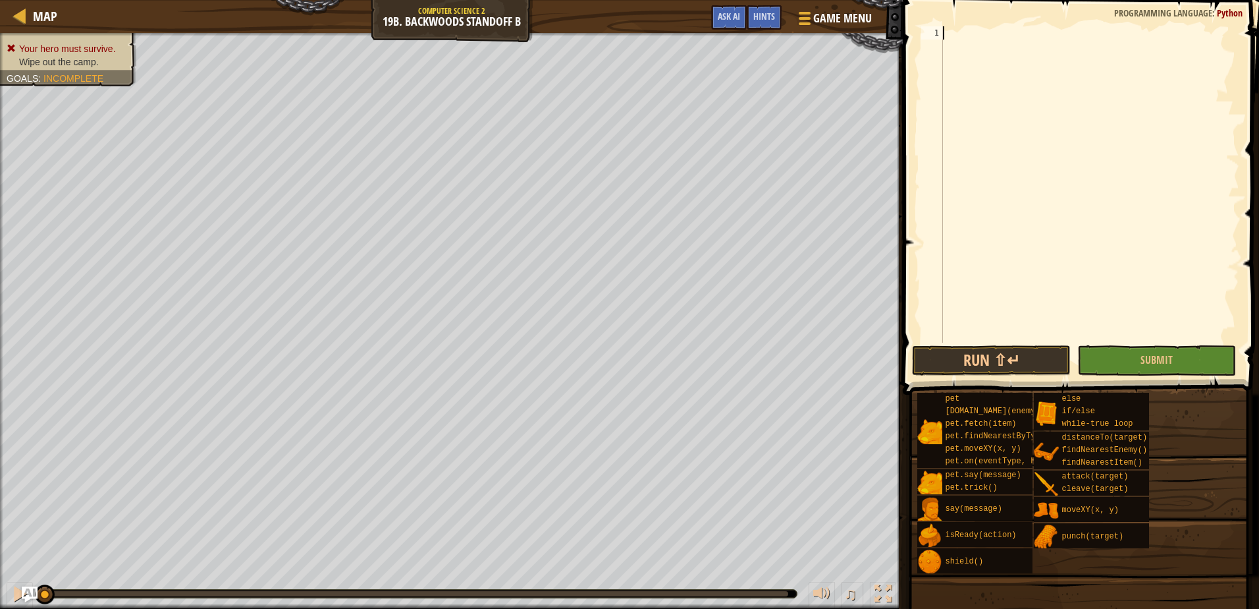
type textarea "w"
click at [973, 45] on div "w hile-true loop press enter" at bounding box center [1065, 64] width 249 height 47
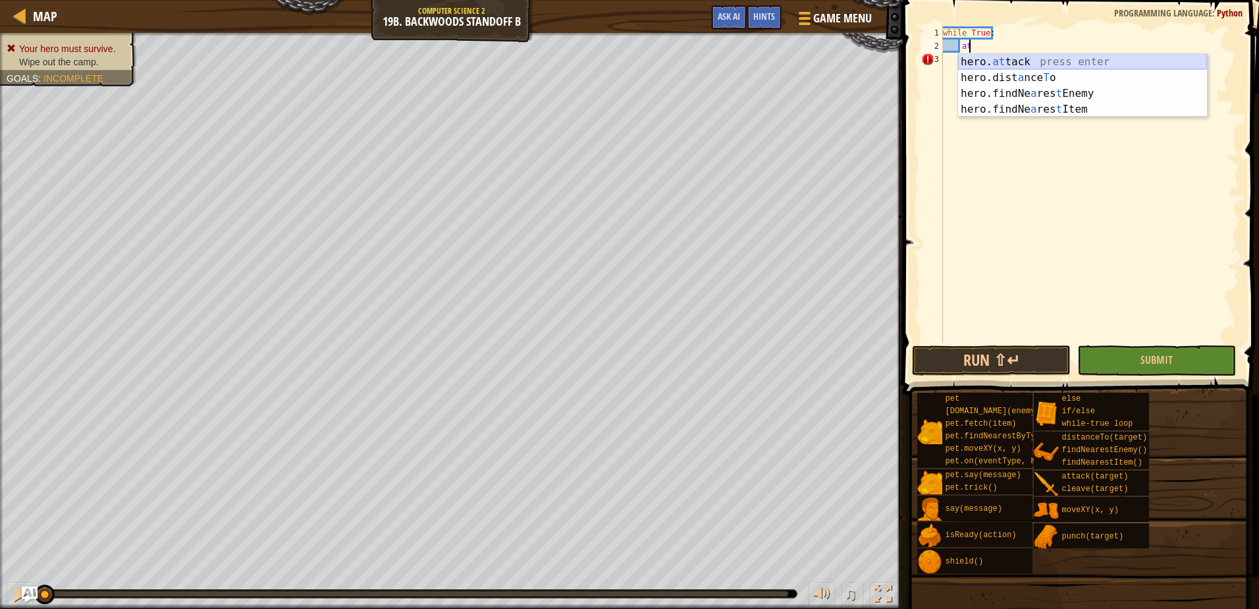
click at [1001, 61] on div "hero. at tack press enter hero.dist a nce T o press enter hero.findNe a res t E…" at bounding box center [1082, 101] width 249 height 95
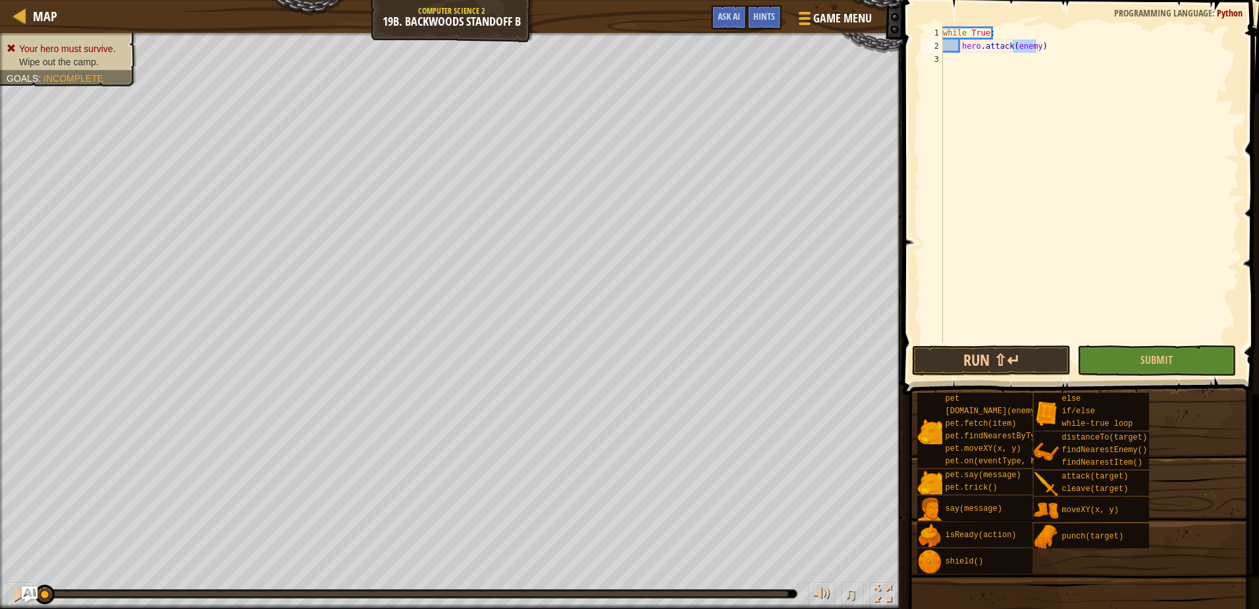
click at [1046, 24] on span at bounding box center [1082, 178] width 367 height 433
click at [1048, 28] on div "while True : hero . attack ( enemy )" at bounding box center [1090, 197] width 299 height 343
type textarea "while True:"
type textarea "f"
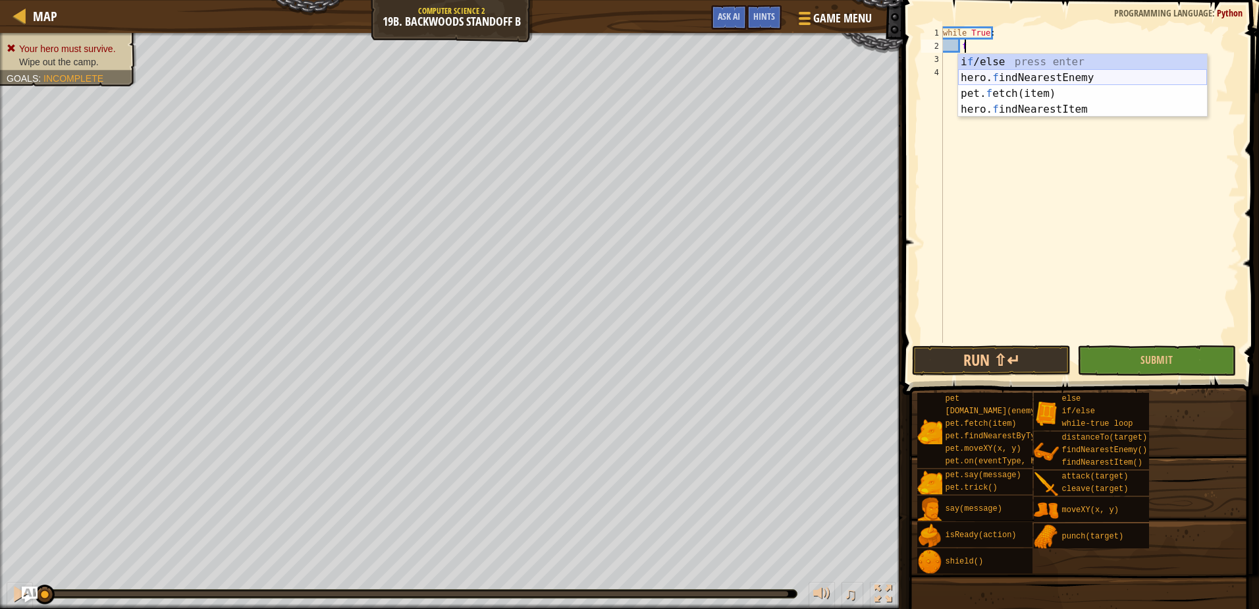
click at [1039, 78] on div "i f /else press enter hero. f indNearestEnemy press enter pet. f etch(item) pre…" at bounding box center [1082, 101] width 249 height 95
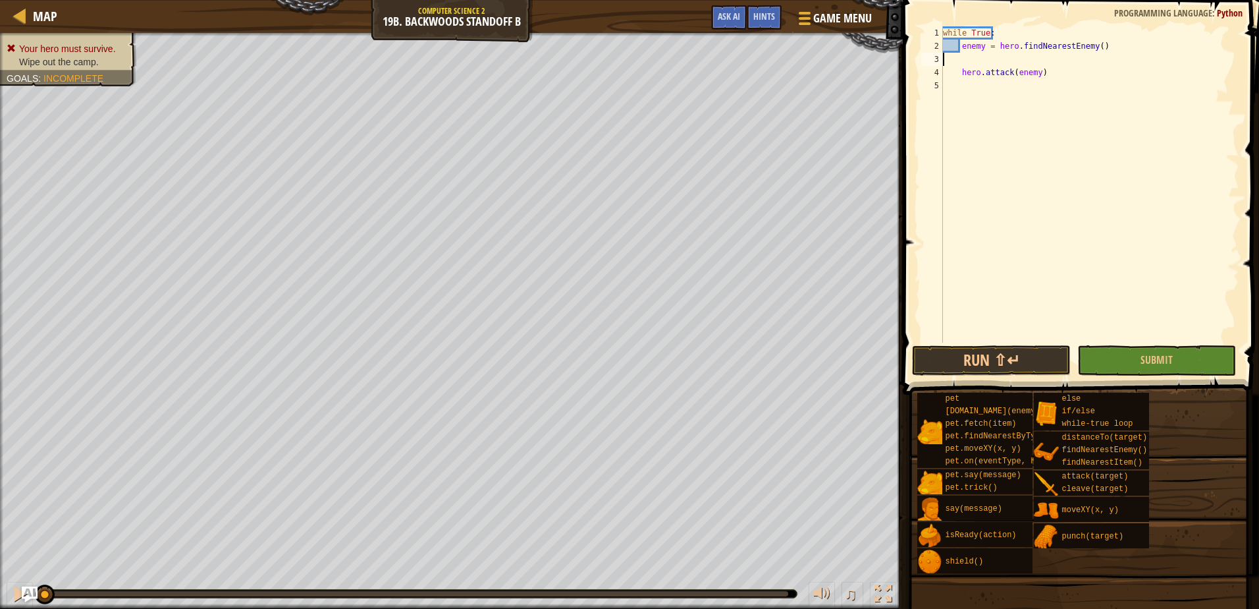
scroll to position [6, 0]
type textarea "enemy = hero.findNearestEnemy()"
click at [1133, 360] on button "Submit" at bounding box center [1157, 360] width 159 height 30
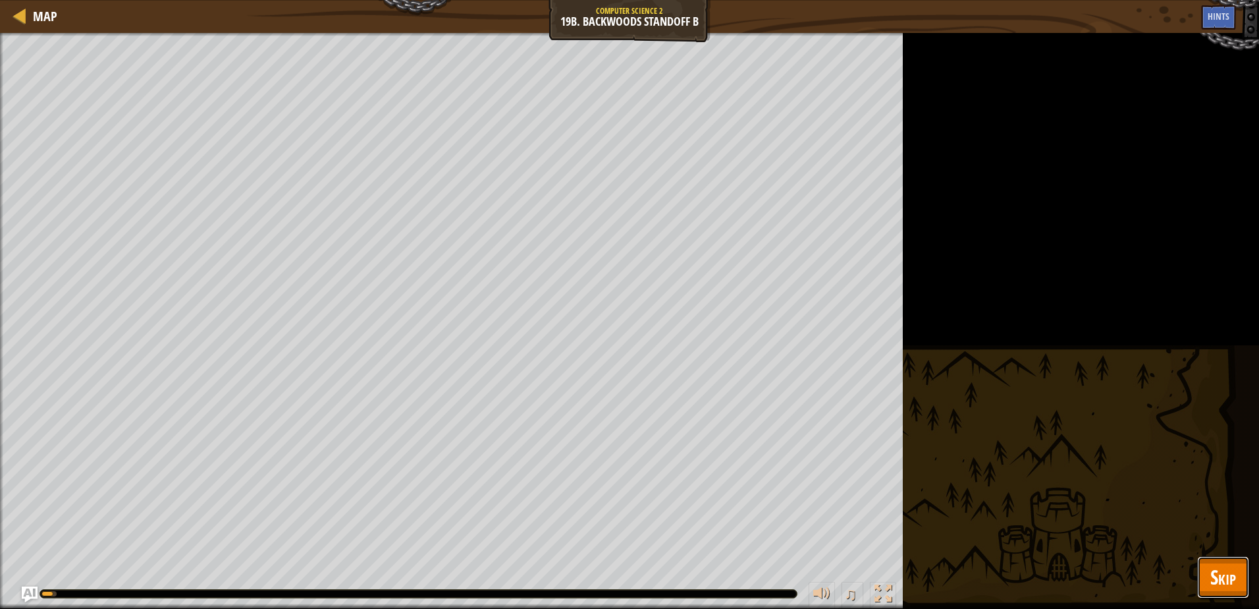
click at [1211, 582] on span "Skip" at bounding box center [1224, 576] width 26 height 27
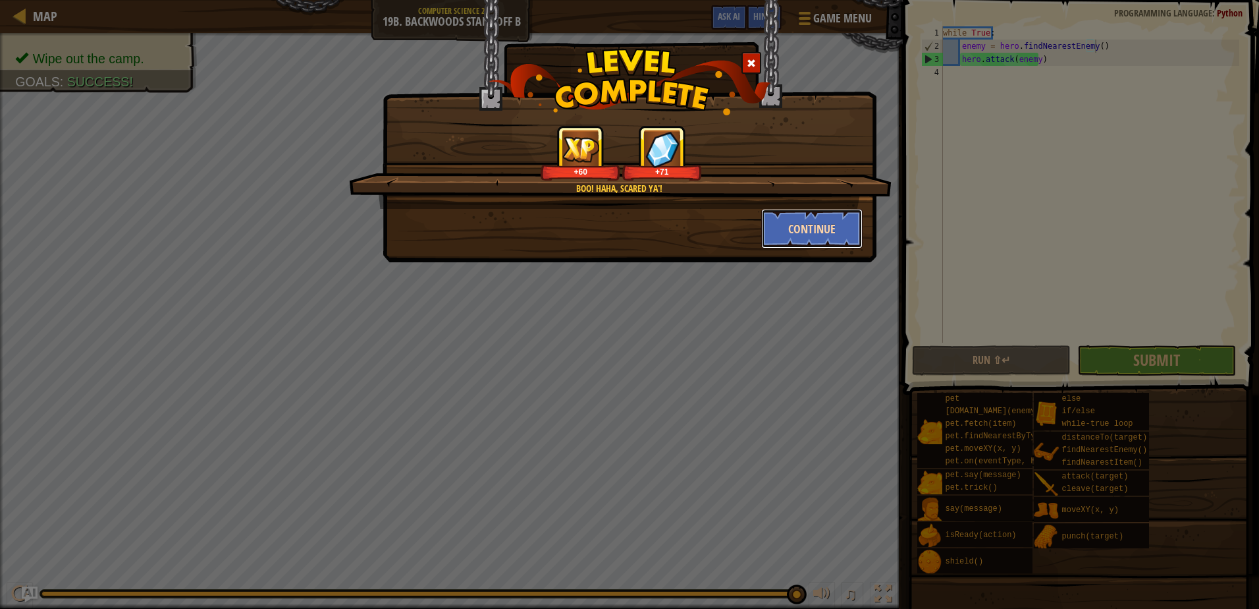
click at [808, 234] on button "Continue" at bounding box center [812, 229] width 102 height 40
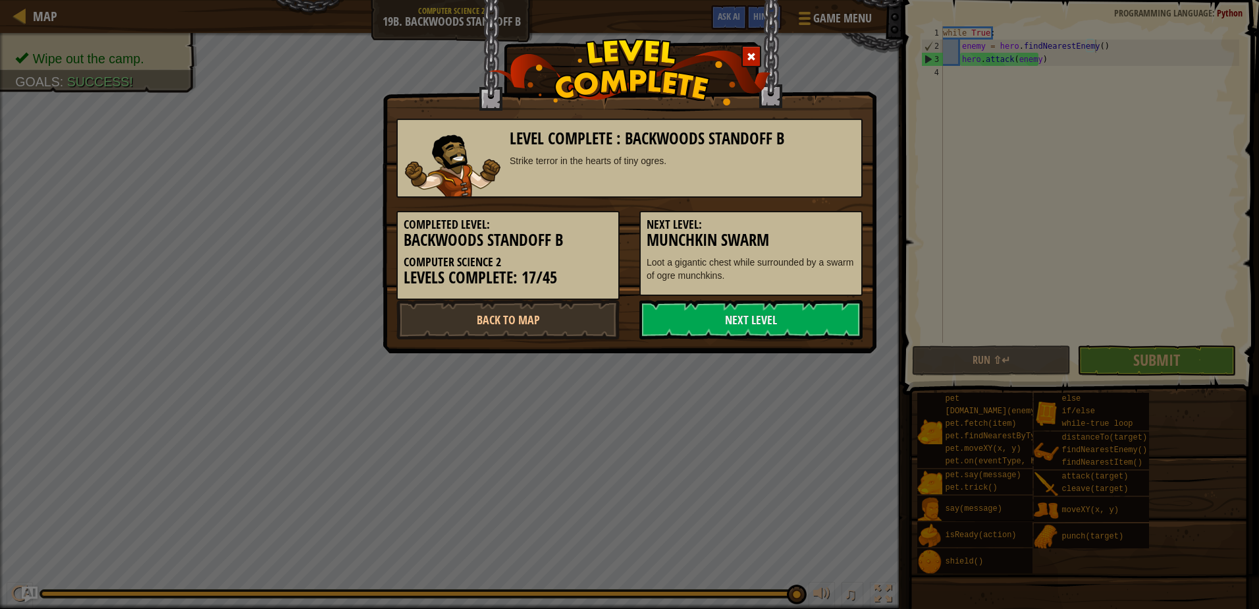
click at [808, 233] on h3 "Munchkin Swarm" at bounding box center [751, 240] width 209 height 18
click at [779, 314] on link "Next Level" at bounding box center [751, 320] width 223 height 40
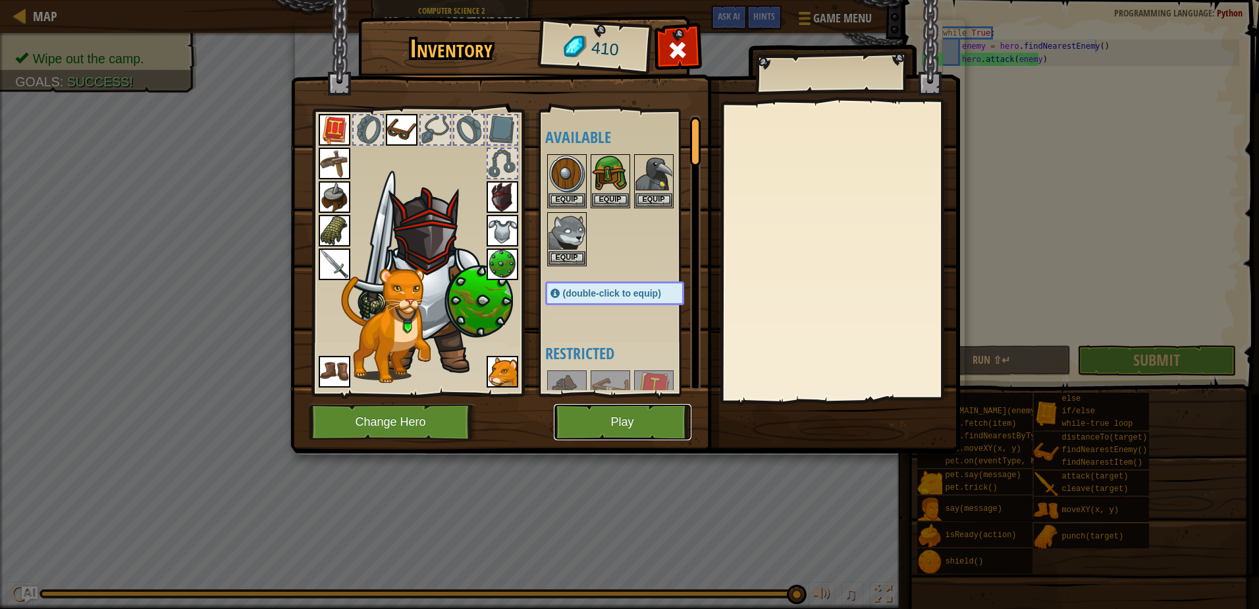
click at [632, 416] on button "Play" at bounding box center [623, 422] width 138 height 36
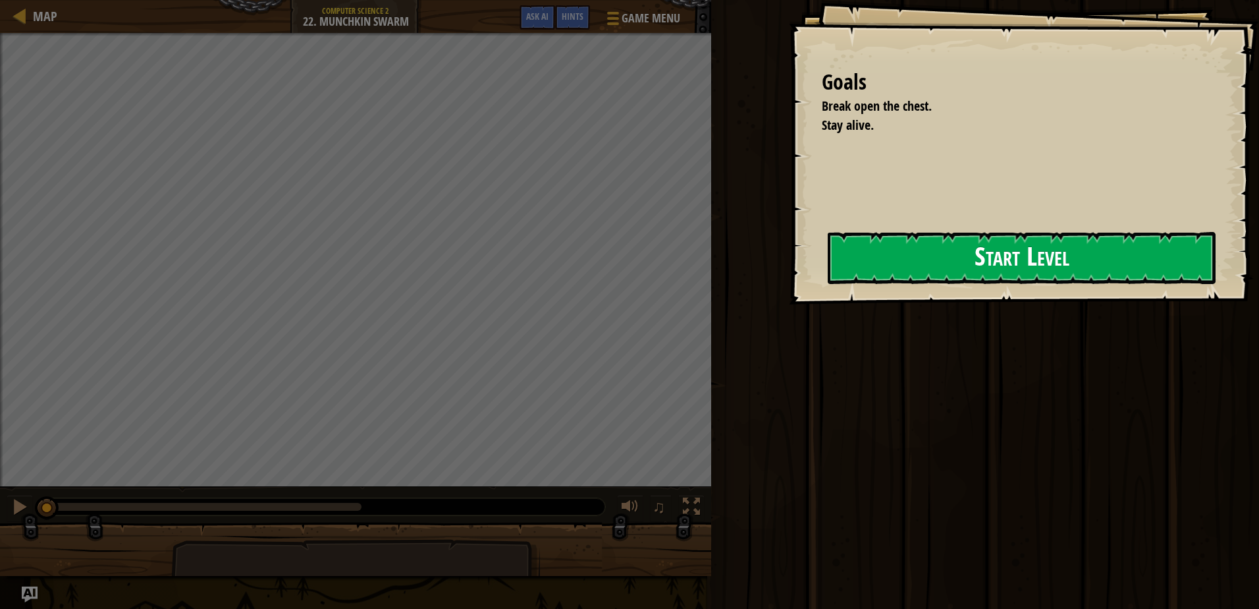
click at [844, 276] on button "Start Level" at bounding box center [1022, 258] width 388 height 52
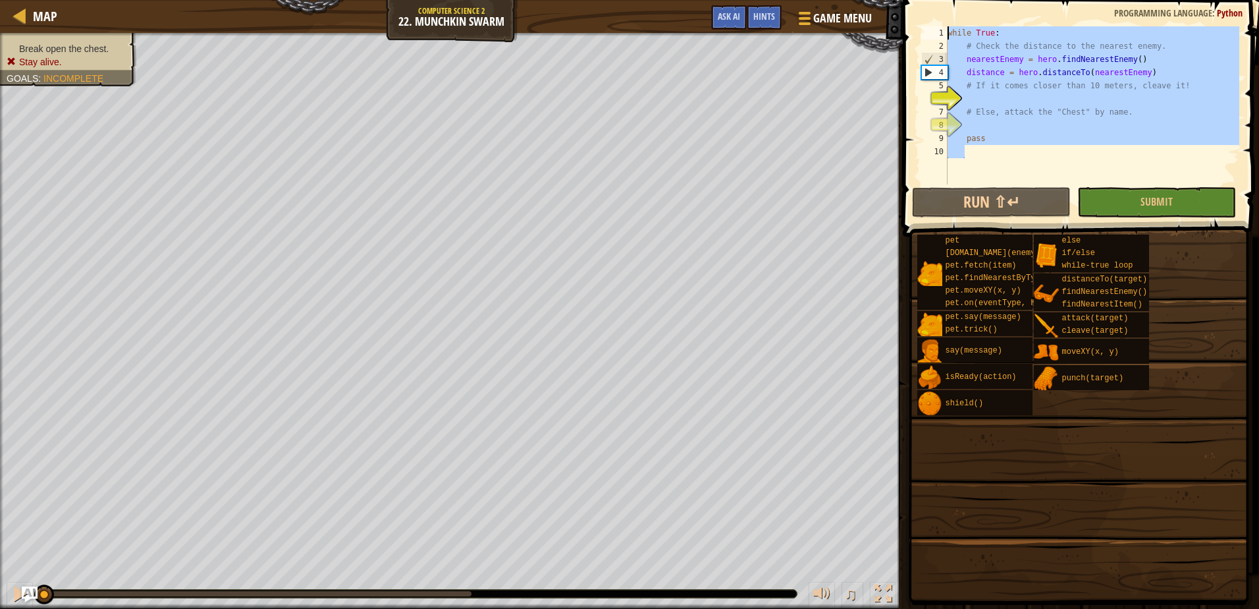
drag, startPoint x: 941, startPoint y: 147, endPoint x: 825, endPoint y: -50, distance: 228.9
click at [825, 0] on html "Map Computer Science 2 22. Munchkin Swarm Game Menu Done Hints Ask AI 1 ההההההה…" at bounding box center [629, 0] width 1259 height 0
type textarea "while True: # Check the distance to the nearest enemy."
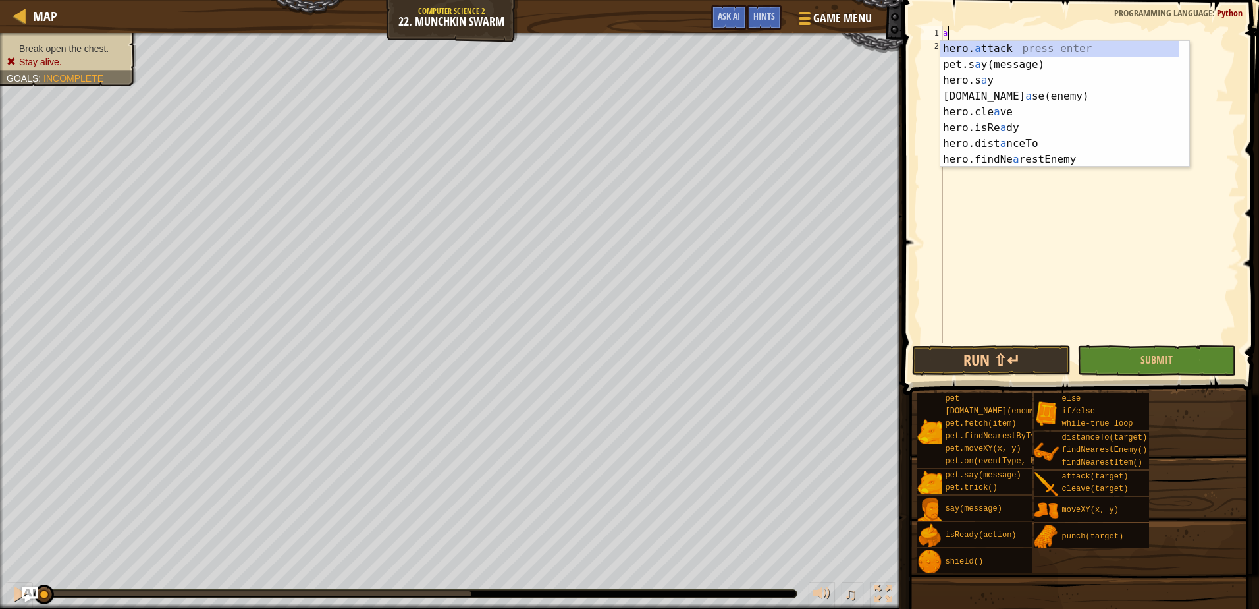
scroll to position [6, 0]
click at [1027, 45] on div "hero. a ttack press enter pet.s a y(message) press enter hero.s a y press enter…" at bounding box center [1060, 120] width 239 height 158
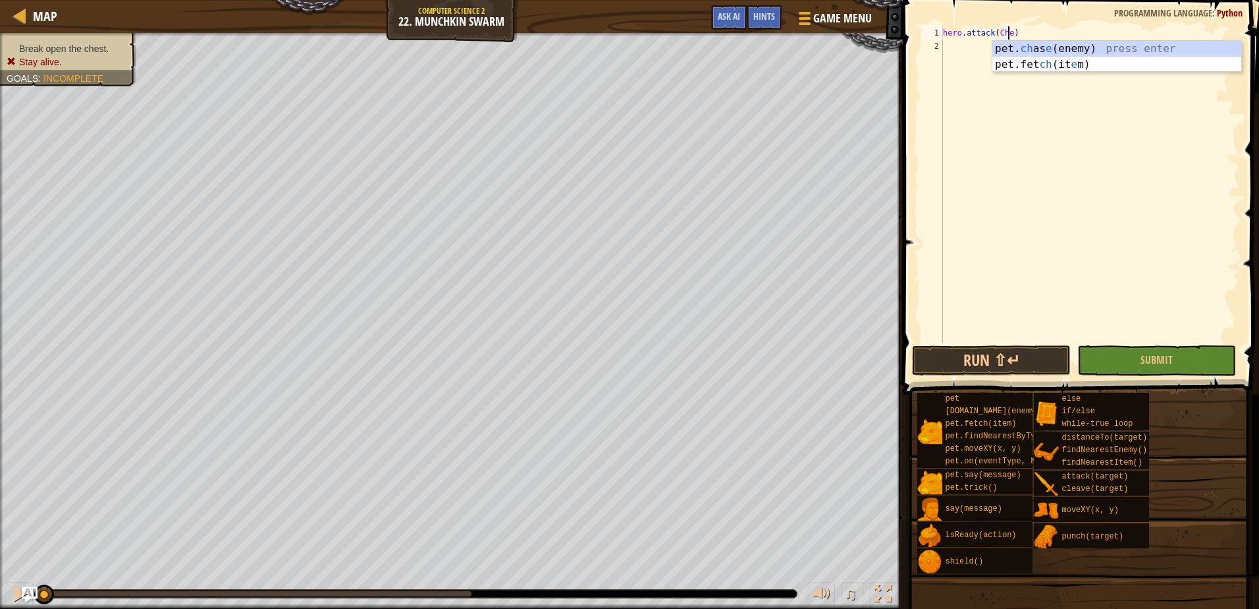
scroll to position [6, 5]
type textarea "hero.attack(Chest)"
click at [945, 35] on div "hero . attack ( Chest )" at bounding box center [1090, 197] width 299 height 343
click at [952, 36] on div "hero . attack ( Chest )" at bounding box center [1090, 197] width 299 height 343
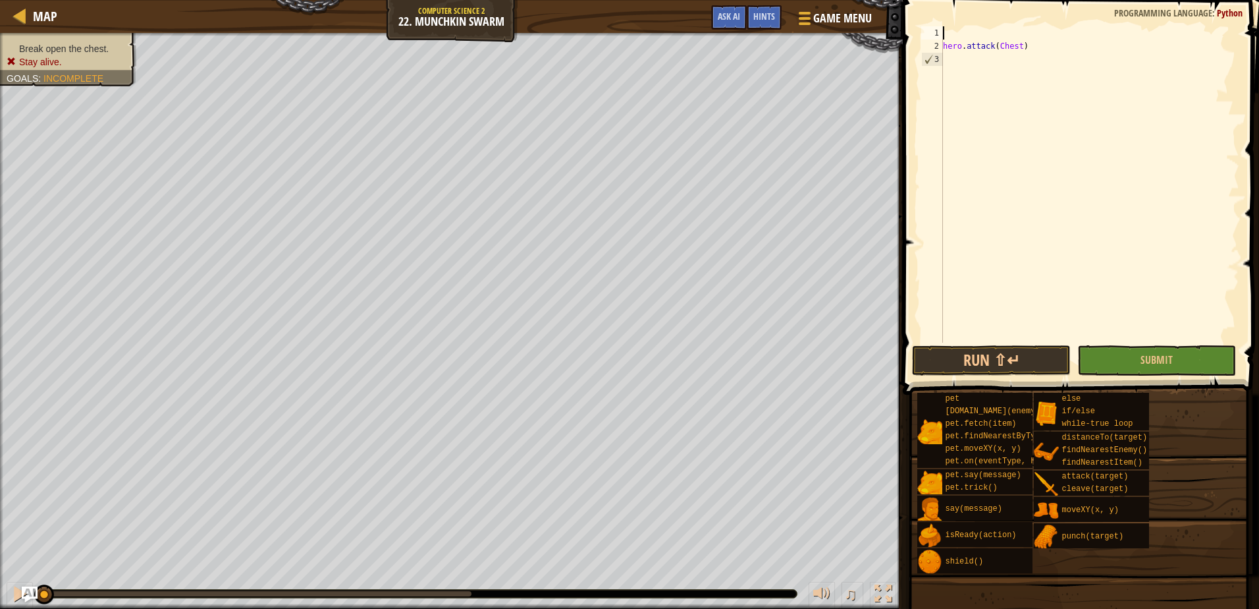
scroll to position [6, 0]
type textarea "w"
click at [979, 41] on div "w hile-true loop press enter" at bounding box center [1065, 64] width 249 height 47
click at [945, 57] on div "while True : hero . attack ( Chest )" at bounding box center [1090, 197] width 299 height 343
click at [1130, 350] on button "Submit" at bounding box center [1157, 360] width 159 height 30
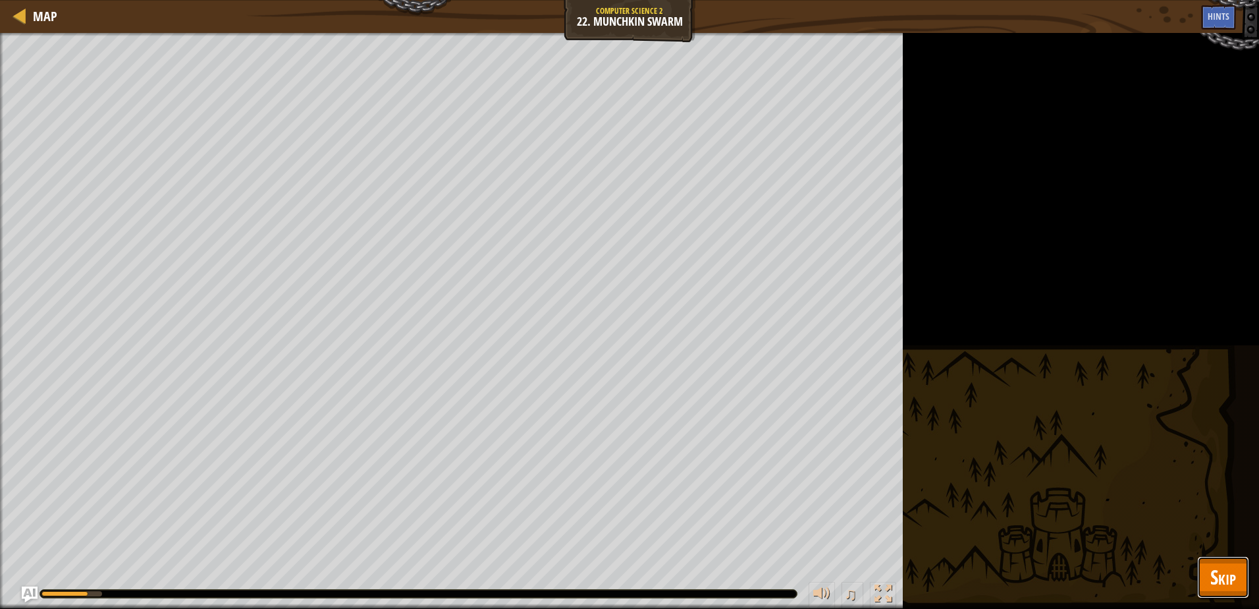
click at [1215, 584] on span "Skip" at bounding box center [1224, 576] width 26 height 27
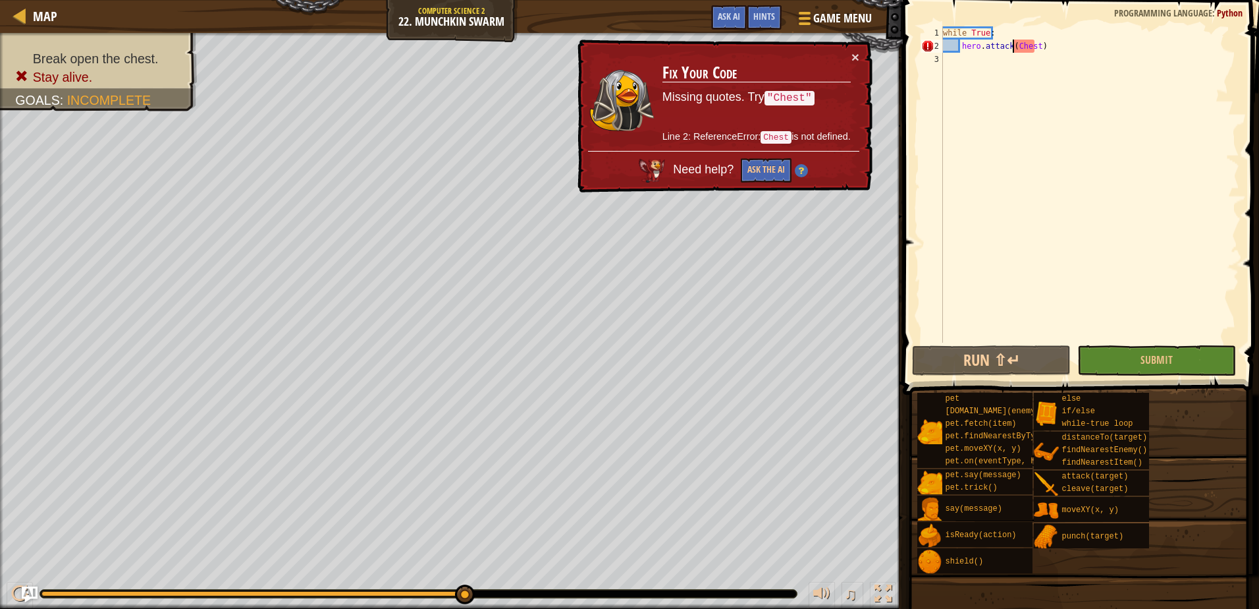
click at [1012, 47] on div "while True : hero . attack ( Chest )" at bounding box center [1090, 197] width 299 height 343
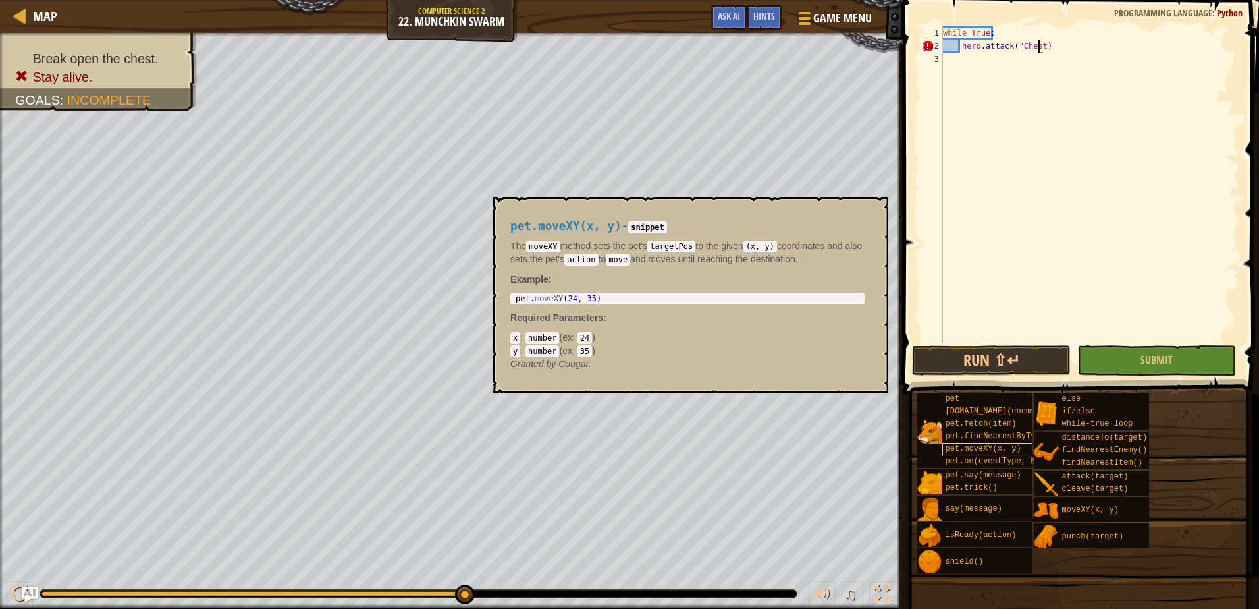
scroll to position [6, 8]
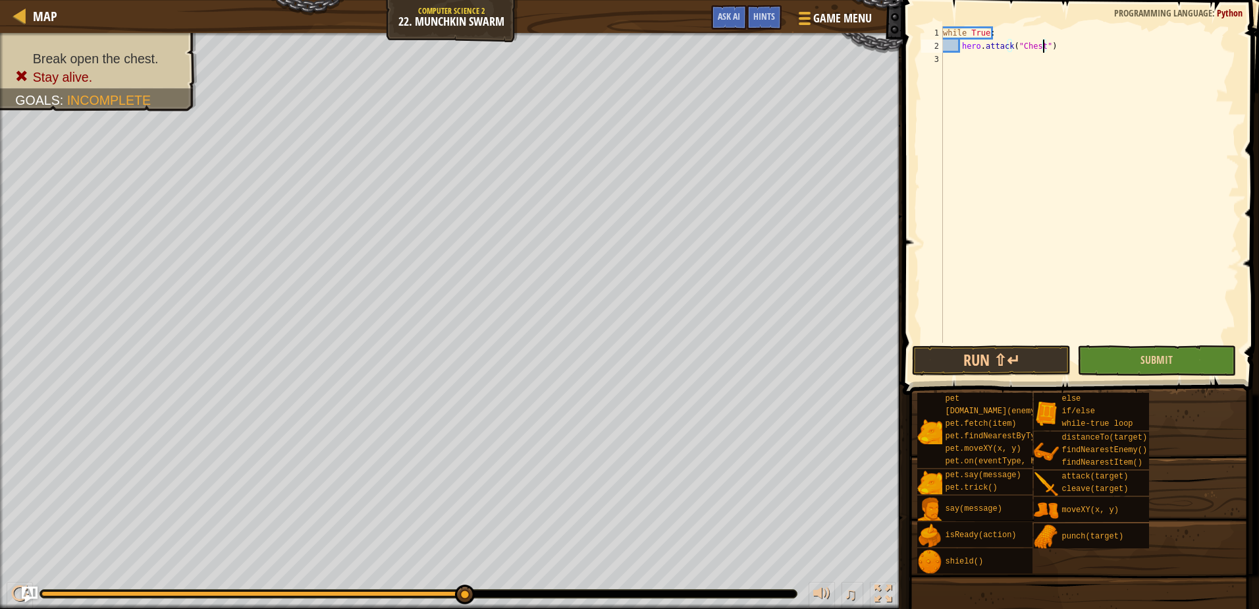
type textarea "hero.attack("Chest")"
click at [1128, 357] on button "Submit" at bounding box center [1157, 360] width 159 height 30
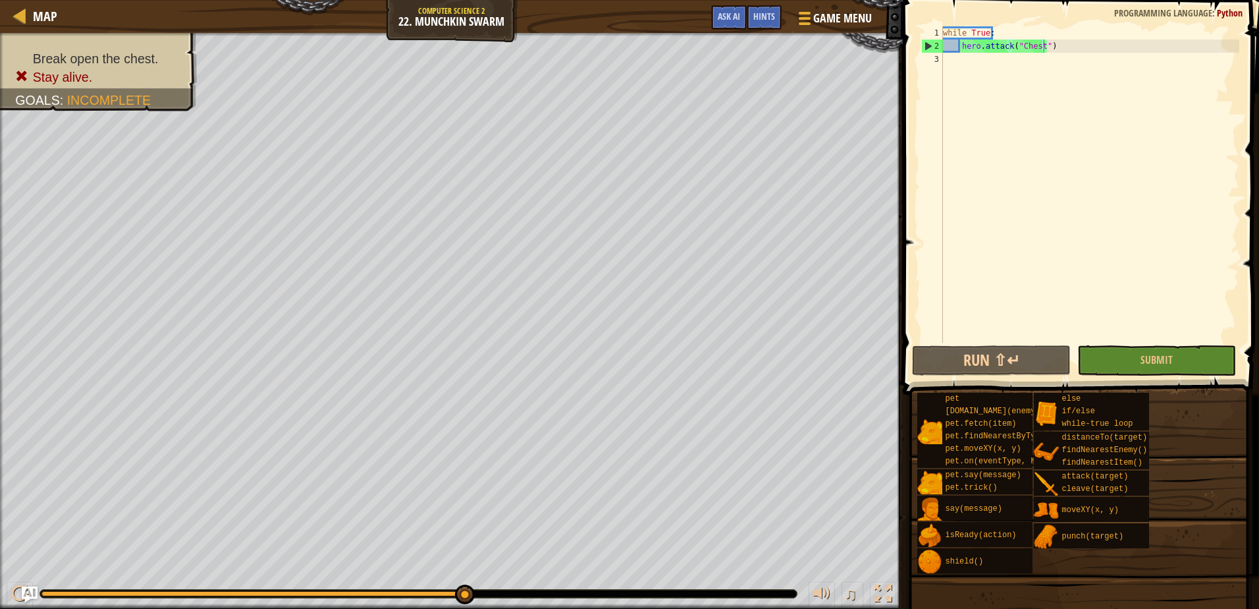
click at [1082, 45] on div "while True : hero . attack ( "Chest" )" at bounding box center [1090, 197] width 299 height 343
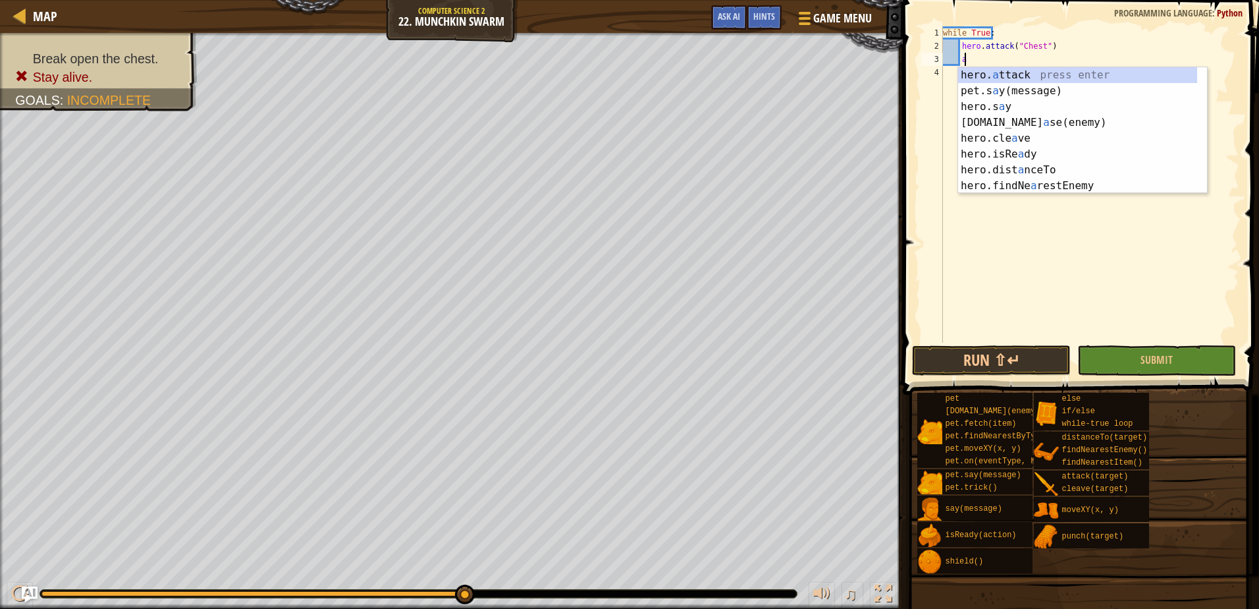
scroll to position [6, 1]
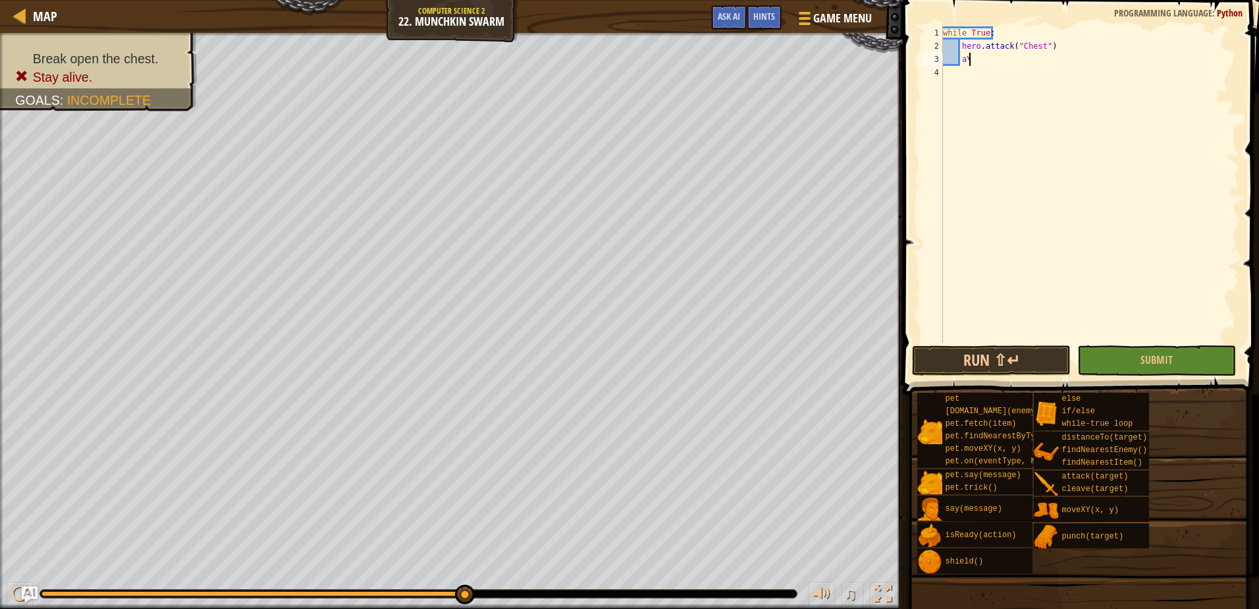
type textarea "a"
type textarea "f"
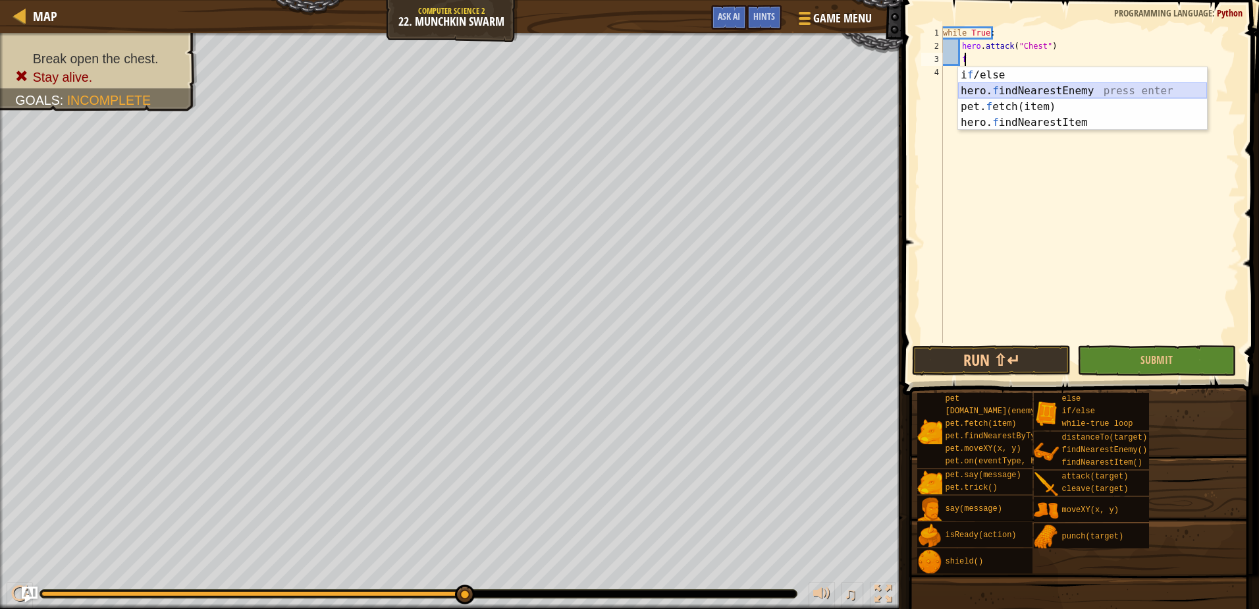
click at [1050, 90] on div "i f /else press enter hero. f indNearestEnemy press enter pet. f etch(item) pre…" at bounding box center [1082, 114] width 249 height 95
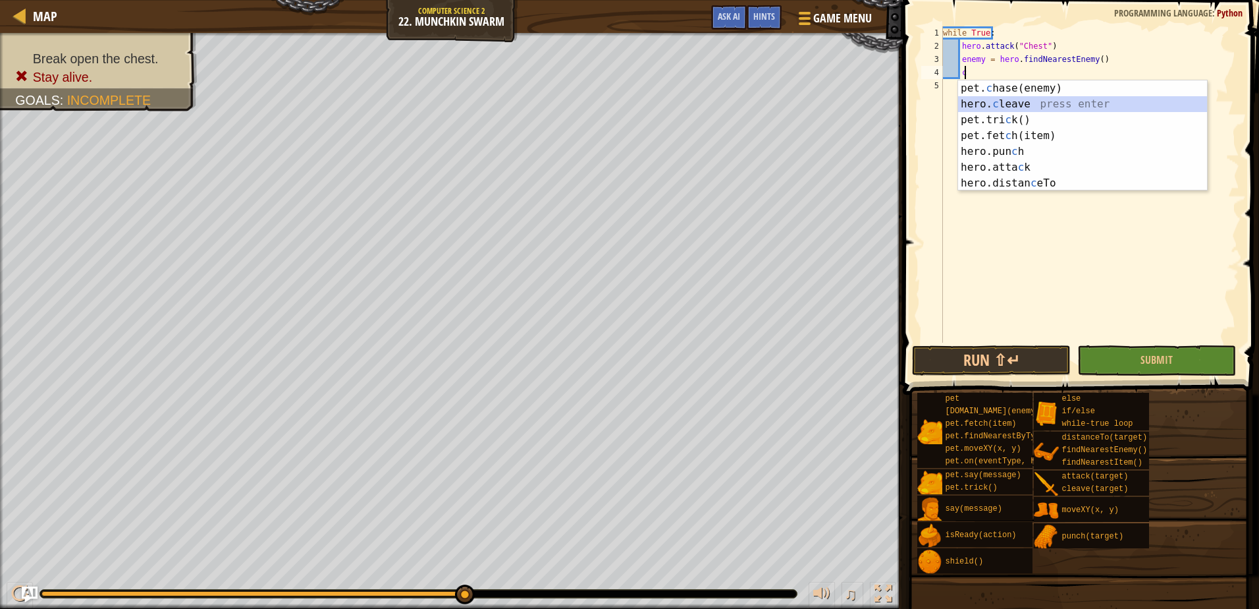
click at [1040, 101] on div "pet. c hase(enemy) press enter hero. c leave press enter pet.tri c k() press en…" at bounding box center [1082, 151] width 249 height 142
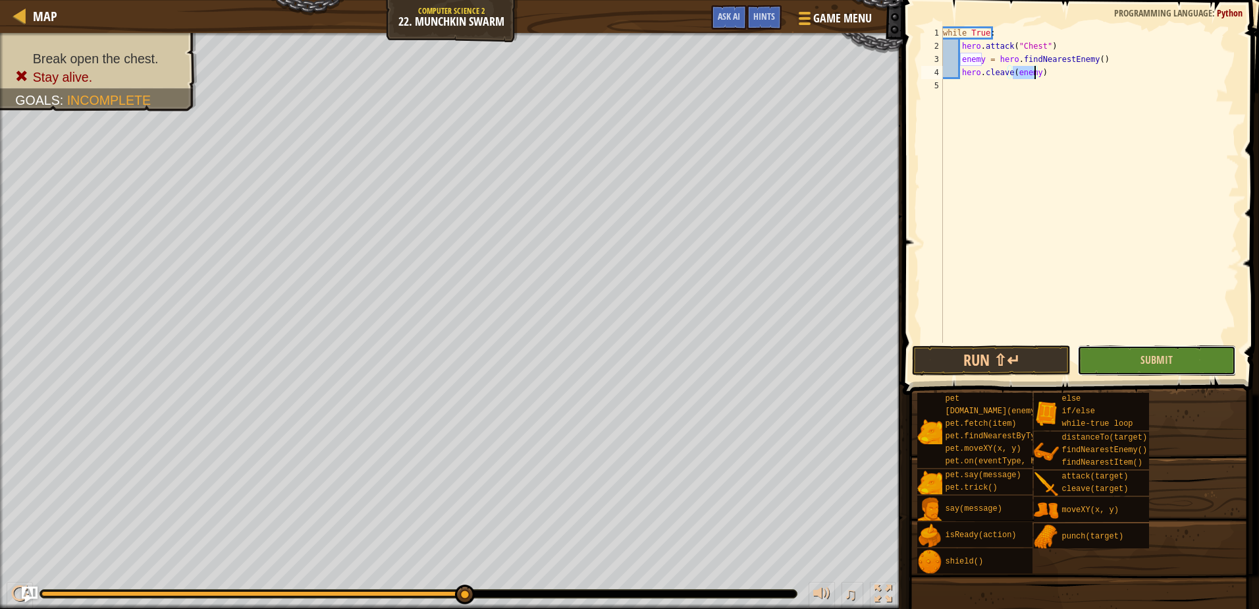
click at [1131, 356] on button "Submit" at bounding box center [1157, 360] width 159 height 30
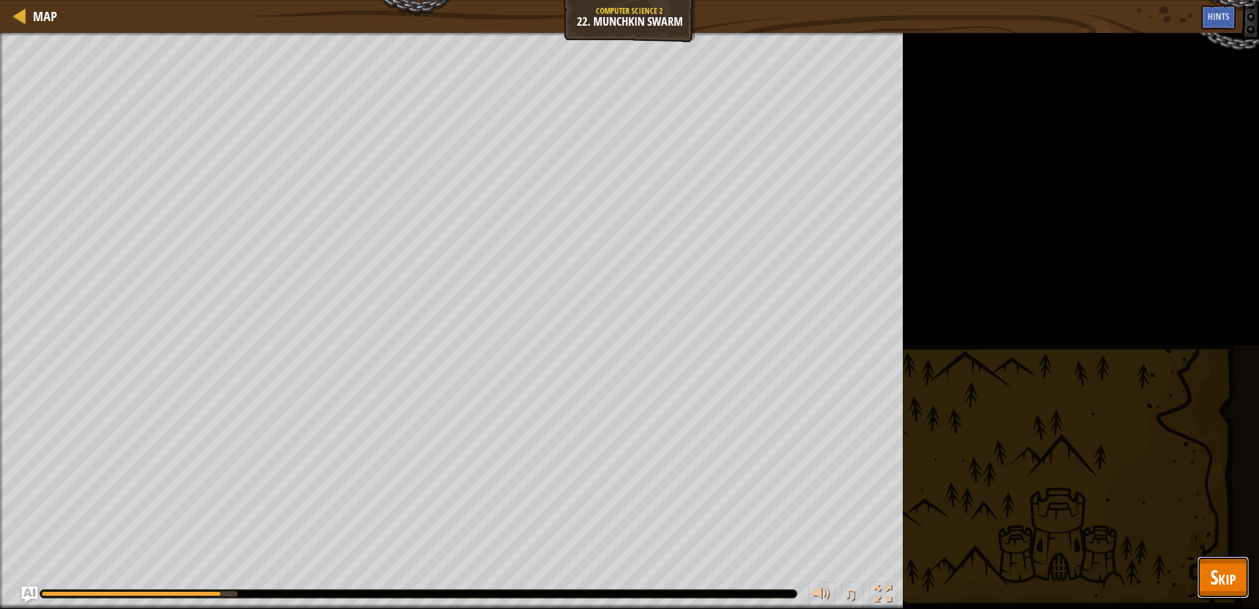
click at [1217, 585] on span "Skip" at bounding box center [1224, 576] width 26 height 27
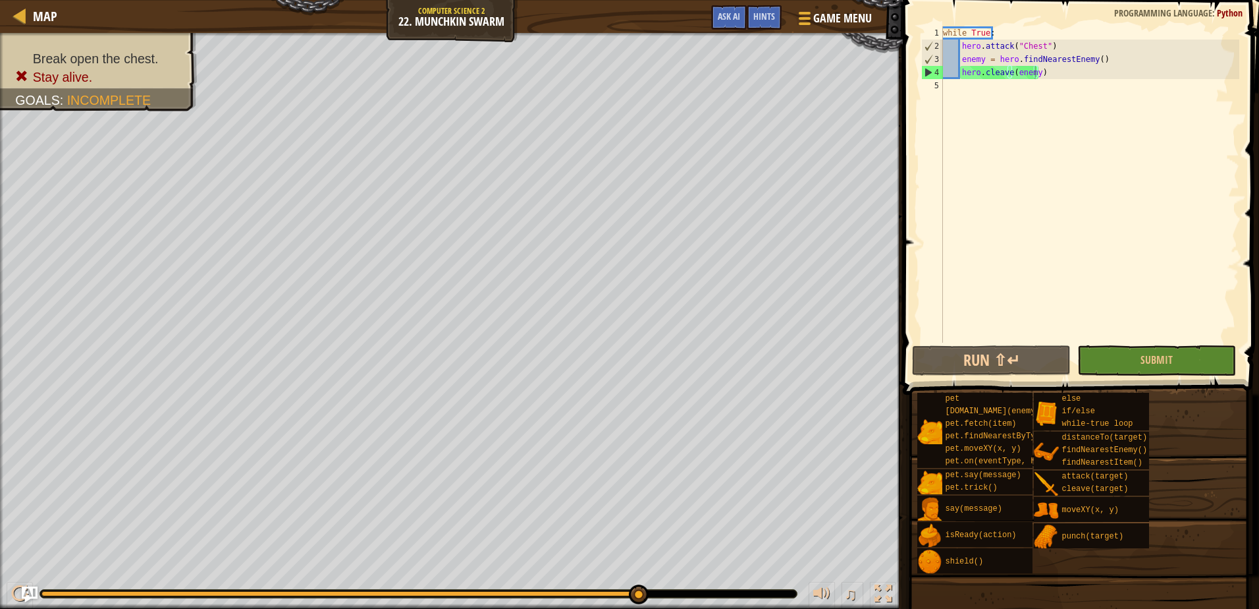
type textarea "enemy = hero.findNearestEnemy()"
click at [1109, 58] on div "while True : hero . attack ( "Chest" ) enemy = hero . findNearestEnemy ( ) hero…" at bounding box center [1090, 197] width 299 height 343
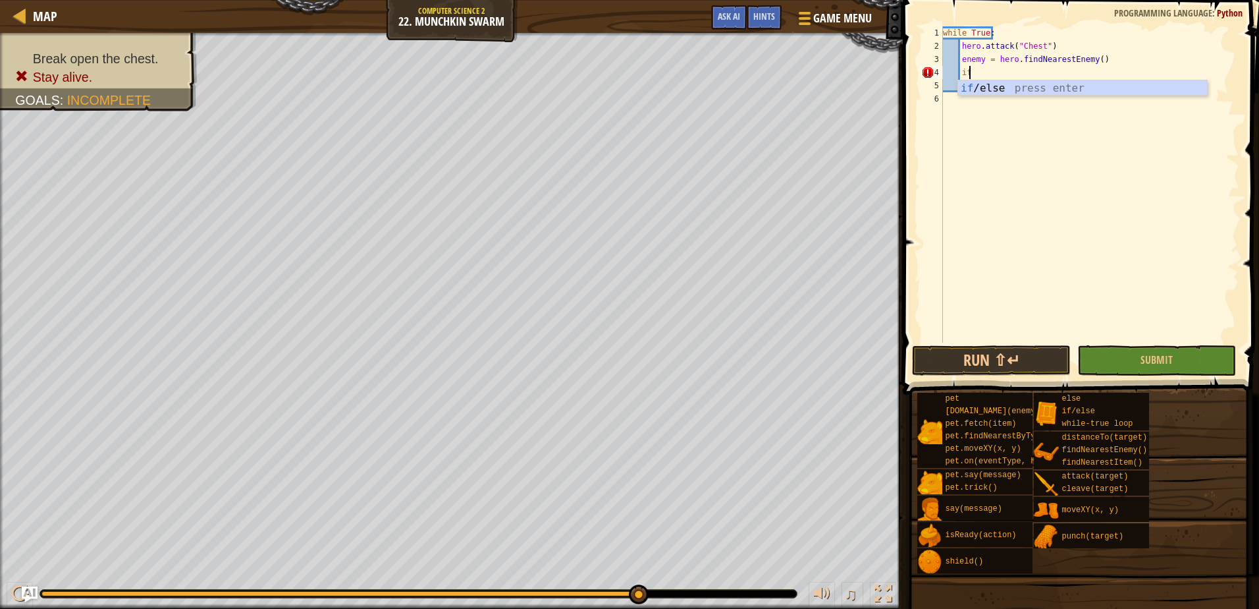
type textarea "i"
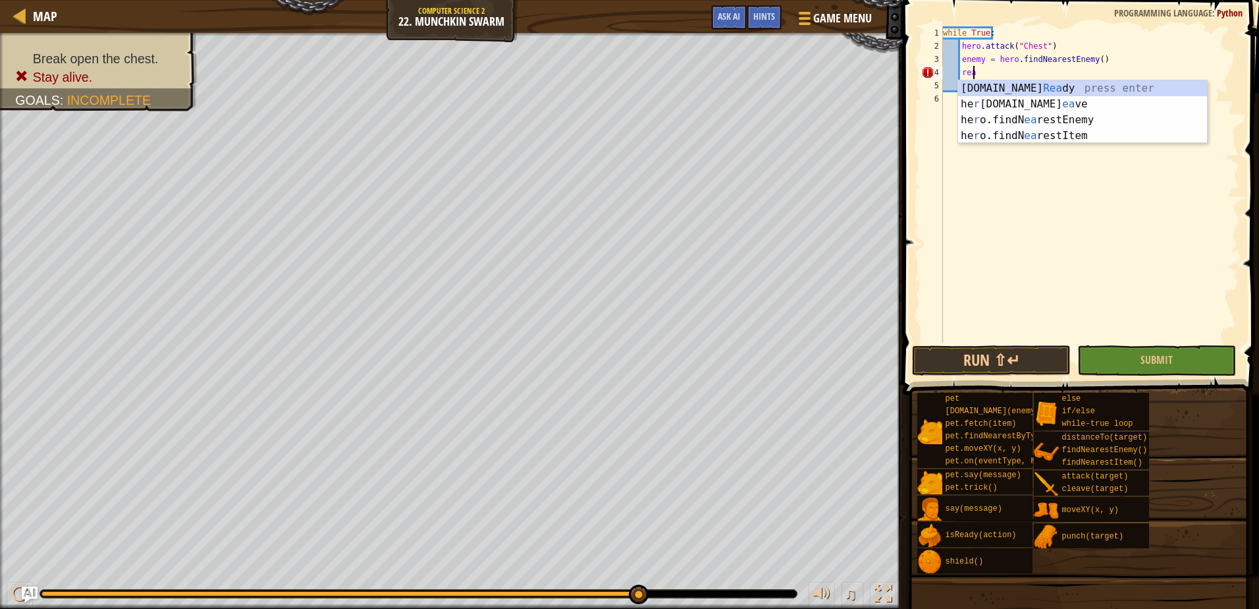
scroll to position [6, 2]
click at [1028, 86] on div "[DOMAIN_NAME] [PERSON_NAME] press enter he r [DOMAIN_NAME] ea ve press enter he…" at bounding box center [1082, 127] width 249 height 95
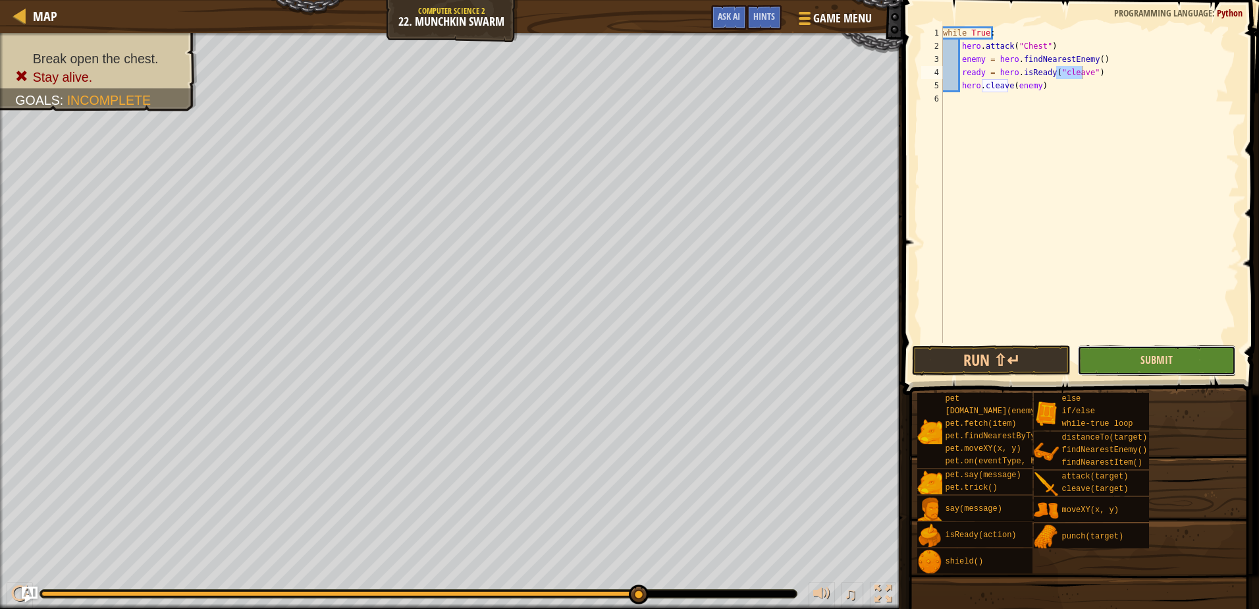
click at [1153, 356] on span "Submit" at bounding box center [1157, 359] width 32 height 14
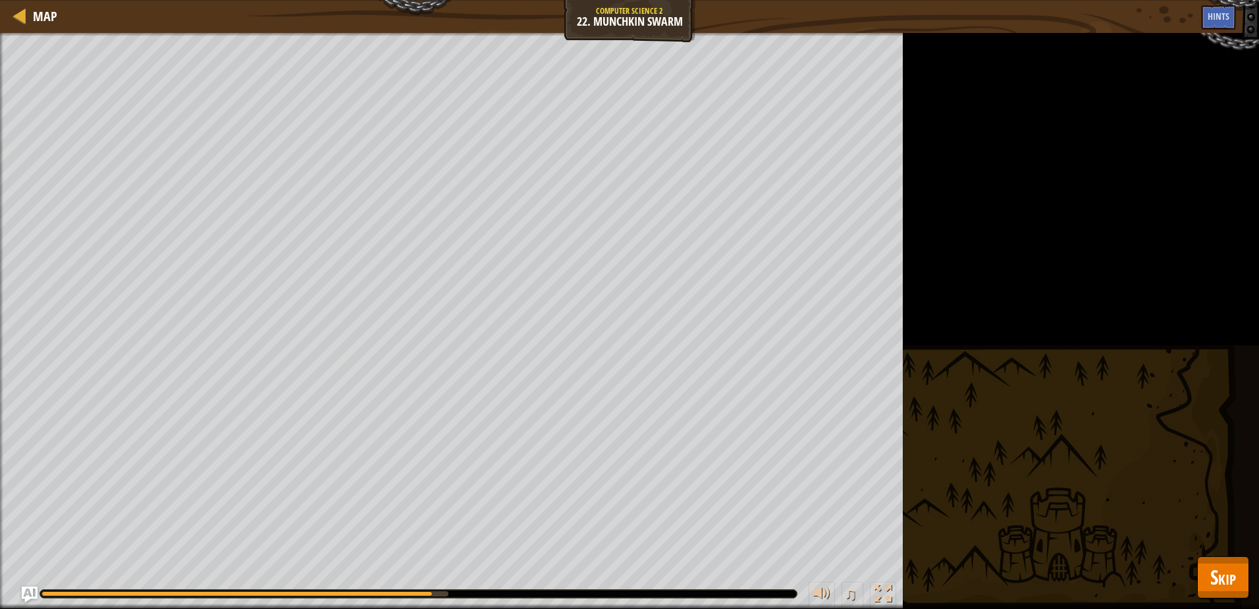
click at [1213, 556] on div "Map Computer Science 2 22. Munchkin Swarm Game Menu Done Hints Ask AI 1 ההההההה…" at bounding box center [629, 304] width 1259 height 609
click at [1218, 576] on span "Skip" at bounding box center [1224, 576] width 26 height 27
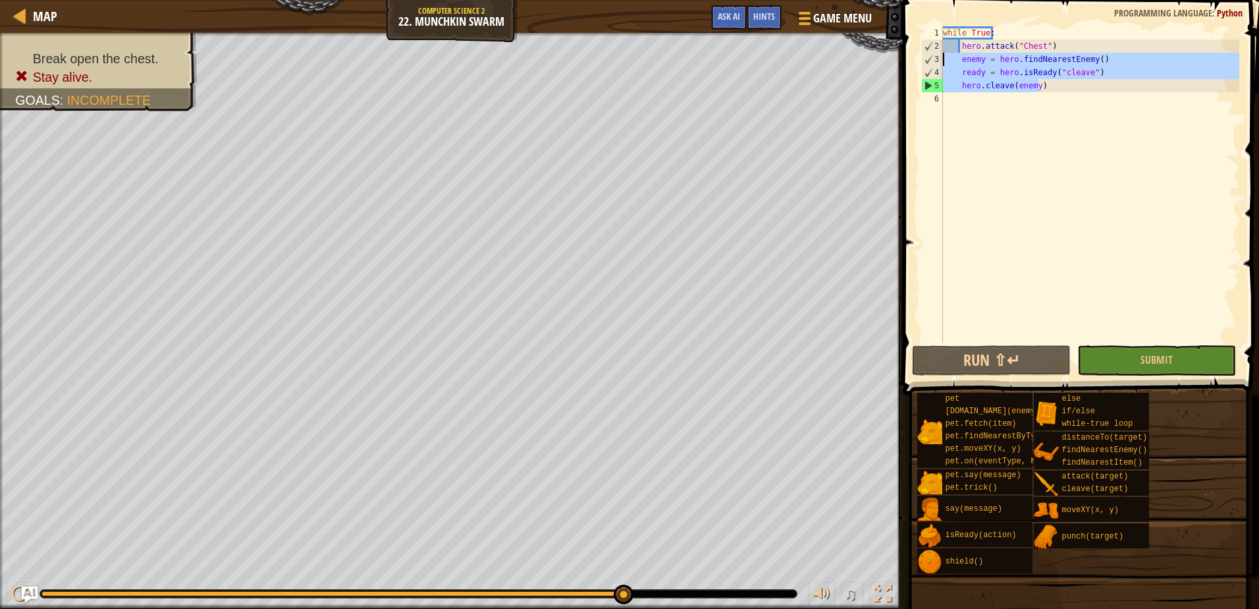
drag, startPoint x: 1088, startPoint y: 88, endPoint x: 936, endPoint y: 59, distance: 154.8
click at [936, 59] on div "hero.cleave(enemy) 1 2 3 4 5 6 while True : hero . attack ( "Chest" ) enemy = h…" at bounding box center [1079, 184] width 321 height 316
type textarea "enemy = hero.findNearestEnemy() ready = hero.isReady("cleave")"
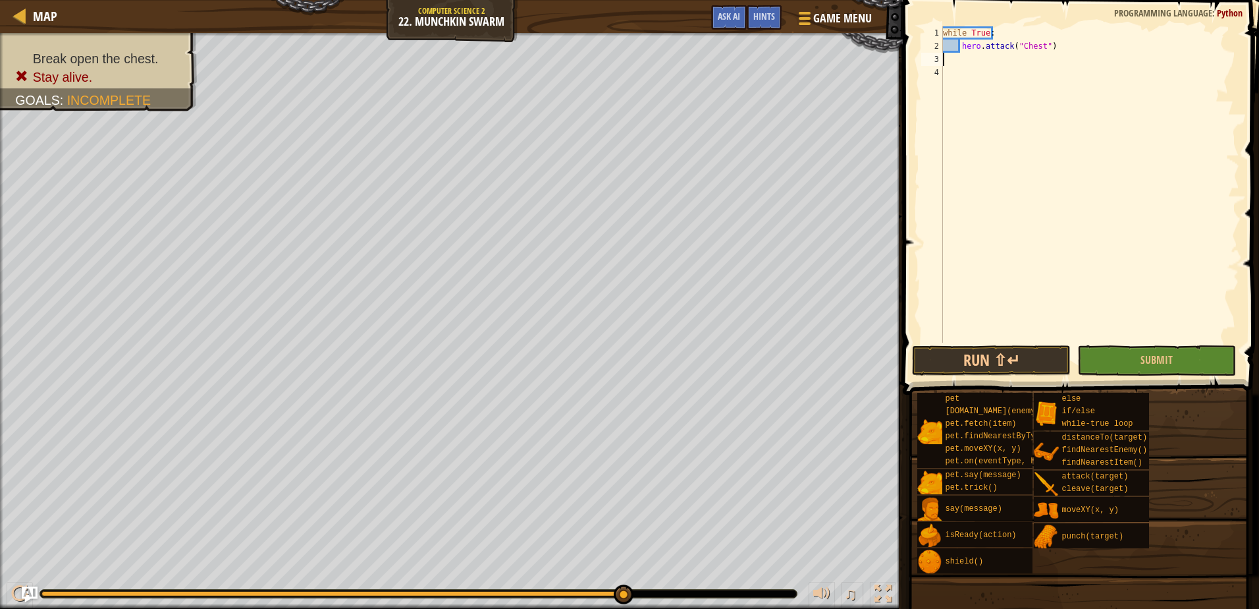
type textarea "hero.attack("Chest")"
click at [1161, 356] on span "Submit" at bounding box center [1157, 359] width 32 height 14
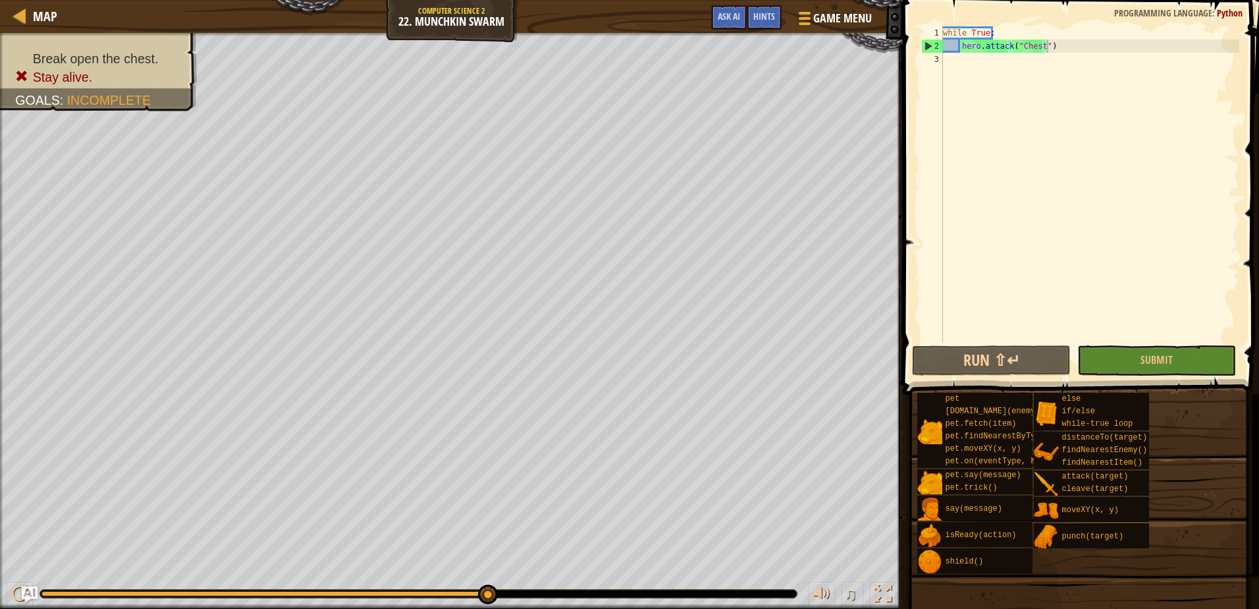
click at [1063, 49] on div "while True : hero . attack ( "Chest" )" at bounding box center [1090, 197] width 299 height 343
click at [1064, 57] on div "while True : hero . attack ( "Chest" )" at bounding box center [1090, 197] width 299 height 343
click at [1068, 45] on div "while True : hero . attack ( "Chest" )" at bounding box center [1090, 197] width 299 height 343
type textarea "hero.attack("Chest")"
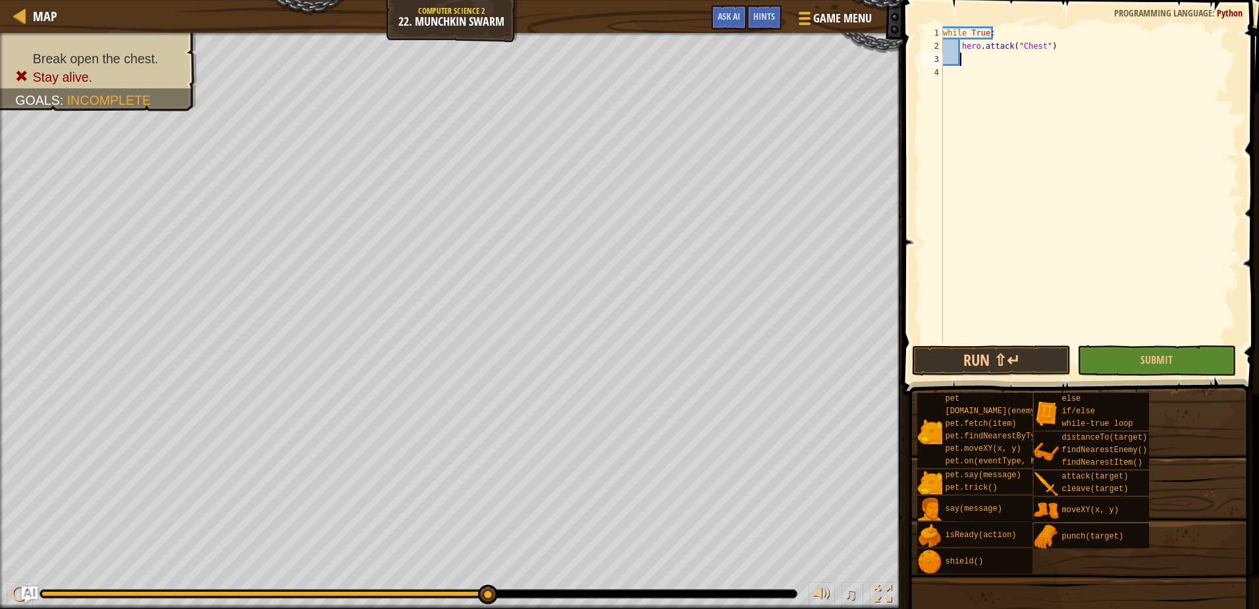
scroll to position [6, 1]
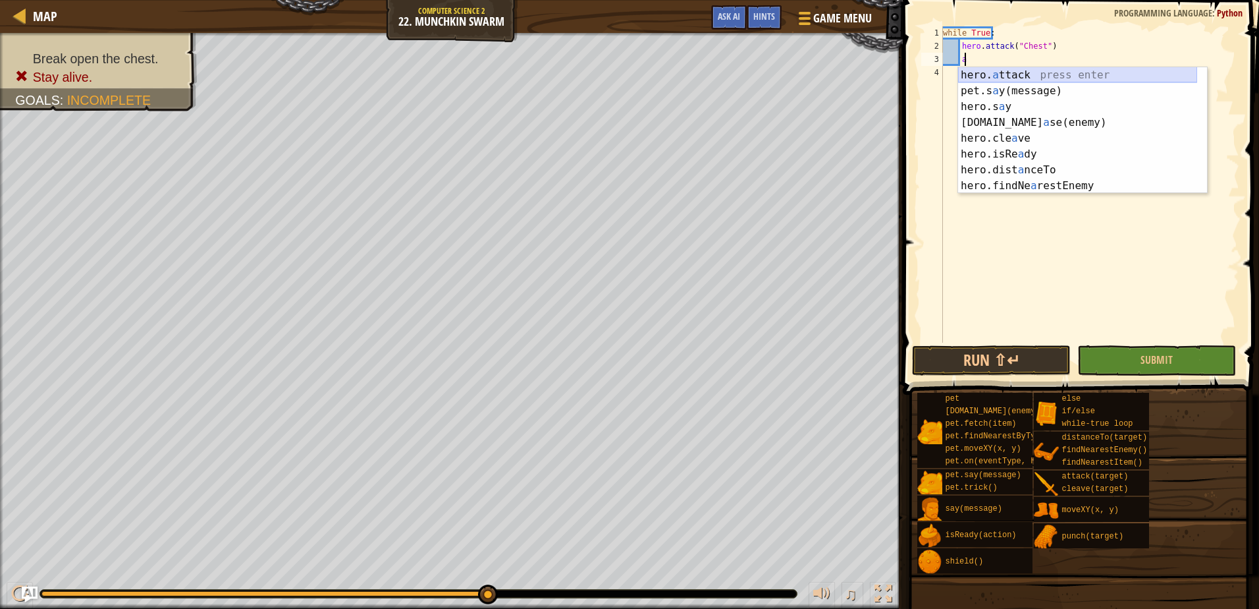
click at [1040, 75] on div "hero. a ttack press enter pet.s a y(message) press enter hero.s a y press enter…" at bounding box center [1077, 146] width 239 height 158
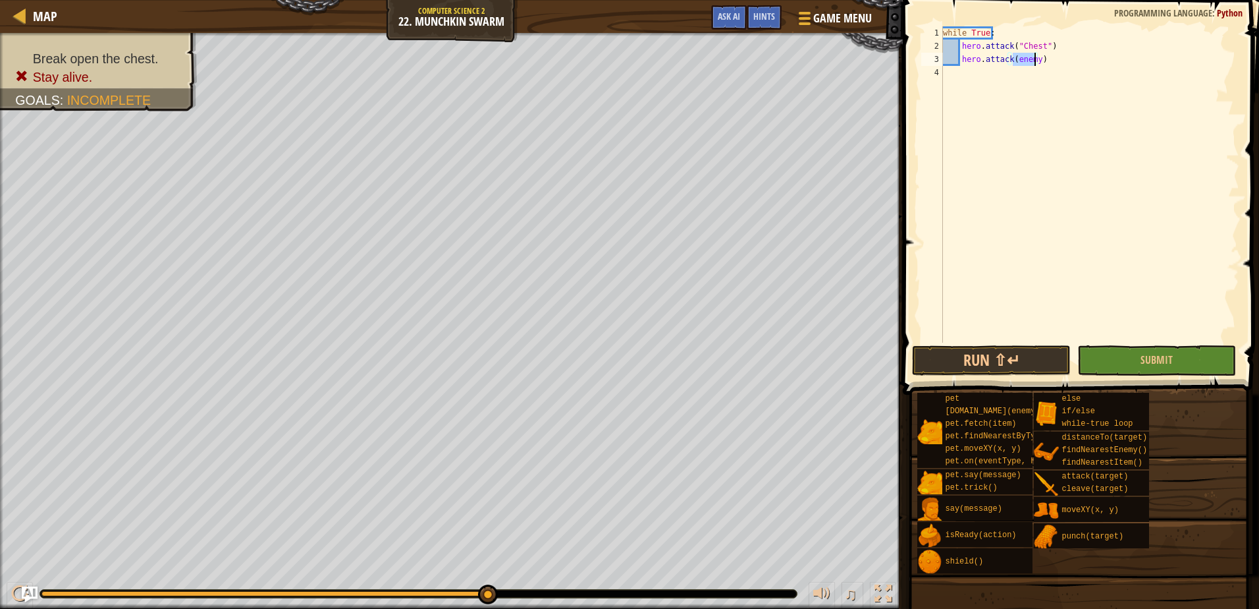
scroll to position [6, 6]
type textarea "hero.attack("Chest")"
click at [1111, 359] on button "Submit" at bounding box center [1157, 360] width 159 height 30
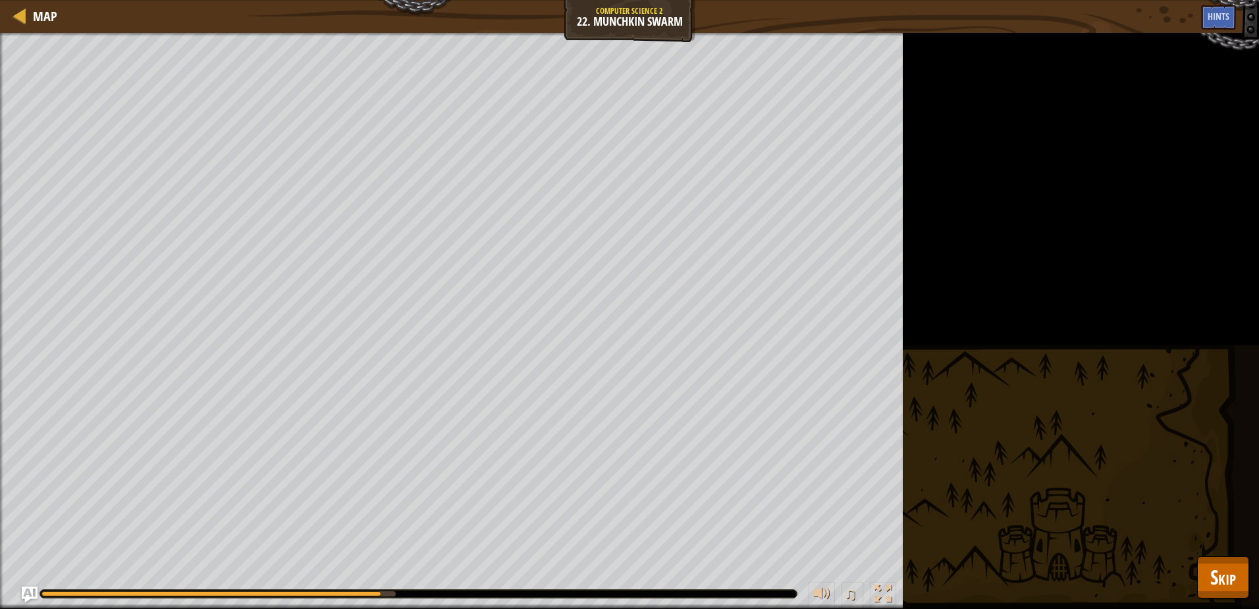
click at [1201, 436] on div "Break open the chest. Stay alive. Goals : Running... ♫ [PERSON_NAME] 399 x: 40 …" at bounding box center [629, 321] width 1259 height 576
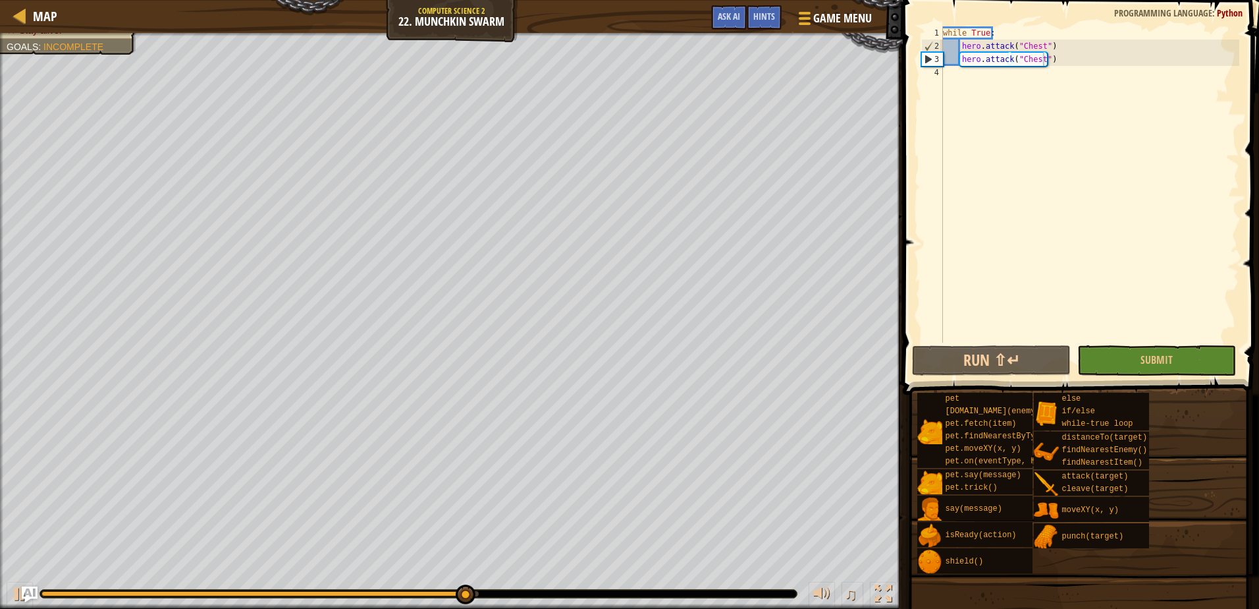
click at [1255, 0] on html "Map Computer Science 2 22. Munchkin Swarm Game Menu Done Hints Ask AI 1 ההההההה…" at bounding box center [629, 0] width 1259 height 0
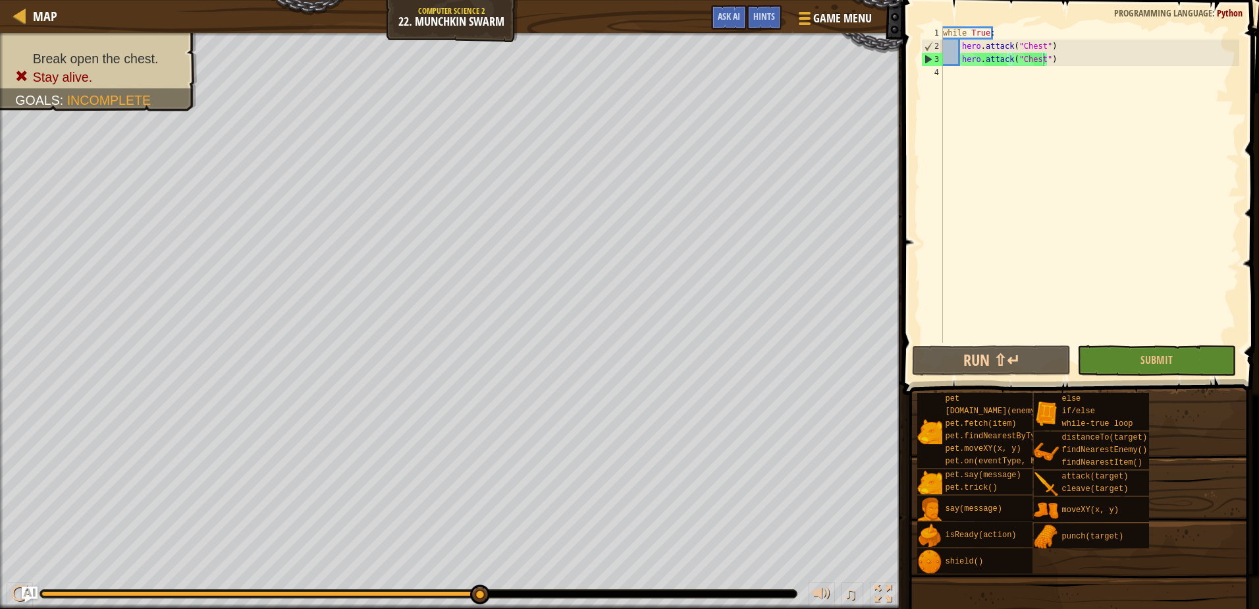
scroll to position [6, 0]
click at [1092, 67] on div "while True : hero . attack ( "Chest" ) hero . attack ( "Chest" )" at bounding box center [1090, 197] width 299 height 343
click at [1091, 63] on div "while True : hero . attack ( "Chest" ) hero . attack ( "Chest" )" at bounding box center [1090, 197] width 299 height 343
type textarea "hero.attack("Chest")"
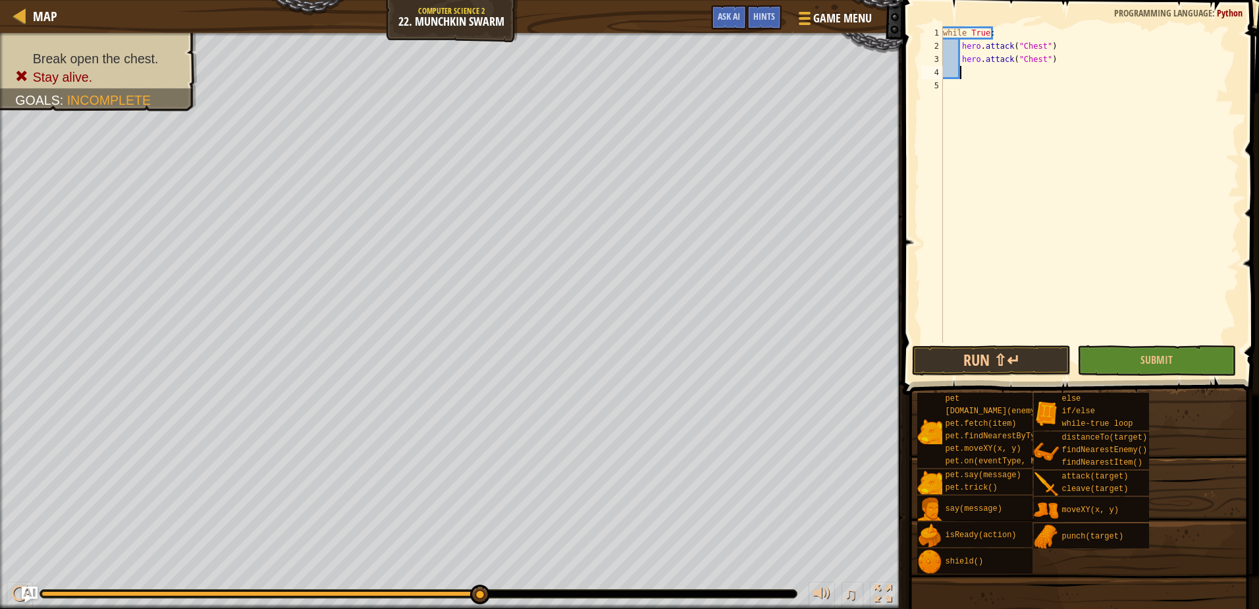
type textarea "c"
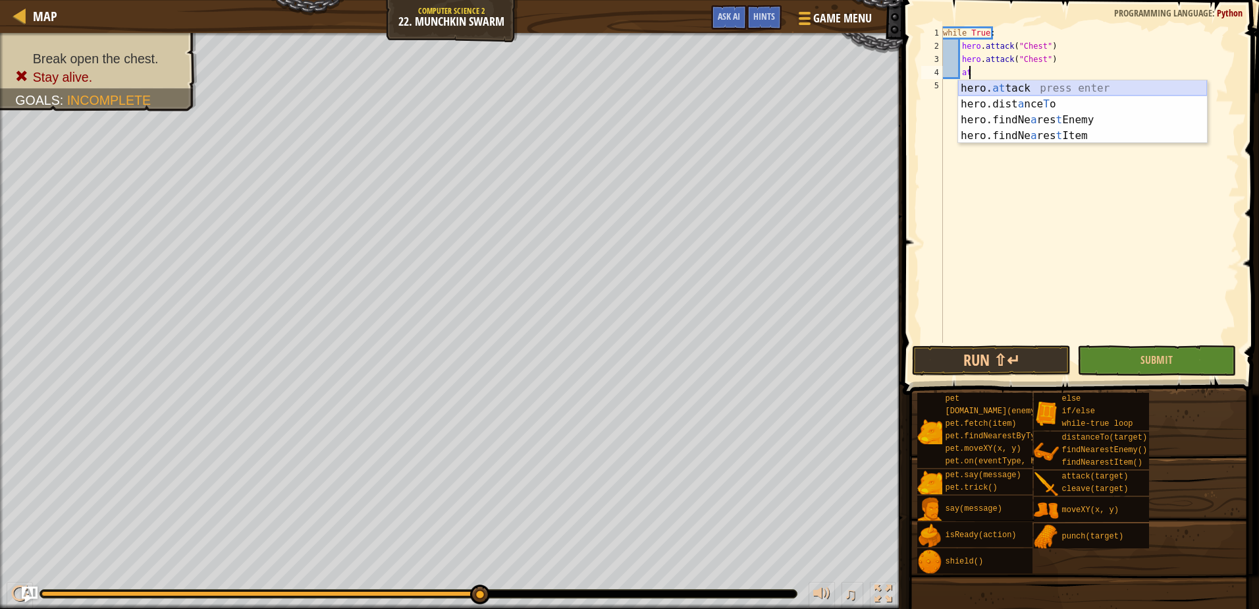
click at [1074, 88] on div "hero. at tack press enter hero.dist a nce T o press enter hero.findNe a res t E…" at bounding box center [1082, 127] width 249 height 95
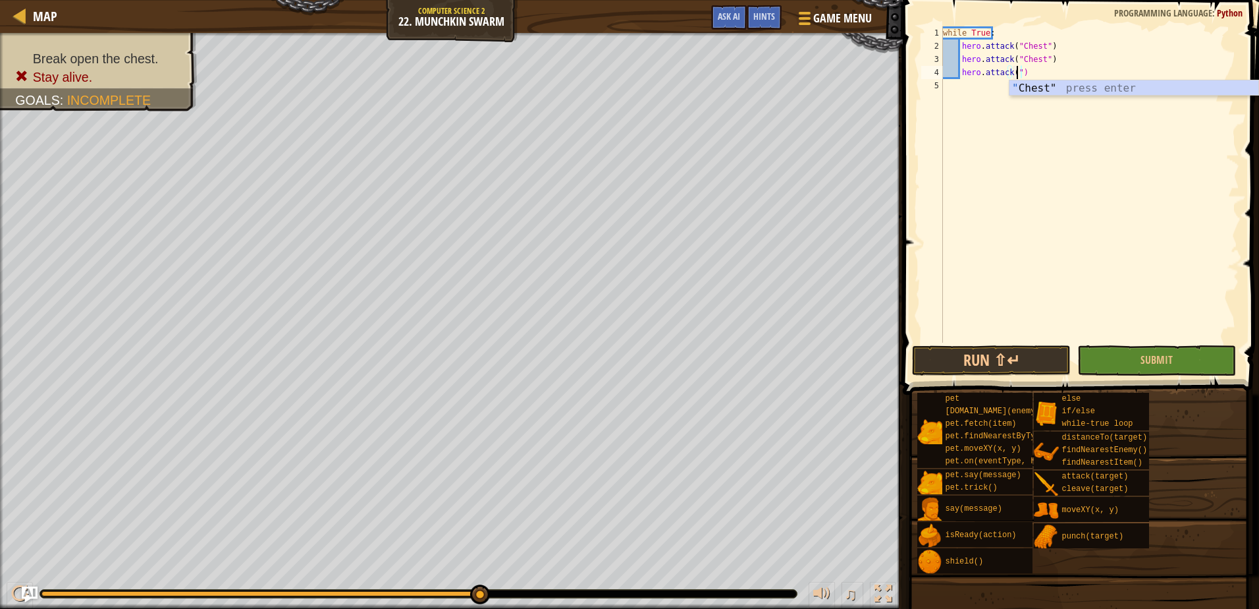
scroll to position [6, 6]
type textarea "hero.attack("Chest")"
click at [1127, 367] on button "Submit" at bounding box center [1157, 360] width 159 height 30
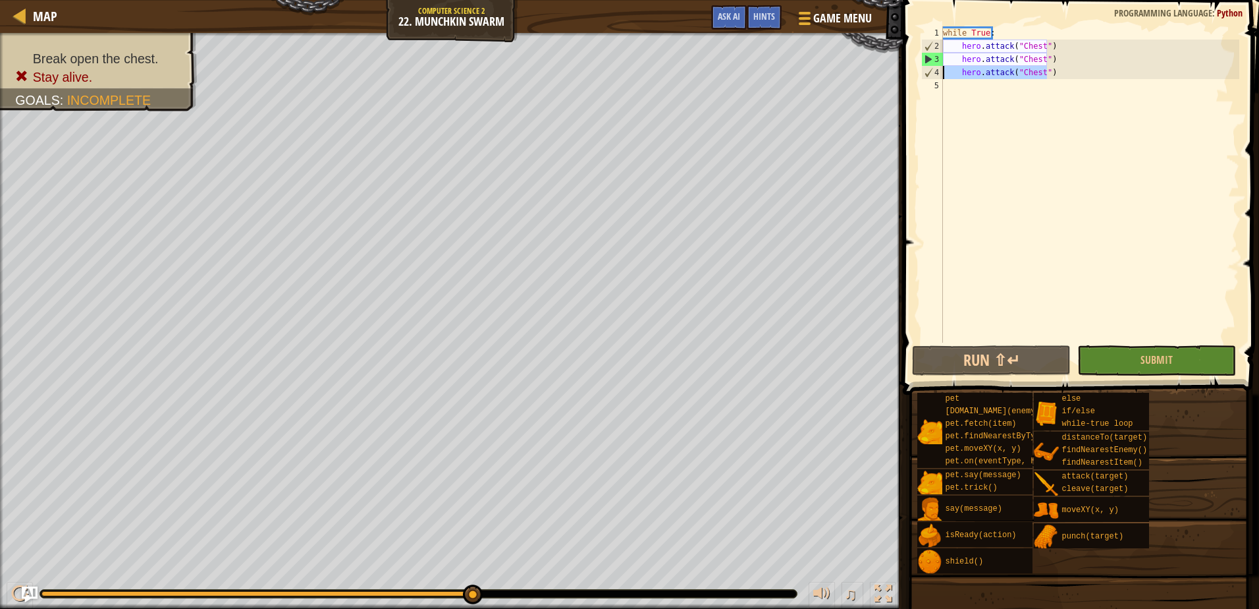
drag, startPoint x: 1055, startPoint y: 67, endPoint x: 923, endPoint y: 78, distance: 132.2
click at [923, 78] on div "hero.attack("Chest") 1 2 3 4 5 while True : hero . attack ( "Chest" ) hero . at…" at bounding box center [1079, 184] width 321 height 316
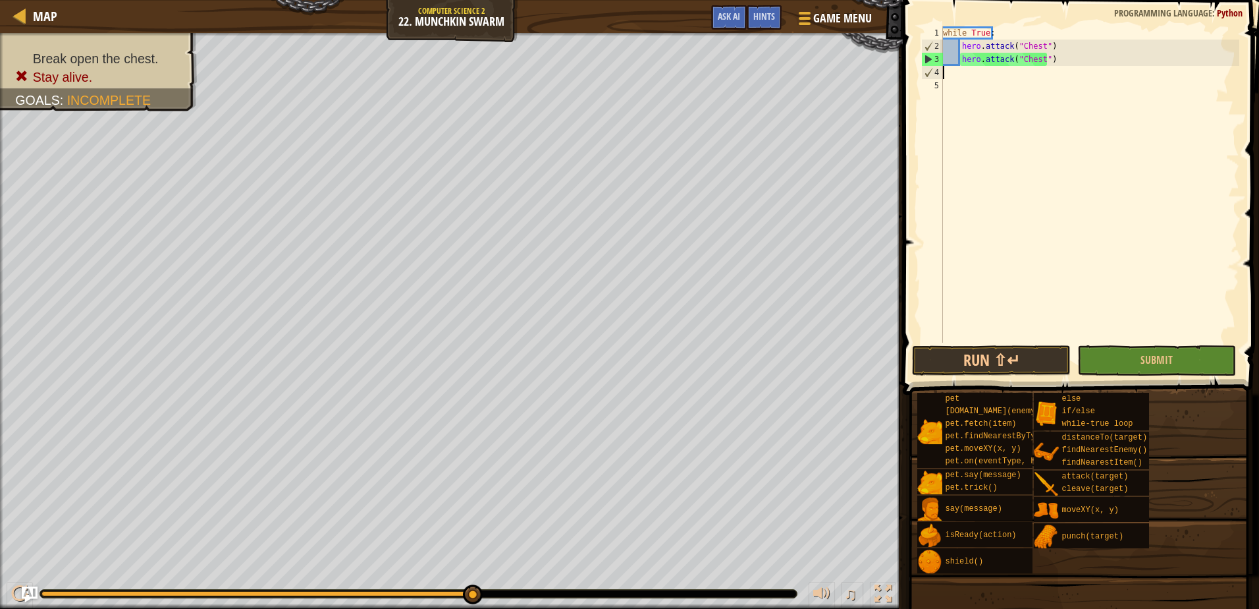
type textarea "hero.attack("Chest")"
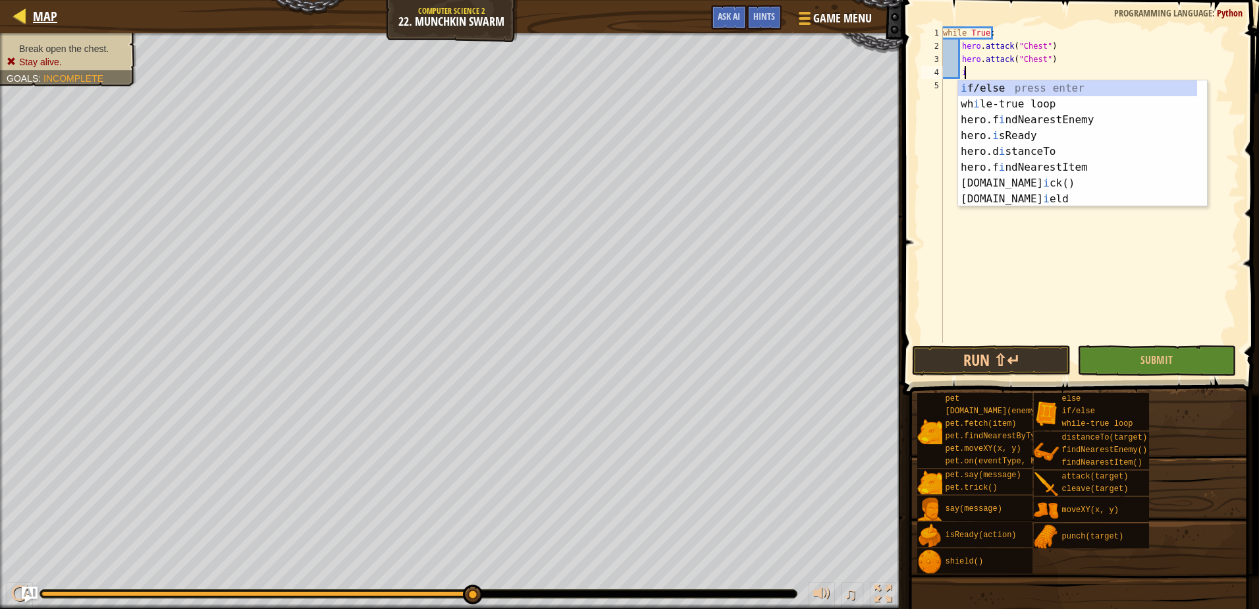
type textarea "i"
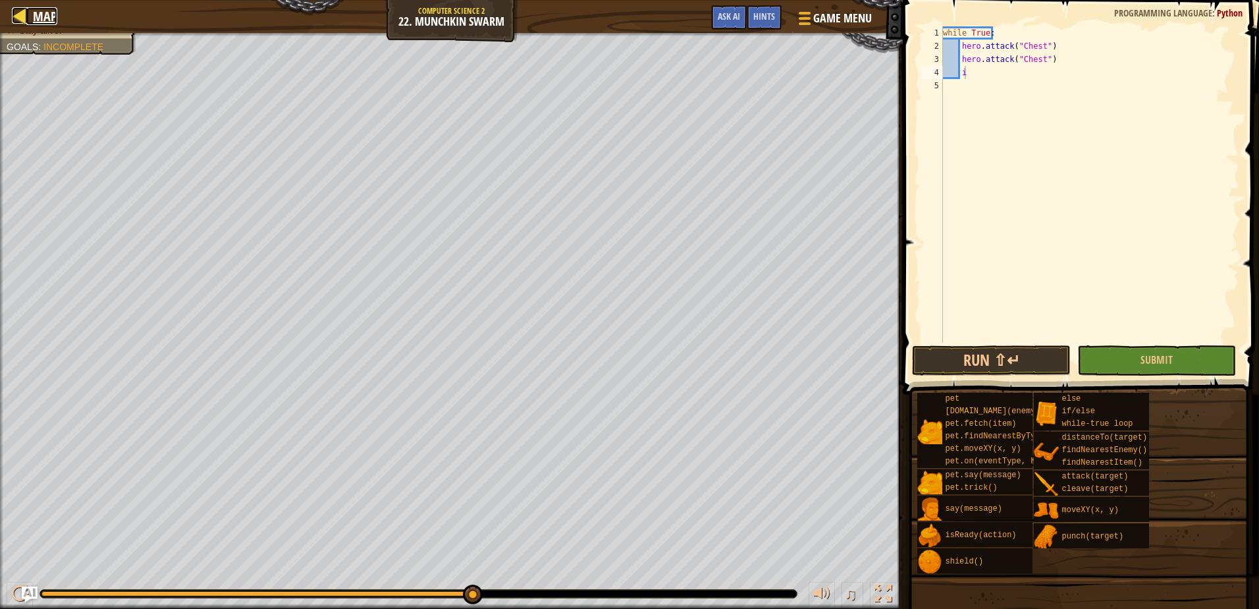
click at [37, 20] on span "Map" at bounding box center [45, 16] width 24 height 18
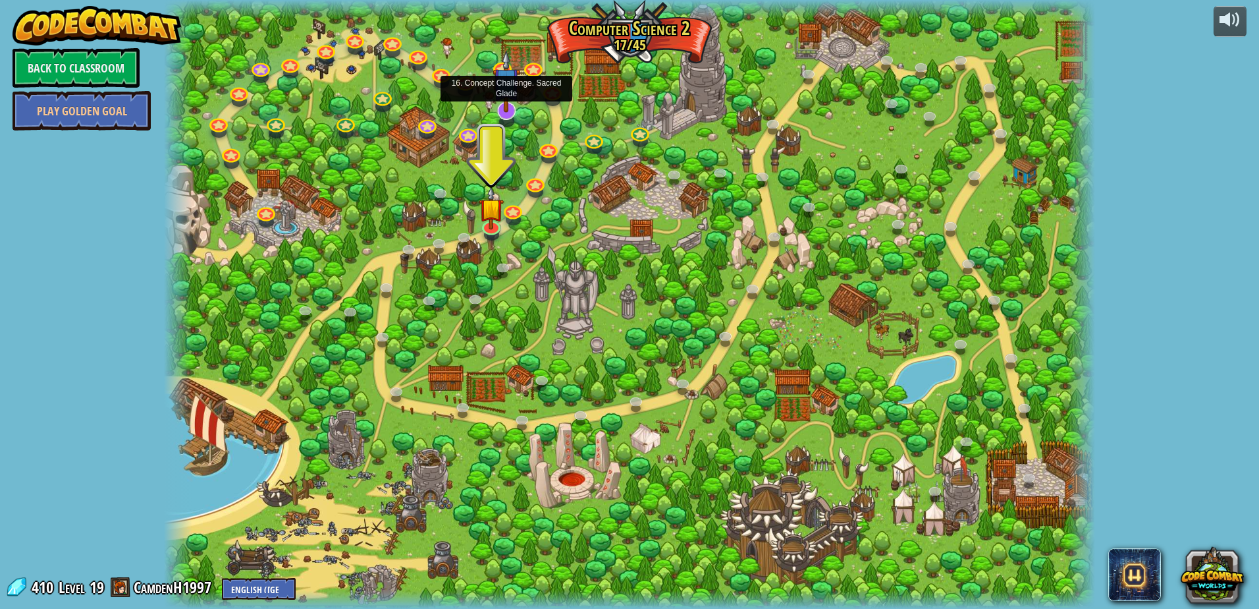
click at [508, 106] on img at bounding box center [506, 81] width 27 height 63
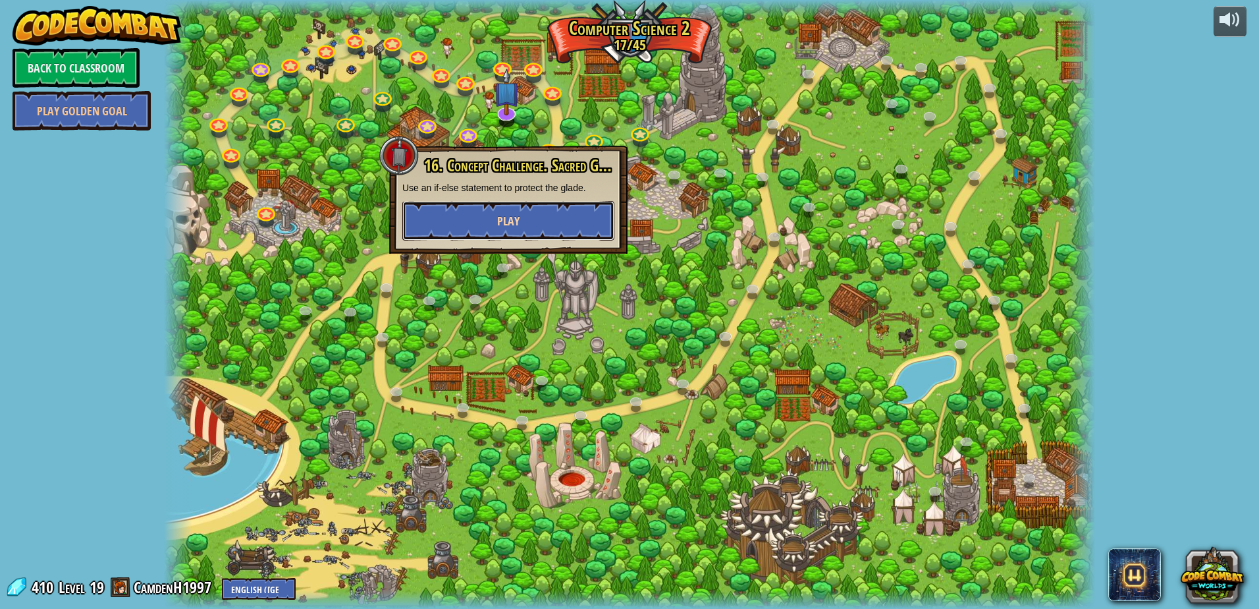
click at [538, 212] on button "Play" at bounding box center [508, 221] width 212 height 40
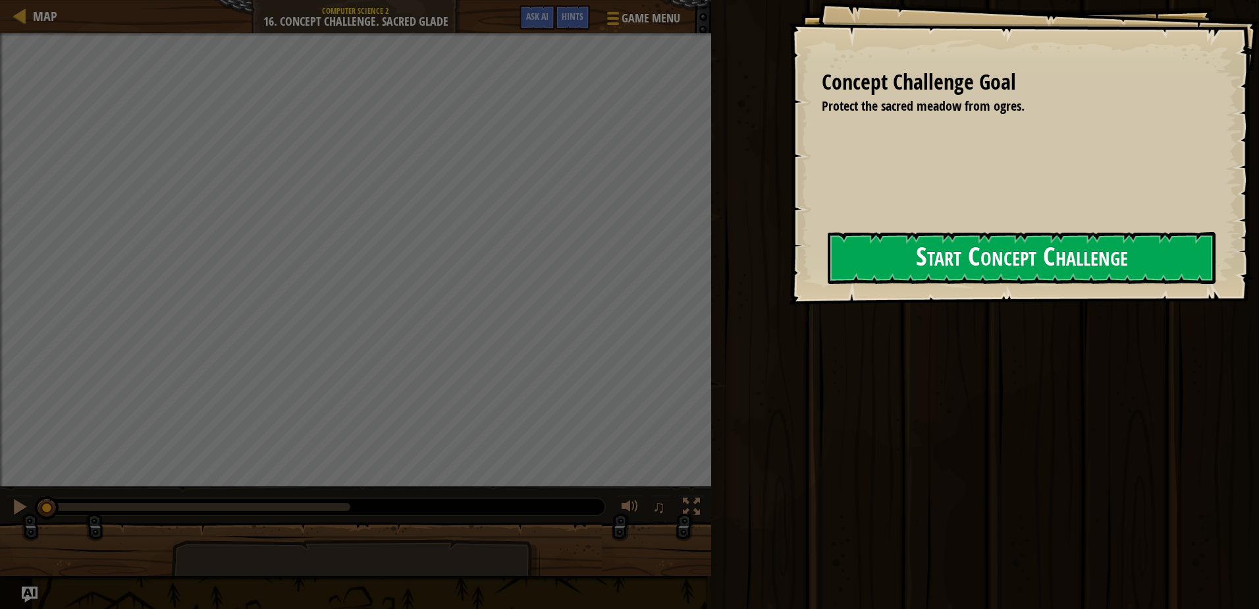
click at [843, 285] on div "Start Concept Challenge" at bounding box center [1022, 258] width 388 height 53
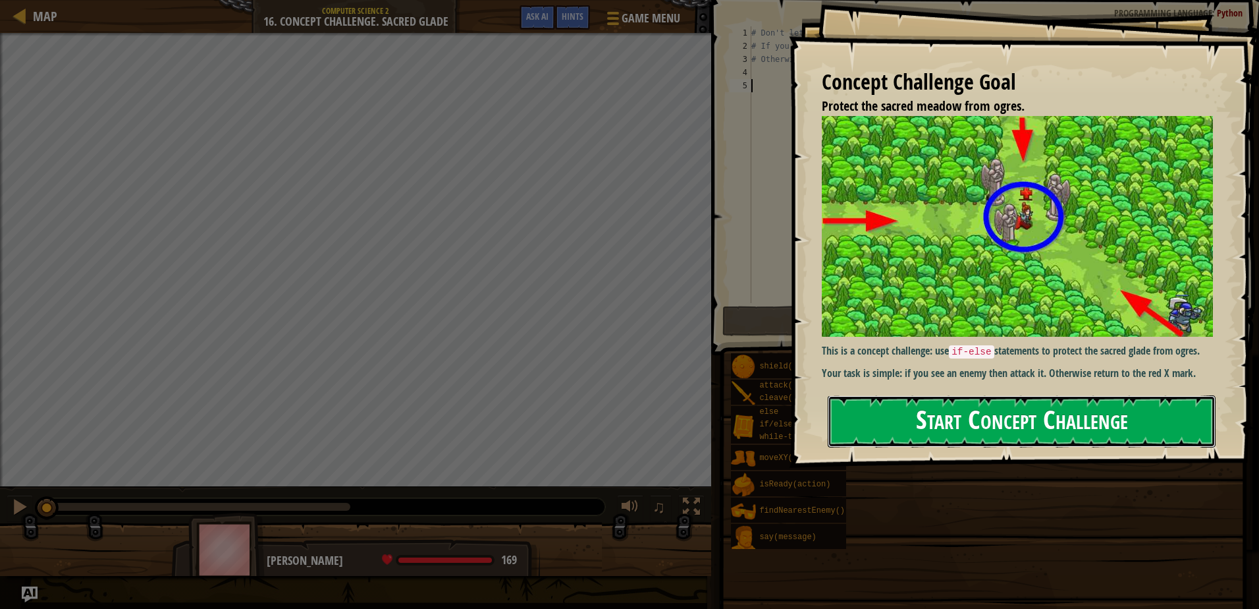
click at [918, 395] on button "Start Concept Challenge" at bounding box center [1022, 421] width 388 height 52
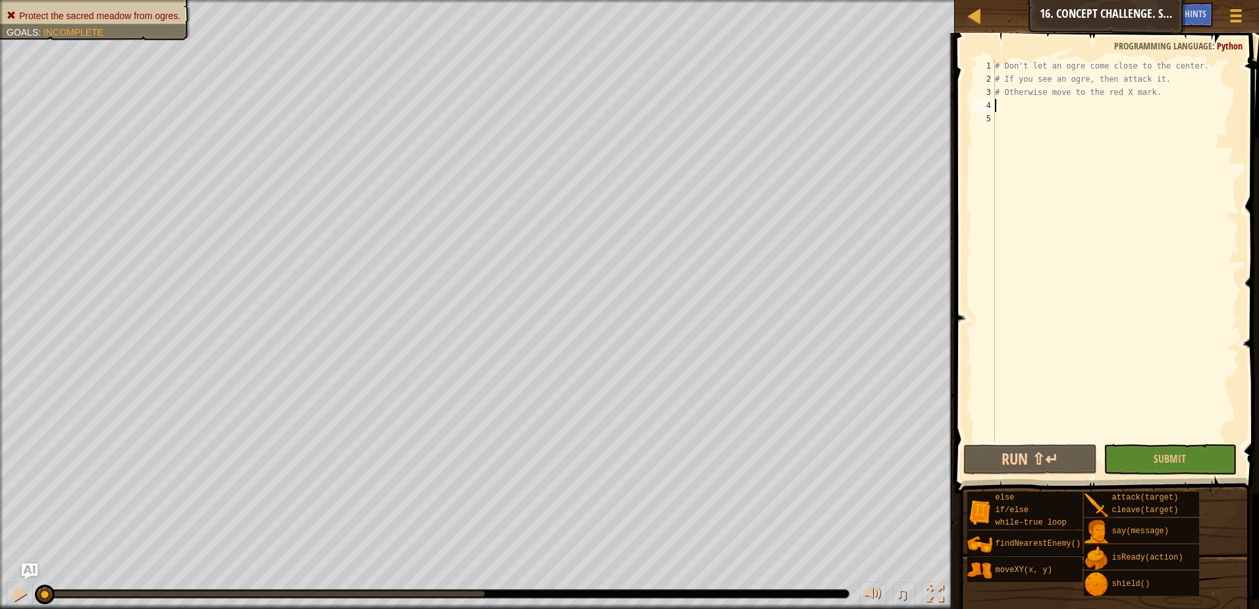
click at [1026, 105] on div "# Don't let an ogre come close to the center. # If you see an ogre, then attack…" at bounding box center [1116, 263] width 247 height 408
type textarea "f"
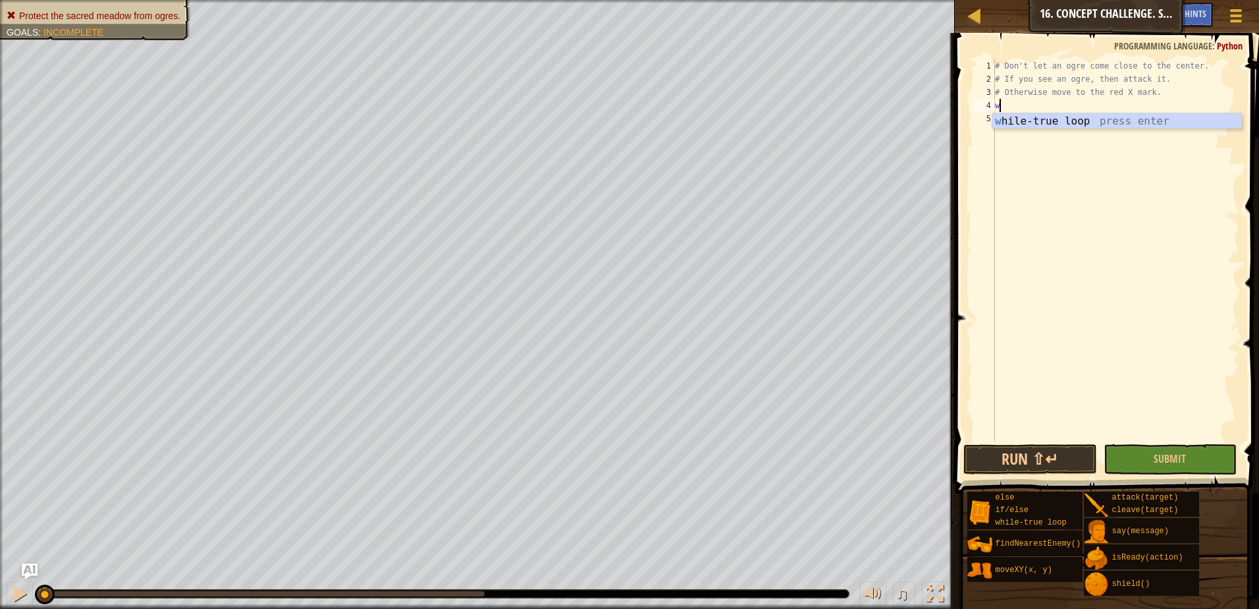
type textarea "wh"
click at [1034, 121] on div "wh ile-true loop press enter" at bounding box center [1117, 136] width 249 height 47
type textarea "f"
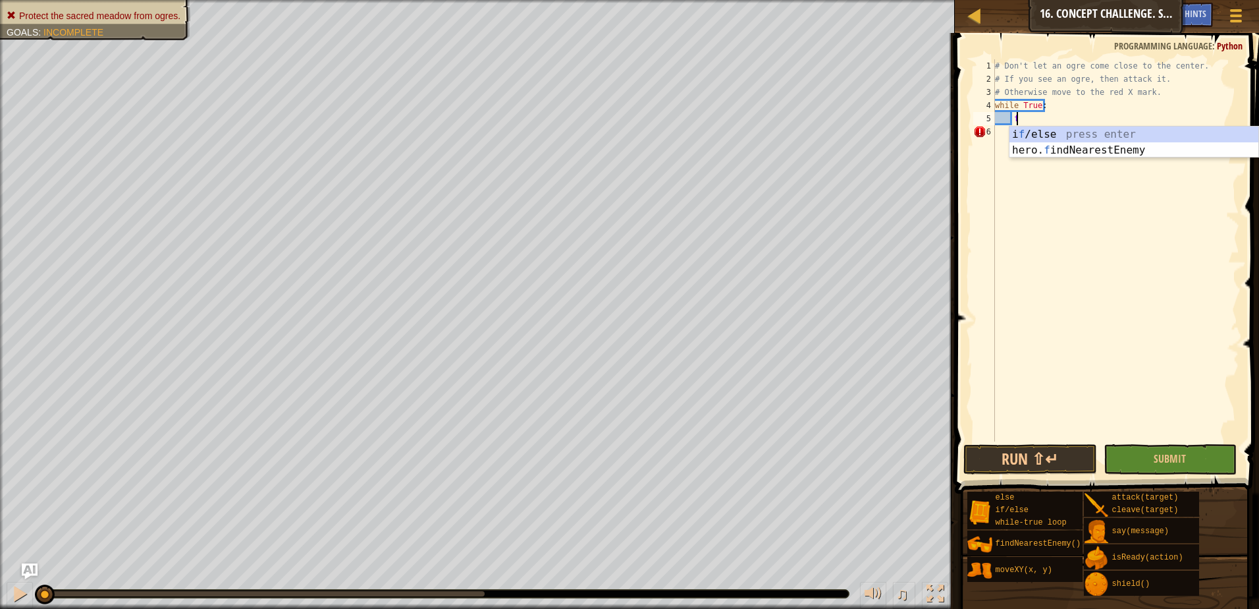
scroll to position [6, 1]
click at [1054, 151] on div "i f /else press enter hero. f indNearestEnemy press enter" at bounding box center [1134, 157] width 249 height 63
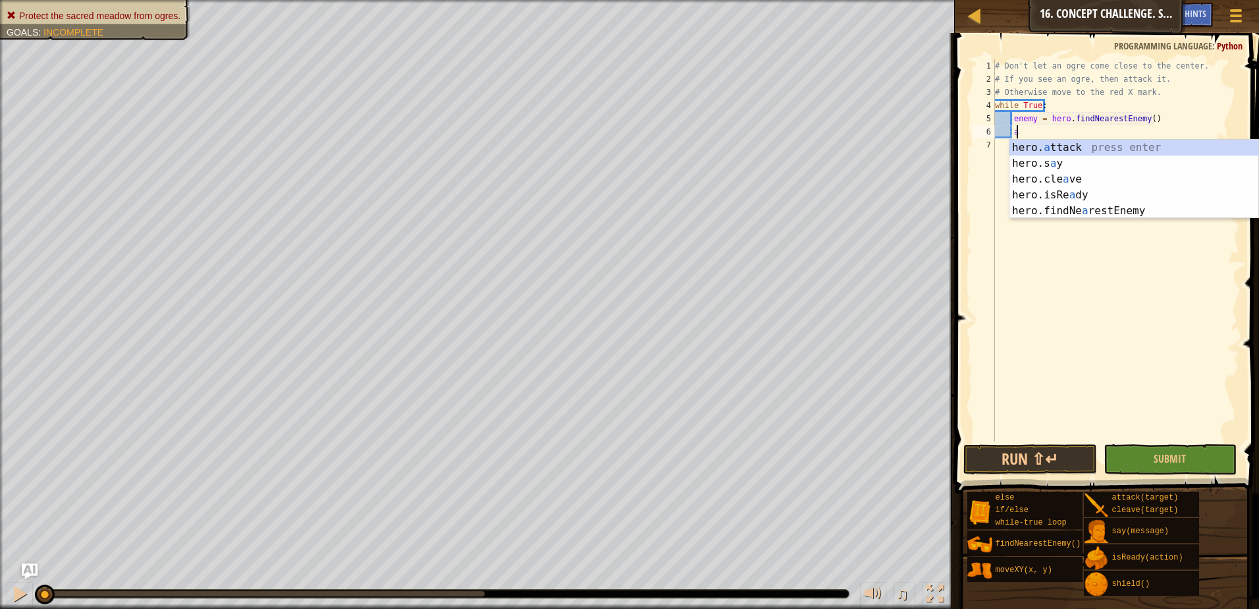
scroll to position [6, 1]
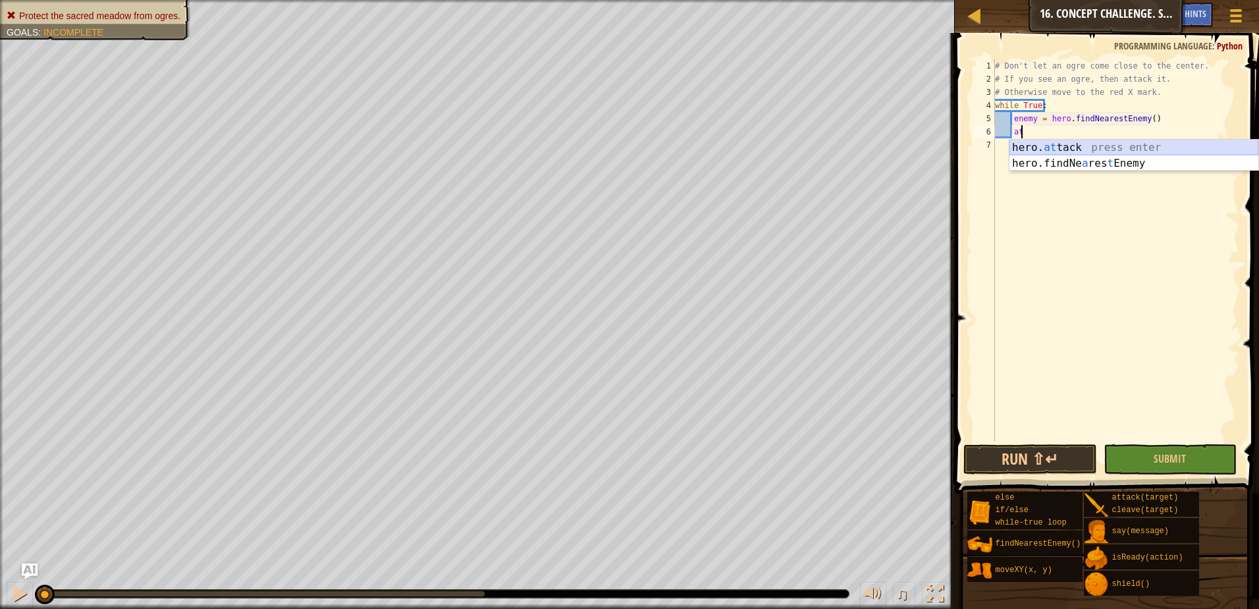
click at [1054, 143] on div "hero. at tack press enter hero.findNe a res t Enemy press enter" at bounding box center [1134, 171] width 249 height 63
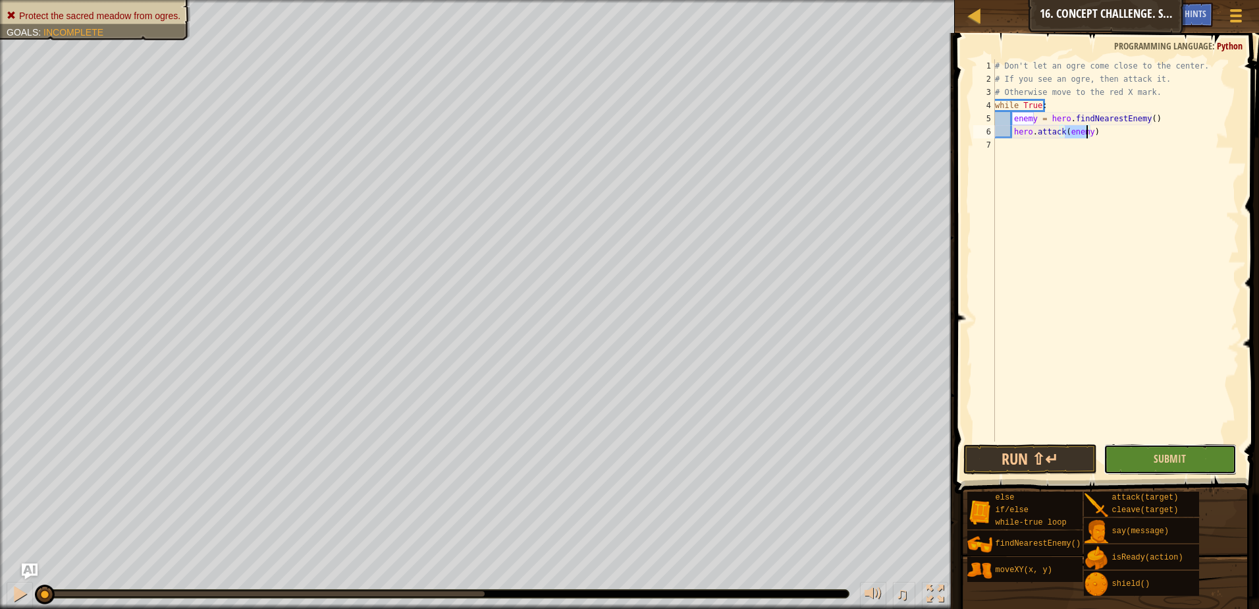
click at [1147, 462] on button "Submit" at bounding box center [1171, 459] width 134 height 30
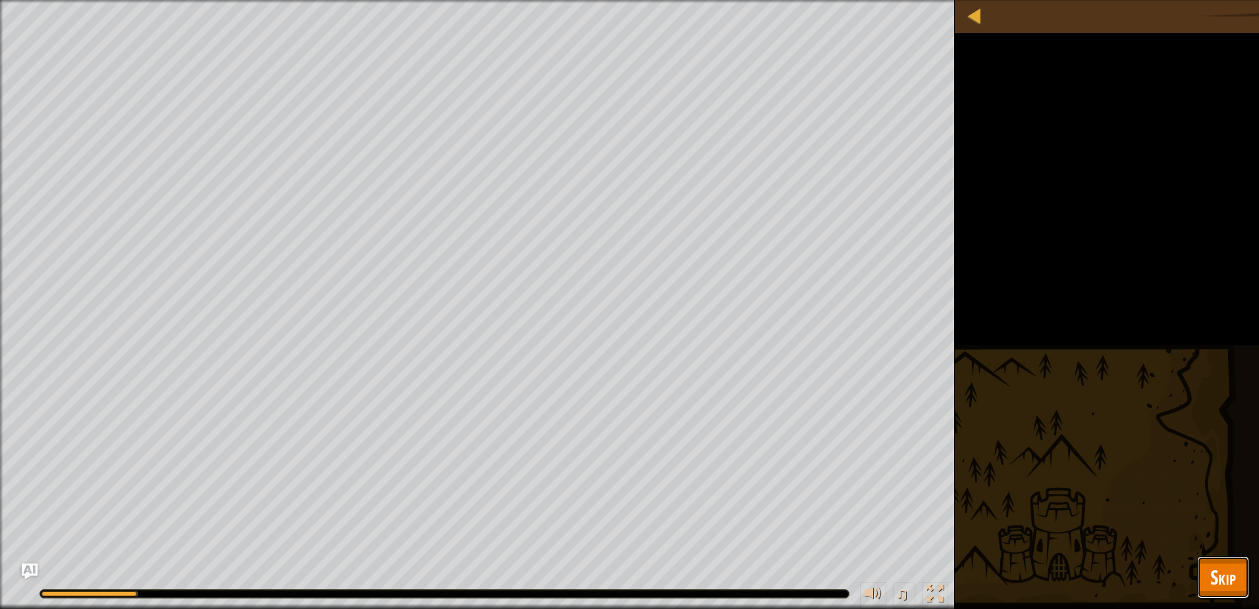
click at [1223, 588] on span "Skip" at bounding box center [1224, 576] width 26 height 27
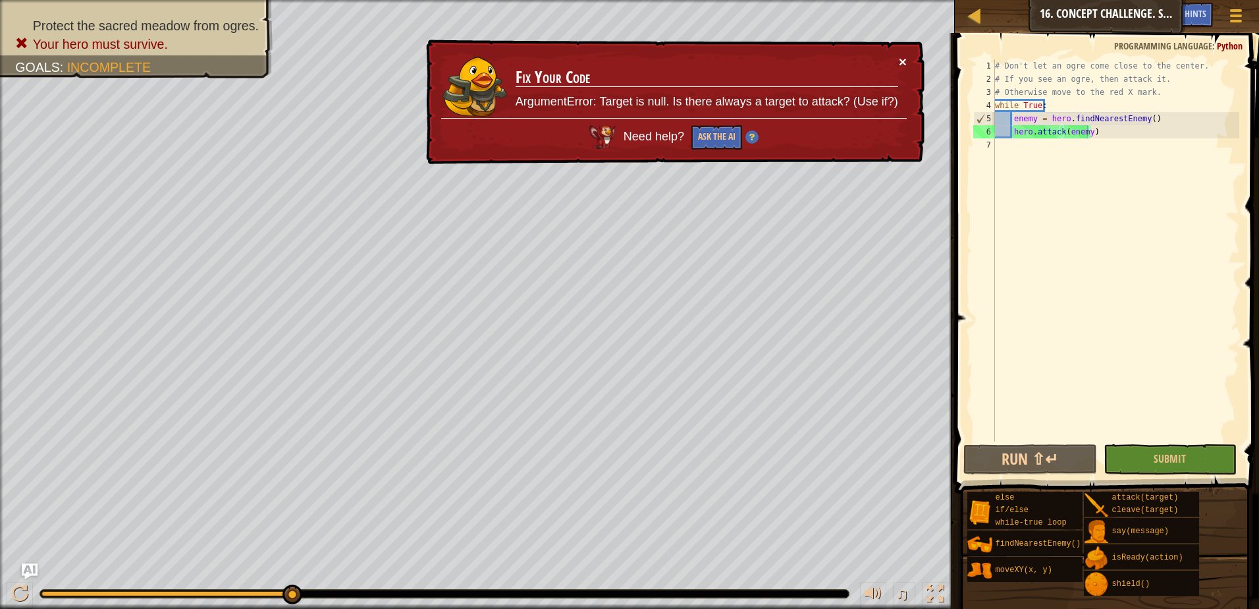
click at [900, 61] on button "×" at bounding box center [903, 62] width 8 height 14
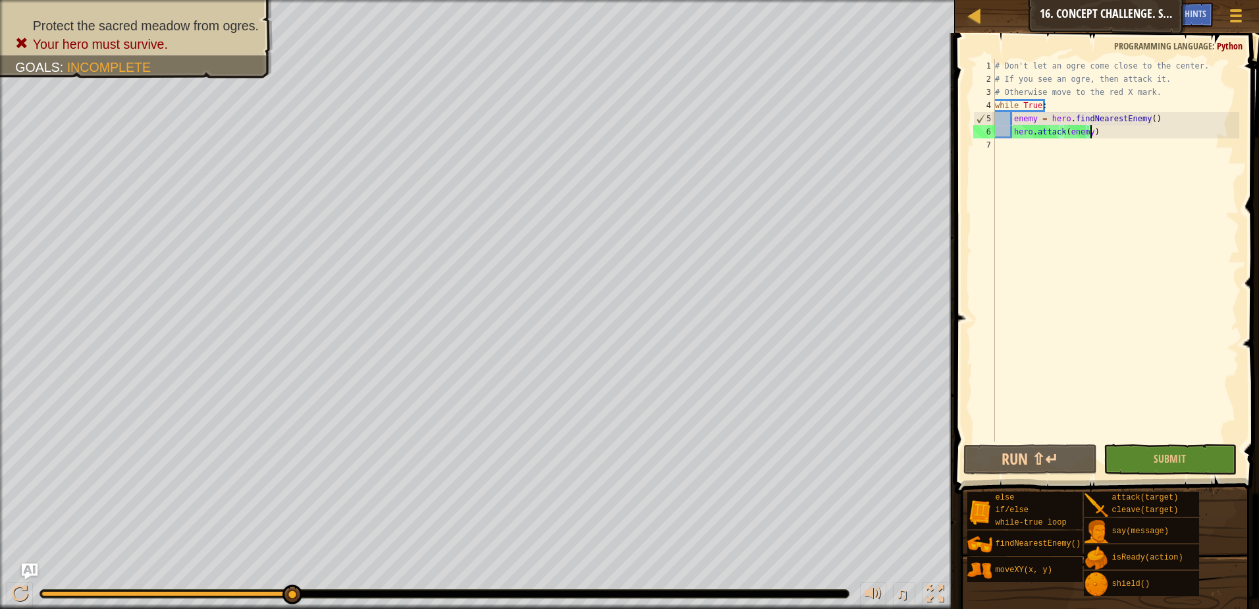
click at [1107, 132] on div "# Don't let an ogre come close to the center. # If you see an ogre, then attack…" at bounding box center [1116, 263] width 247 height 408
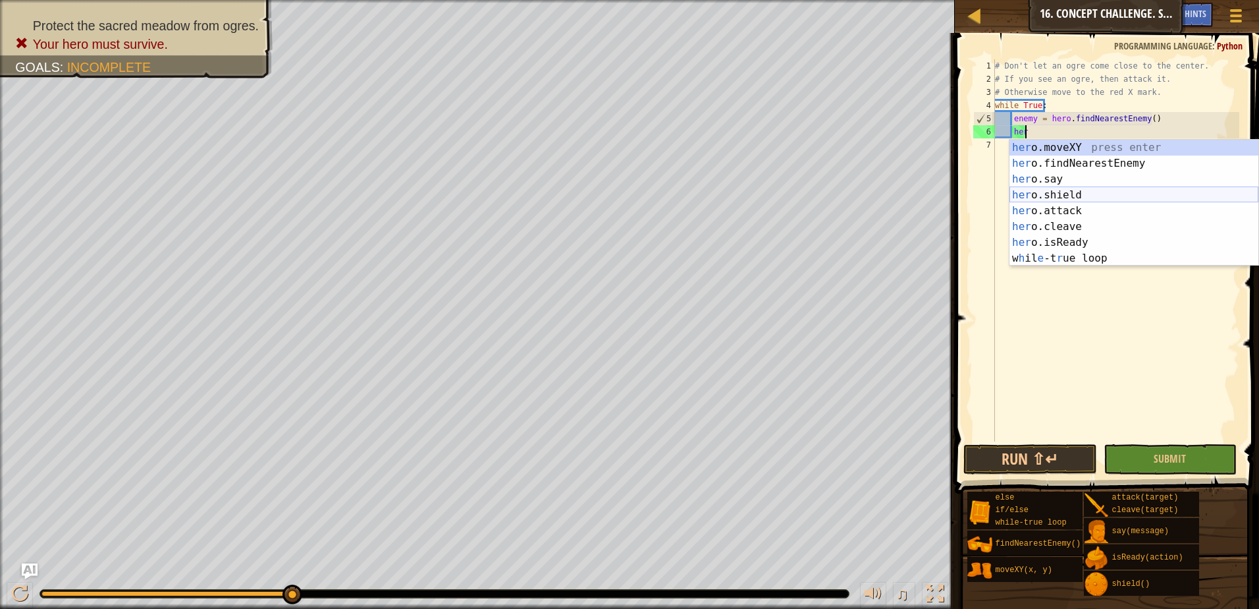
type textarea "h"
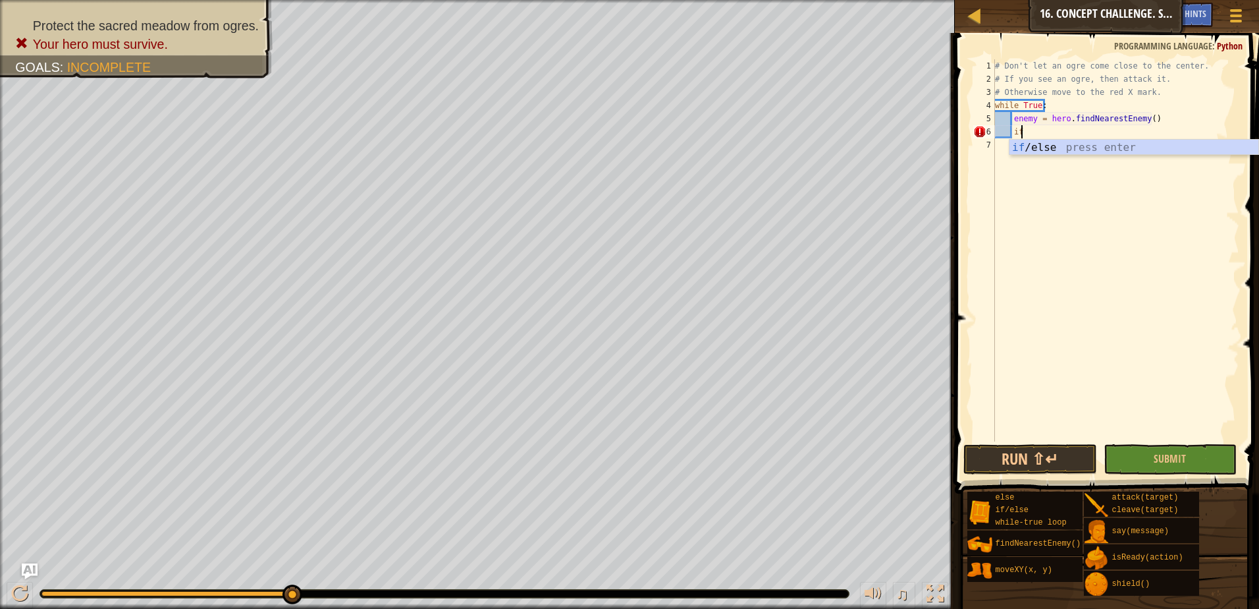
type textarea "i"
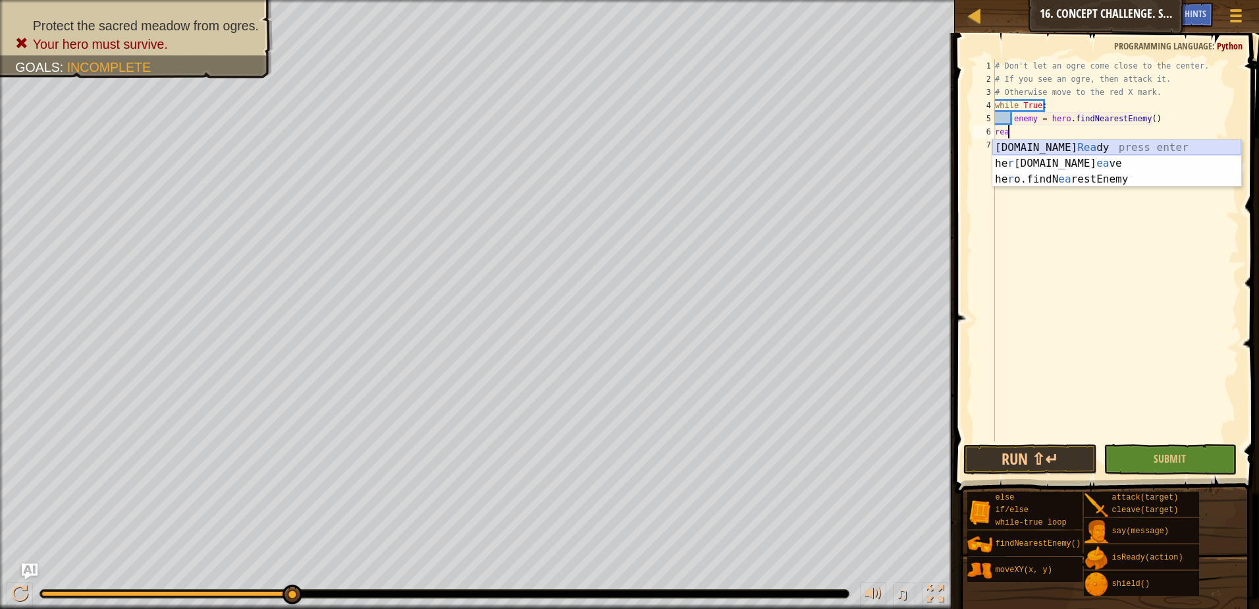
click at [1038, 144] on div "[DOMAIN_NAME] [PERSON_NAME] press enter he r [DOMAIN_NAME] ea ve press enter he…" at bounding box center [1117, 179] width 249 height 79
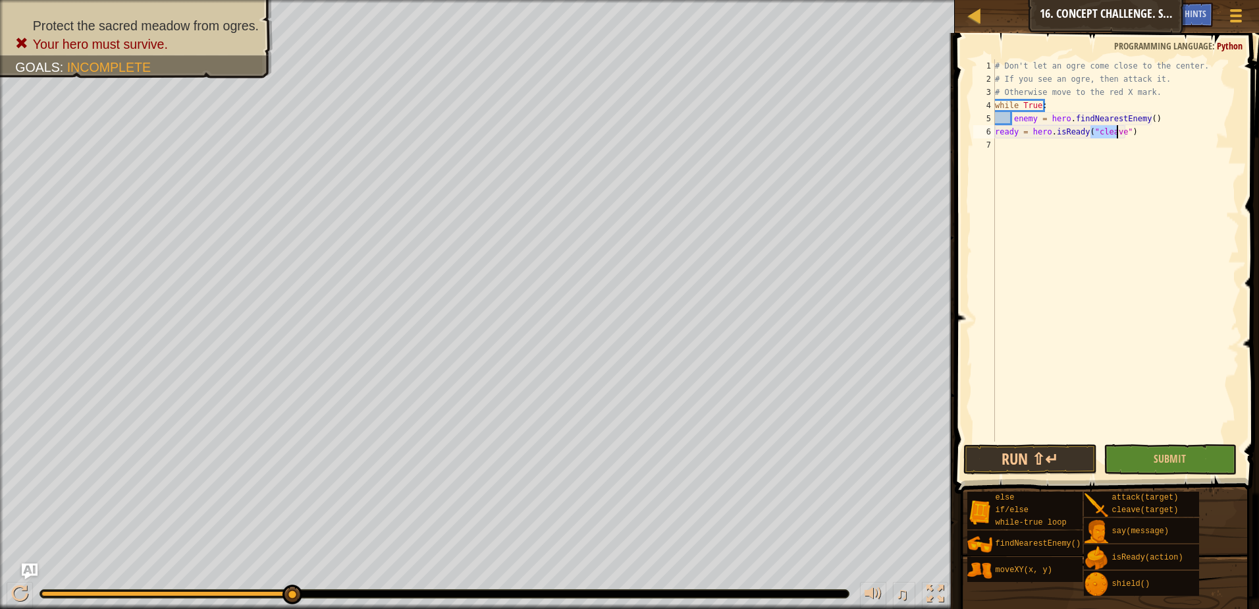
click at [995, 132] on div "6" at bounding box center [985, 131] width 22 height 13
type textarea "ready = hero.isReady("cleave")"
click at [1154, 132] on div "# Don't let an ogre come close to the center. # If you see an ogre, then attack…" at bounding box center [1116, 263] width 247 height 408
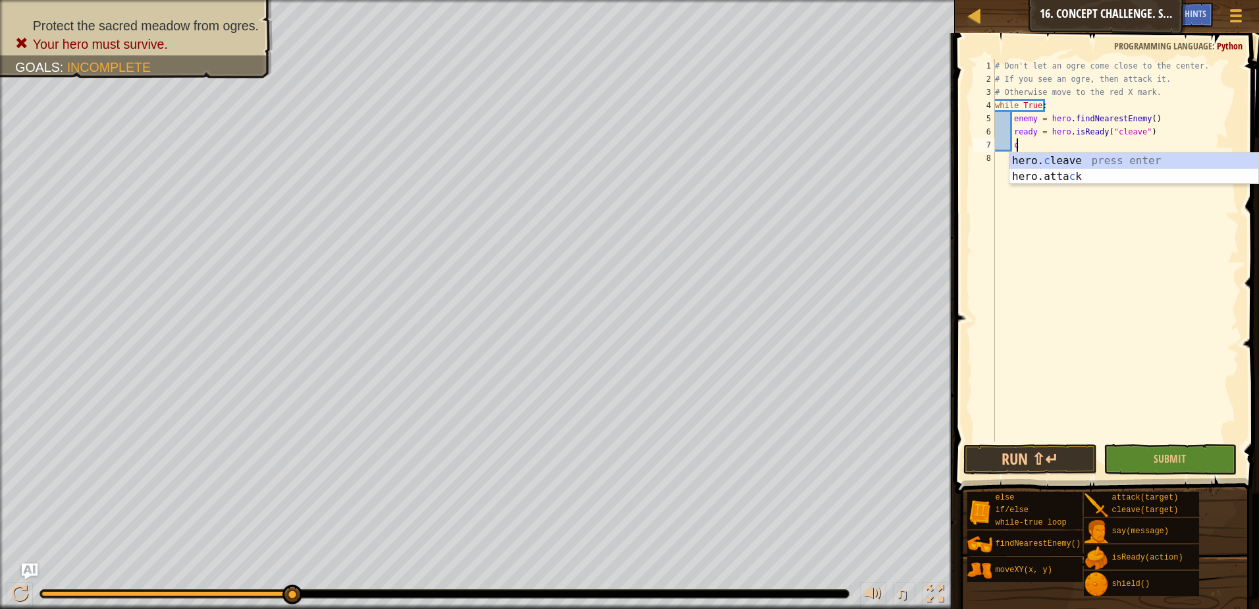
scroll to position [6, 1]
click at [1074, 160] on div "hero. c leave press enter hero.[PERSON_NAME] press enter" at bounding box center [1134, 184] width 249 height 63
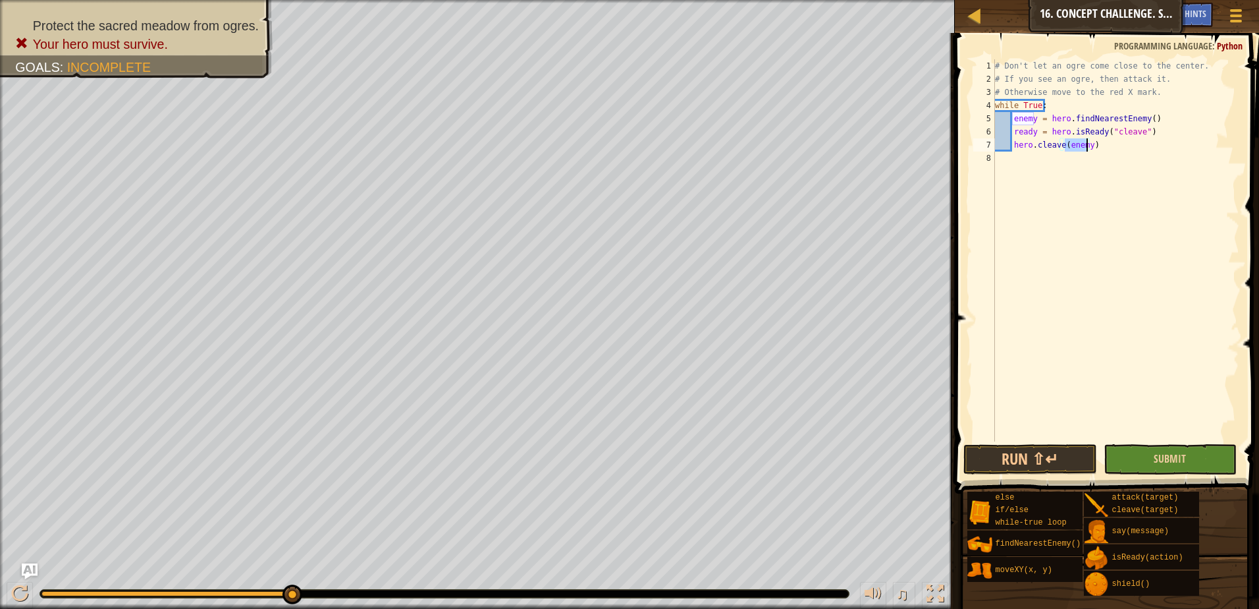
type textarea "hero.cleave(enemy)"
click at [1134, 449] on button "Submit" at bounding box center [1171, 459] width 134 height 30
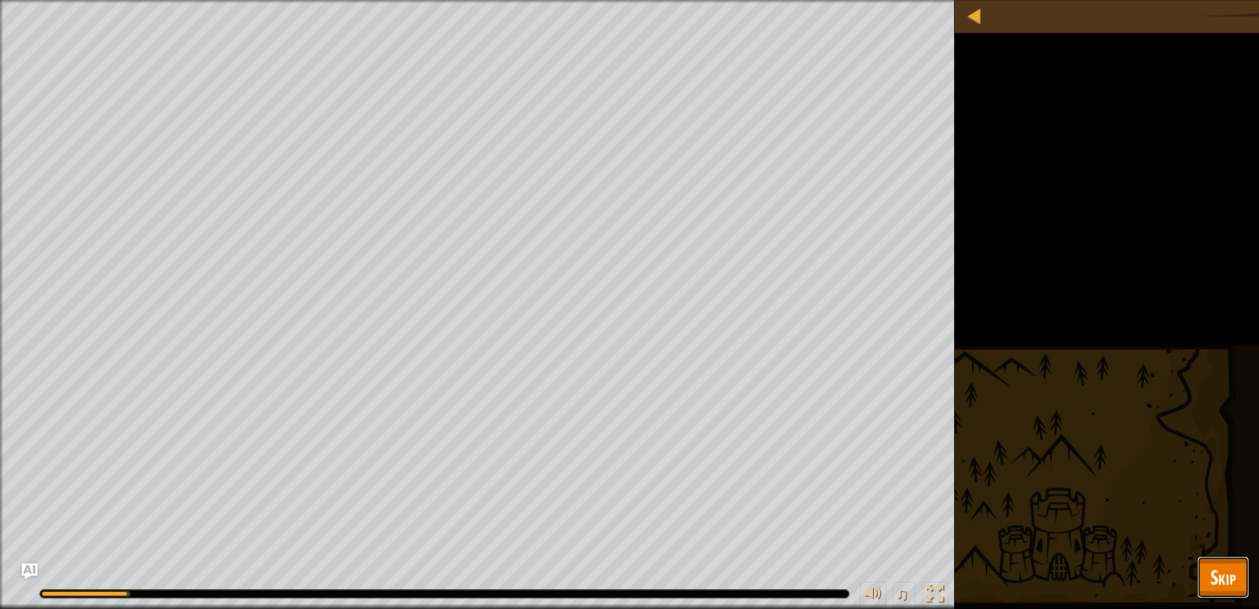
click at [1220, 569] on span "Skip" at bounding box center [1224, 576] width 26 height 27
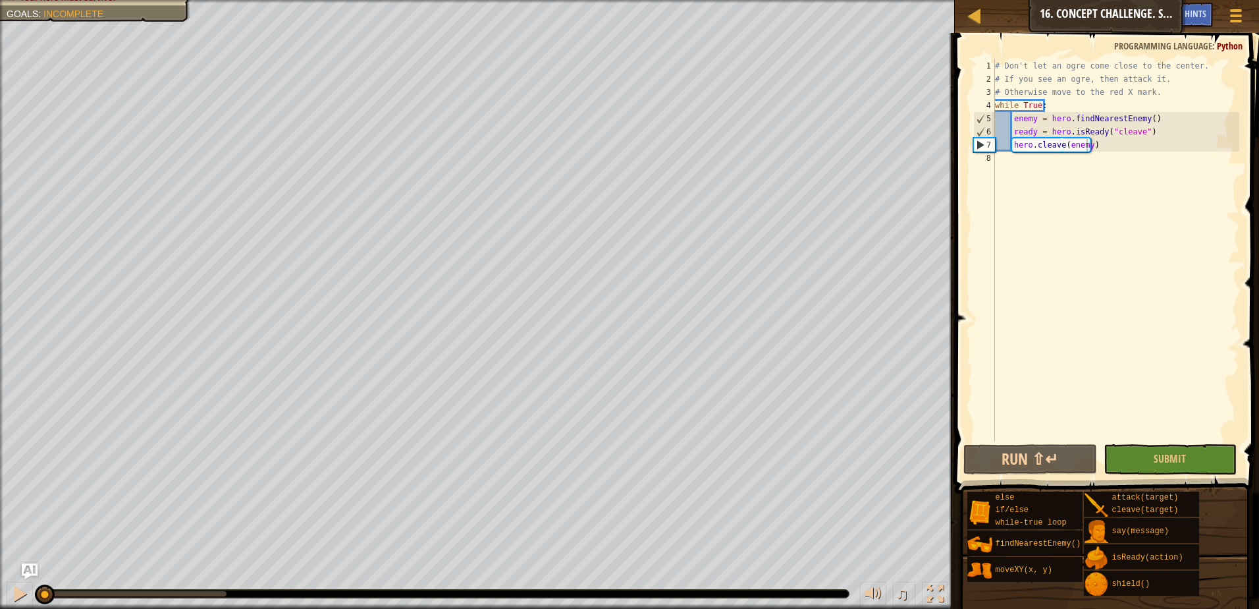
drag, startPoint x: 229, startPoint y: 599, endPoint x: 43, endPoint y: 626, distance: 187.8
click at [43, 0] on html "Map Computer Science 2 16. Concept Challenge. Sacred Glade Game Menu Done Hints…" at bounding box center [629, 0] width 1259 height 0
click at [1142, 175] on div "# Don't let an ogre come close to the center. # If you see an ogre, then attack…" at bounding box center [1116, 263] width 247 height 408
drag, startPoint x: 1109, startPoint y: 150, endPoint x: 989, endPoint y: 122, distance: 123.0
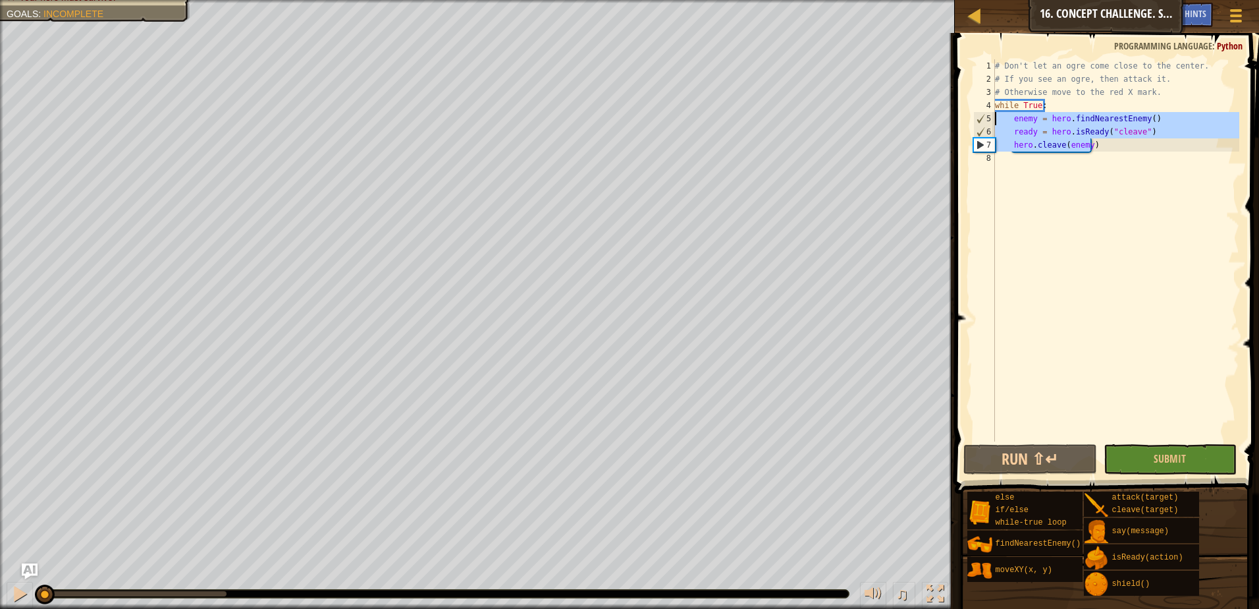
click at [989, 122] on div "1 2 3 4 5 6 7 8 # Don't let an ogre come close to the center. # If you see an o…" at bounding box center [1105, 250] width 269 height 382
type textarea "enemy = hero.findNearestEnemy() ready = hero.isReady("cleave")"
click at [1120, 157] on div "# Don't let an ogre come close to the center. # If you see an ogre, then attack…" at bounding box center [1116, 263] width 247 height 408
drag, startPoint x: 1112, startPoint y: 150, endPoint x: 977, endPoint y: 128, distance: 136.8
click at [977, 128] on div "1 2 3 4 5 6 7 8 # Don't let an ogre come close to the center. # If you see an o…" at bounding box center [1105, 250] width 269 height 382
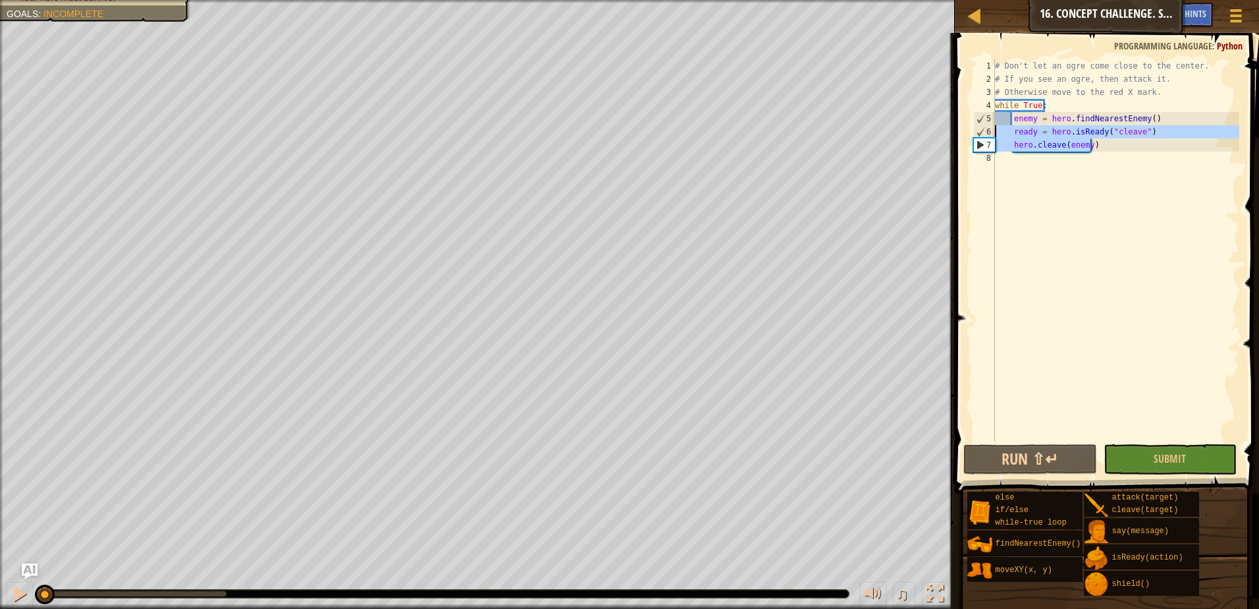
type textarea "ready = hero.isReady("cleave") hero.cleave(enemy)"
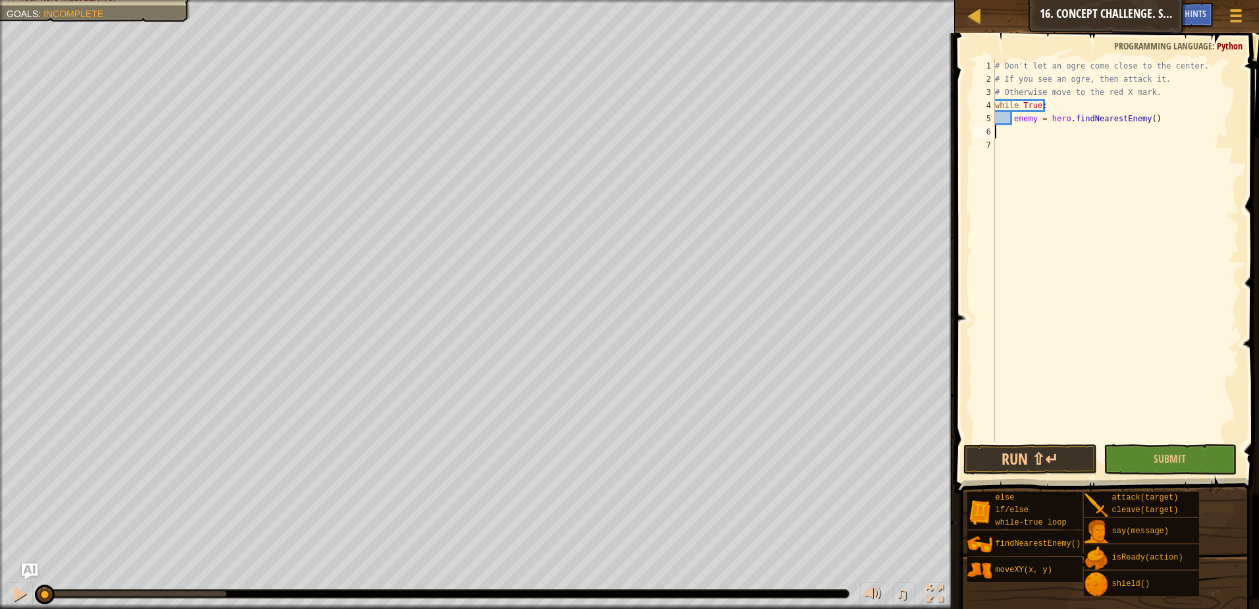
type textarea "enemy = hero.findNearestEnemy()"
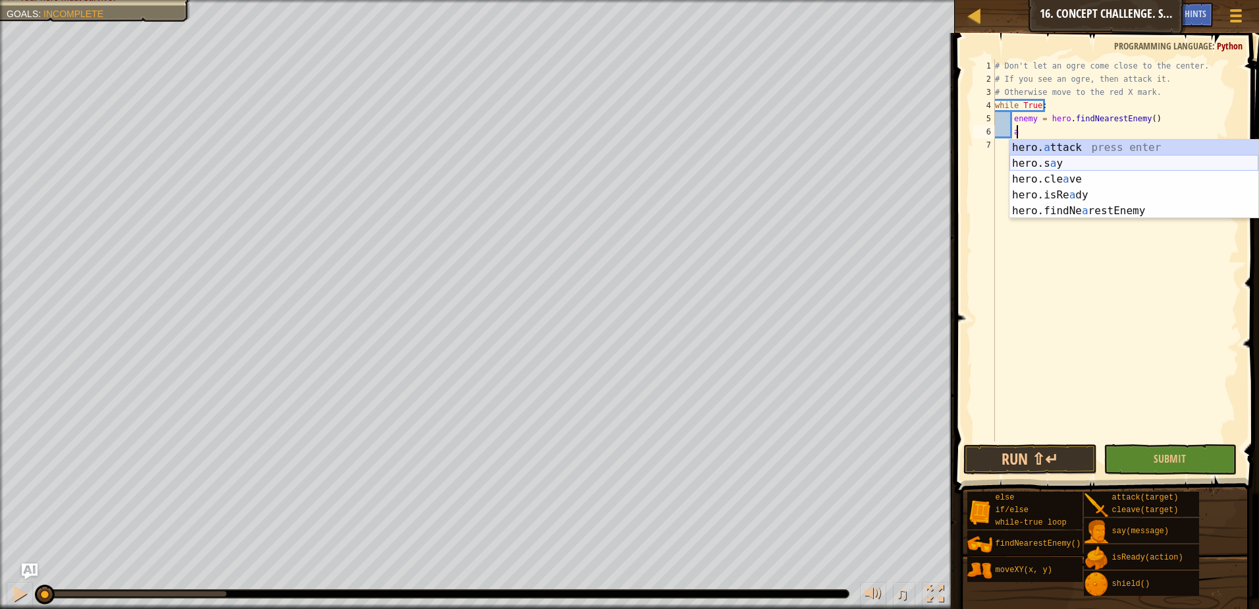
scroll to position [6, 1]
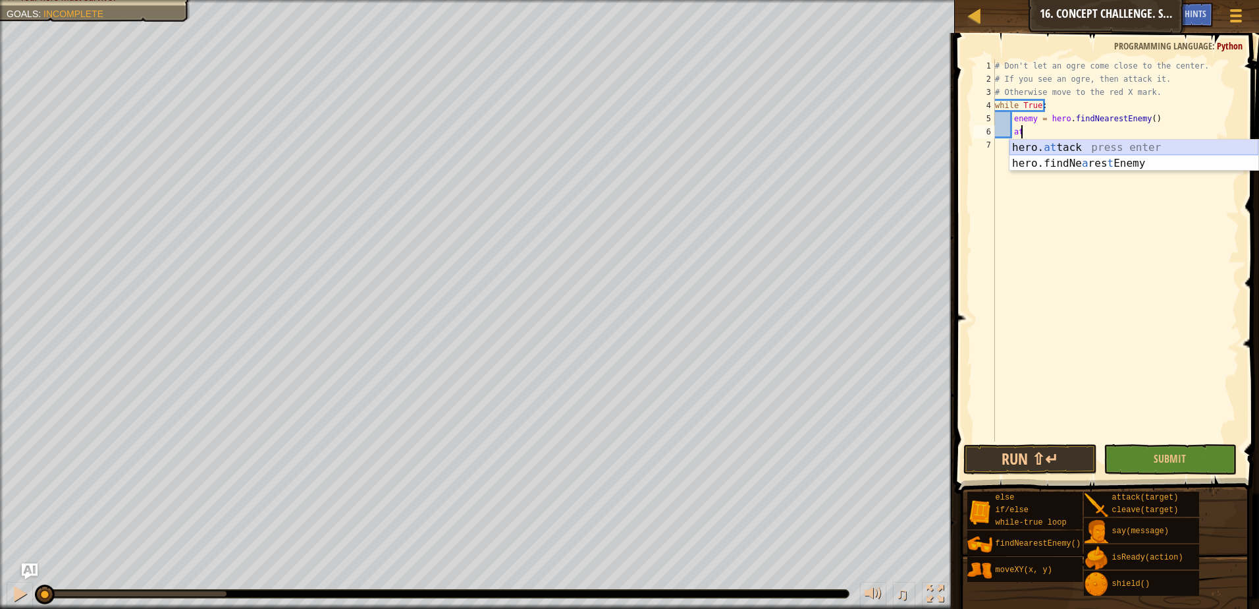
click at [1068, 150] on div "hero. at tack press enter hero.findNe a res t Enemy press enter" at bounding box center [1134, 171] width 249 height 63
type textarea "hero.attack(enemy)"
click at [1103, 134] on div "# Don't let an ogre come close to the center. # If you see an ogre, then attack…" at bounding box center [1116, 263] width 247 height 408
type textarea "hero.moveXY(30, 24)"
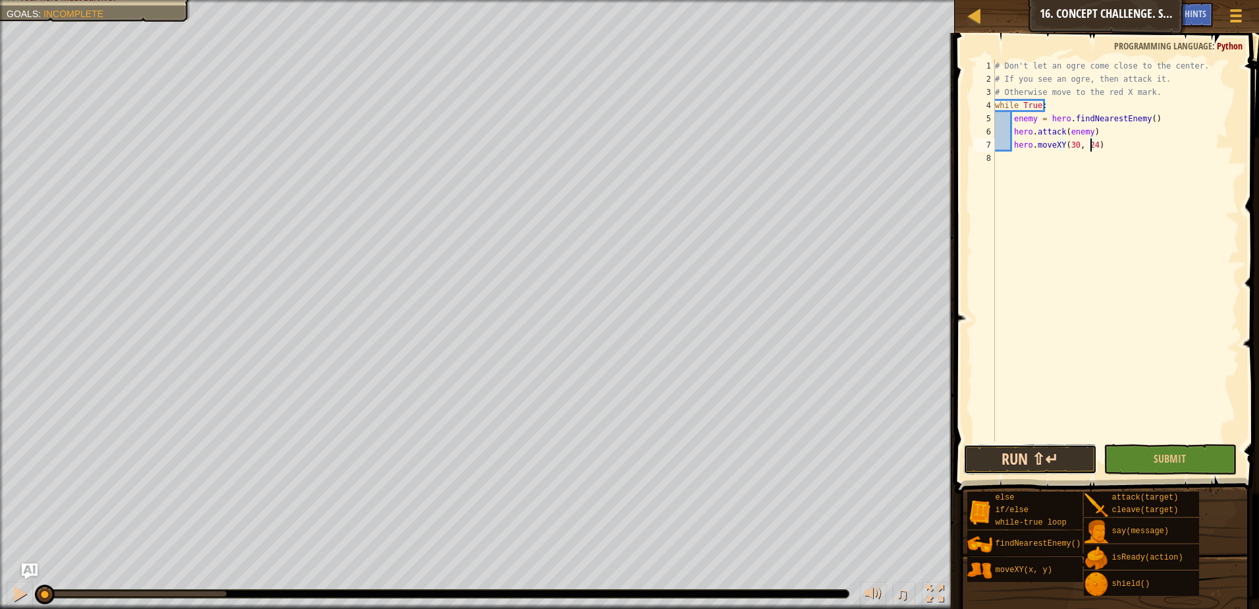
click at [1044, 450] on button "Run ⇧↵" at bounding box center [1031, 459] width 134 height 30
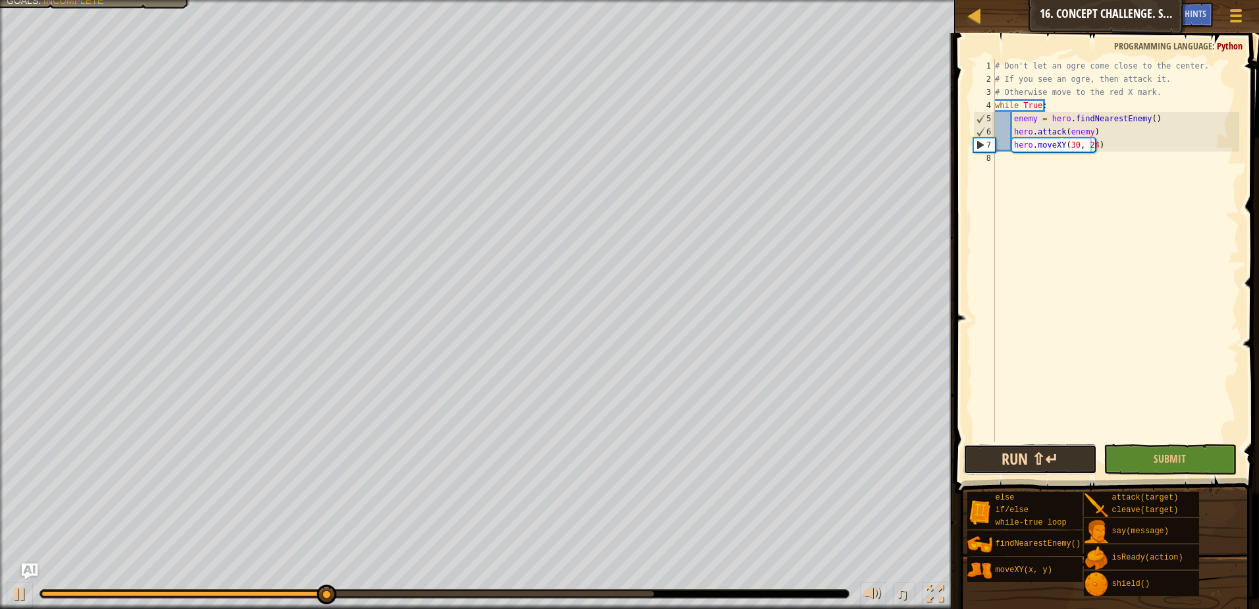
click at [1021, 451] on button "Run ⇧↵" at bounding box center [1031, 459] width 134 height 30
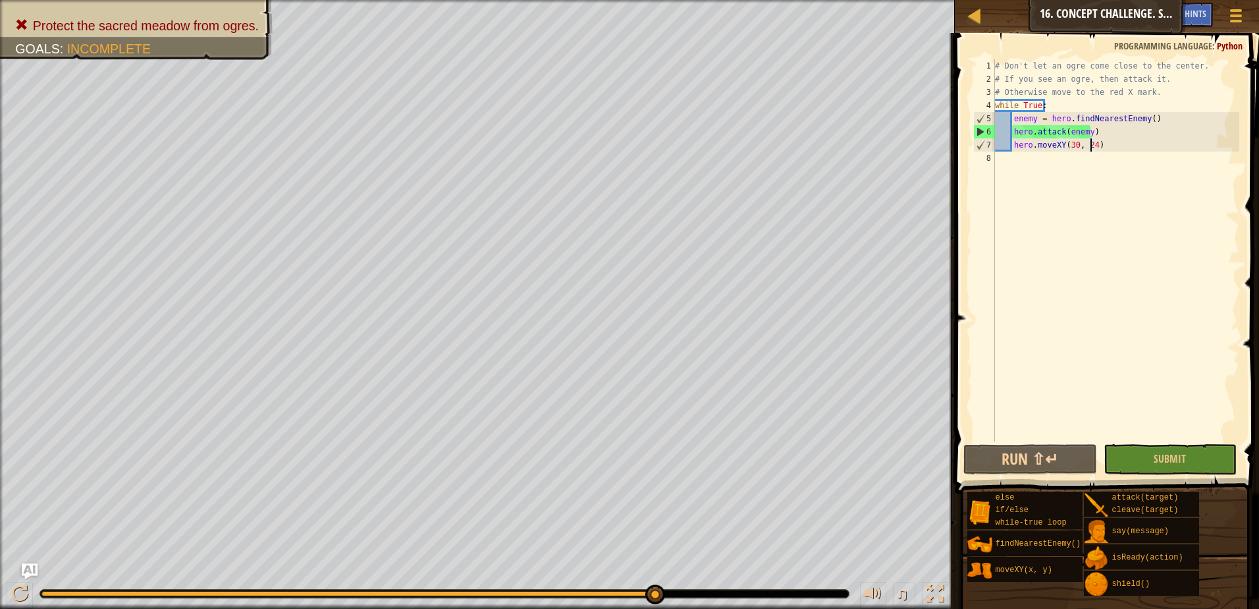
drag, startPoint x: 382, startPoint y: 597, endPoint x: 707, endPoint y: 578, distance: 325.9
click at [707, 578] on div "♫" at bounding box center [477, 590] width 955 height 40
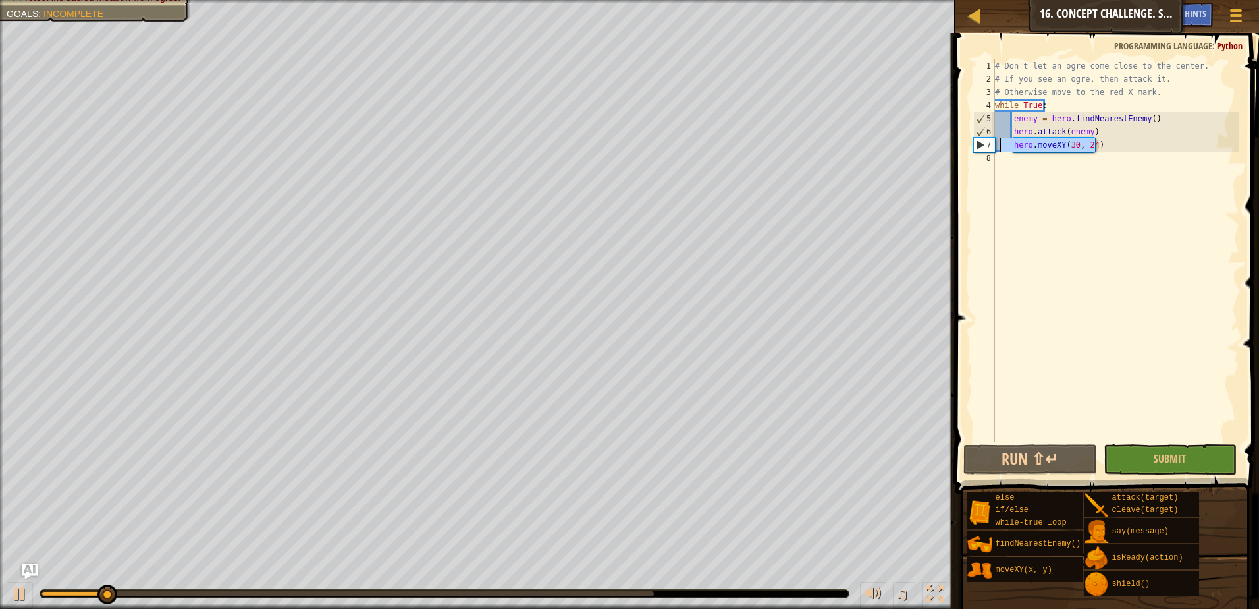
drag, startPoint x: 1105, startPoint y: 148, endPoint x: 997, endPoint y: 151, distance: 108.1
click at [997, 151] on div "# Don't let an ogre come close to the center. # If you see an ogre, then attack…" at bounding box center [1116, 263] width 247 height 408
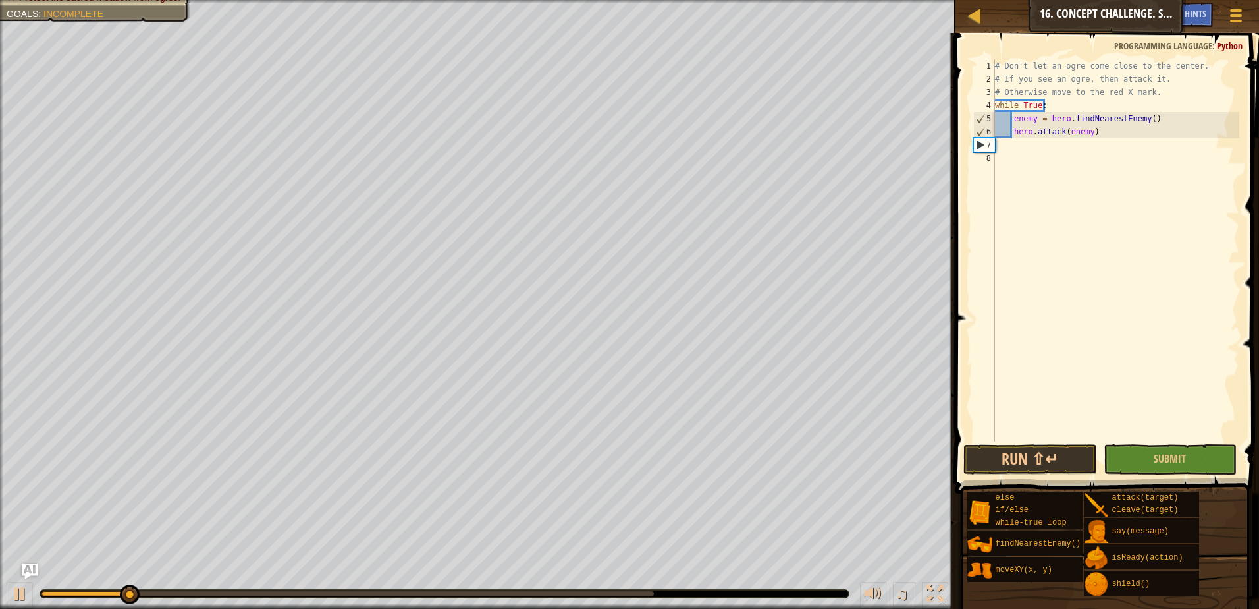
click at [1158, 117] on div "# Don't let an ogre come close to the center. # If you see an ogre, then attack…" at bounding box center [1116, 263] width 247 height 408
type textarea "enemy = hero.findNearestEnemy()"
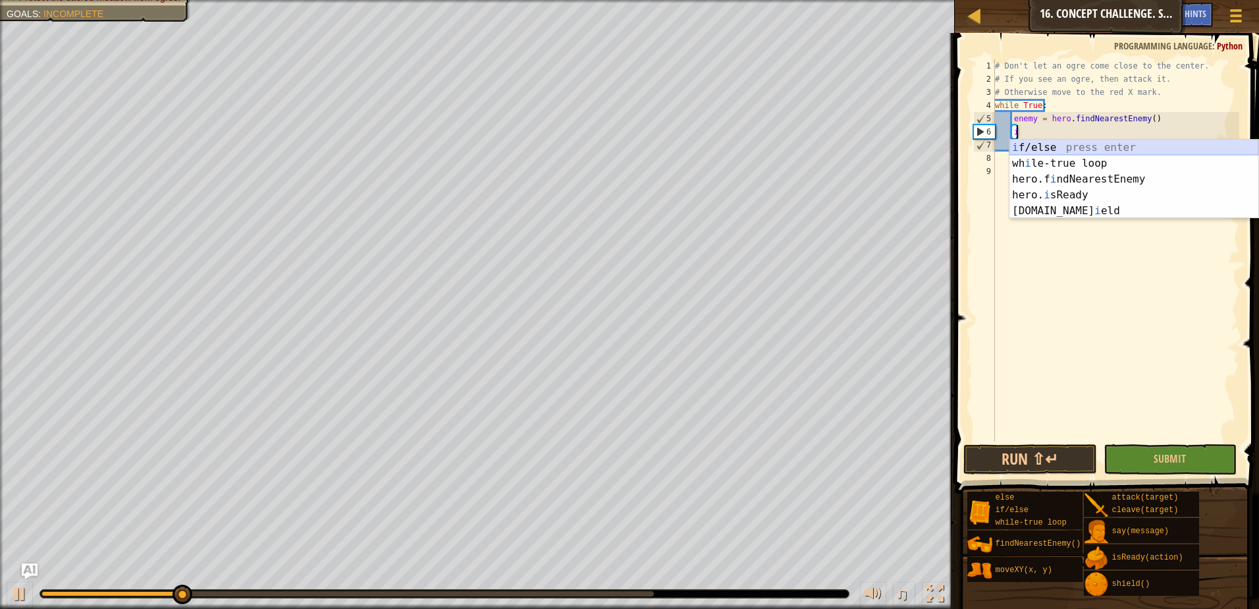
click at [1113, 153] on div "i f/else press enter wh i le-true loop press enter hero.f i ndNearestEnemy pres…" at bounding box center [1134, 195] width 249 height 111
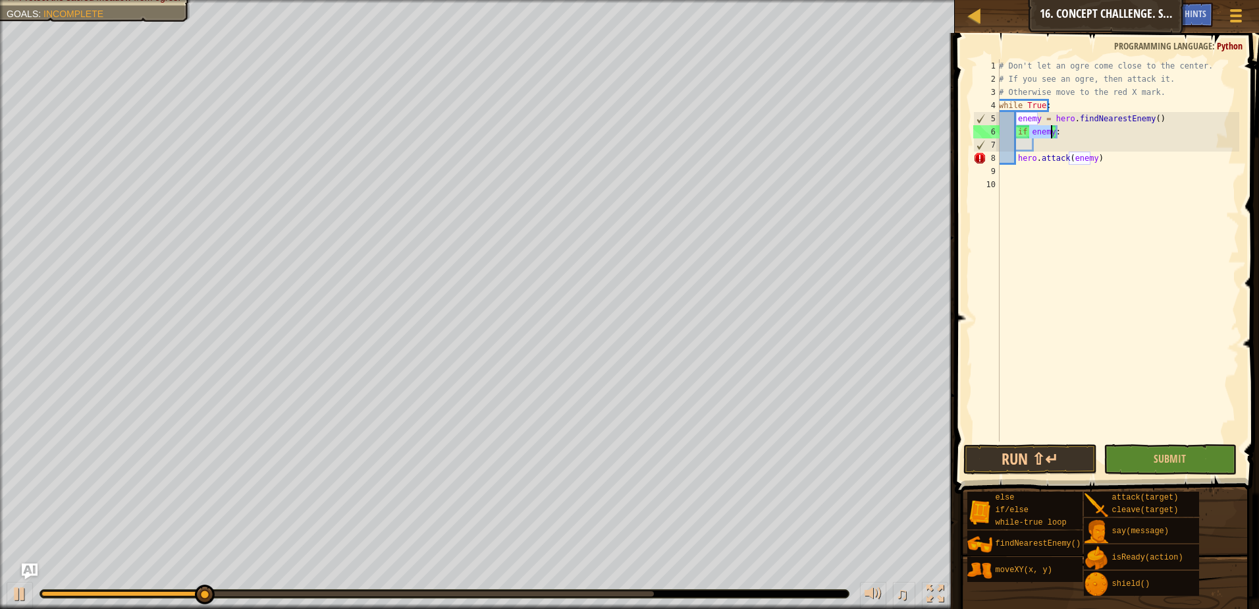
click at [1015, 157] on div "# Don't let an ogre come close to the center. # If you see an ogre, then attack…" at bounding box center [1118, 263] width 243 height 408
type textarea "hero.attack(enemy)"
click at [1130, 155] on div "# Don't let an ogre come close to the center. # If you see an ogre, then attack…" at bounding box center [1116, 263] width 248 height 408
click at [1132, 145] on div "# Don't let an ogre come close to the center. # If you see an ogre, then attack…" at bounding box center [1116, 263] width 248 height 408
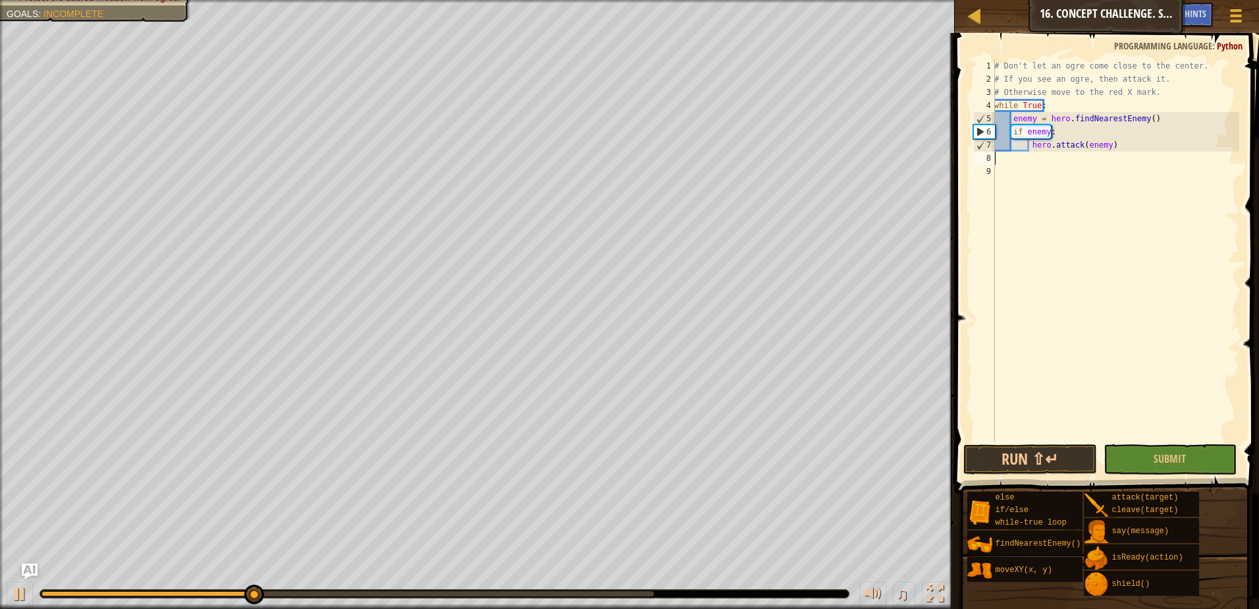
type textarea "hero.attack(enemy)"
click at [1128, 160] on div "# Don't let an ogre come close to the center. # If you see an ogre, then attack…" at bounding box center [1116, 263] width 248 height 408
click at [1122, 144] on div "# Don't let an ogre come close to the center. # If you see an ogre, then attack…" at bounding box center [1116, 263] width 248 height 408
type textarea "hero.attack(enemy)"
type textarea "e"
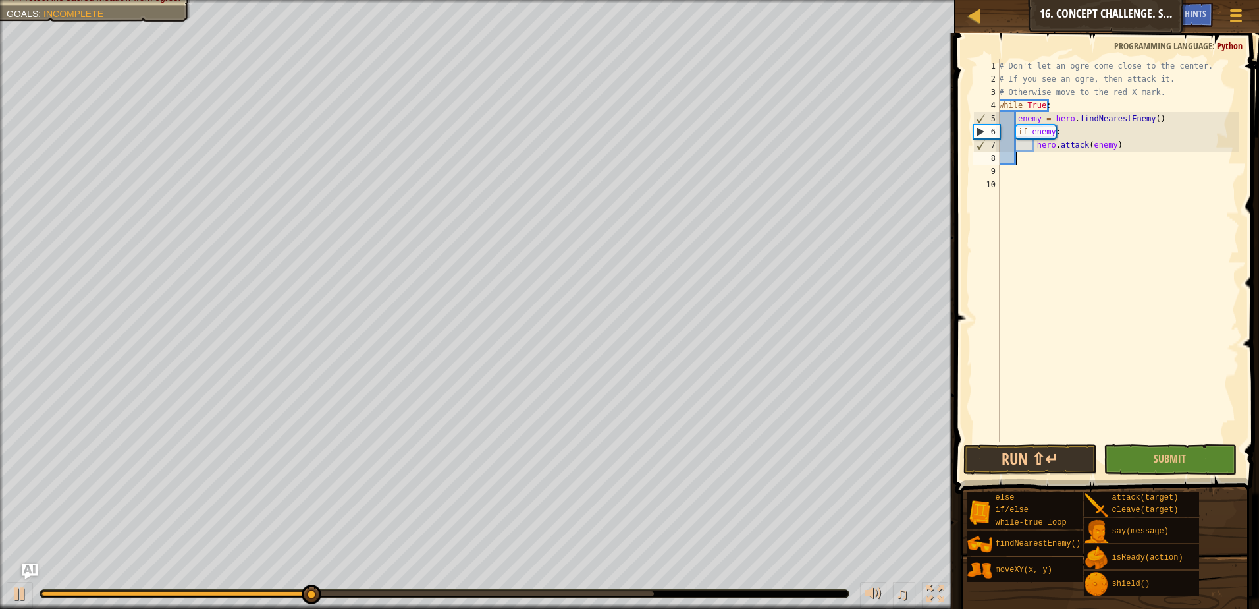
scroll to position [6, 1]
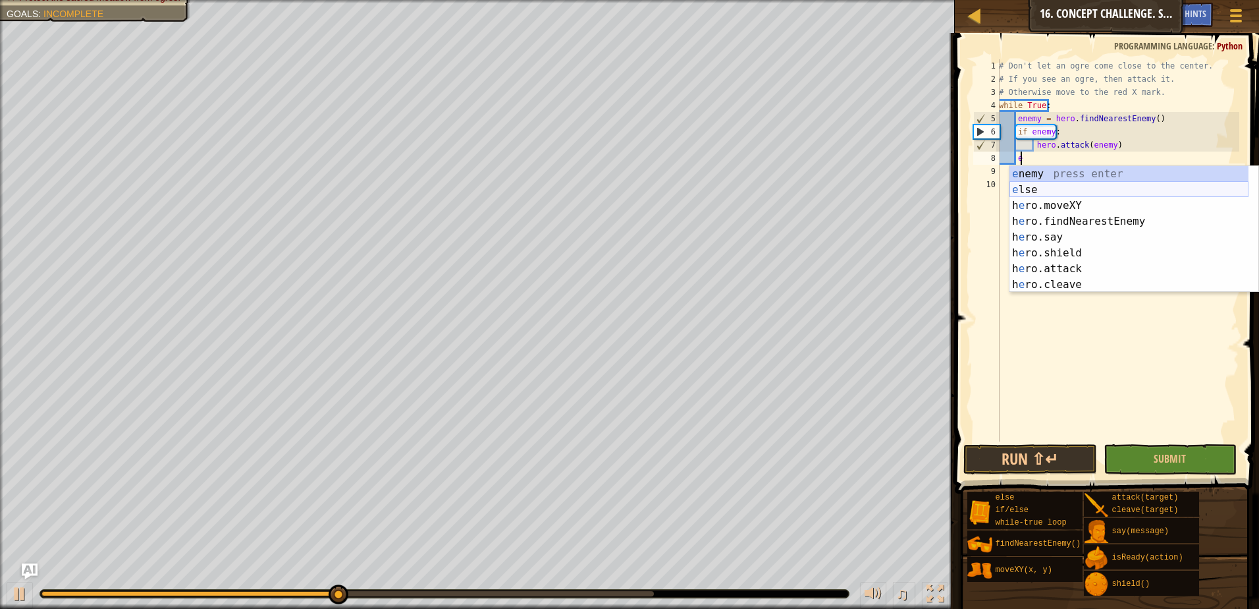
click at [1064, 187] on div "e nemy press enter e lse press enter h e ro.moveXY press enter h e ro.findNeare…" at bounding box center [1129, 245] width 239 height 158
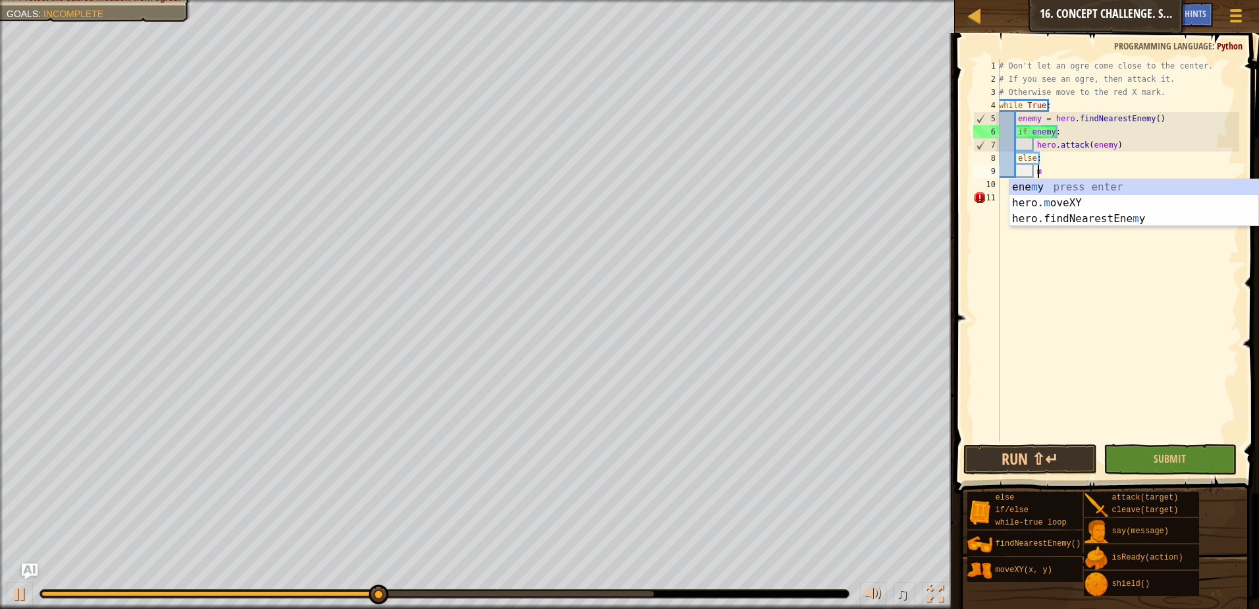
scroll to position [6, 2]
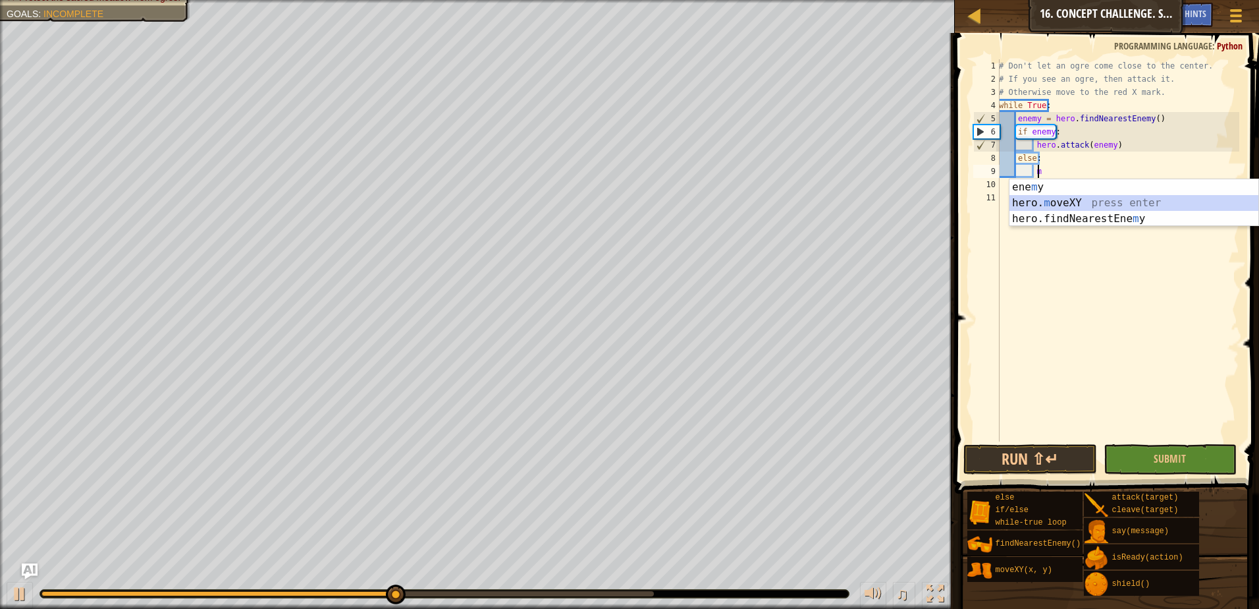
click at [1074, 199] on div "ene m y press enter hero. m oveXY press enter hero.findNearestEne m y press ent…" at bounding box center [1134, 218] width 249 height 79
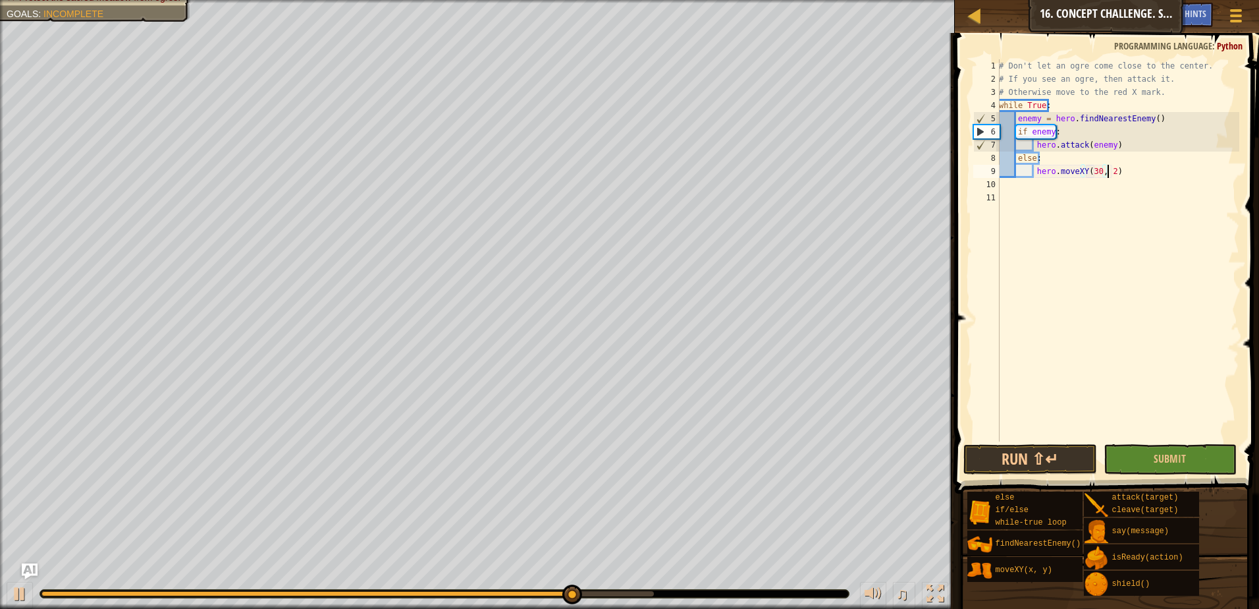
scroll to position [6, 9]
type textarea "hero.moveXY(30, 24)"
click at [1192, 456] on button "Submit" at bounding box center [1171, 459] width 134 height 30
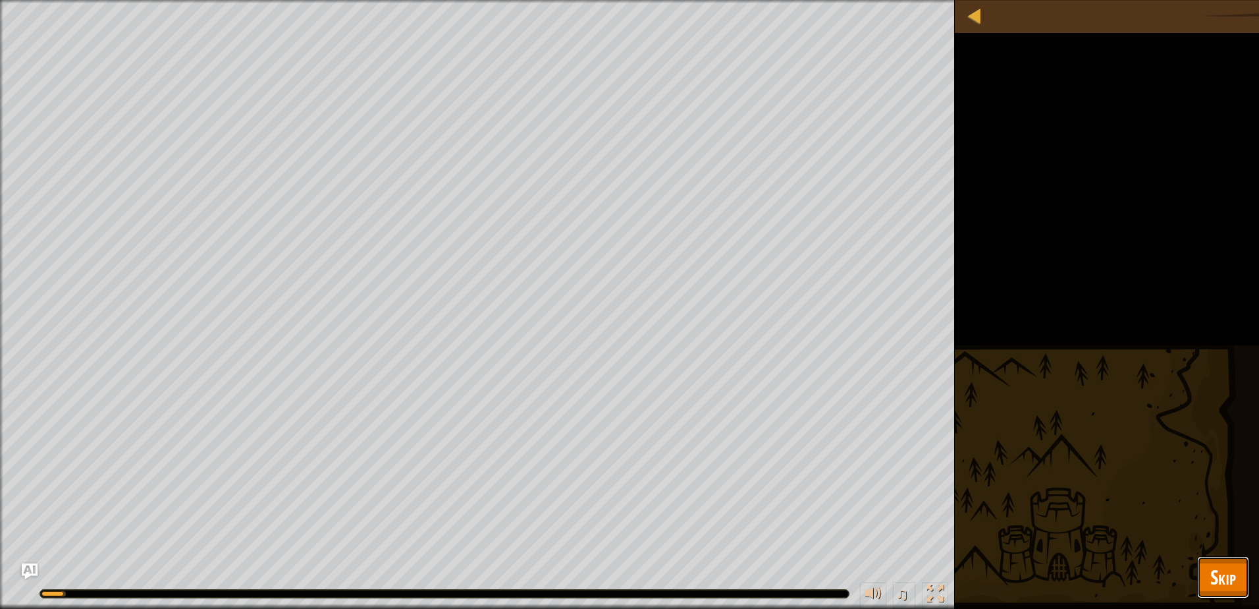
click at [1217, 569] on span "Skip" at bounding box center [1224, 576] width 26 height 27
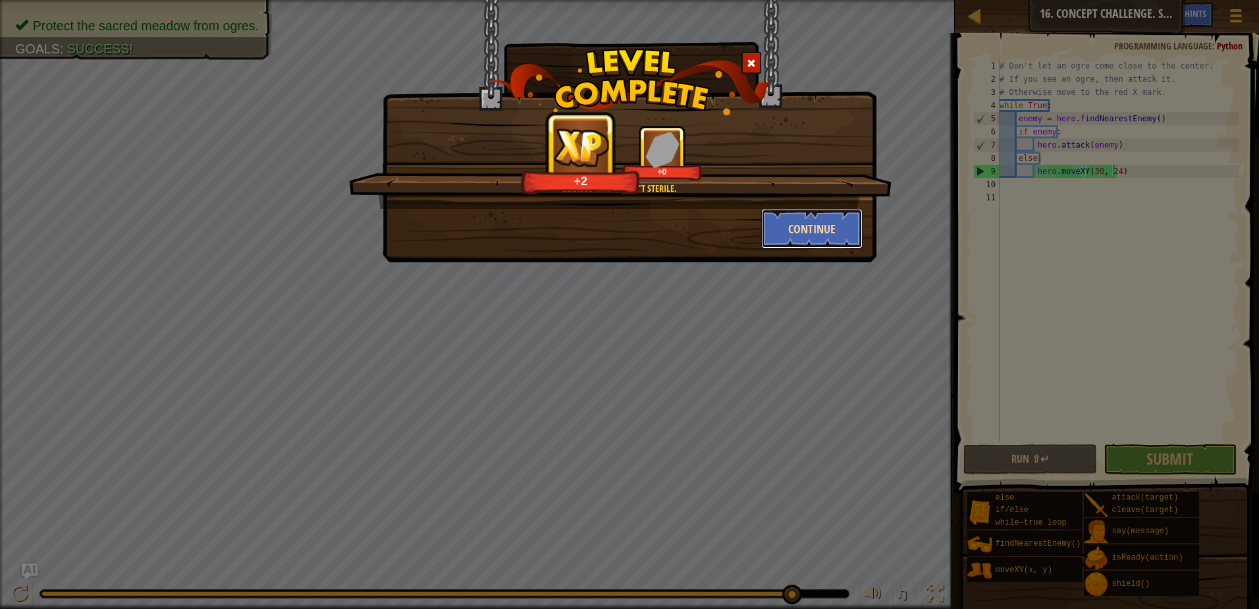
click at [825, 235] on button "Continue" at bounding box center [812, 229] width 102 height 40
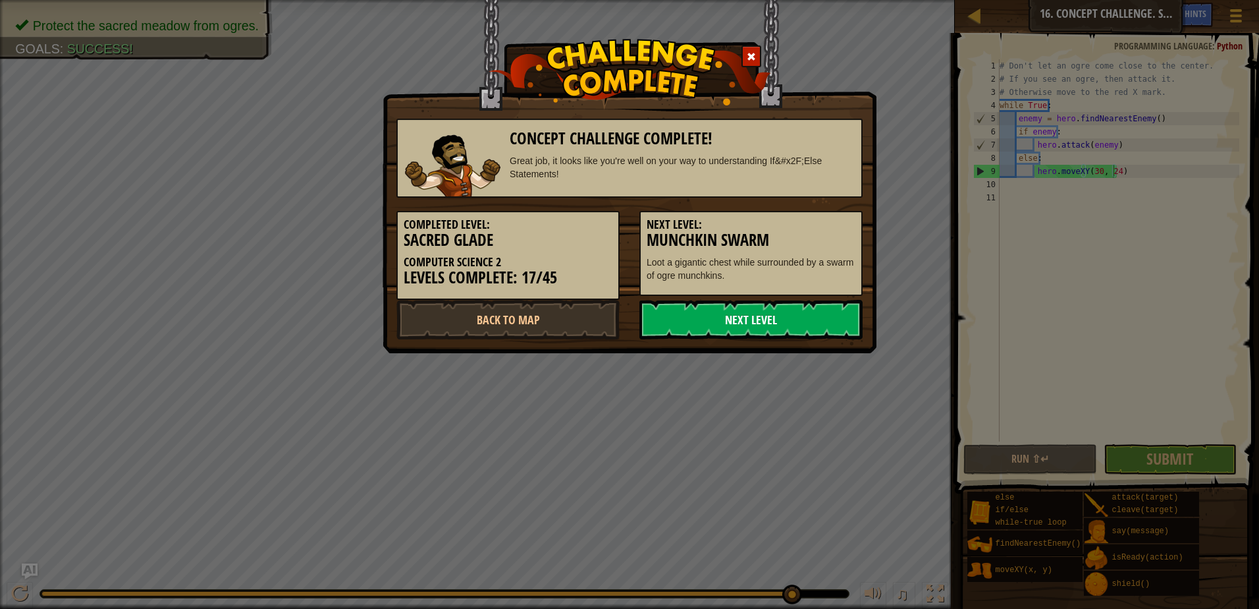
click at [773, 335] on link "Next Level" at bounding box center [751, 320] width 223 height 40
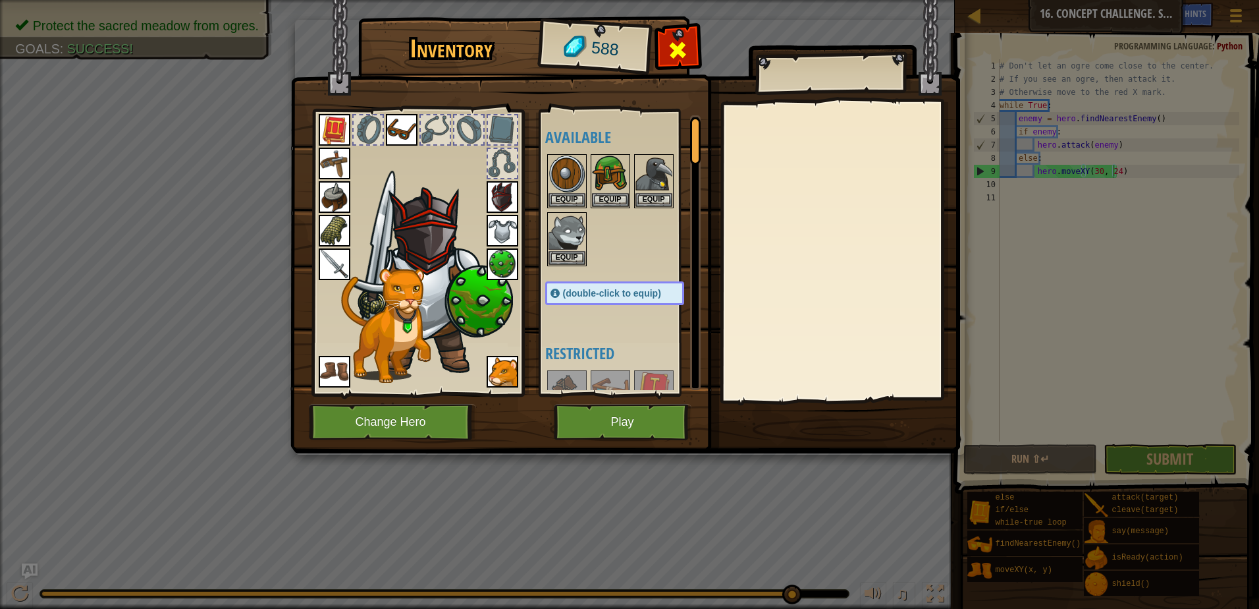
click at [679, 36] on div at bounding box center [677, 53] width 41 height 41
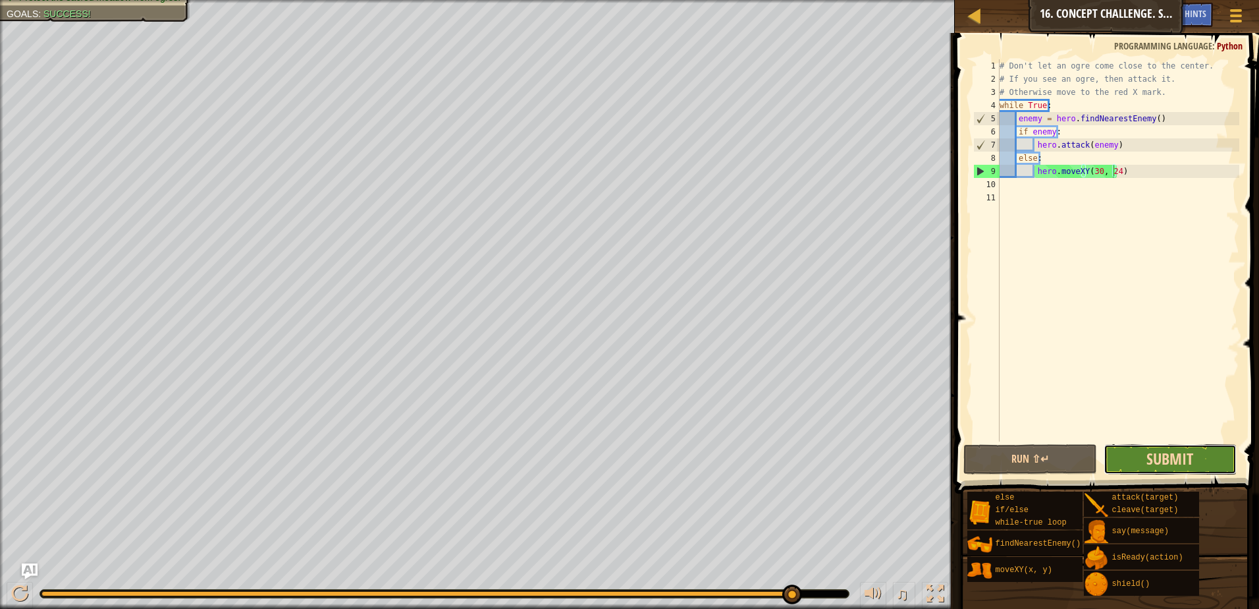
click at [1148, 454] on span "Submit" at bounding box center [1170, 458] width 47 height 21
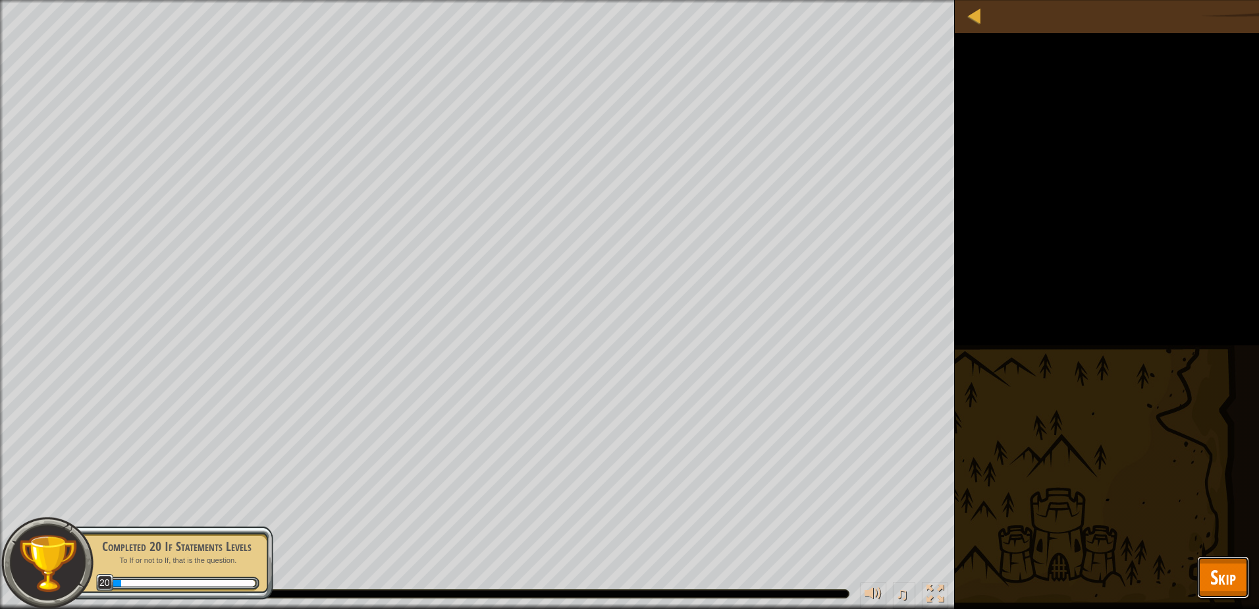
click at [1227, 573] on span "Skip" at bounding box center [1224, 576] width 26 height 27
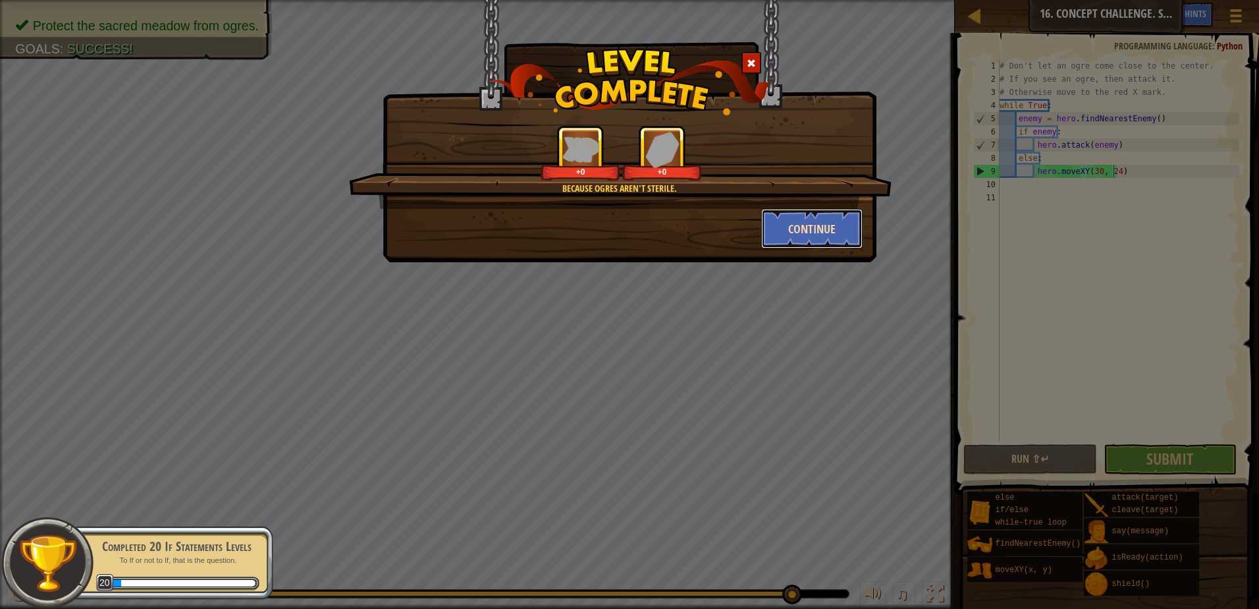
click at [837, 224] on button "Continue" at bounding box center [812, 229] width 102 height 40
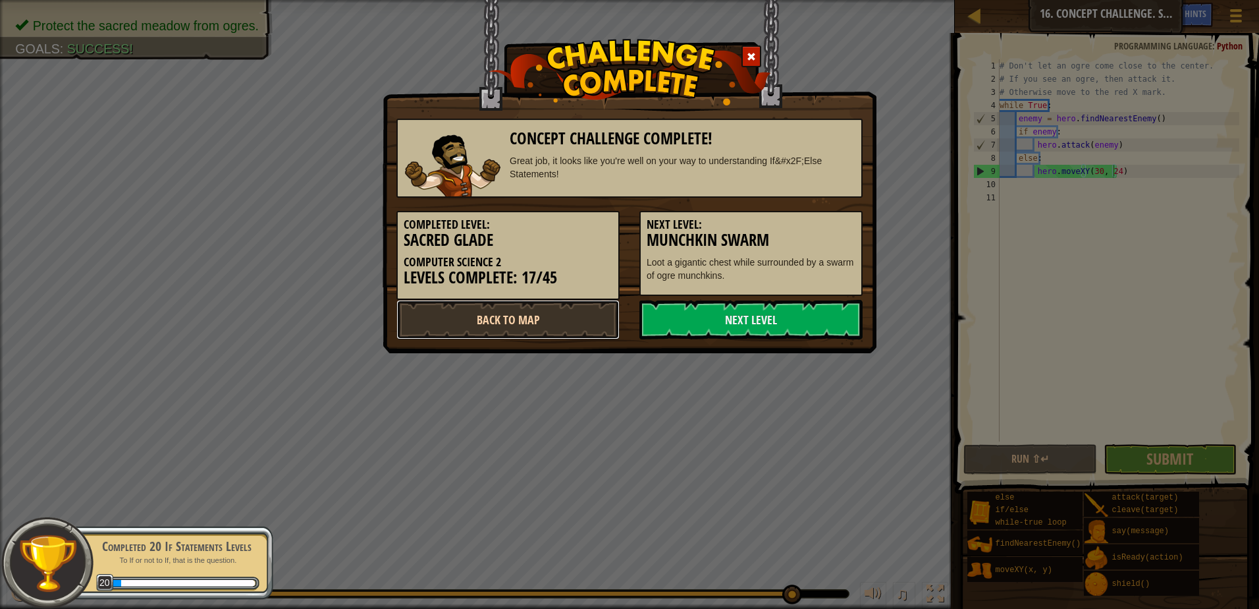
click at [503, 326] on link "Back to Map" at bounding box center [508, 320] width 223 height 40
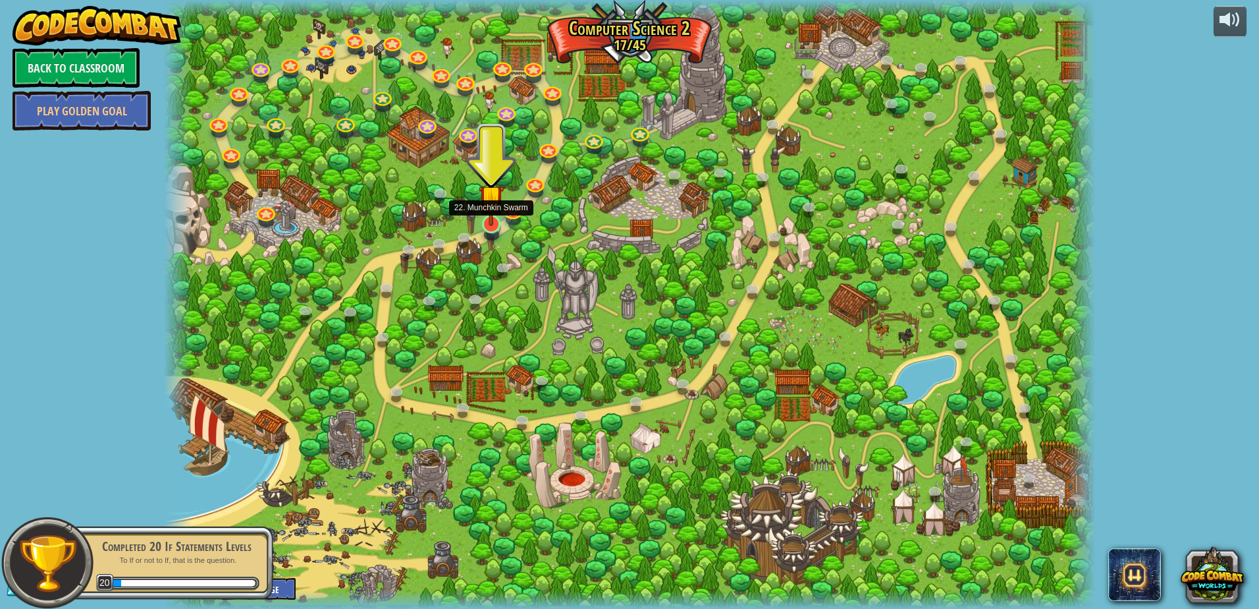
click at [487, 219] on img at bounding box center [491, 197] width 25 height 57
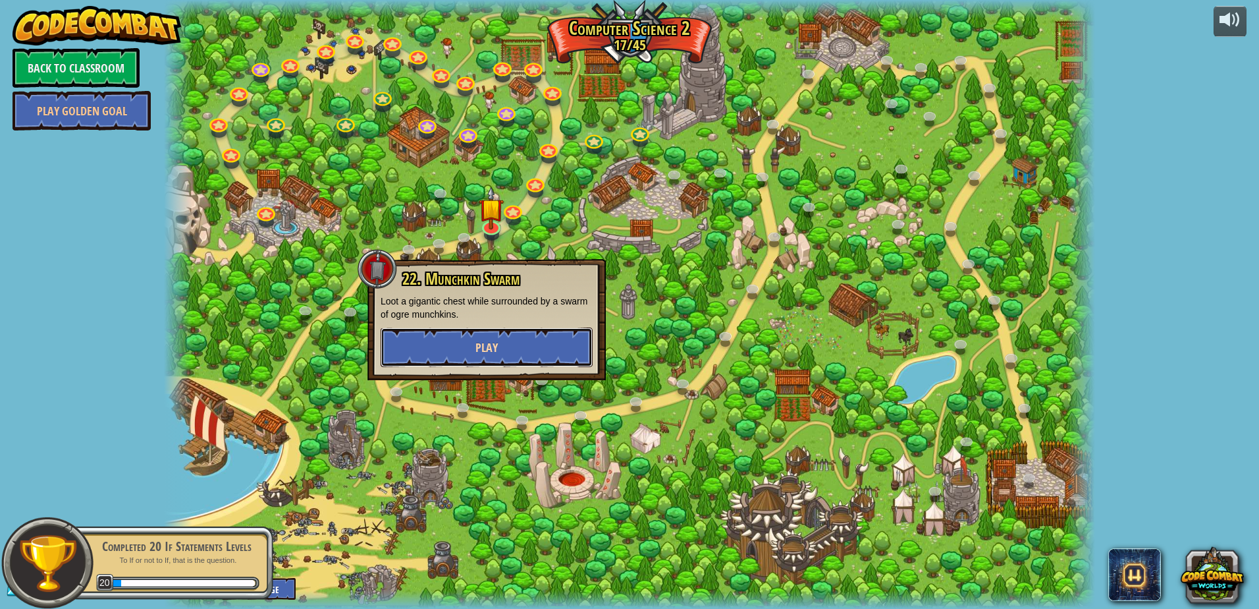
click at [539, 354] on button "Play" at bounding box center [487, 347] width 212 height 40
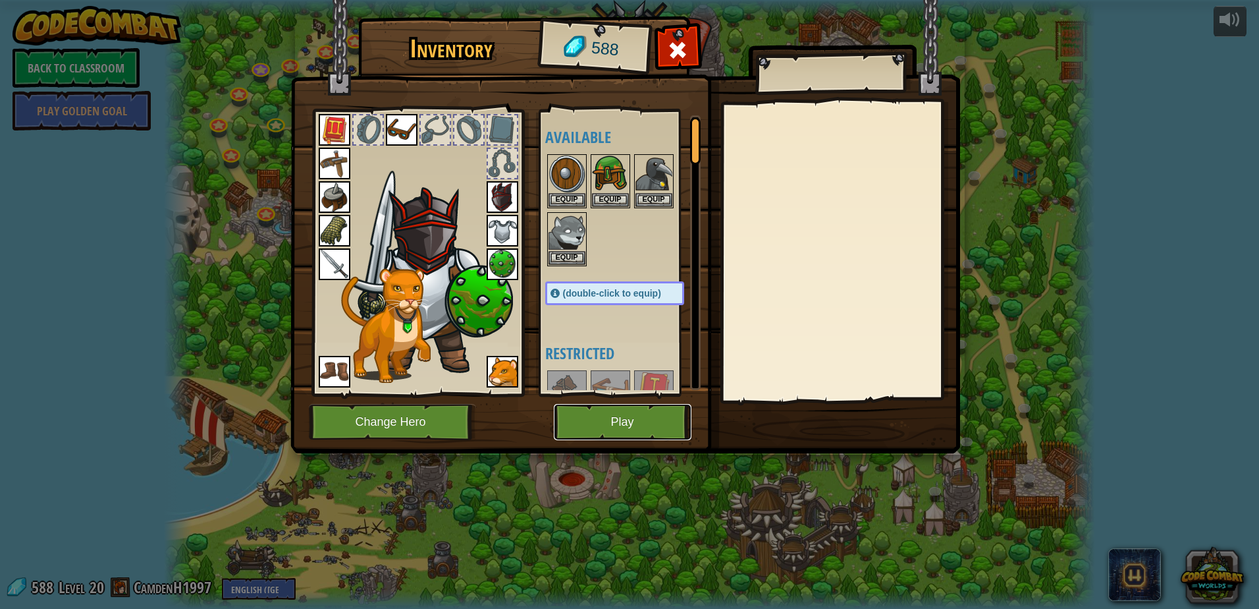
click at [613, 424] on button "Play" at bounding box center [623, 422] width 138 height 36
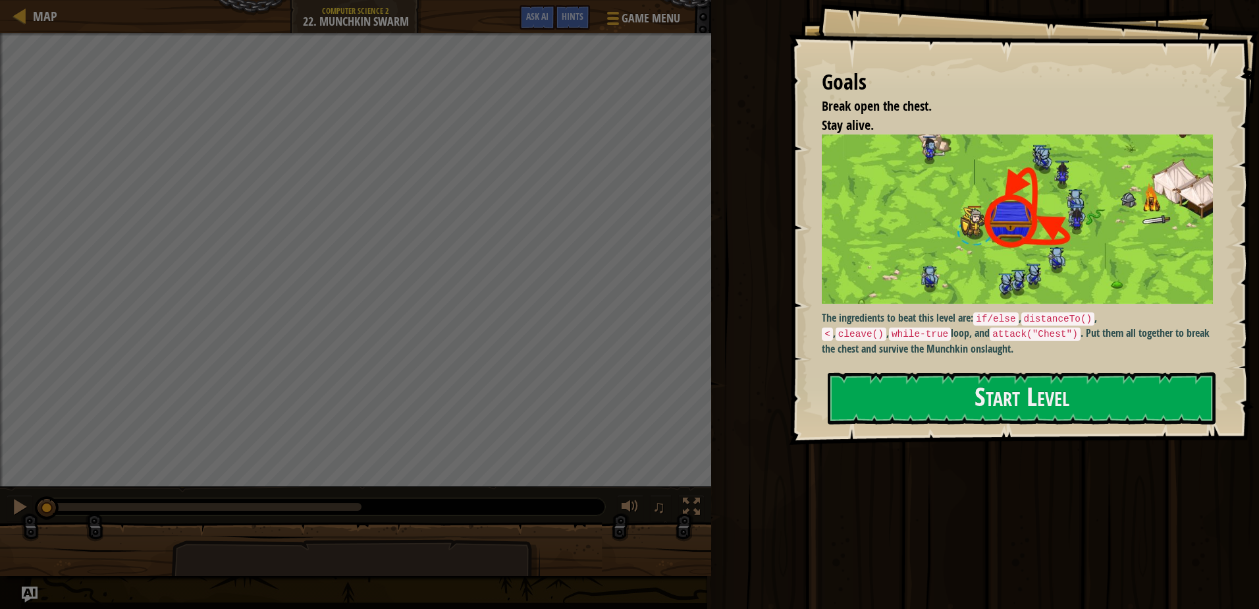
click at [1085, 227] on img at bounding box center [1022, 218] width 401 height 169
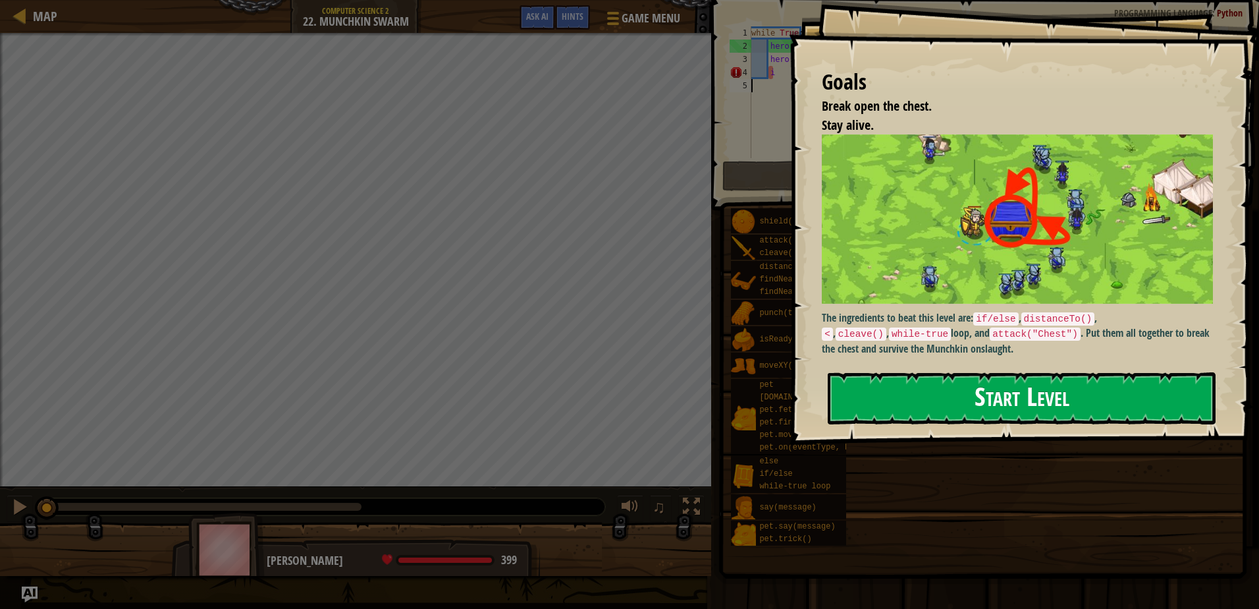
click at [979, 399] on button "Start Level" at bounding box center [1022, 398] width 388 height 52
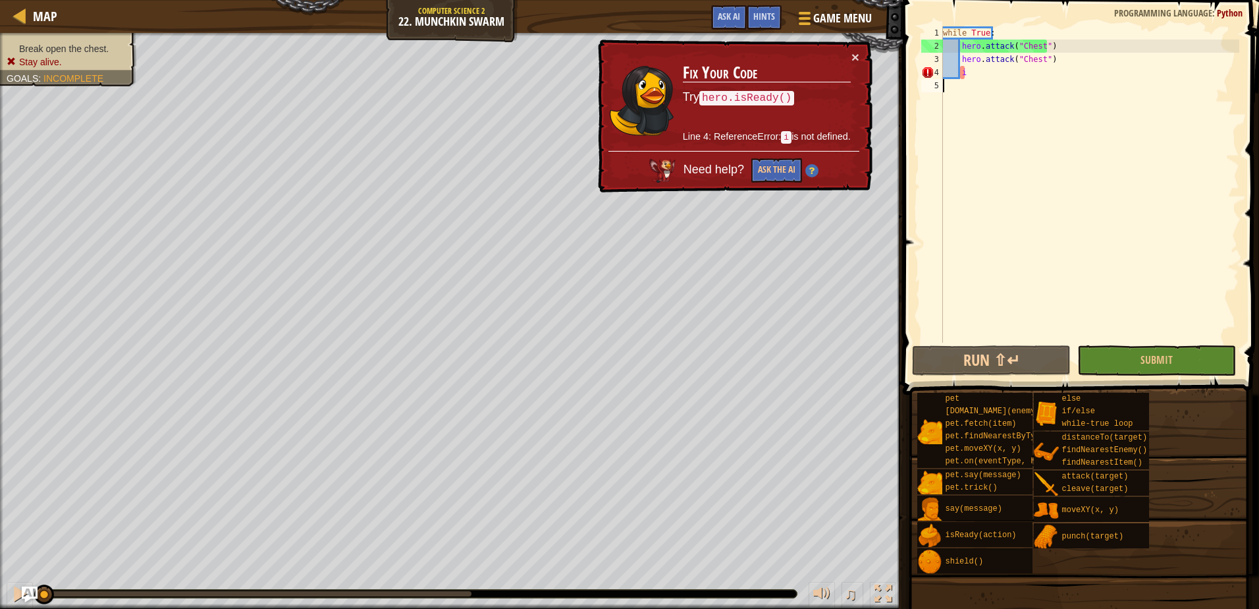
click at [1058, 69] on div "while True : hero . attack ( "Chest" ) hero . attack ( "Chest" ) i" at bounding box center [1090, 197] width 299 height 343
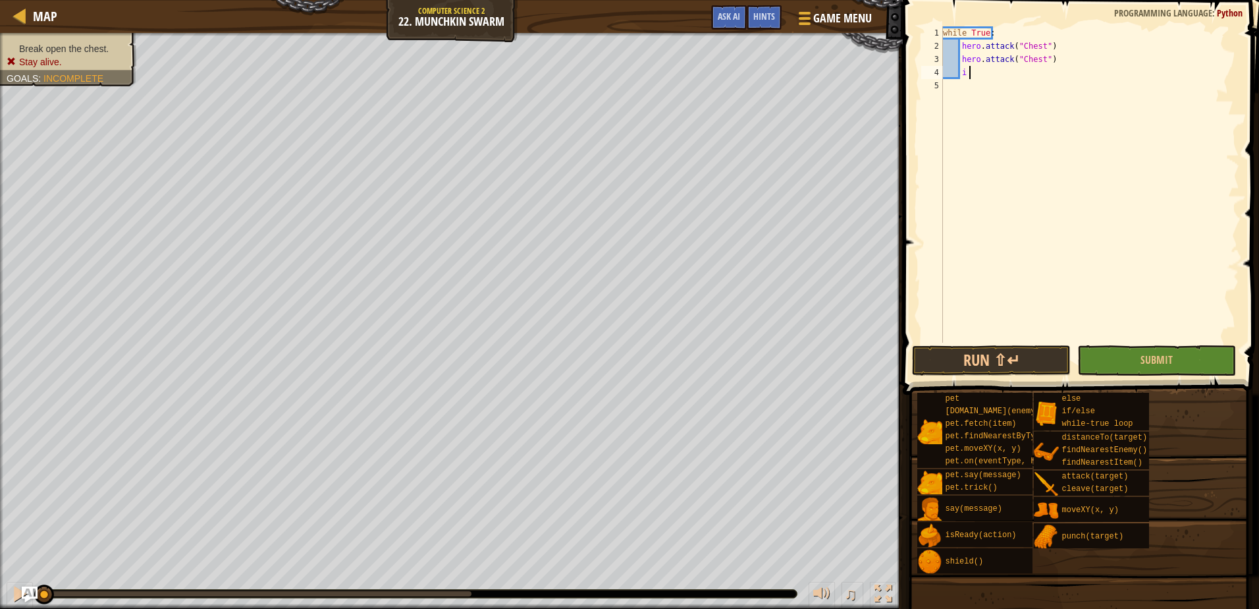
type textarea "i"
click at [1020, 94] on div "hero. cl eave press enter" at bounding box center [1082, 103] width 249 height 47
drag, startPoint x: 1143, startPoint y: 360, endPoint x: 1150, endPoint y: 375, distance: 17.4
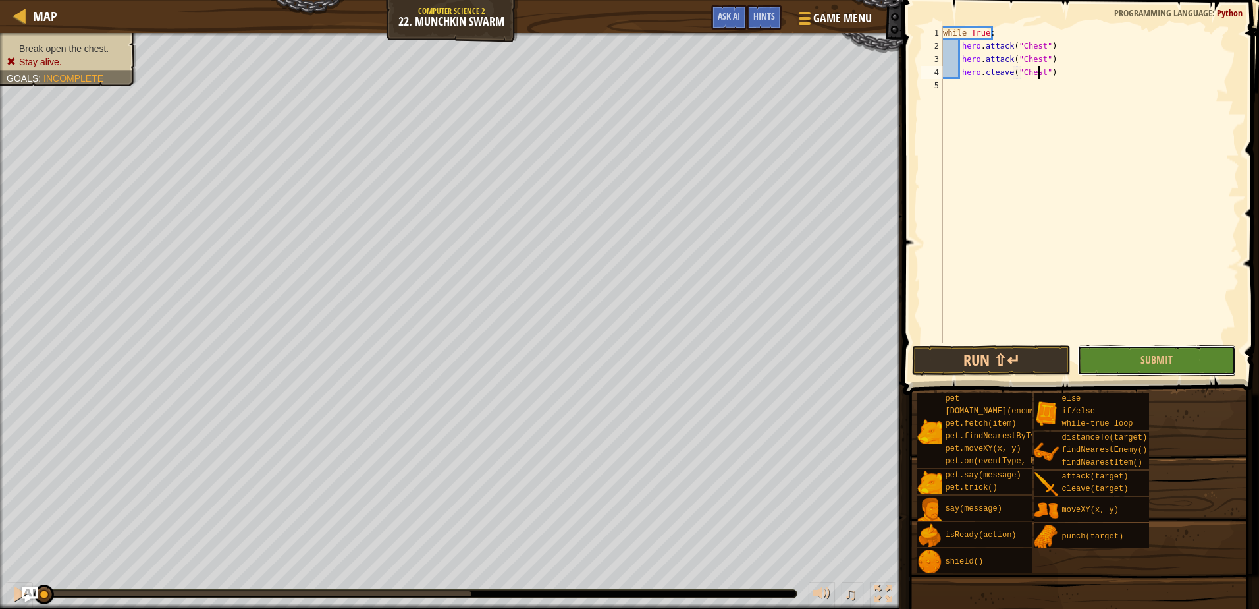
click at [1143, 360] on span "Submit" at bounding box center [1157, 359] width 32 height 14
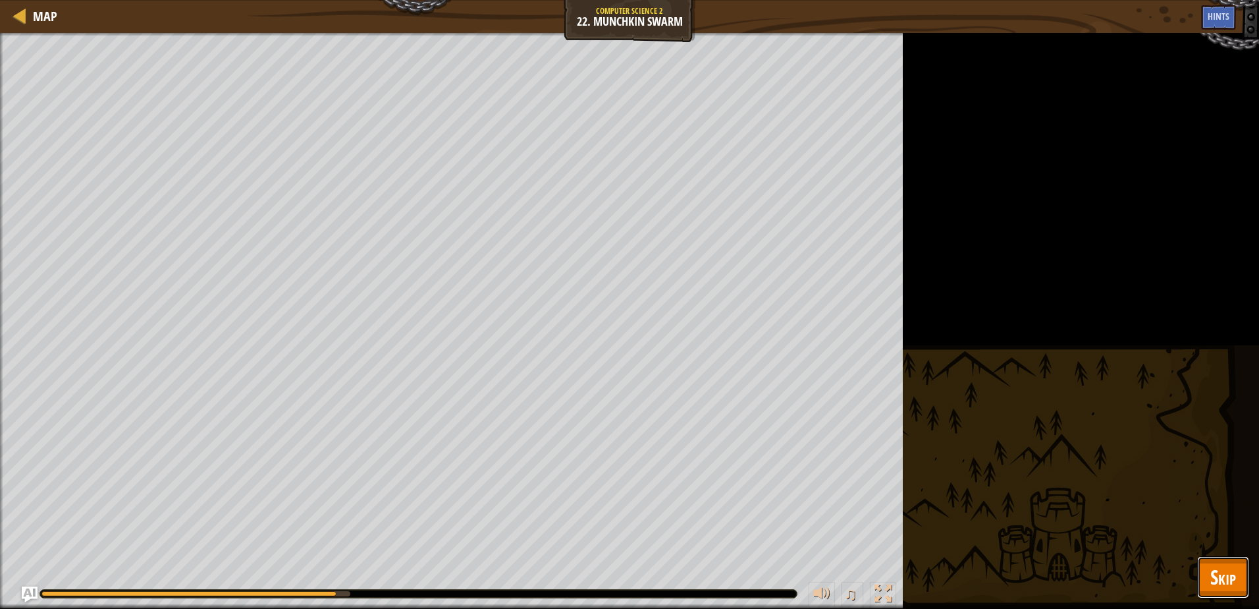
click at [1230, 578] on span "Skip" at bounding box center [1224, 576] width 26 height 27
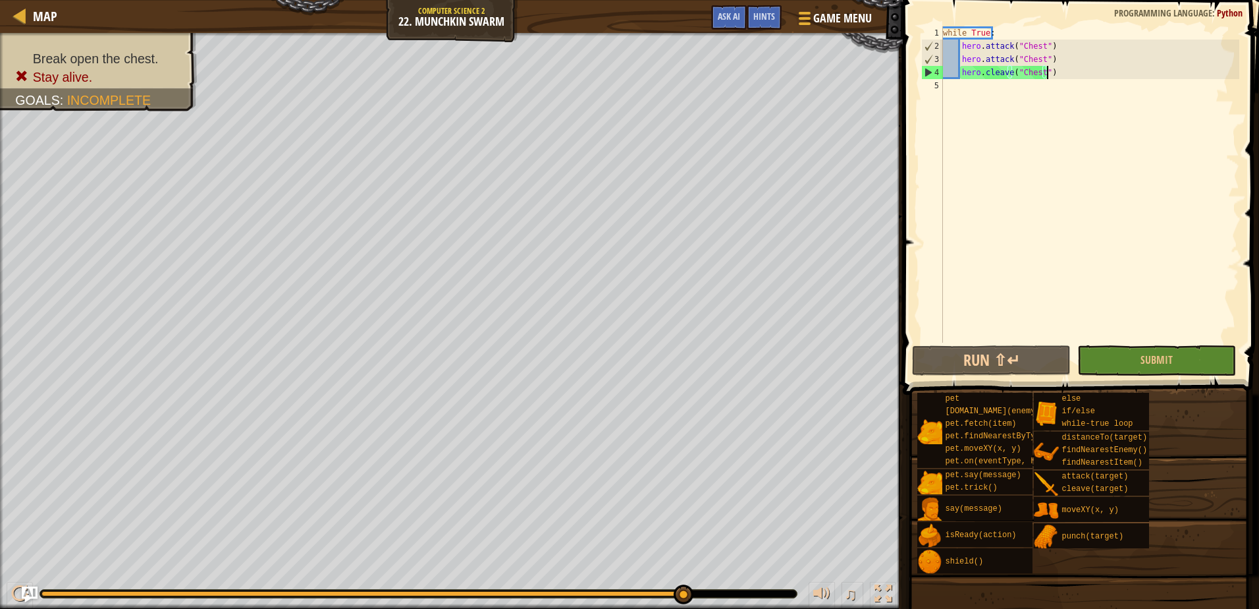
click at [1062, 72] on div "while True : hero . attack ( "Chest" ) hero . attack ( "Chest" ) hero . cleave …" at bounding box center [1090, 197] width 299 height 343
click at [1058, 72] on div "while True : hero . attack ( "Chest" ) hero . attack ( "Chest" ) hero . cleave …" at bounding box center [1090, 197] width 299 height 343
type textarea "hero.cleave("Chest""
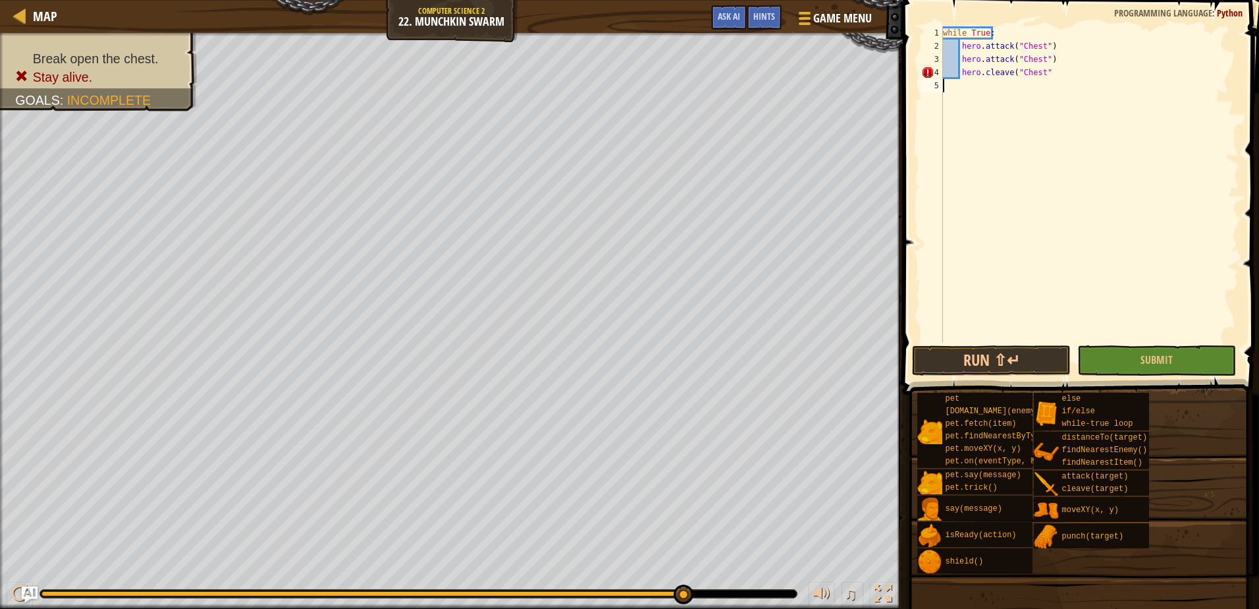
click at [1057, 80] on div "while True : hero . attack ( "Chest" ) hero . attack ( "Chest" ) hero . cleave …" at bounding box center [1090, 197] width 299 height 343
drag, startPoint x: 1064, startPoint y: 65, endPoint x: 974, endPoint y: 87, distance: 92.2
click at [974, 87] on div "while True : hero . attack ( "Chest" ) hero . attack ( "Chest" ) hero . cleave …" at bounding box center [1090, 197] width 299 height 343
click at [1045, 74] on div "while True : hero . attack ( "Chest" ) hero . attack ( "Chest" ) hero . cleave …" at bounding box center [1090, 197] width 299 height 343
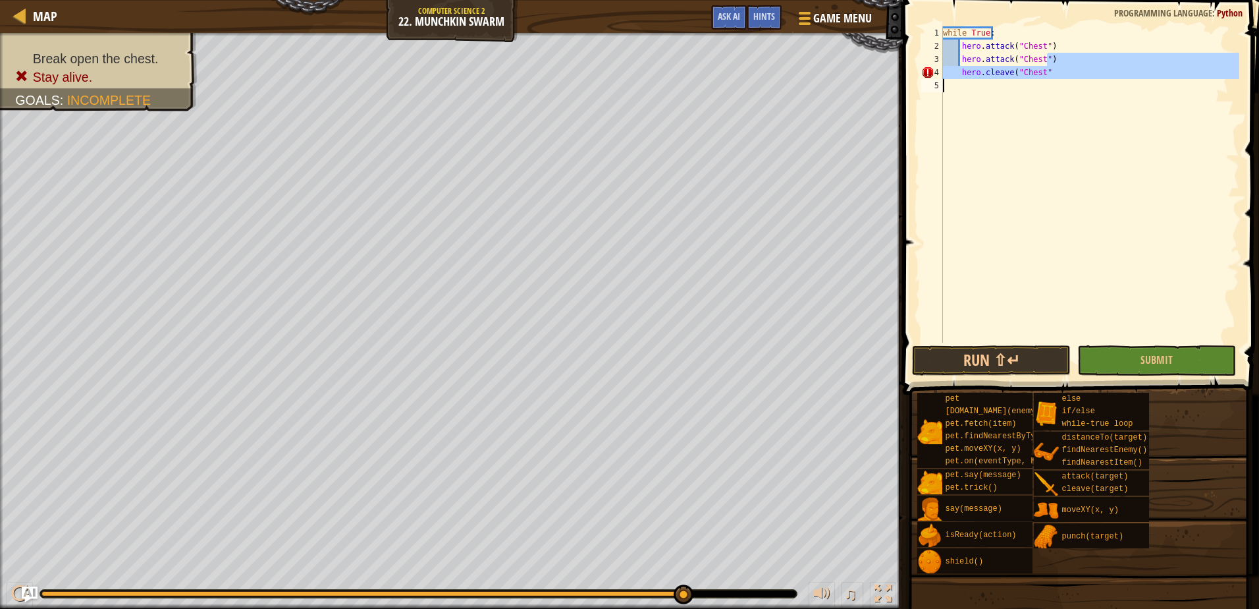
type textarea "hero.cleave("Chest""
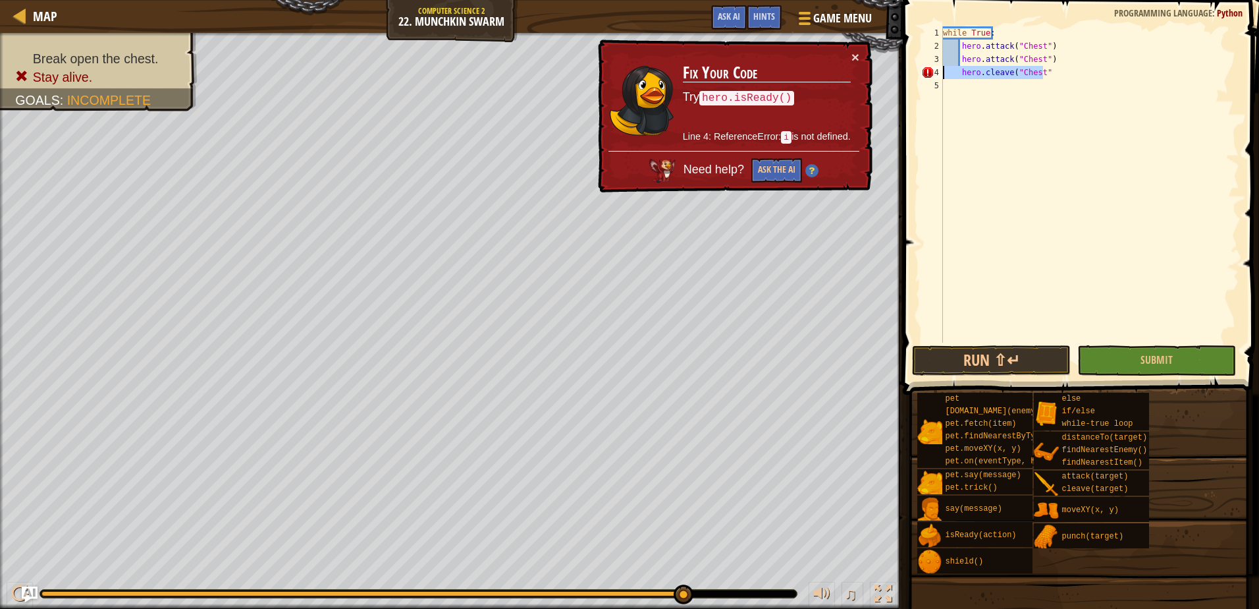
drag, startPoint x: 1046, startPoint y: 74, endPoint x: 922, endPoint y: 78, distance: 123.9
click at [922, 78] on div "hero.cleave("Chest" 1 2 3 4 5 while True : hero . attack ( "Chest" ) hero . att…" at bounding box center [1079, 184] width 321 height 316
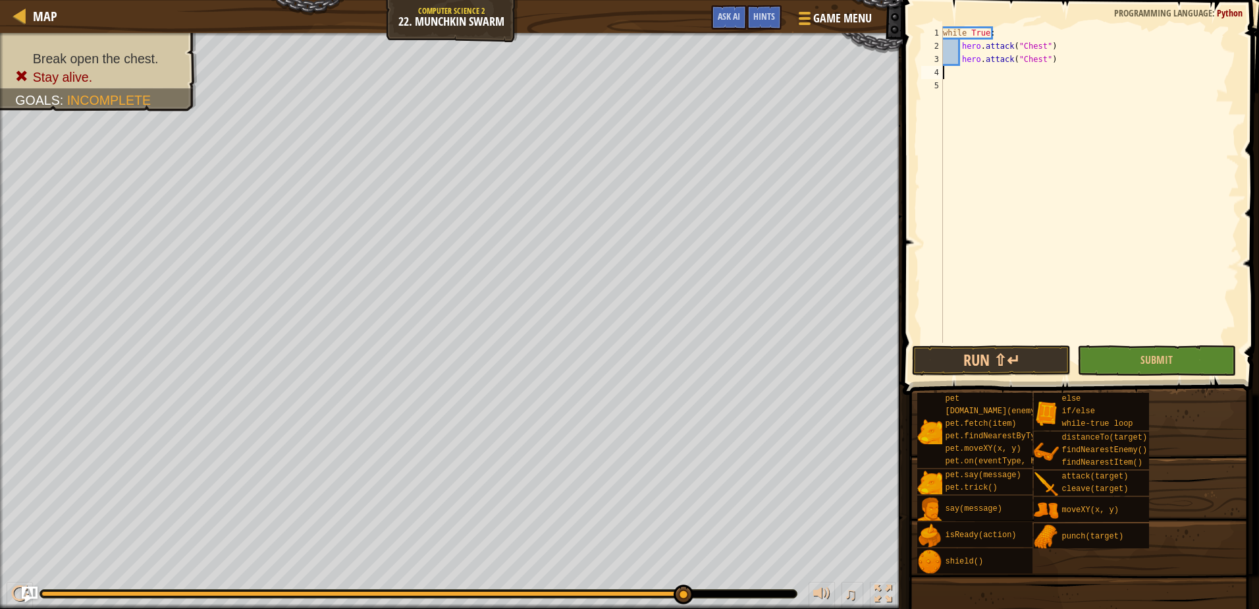
type textarea "hero.attack("Chest")"
type textarea "i"
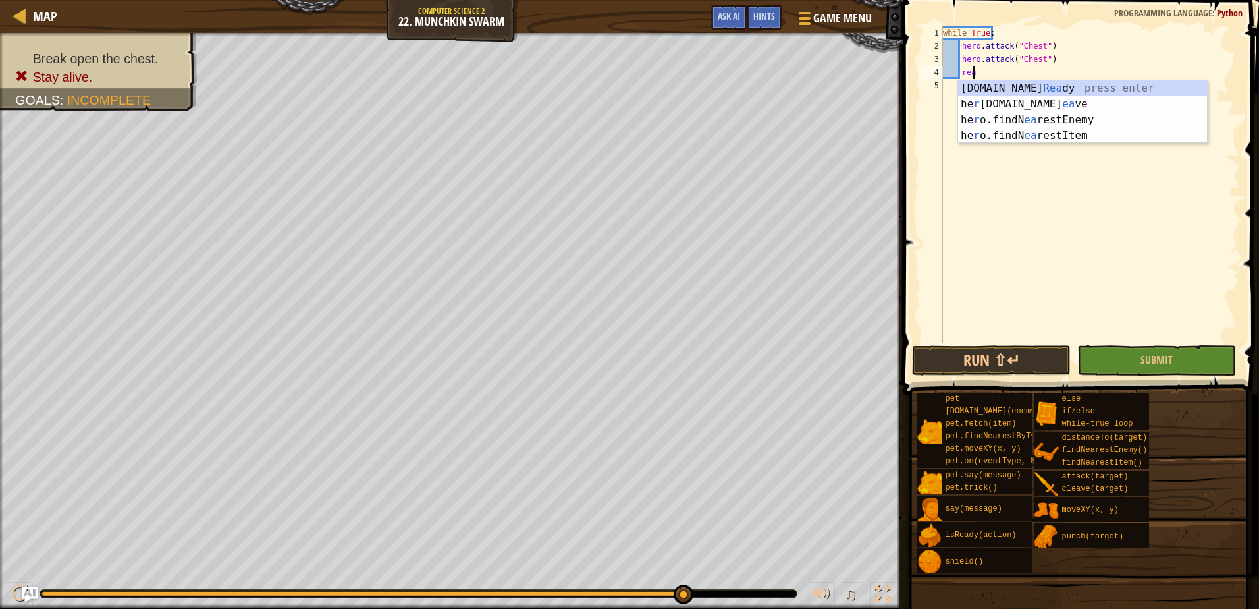
scroll to position [6, 2]
click at [1053, 91] on div "[DOMAIN_NAME] [PERSON_NAME] press enter he r [DOMAIN_NAME] ea ve press enter he…" at bounding box center [1082, 127] width 249 height 95
type textarea "ready = hero.isReady("cleave")"
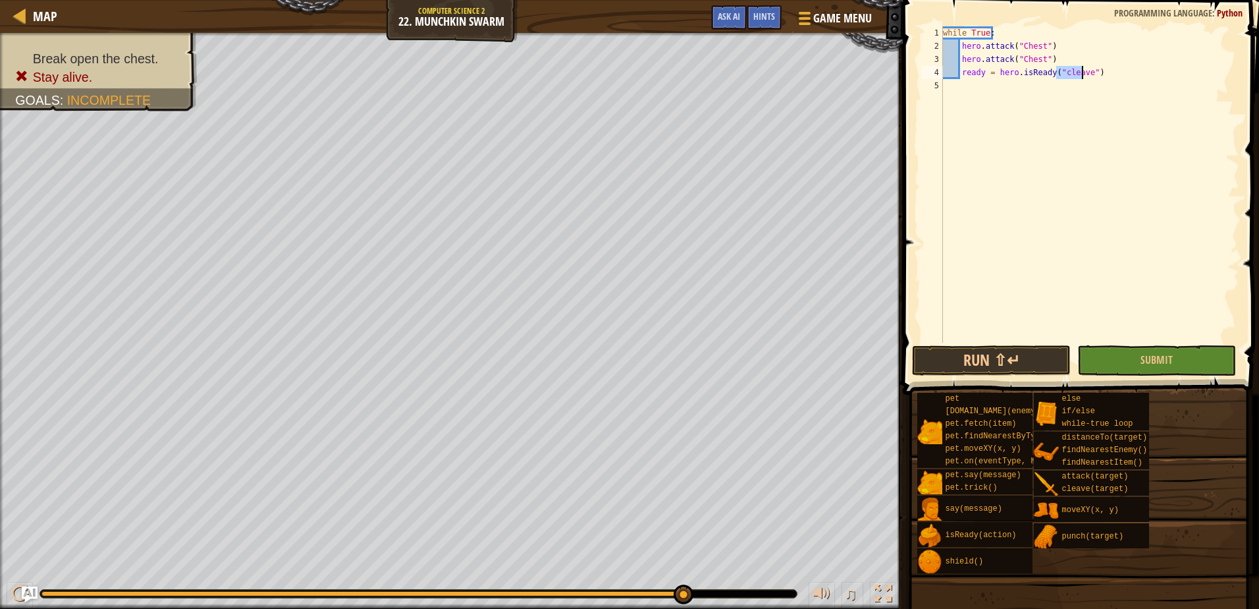
click at [1134, 69] on div "while True : hero . attack ( "Chest" ) hero . attack ( "Chest" ) ready = hero .…" at bounding box center [1090, 197] width 299 height 343
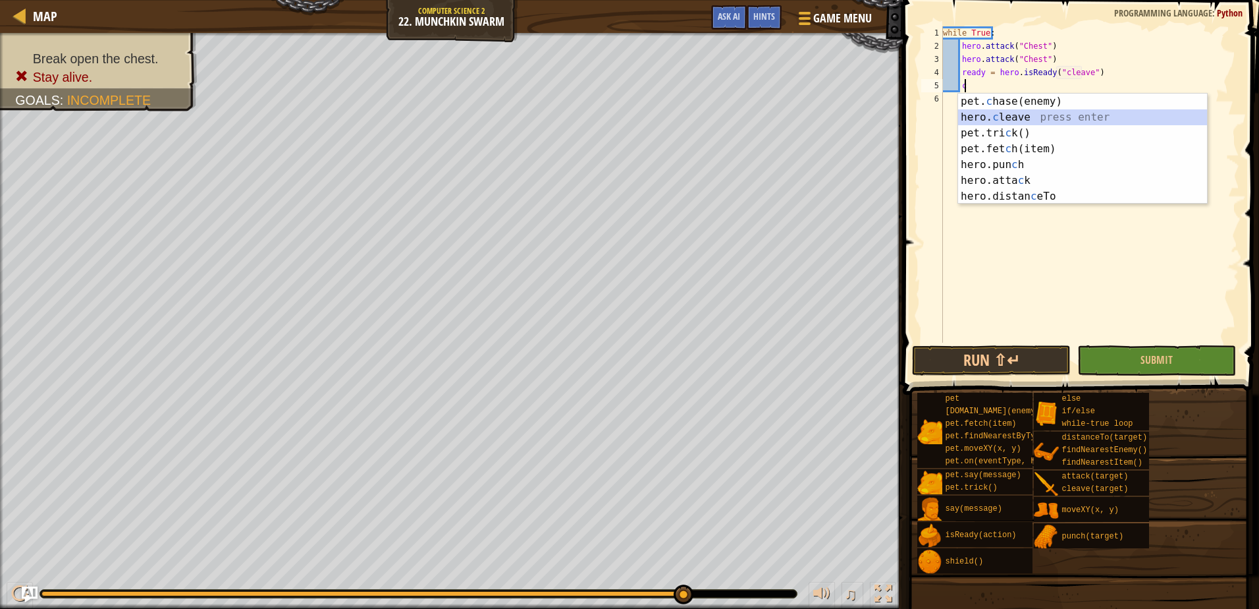
click at [1055, 117] on div "pet. c hase(enemy) press enter hero. c leave press enter pet.tri c k() press en…" at bounding box center [1082, 165] width 249 height 142
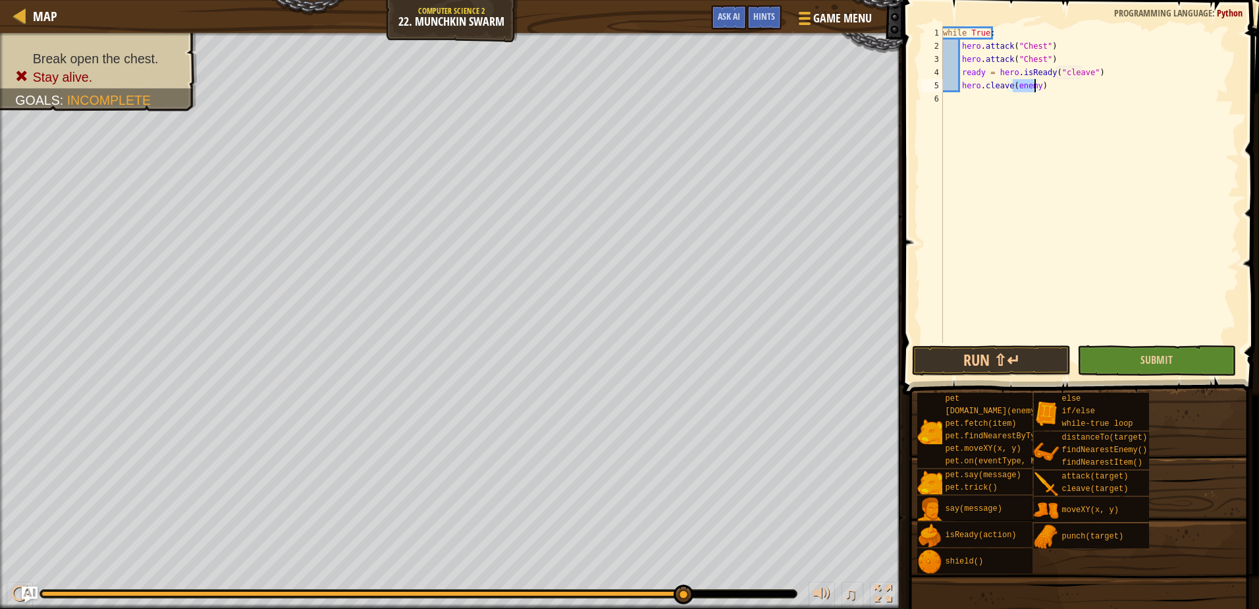
drag, startPoint x: 1162, startPoint y: 375, endPoint x: 1159, endPoint y: 369, distance: 7.1
click at [1161, 372] on div "hero.cleave(enemy) 1 2 3 4 5 6 while True : hero . attack ( "Chest" ) hero . at…" at bounding box center [1079, 223] width 360 height 433
click at [1159, 369] on button "Submit" at bounding box center [1157, 360] width 159 height 30
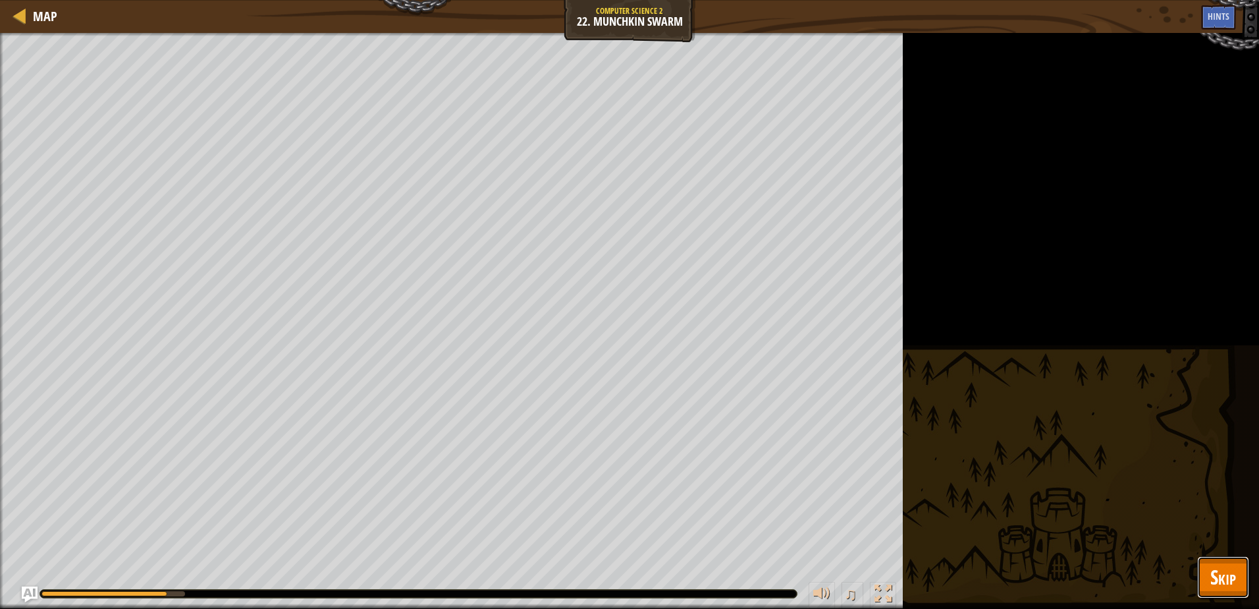
click at [1226, 573] on span "Skip" at bounding box center [1224, 576] width 26 height 27
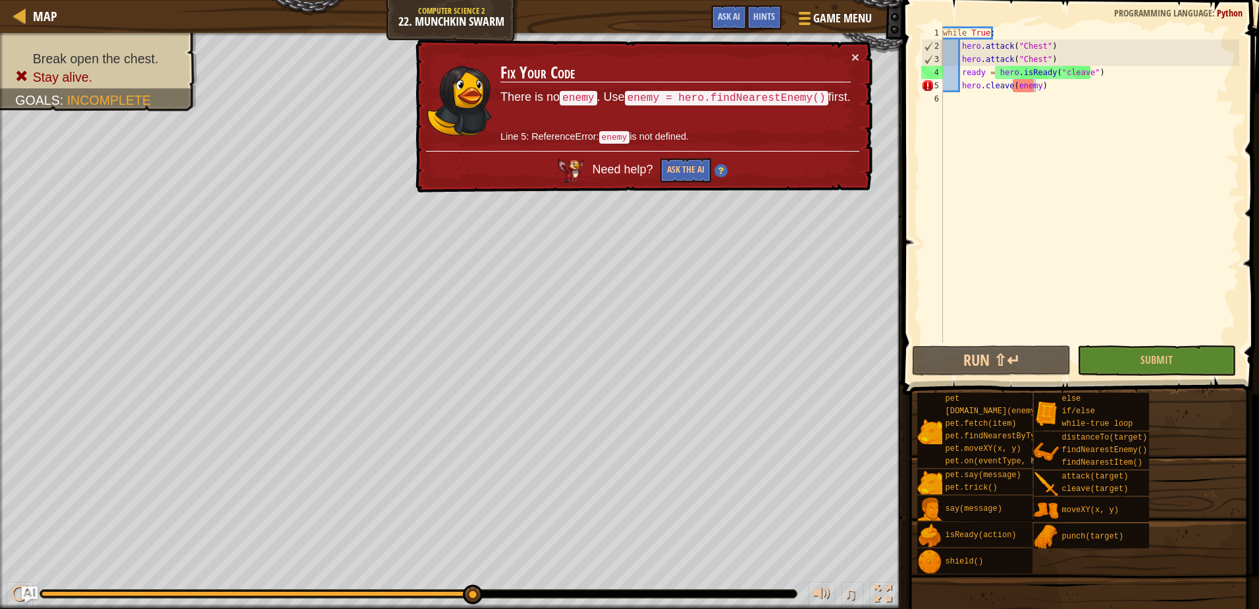
click at [1022, 85] on div "while True : hero . attack ( "Chest" ) hero . attack ( "Chest" ) ready = hero .…" at bounding box center [1090, 197] width 299 height 343
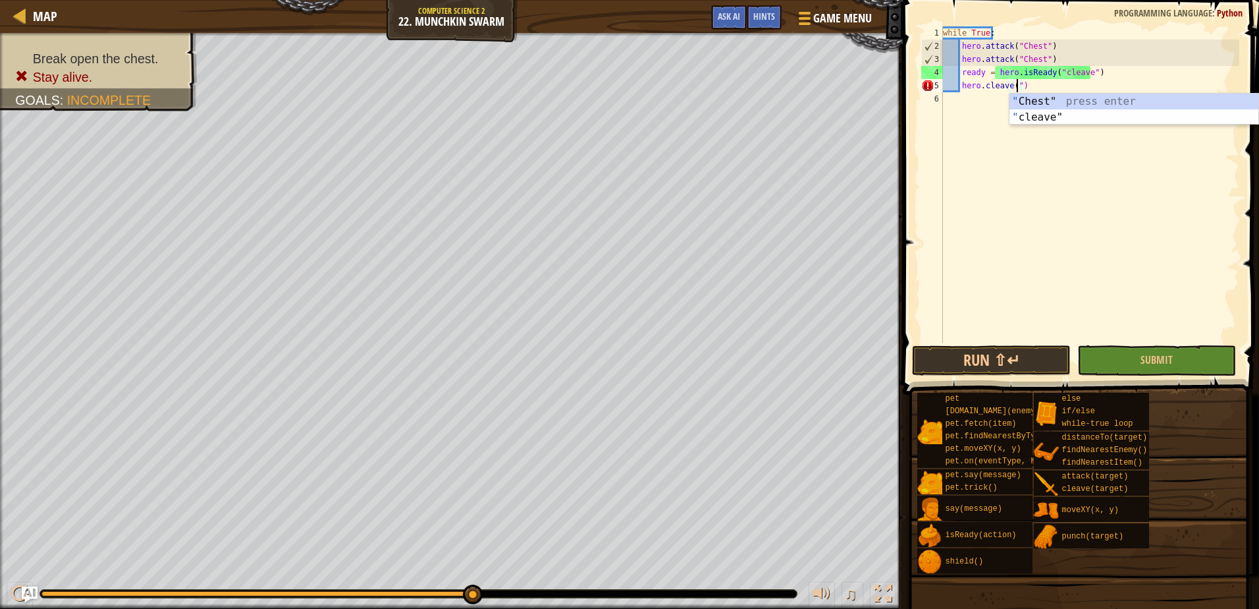
scroll to position [6, 6]
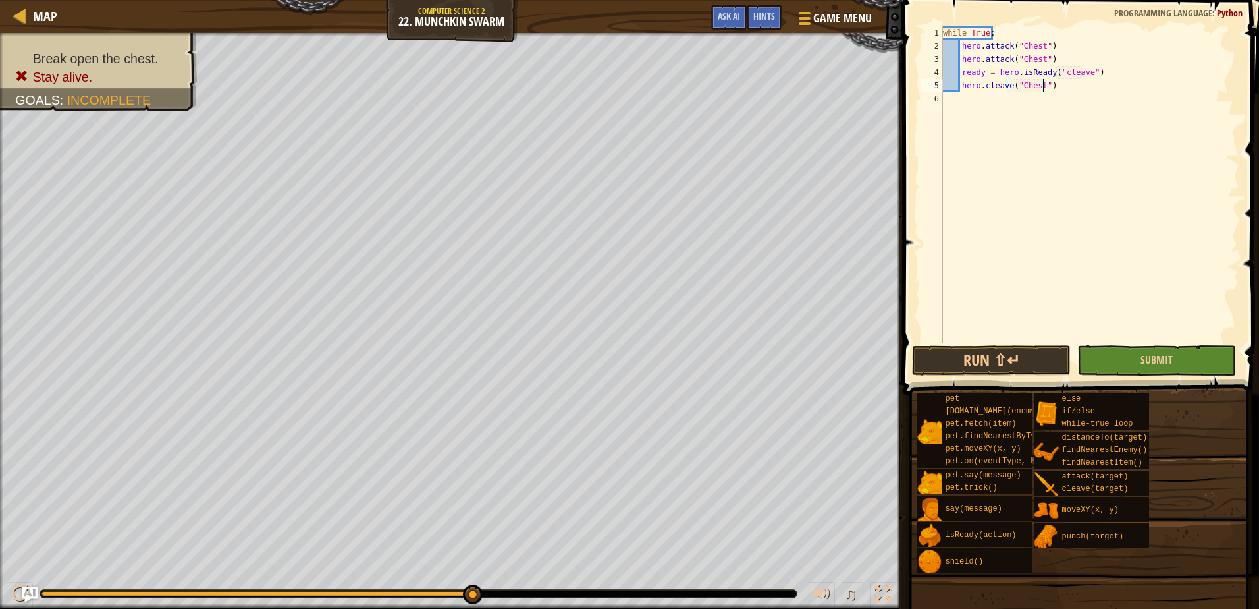
type textarea "hero.cleave("Chest")"
click at [1134, 369] on button "Submit" at bounding box center [1157, 360] width 159 height 30
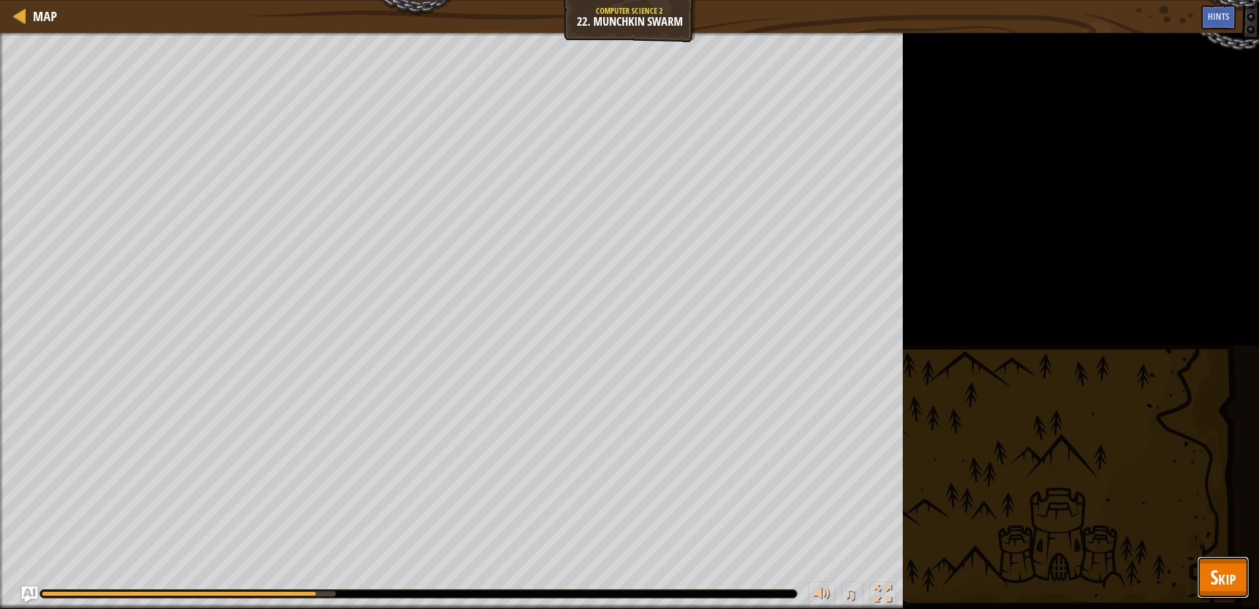
click at [1228, 587] on span "Skip" at bounding box center [1224, 576] width 26 height 27
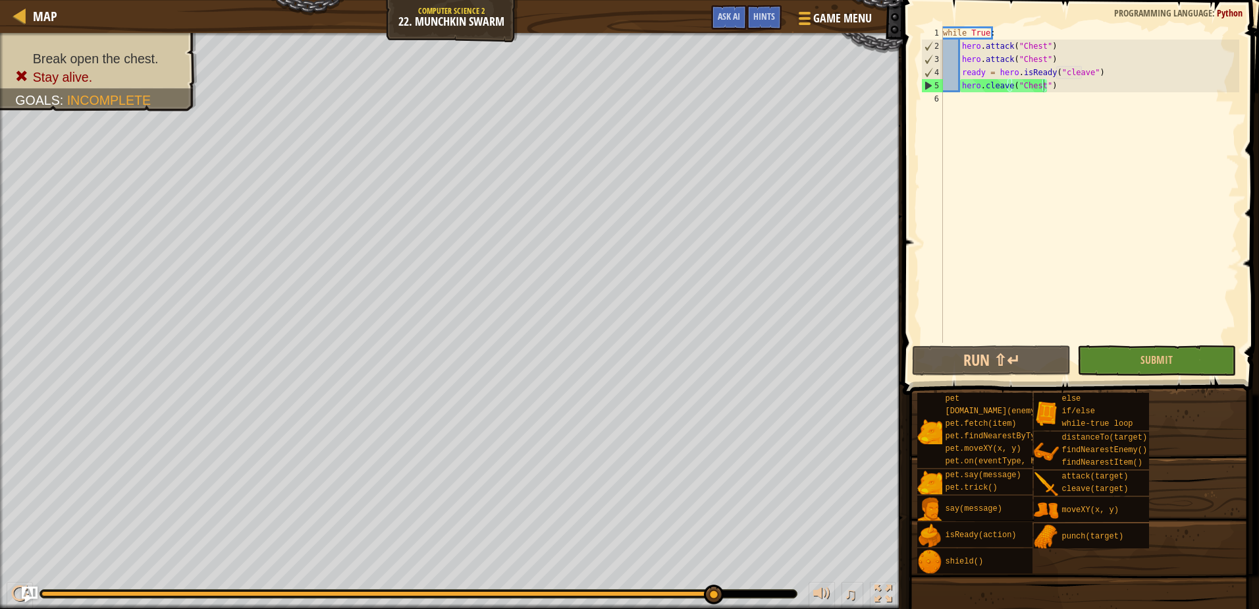
drag, startPoint x: 1070, startPoint y: 96, endPoint x: 1070, endPoint y: 88, distance: 7.9
click at [1070, 92] on div "while True : hero . attack ( "Chest" ) hero . attack ( "Chest" ) ready = hero .…" at bounding box center [1090, 197] width 299 height 343
click at [1076, 87] on div "while True : hero . attack ( "Chest" ) hero . attack ( "Chest" ) ready = hero .…" at bounding box center [1090, 197] width 299 height 343
type textarea "hero.cleave("Chest")"
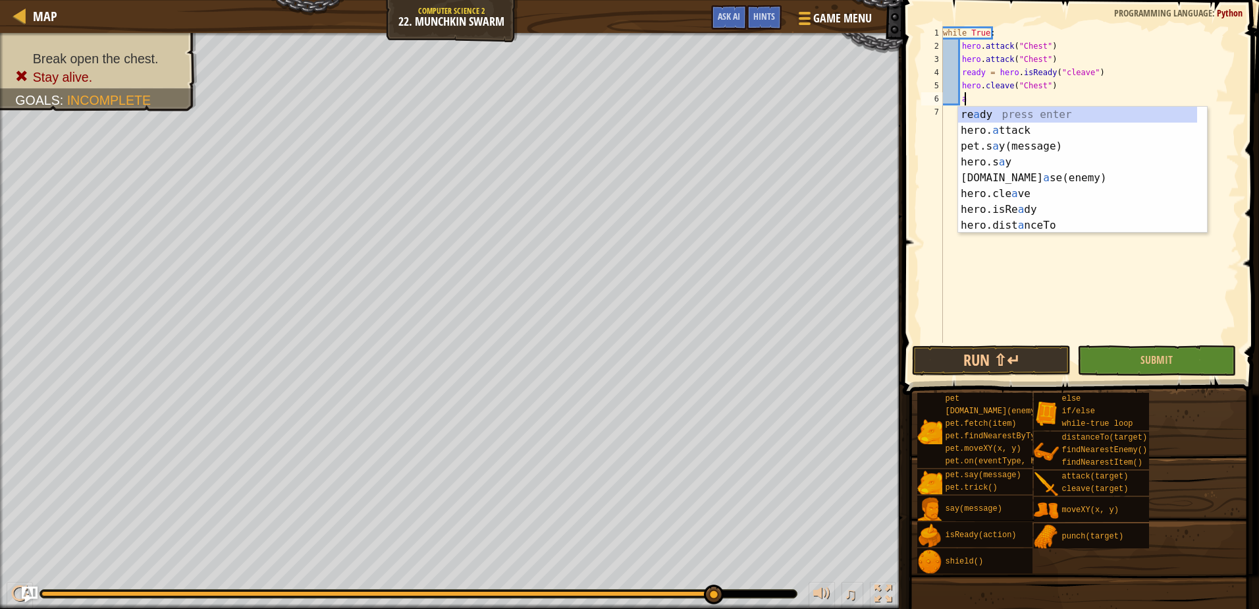
scroll to position [6, 1]
click at [1031, 130] on div "re a dy press enter hero. a ttack press enter pet.s a y(message) press enter he…" at bounding box center [1082, 186] width 249 height 158
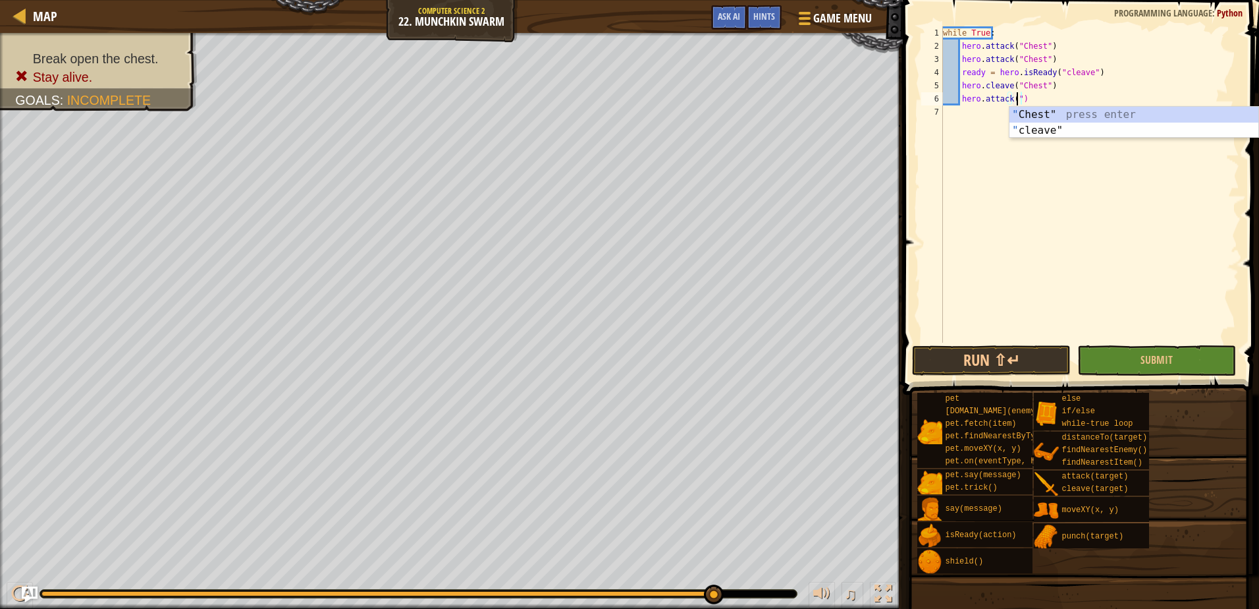
scroll to position [6, 6]
drag, startPoint x: 1197, startPoint y: 356, endPoint x: 1192, endPoint y: 364, distance: 9.0
click at [1195, 358] on button "Submit" at bounding box center [1157, 360] width 159 height 30
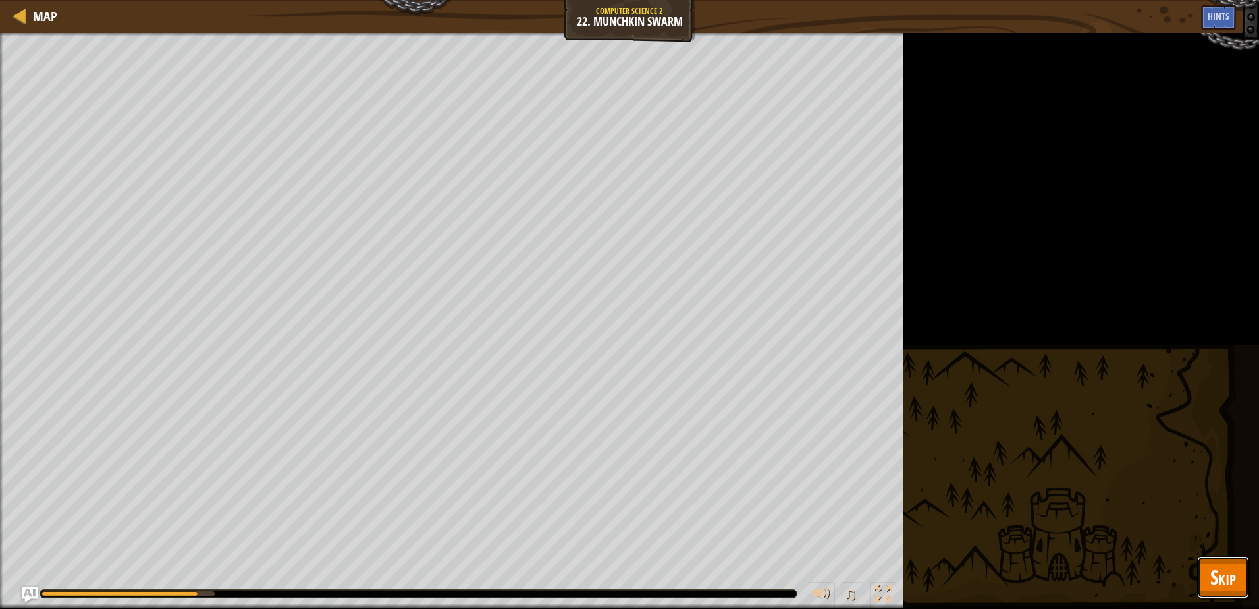
click at [1226, 588] on span "Skip" at bounding box center [1224, 576] width 26 height 27
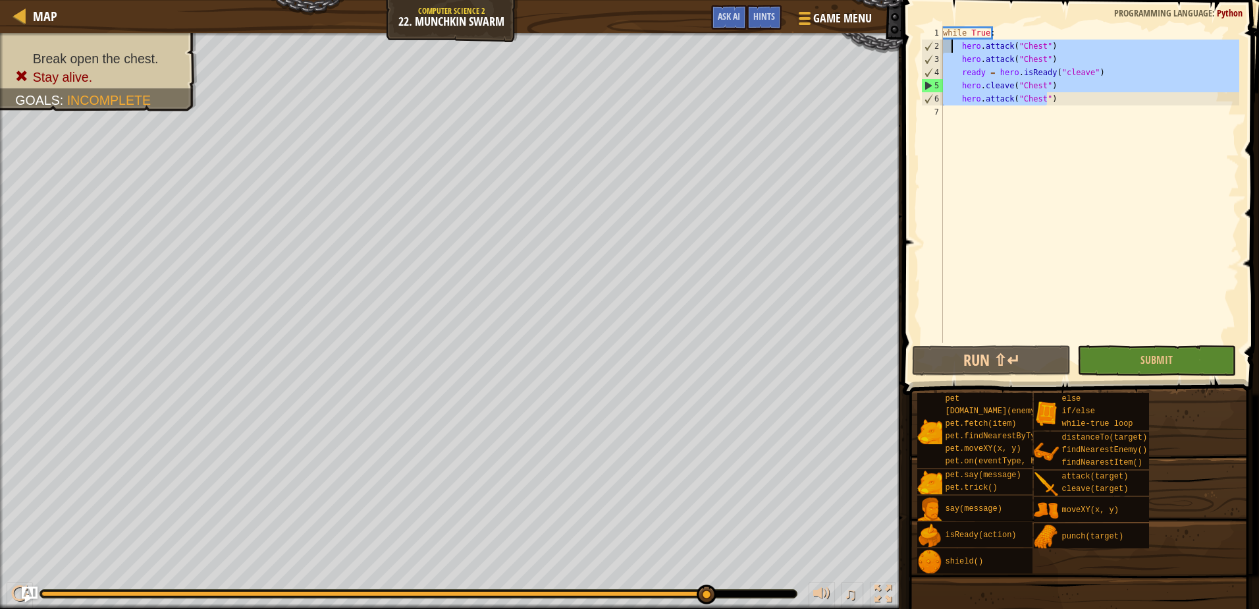
drag, startPoint x: 1072, startPoint y: 94, endPoint x: 945, endPoint y: 47, distance: 135.5
click at [947, 47] on div "while True : hero . attack ( "Chest" ) hero . attack ( "Chest" ) ready = hero .…" at bounding box center [1090, 197] width 299 height 343
type textarea "hero.attack("Chest") hero.attack("Chest")"
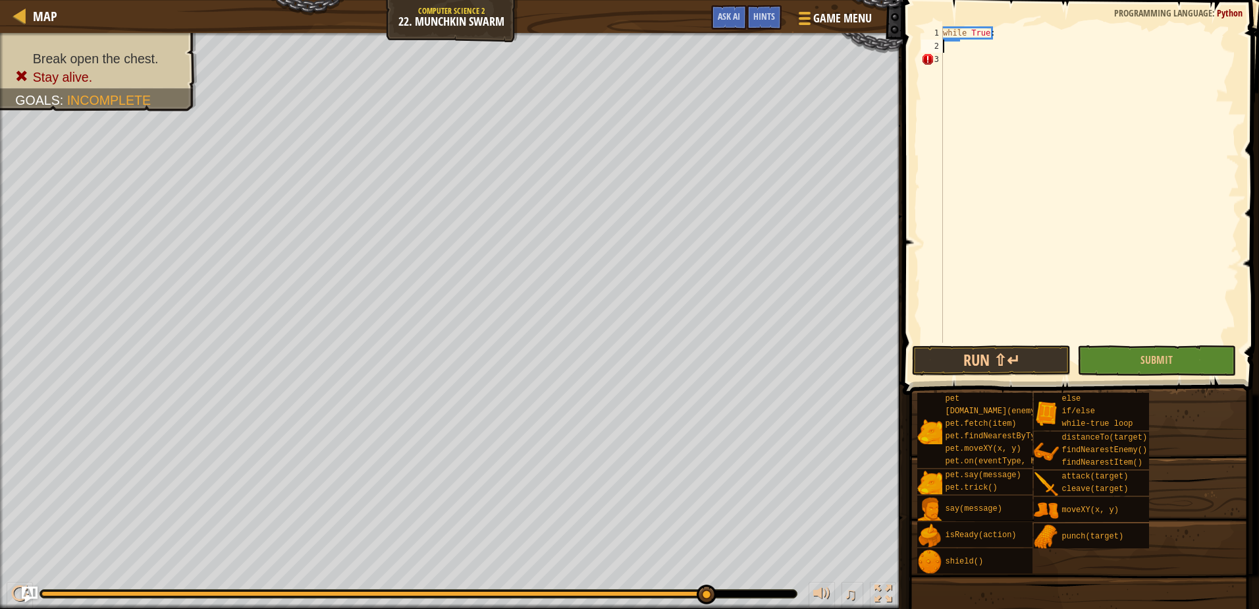
type textarea "while True:"
type textarea "i:"
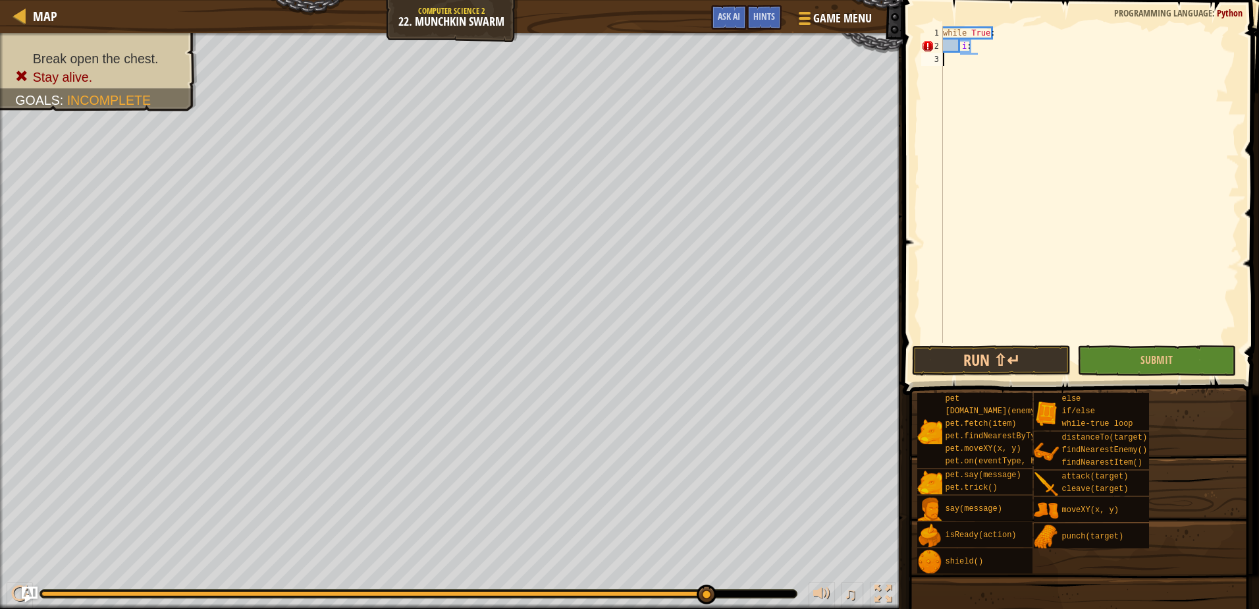
type textarea "i"
type textarea "while True:"
type textarea "i"
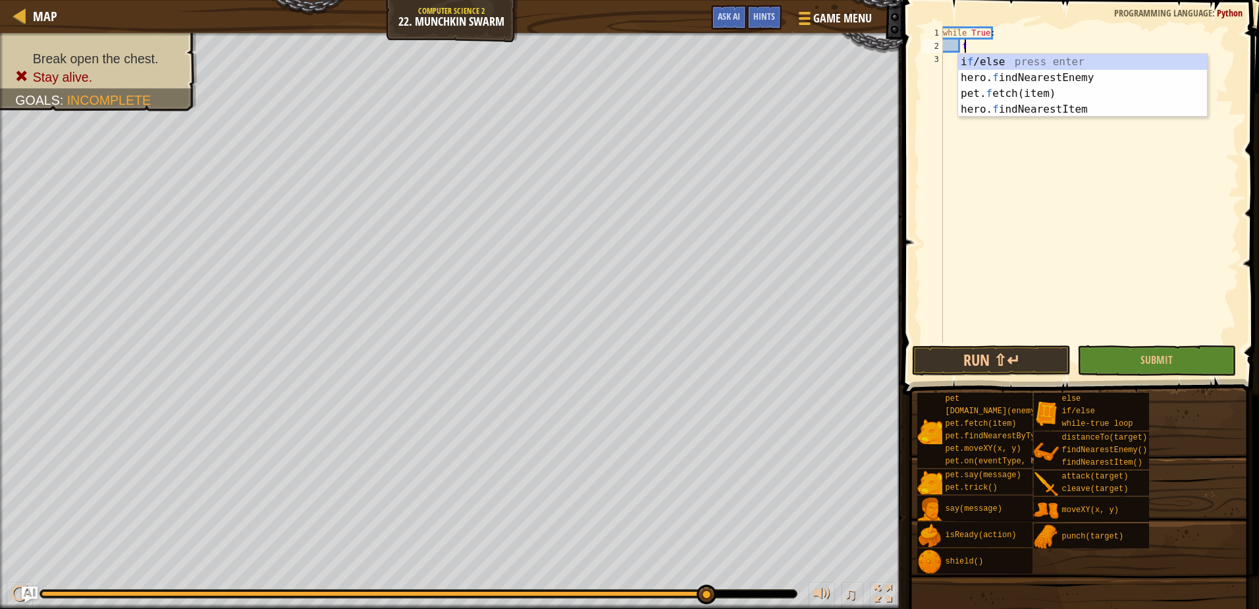
scroll to position [6, 1]
type textarea "fi"
click at [1055, 63] on div "hero. fi ndNearestEnemy press enter hero. fi ndNearestItem press enter pet. f e…" at bounding box center [1082, 93] width 249 height 79
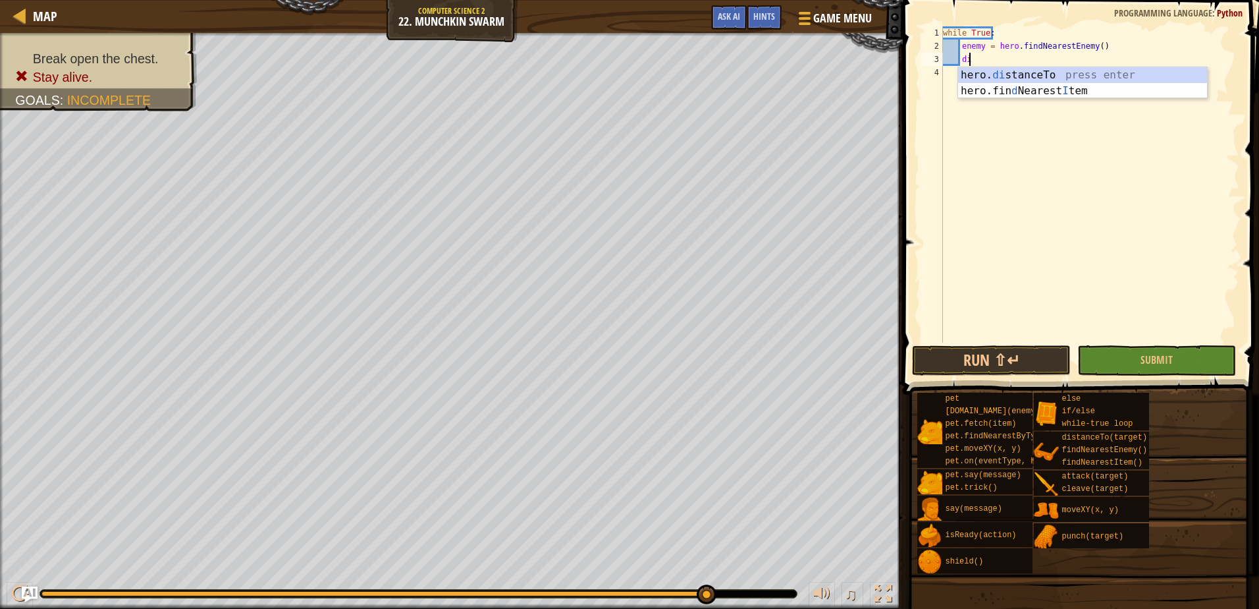
scroll to position [6, 2]
click at [1041, 71] on div "hero. dis tanceTo press enter" at bounding box center [1082, 90] width 249 height 47
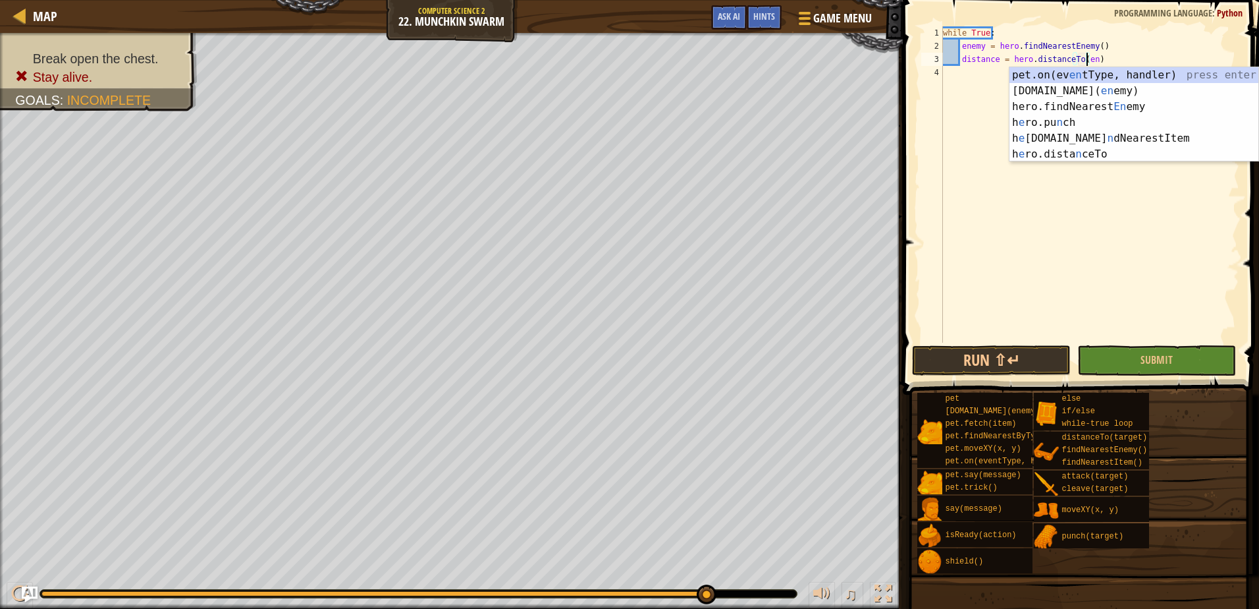
scroll to position [6, 13]
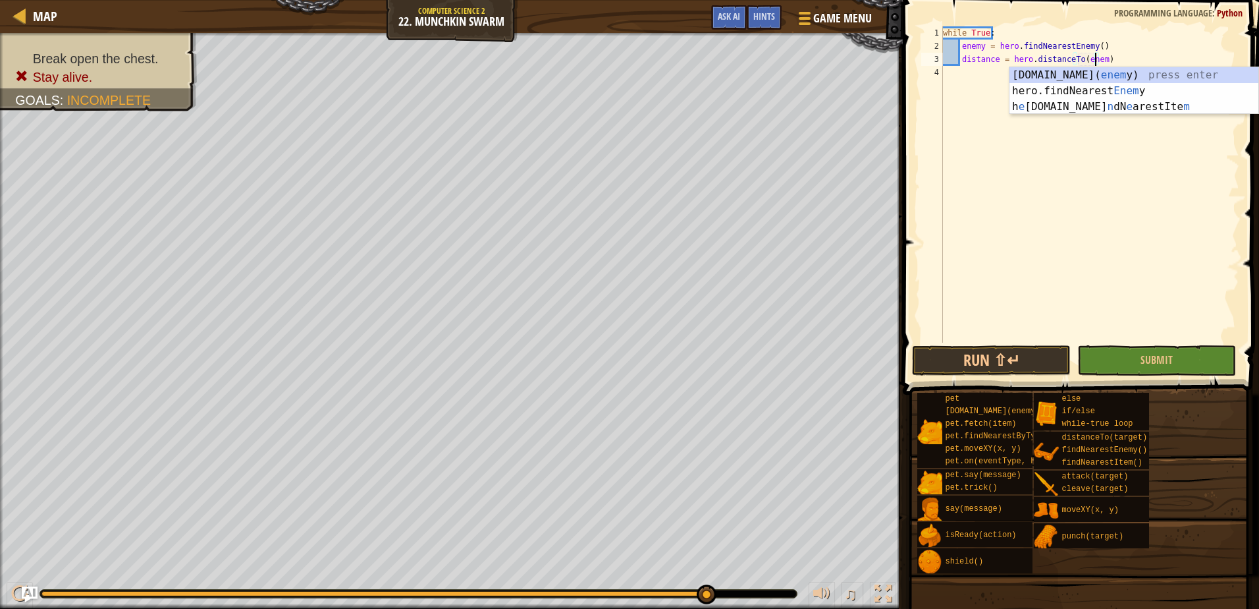
type textarea "distance = hero.distanceTo(enemy)"
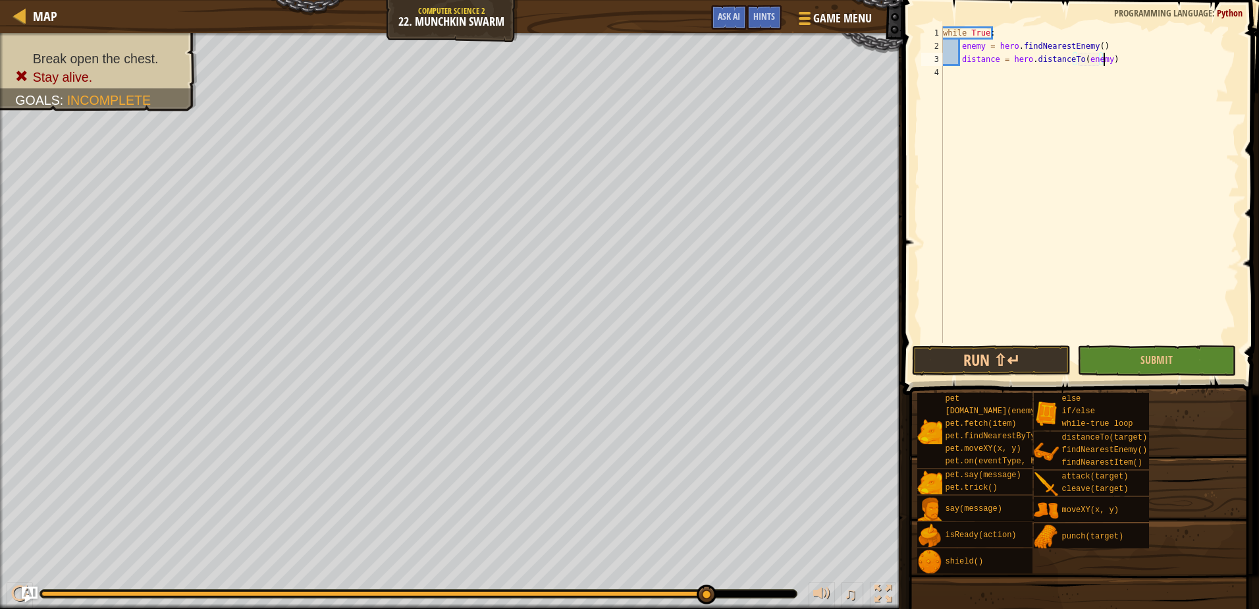
click at [1112, 59] on div "while True : enemy = hero . findNearestEnemy ( ) distance = hero . distanceTo (…" at bounding box center [1090, 197] width 299 height 343
type textarea "if distance < 10:"
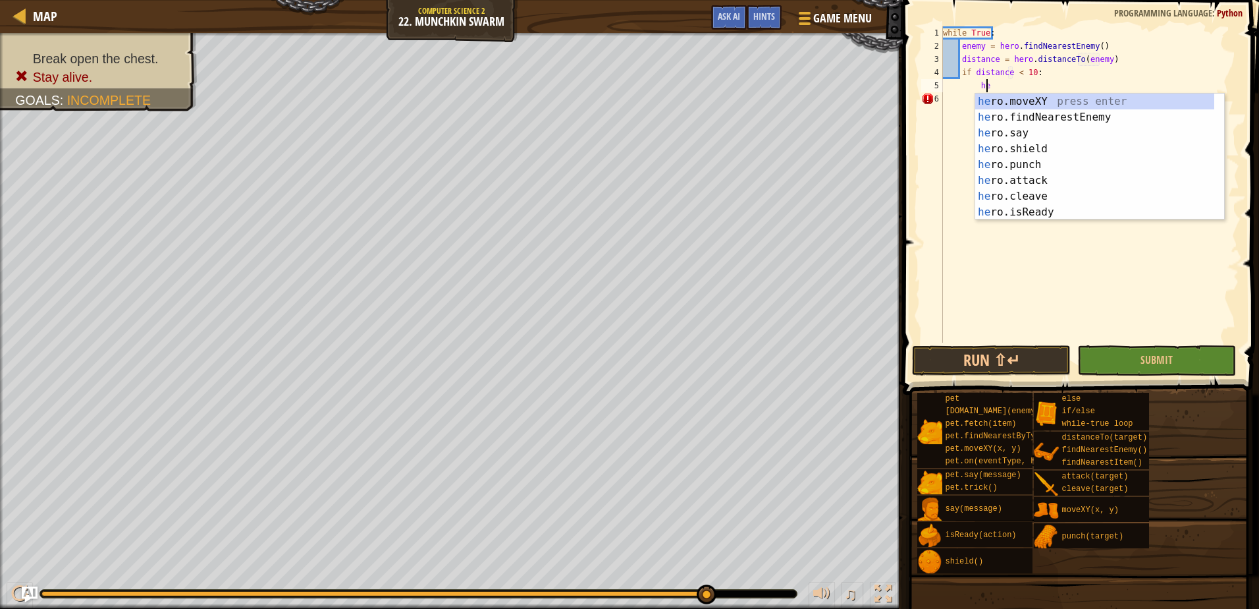
scroll to position [6, 3]
type textarea "h"
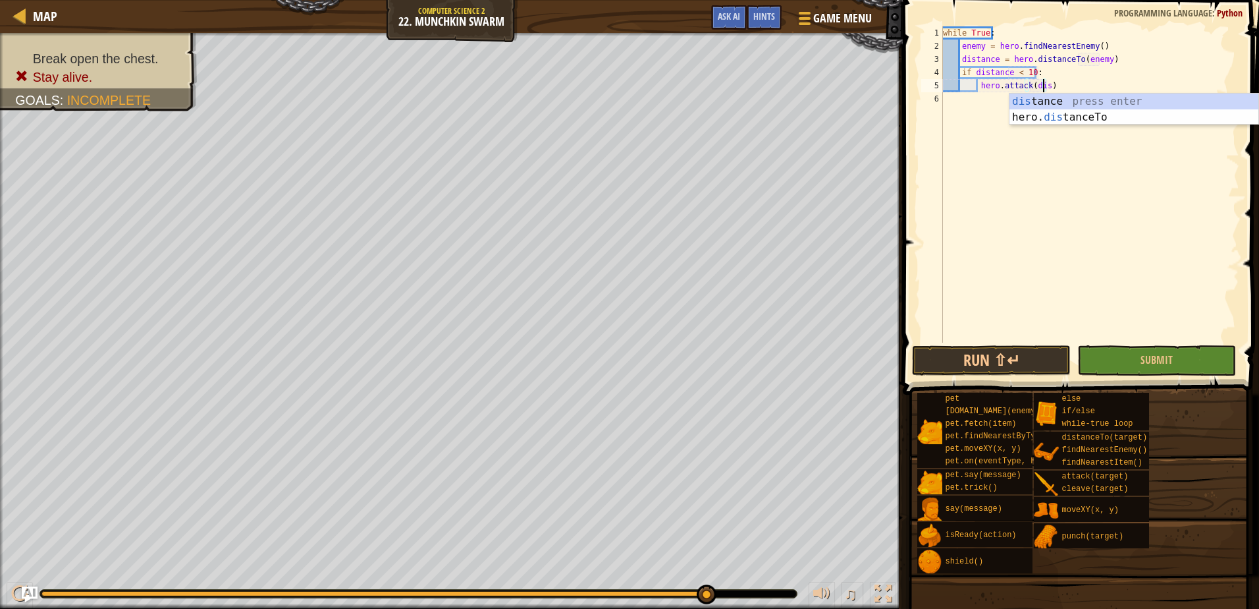
scroll to position [6, 9]
click at [1145, 356] on span "Submit" at bounding box center [1157, 359] width 32 height 14
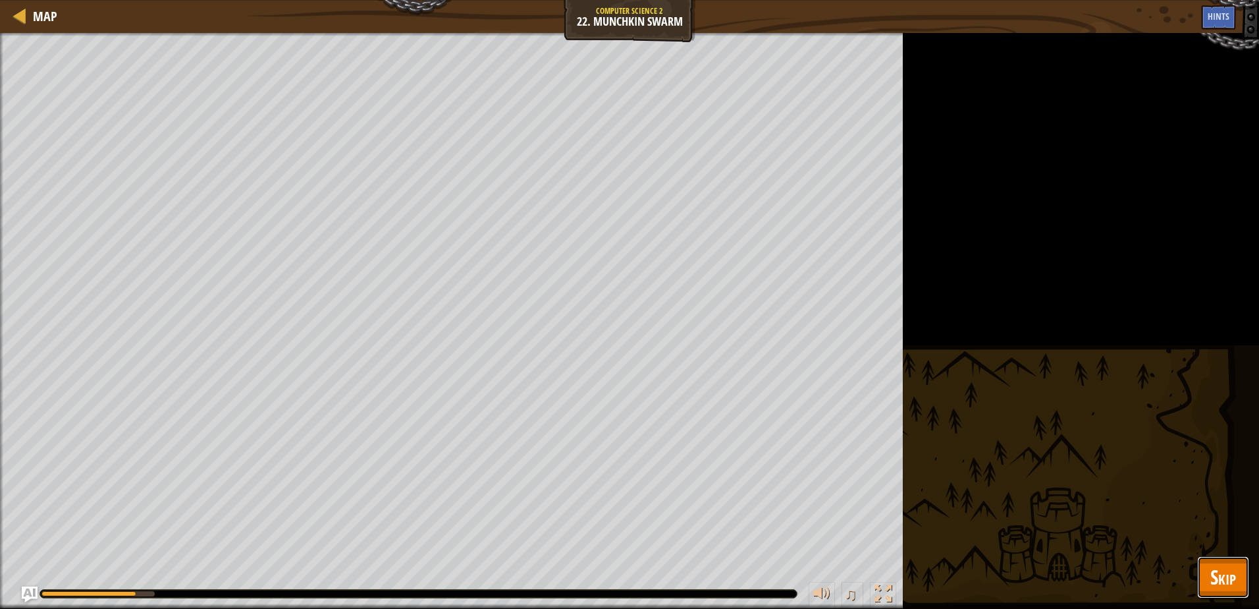
click at [1219, 586] on span "Skip" at bounding box center [1224, 576] width 26 height 27
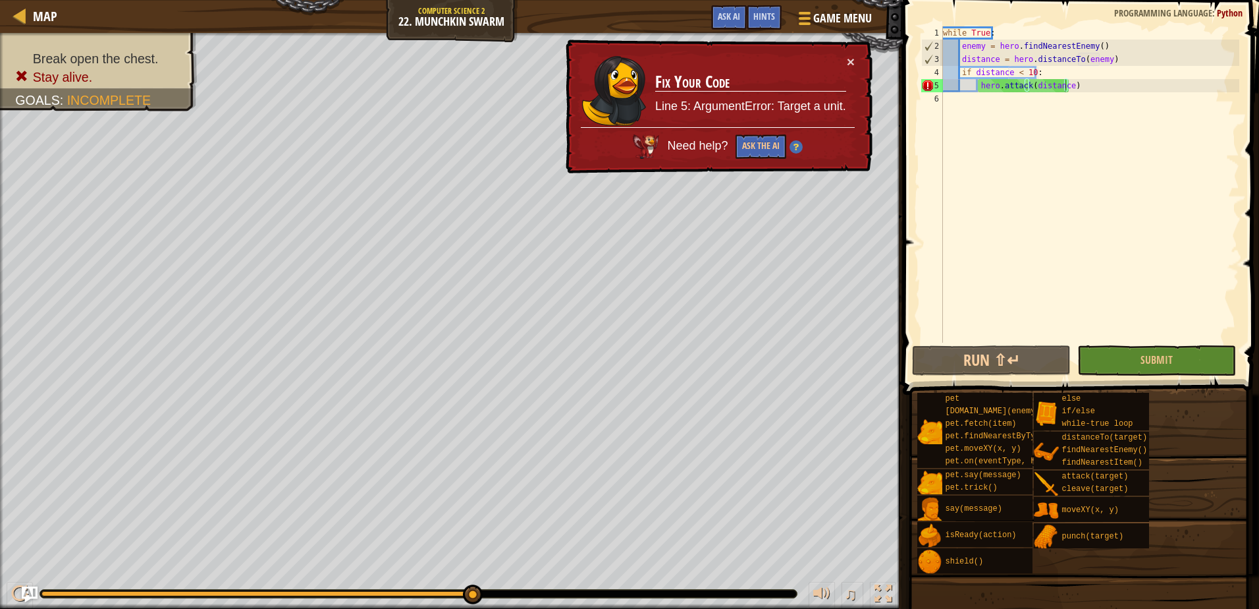
type textarea "while True:"
click at [1064, 30] on div "while True : enemy = hero . findNearestEnemy ( ) distance = hero . distanceTo (…" at bounding box center [1090, 197] width 299 height 343
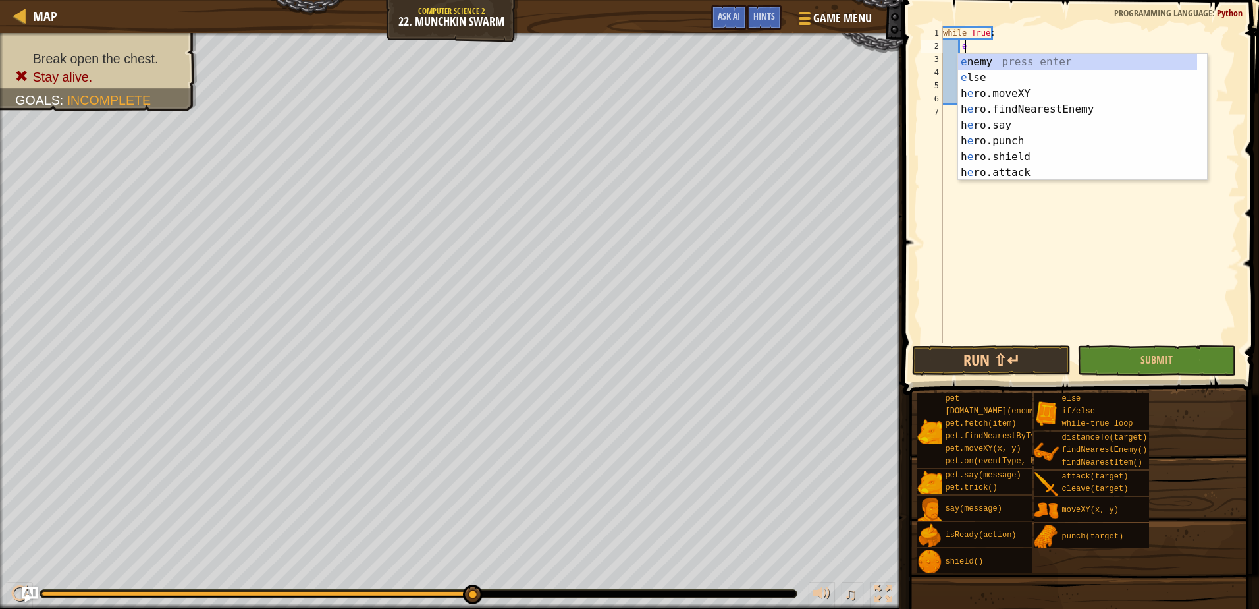
scroll to position [6, 1]
type textarea "el"
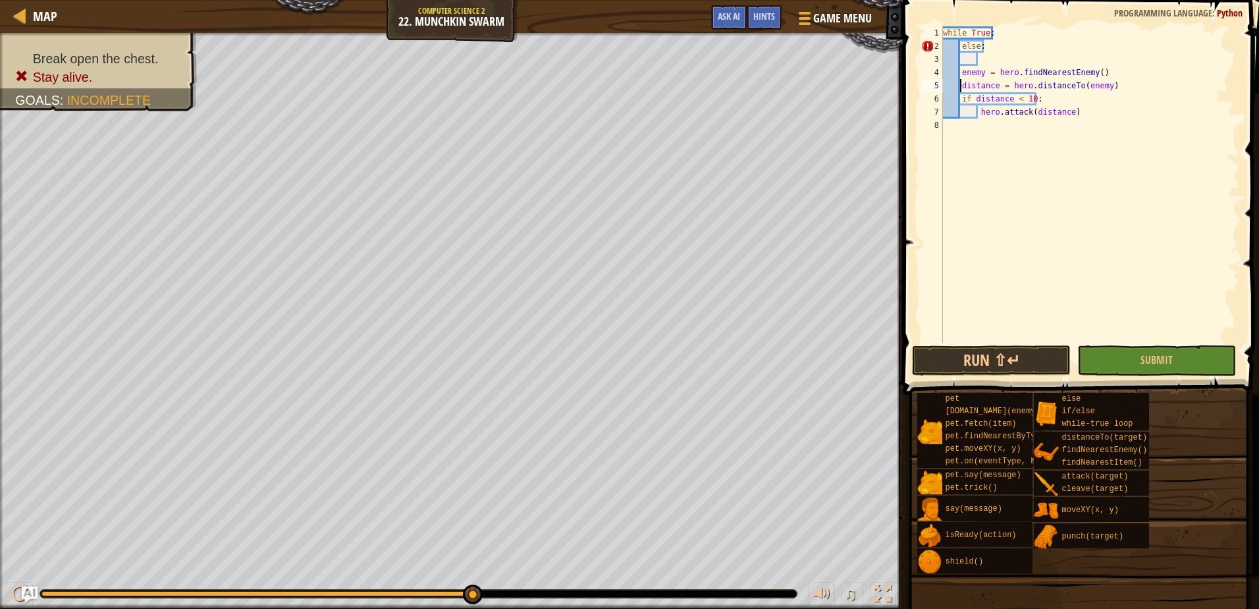
click at [959, 80] on div "while True : else : enemy = hero . findNearestEnemy ( ) distance = hero . dista…" at bounding box center [1090, 197] width 299 height 343
click at [961, 70] on div "while True : else : enemy = hero . findNearestEnemy ( ) distance = hero . dista…" at bounding box center [1090, 197] width 299 height 343
click at [958, 68] on div "while True : else : enemy = hero . findNearestEnemy ( ) distance = hero . dista…" at bounding box center [1090, 197] width 299 height 343
click at [961, 72] on div "while True : else : enemy = hero . findNearestEnemy ( ) distance = hero . dista…" at bounding box center [1090, 197] width 299 height 343
click at [1165, 350] on button "Submit" at bounding box center [1157, 360] width 159 height 30
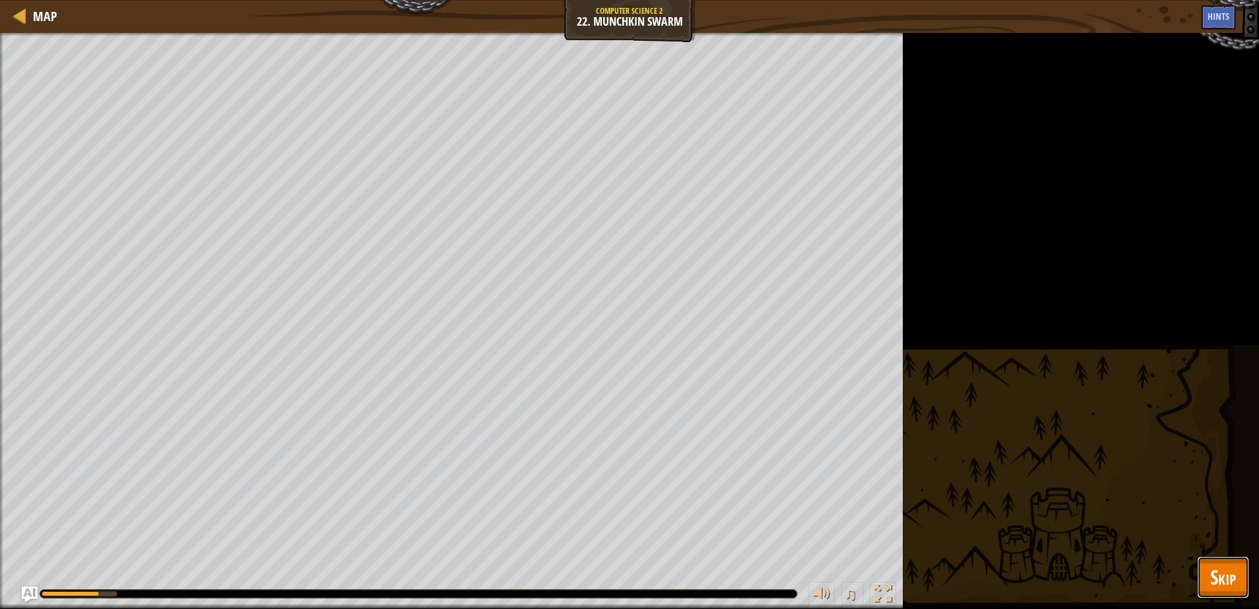
click at [1217, 578] on span "Skip" at bounding box center [1224, 576] width 26 height 27
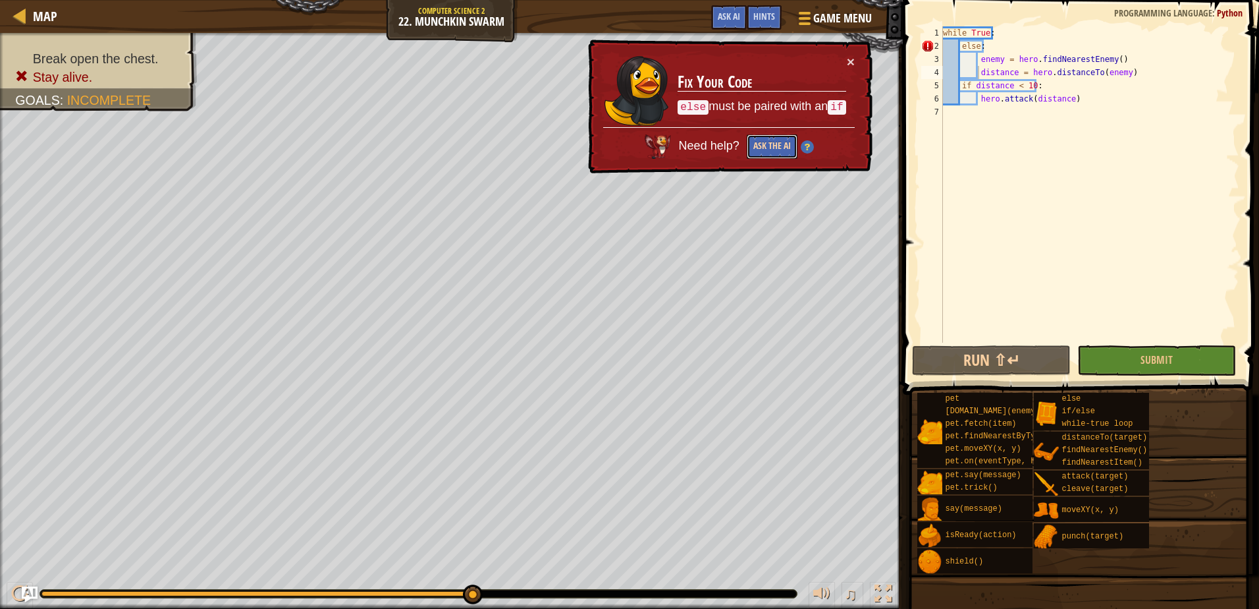
click at [774, 142] on button "Ask the AI" at bounding box center [772, 145] width 51 height 25
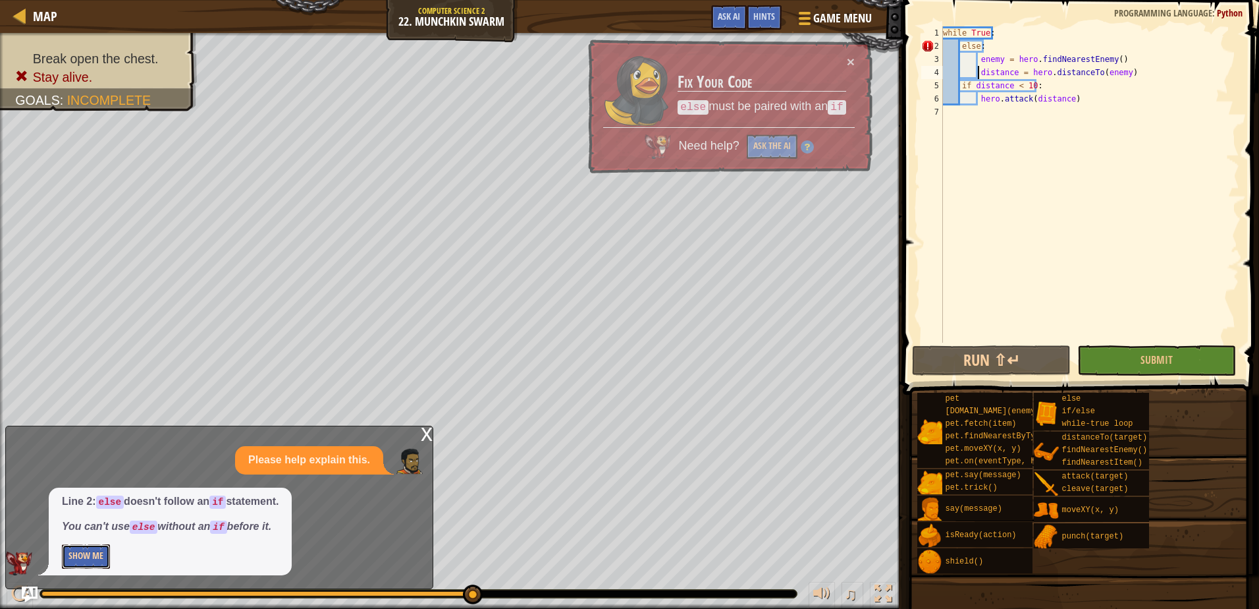
click at [97, 563] on button "Show Me" at bounding box center [86, 556] width 48 height 24
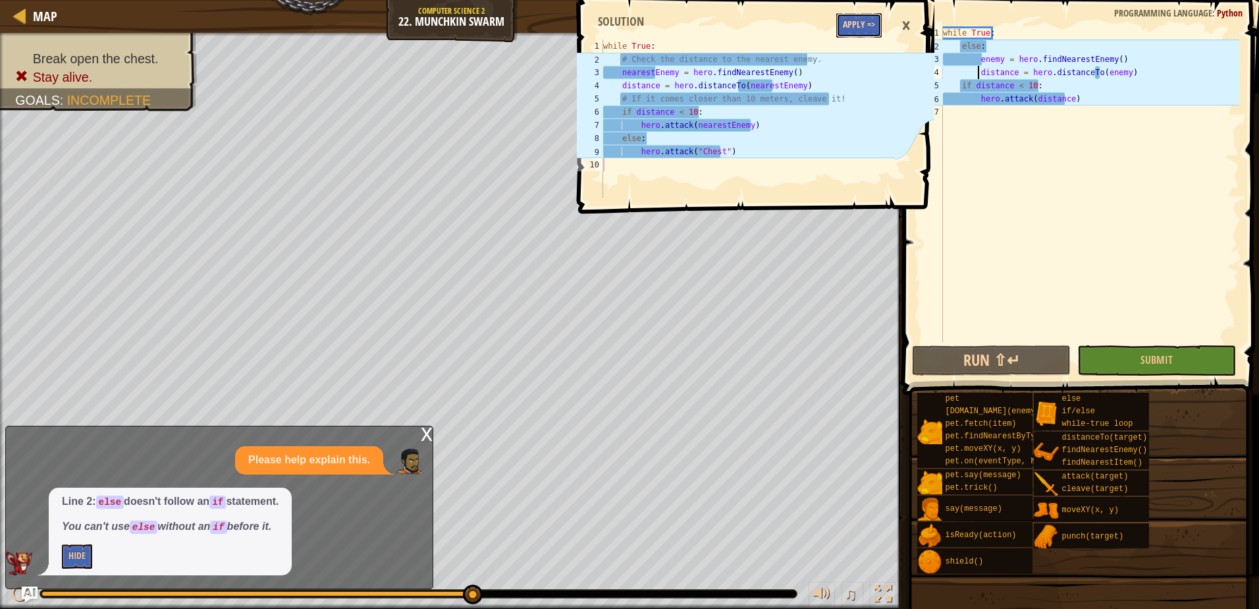
click at [856, 28] on button "Apply =>" at bounding box center [859, 25] width 45 height 24
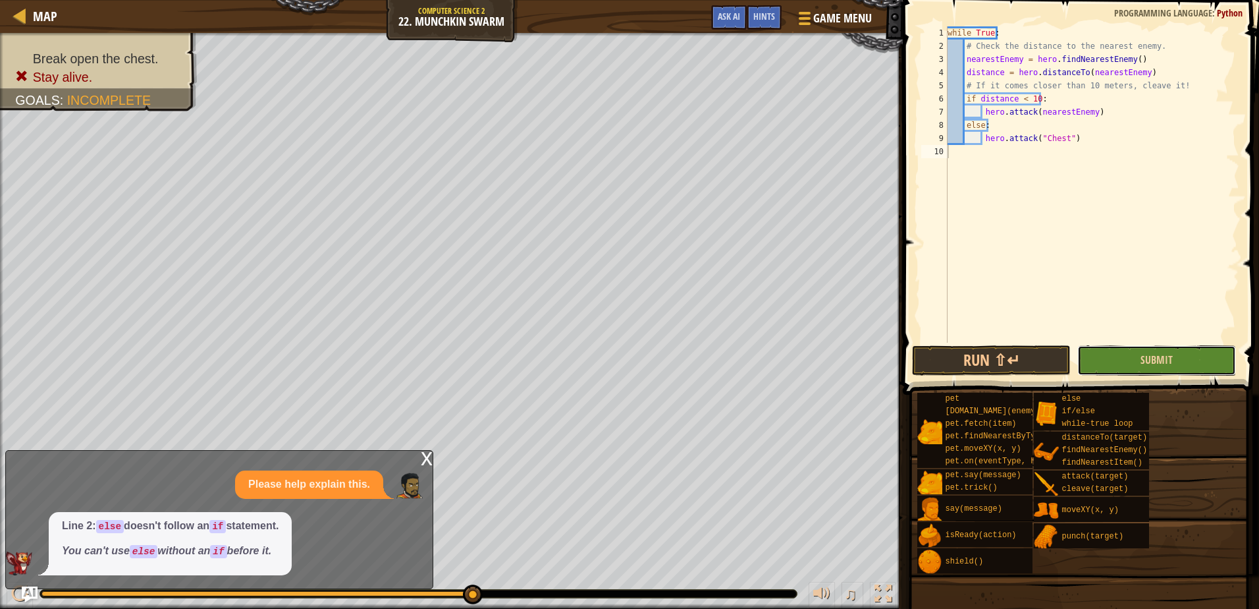
click at [1112, 352] on button "Submit" at bounding box center [1157, 360] width 159 height 30
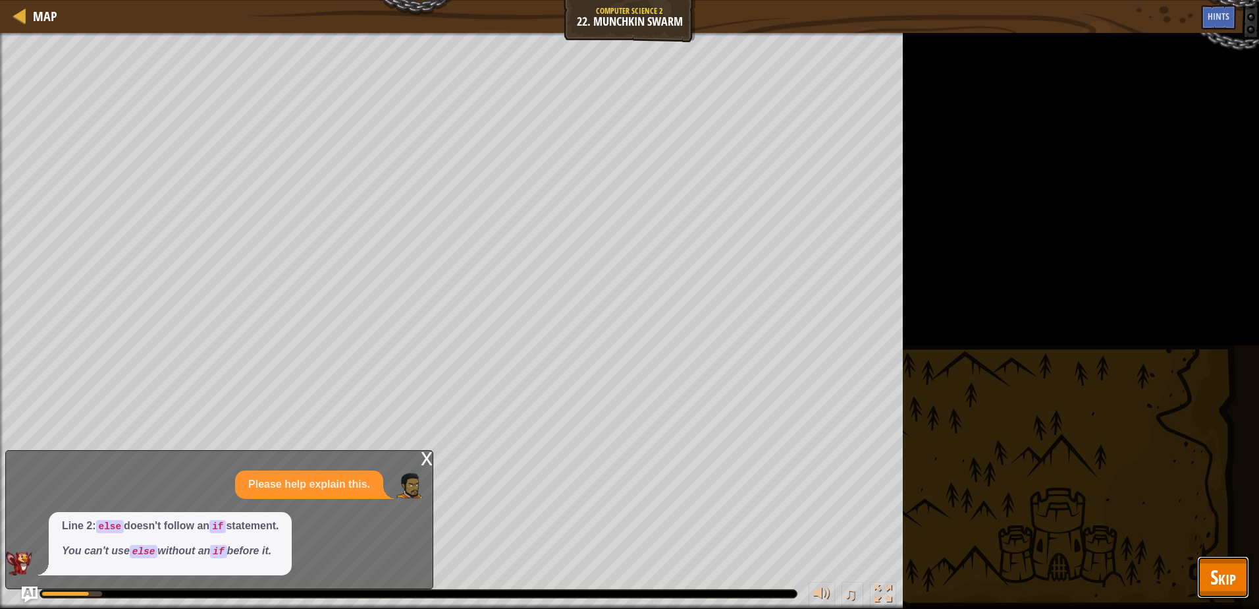
click at [1214, 580] on span "Skip" at bounding box center [1224, 576] width 26 height 27
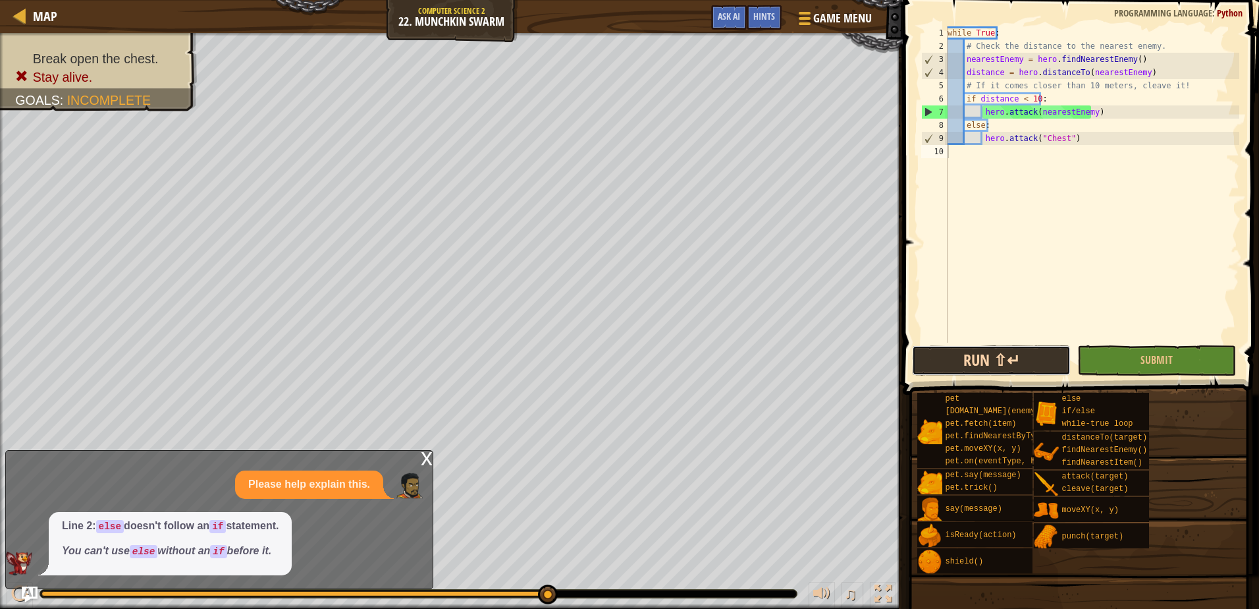
click at [972, 352] on button "Run ⇧↵" at bounding box center [991, 360] width 159 height 30
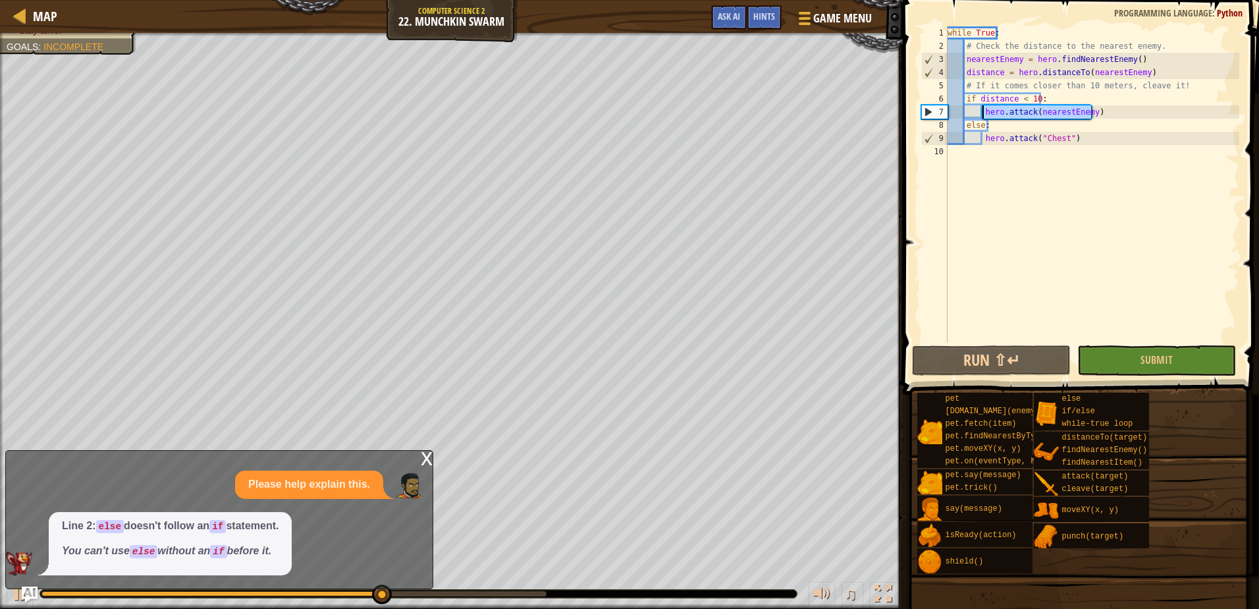
drag, startPoint x: 1107, startPoint y: 107, endPoint x: 981, endPoint y: 113, distance: 125.3
click at [981, 113] on div "while True : # Check the distance to the nearest enemy. nearestEnemy = hero . f…" at bounding box center [1092, 197] width 294 height 343
type textarea "hero.attack(nearestEnemy)"
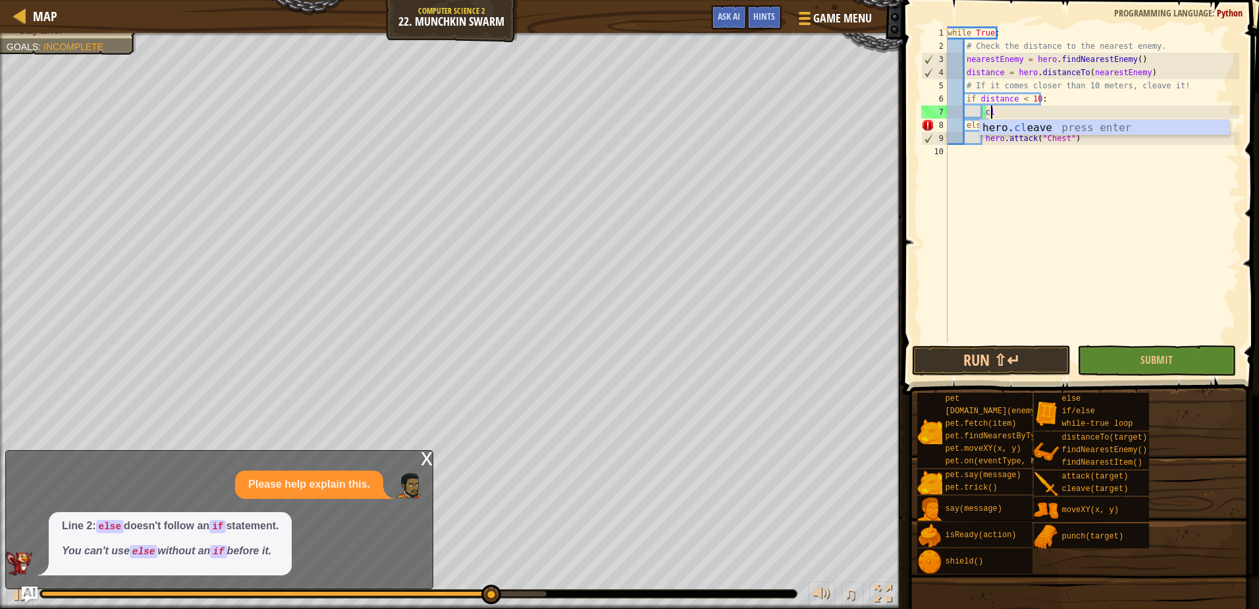
scroll to position [6, 3]
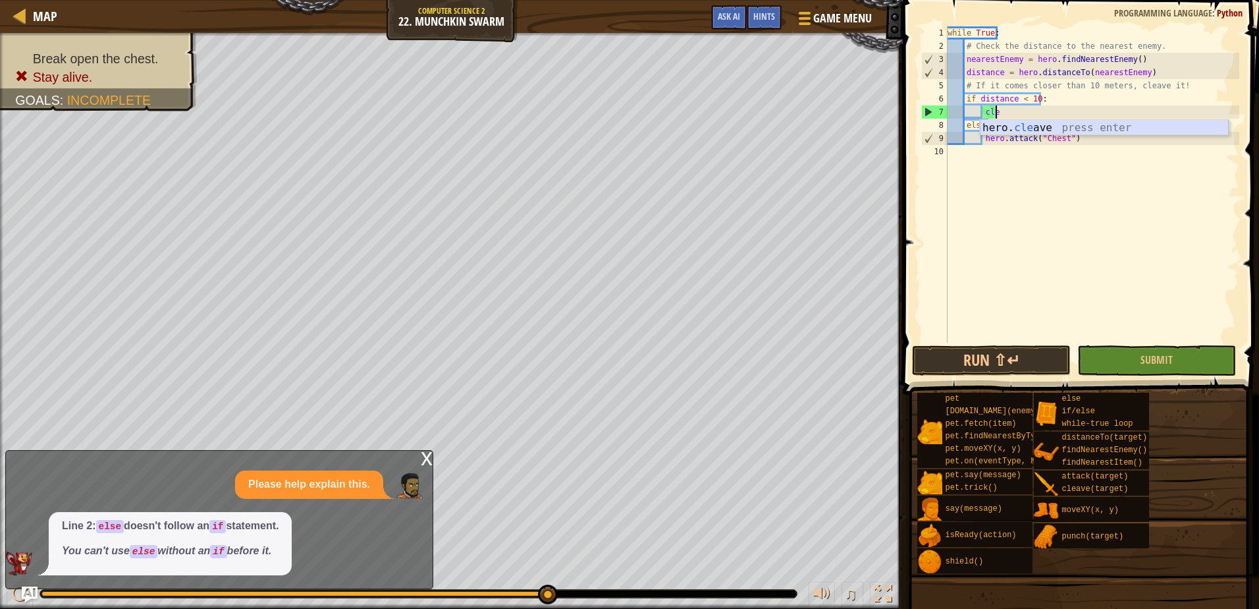
click at [1063, 126] on div "hero. cle ave press enter" at bounding box center [1104, 143] width 249 height 47
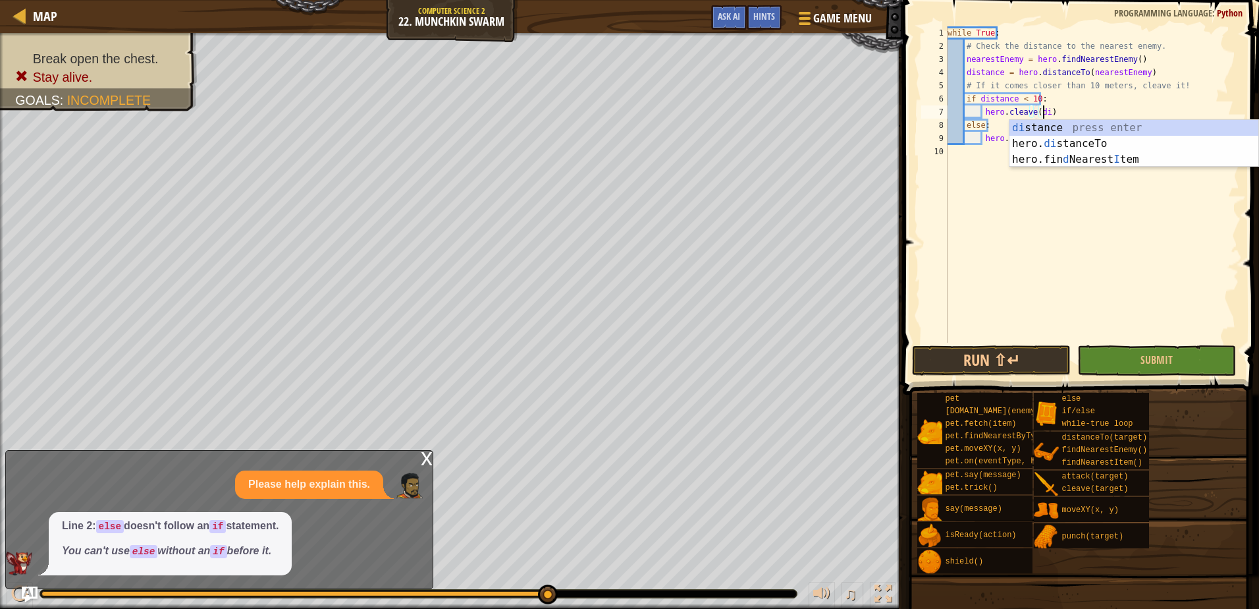
scroll to position [6, 8]
click at [1110, 128] on div "dis tance press enter hero. dis tanceTo press enter" at bounding box center [1134, 151] width 249 height 63
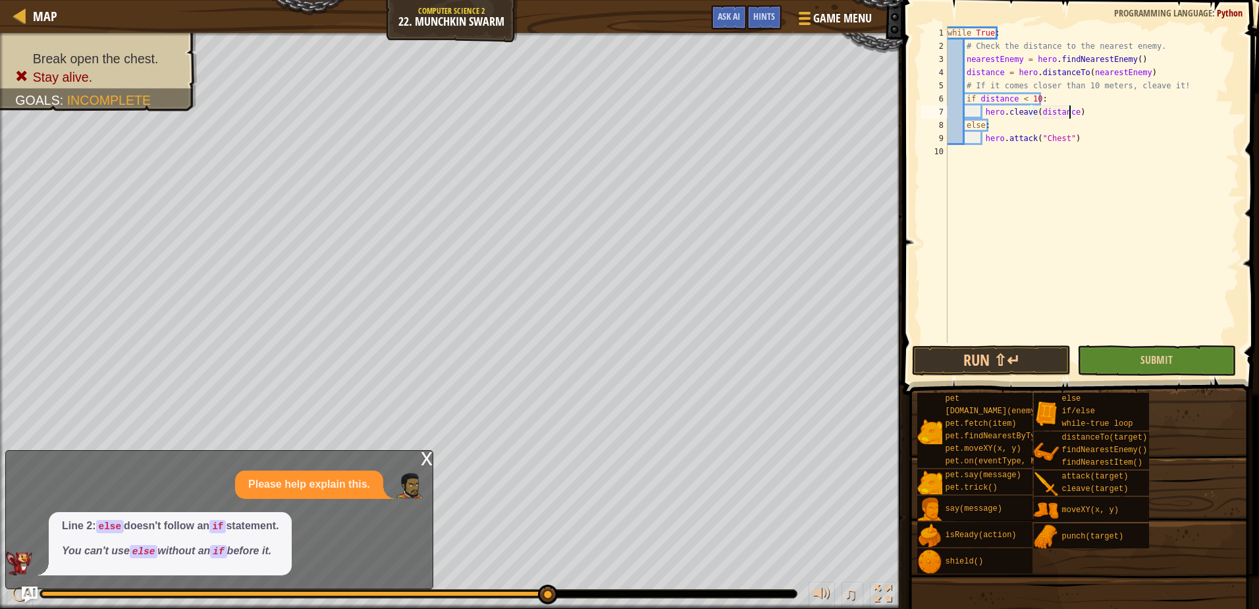
type textarea "hero.cleave(distance)"
click at [1130, 348] on button "Submit" at bounding box center [1157, 360] width 159 height 30
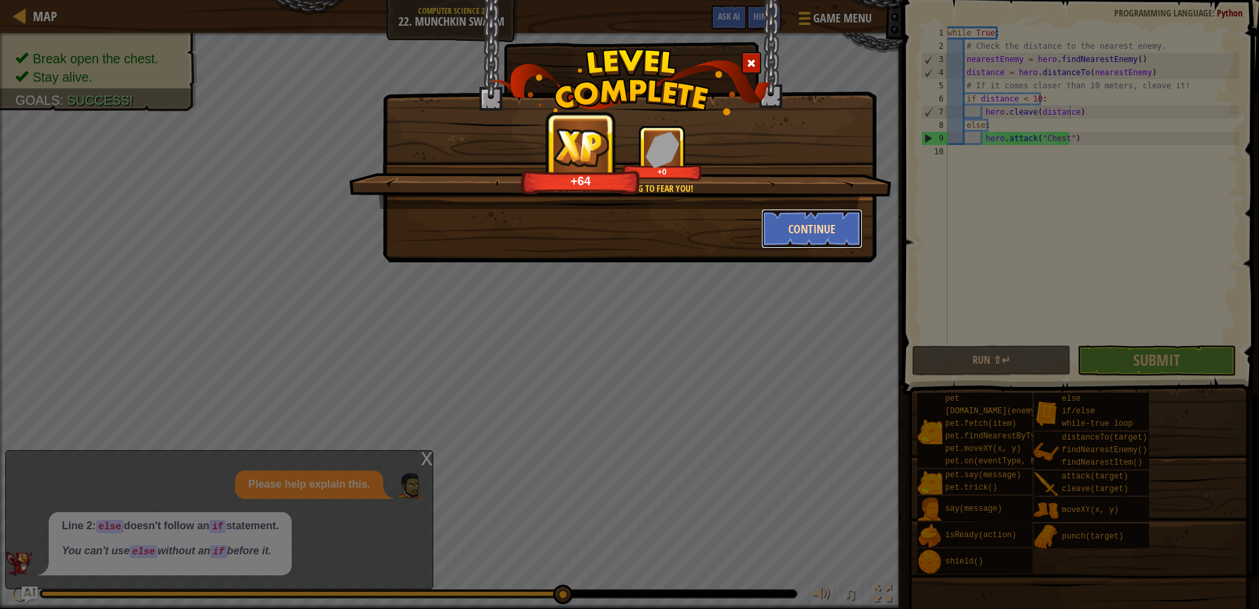
click at [821, 234] on button "Continue" at bounding box center [812, 229] width 102 height 40
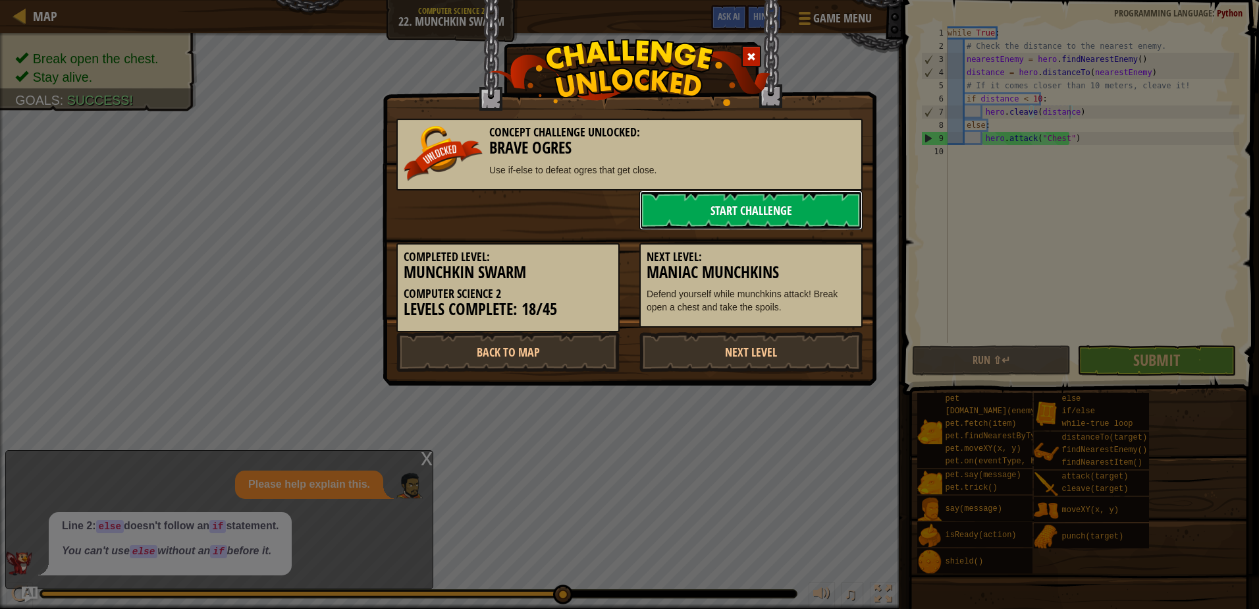
click at [771, 194] on link "Start Challenge" at bounding box center [751, 210] width 223 height 40
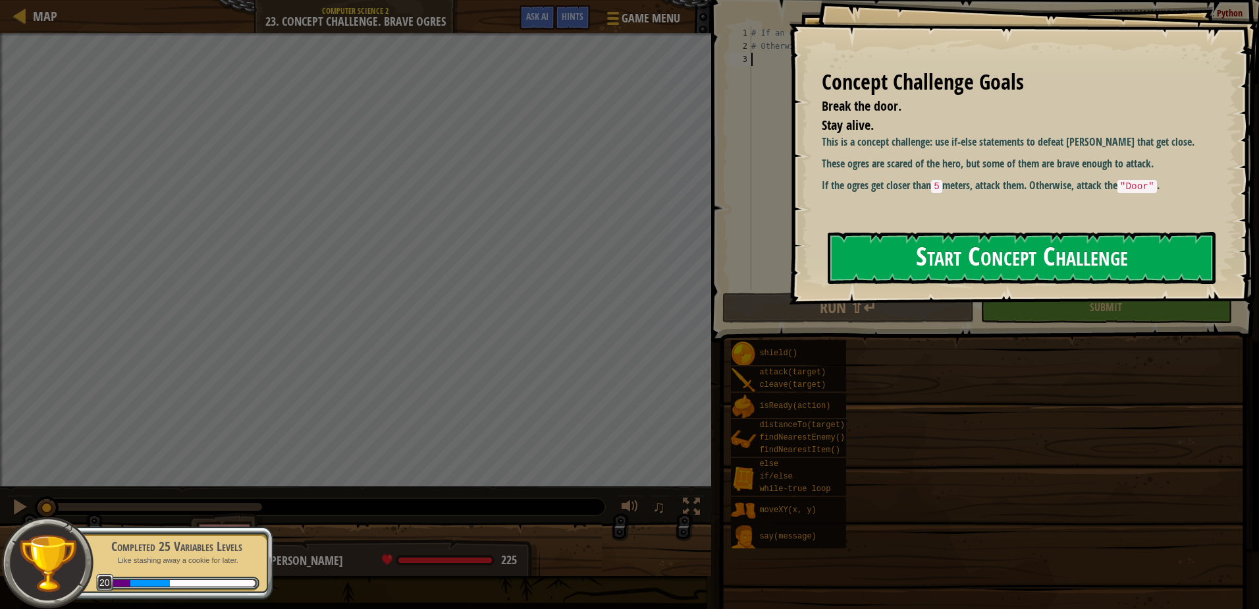
drag, startPoint x: 954, startPoint y: 262, endPoint x: 960, endPoint y: 253, distance: 11.3
click at [960, 253] on button "Start Concept Challenge" at bounding box center [1022, 258] width 388 height 52
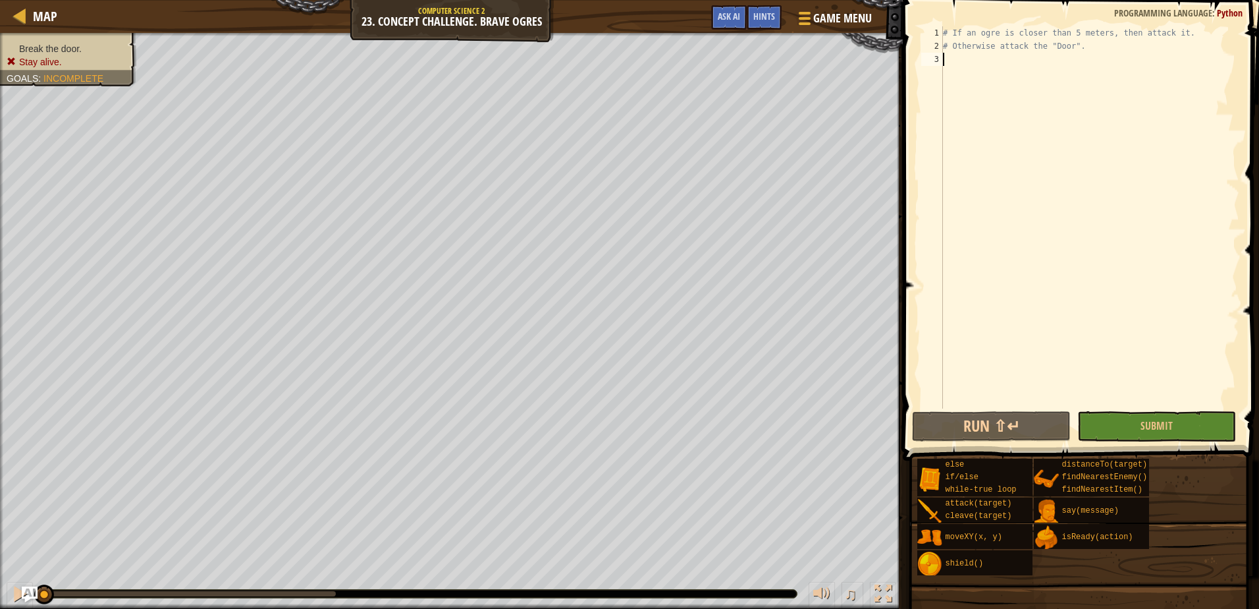
type textarea "p"
type textarea "h"
click at [32, 21] on link "Map" at bounding box center [41, 16] width 31 height 18
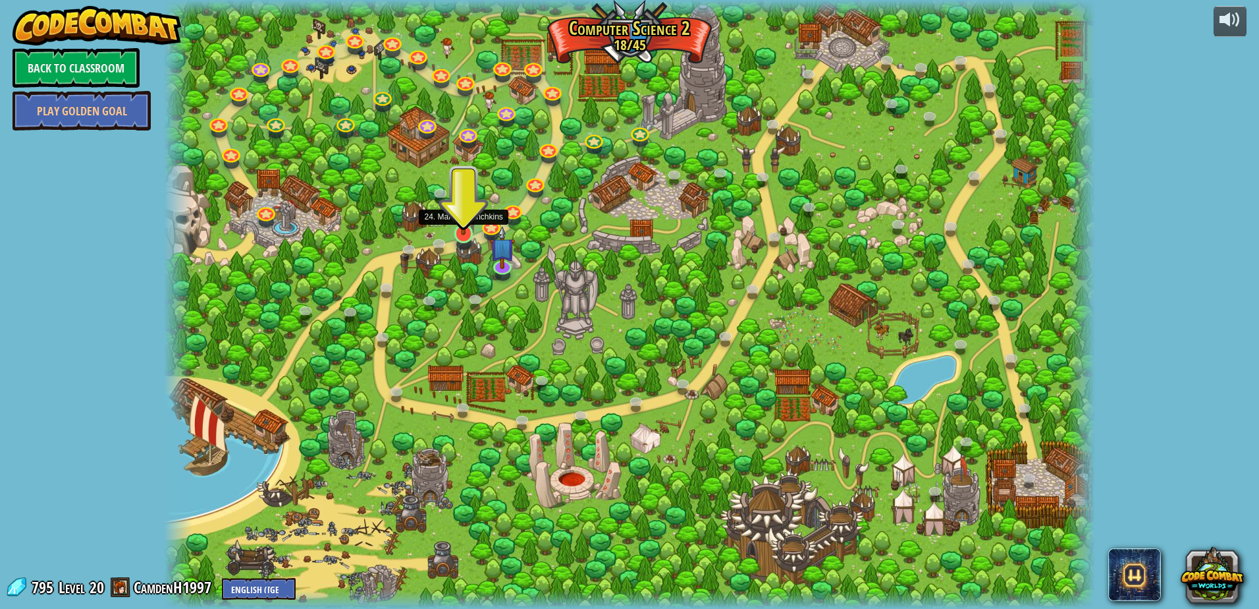
click at [465, 212] on img at bounding box center [463, 206] width 25 height 57
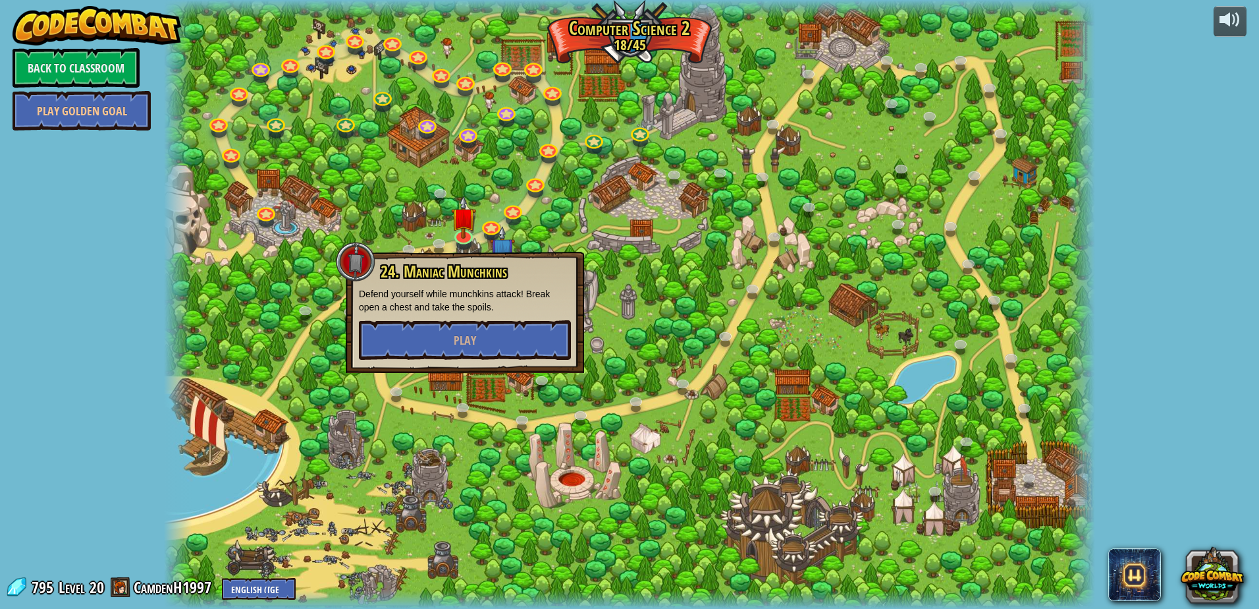
click at [590, 218] on div at bounding box center [629, 304] width 931 height 609
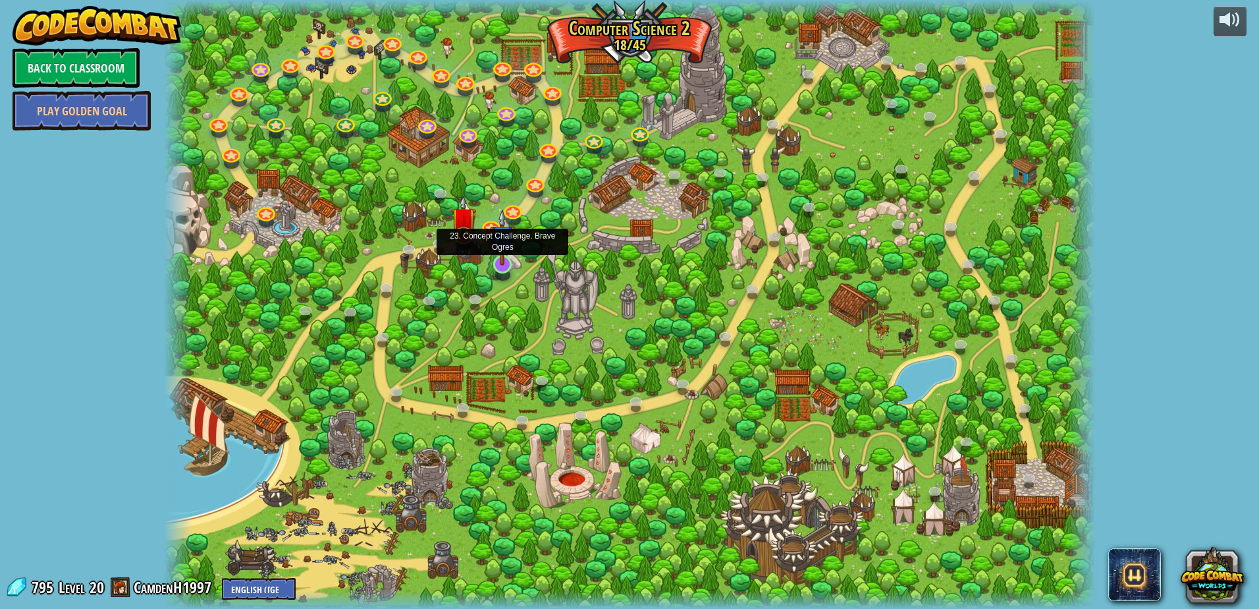
click at [506, 249] on img at bounding box center [502, 237] width 25 height 57
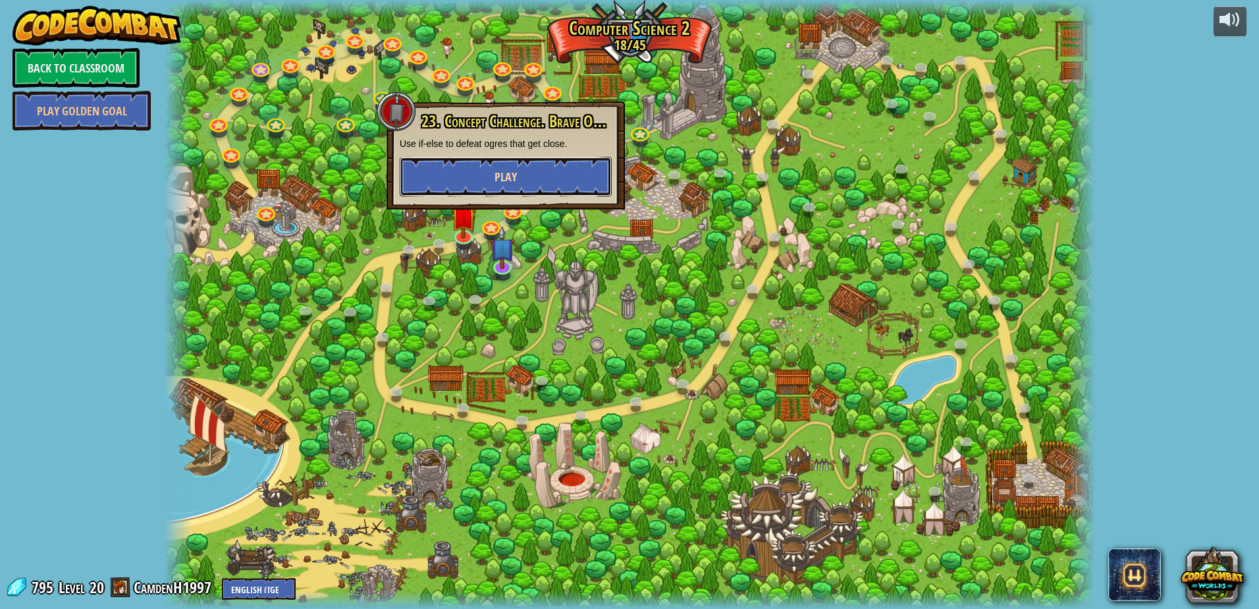
click at [545, 161] on button "Play" at bounding box center [506, 177] width 212 height 40
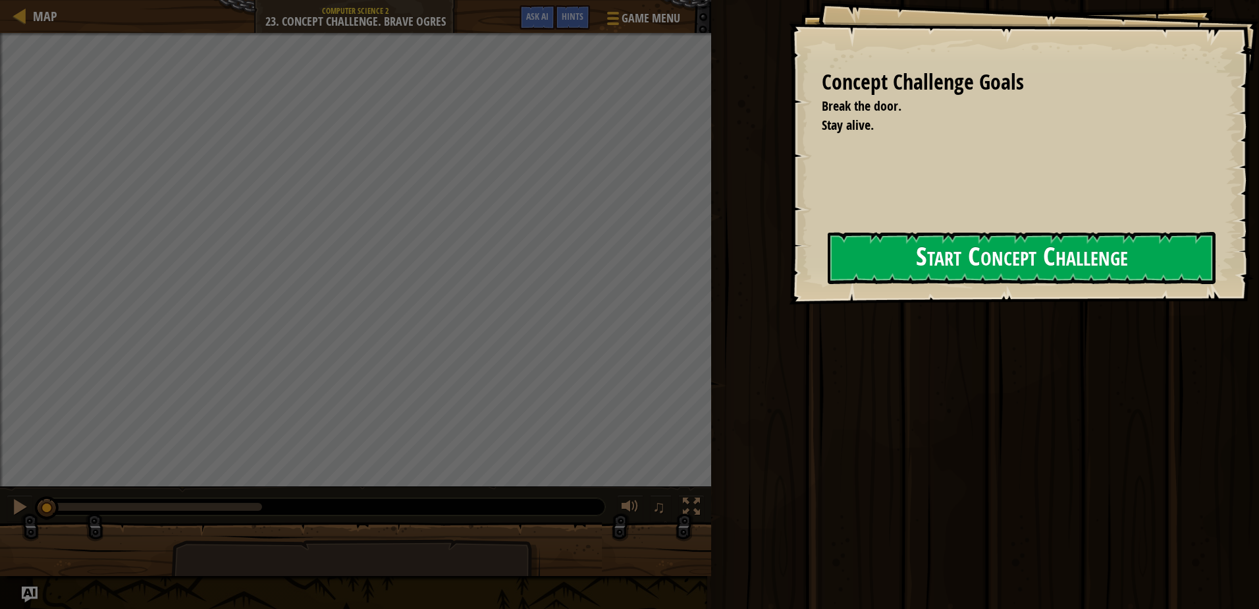
click at [893, 261] on button "Start Concept Challenge" at bounding box center [1022, 258] width 388 height 52
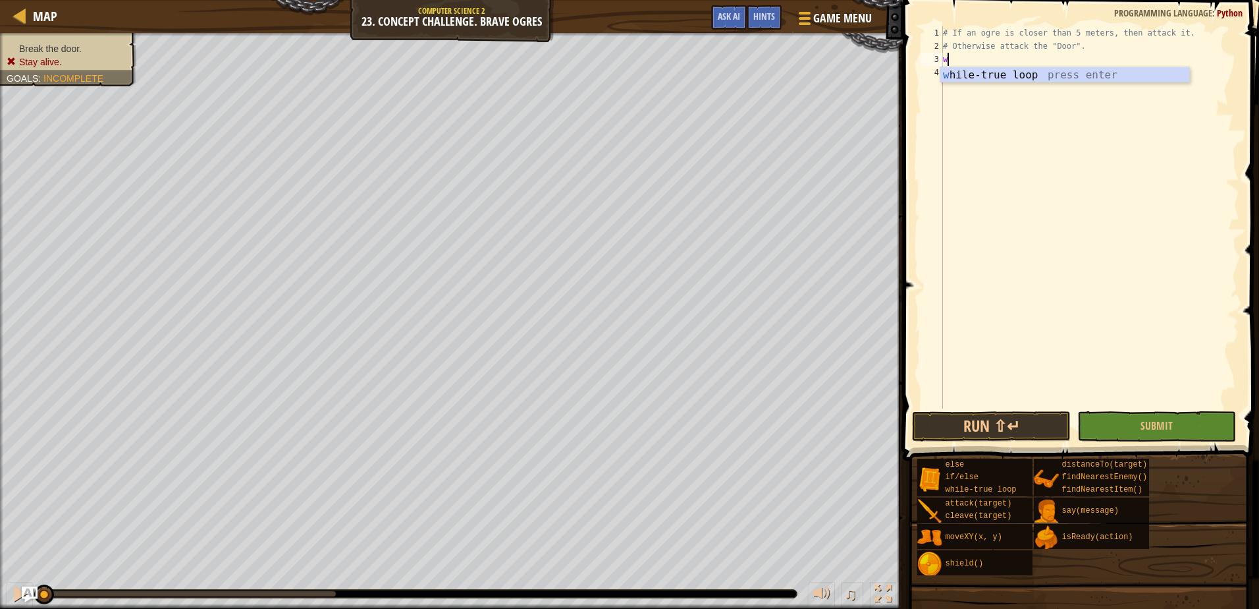
scroll to position [6, 0]
type textarea "wh"
click at [995, 75] on div "wh ile-true loop press enter" at bounding box center [1065, 90] width 249 height 47
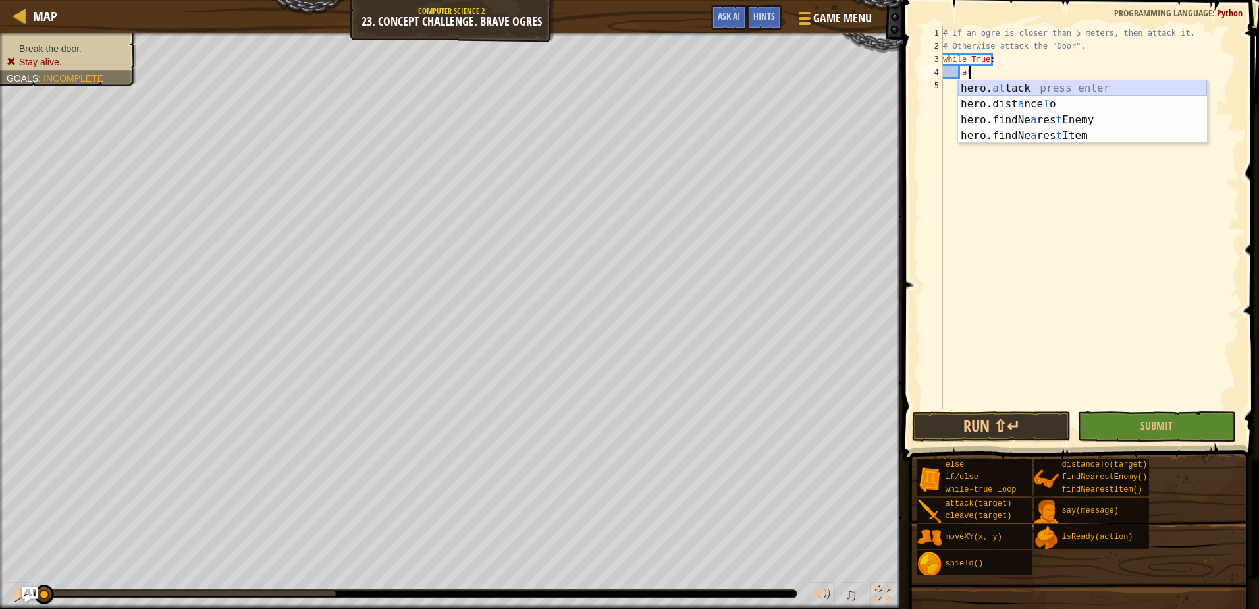
click at [1027, 90] on div "hero. at tack press enter hero.dist a nce T o press enter hero.findNe a res t E…" at bounding box center [1082, 127] width 249 height 95
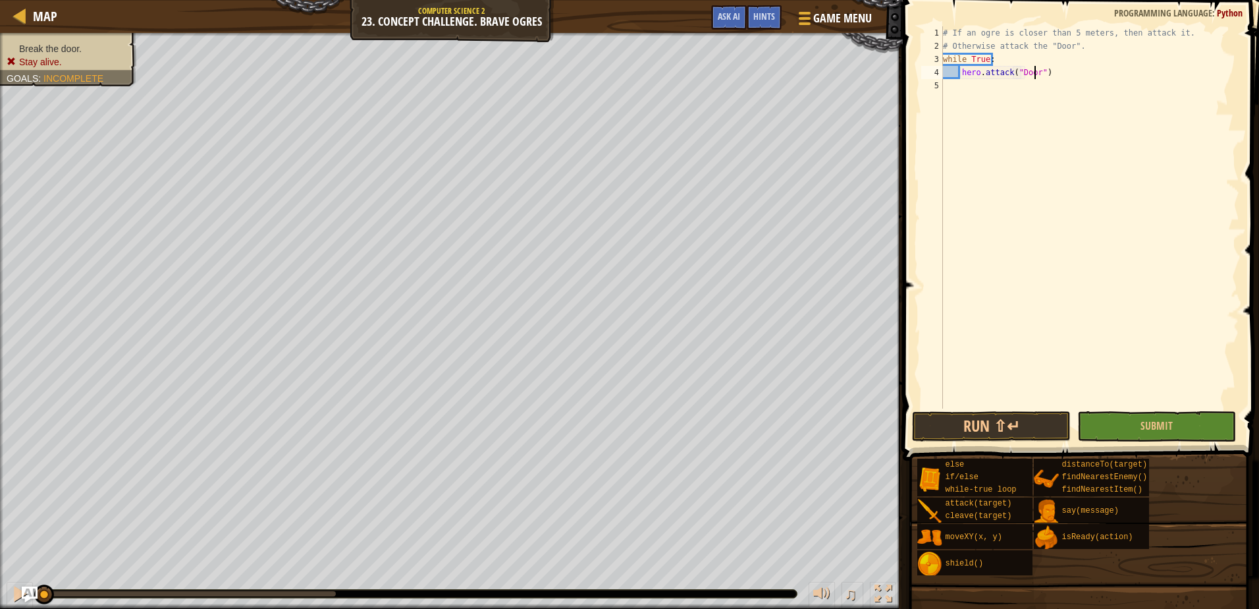
scroll to position [6, 8]
type textarea "hero.attack("Door")"
click at [1130, 422] on button "Submit" at bounding box center [1157, 426] width 159 height 30
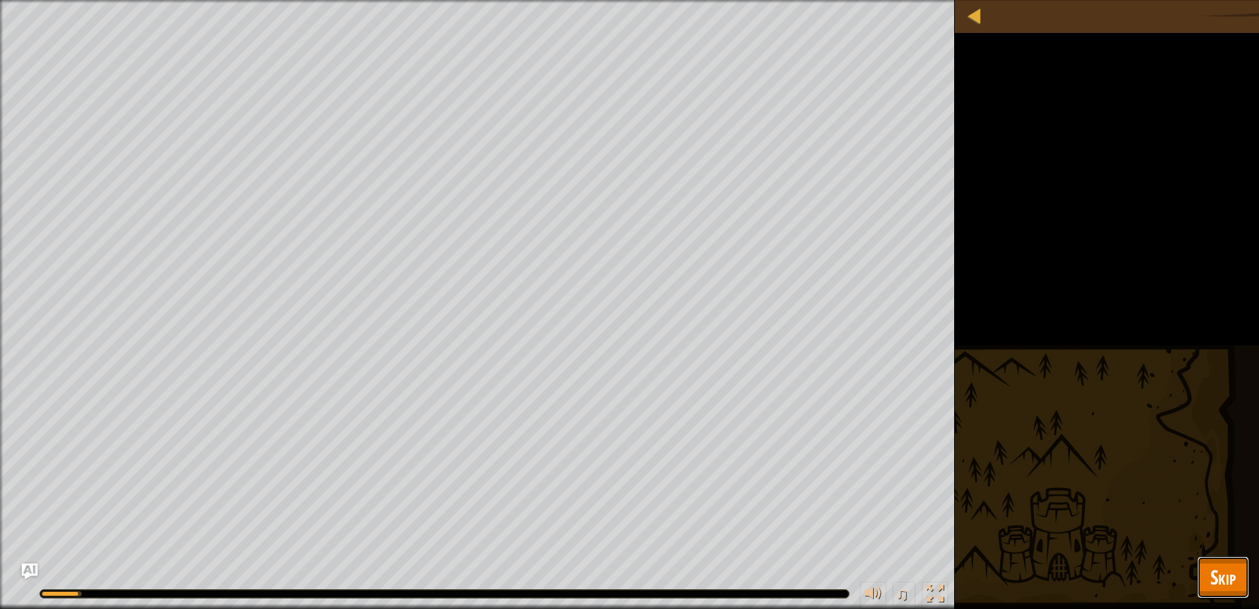
click at [1228, 586] on span "Skip" at bounding box center [1224, 576] width 26 height 27
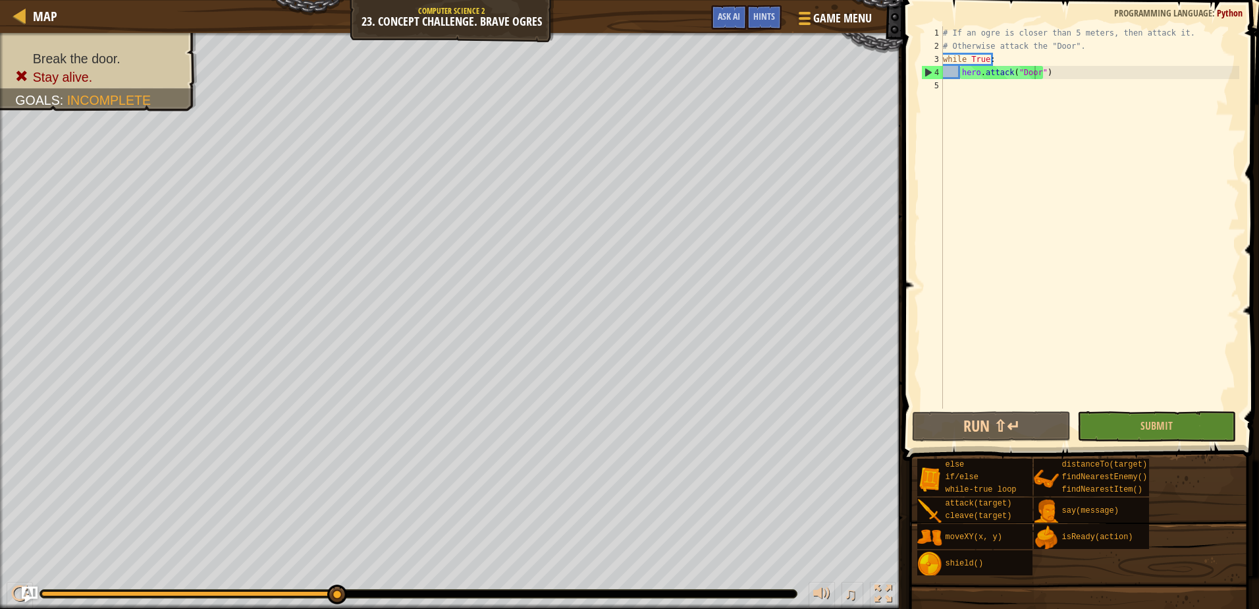
click at [1062, 74] on div "# If an ogre is closer than 5 meters, then attack it. # Otherwise attack the "D…" at bounding box center [1090, 230] width 299 height 408
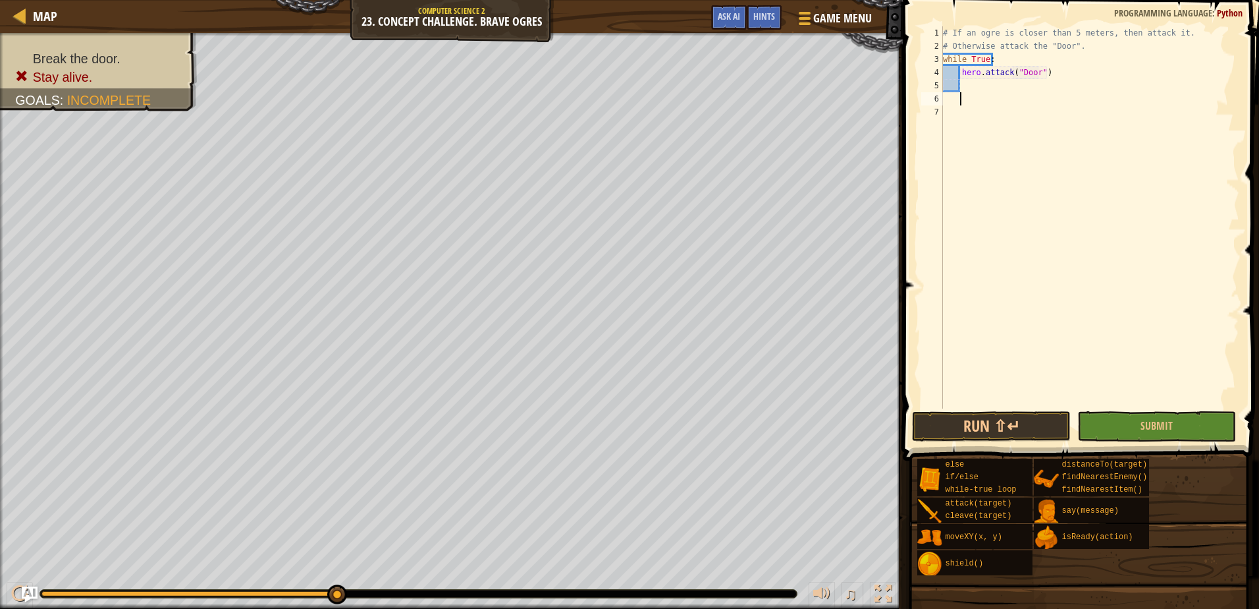
scroll to position [6, 0]
click at [1046, 93] on div "# If an ogre is closer than 5 meters, then attack it. # Otherwise attack the "D…" at bounding box center [1090, 230] width 299 height 408
click at [962, 105] on div "# If an ogre is closer than 5 meters, then attack it. # Otherwise attack the "D…" at bounding box center [1090, 230] width 299 height 408
type textarea "f"
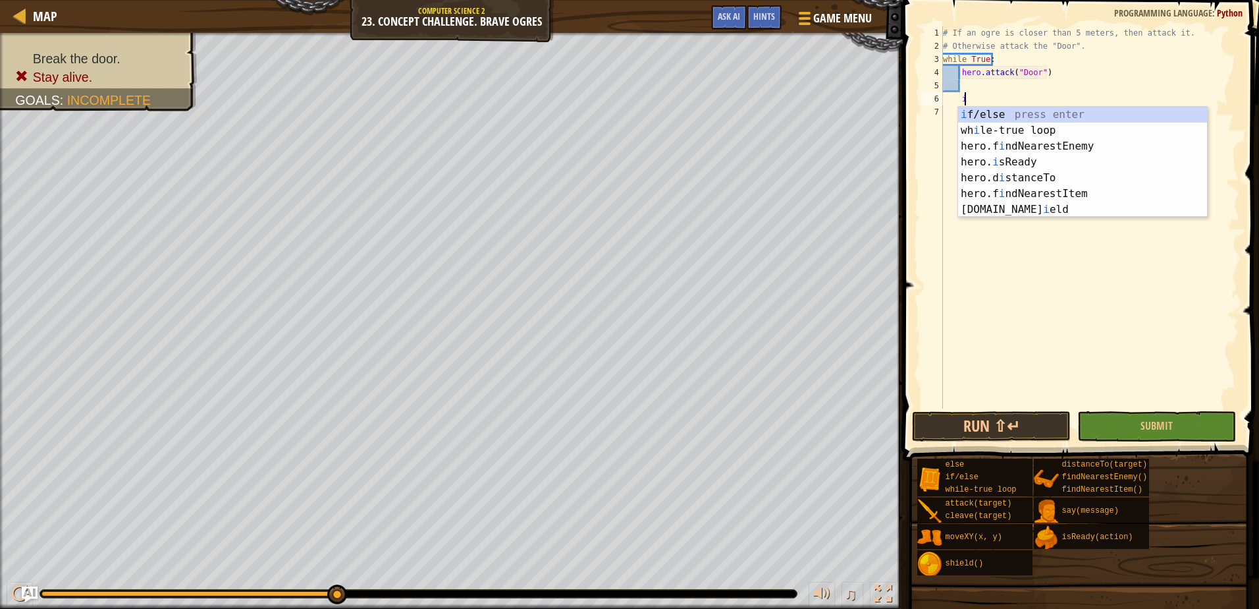
scroll to position [6, 1]
click at [1019, 115] on div "i f/else press enter wh i le-true loop press enter hero.f i ndNearestEnemy pres…" at bounding box center [1082, 178] width 249 height 142
type textarea "if enemy:"
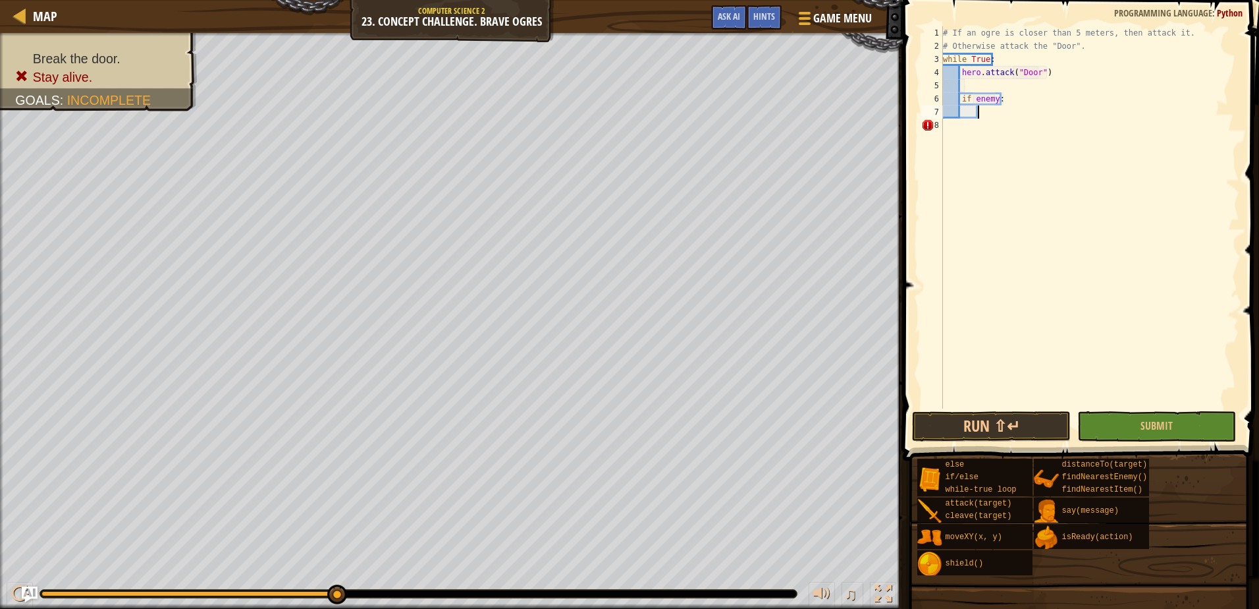
drag, startPoint x: 1007, startPoint y: 116, endPoint x: 988, endPoint y: 117, distance: 19.1
click at [988, 117] on div "# If an ogre is closer than 5 meters, then attack it. # Otherwise attack the "D…" at bounding box center [1090, 230] width 299 height 408
drag, startPoint x: 985, startPoint y: 113, endPoint x: 939, endPoint y: 103, distance: 47.2
click at [939, 103] on div "1 2 3 4 5 6 7 8 # If an ogre is closer than 5 meters, then attack it. # Otherwi…" at bounding box center [1079, 217] width 321 height 382
type textarea "if enemy:"
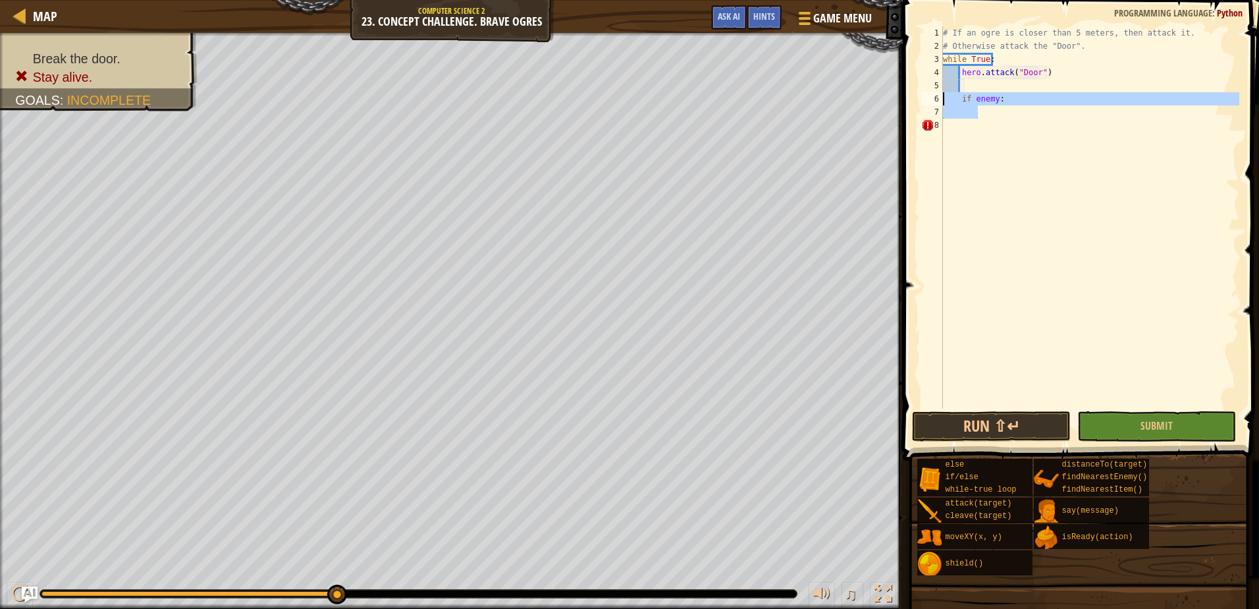
scroll to position [6, 0]
type textarea "f"
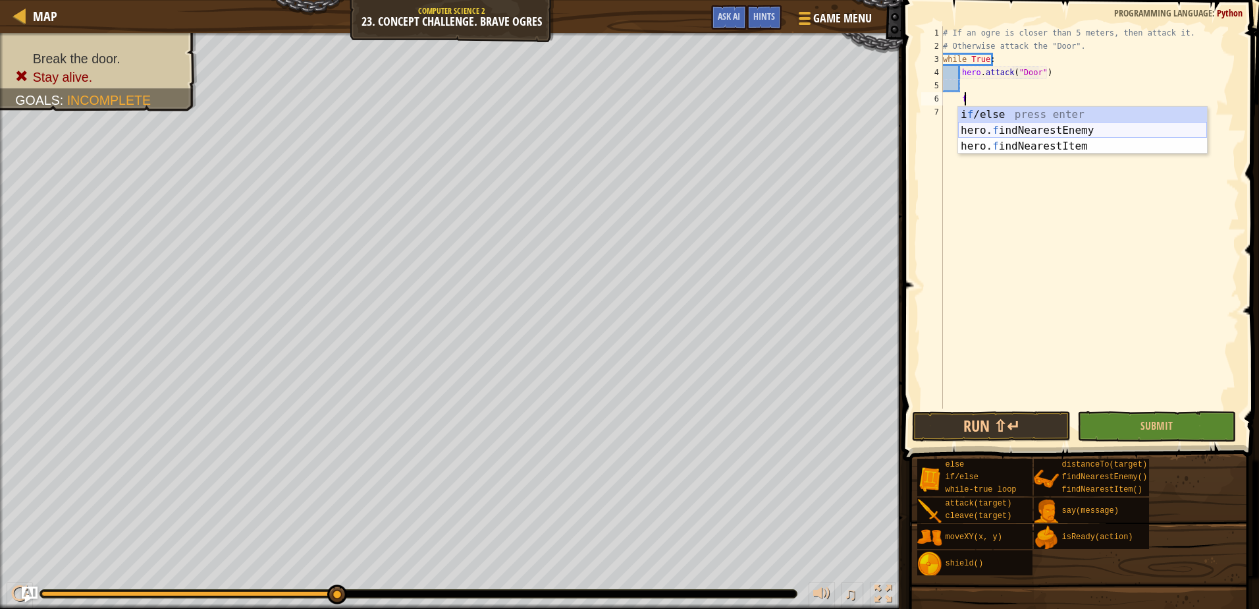
click at [1107, 128] on div "i f /else press enter hero. f indNearestEnemy press enter hero. f indNearestIte…" at bounding box center [1082, 146] width 249 height 79
click at [1055, 124] on div "hero. di stanceTo press enter hero.fin d Nearest I tem press enter" at bounding box center [1082, 151] width 249 height 63
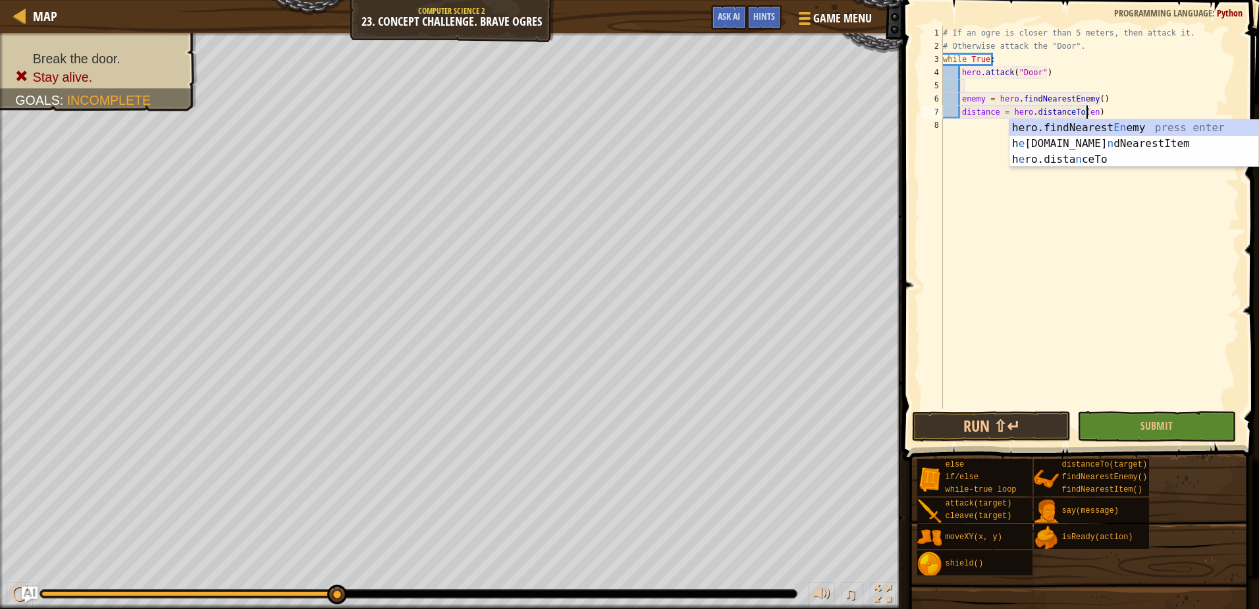
scroll to position [6, 13]
type textarea "distance = hero.distanceTo(enemy)"
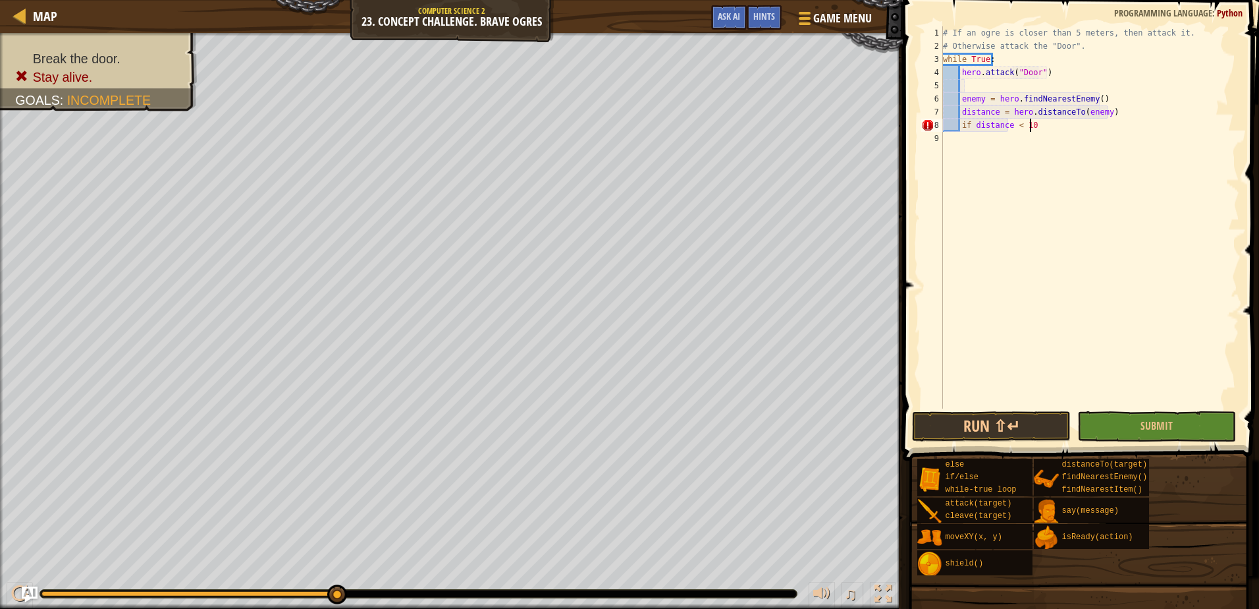
scroll to position [6, 7]
type textarea "if distance < 10:"
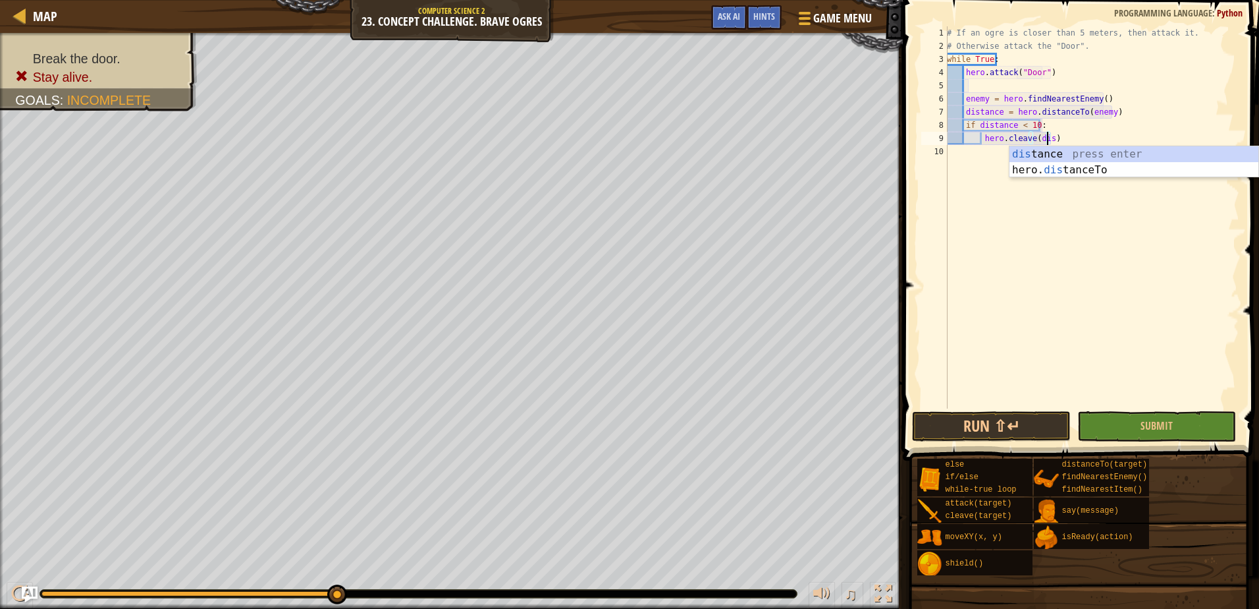
scroll to position [6, 9]
click at [1228, 151] on div "dist ance press enter hero. dist anceTo press enter" at bounding box center [1134, 177] width 249 height 63
click at [1165, 429] on span "Submit" at bounding box center [1157, 425] width 32 height 14
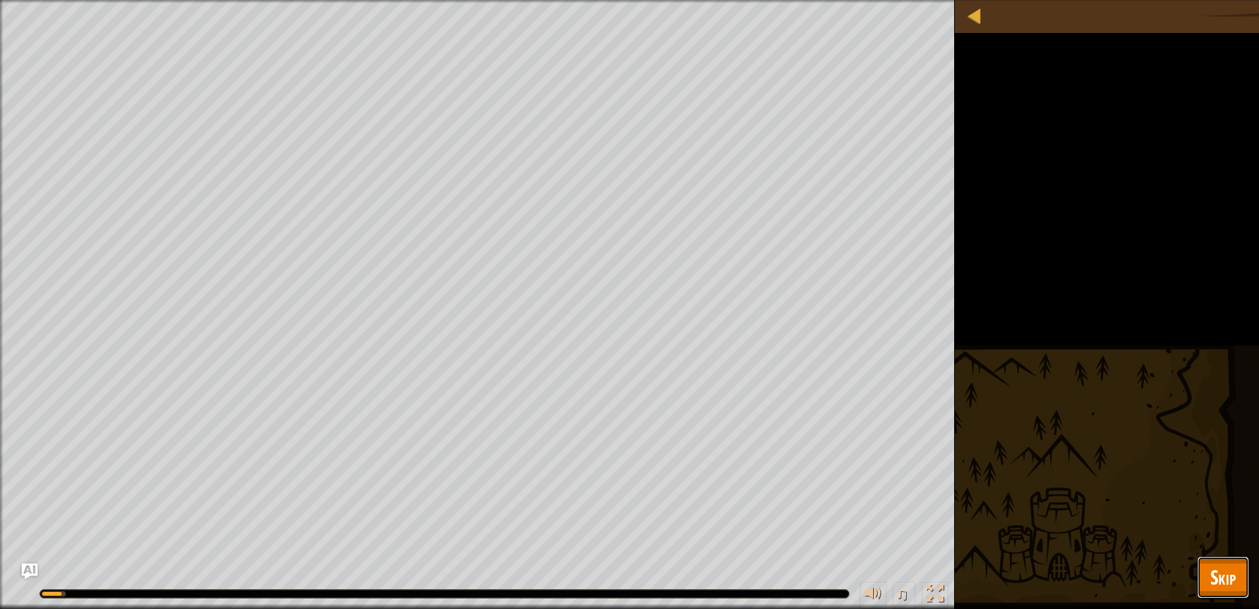
click at [1233, 570] on span "Skip" at bounding box center [1224, 576] width 26 height 27
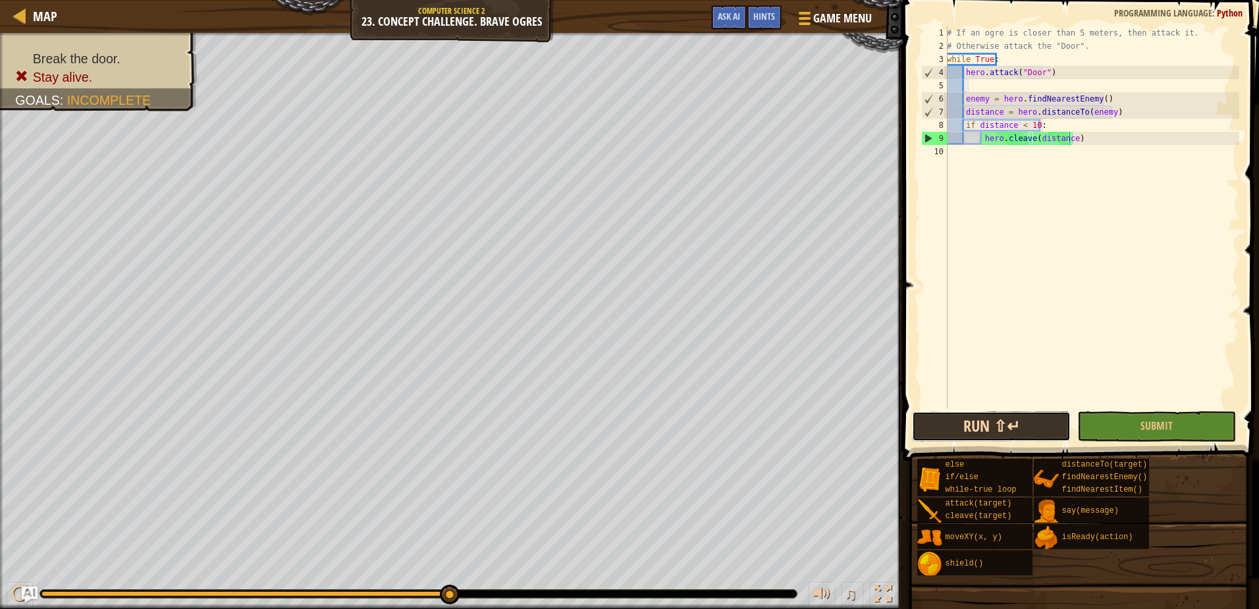
click at [1038, 424] on button "Run ⇧↵" at bounding box center [991, 426] width 159 height 30
click at [1080, 141] on div "# If an ogre is closer than 5 meters, then attack it. # Otherwise attack the "D…" at bounding box center [1092, 230] width 295 height 408
drag, startPoint x: 1080, startPoint y: 141, endPoint x: 1035, endPoint y: 144, distance: 44.2
click at [1035, 144] on div "# If an ogre is closer than 5 meters, then attack it. # Otherwise attack the "D…" at bounding box center [1092, 230] width 295 height 408
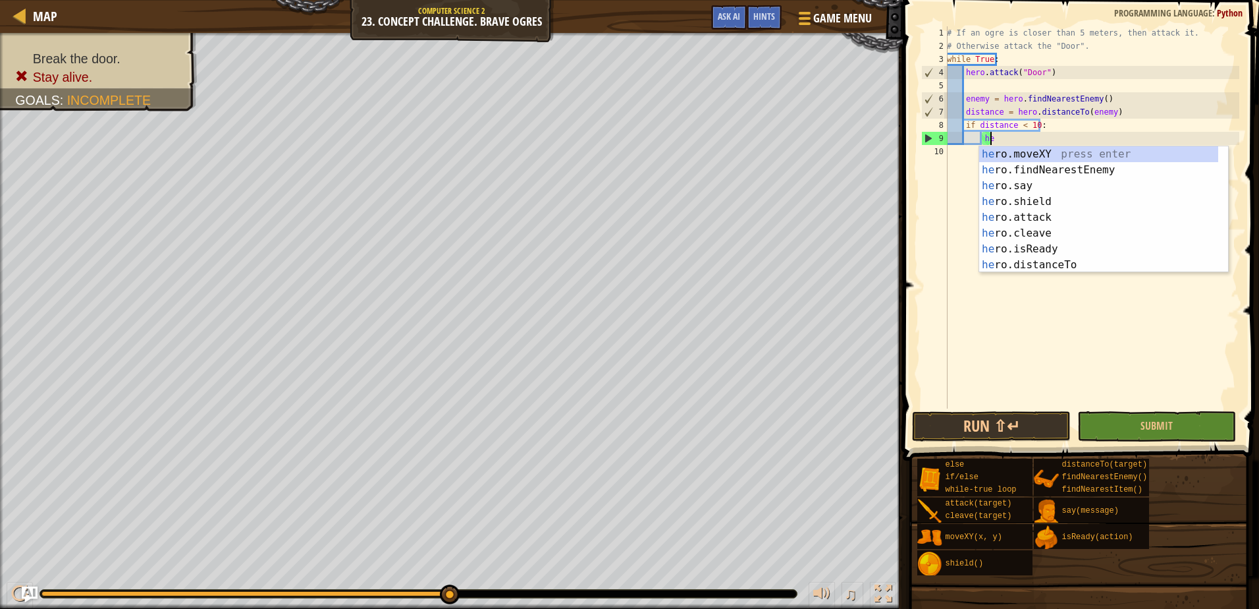
type textarea "h"
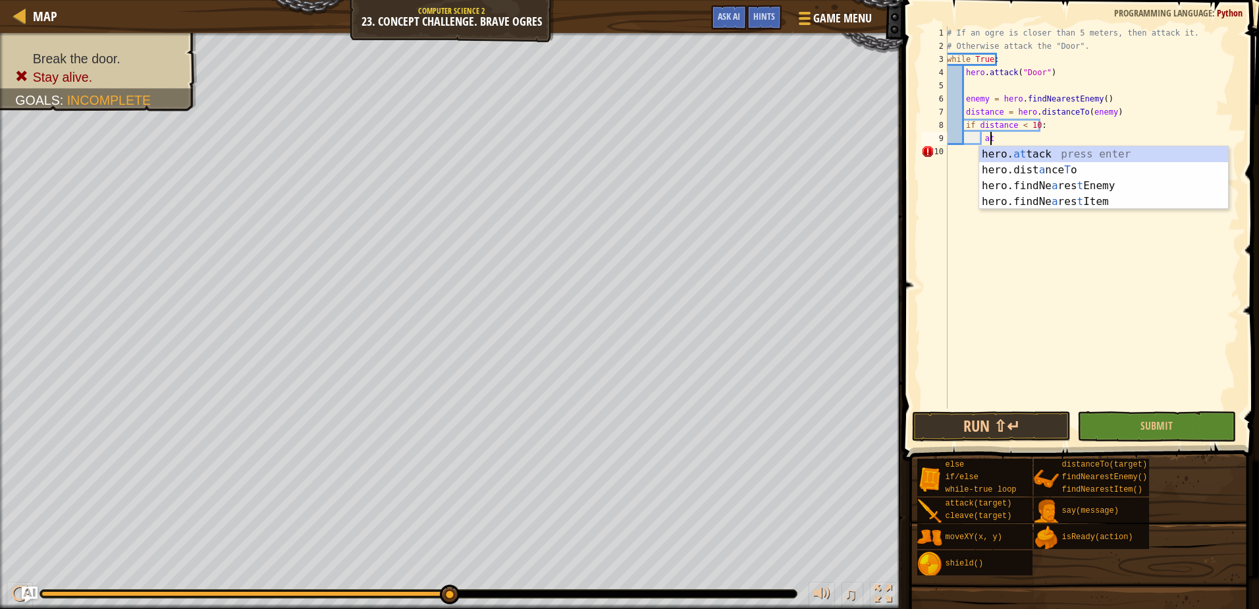
scroll to position [6, 3]
click at [1077, 156] on div "hero. at tack press enter hero.dist a nce T o press enter hero.findNe a res t E…" at bounding box center [1103, 193] width 249 height 95
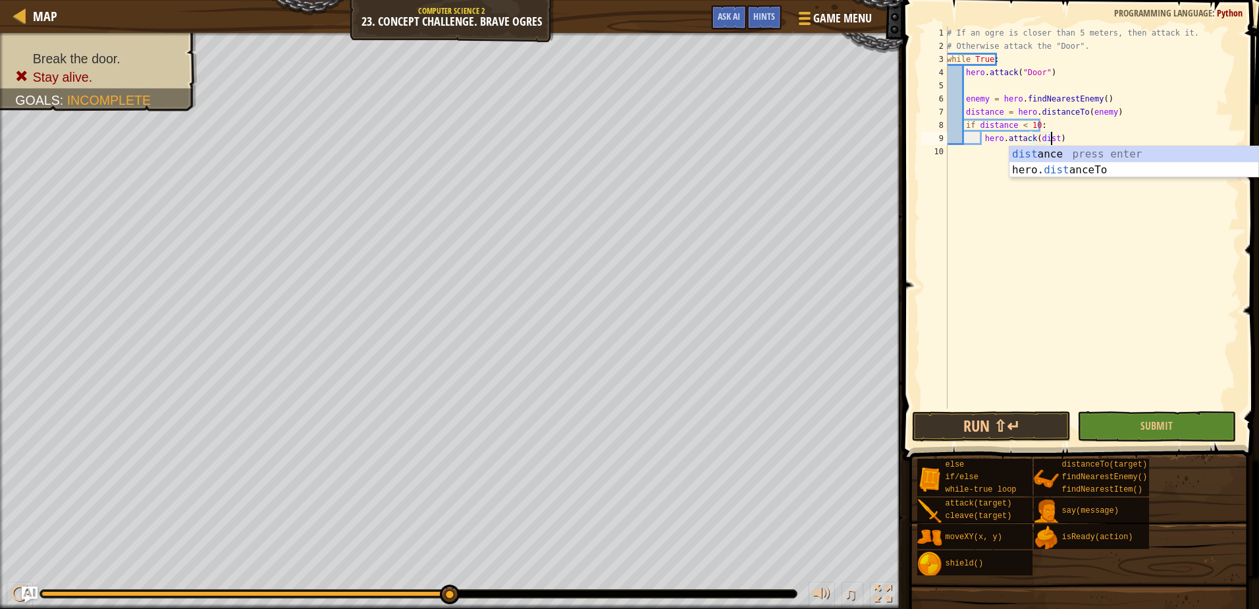
scroll to position [6, 9]
click at [1147, 430] on span "Submit" at bounding box center [1157, 425] width 32 height 14
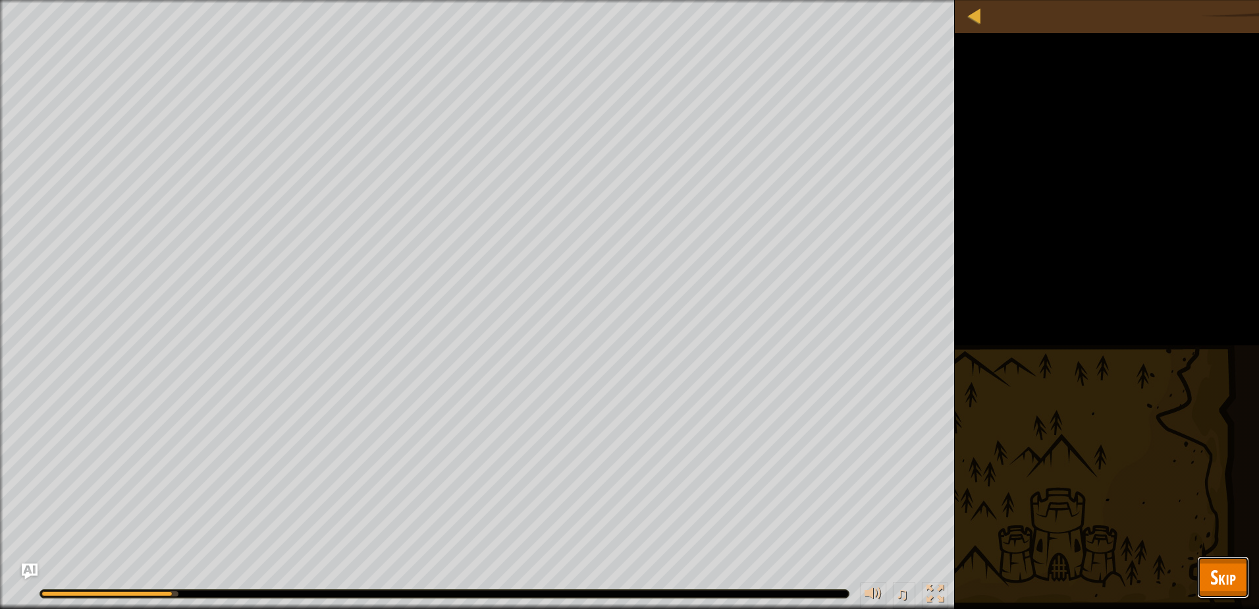
click at [1200, 553] on div "Map Computer Science 2 23. Concept Challenge. Brave Ogres Game Menu Done Hints …" at bounding box center [629, 304] width 1259 height 609
click at [1209, 564] on button "Skip" at bounding box center [1223, 577] width 52 height 42
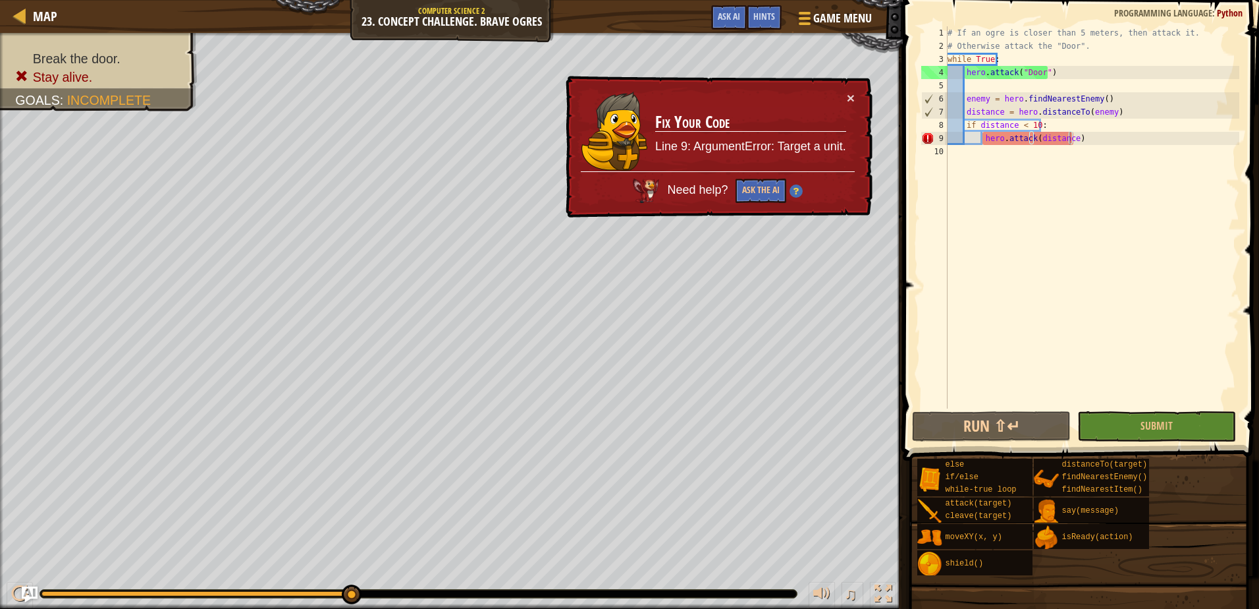
click at [769, 178] on div "Need help? Ask the AI" at bounding box center [718, 187] width 274 height 32
click at [795, 192] on img at bounding box center [796, 190] width 13 height 13
click at [769, 195] on button "Ask the AI" at bounding box center [761, 190] width 51 height 24
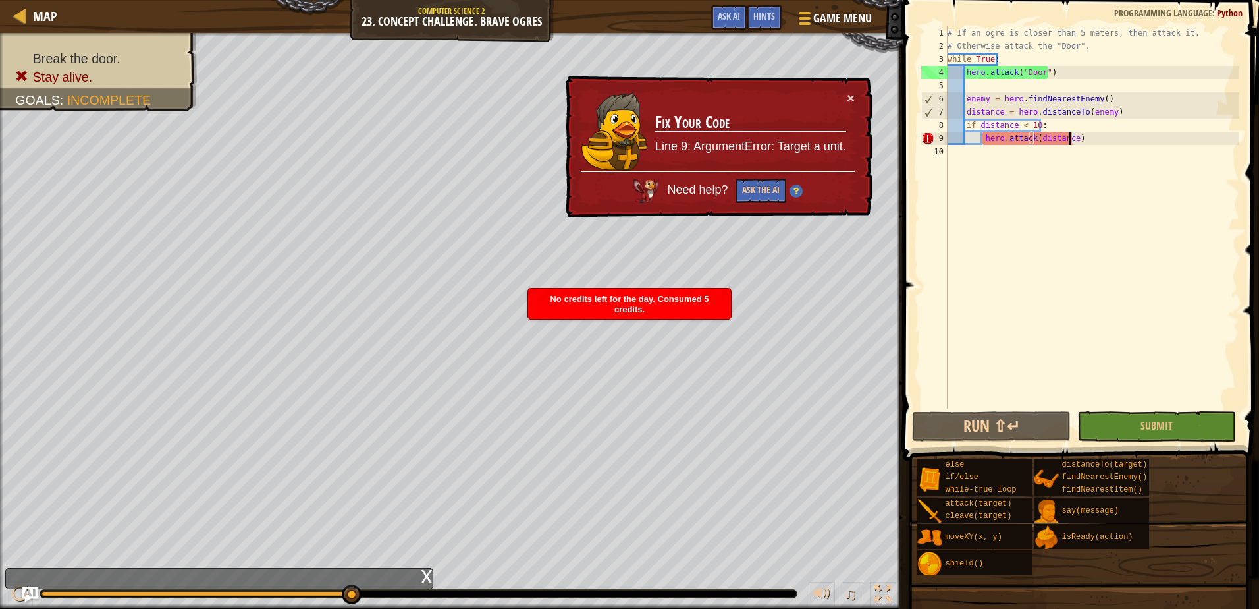
click at [845, 93] on td "Fix Your Code Line 9: ArgumentError: Target a unit." at bounding box center [751, 131] width 192 height 80
click at [854, 95] on button "×" at bounding box center [851, 98] width 8 height 14
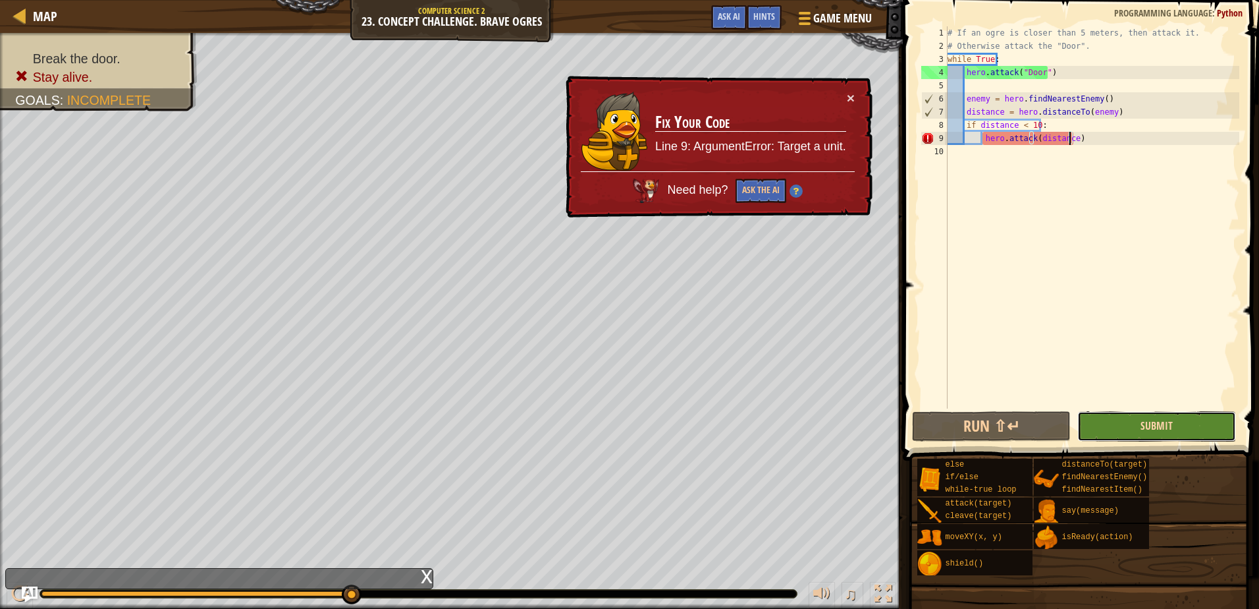
click at [1158, 424] on span "Submit" at bounding box center [1157, 425] width 32 height 14
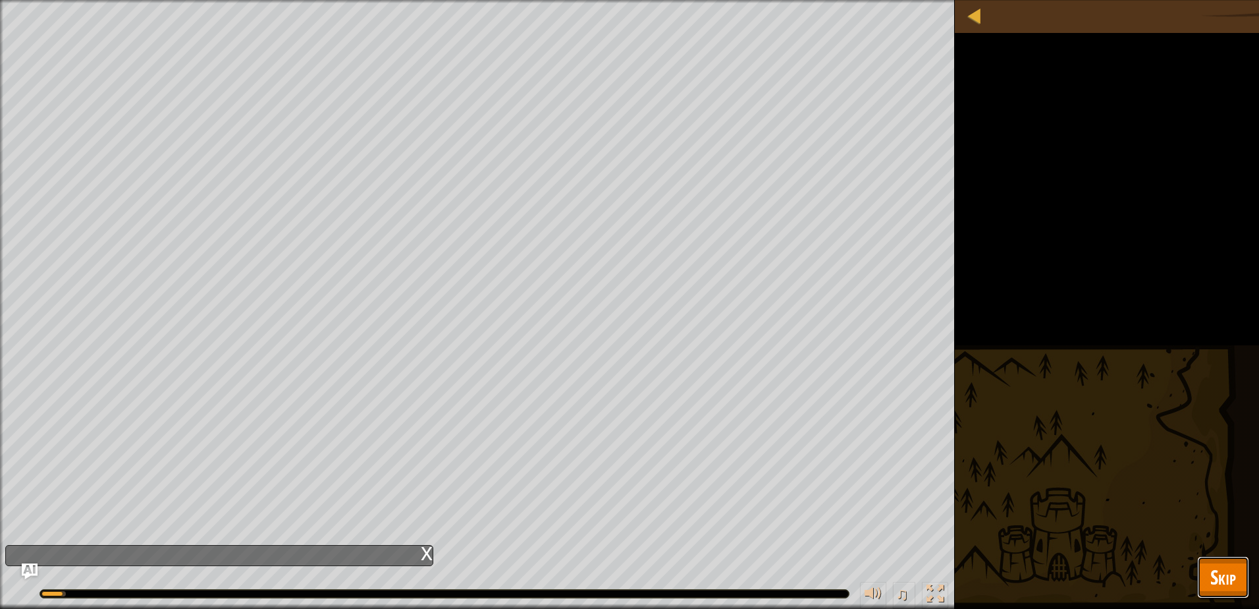
click at [1218, 576] on span "Skip" at bounding box center [1224, 576] width 26 height 27
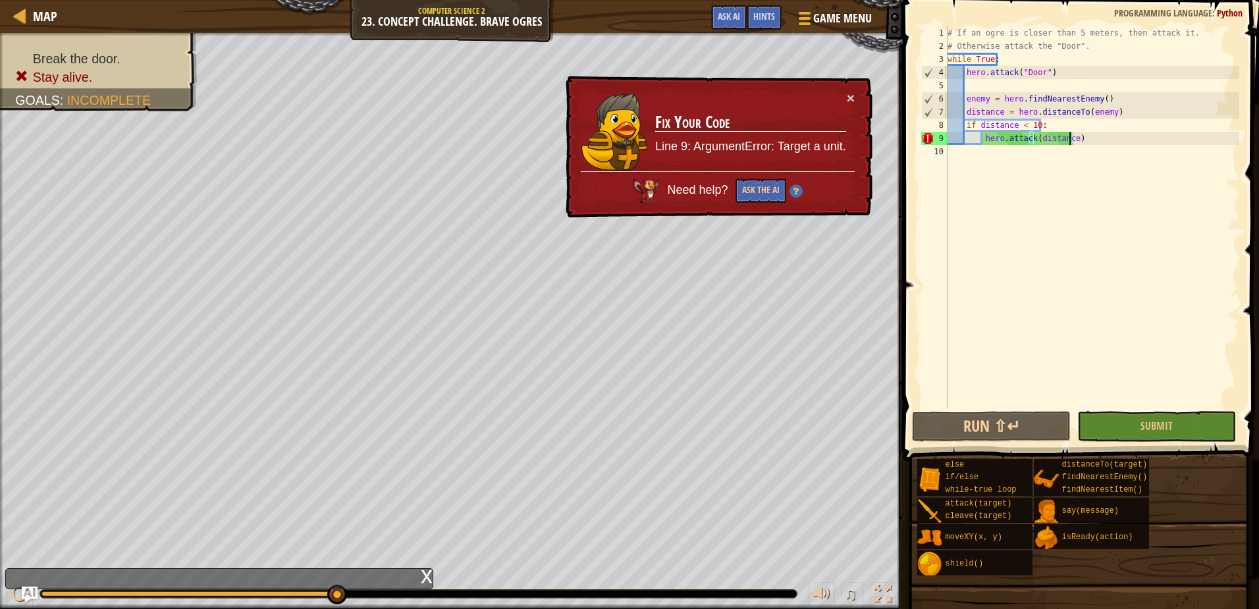
click at [1068, 137] on div "# If an ogre is closer than 5 meters, then attack it. # Otherwise attack the "D…" at bounding box center [1092, 230] width 294 height 408
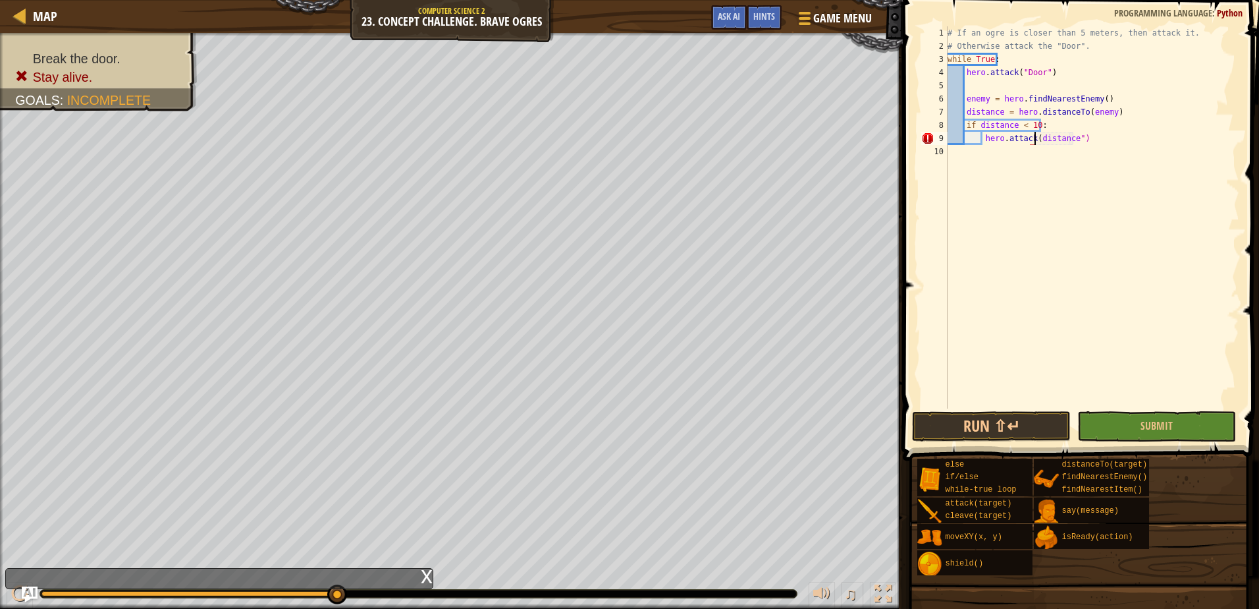
scroll to position [6, 8]
click at [1147, 419] on span "Submit" at bounding box center [1157, 425] width 32 height 14
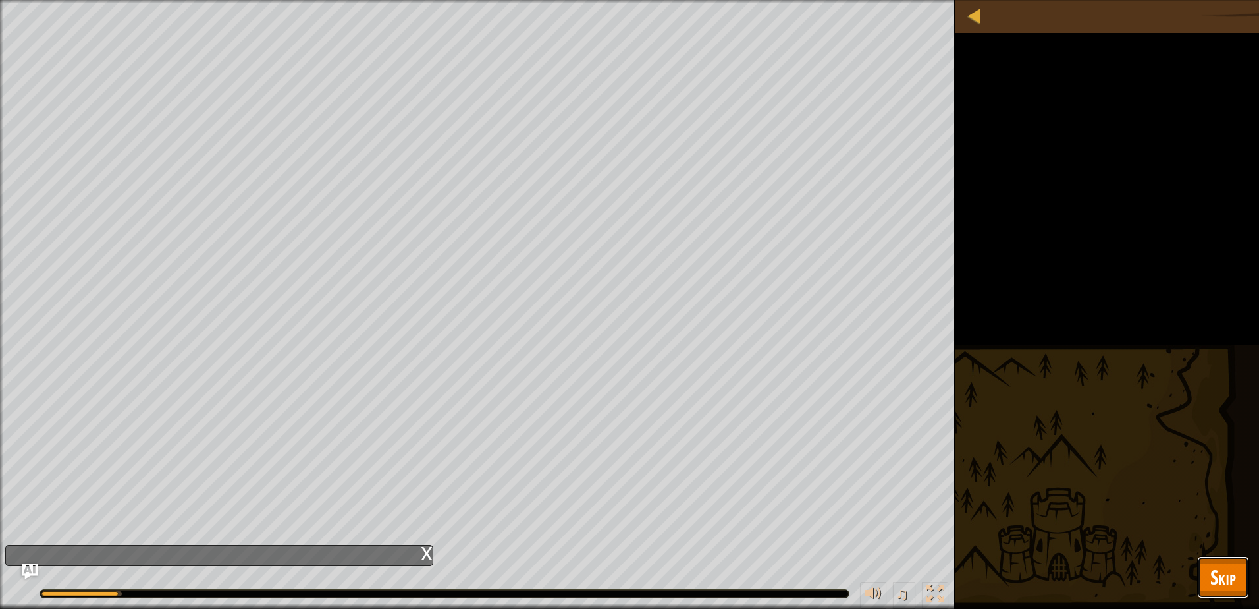
click at [1207, 571] on button "Skip" at bounding box center [1223, 577] width 52 height 42
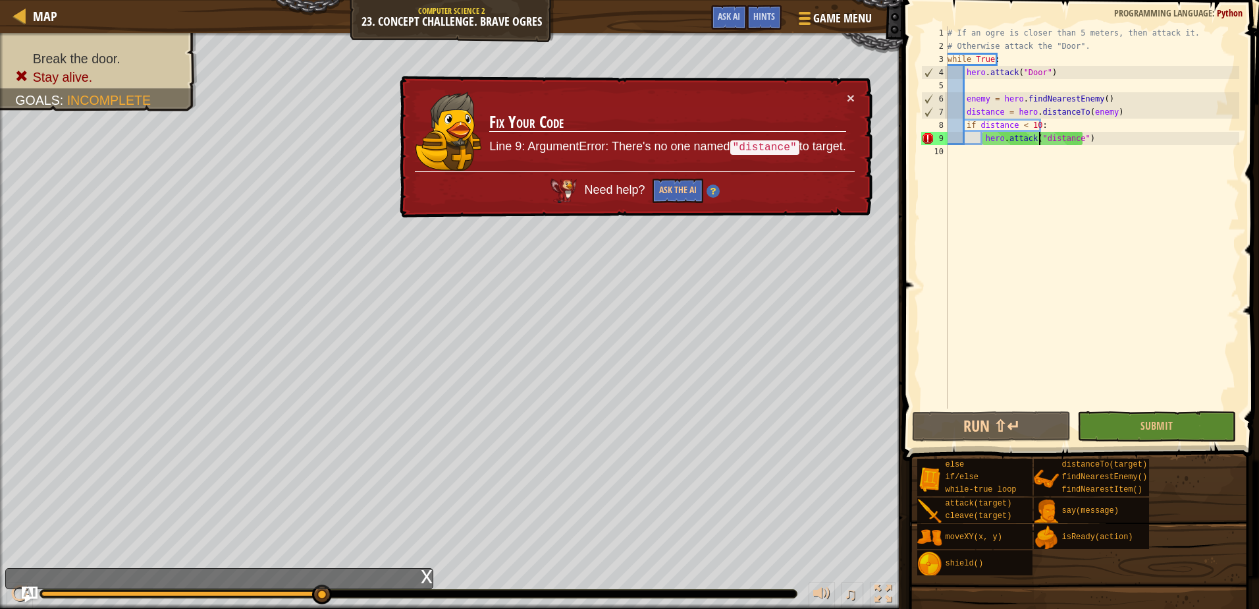
click at [1039, 139] on div "# If an ogre is closer than 5 meters, then attack it. # Otherwise attack the "D…" at bounding box center [1092, 230] width 294 height 408
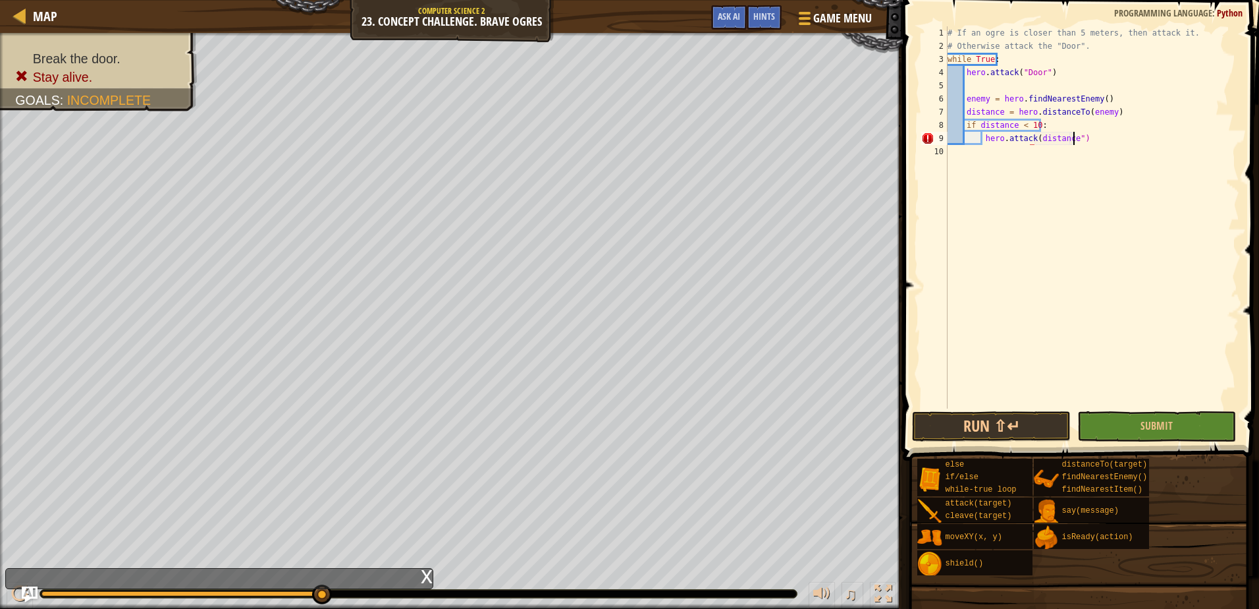
click at [1072, 142] on div "# If an ogre is closer than 5 meters, then attack it. # Otherwise attack the "D…" at bounding box center [1092, 230] width 294 height 408
type textarea "hero.attack(distance)"
click at [1139, 155] on div "distance press enter hero. distance To press enter" at bounding box center [1134, 177] width 249 height 63
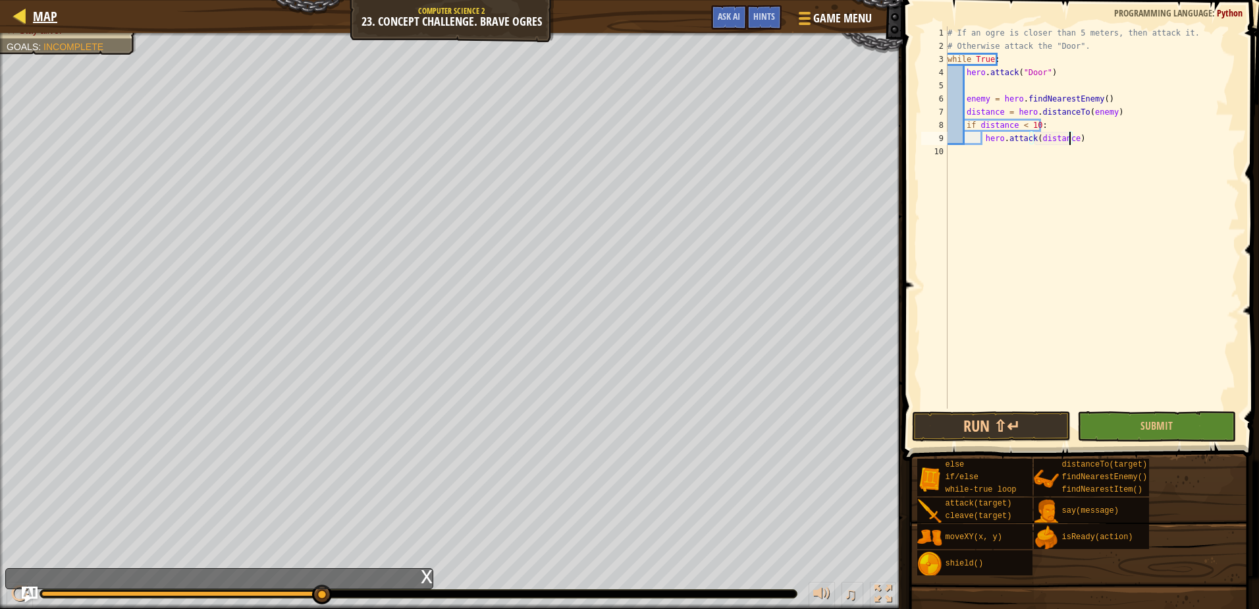
click at [51, 3] on div "Map" at bounding box center [41, 16] width 31 height 33
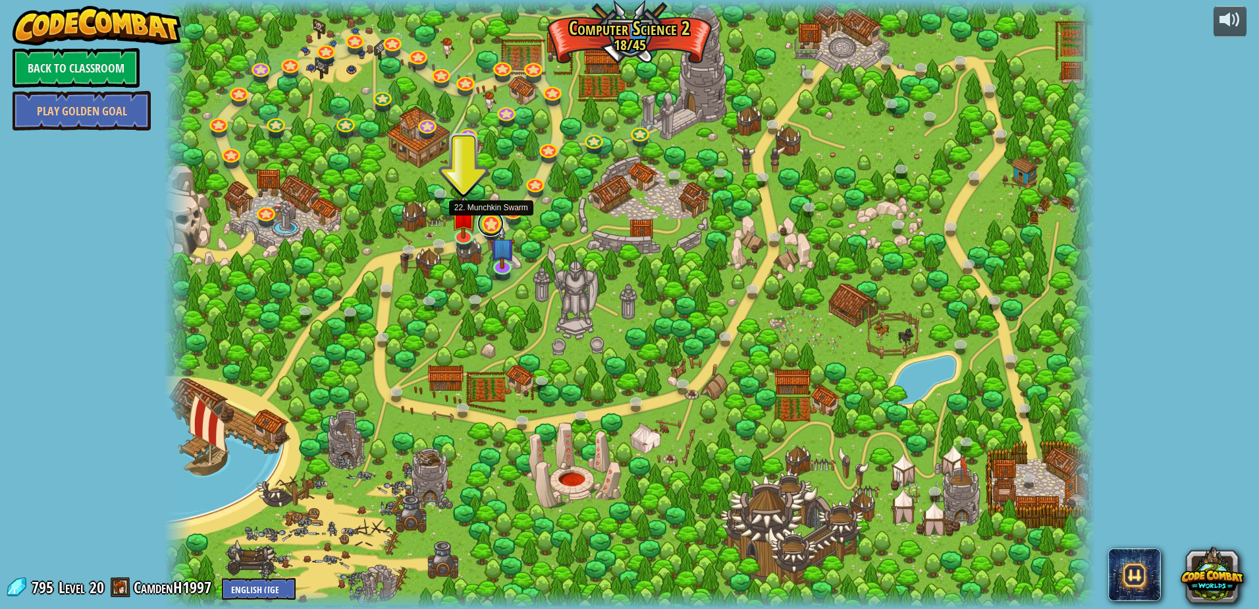
click at [486, 221] on link at bounding box center [491, 223] width 26 height 26
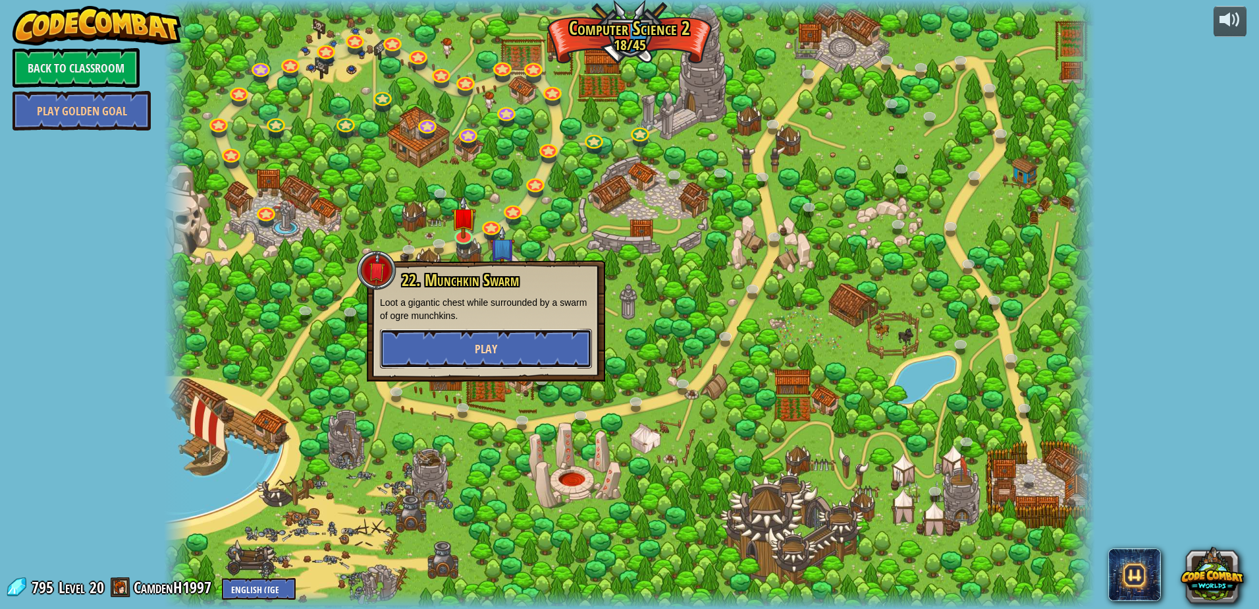
click at [514, 336] on button "Play" at bounding box center [486, 349] width 212 height 40
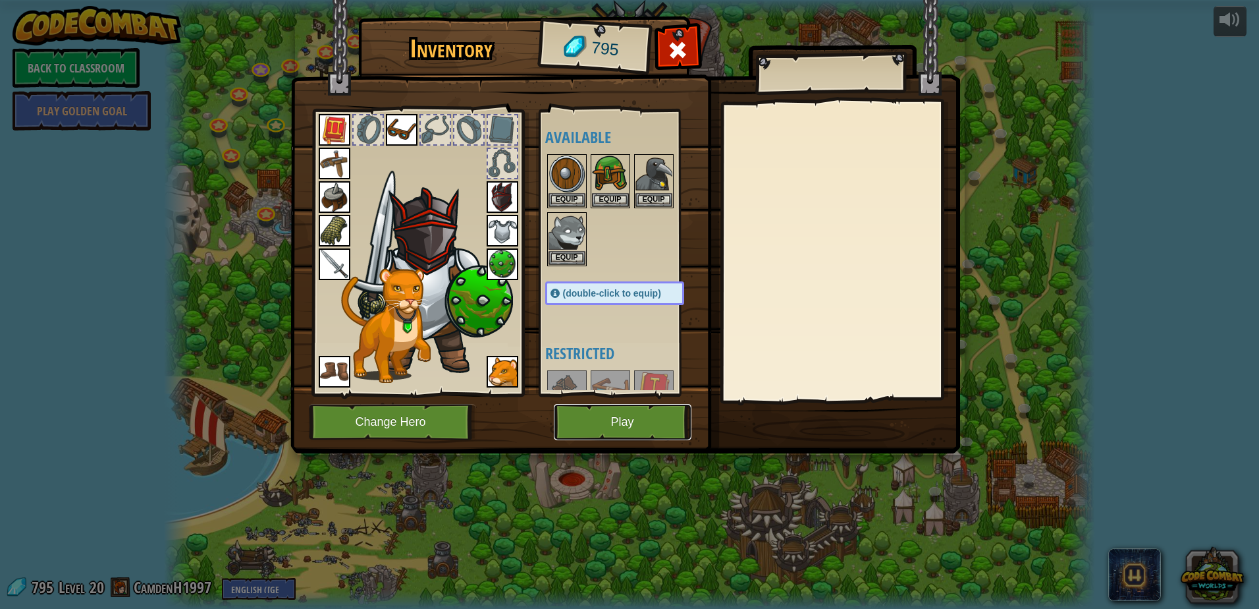
click at [598, 420] on button "Play" at bounding box center [623, 422] width 138 height 36
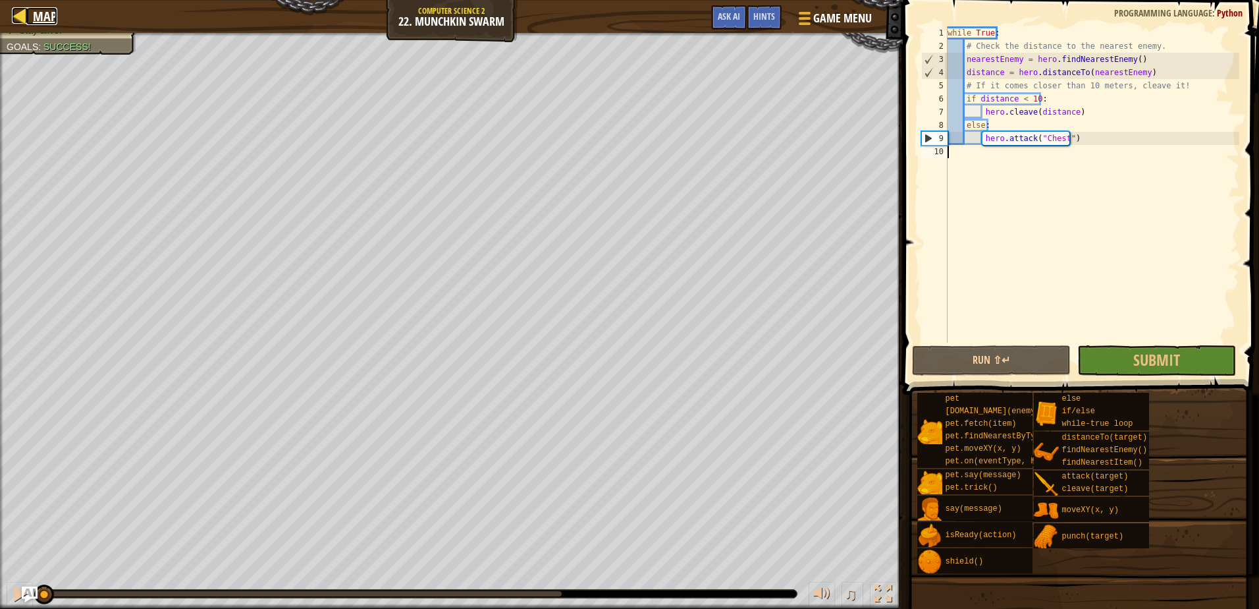
click at [36, 18] on span "Map" at bounding box center [45, 16] width 24 height 18
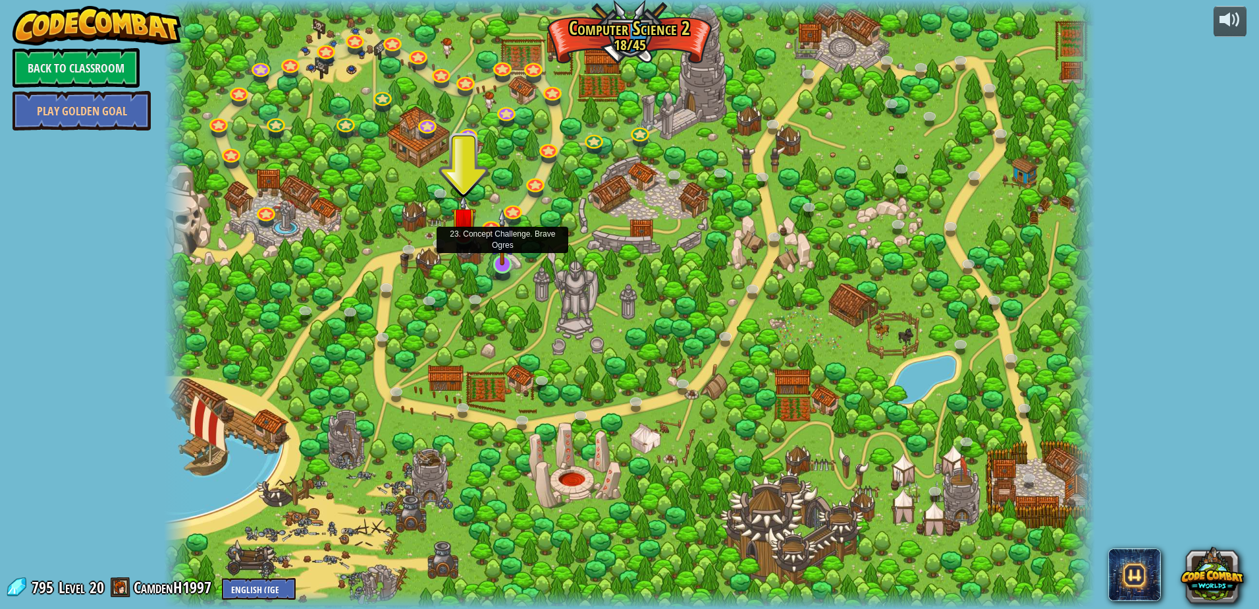
click at [494, 256] on img at bounding box center [502, 237] width 25 height 57
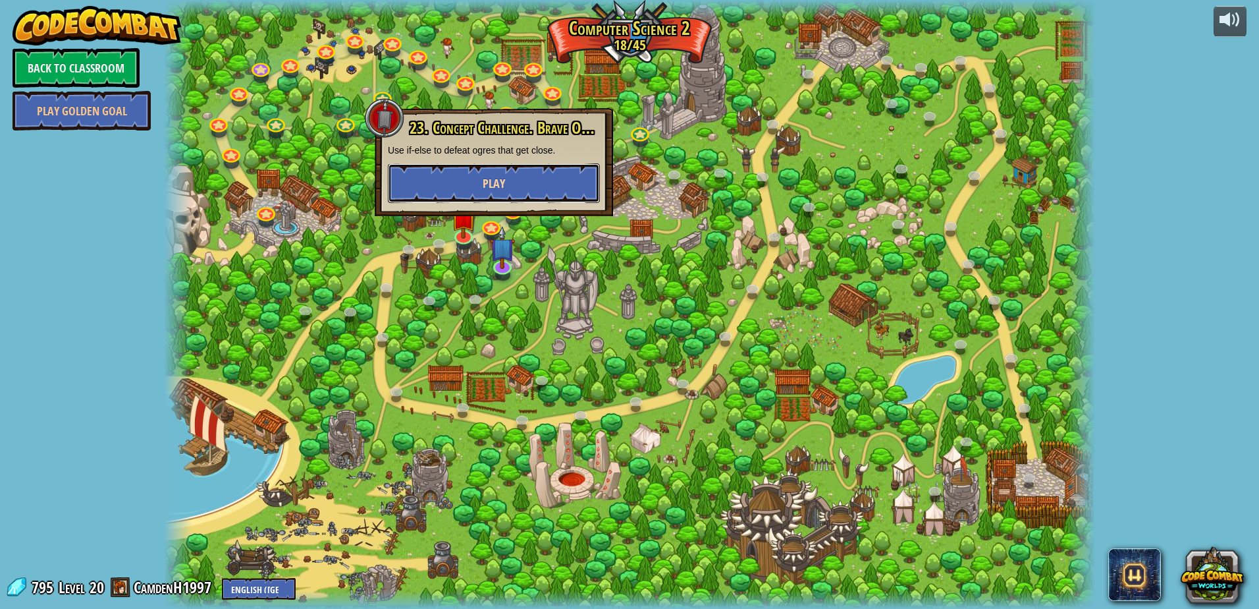
click at [518, 188] on button "Play" at bounding box center [494, 183] width 212 height 40
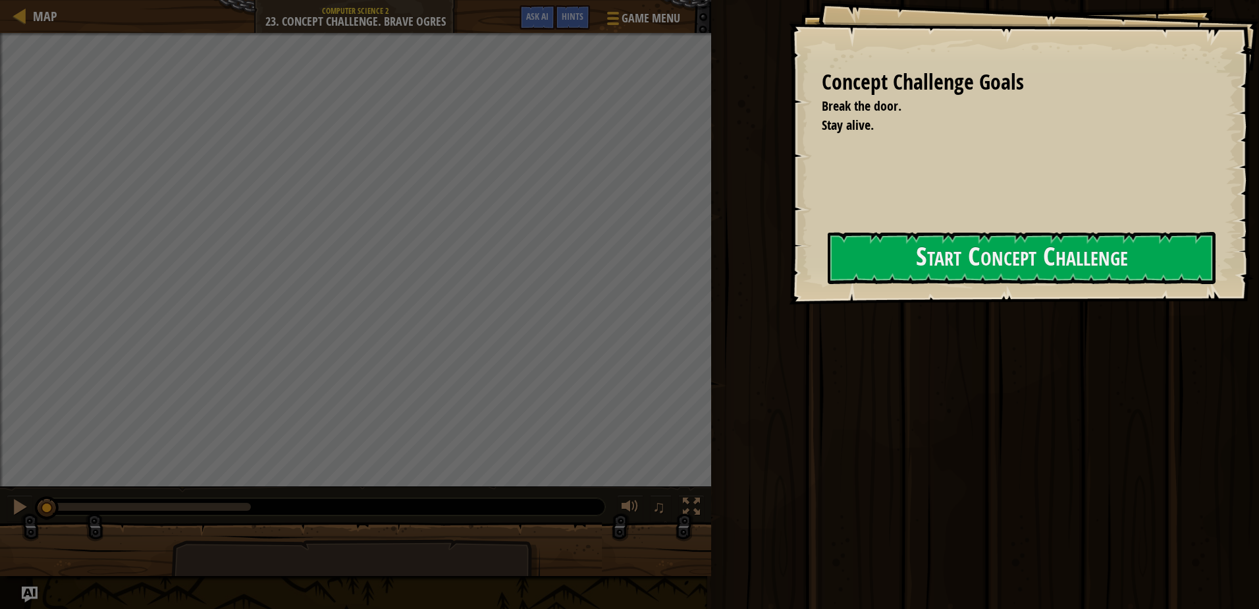
click at [849, 217] on div "Concept Challenge Goals Break the door. Stay alive. Start Concept Challenge Err…" at bounding box center [1024, 152] width 470 height 304
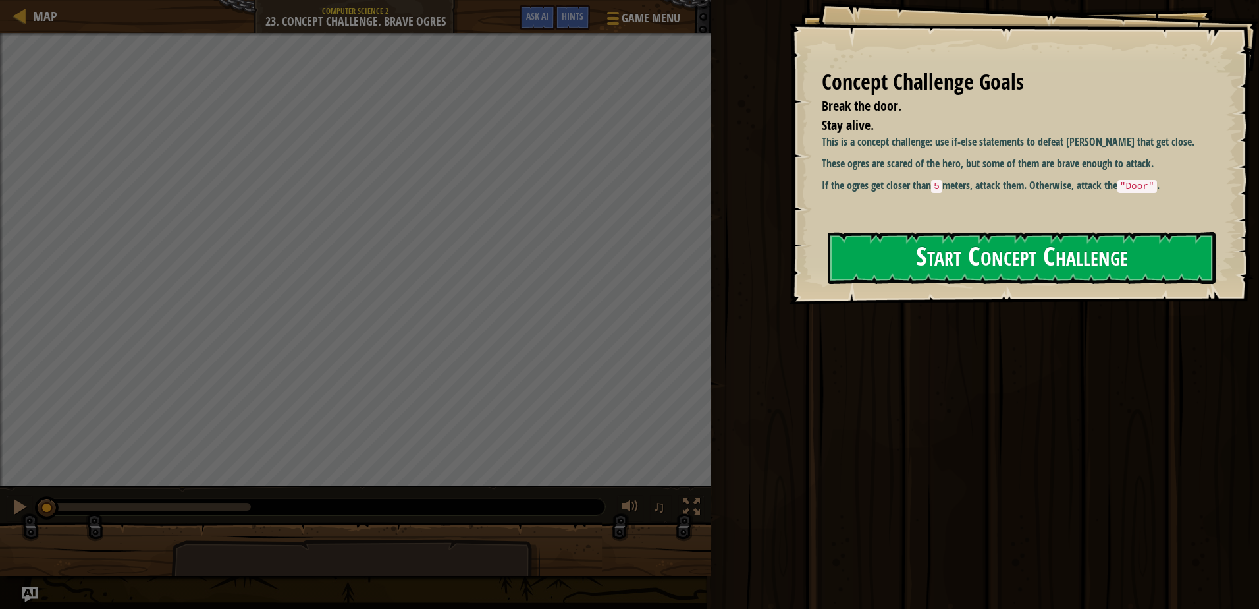
click at [913, 247] on button "Start Concept Challenge" at bounding box center [1022, 258] width 388 height 52
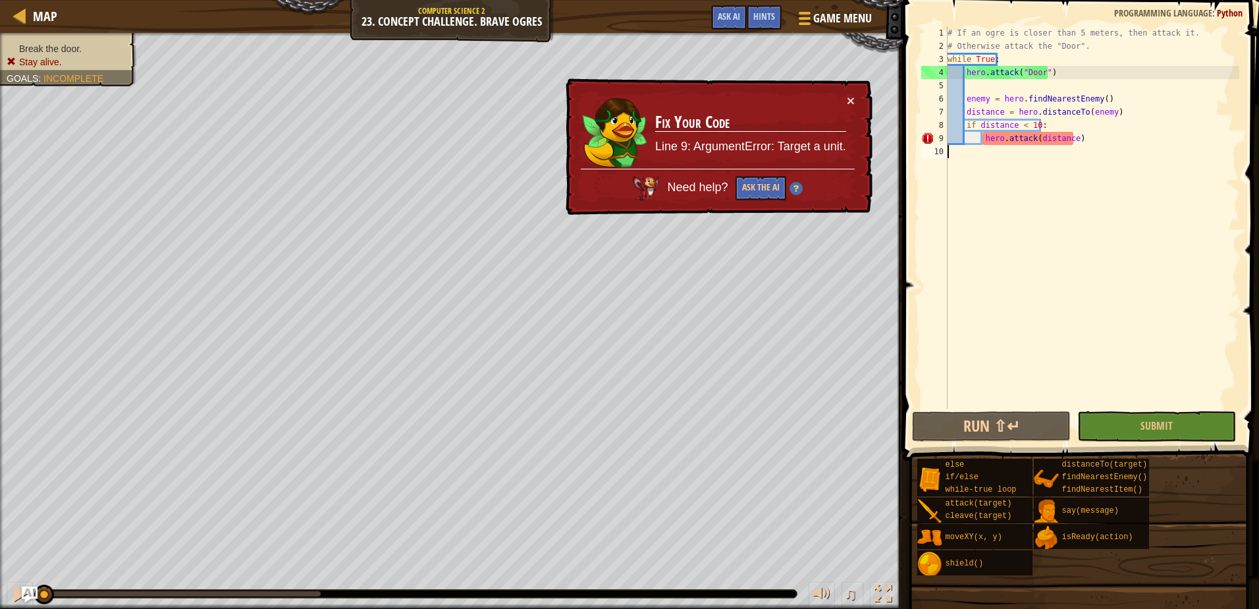
click at [1058, 138] on div "# If an ogre is closer than 5 meters, then attack it. # Otherwise attack the "D…" at bounding box center [1092, 230] width 294 height 408
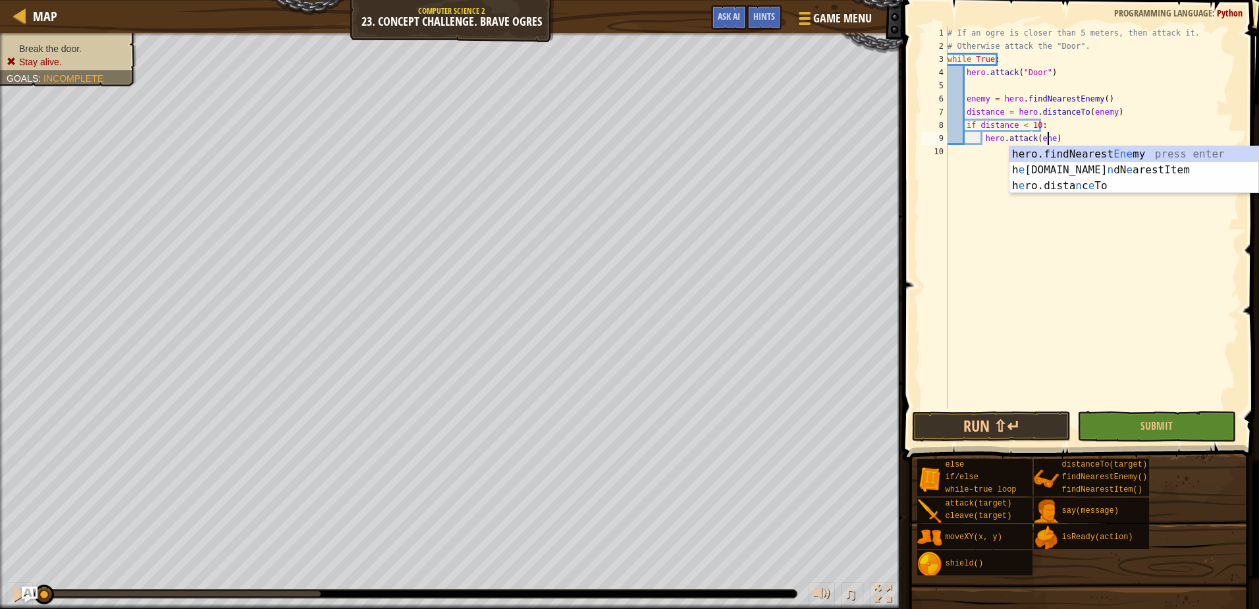
scroll to position [6, 9]
type textarea "hero.attack(enemy)"
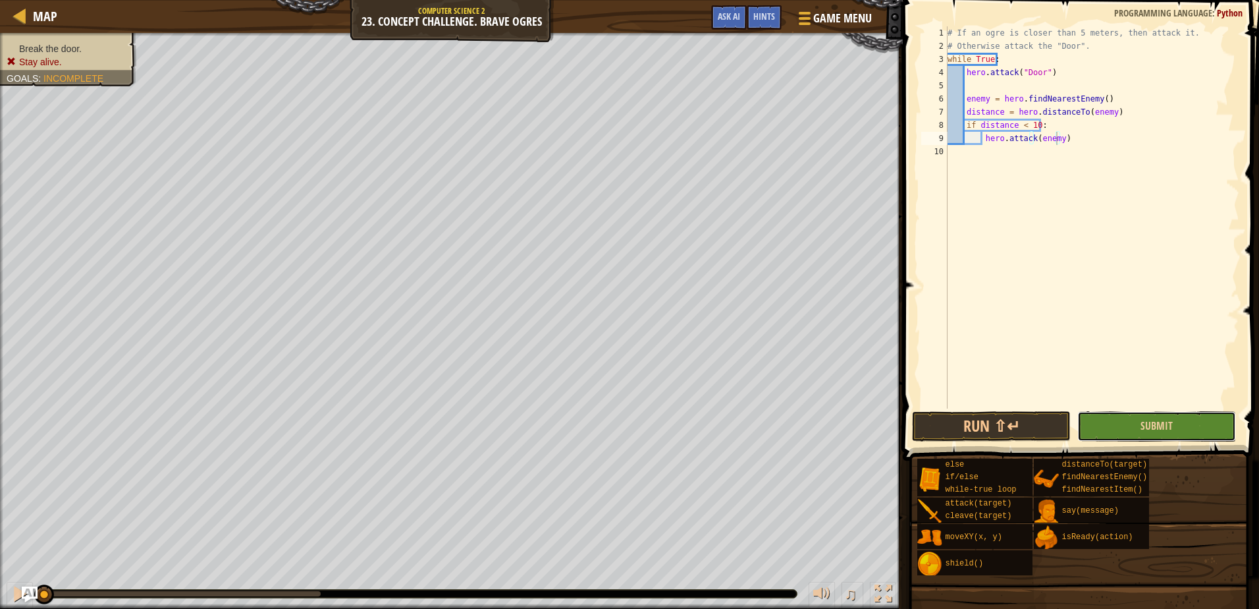
click at [1140, 426] on button "Submit" at bounding box center [1157, 426] width 159 height 30
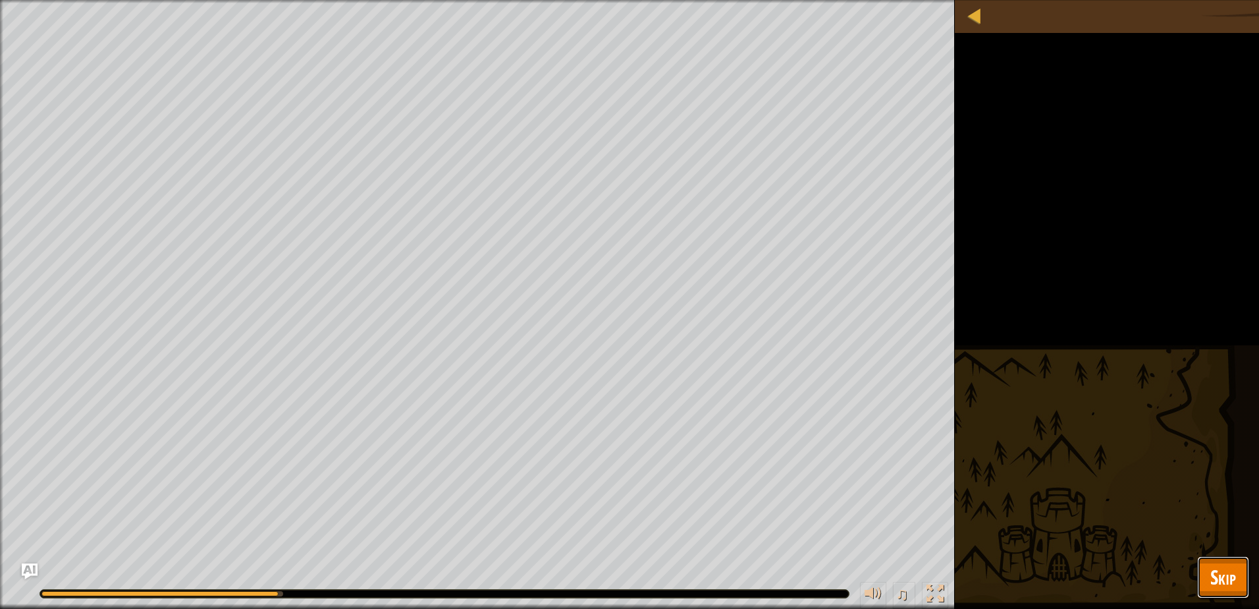
click at [1214, 584] on span "Skip" at bounding box center [1224, 576] width 26 height 27
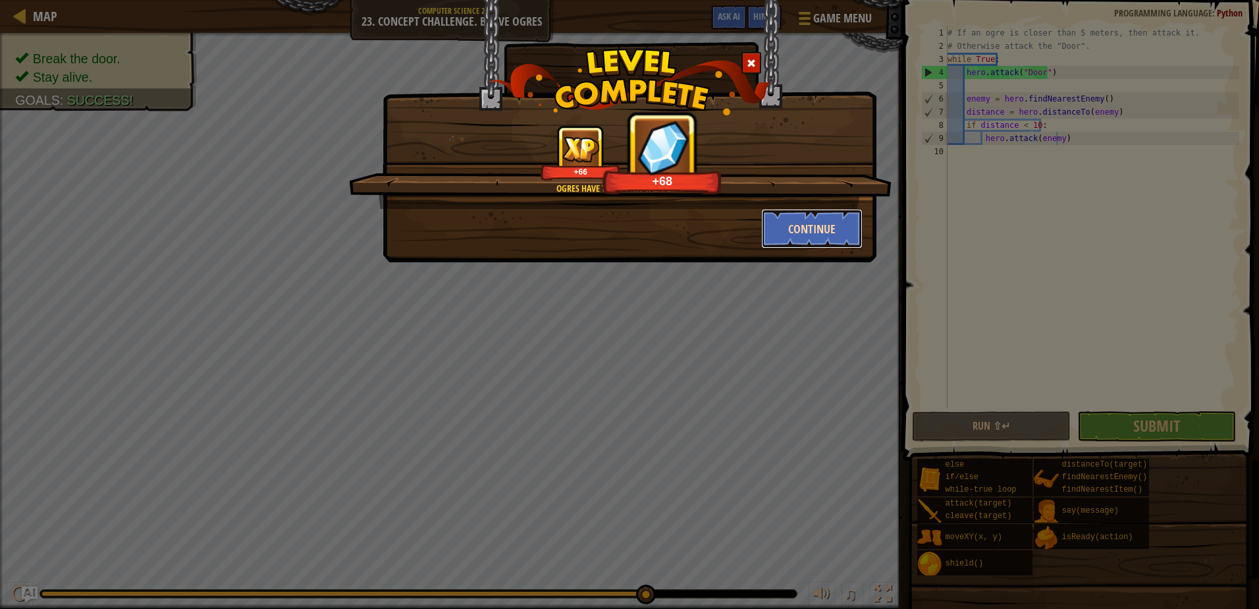
click at [831, 213] on button "Continue" at bounding box center [812, 229] width 102 height 40
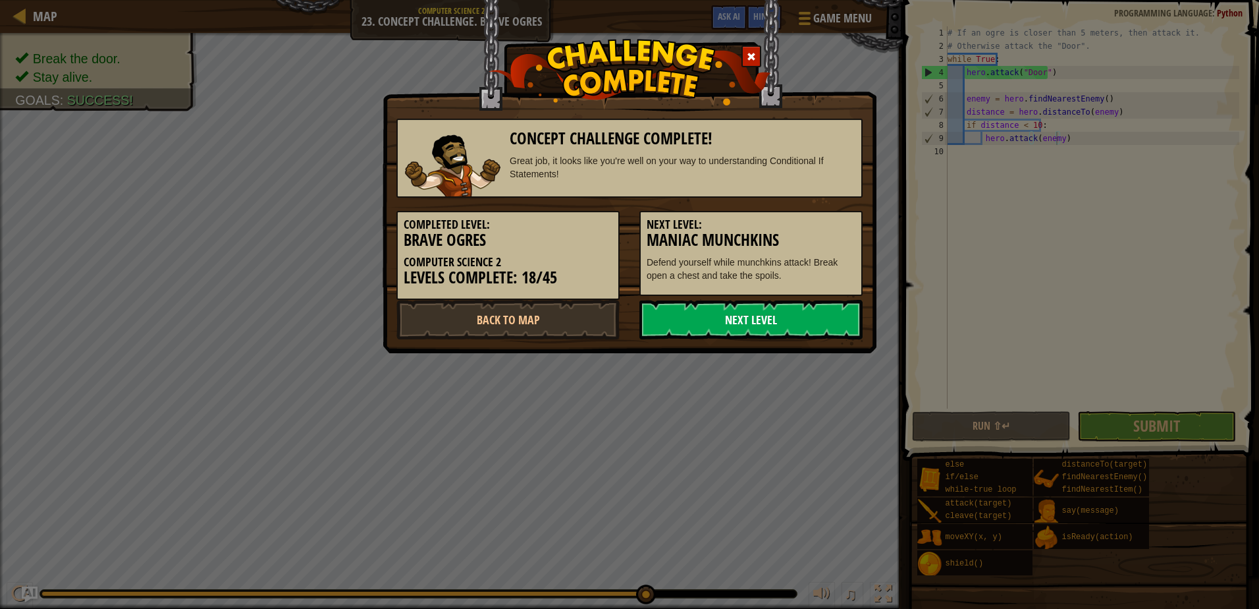
click at [765, 327] on link "Next Level" at bounding box center [751, 320] width 223 height 40
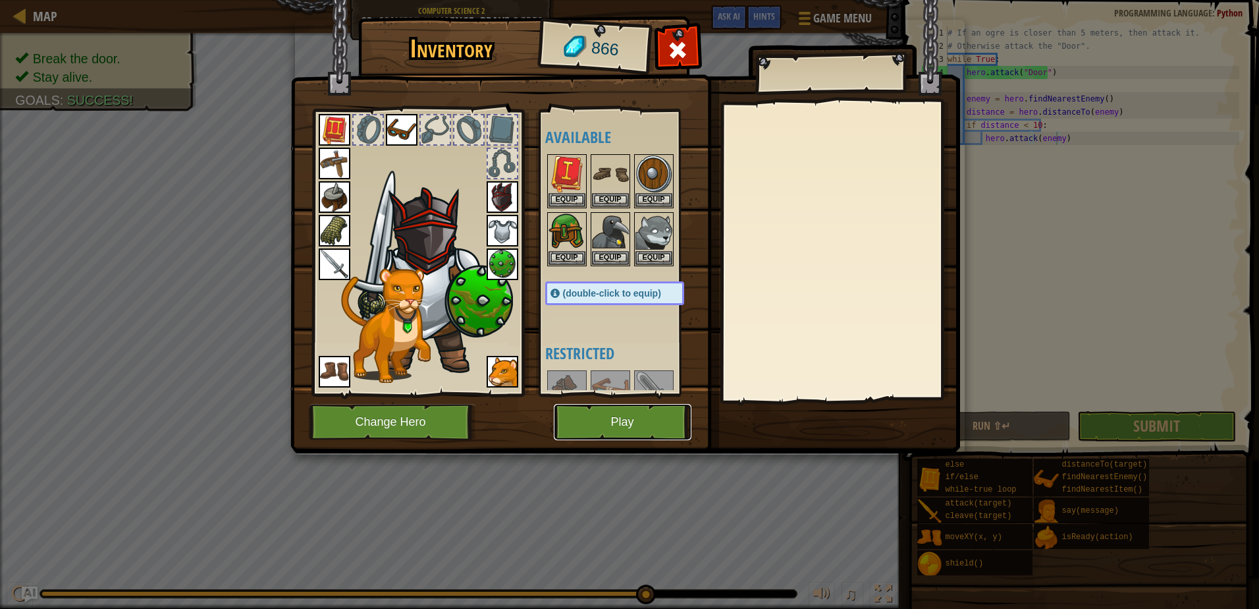
click at [597, 424] on button "Play" at bounding box center [623, 422] width 138 height 36
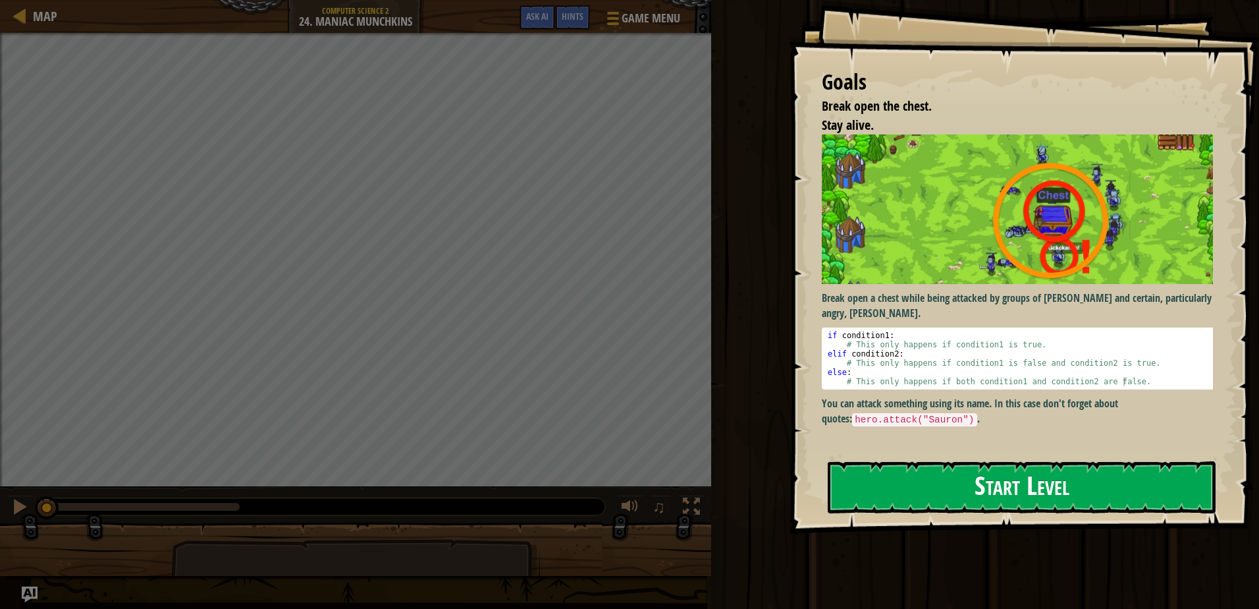
click at [995, 486] on button "Start Level" at bounding box center [1022, 487] width 388 height 52
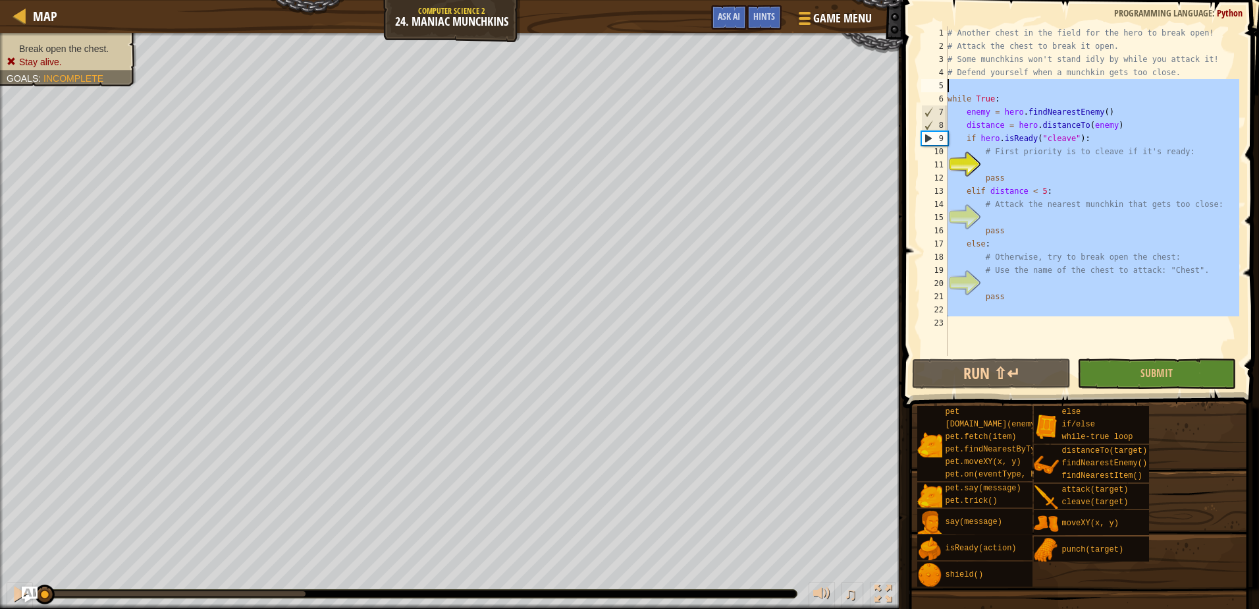
click at [852, 90] on div "Map Computer Science 2 24. Maniac Munchkins Game Menu Done Hints Ask AI 1 ההההה…" at bounding box center [629, 304] width 1259 height 609
type textarea "while True:"
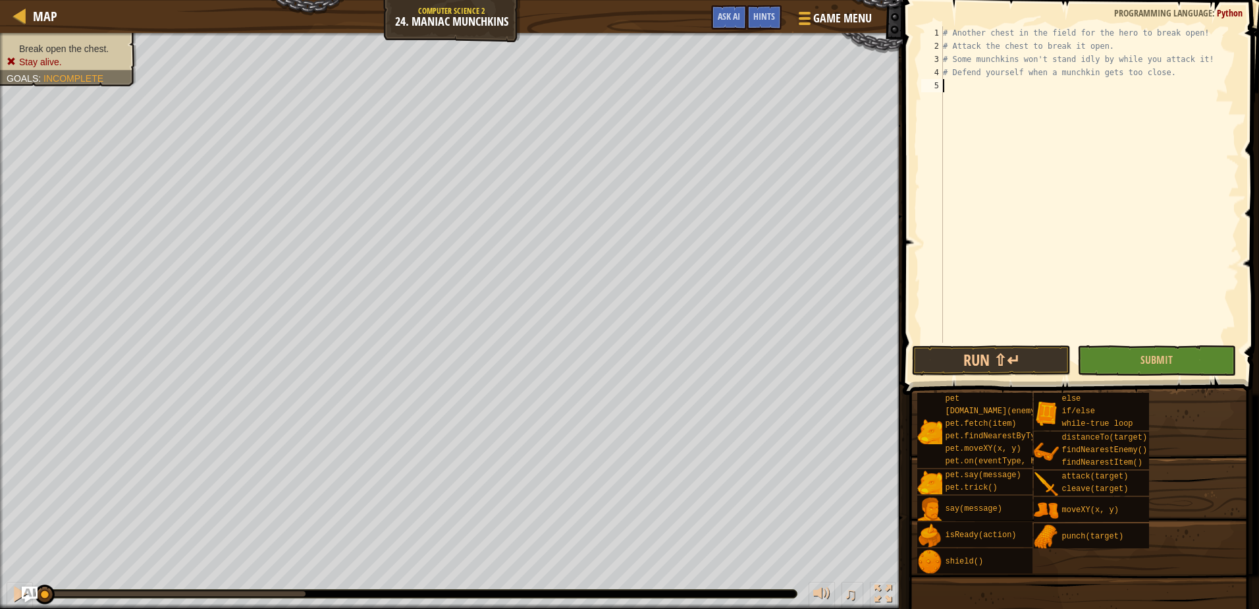
type textarea "w"
click at [958, 107] on div "w hile-true loop press enter" at bounding box center [1065, 117] width 249 height 47
type textarea "hero.attack("Chest")"
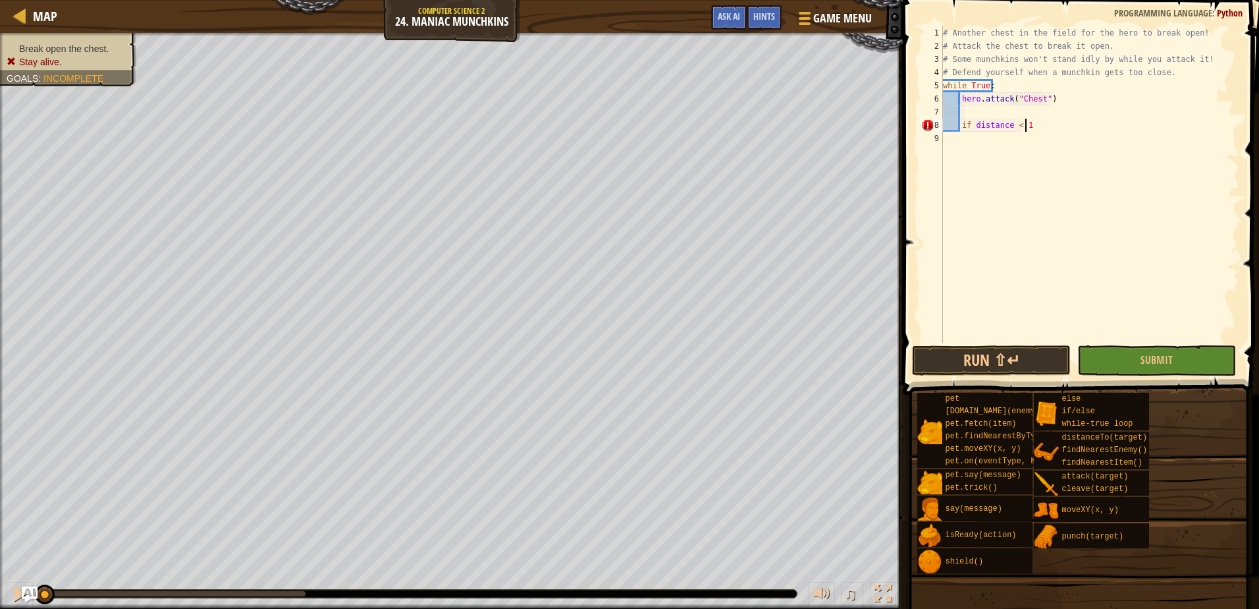
scroll to position [6, 7]
type textarea "if distance < 10:"
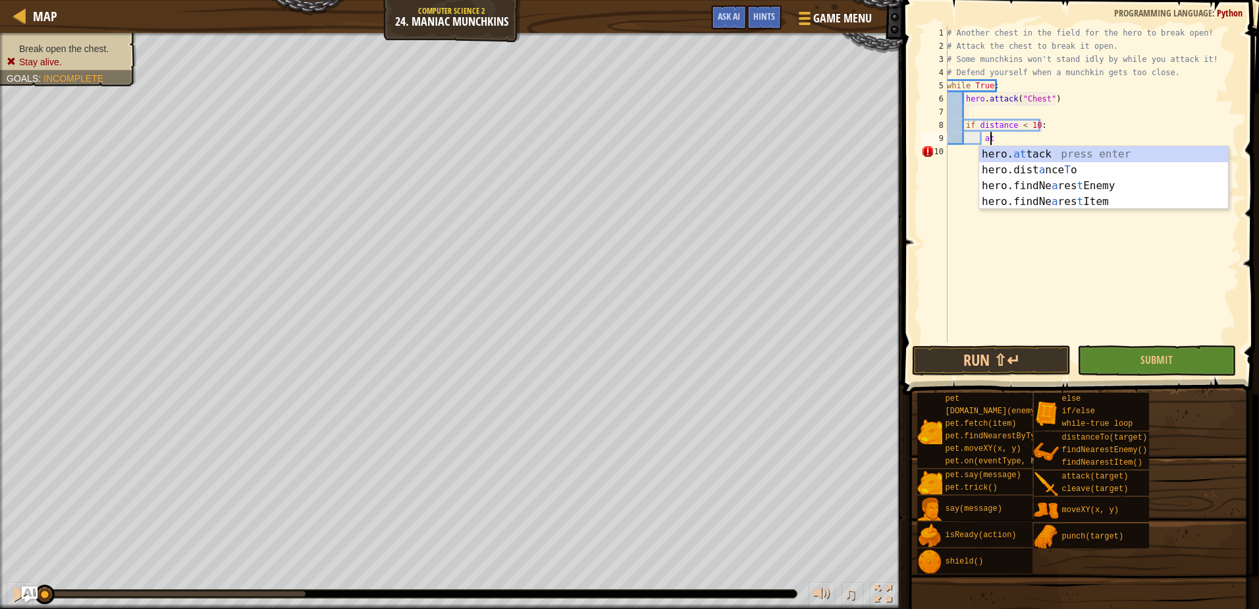
scroll to position [6, 3]
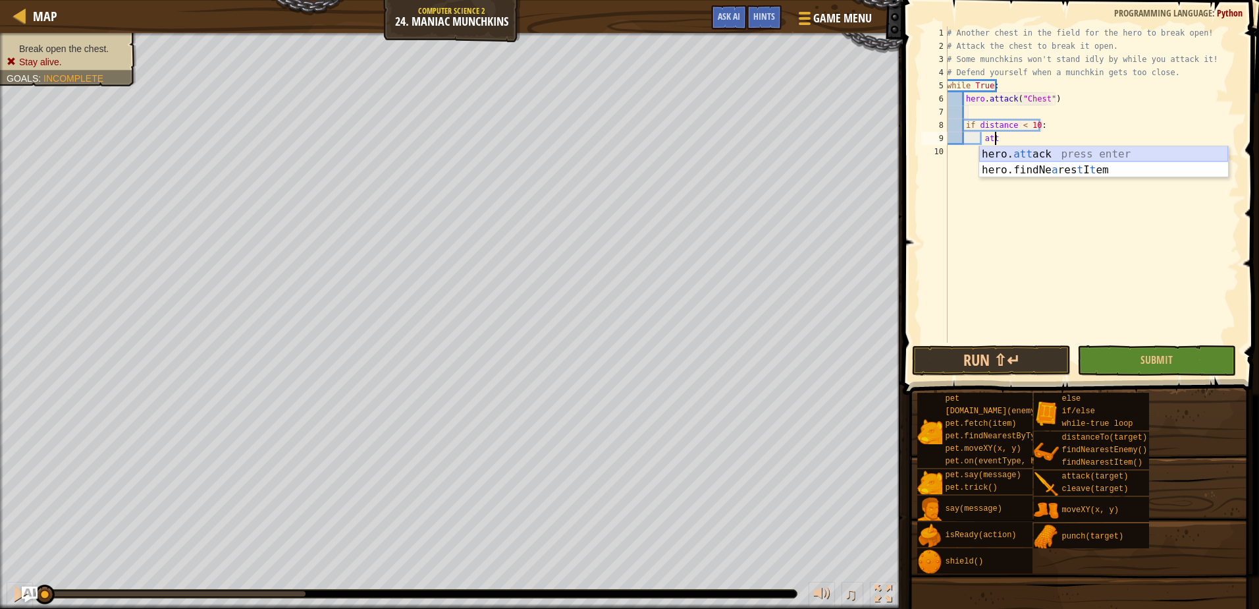
click at [1080, 158] on div "hero. att ack press enter hero.findNe a res t I t em press enter" at bounding box center [1103, 177] width 249 height 63
type textarea "hero.attack(enemy)"
click at [1120, 365] on button "Submit" at bounding box center [1157, 360] width 159 height 30
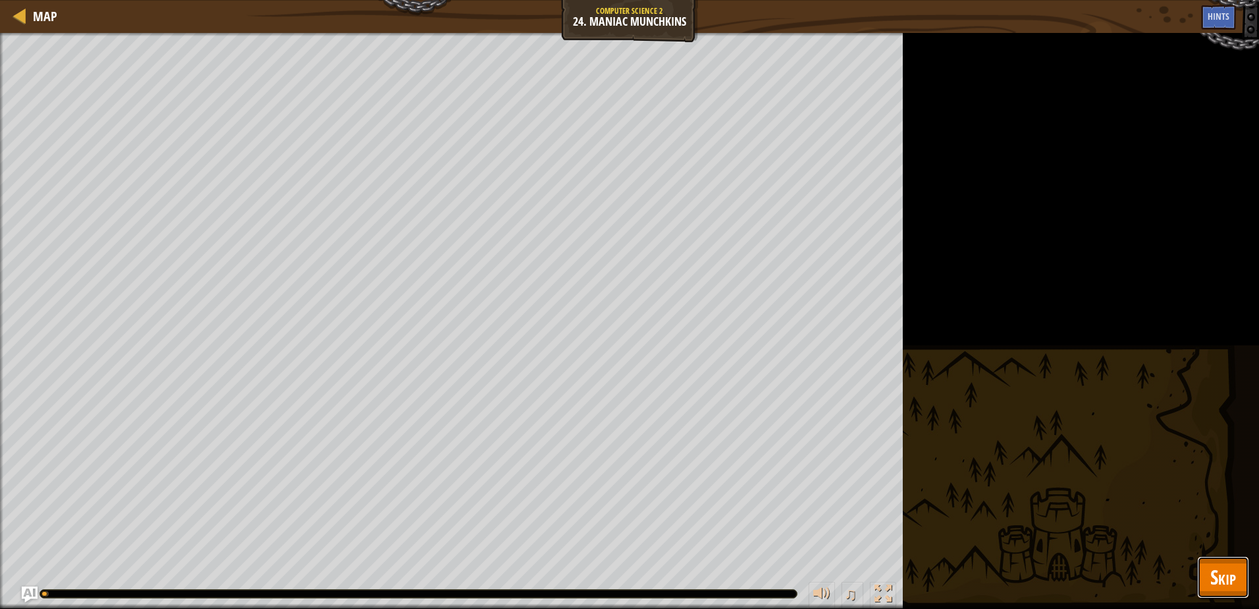
click at [1224, 578] on span "Skip" at bounding box center [1224, 576] width 26 height 27
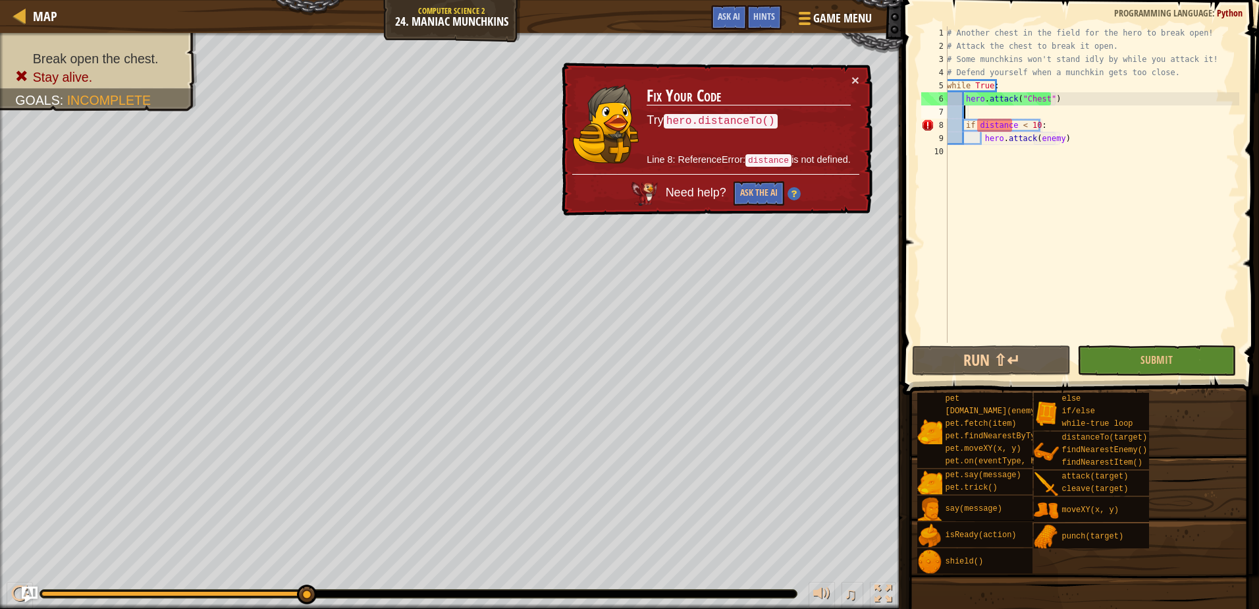
click at [1099, 113] on div "# Another chest in the field for the hero to break open! # Attack the chest to …" at bounding box center [1092, 197] width 295 height 343
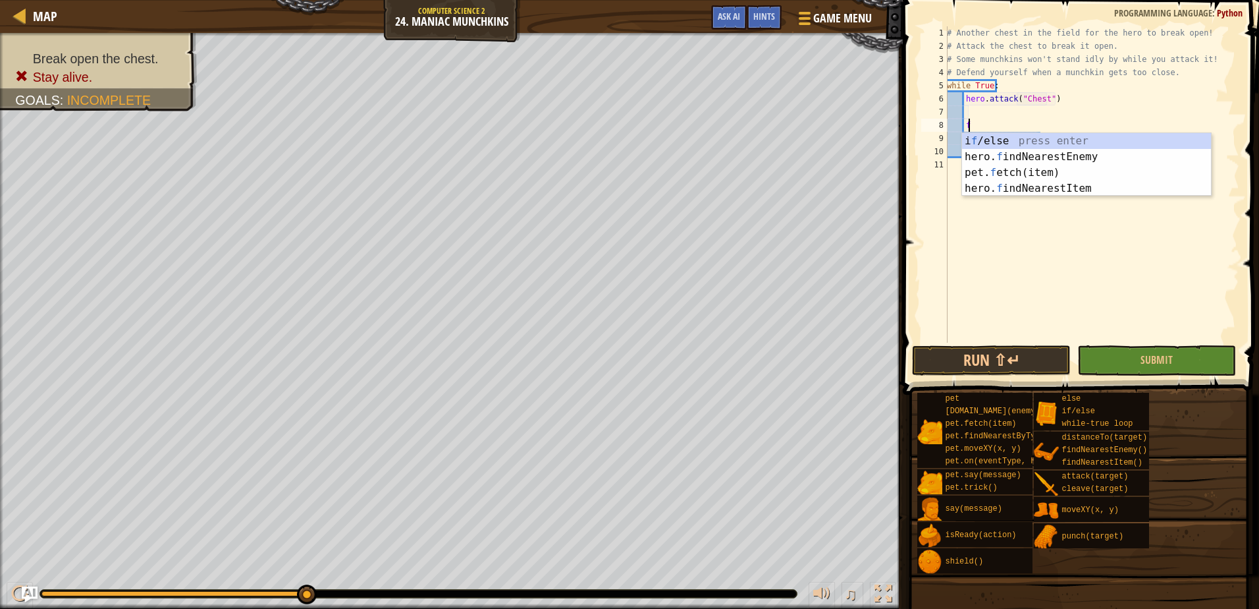
scroll to position [6, 1]
type textarea "fi"
click at [1056, 144] on div "hero. fi ndNearestEnemy press enter hero. fi ndNearestItem press enter pet. f e…" at bounding box center [1086, 172] width 249 height 79
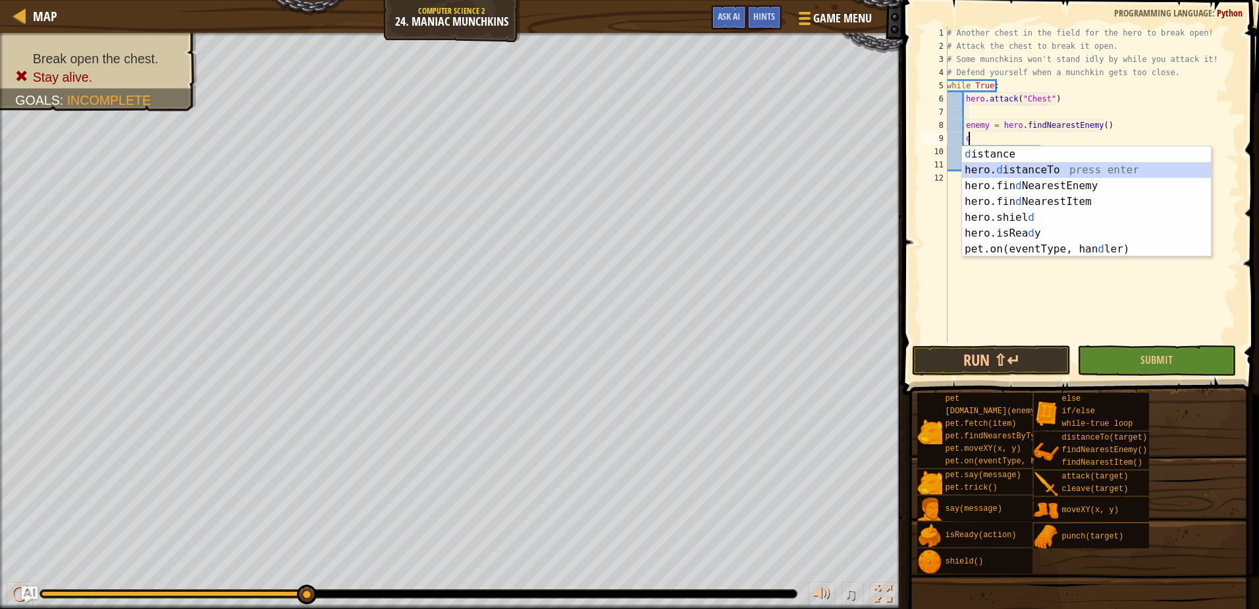
click at [1053, 170] on div "d istance press enter hero. d istanceTo press enter hero.fin d NearestEnemy pre…" at bounding box center [1086, 217] width 249 height 142
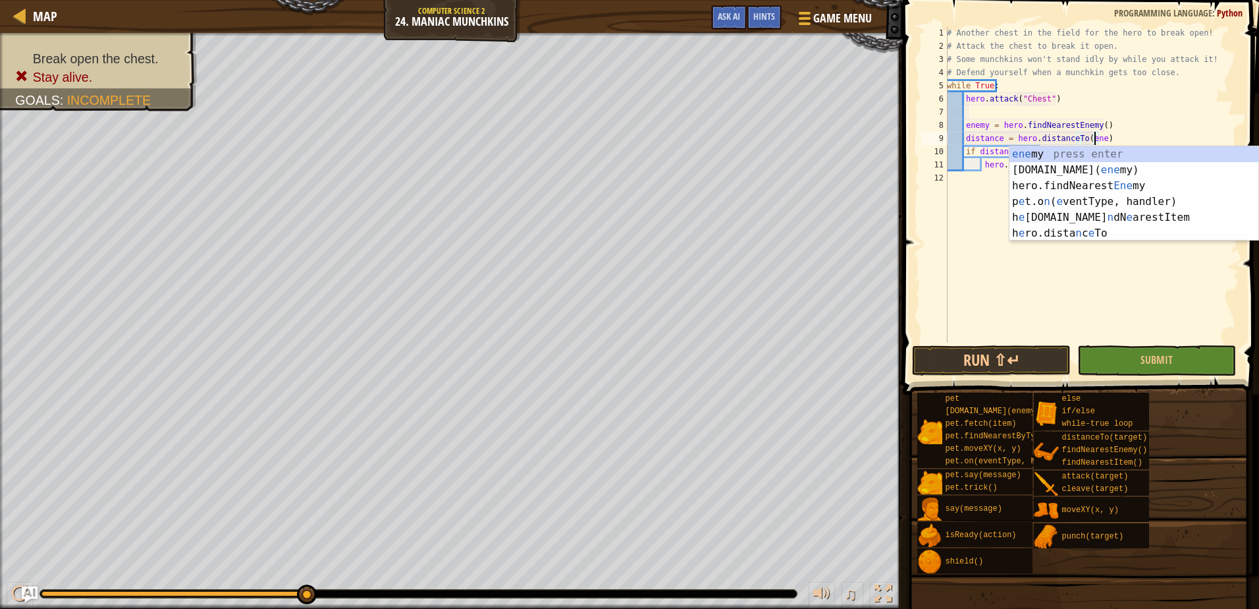
scroll to position [6, 13]
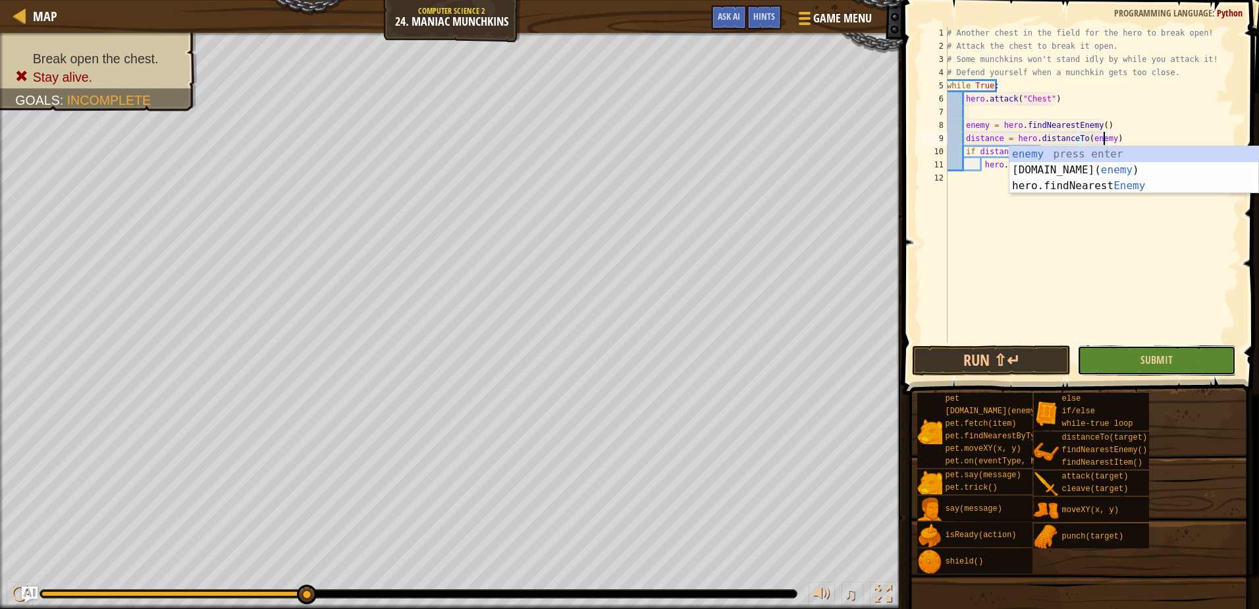
click at [1184, 360] on button "Submit" at bounding box center [1157, 360] width 159 height 30
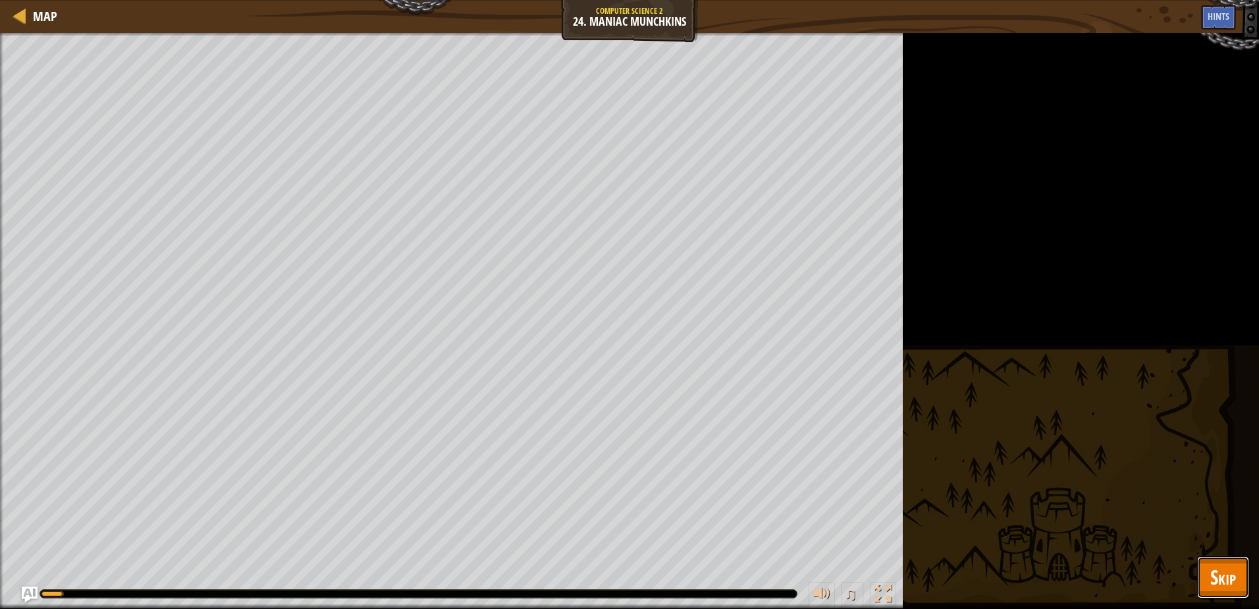
click at [1222, 569] on span "Skip" at bounding box center [1224, 576] width 26 height 27
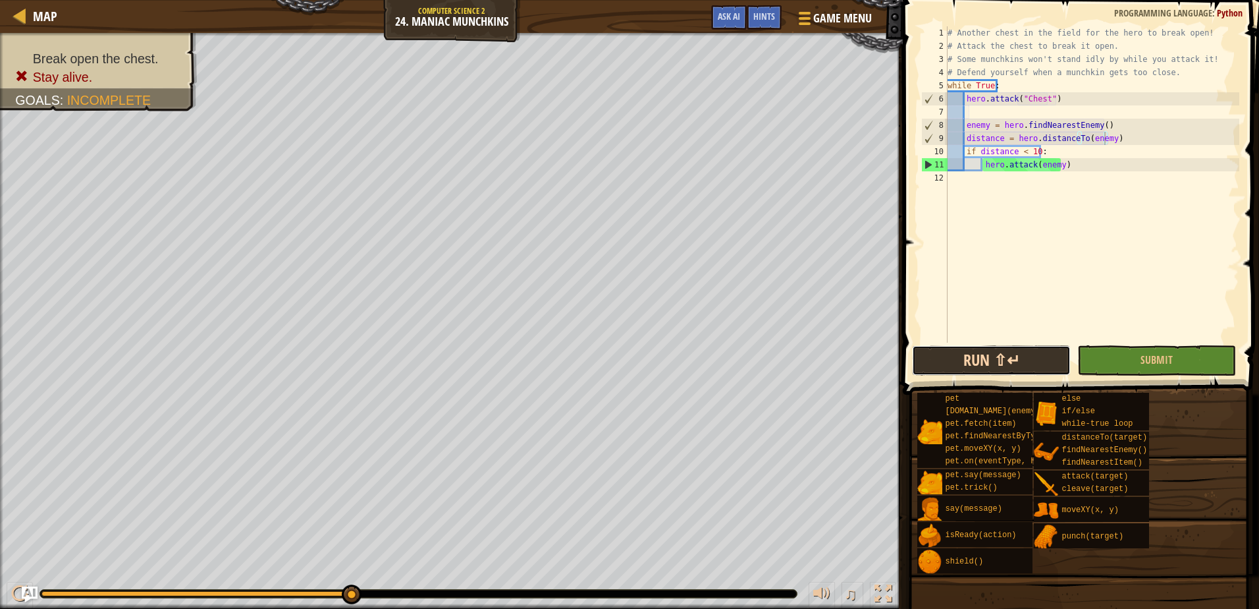
click at [997, 350] on button "Run ⇧↵" at bounding box center [991, 360] width 159 height 30
drag, startPoint x: 1051, startPoint y: 161, endPoint x: 981, endPoint y: 168, distance: 69.5
click at [981, 168] on div "# Another chest in the field for the hero to break open! # Attack the chest to …" at bounding box center [1092, 197] width 294 height 343
type textarea "hero.attack(enemy)"
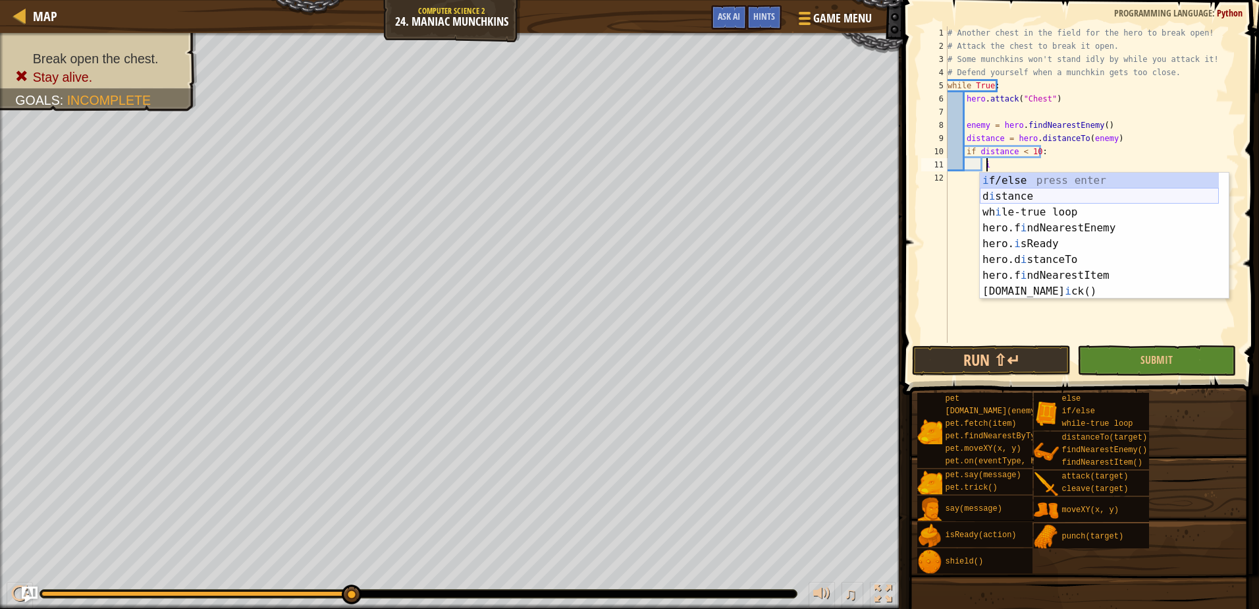
scroll to position [6, 3]
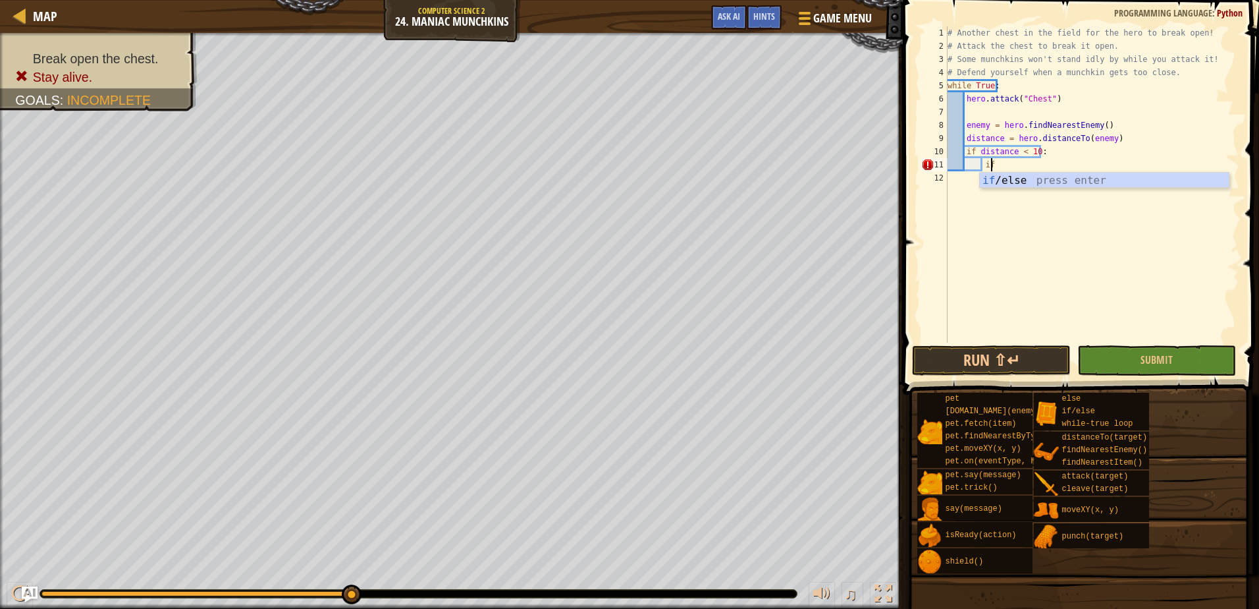
type textarea "i"
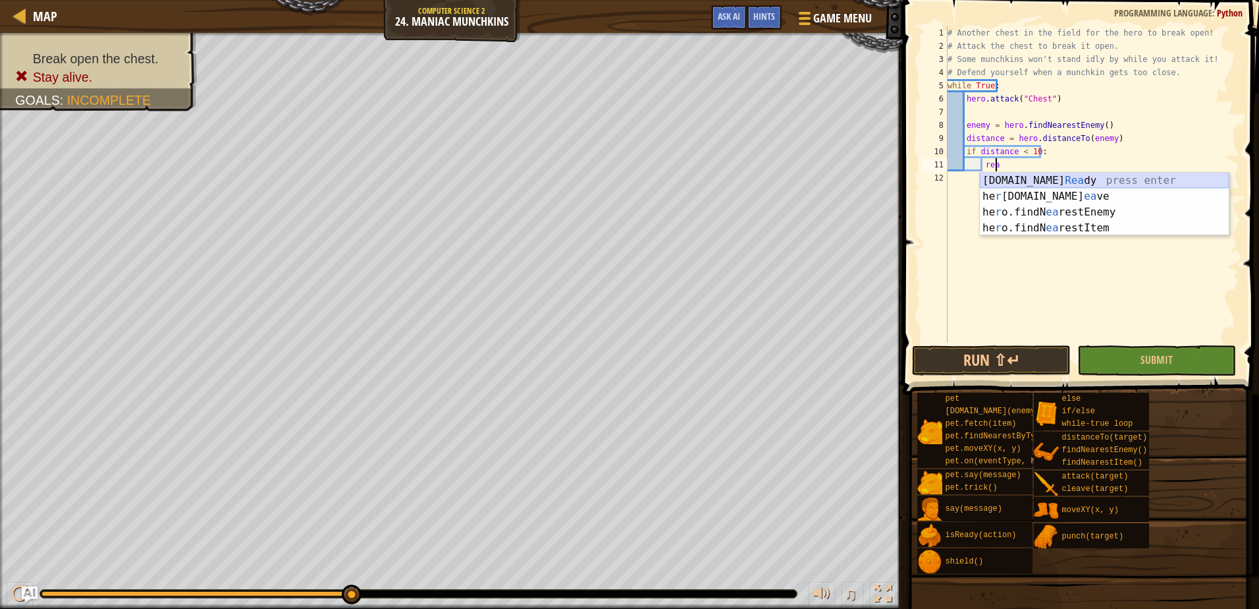
click at [1031, 185] on div "[DOMAIN_NAME] [PERSON_NAME] press enter he r [DOMAIN_NAME] ea ve press enter he…" at bounding box center [1104, 220] width 249 height 95
type textarea "ready = hero.isReady("cleave")"
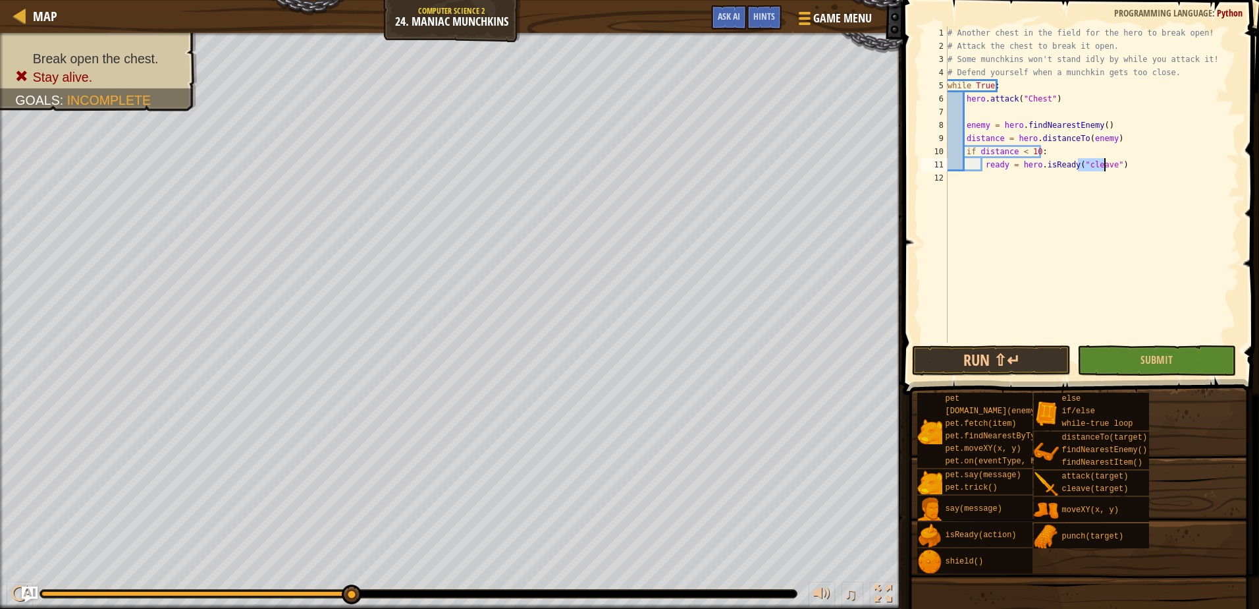
click at [1134, 167] on div "# Another chest in the field for the hero to break open! # Attack the chest to …" at bounding box center [1092, 197] width 294 height 343
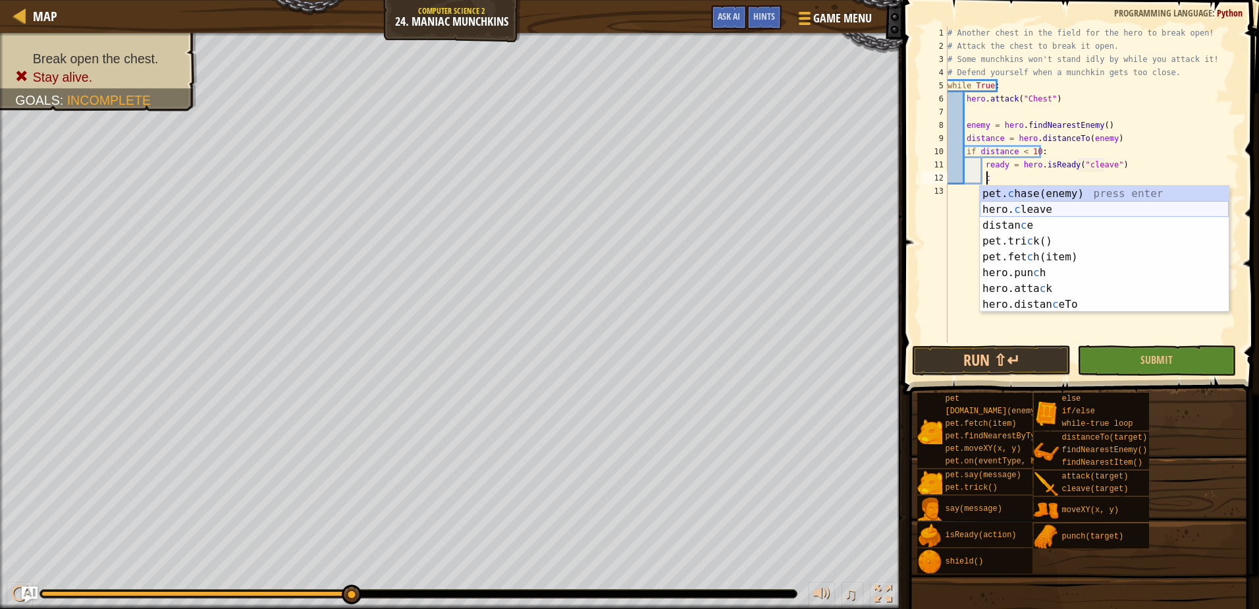
click at [1082, 208] on div "pet. c hase(enemy) press enter hero. c leave press enter distan c e press enter…" at bounding box center [1104, 265] width 249 height 158
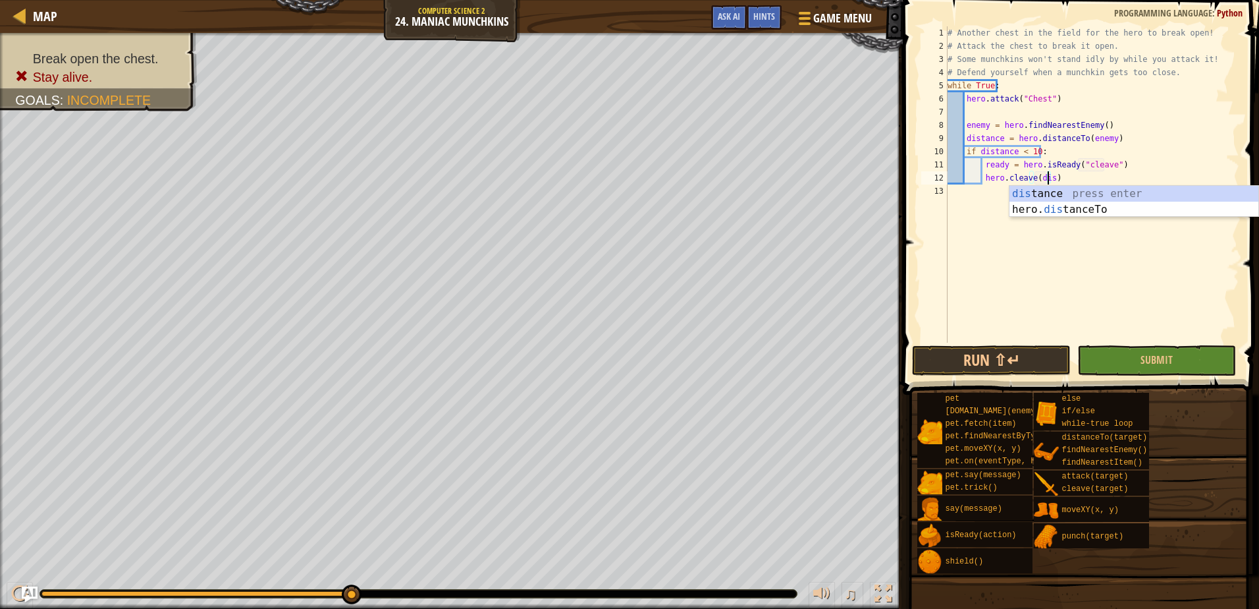
scroll to position [6, 9]
click at [1074, 192] on div "dist ance press enter hero. dist anceTo press enter" at bounding box center [1134, 217] width 249 height 63
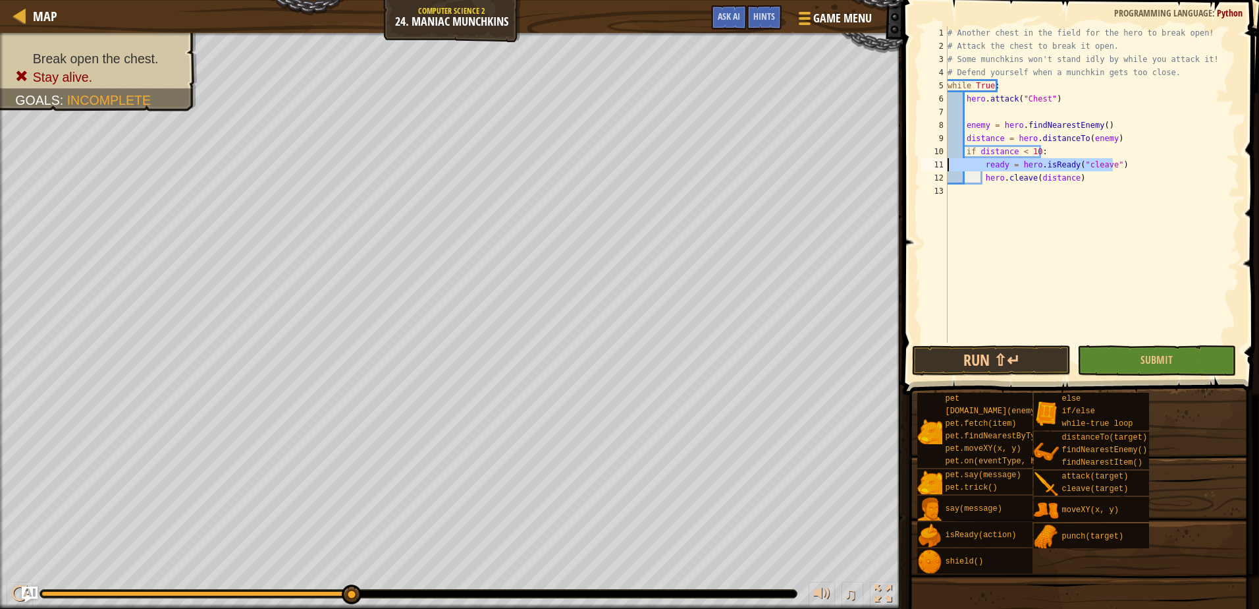
drag, startPoint x: 1124, startPoint y: 161, endPoint x: 941, endPoint y: 166, distance: 182.5
click at [943, 165] on div "hero.cleave(distance) 1 2 3 4 5 6 7 8 9 10 11 12 13 # Another chest in the fiel…" at bounding box center [1079, 184] width 321 height 316
type textarea "ready = hero.isReady("cleave")"
type textarea "if distance < 10:"
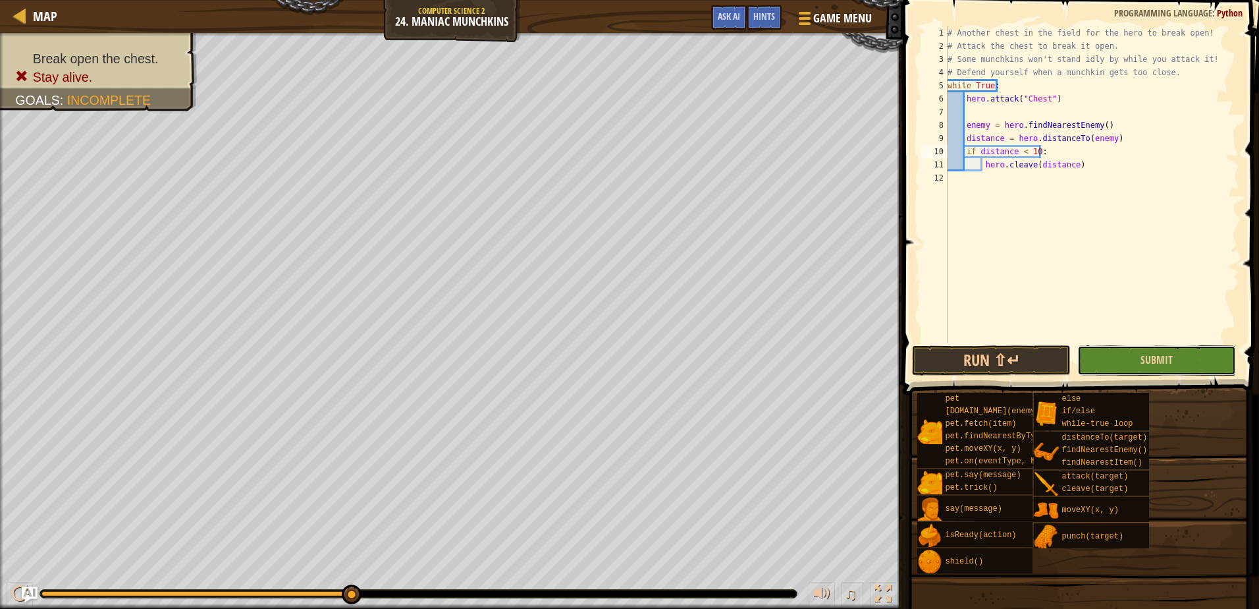
click at [1141, 349] on button "Submit" at bounding box center [1157, 360] width 159 height 30
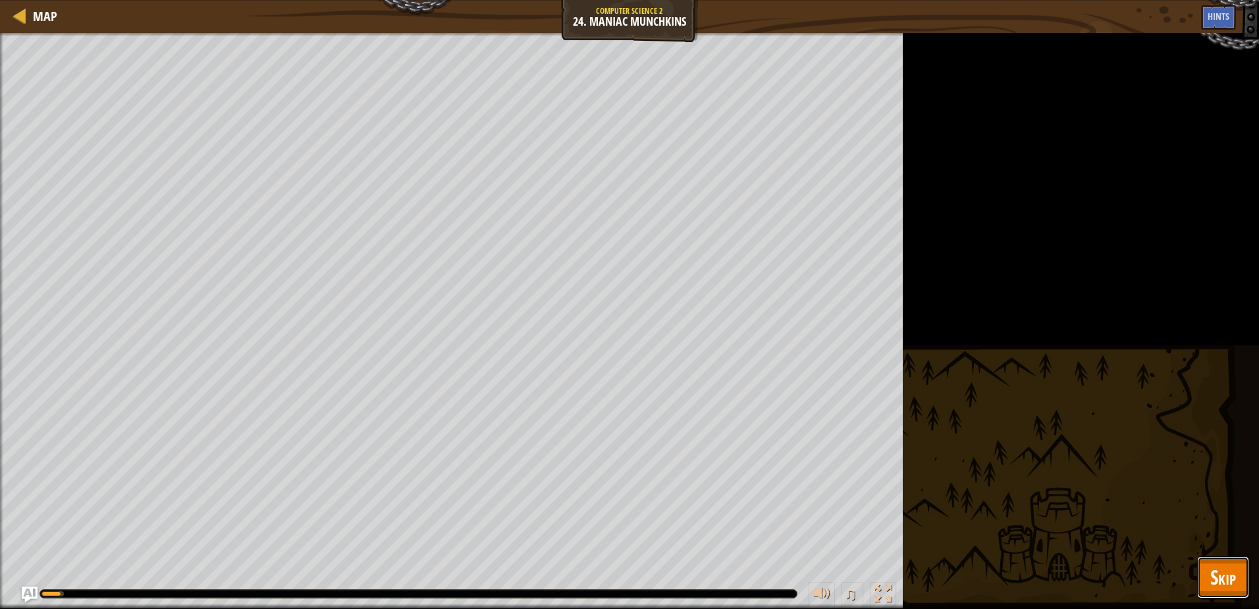
click at [1215, 575] on span "Skip" at bounding box center [1224, 576] width 26 height 27
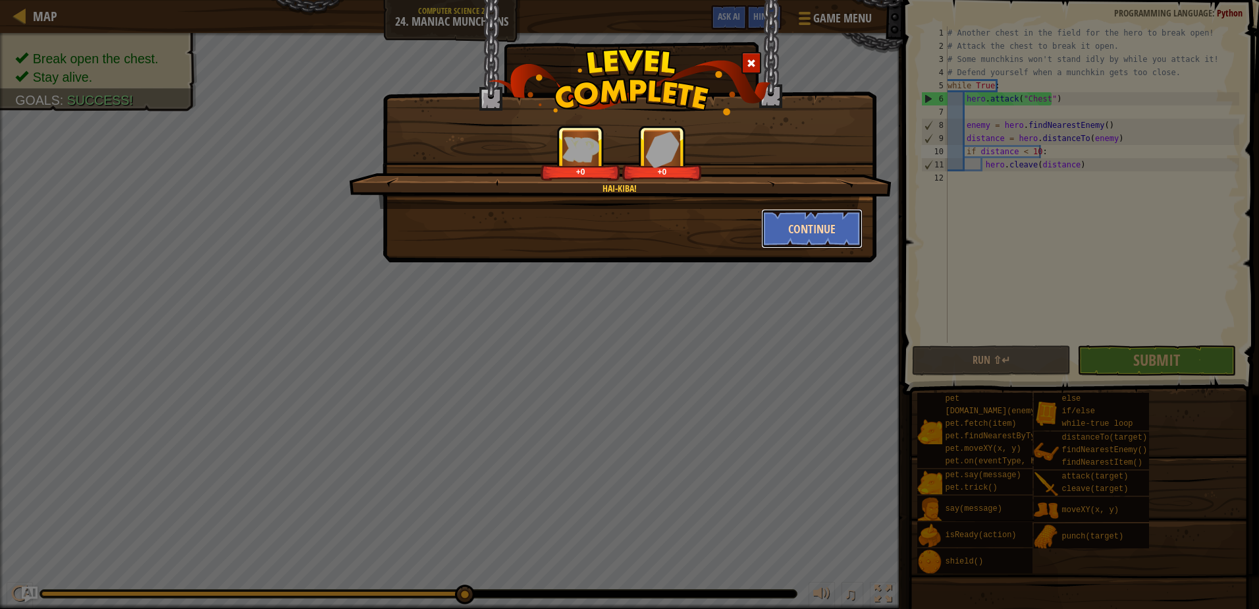
click at [786, 225] on button "Continue" at bounding box center [812, 229] width 102 height 40
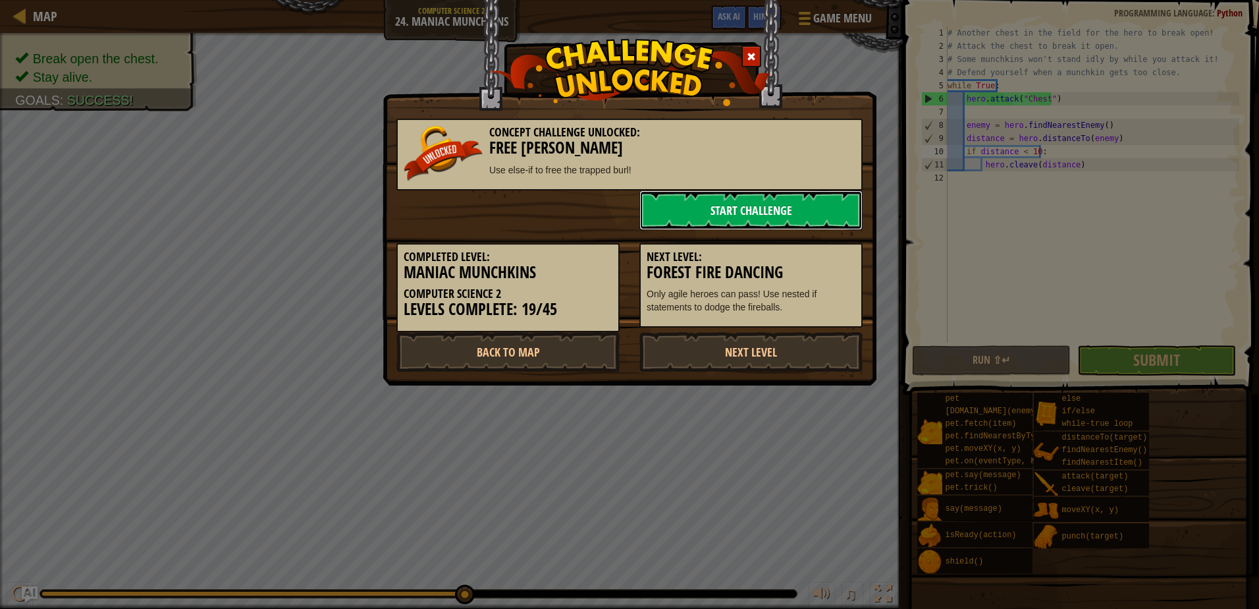
click at [765, 229] on link "Start Challenge" at bounding box center [751, 210] width 223 height 40
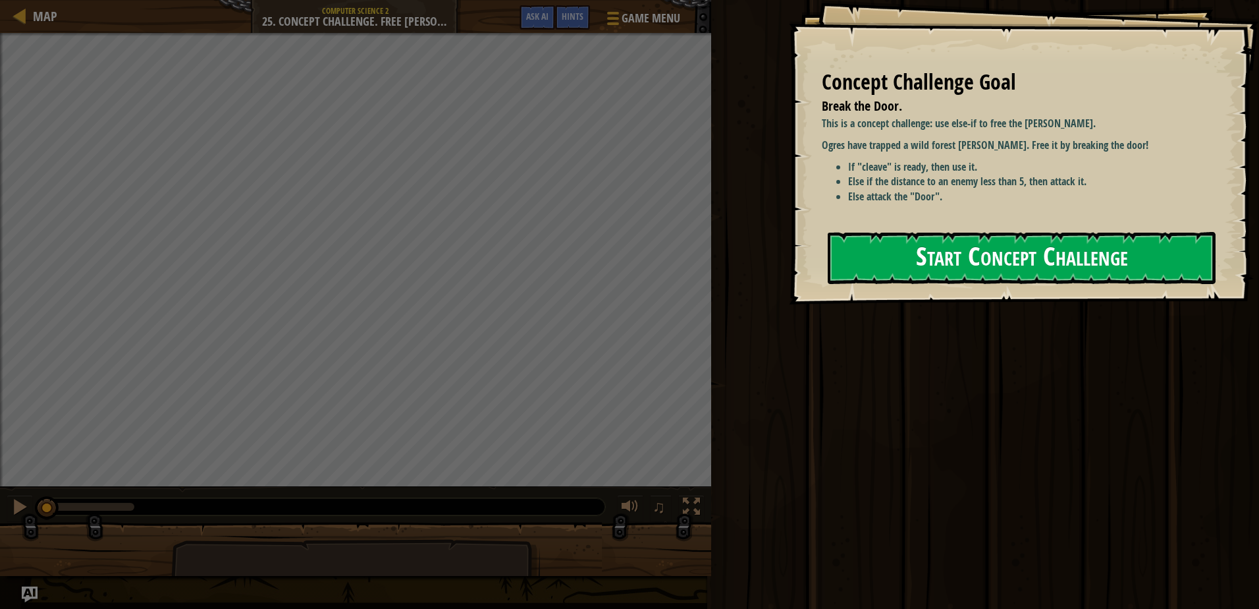
click at [992, 279] on button "Start Concept Challenge" at bounding box center [1022, 258] width 388 height 52
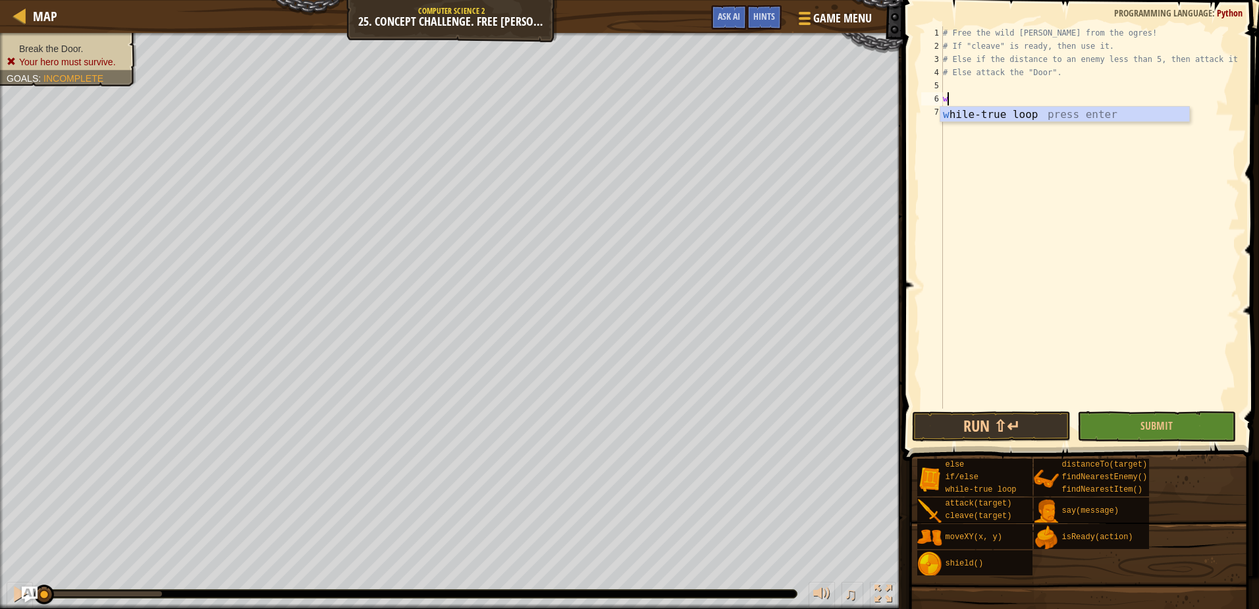
scroll to position [6, 0]
type textarea "wh"
type textarea "hero.attack("Door")"
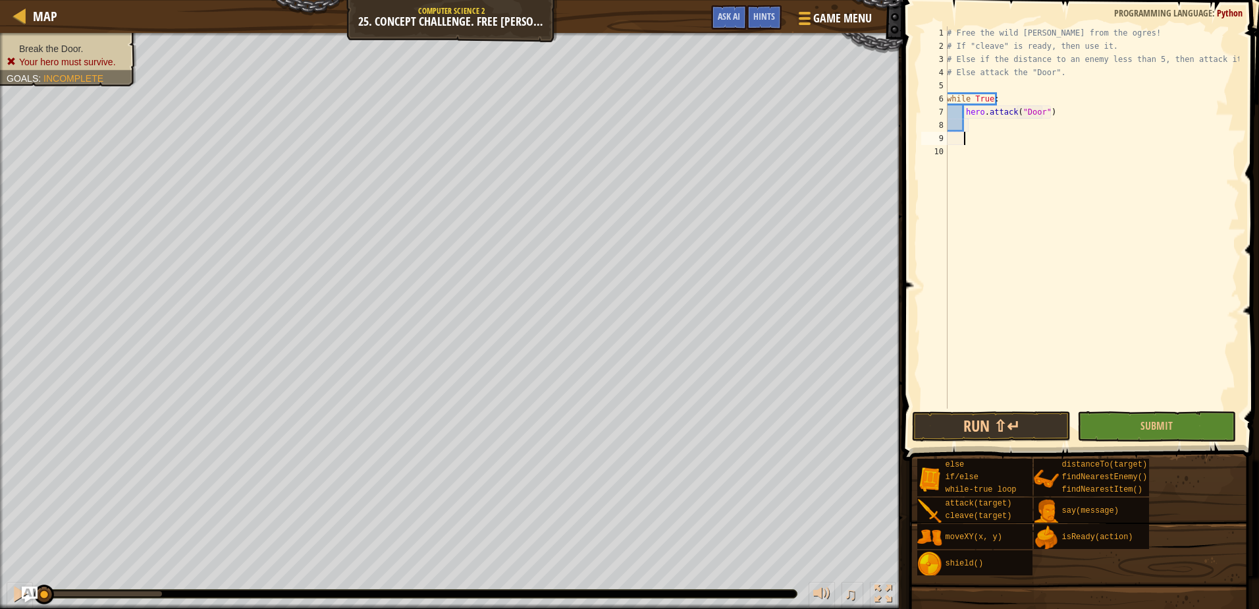
type textarea "i"
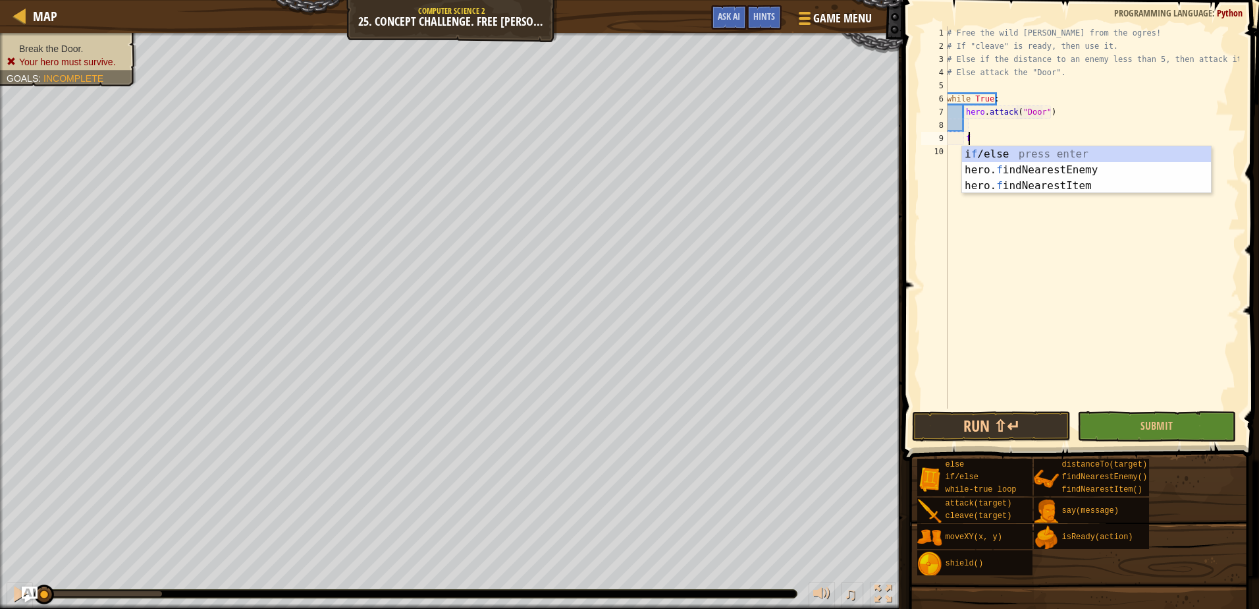
scroll to position [6, 1]
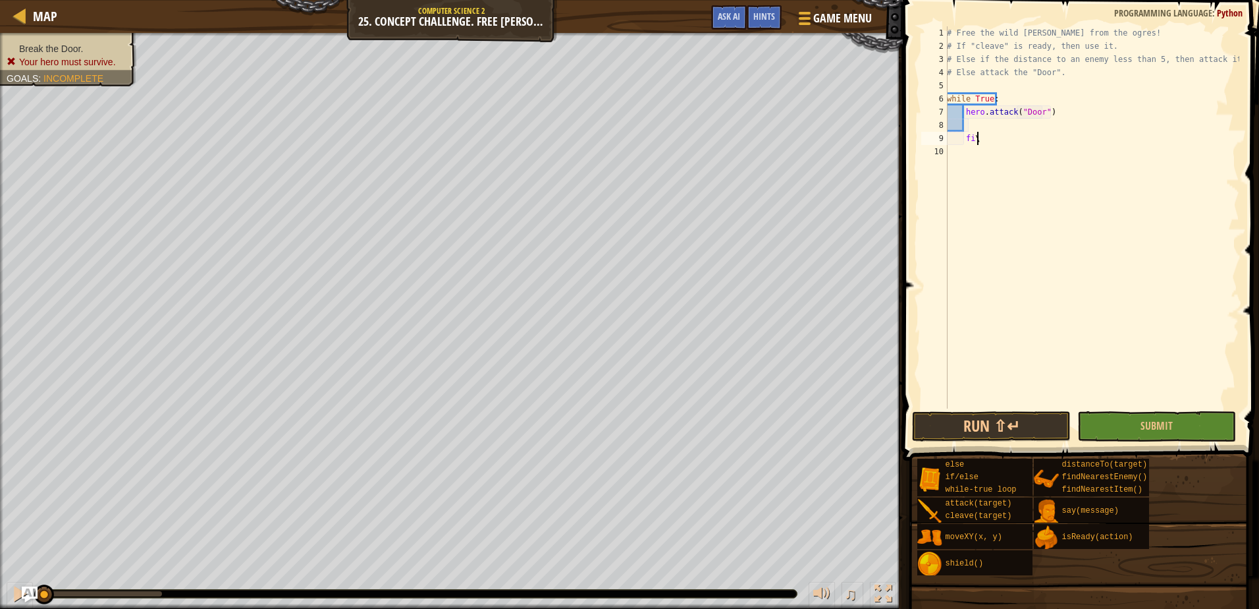
type textarea "fi"
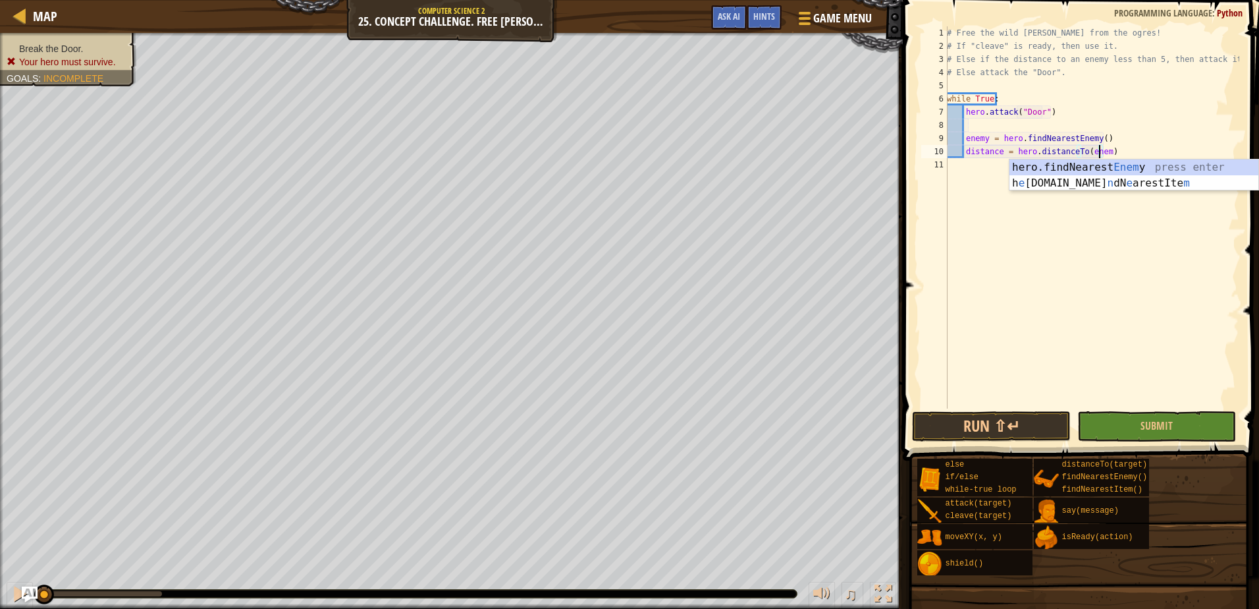
scroll to position [6, 13]
type textarea "distance = hero.distanceTo(enemy)"
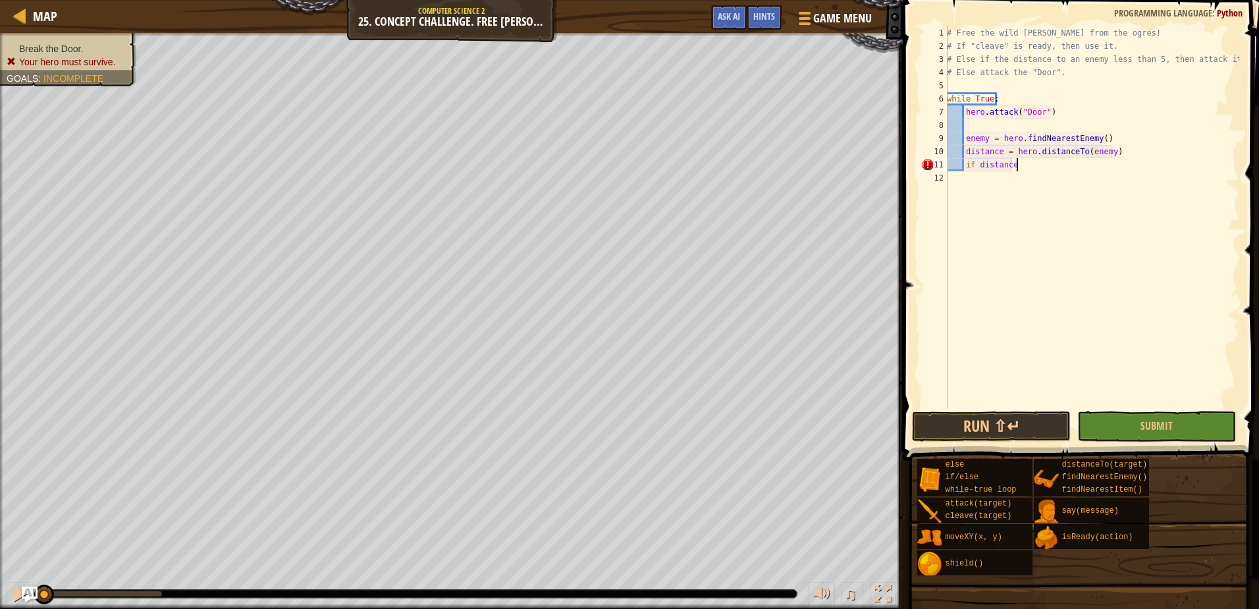
scroll to position [6, 5]
type textarea "if distance < 10:"
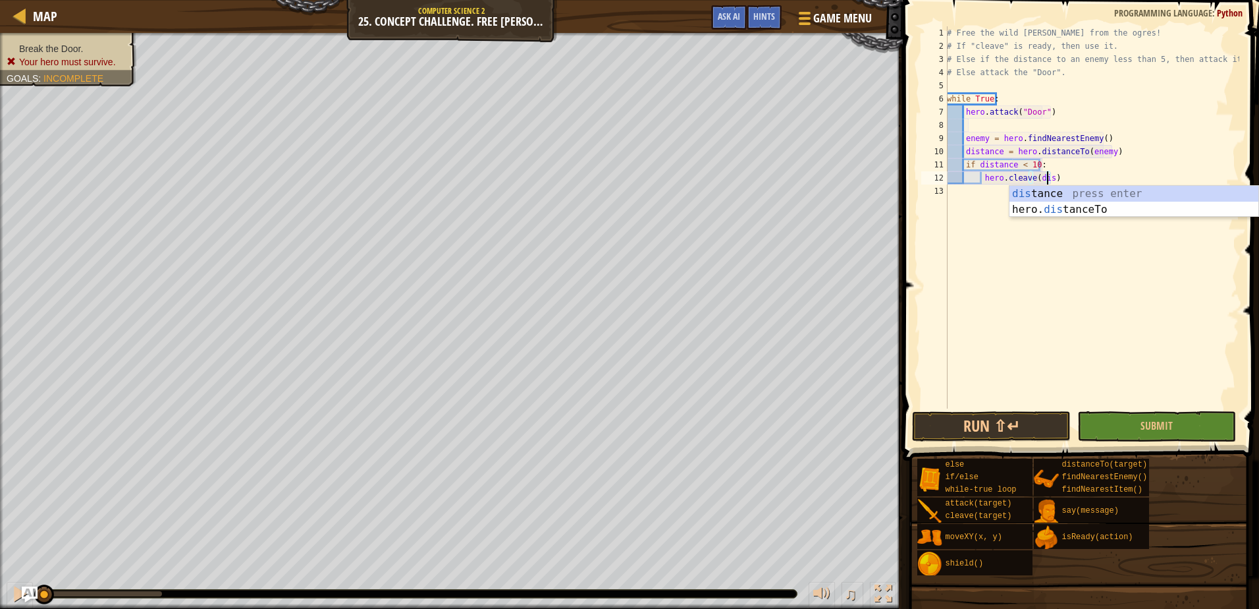
scroll to position [6, 9]
type textarea "hero.cleave(distance)"
click at [1179, 422] on button "Submit" at bounding box center [1157, 426] width 159 height 30
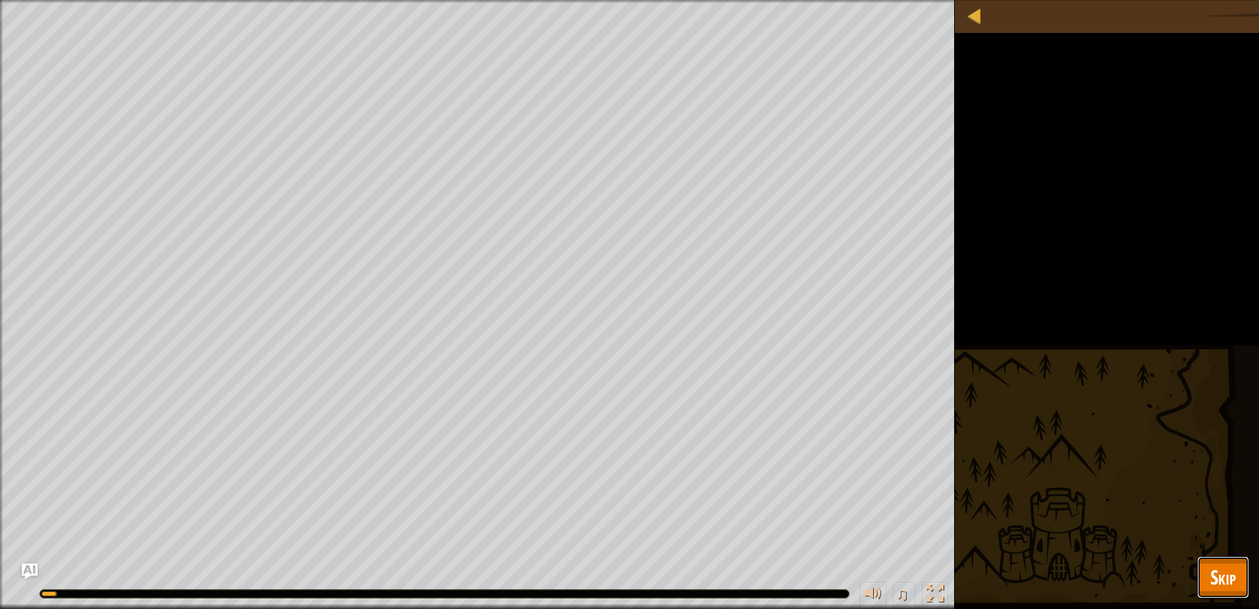
click at [1237, 589] on button "Skip" at bounding box center [1223, 577] width 52 height 42
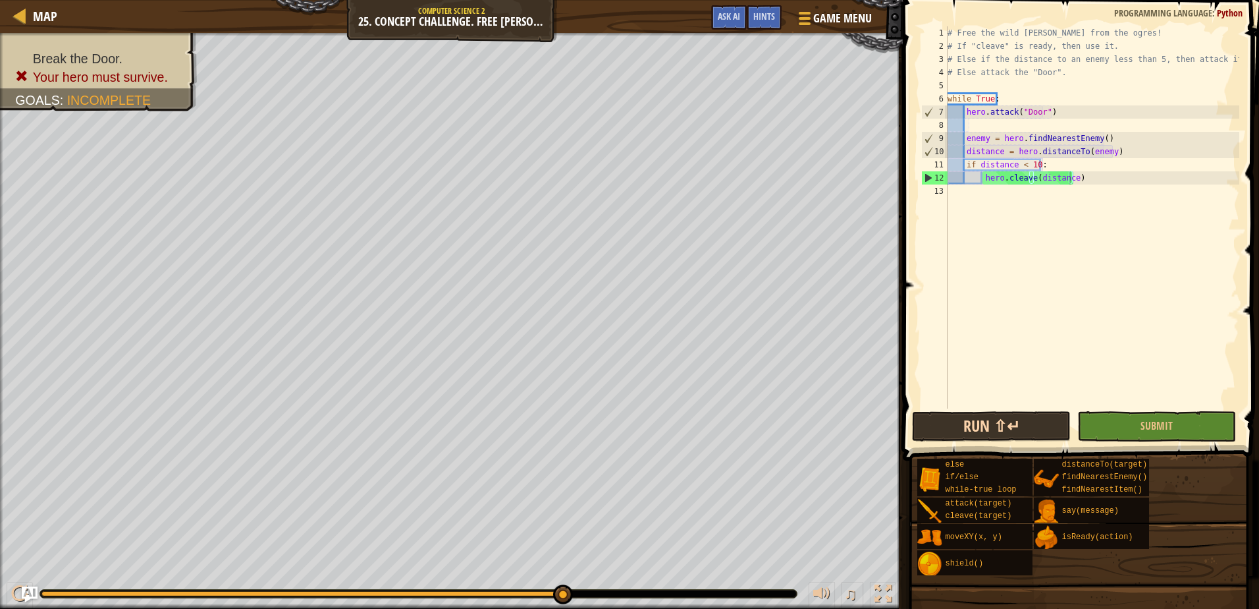
drag, startPoint x: 995, startPoint y: 408, endPoint x: 997, endPoint y: 416, distance: 8.3
click at [997, 414] on div "1 2 3 4 5 6 7 8 9 10 11 12 13 # Free the wild [PERSON_NAME] from the ogres! # I…" at bounding box center [1079, 256] width 360 height 499
click at [997, 417] on button "Run ⇧↵" at bounding box center [991, 426] width 159 height 30
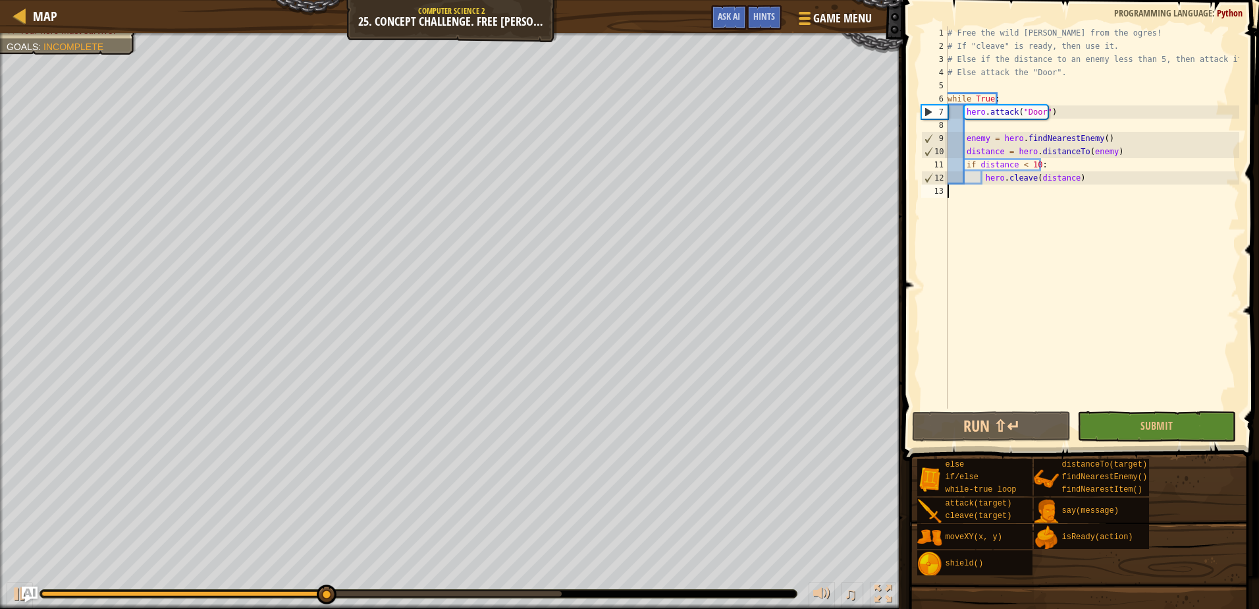
click at [1072, 169] on div "# Free the wild [PERSON_NAME] from the ogres! # If "cleave" is ready, then use …" at bounding box center [1092, 230] width 294 height 408
type textarea "if distance < 10:"
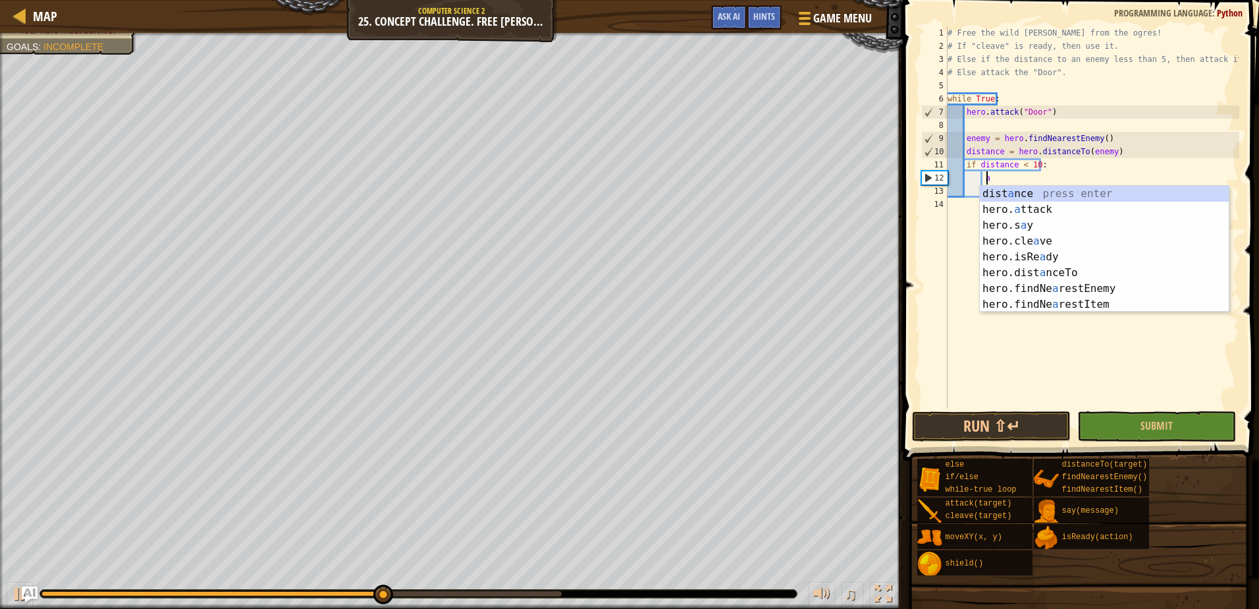
scroll to position [6, 3]
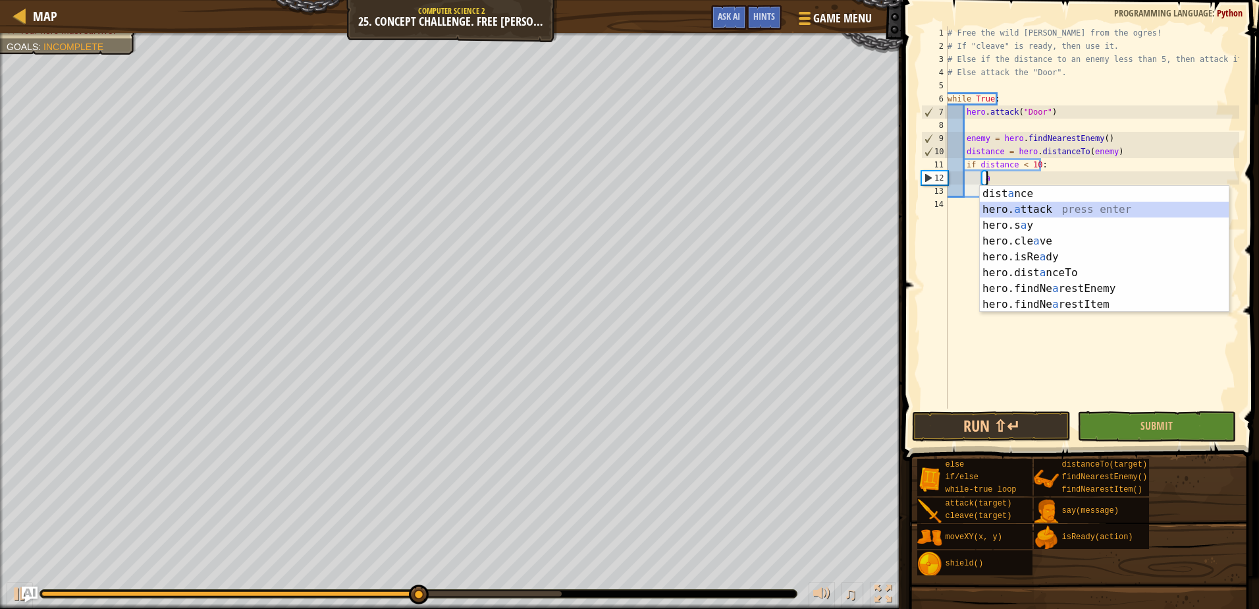
click at [1069, 203] on div "dist a nce press enter hero. a ttack press enter hero.s a y press enter hero.cl…" at bounding box center [1104, 265] width 249 height 158
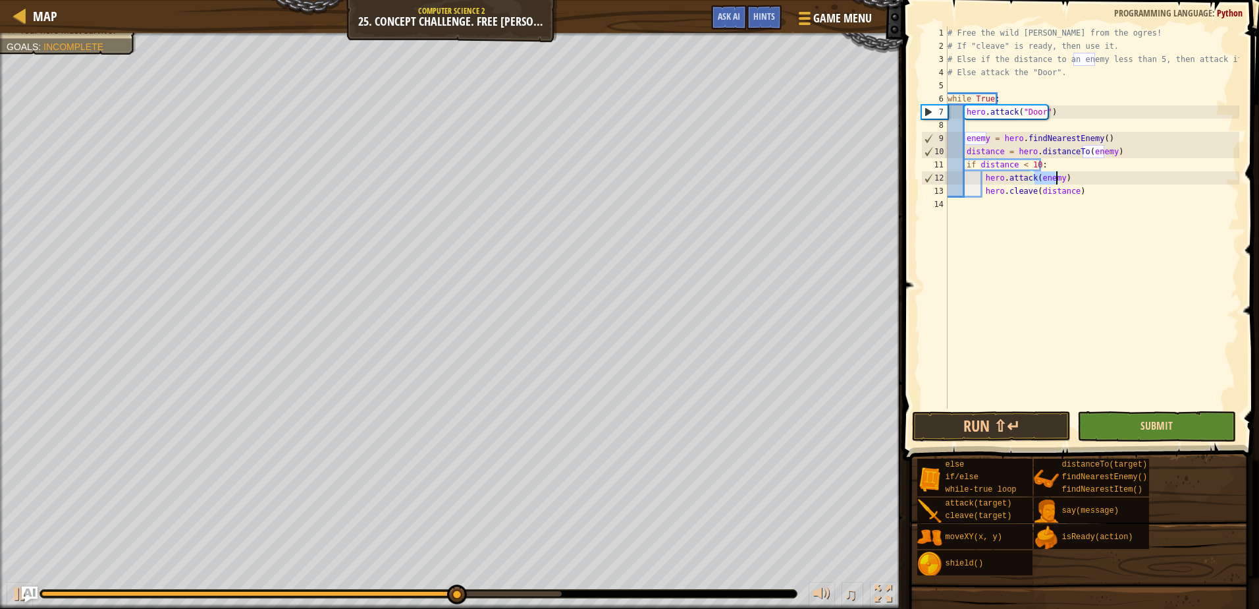
type textarea "hero.attack(enemy)"
click at [1155, 428] on span "Submit" at bounding box center [1157, 425] width 32 height 14
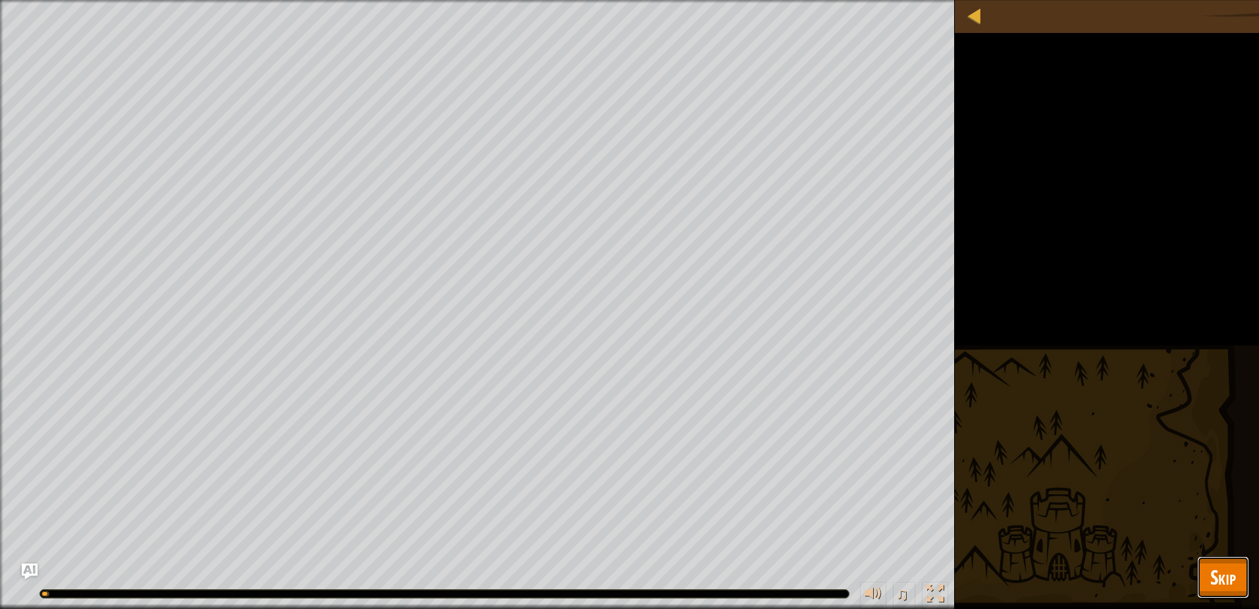
click at [1214, 580] on span "Skip" at bounding box center [1224, 576] width 26 height 27
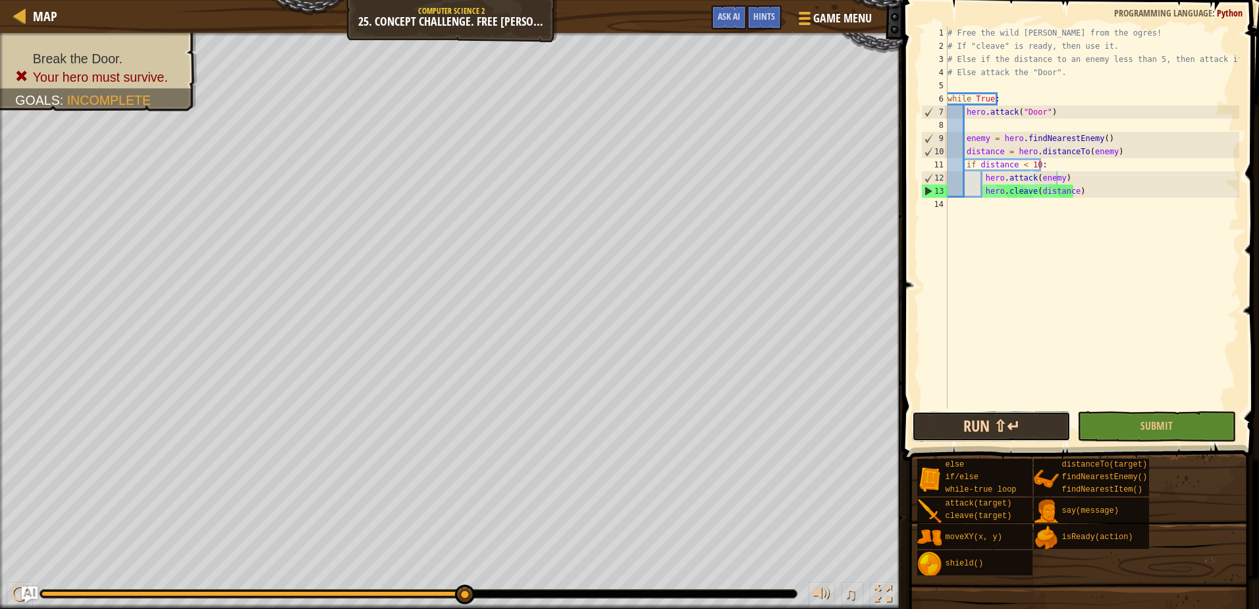
click at [1014, 429] on button "Run ⇧↵" at bounding box center [991, 426] width 159 height 30
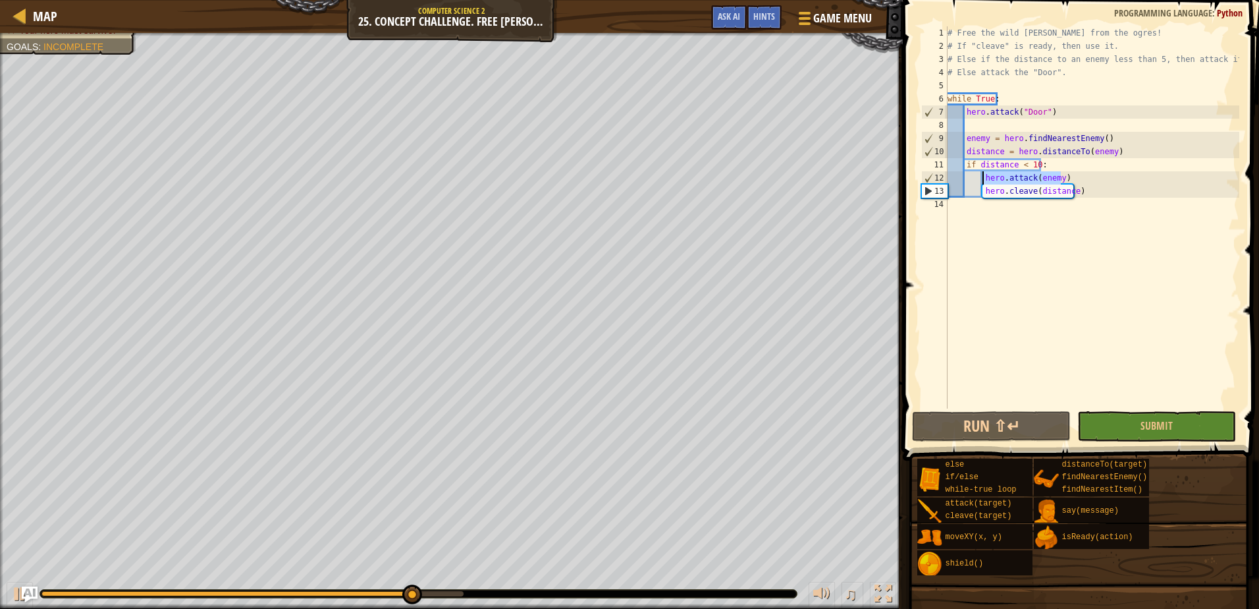
drag, startPoint x: 1078, startPoint y: 177, endPoint x: 983, endPoint y: 180, distance: 94.9
click at [983, 180] on div "# Free the wild [PERSON_NAME] from the ogres! # If "cleave" is ready, then use …" at bounding box center [1092, 230] width 294 height 408
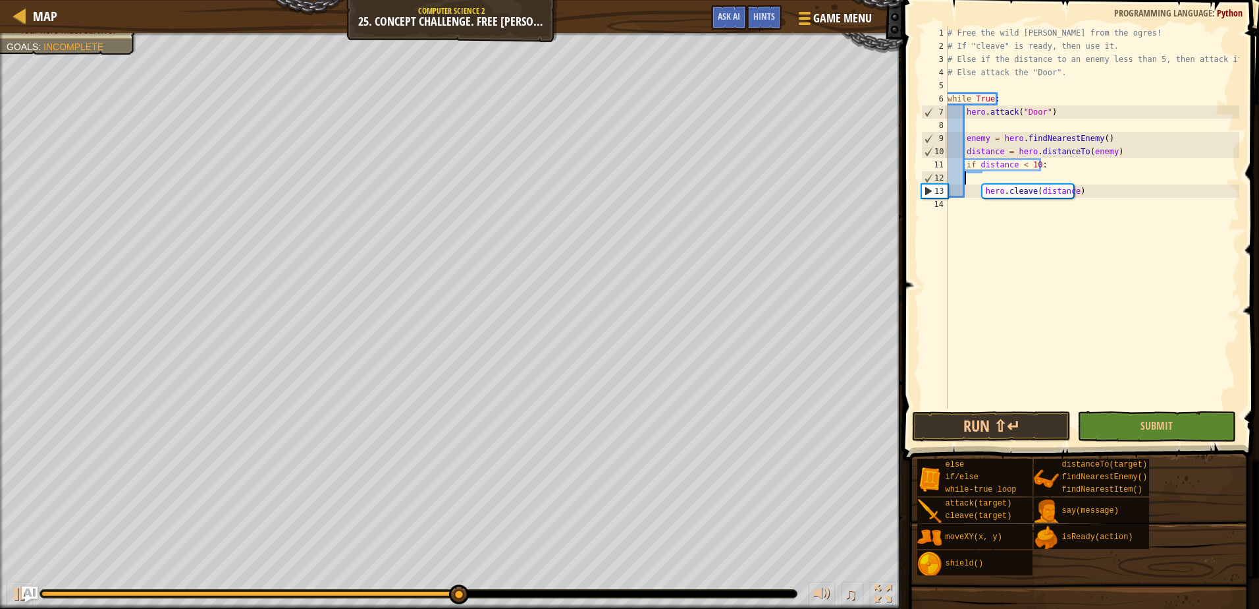
scroll to position [6, 0]
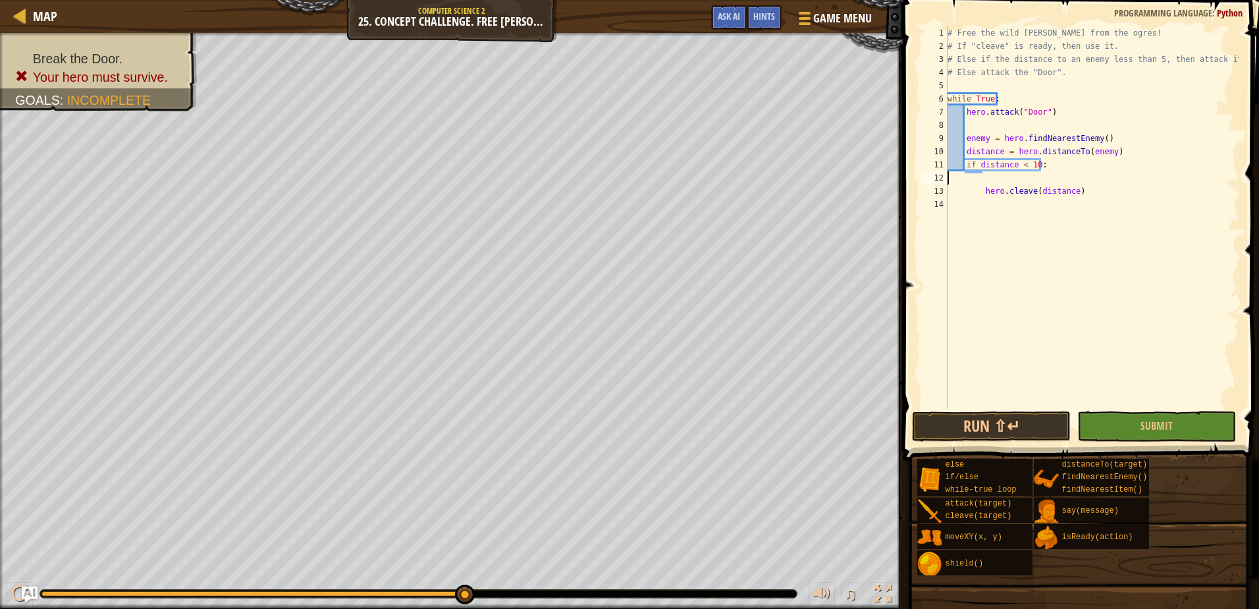
type textarea "if distance < 10:"
click at [1114, 250] on div "# Free the wild [PERSON_NAME] from the ogres! # If "cleave" is ready, then use …" at bounding box center [1092, 230] width 294 height 408
click at [1020, 103] on div "# Free the wild [PERSON_NAME] from the ogres! # If "cleave" is ready, then use …" at bounding box center [1092, 230] width 294 height 408
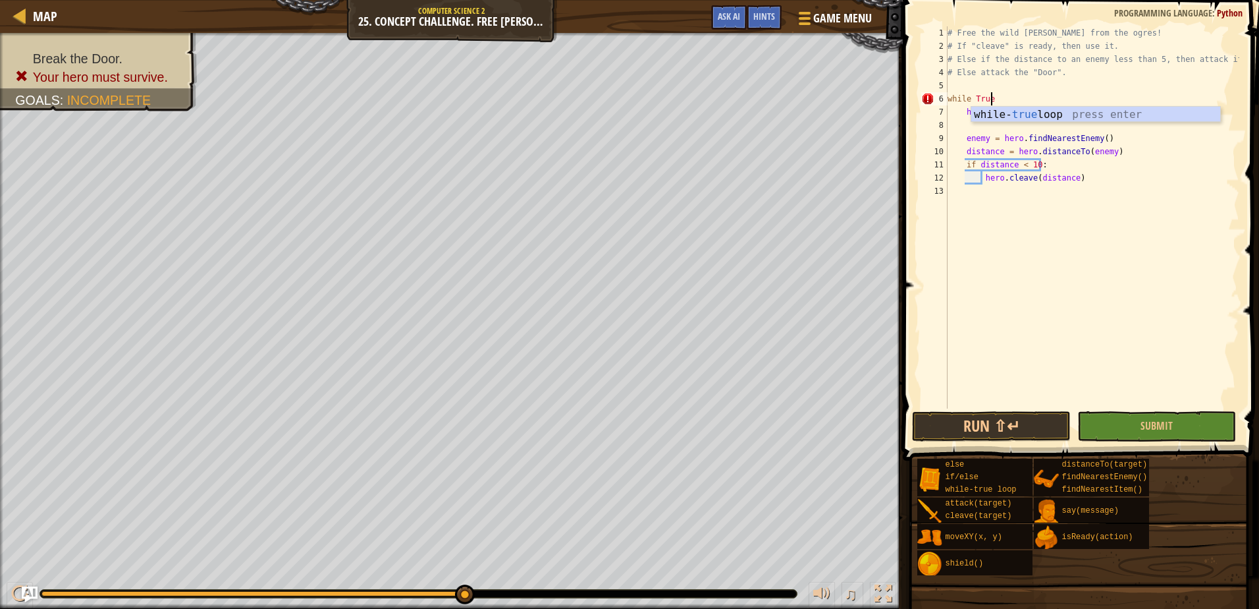
type textarea "while True:"
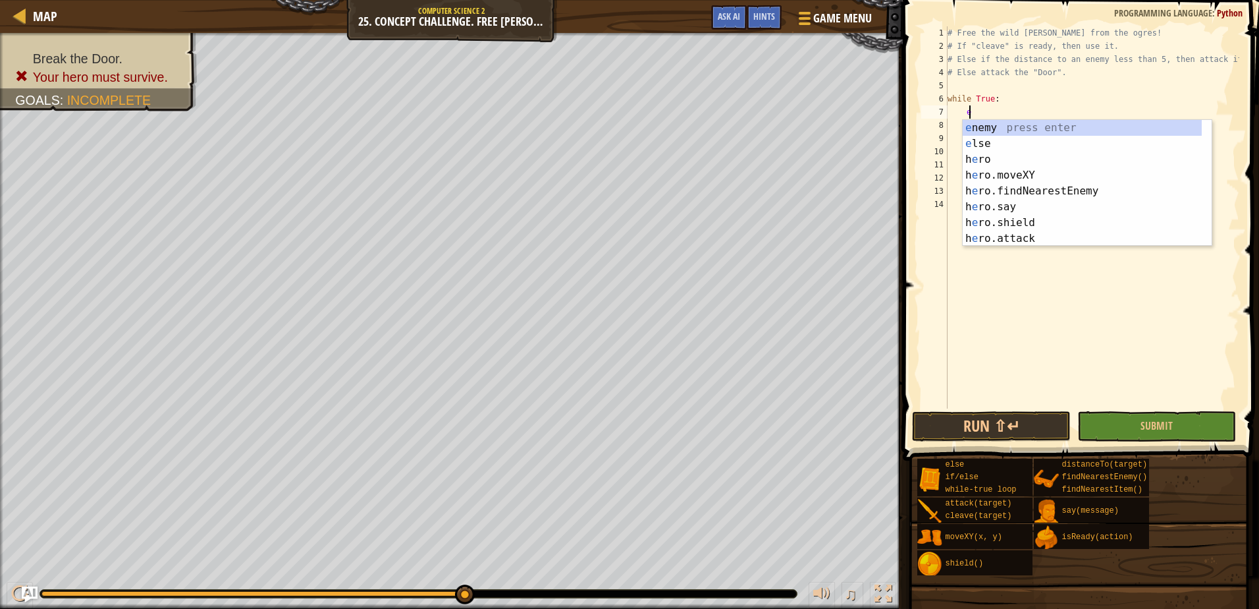
scroll to position [6, 1]
type textarea "el"
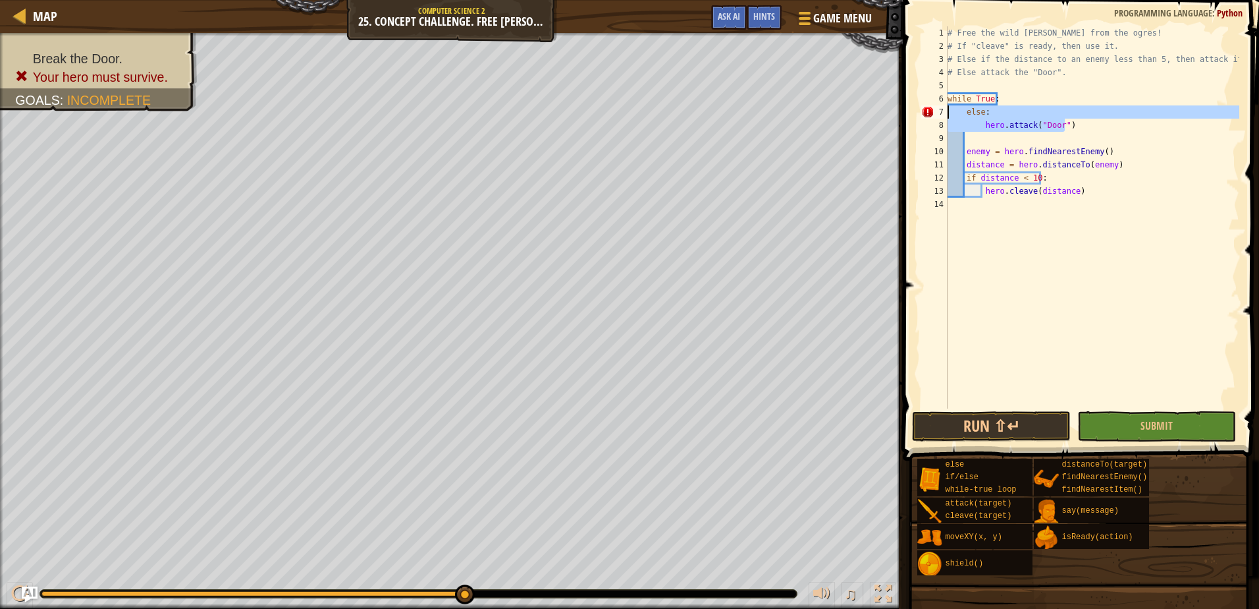
drag, startPoint x: 1053, startPoint y: 122, endPoint x: 925, endPoint y: 113, distance: 128.1
click at [925, 113] on div "hero.attack("Door") 1 2 3 4 5 6 7 8 9 10 11 12 13 14 # Free the wild [PERSON_NA…" at bounding box center [1079, 217] width 321 height 382
type textarea "else: hero.attack("Door")"
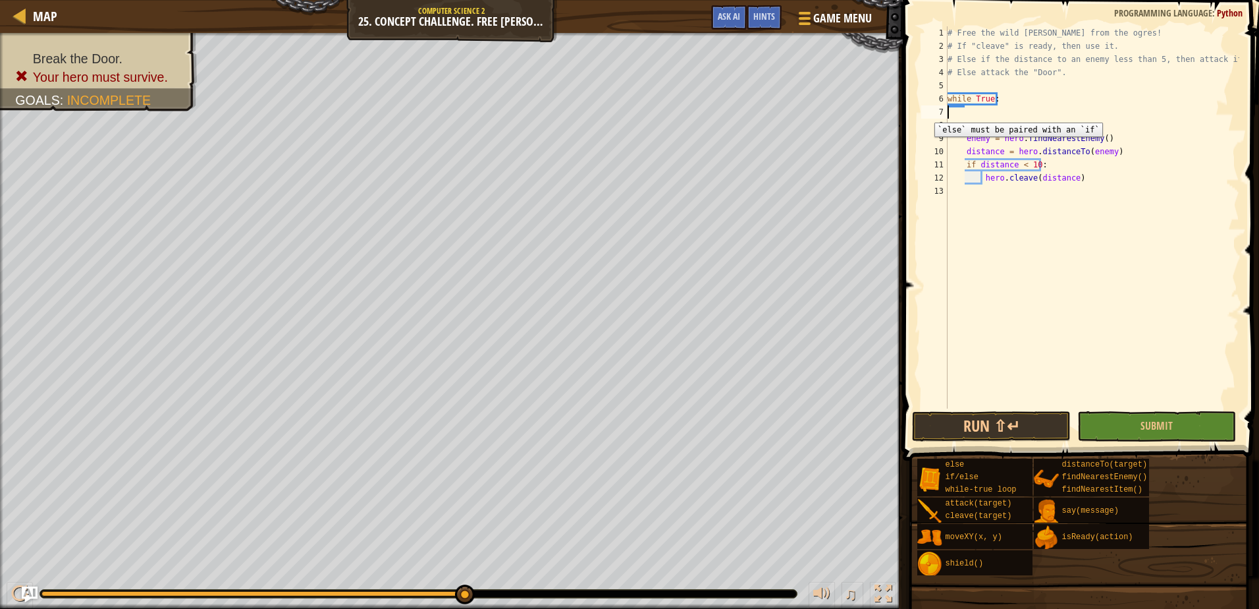
scroll to position [6, 0]
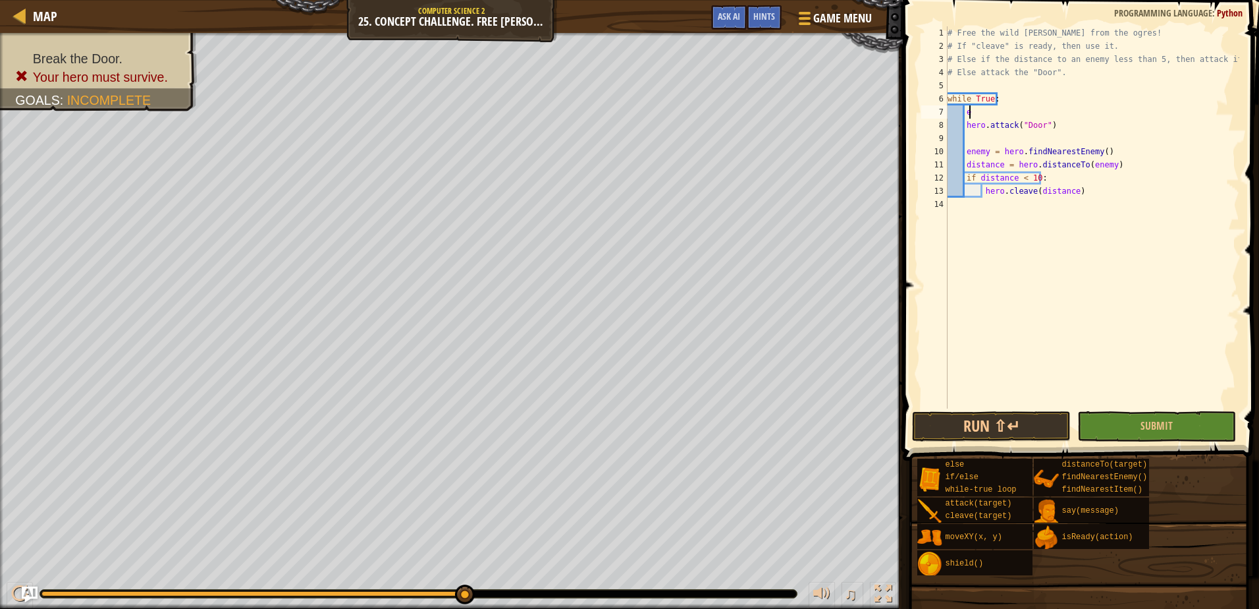
type textarea "ea"
type textarea "while True:"
click at [1074, 193] on div "# Free the wild [PERSON_NAME] from the ogres! # If "cleave" is ready, then use …" at bounding box center [1092, 230] width 294 height 408
click at [1019, 198] on div "# Free the wild [PERSON_NAME] from the ogres! # If "cleave" is ready, then use …" at bounding box center [1092, 230] width 294 height 408
click at [1004, 192] on div "# Free the wild [PERSON_NAME] from the ogres! # If "cleave" is ready, then use …" at bounding box center [1092, 230] width 294 height 408
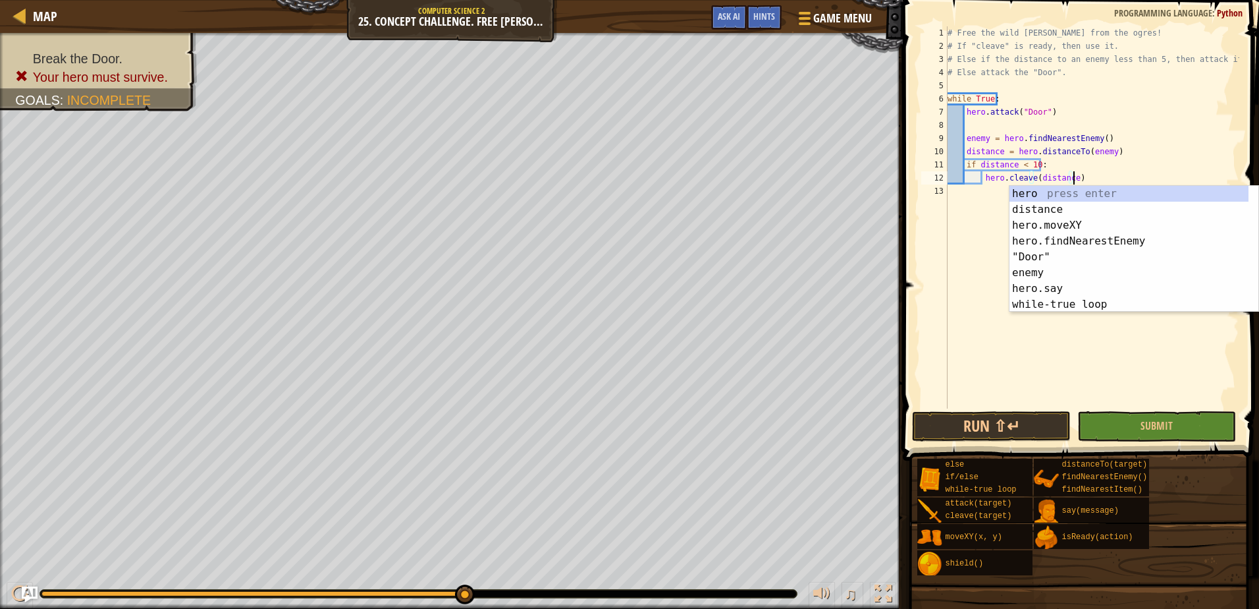
click at [1107, 161] on div "# Free the wild [PERSON_NAME] from the ogres! # If "cleave" is ready, then use …" at bounding box center [1092, 230] width 294 height 408
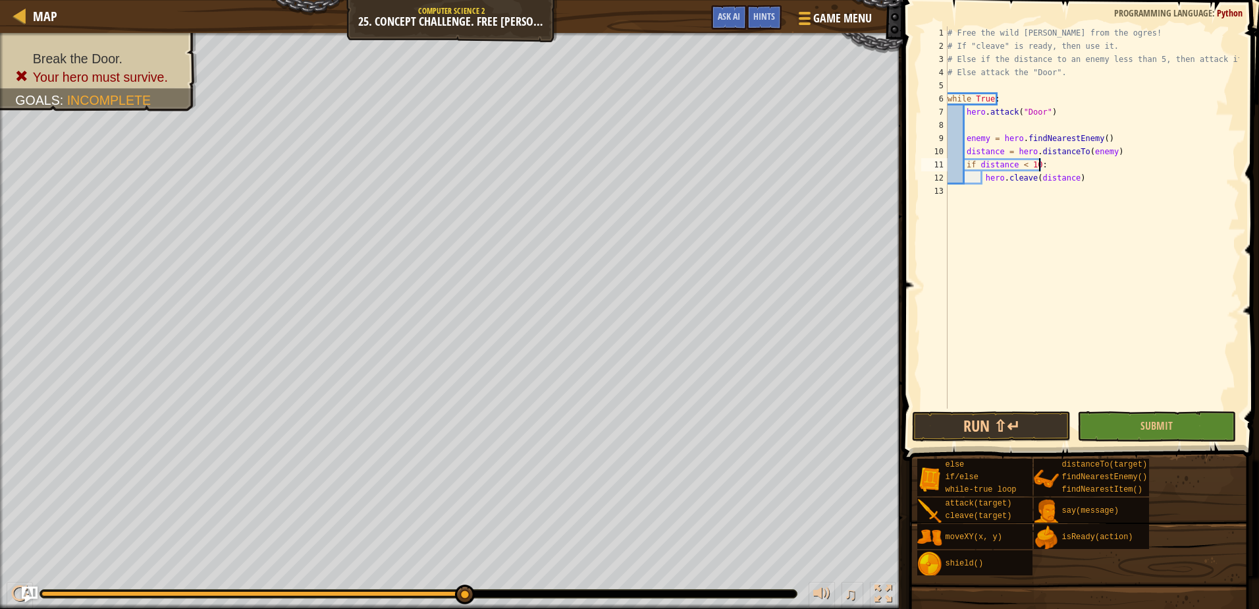
click at [1113, 183] on div "# Free the wild [PERSON_NAME] from the ogres! # If "cleave" is ready, then use …" at bounding box center [1092, 230] width 294 height 408
type textarea "hero.cleave(distance)"
click at [1051, 184] on div "# Free the wild [PERSON_NAME] from the ogres! # If "cleave" is ready, then use …" at bounding box center [1092, 230] width 294 height 408
click at [1080, 180] on div "# Free the wild [PERSON_NAME] from the ogres! # If "cleave" is ready, then use …" at bounding box center [1092, 230] width 294 height 408
type textarea "hero.cleave(distance)"
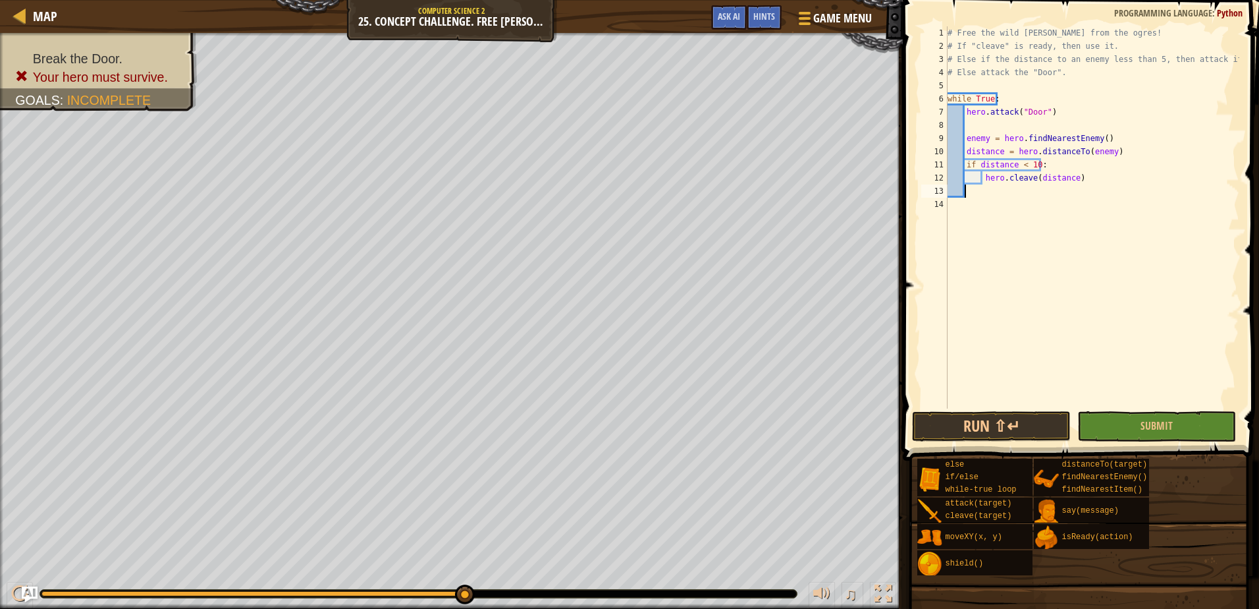
type textarea "el"
